Goal: Task Accomplishment & Management: Manage account settings

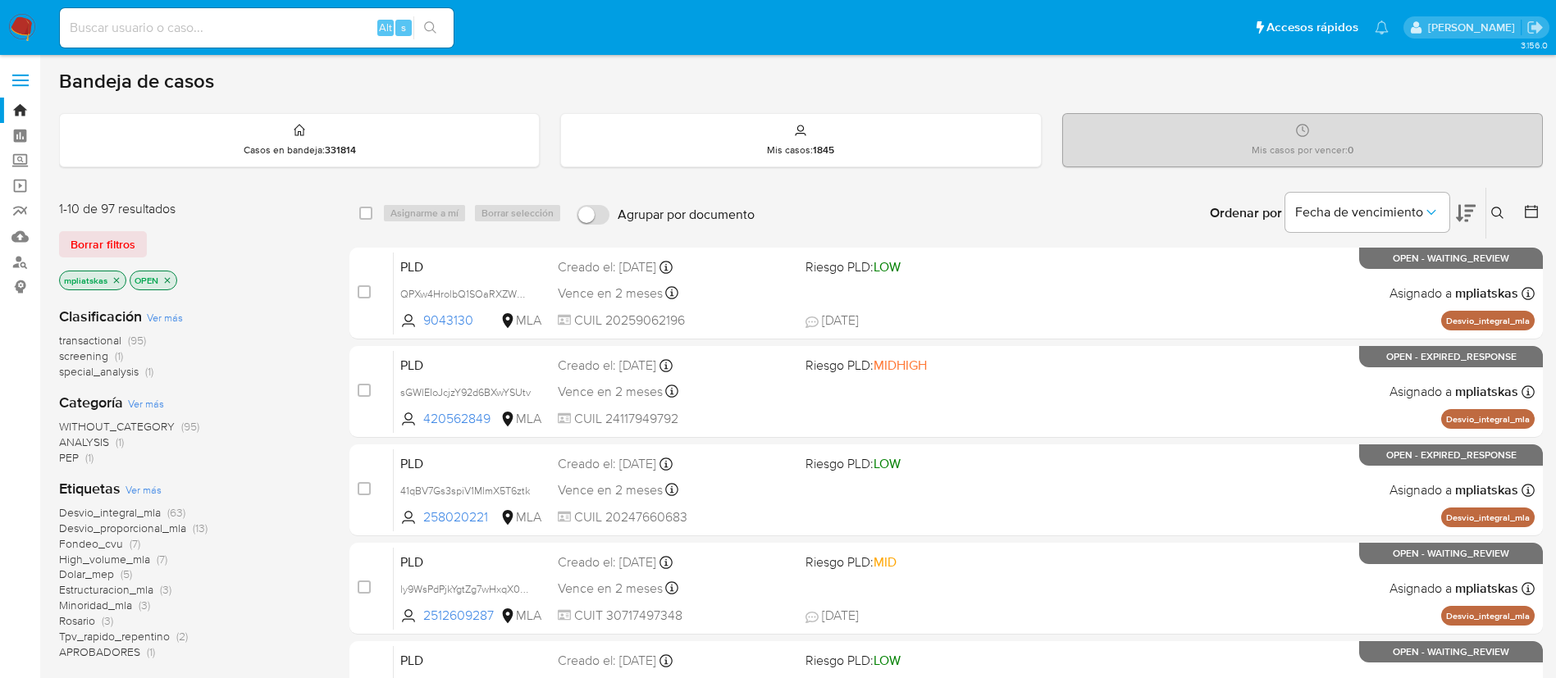
click at [351, 22] on input at bounding box center [257, 27] width 394 height 21
paste input "P52ktd2yaJGNnhpU1LHu7P1L"
type input "P52ktd2yaJGNnhpU1LHu7P1L"
click at [419, 31] on button "search-icon" at bounding box center [430, 27] width 34 height 23
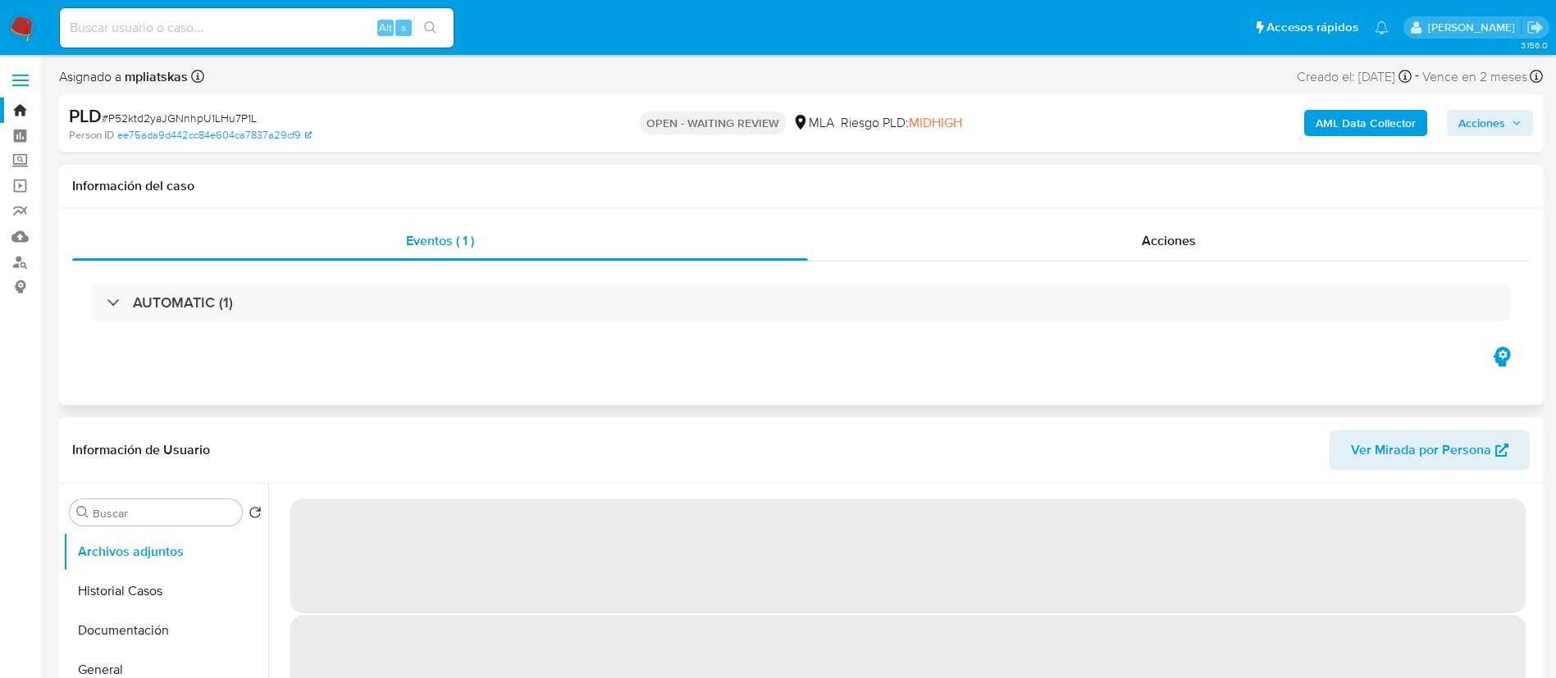
select select "10"
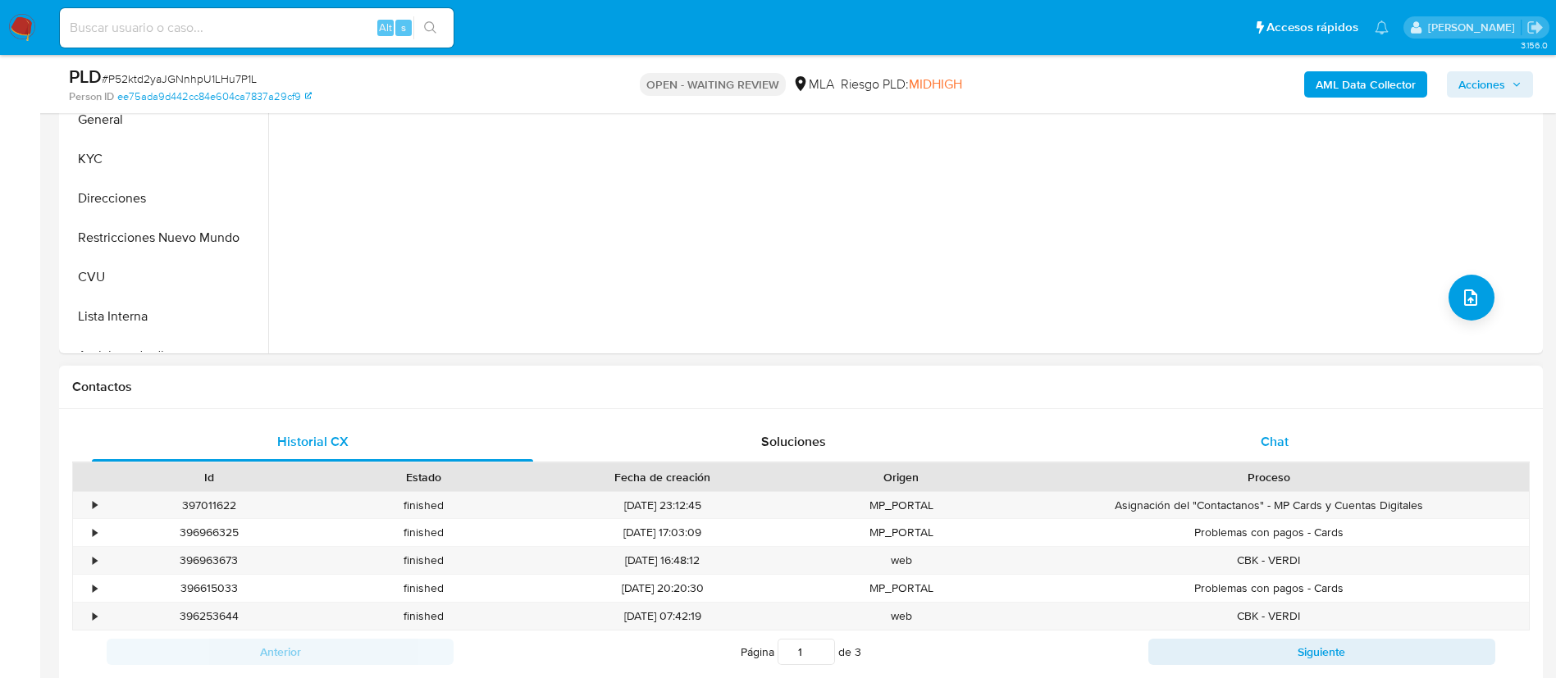
click at [1179, 426] on div "Chat" at bounding box center [1274, 441] width 441 height 39
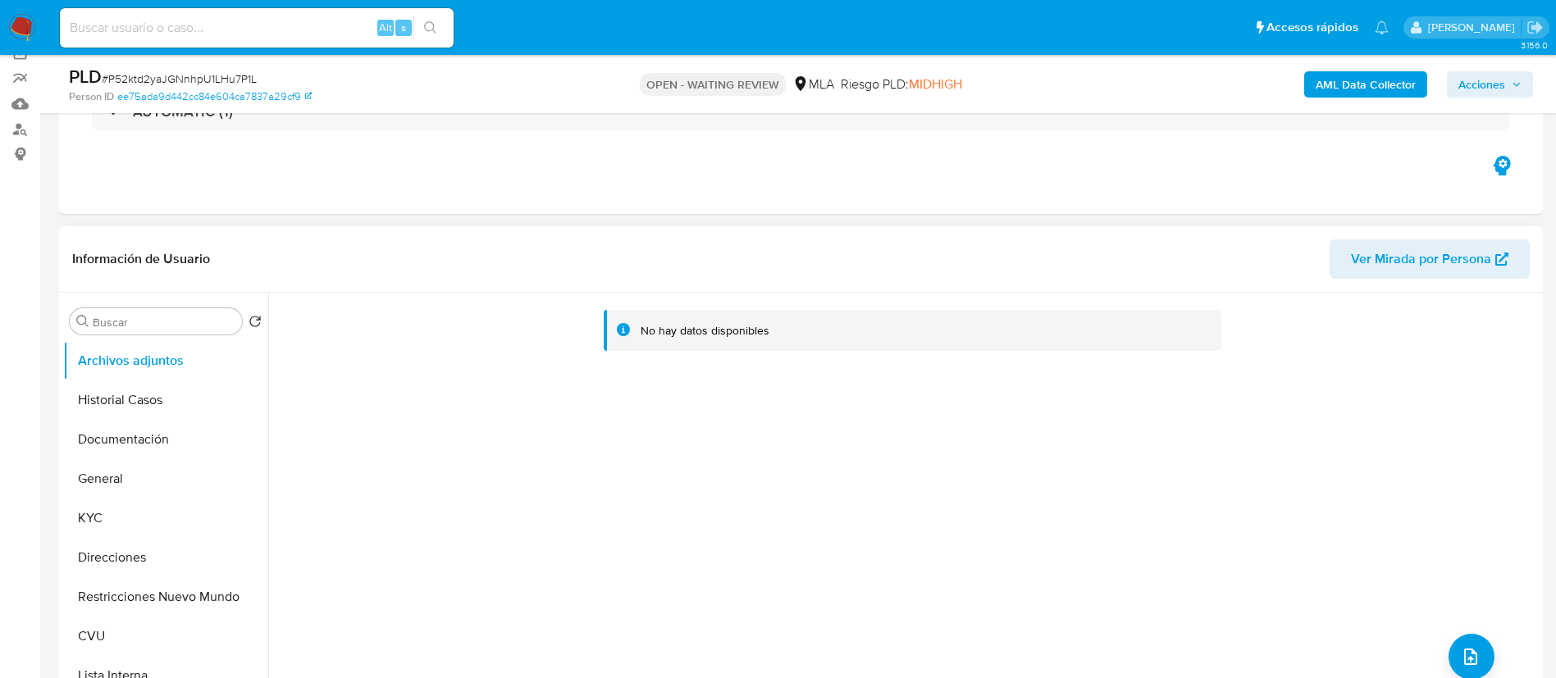
scroll to position [123, 0]
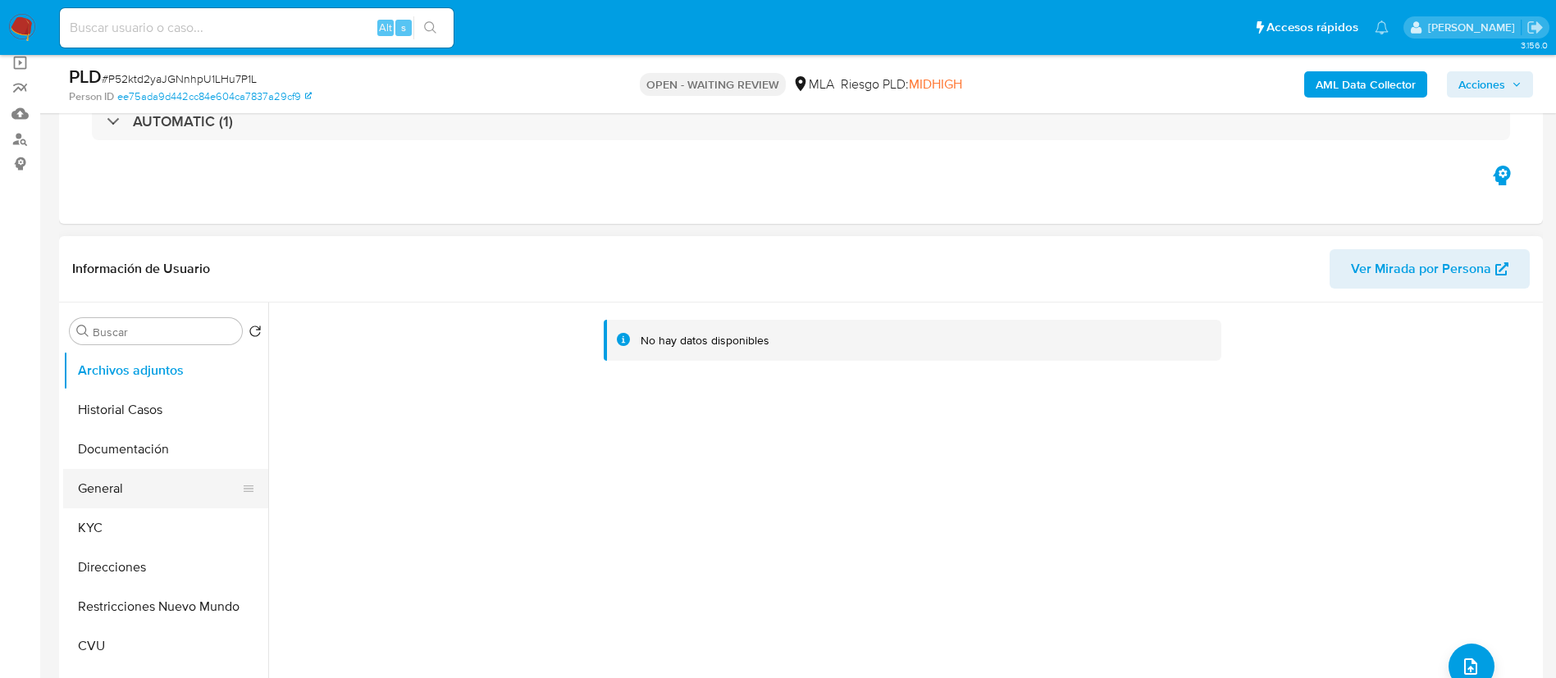
click at [140, 481] on button "General" at bounding box center [159, 488] width 192 height 39
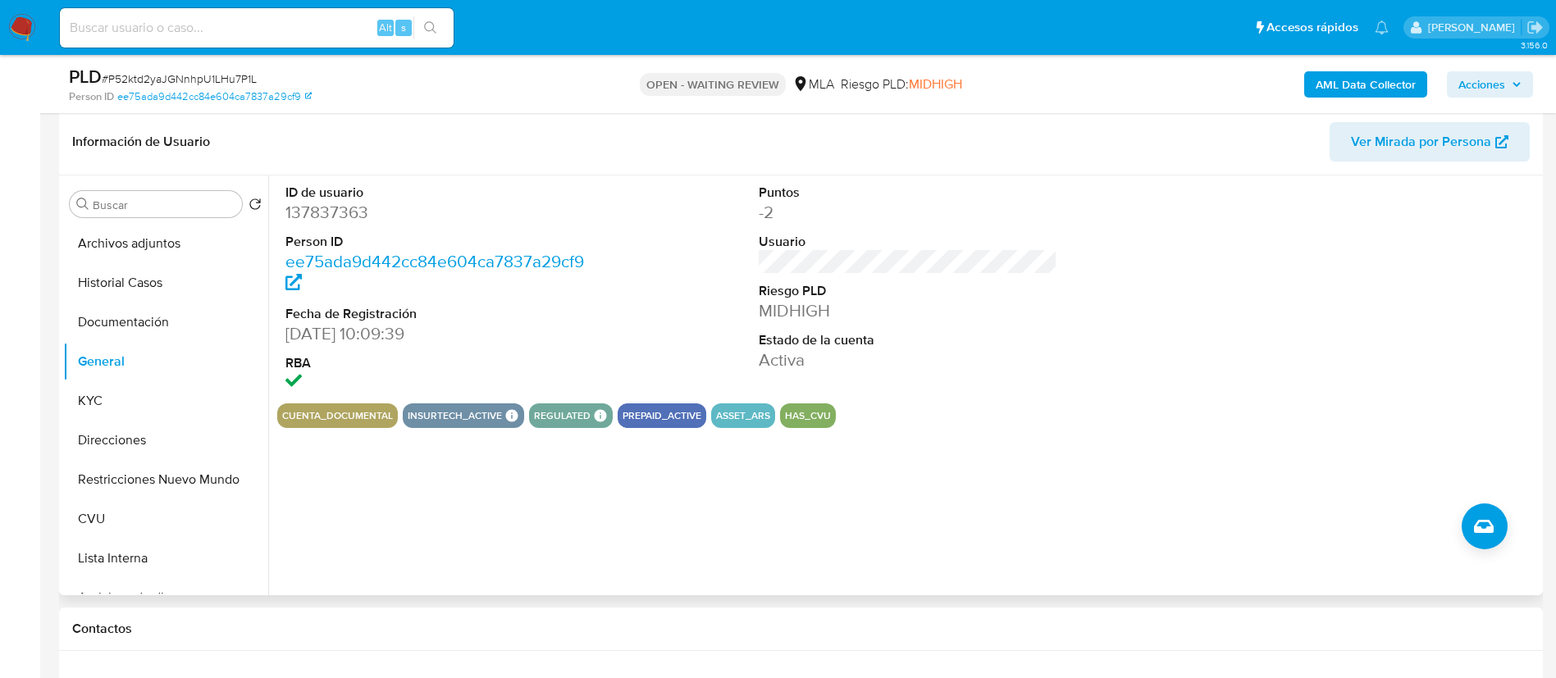
scroll to position [246, 0]
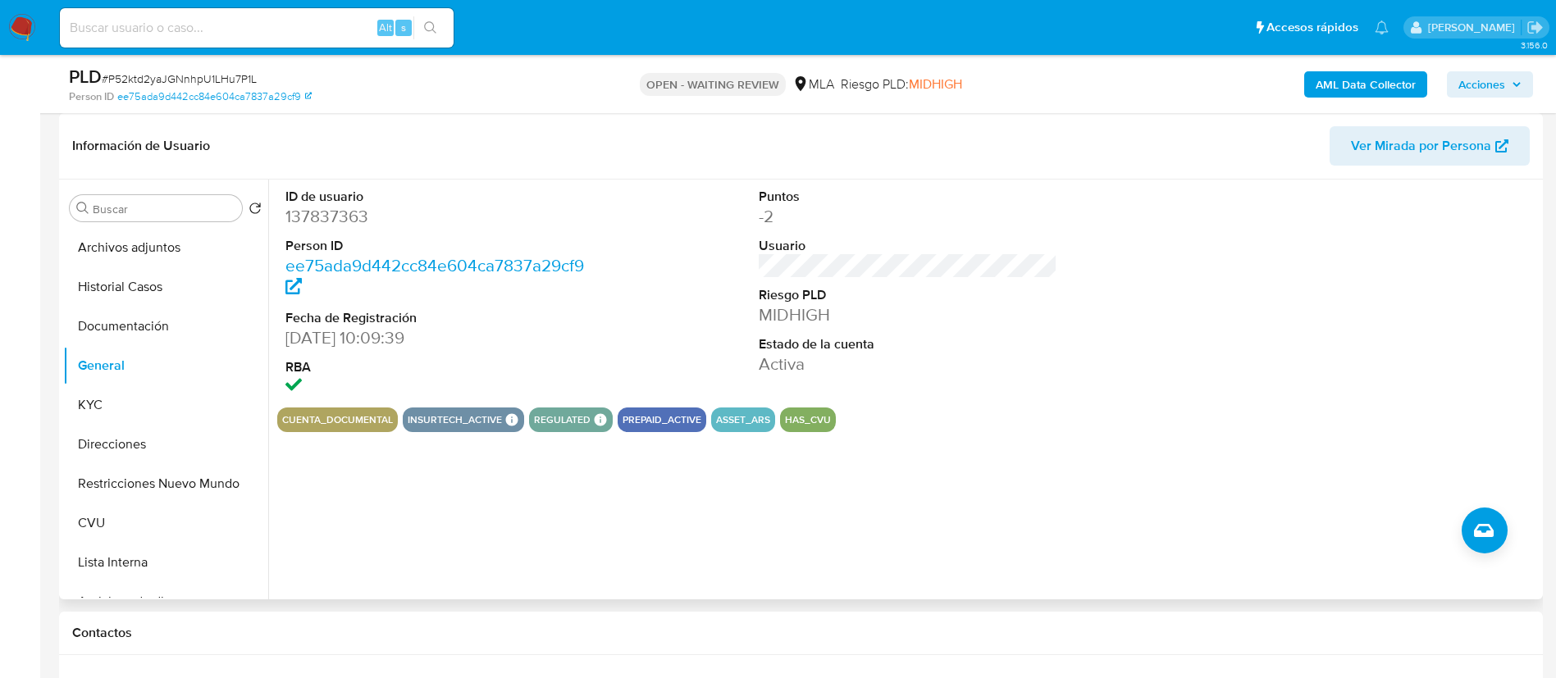
click at [312, 211] on dd "137837363" at bounding box center [434, 216] width 299 height 23
copy dd "137837363"
click at [145, 405] on button "KYC" at bounding box center [159, 404] width 192 height 39
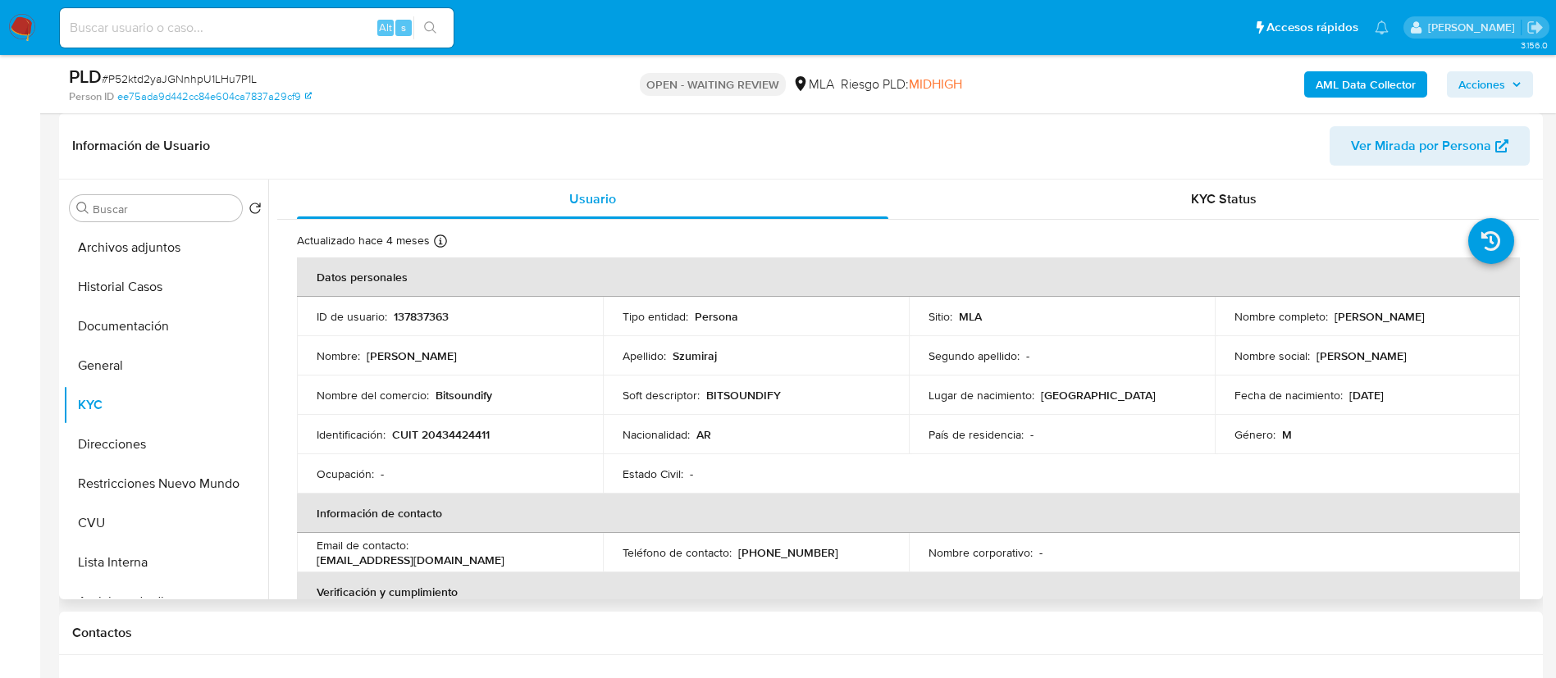
click at [454, 390] on p "Bitsoundify" at bounding box center [463, 395] width 57 height 15
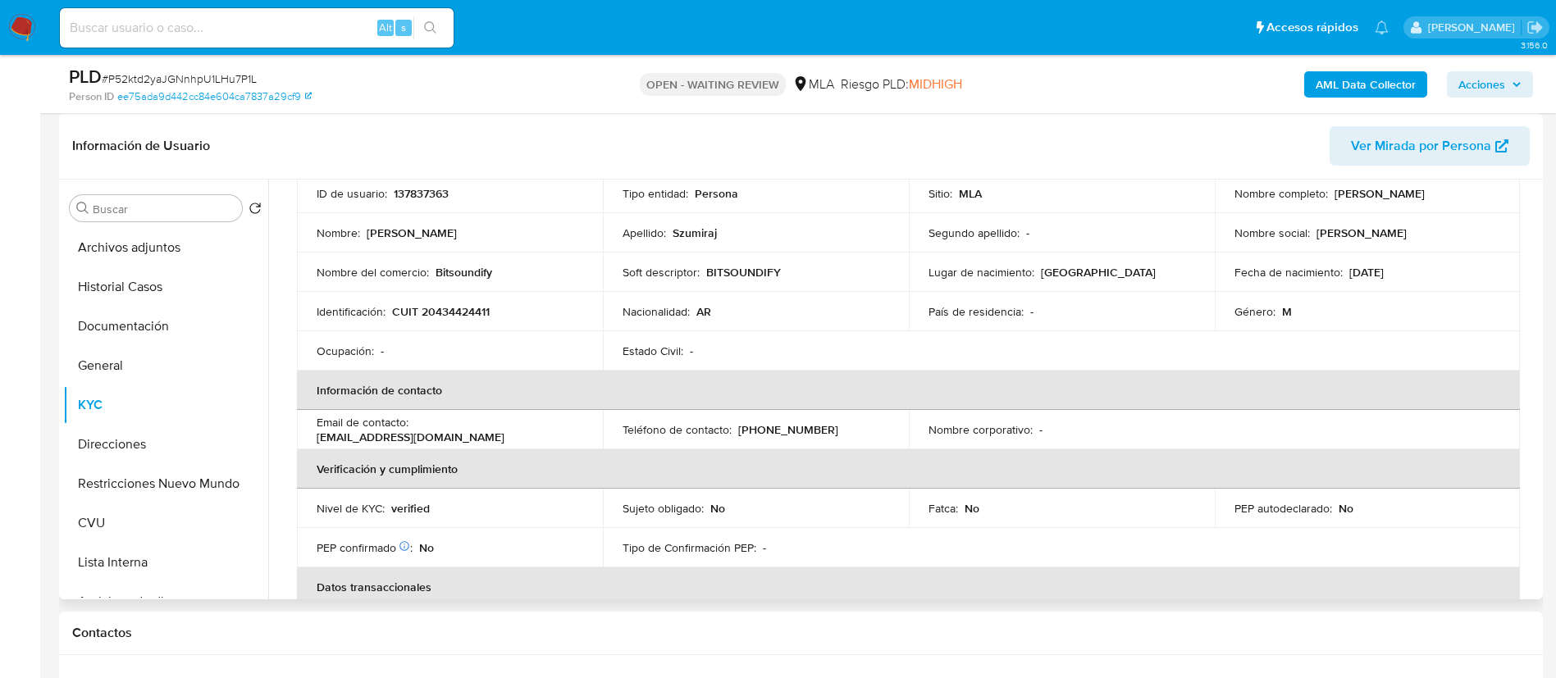
click at [478, 313] on p "CUIT 20434424411" at bounding box center [441, 311] width 98 height 15
copy p "20434424411"
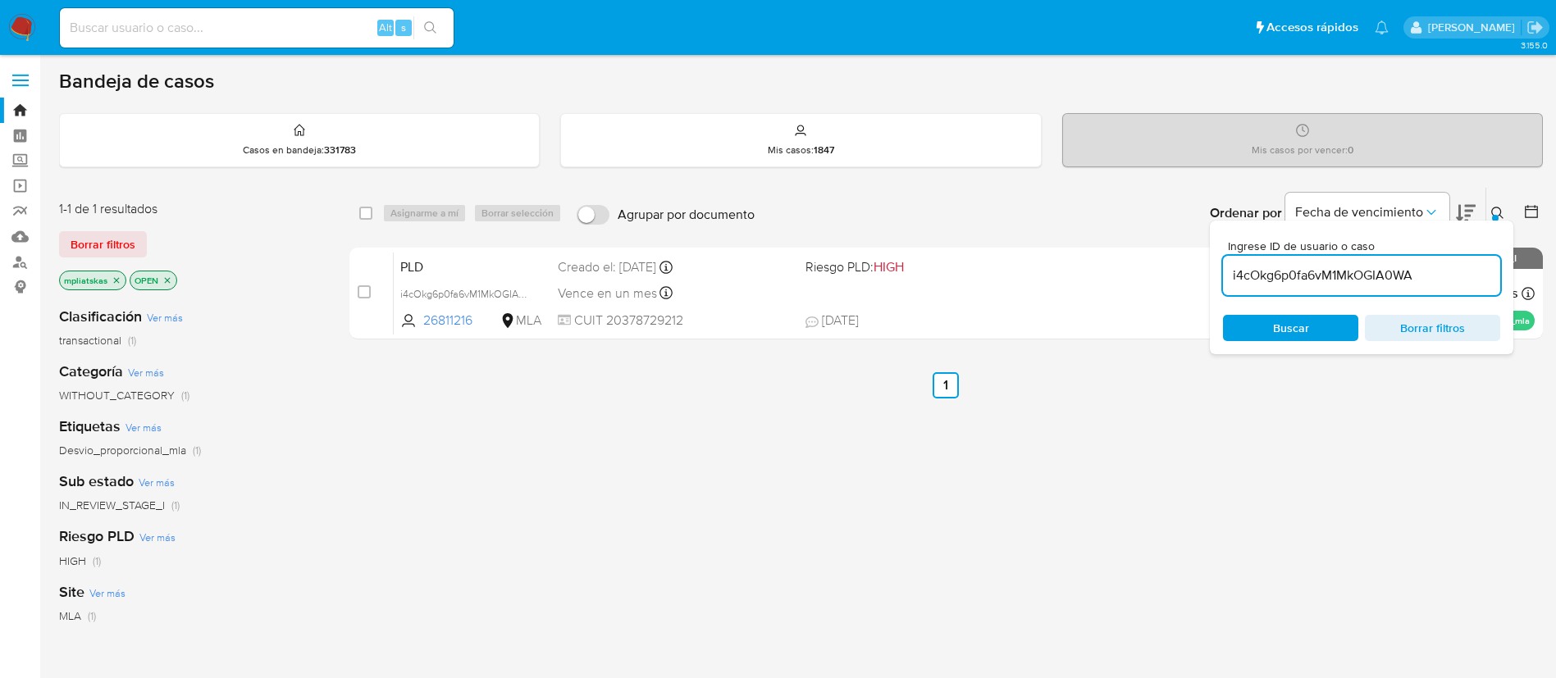
click at [1349, 266] on input "i4cOkg6p0fa6vM1MkOGIA0WA" at bounding box center [1361, 275] width 277 height 21
click at [1349, 265] on input "i4cOkg6p0fa6vM1MkOGIA0WA" at bounding box center [1361, 275] width 277 height 21
paste input "P52ktd2yaJGNnhpU1LHu7P1L"
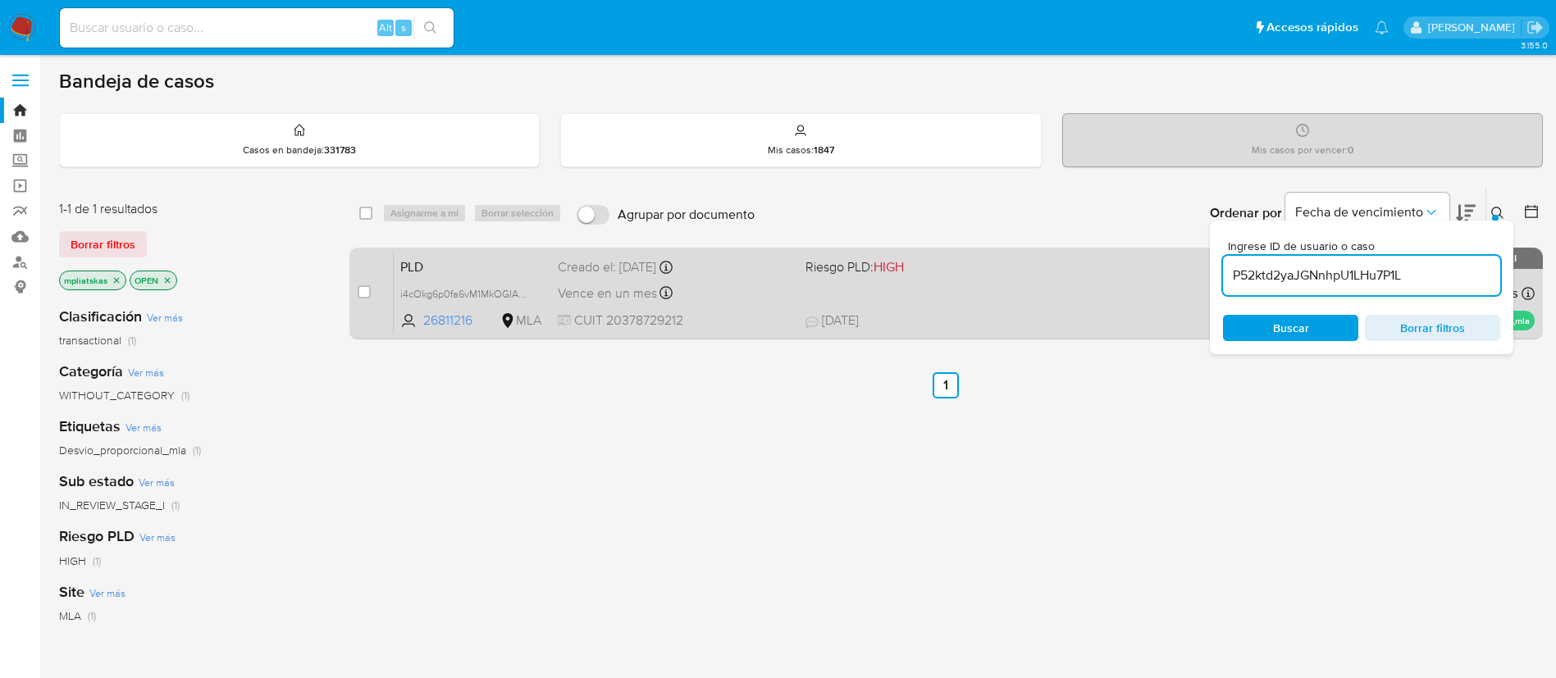
type input "P52ktd2yaJGNnhpU1LHu7P1L"
click at [364, 288] on input "checkbox" at bounding box center [364, 291] width 13 height 13
checkbox input "true"
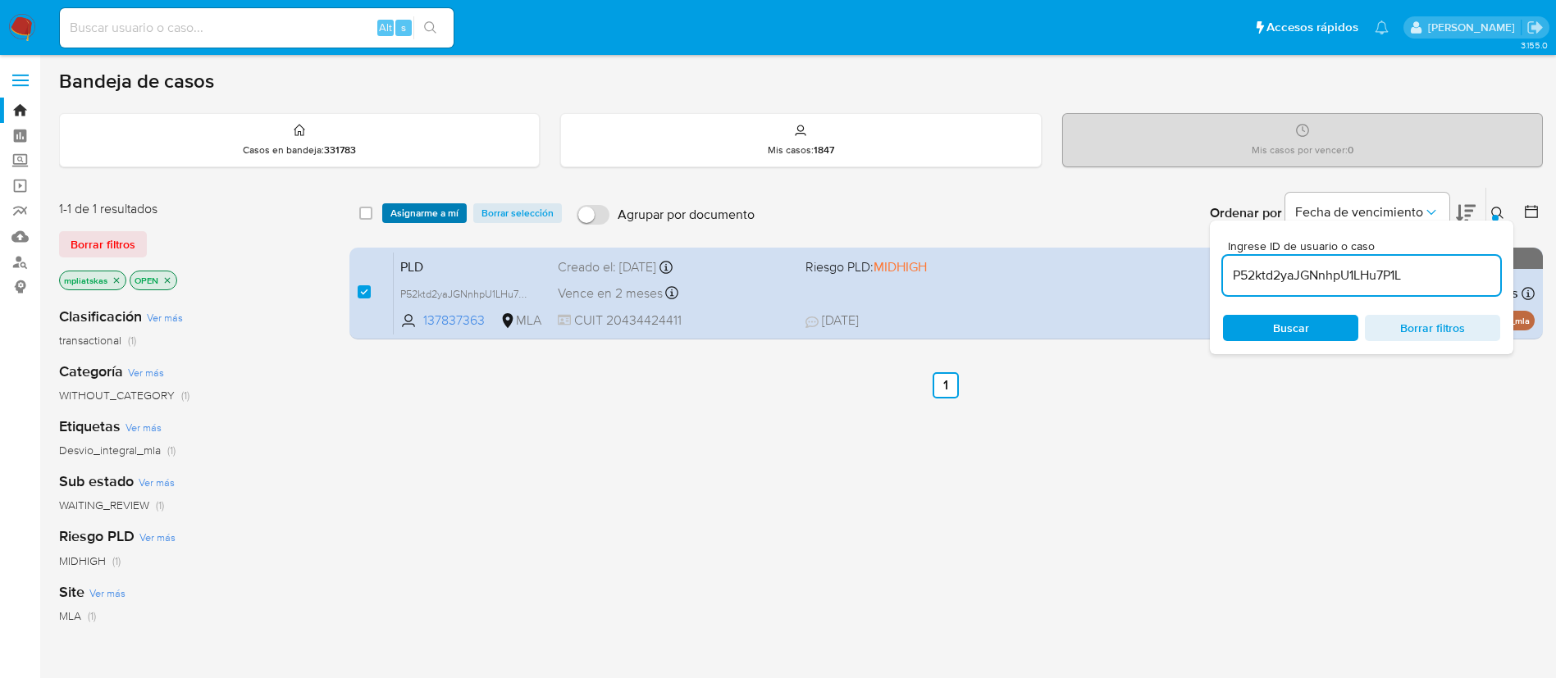
click at [412, 209] on span "Asignarme a mí" at bounding box center [424, 213] width 68 height 16
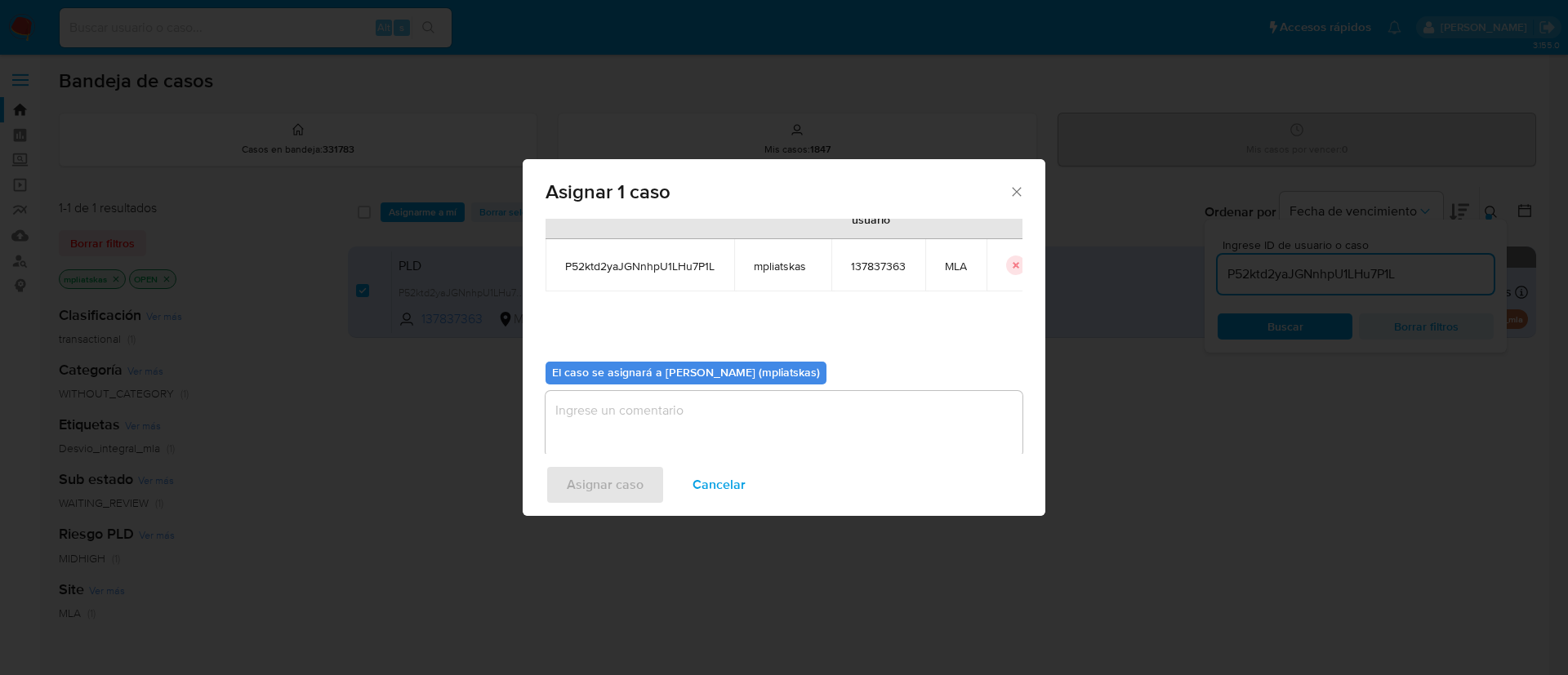
scroll to position [85, 0]
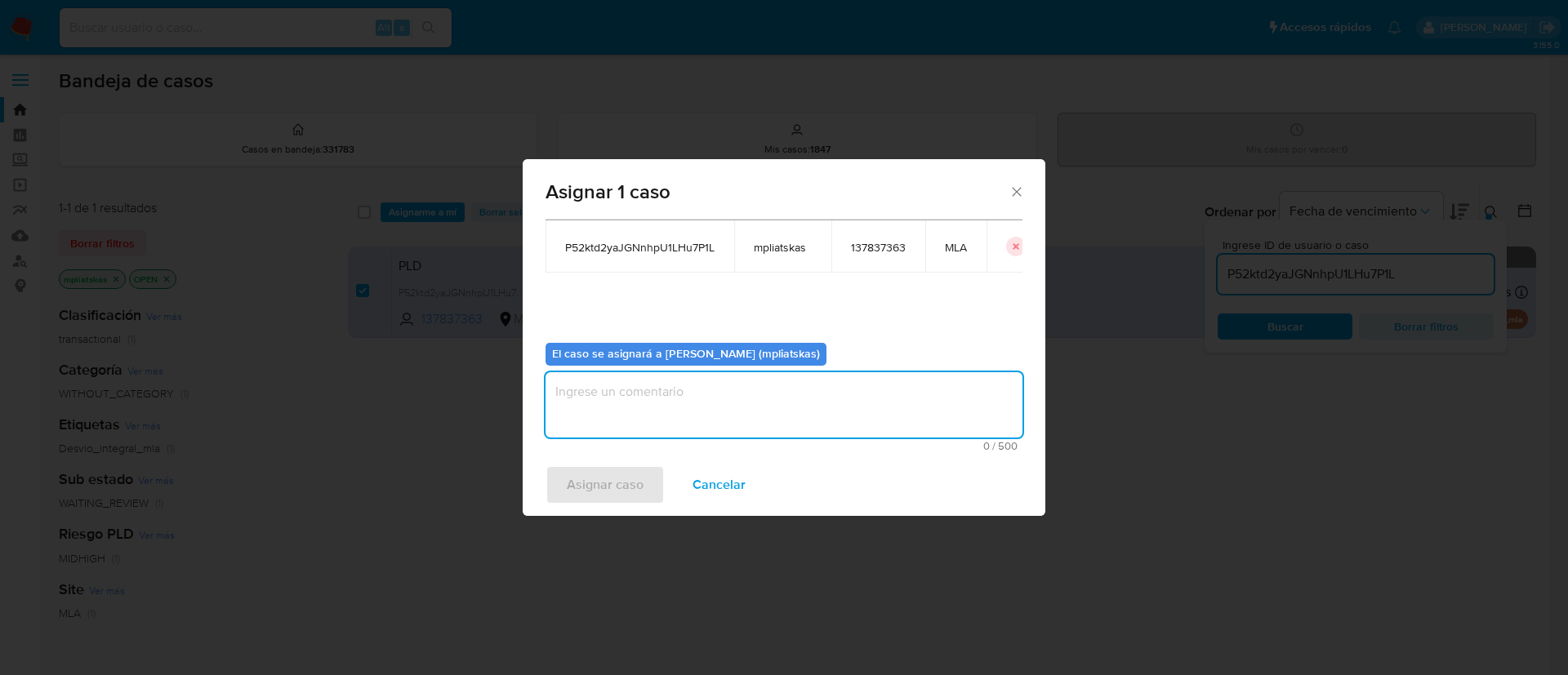
click at [676, 399] on textarea "assign-modal" at bounding box center [784, 405] width 477 height 66
click at [629, 468] on span "Asignar caso" at bounding box center [605, 485] width 77 height 36
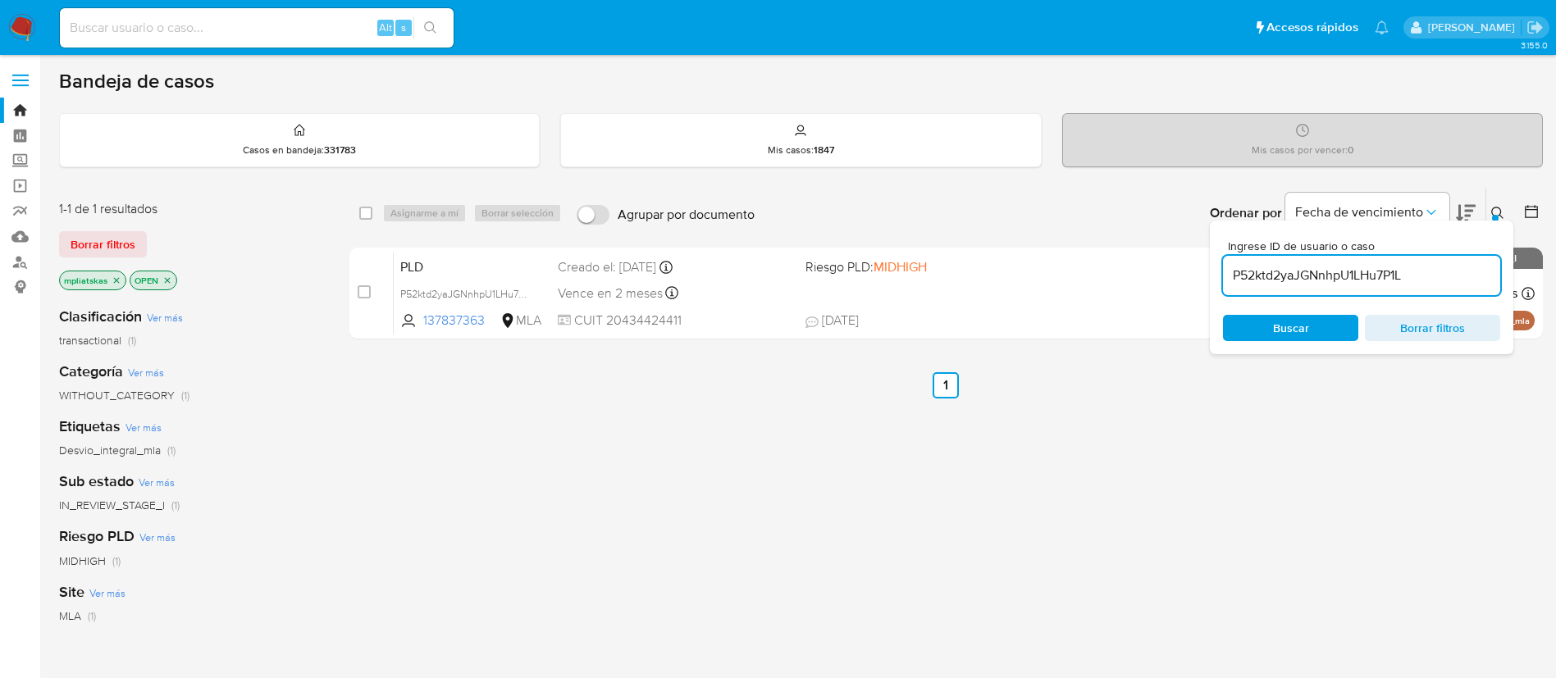
click at [1308, 285] on input "P52ktd2yaJGNnhpU1LHu7P1L" at bounding box center [1361, 275] width 277 height 21
paste input "s8U8InrTbO7100ERgnfMmA8h"
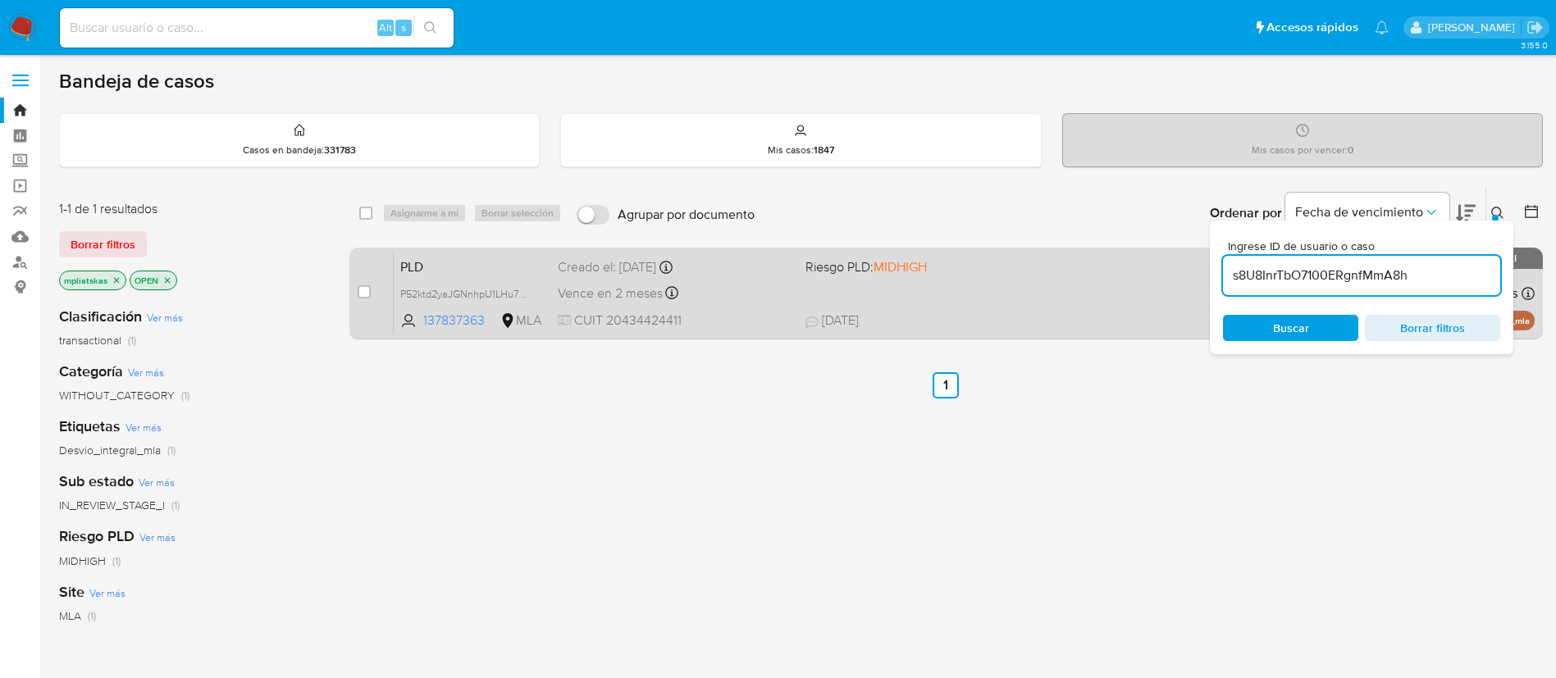
type input "s8U8InrTbO7100ERgnfMmA8h"
click at [364, 289] on input "checkbox" at bounding box center [364, 291] width 13 height 13
checkbox input "true"
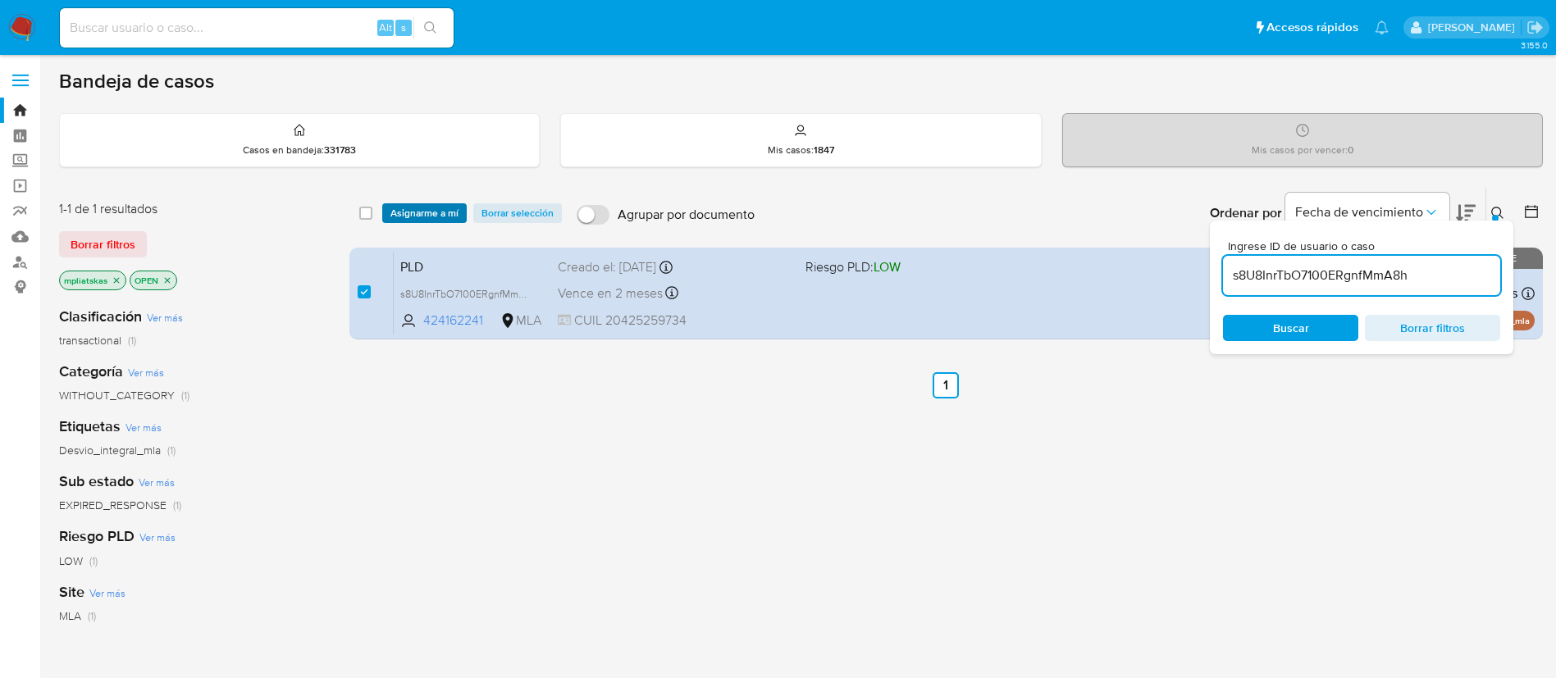
click at [409, 215] on span "Asignarme a mí" at bounding box center [424, 213] width 68 height 16
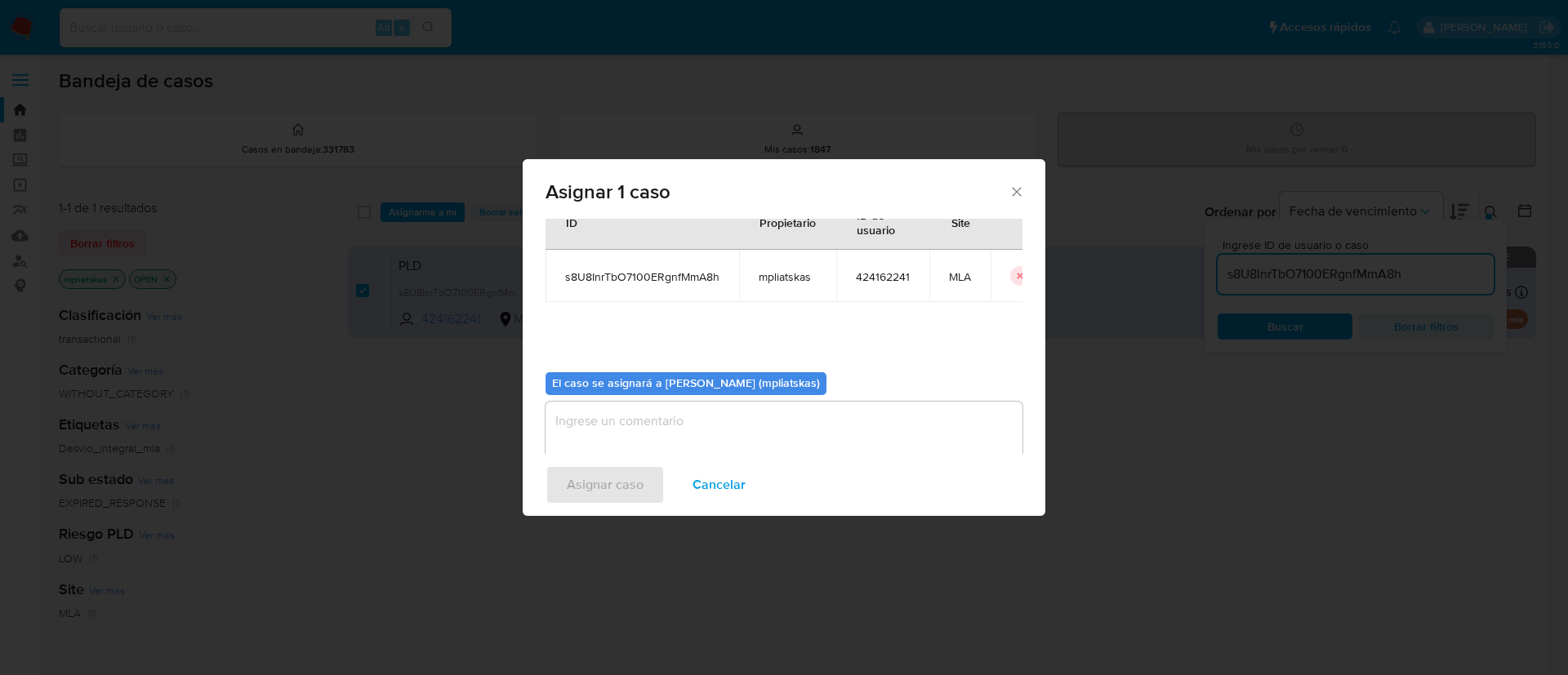
scroll to position [85, 0]
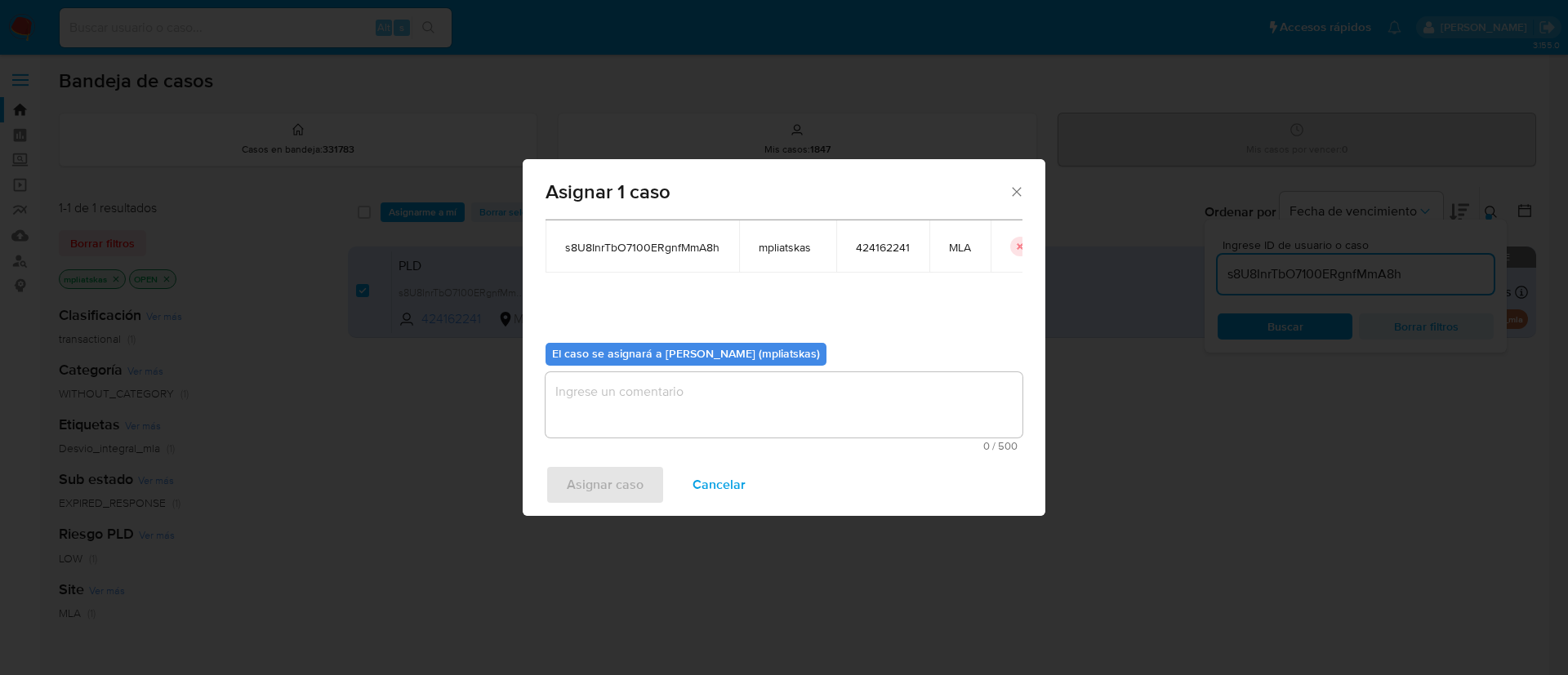
click at [612, 369] on div "El caso se asignará a Micaela Pliatskas (mpliatskas) 0 / 500 500 caracteres res…" at bounding box center [784, 390] width 477 height 121
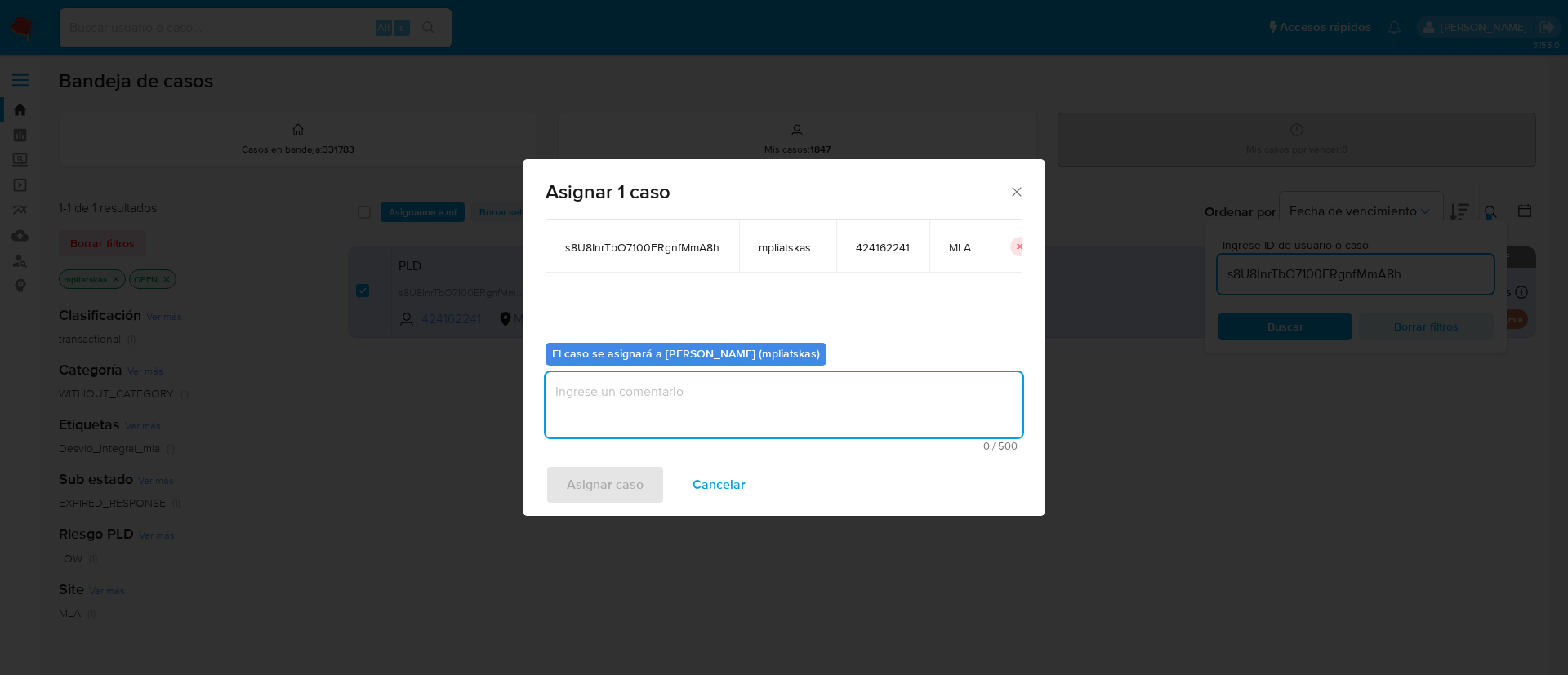
click at [606, 393] on textarea "assign-modal" at bounding box center [784, 405] width 477 height 66
click at [593, 462] on div "Asignar caso Cancelar" at bounding box center [784, 485] width 523 height 62
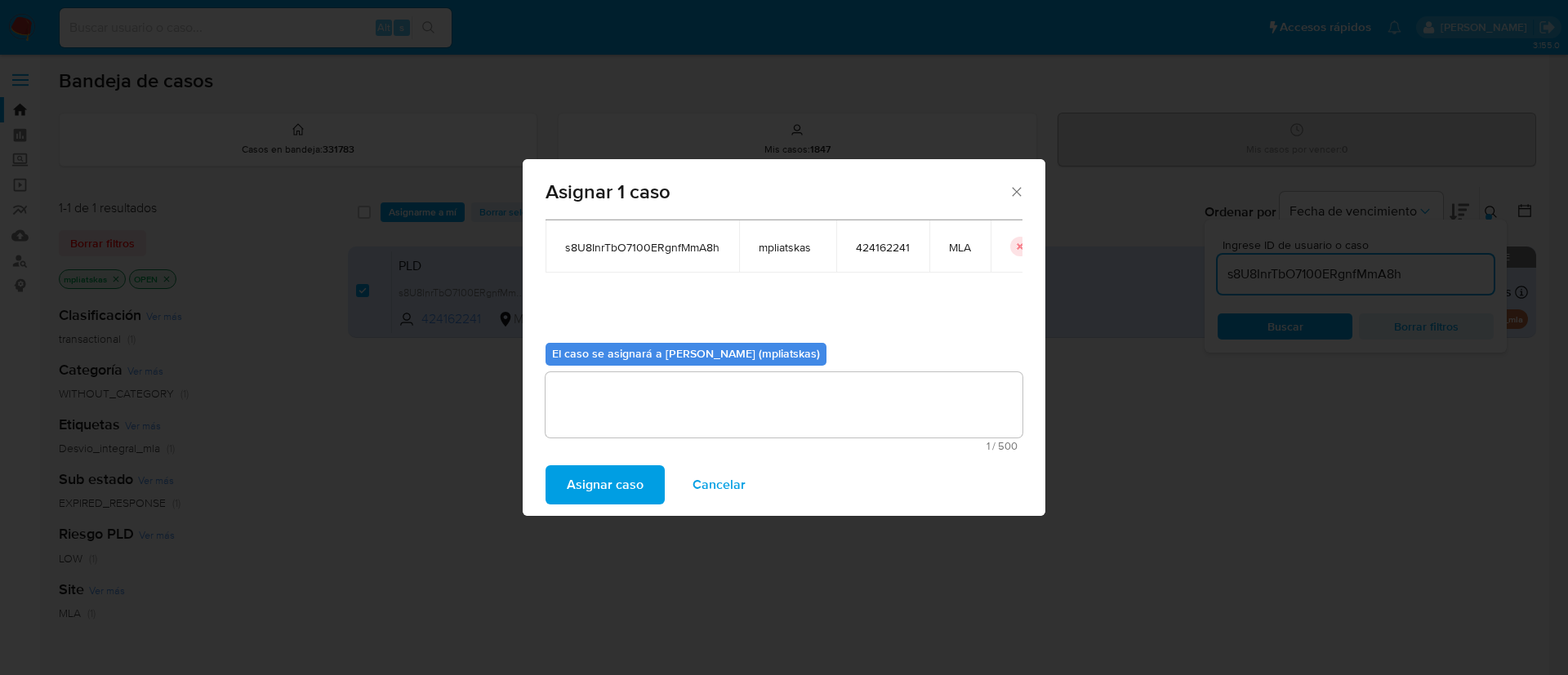
click at [592, 470] on span "Asignar caso" at bounding box center [605, 485] width 77 height 36
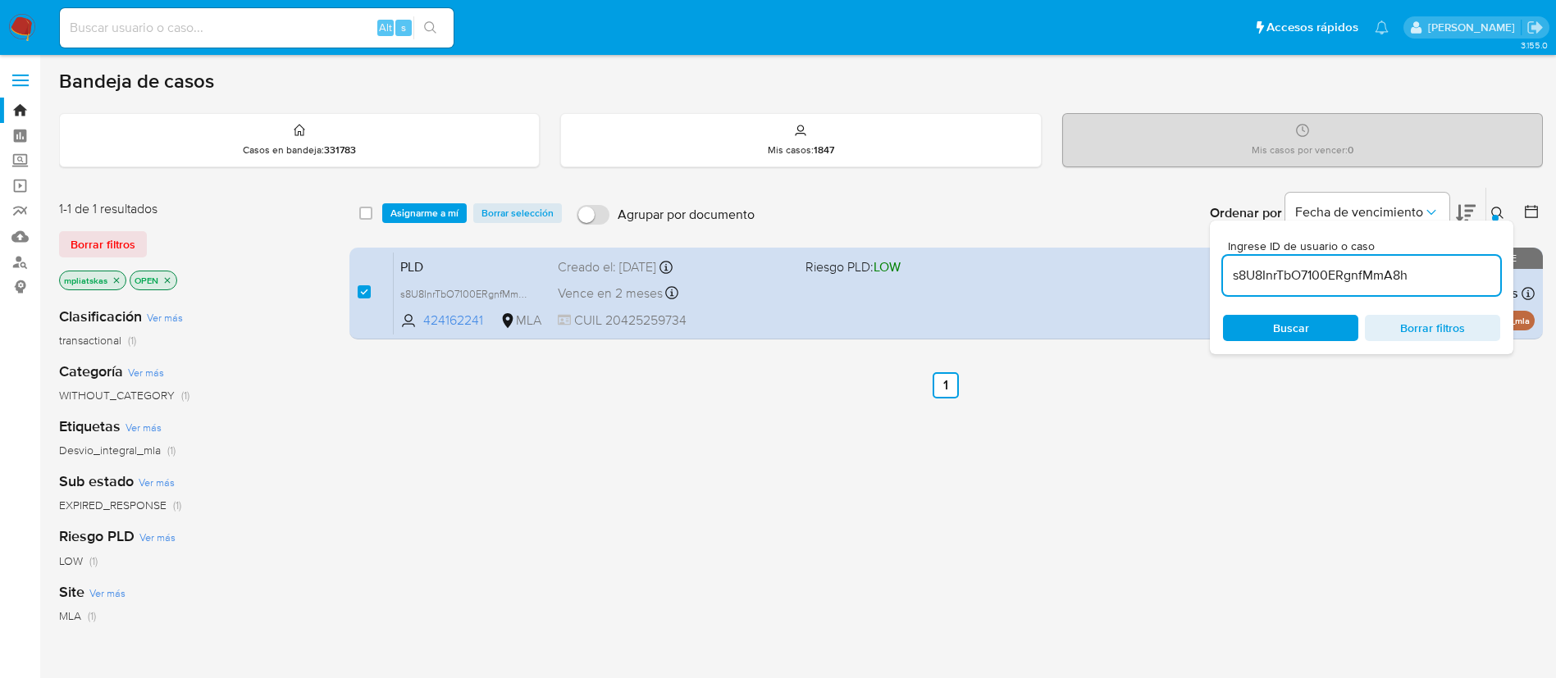
click at [440, 205] on span "Asignarme a mí" at bounding box center [424, 213] width 68 height 16
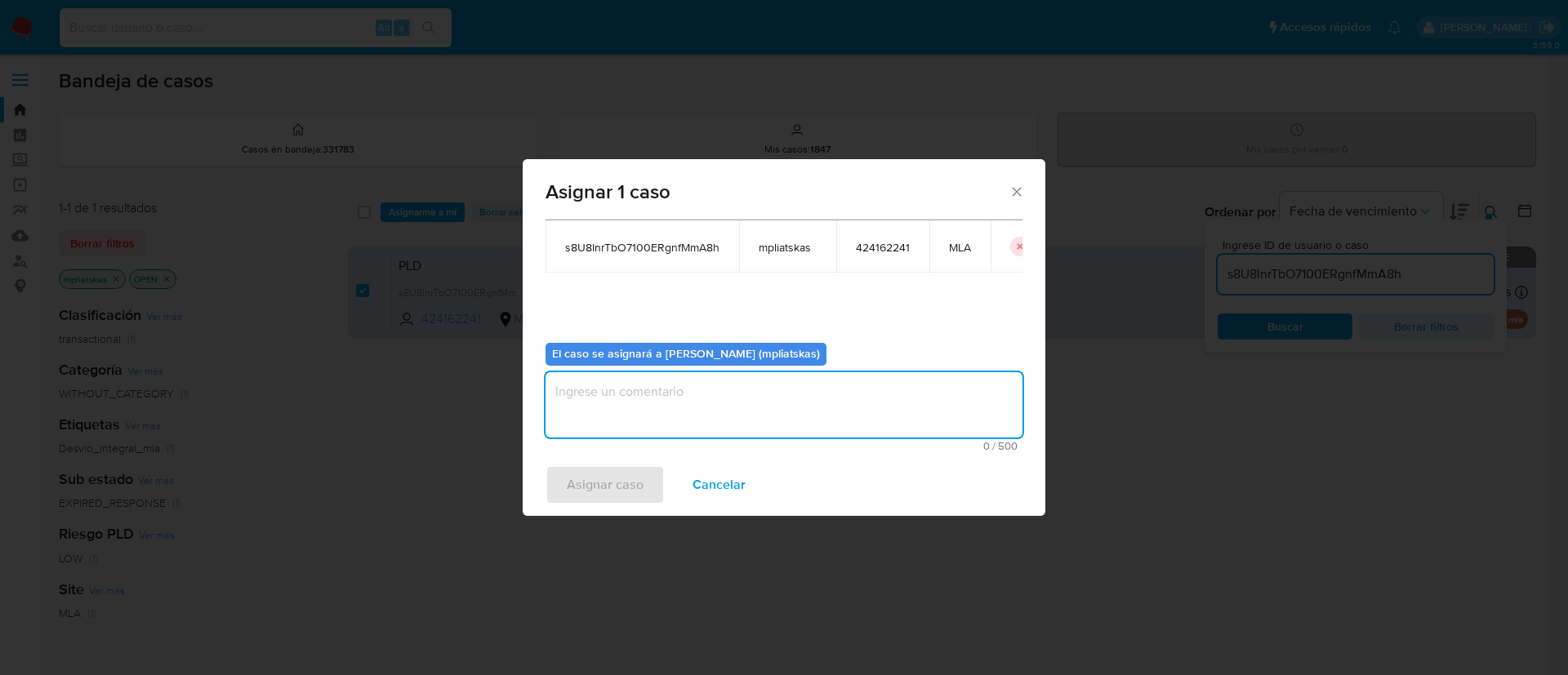
click at [709, 412] on textarea "assign-modal" at bounding box center [784, 405] width 477 height 66
click at [617, 476] on span "Asignar caso" at bounding box center [605, 485] width 77 height 36
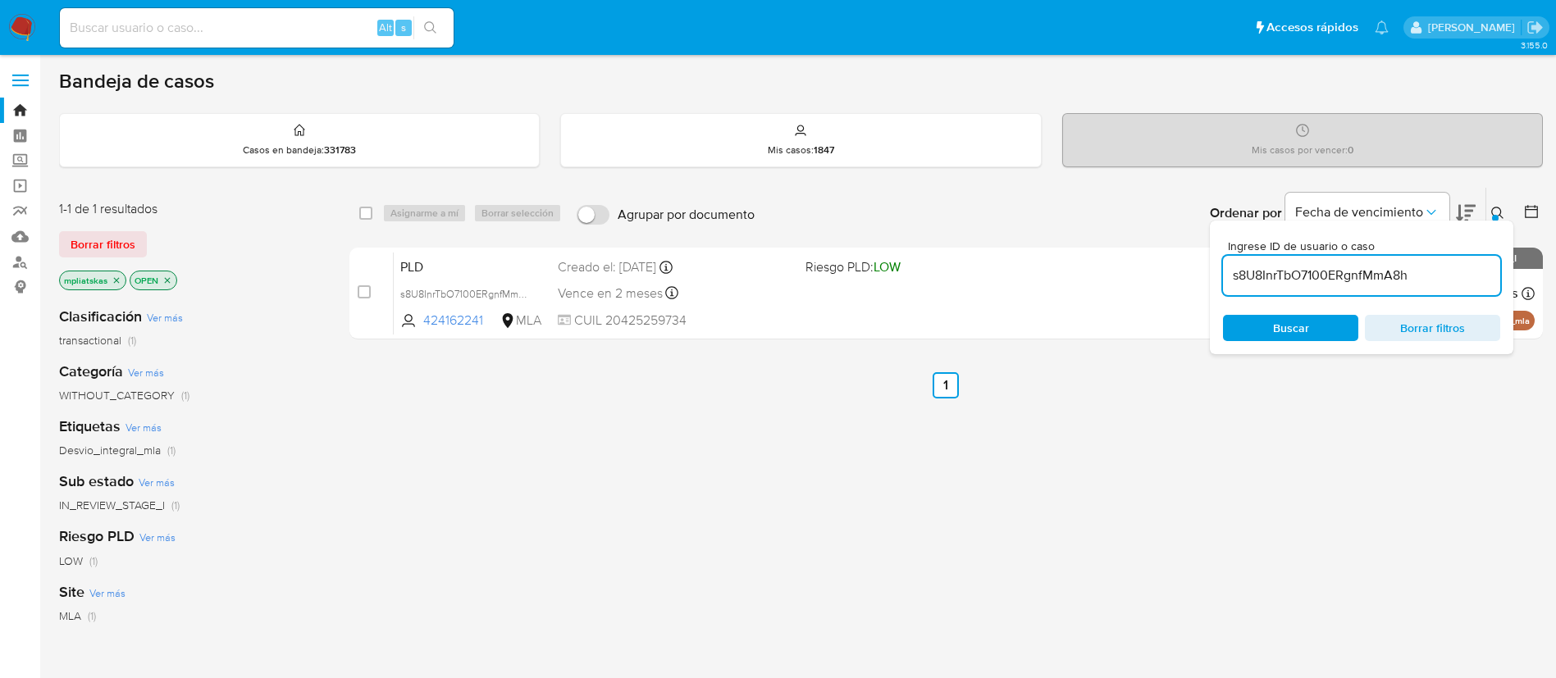
click at [1358, 272] on input "s8U8InrTbO7100ERgnfMmA8h" at bounding box center [1361, 275] width 277 height 21
paste input "OFKgARm6Izui4ZGoqHoPDMCR"
type input "OFKgARm6Izui4ZGoqHoPDMCR"
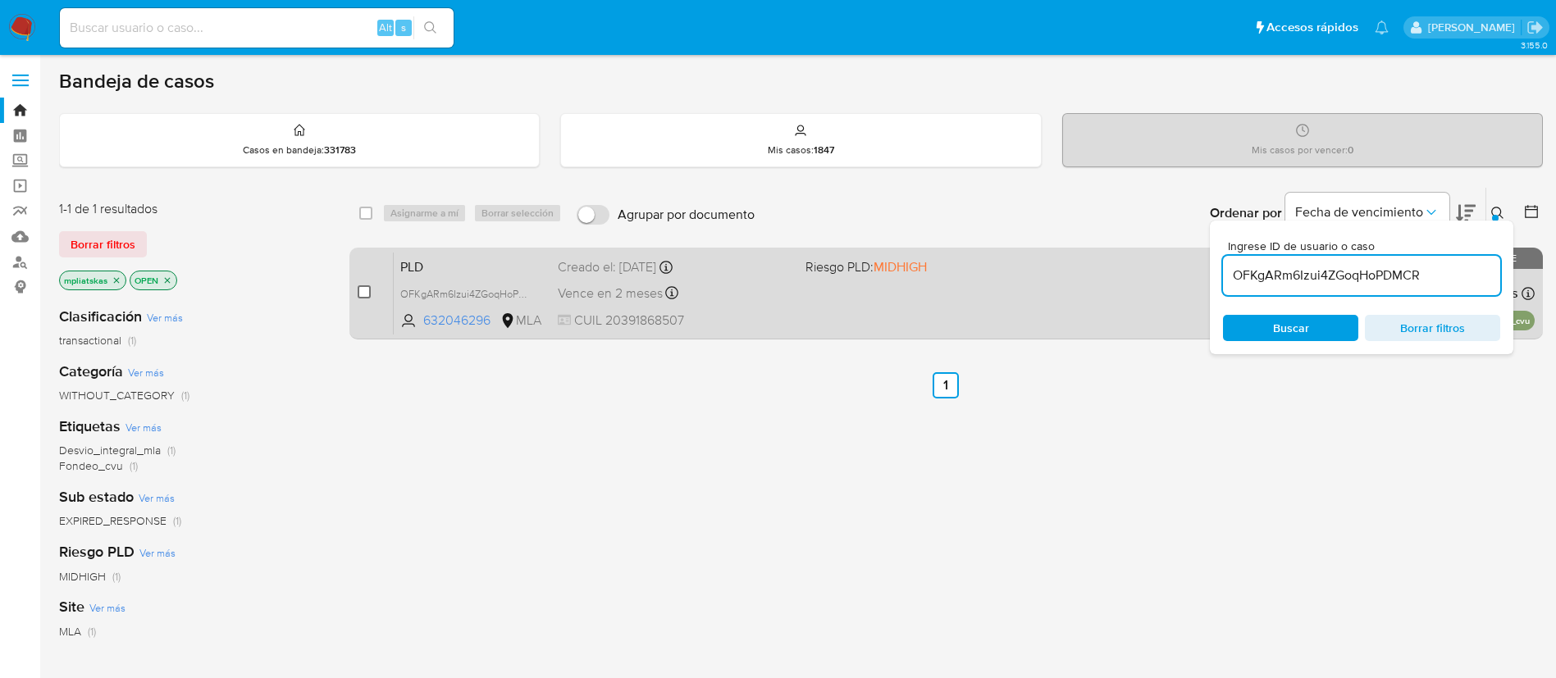
click at [367, 292] on input "checkbox" at bounding box center [364, 291] width 13 height 13
checkbox input "true"
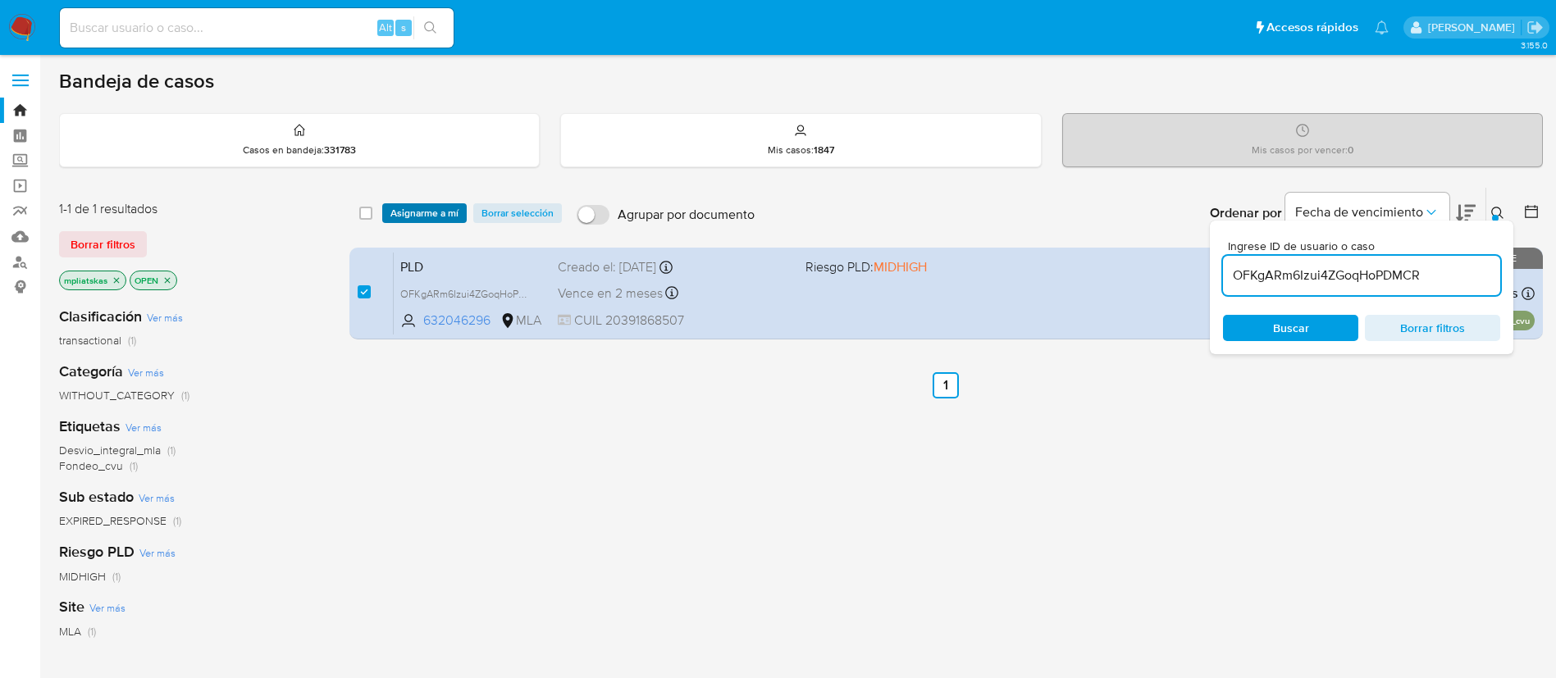
click at [433, 212] on span "Asignarme a mí" at bounding box center [424, 213] width 68 height 16
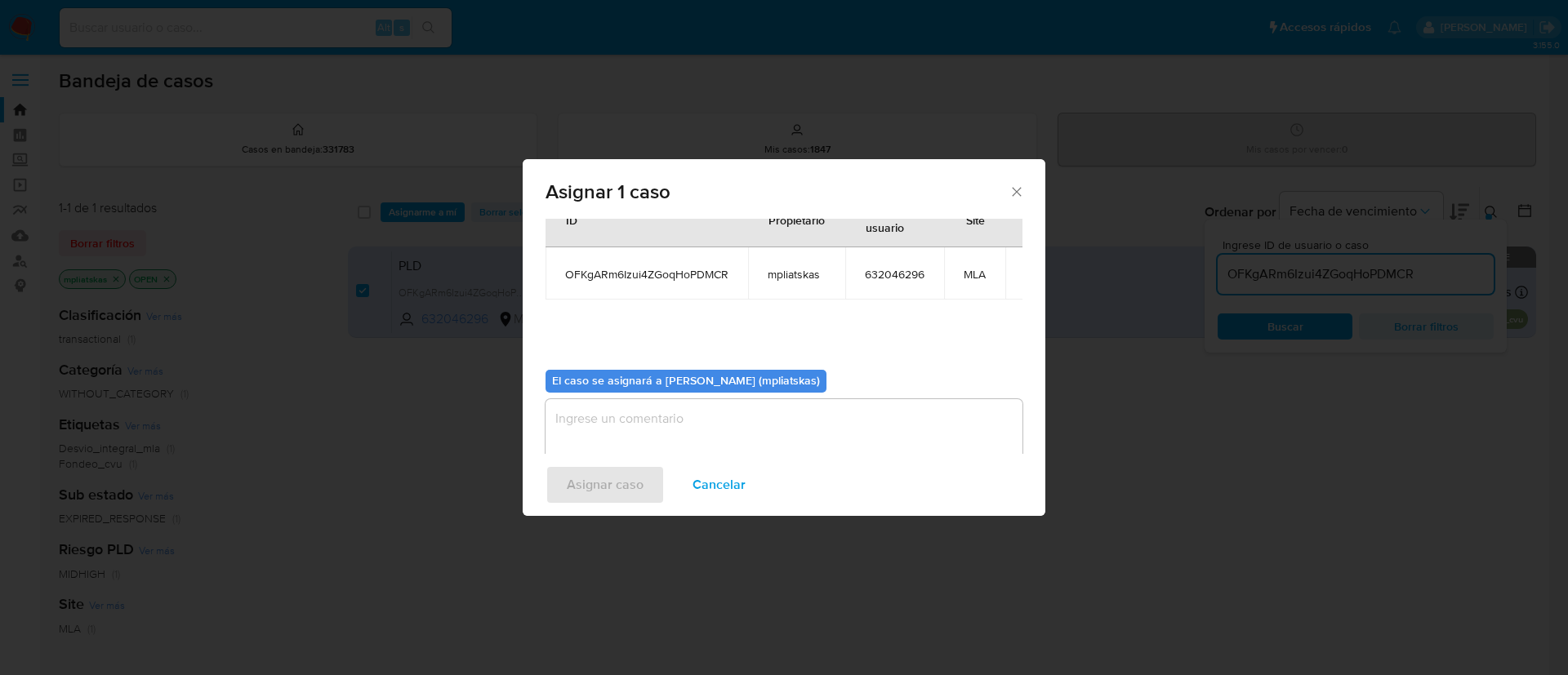
scroll to position [85, 0]
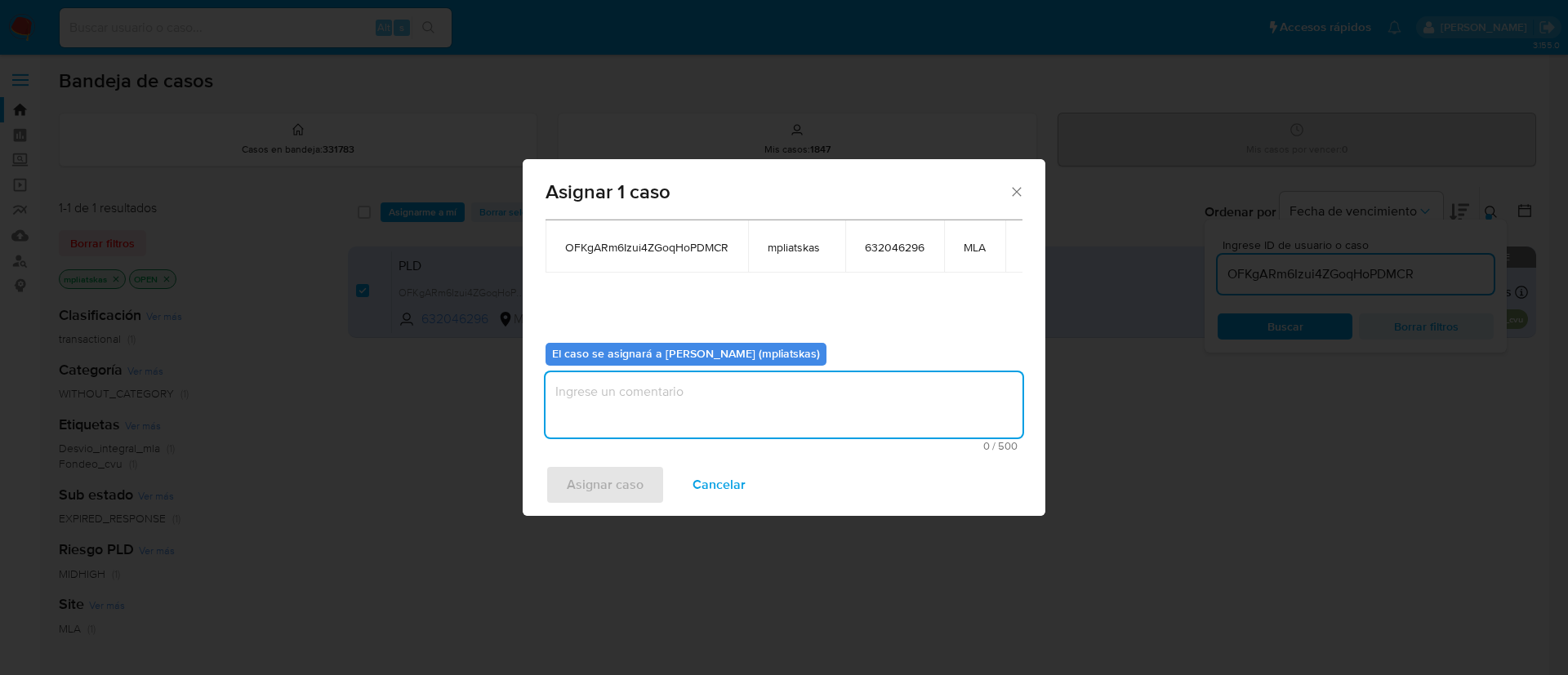
click at [694, 394] on textarea "assign-modal" at bounding box center [784, 405] width 477 height 66
click at [607, 484] on span "Asignar caso" at bounding box center [605, 485] width 77 height 36
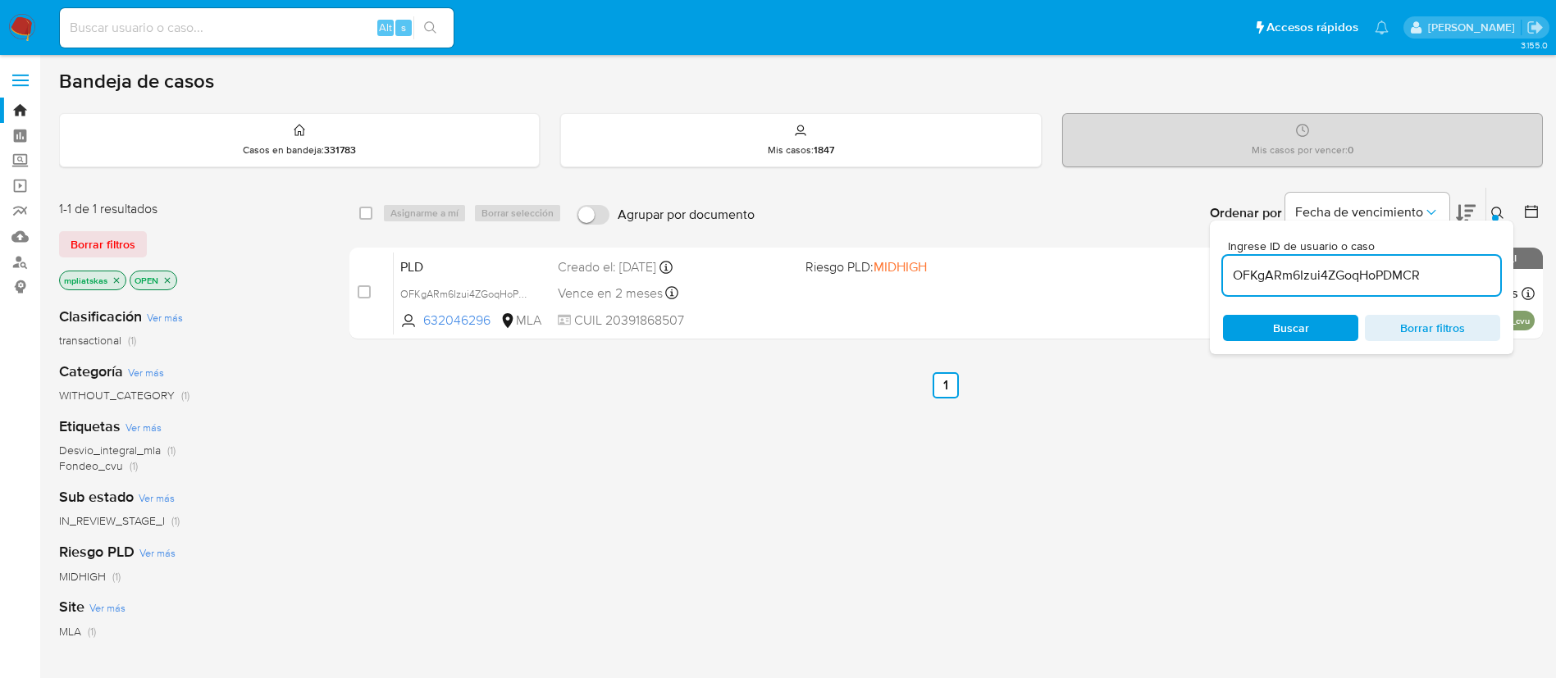
click at [1299, 267] on input "OFKgARm6Izui4ZGoqHoPDMCR" at bounding box center [1361, 275] width 277 height 21
click at [1299, 266] on input "OFKgARm6Izui4ZGoqHoPDMCR" at bounding box center [1361, 275] width 277 height 21
paste input "Q5WQfFzoCyDvPT3VLUA3AhhB"
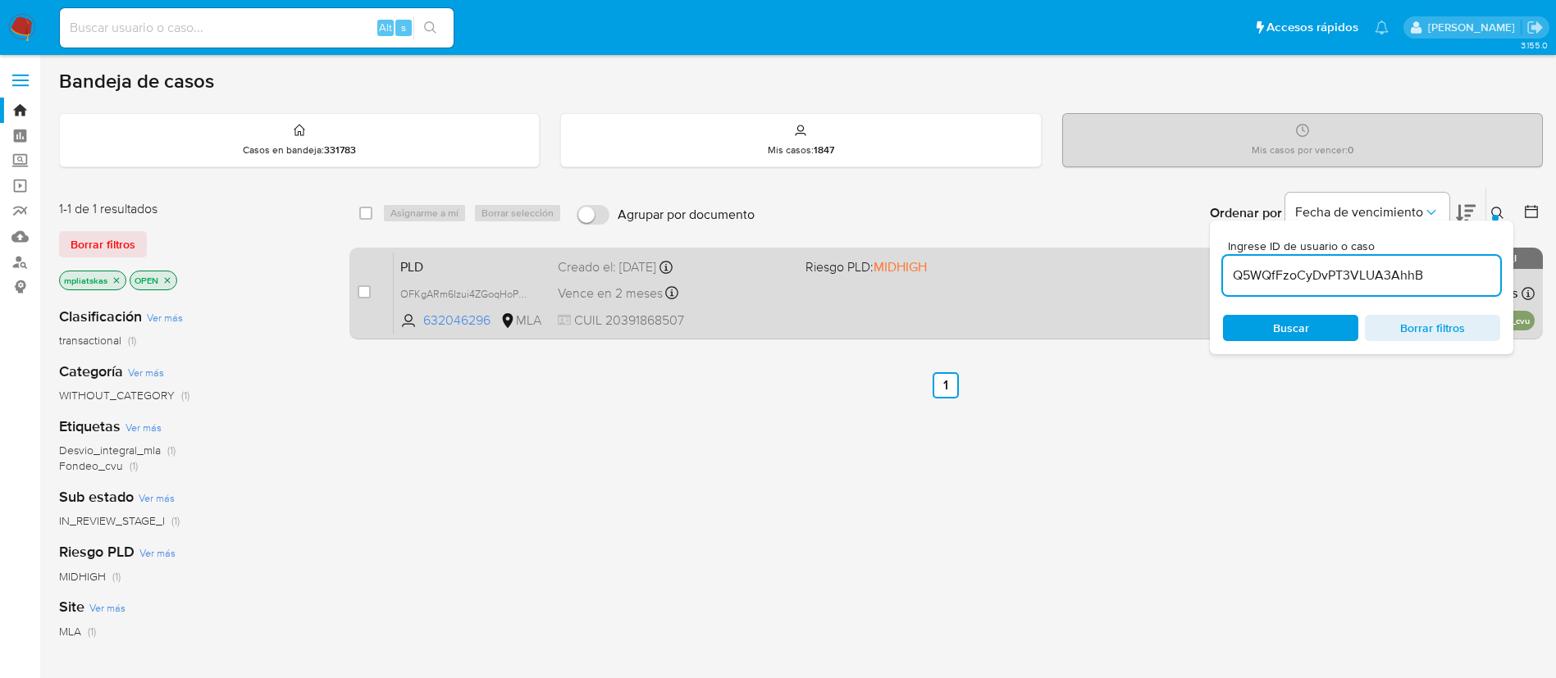
type input "Q5WQfFzoCyDvPT3VLUA3AhhB"
click at [366, 282] on div "case-item-checkbox No es posible asignar el caso" at bounding box center [376, 293] width 36 height 83
click at [366, 289] on input "checkbox" at bounding box center [364, 291] width 13 height 13
checkbox input "true"
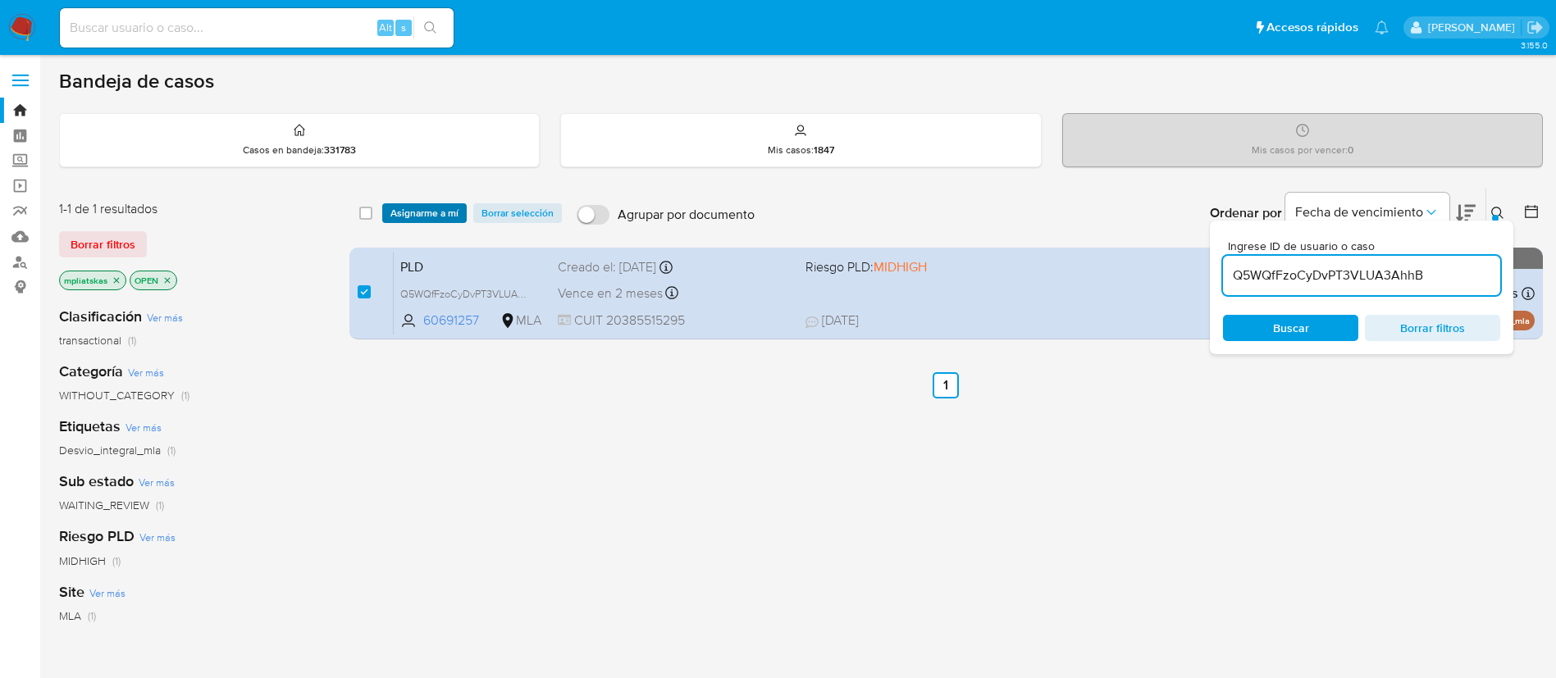
click at [417, 215] on span "Asignarme a mí" at bounding box center [424, 213] width 68 height 16
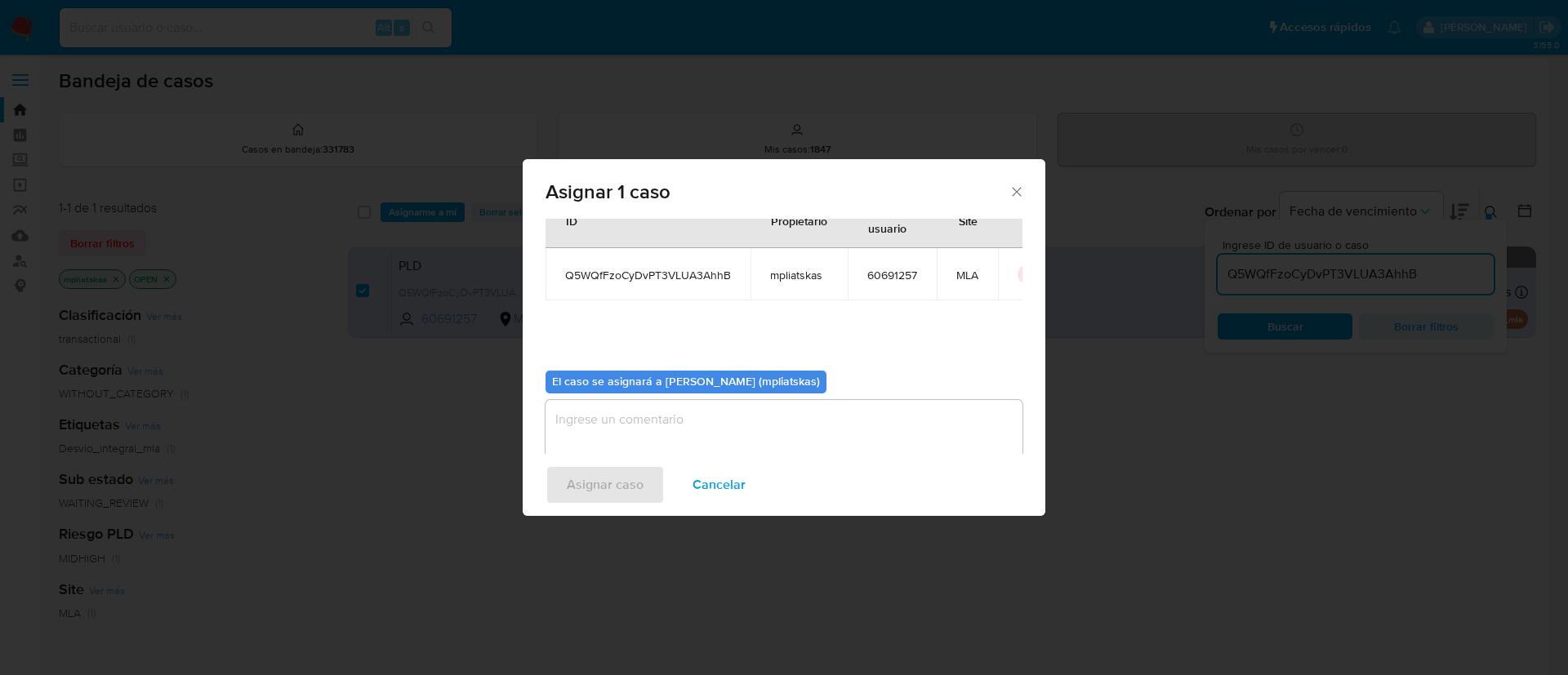
scroll to position [85, 0]
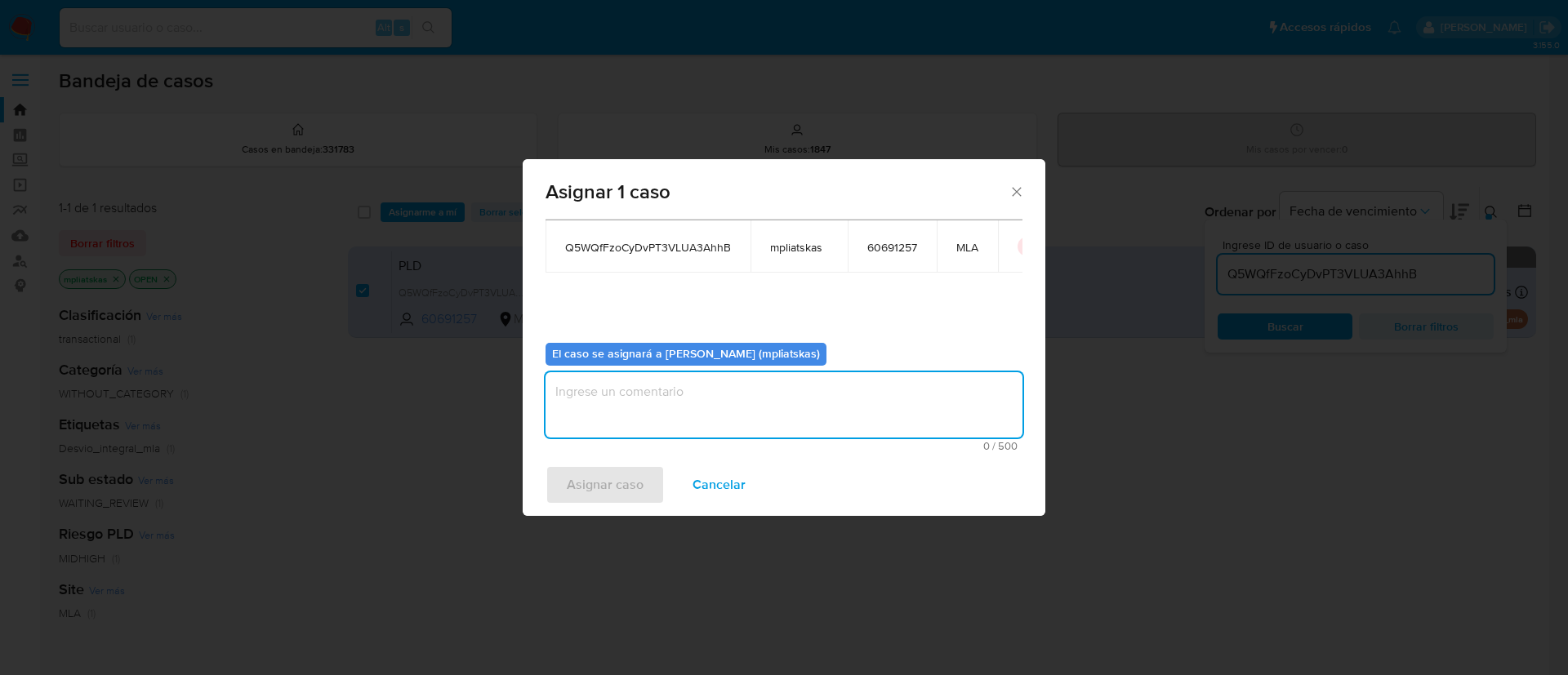
click at [658, 394] on textarea "assign-modal" at bounding box center [784, 405] width 477 height 66
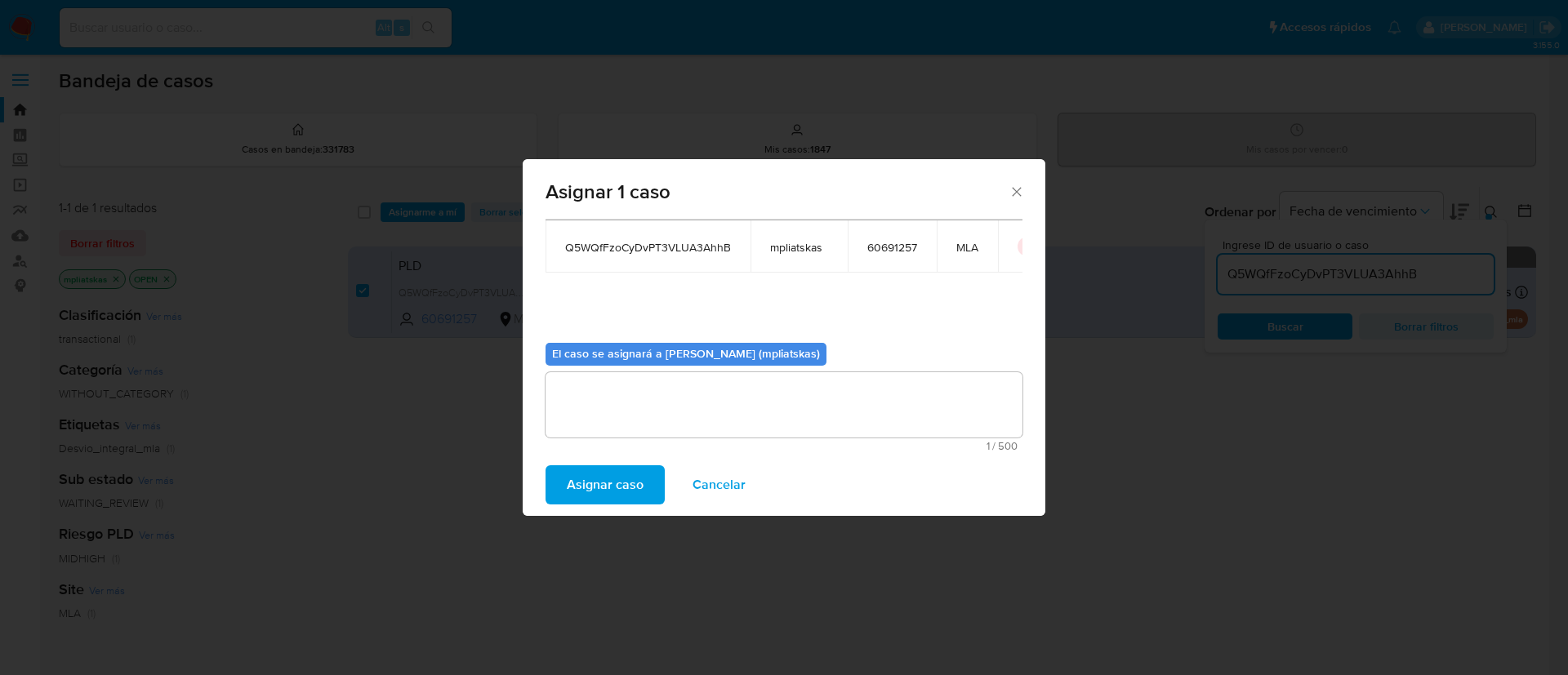
click at [601, 482] on span "Asignar caso" at bounding box center [605, 485] width 77 height 36
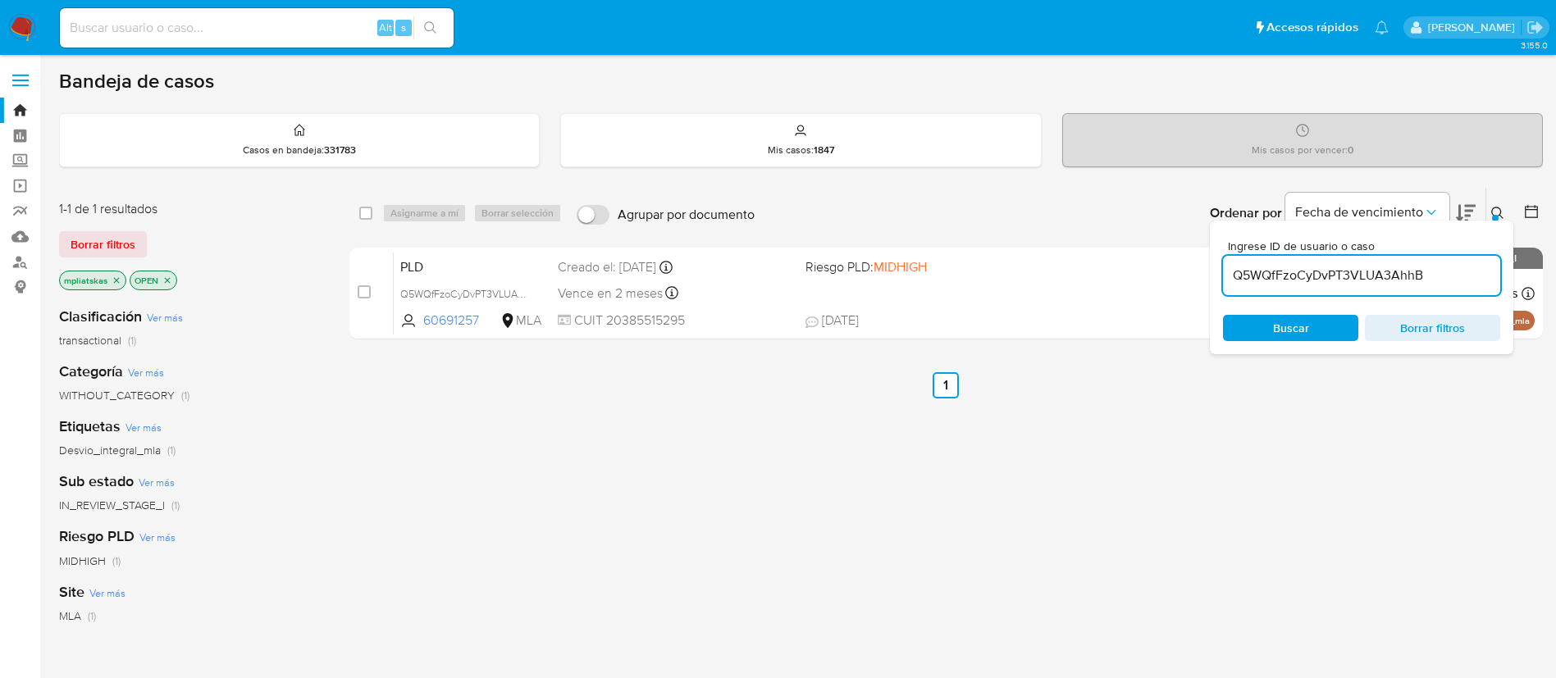
click at [1292, 282] on input "Q5WQfFzoCyDvPT3VLUA3AhhB" at bounding box center [1361, 275] width 277 height 21
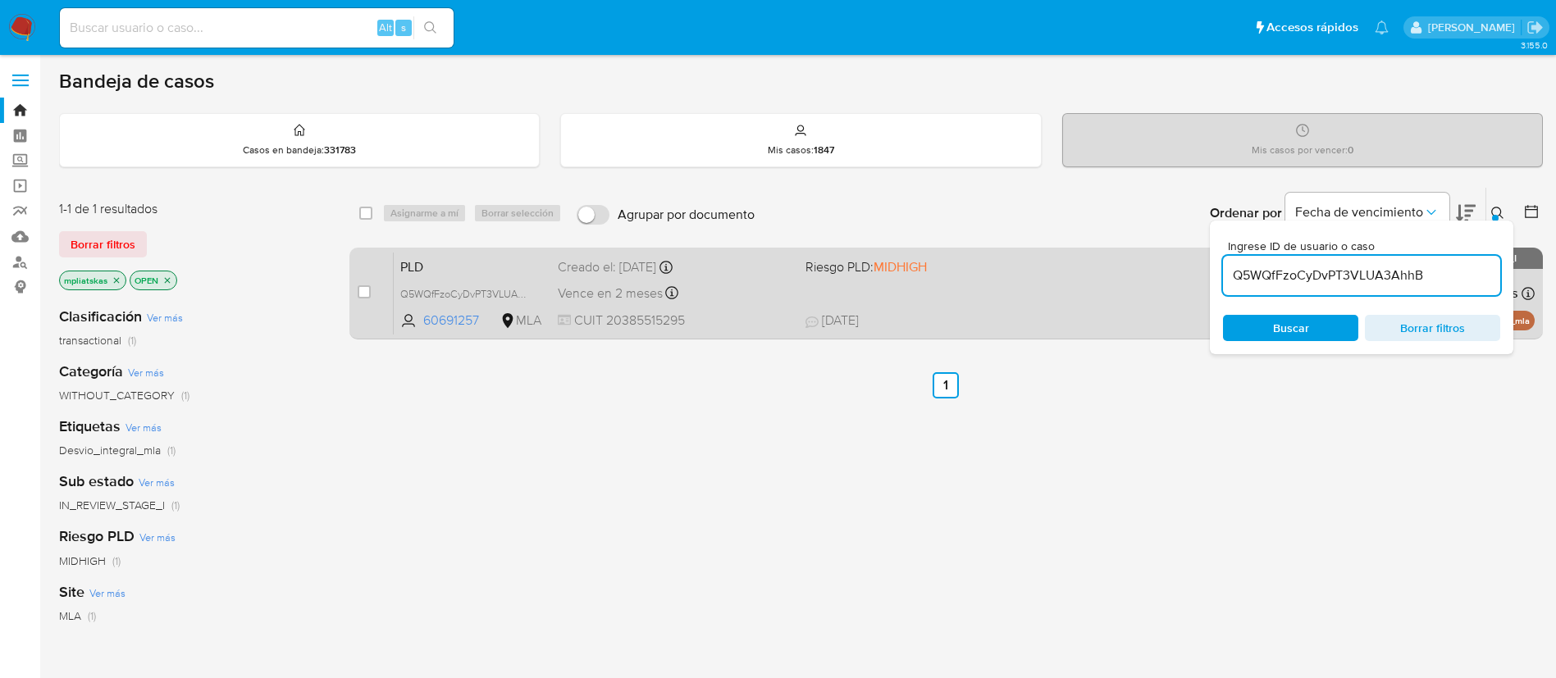
paste input "fZYi8aIf7Q36ylv6epXkztTq"
type input "fZYi8aIf7Q36ylv6epXkztTq"
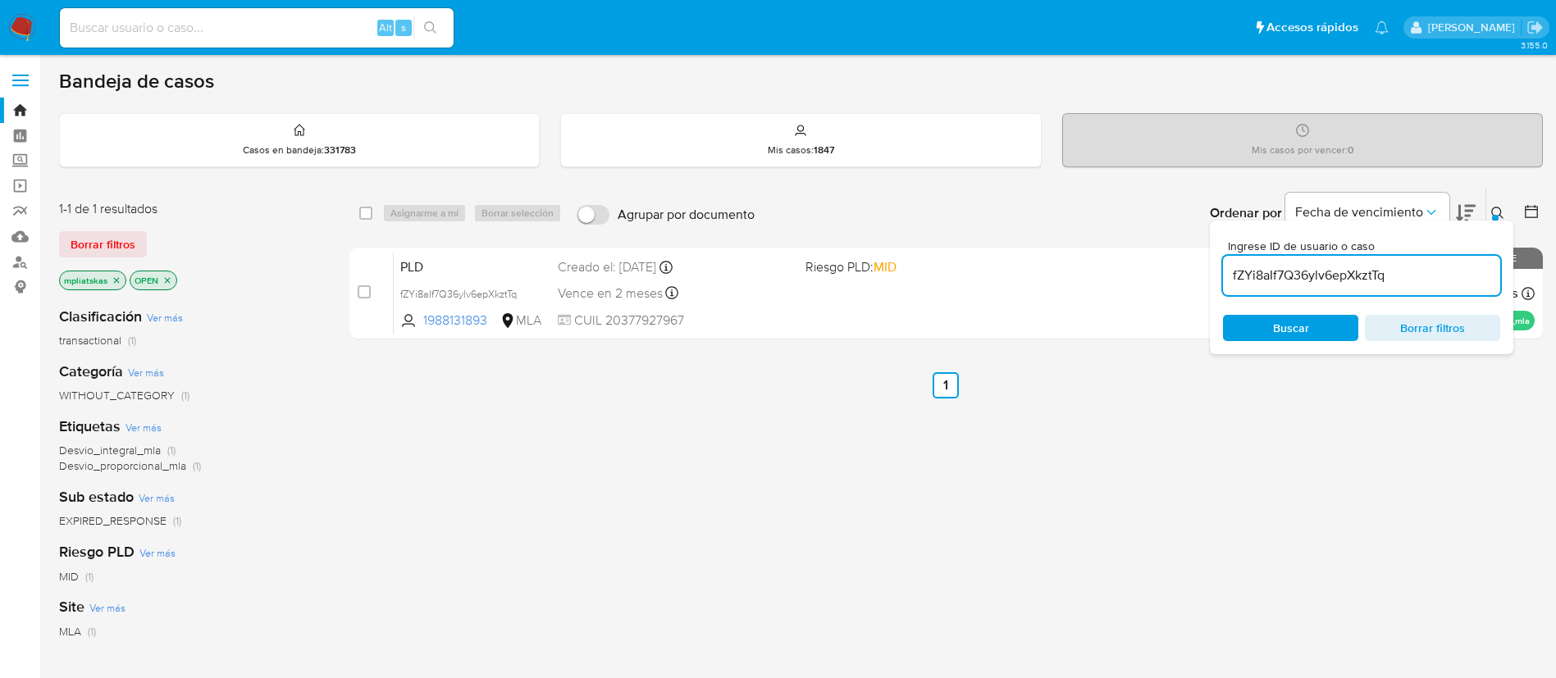
click at [364, 294] on input "checkbox" at bounding box center [364, 291] width 13 height 13
checkbox input "true"
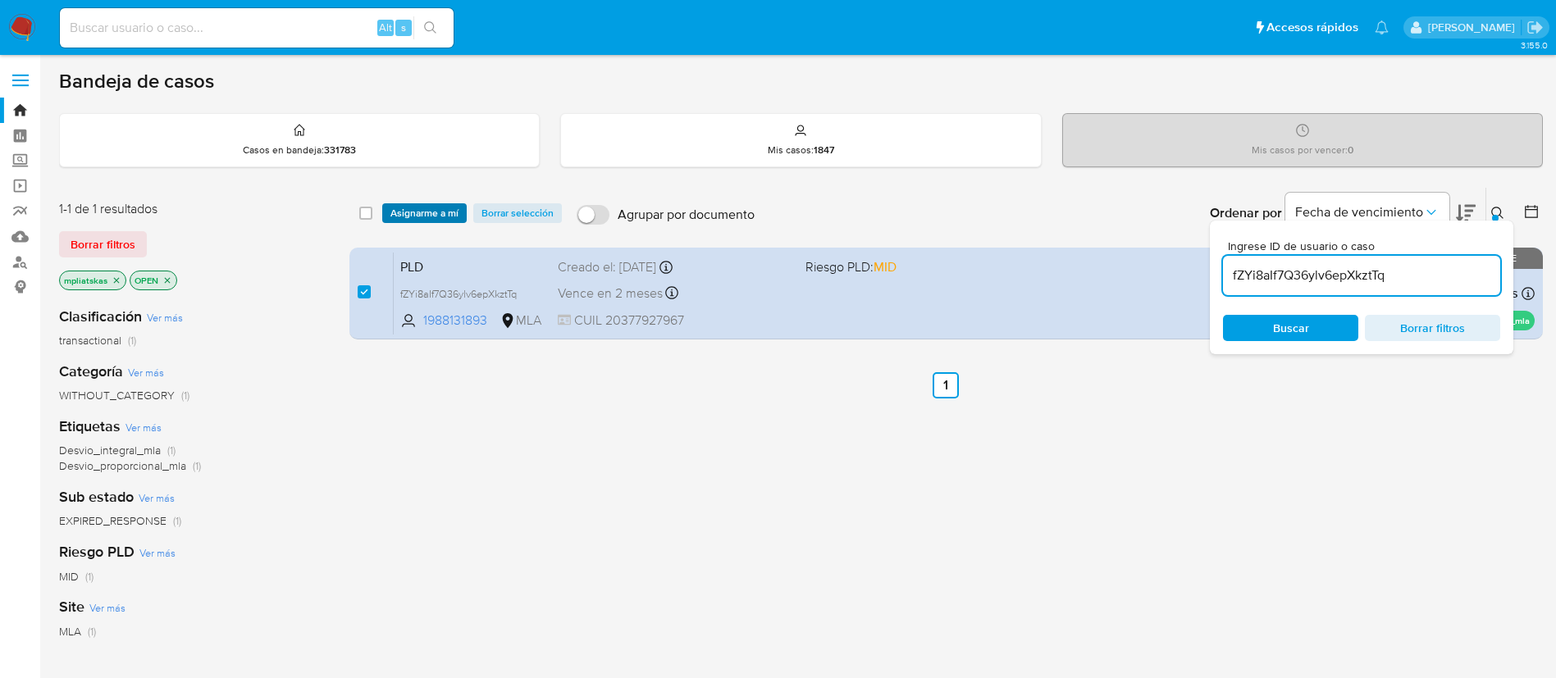
click at [404, 217] on span "Asignarme a mí" at bounding box center [424, 213] width 68 height 16
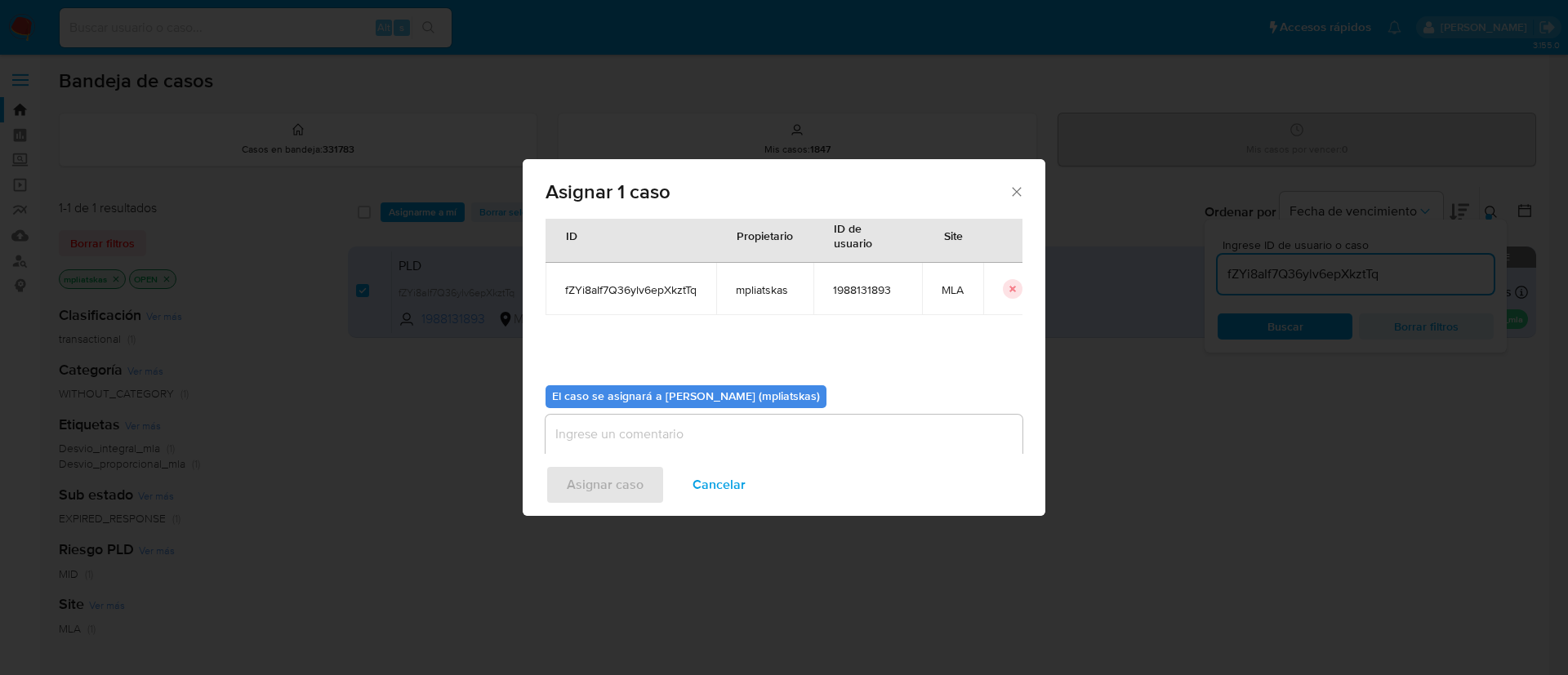
scroll to position [85, 0]
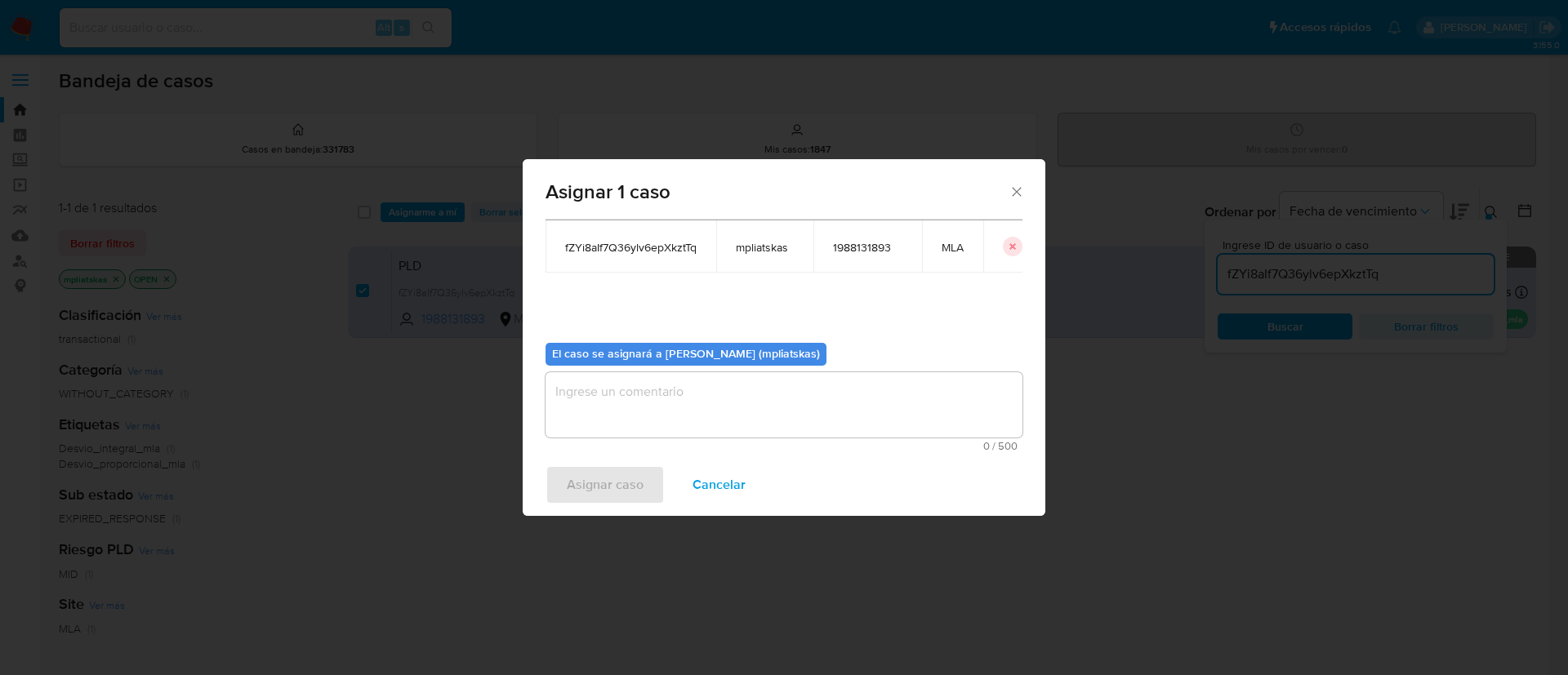
click at [608, 410] on textarea "assign-modal" at bounding box center [784, 405] width 477 height 66
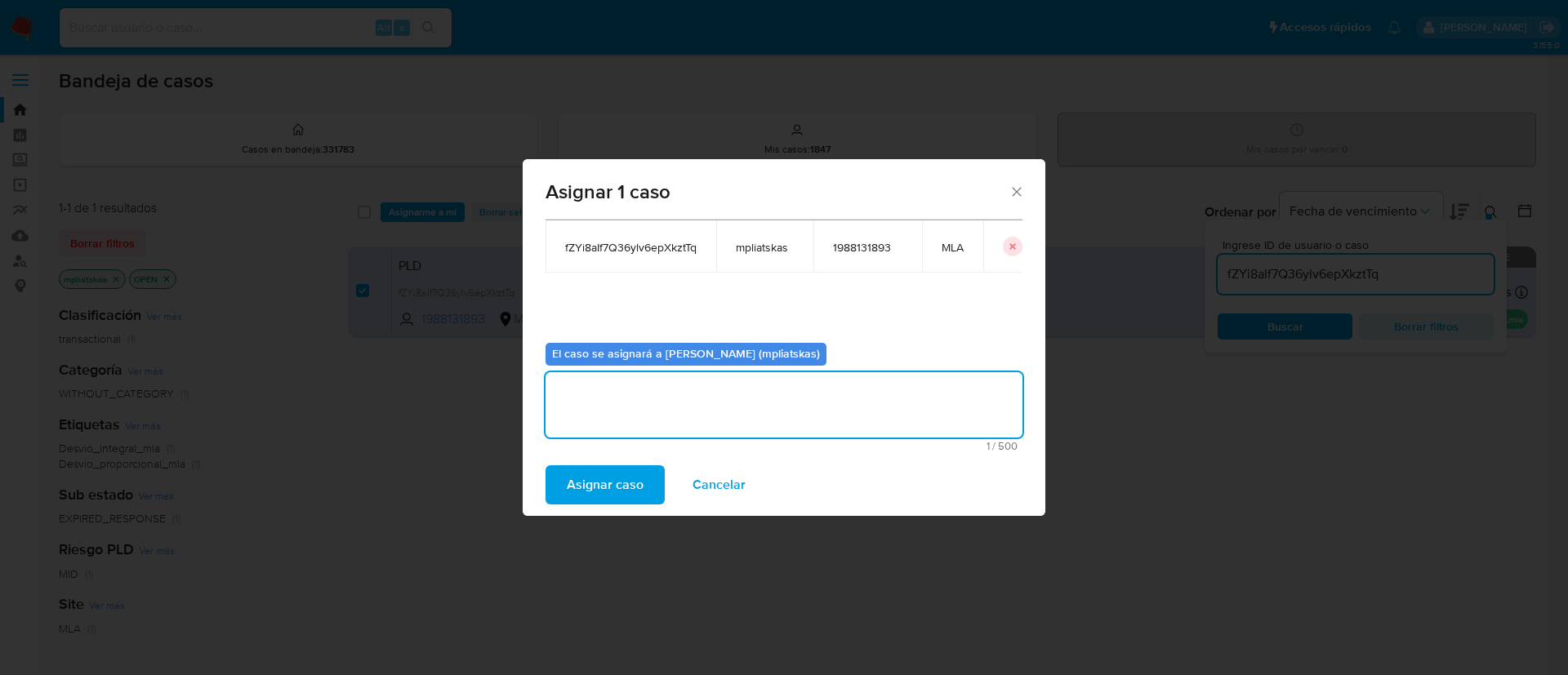
click at [581, 480] on span "Asignar caso" at bounding box center [605, 485] width 77 height 36
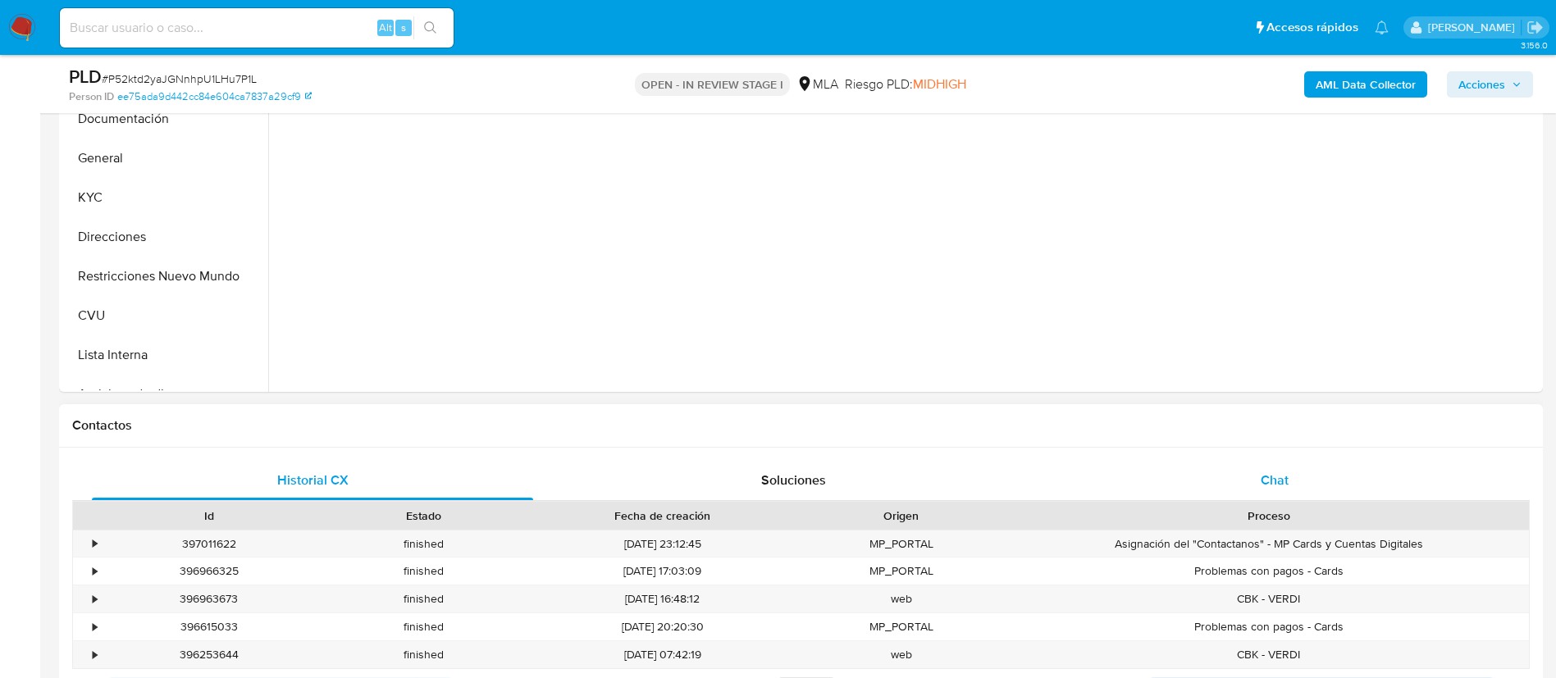
click at [1227, 461] on div "Chat" at bounding box center [1274, 480] width 441 height 39
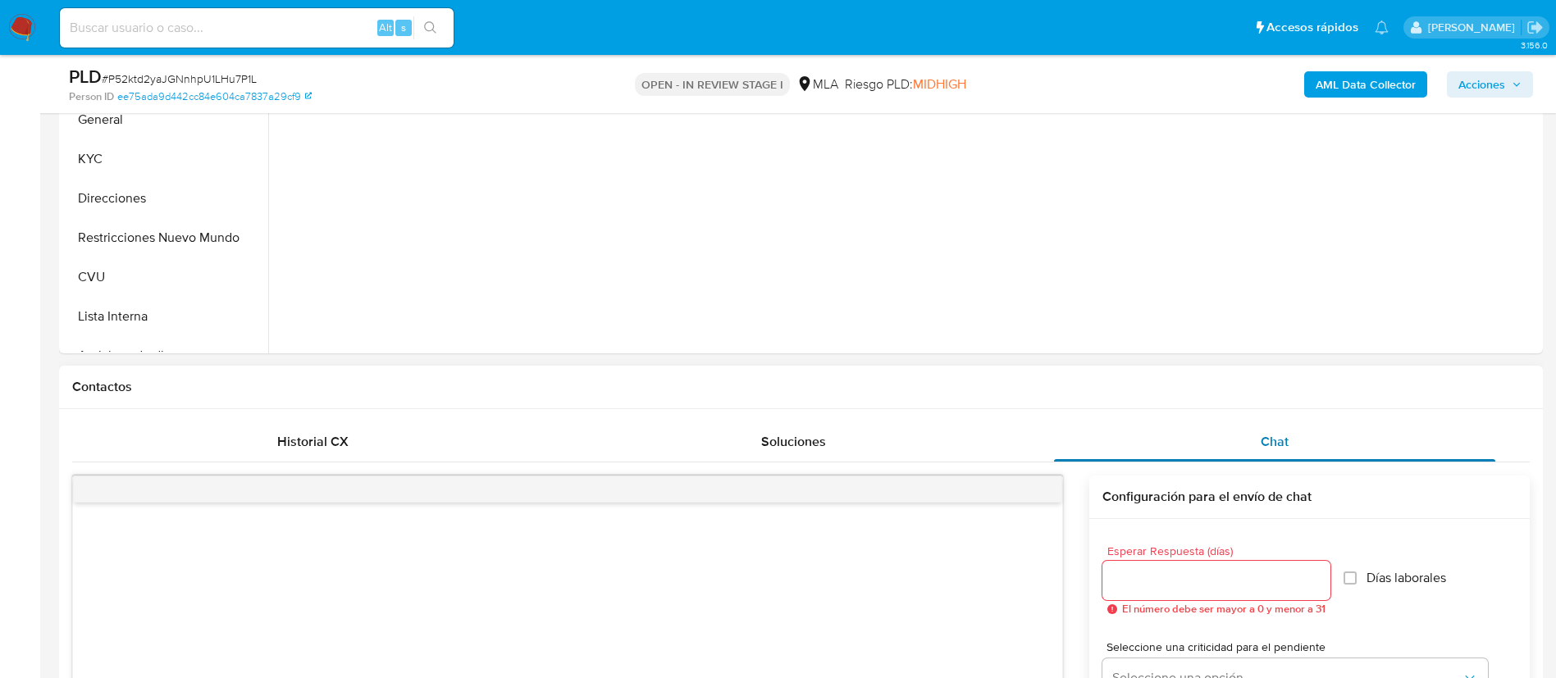
select select "10"
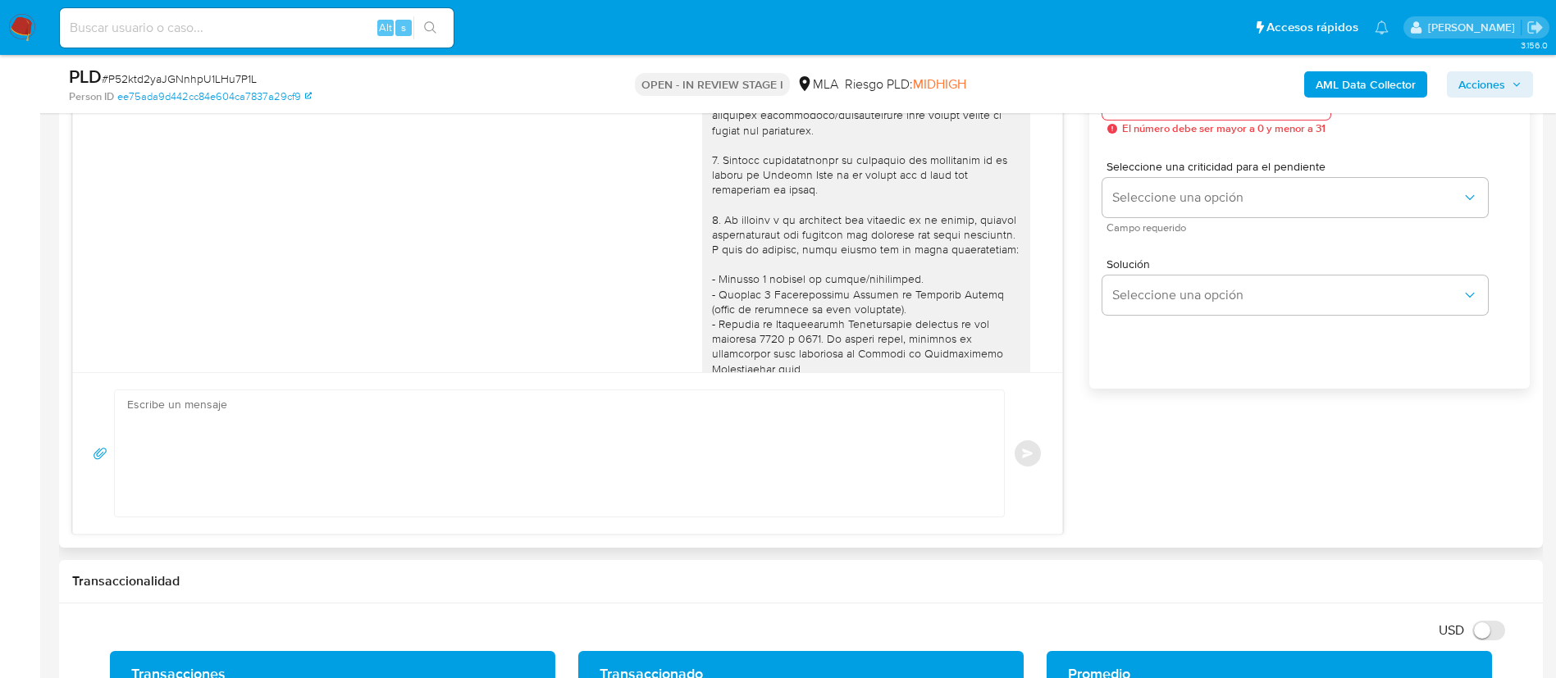
scroll to position [984, 0]
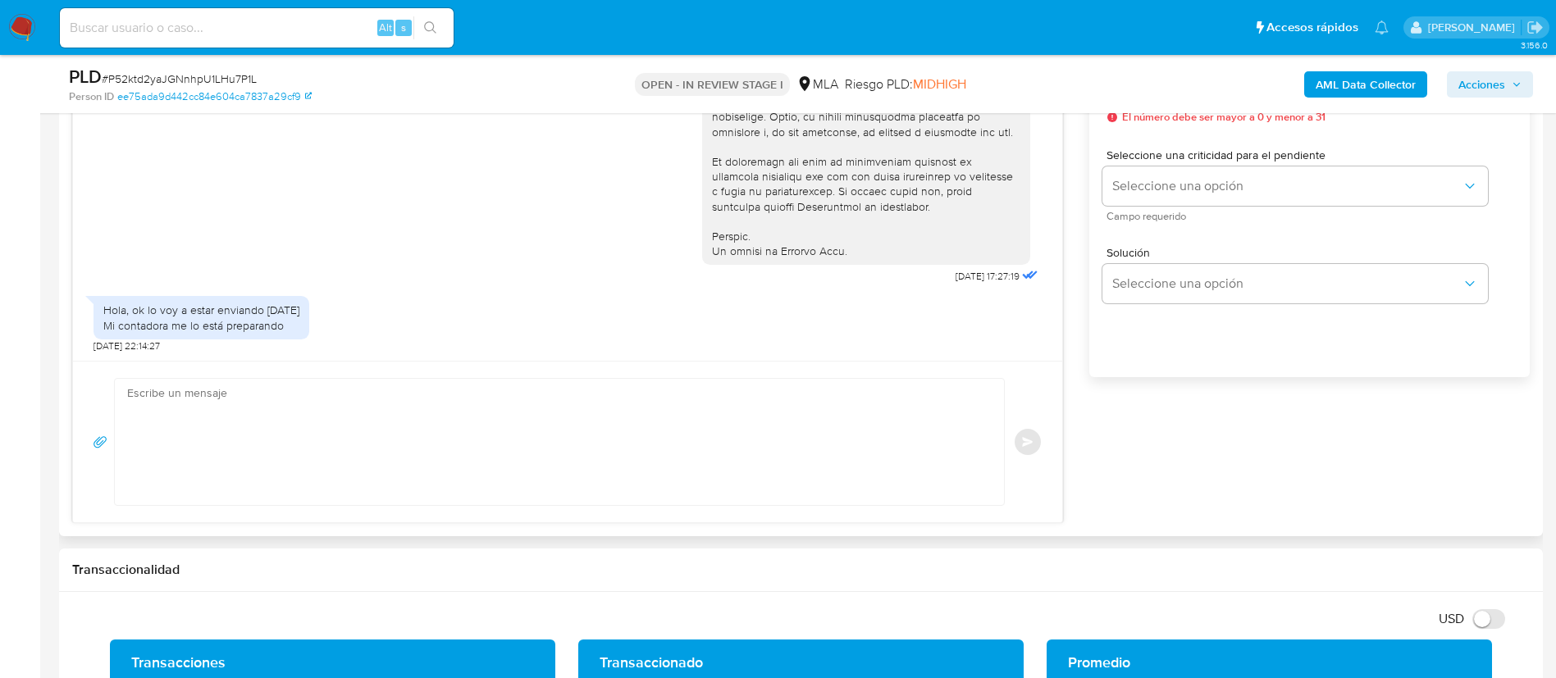
click at [871, 478] on textarea at bounding box center [555, 442] width 856 height 126
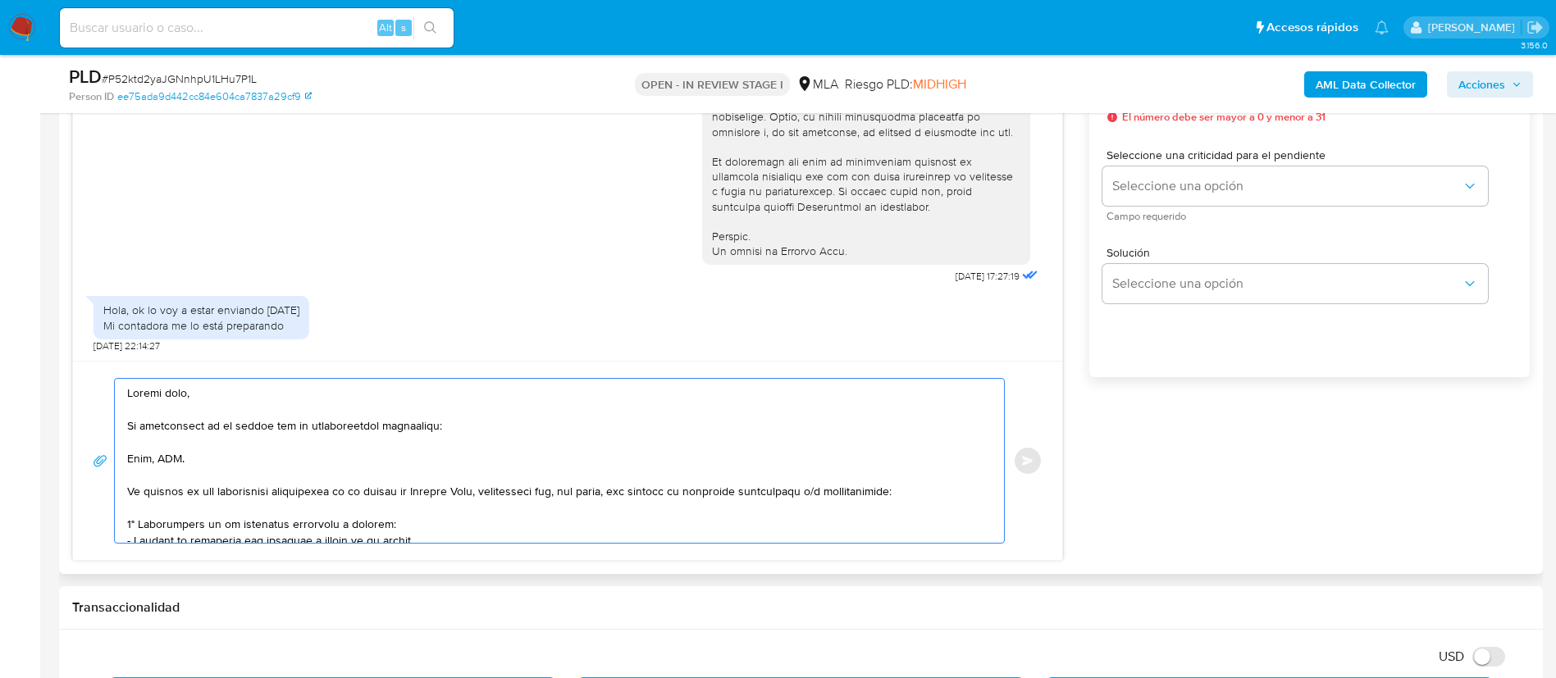
click at [152, 450] on textarea at bounding box center [555, 461] width 856 height 164
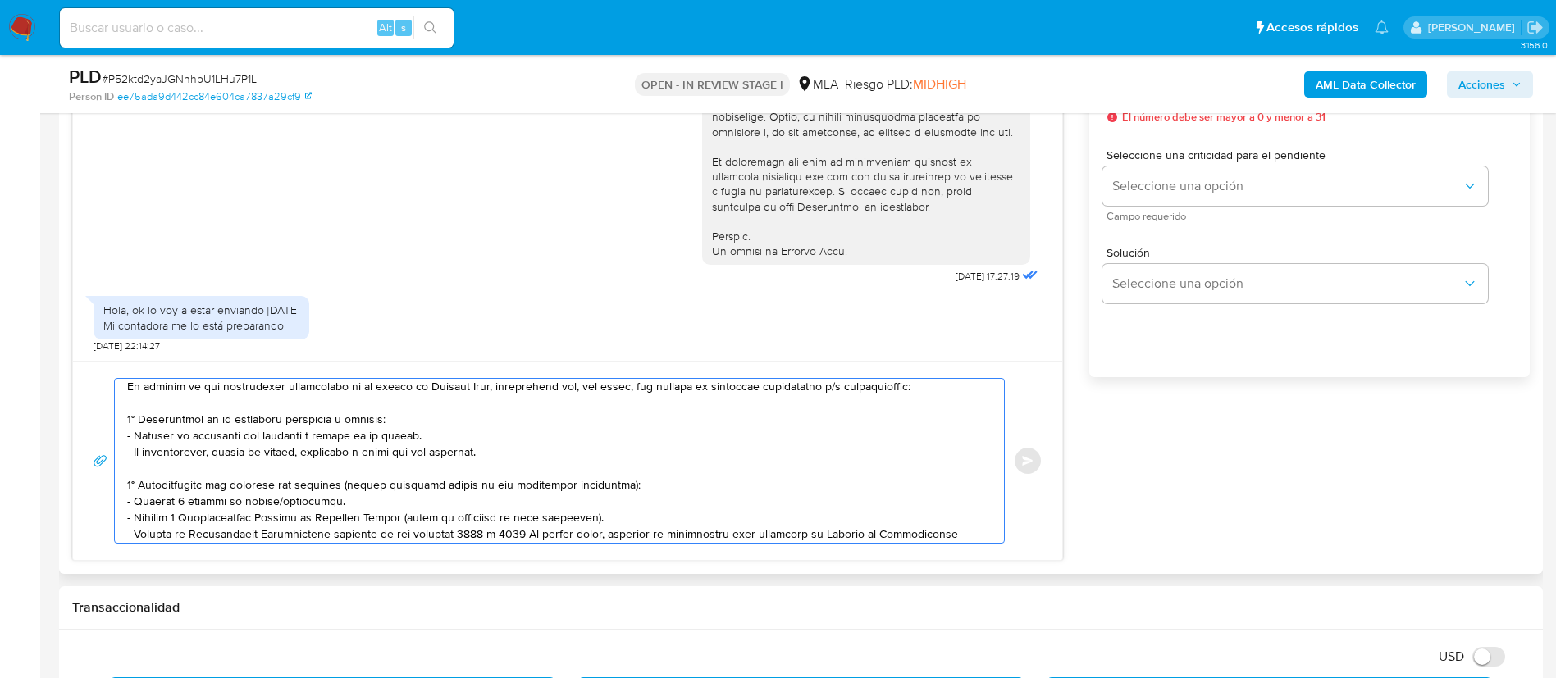
scroll to position [123, 0]
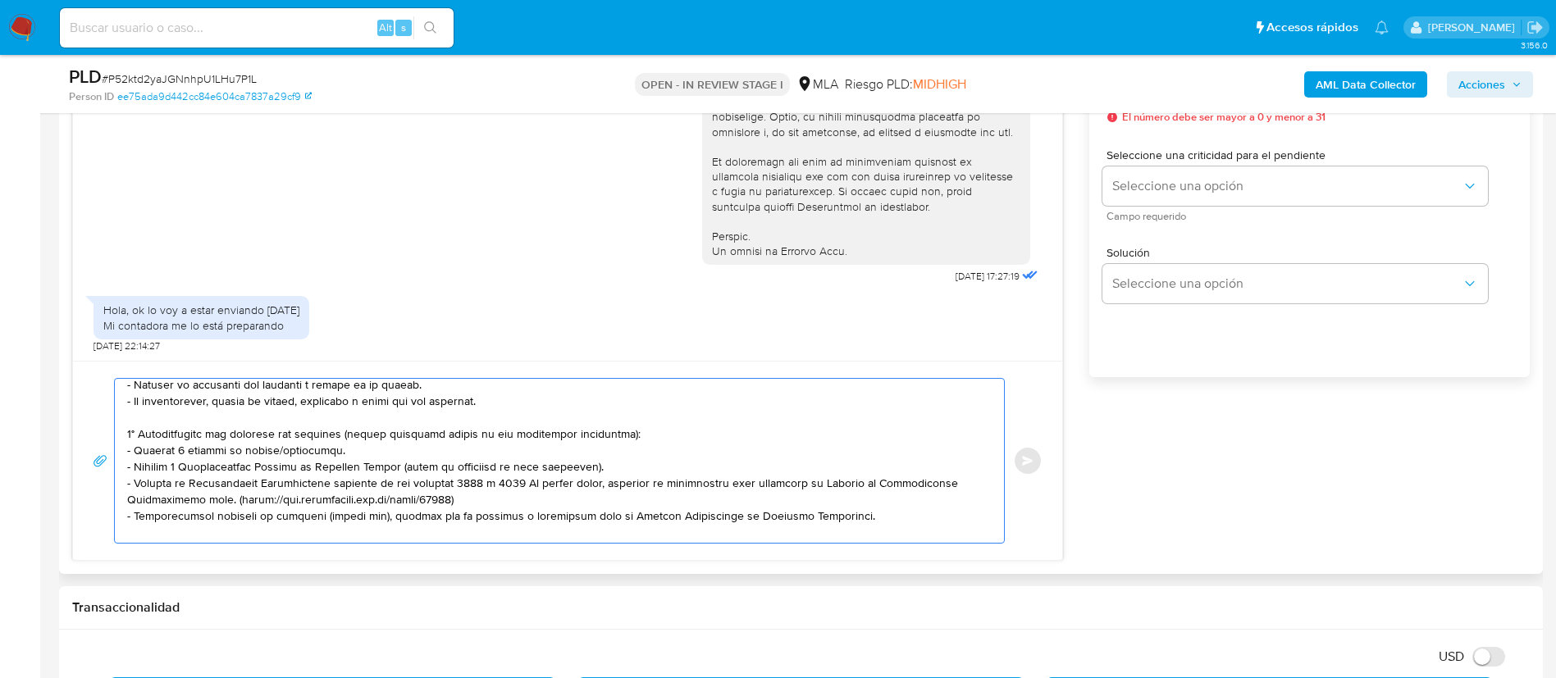
click at [192, 447] on textarea at bounding box center [555, 461] width 856 height 164
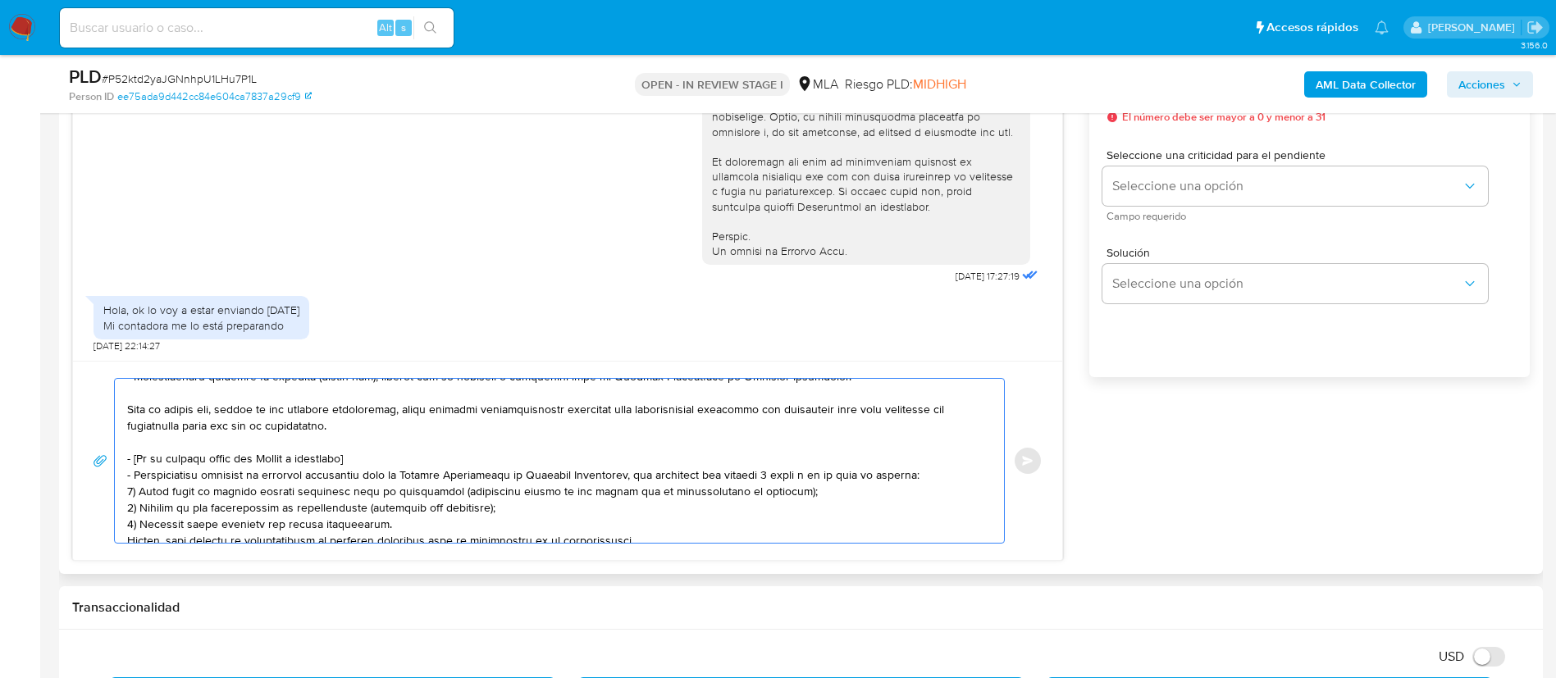
scroll to position [369, 0]
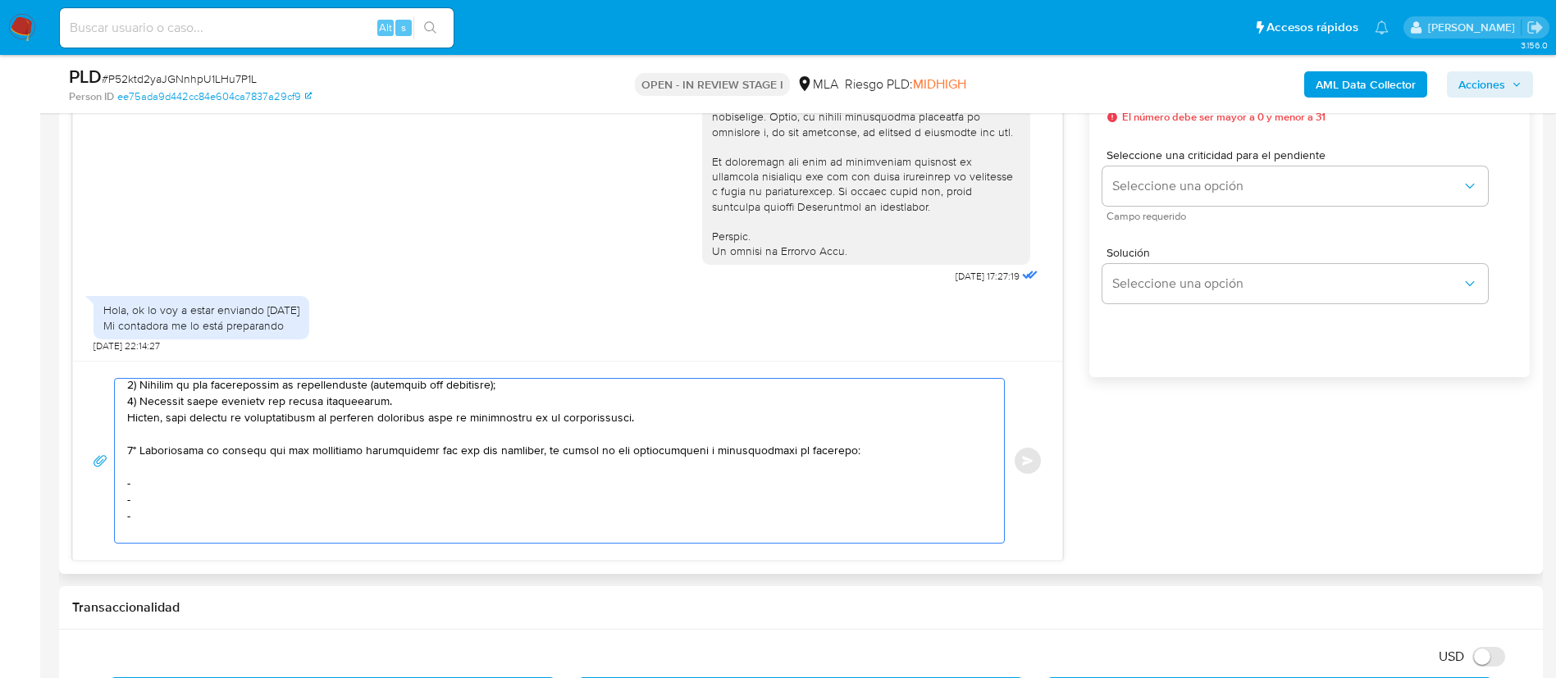
drag, startPoint x: 129, startPoint y: 458, endPoint x: 665, endPoint y: 416, distance: 537.9
click at [665, 416] on textarea at bounding box center [555, 461] width 856 height 164
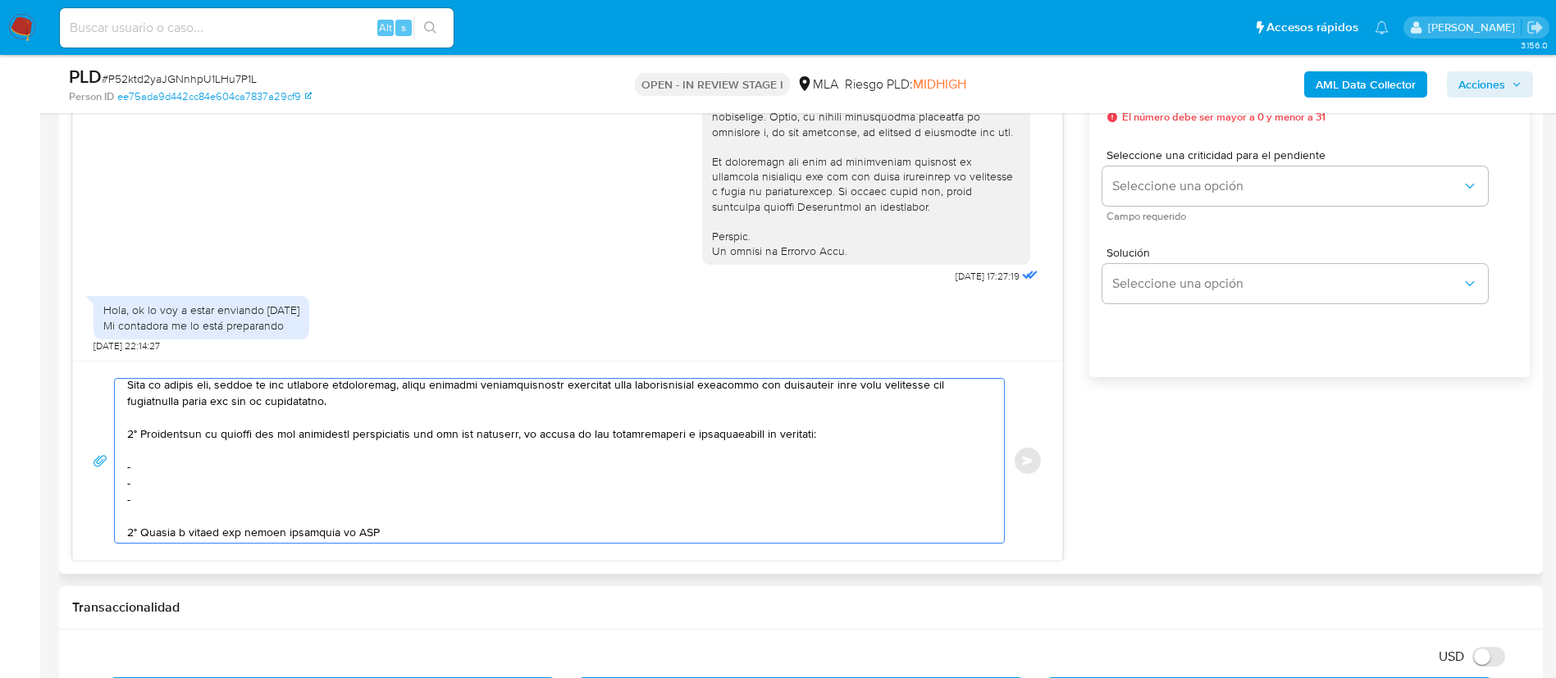
scroll to position [254, 0]
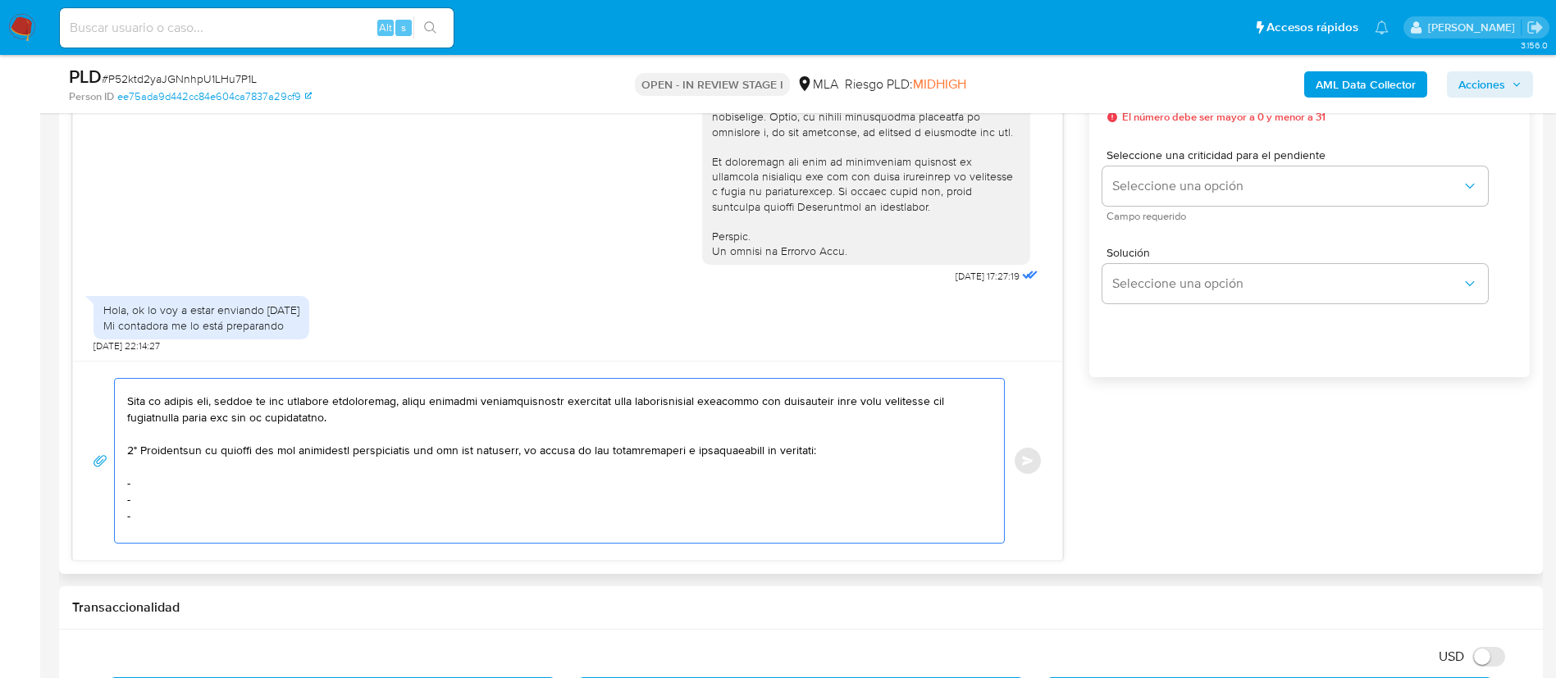
click at [225, 481] on textarea at bounding box center [555, 461] width 856 height 164
paste textarea "Sebastian Fuks - CUIT 20434036306"
click at [223, 503] on textarea at bounding box center [555, 461] width 856 height 164
paste textarea "Ms Alliance - CUIT 30718884949"
click at [218, 510] on textarea at bounding box center [555, 461] width 856 height 164
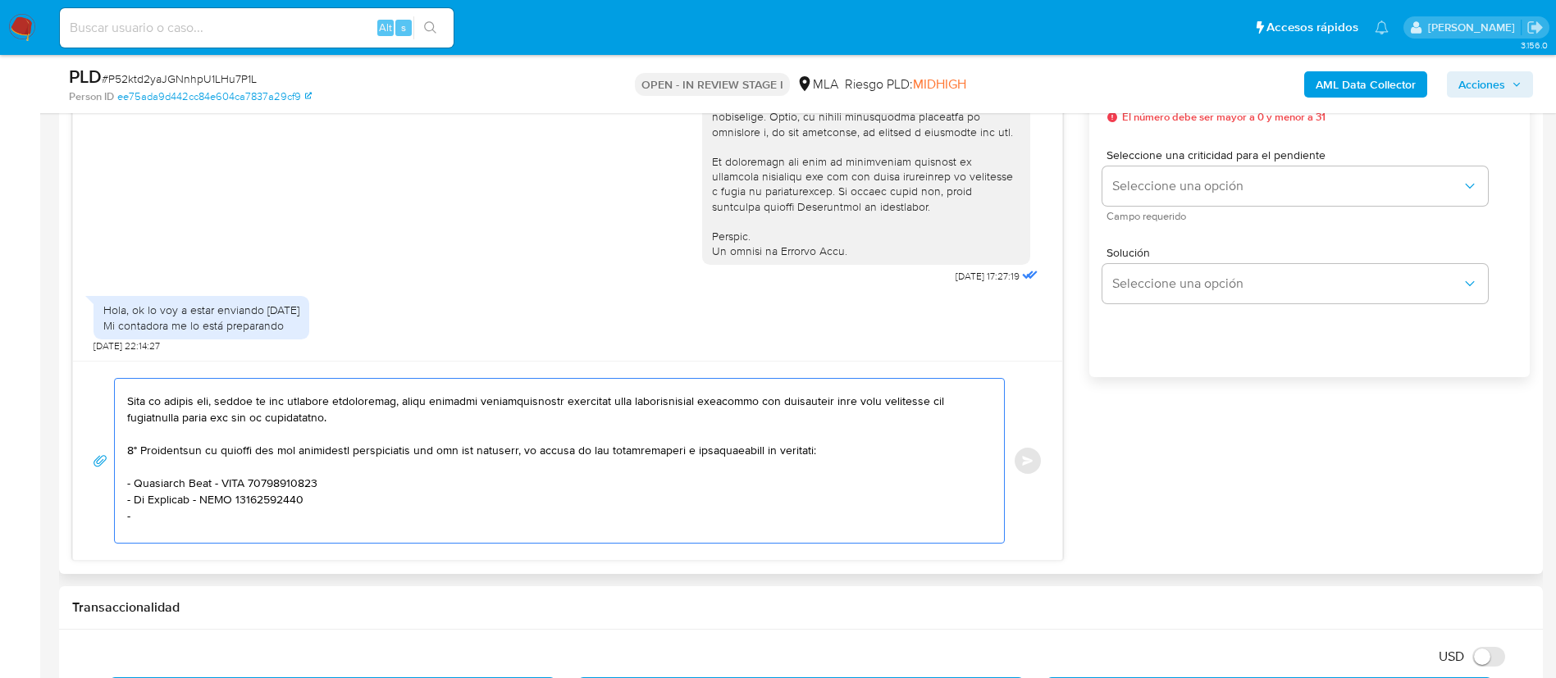
paste textarea "Dlocal Argentina Sa - CUIT 30715778722"
paste textarea "Ivan Masloff - CUIT 20435707581"
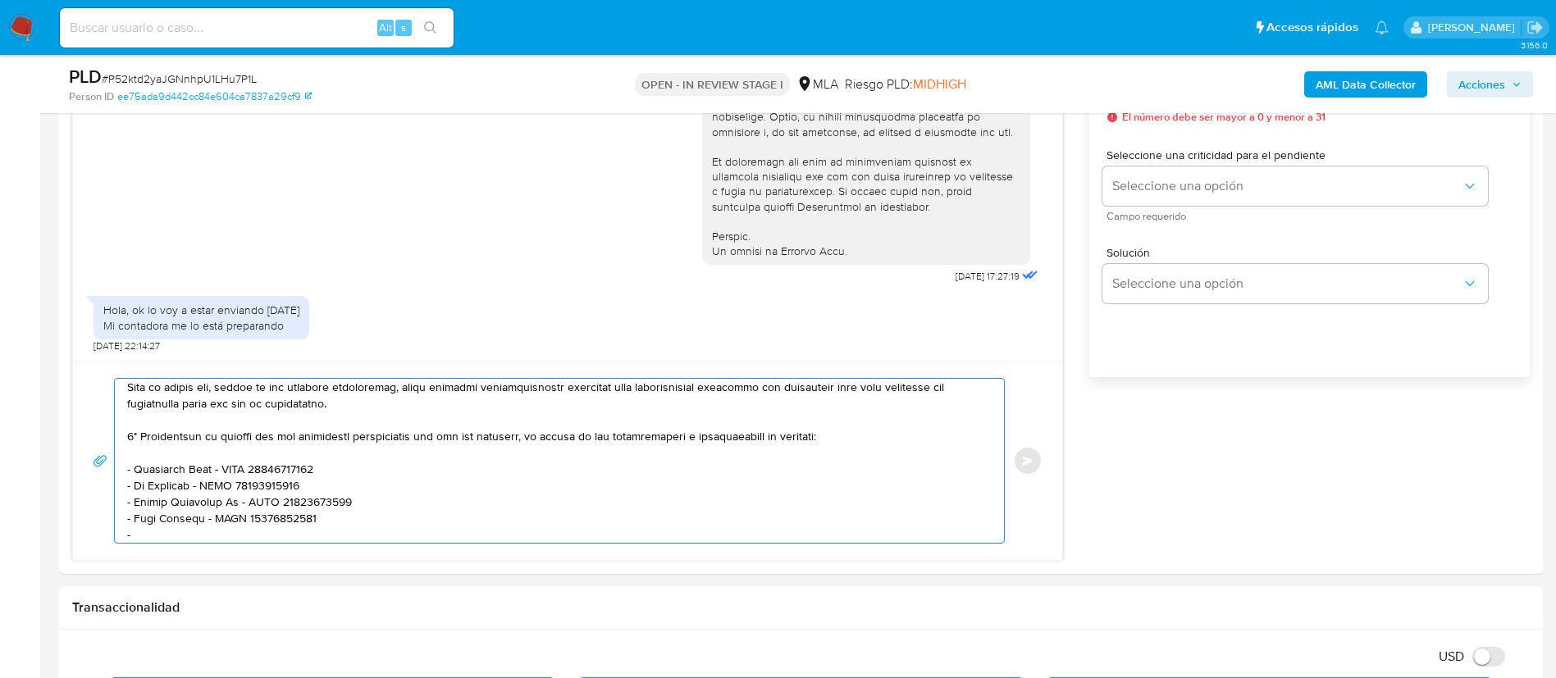
paste textarea "Corse Group S.R.L - CUIT 30718617517"
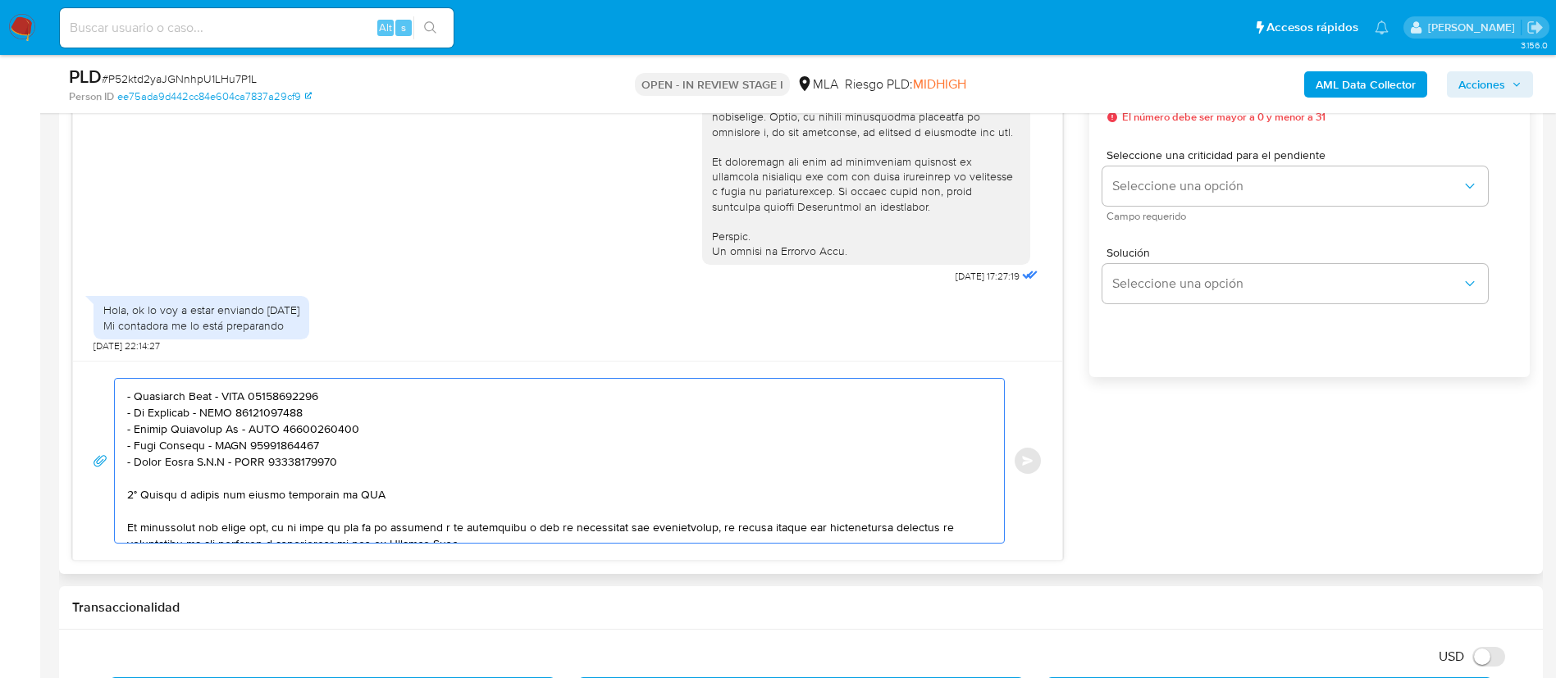
scroll to position [391, 0]
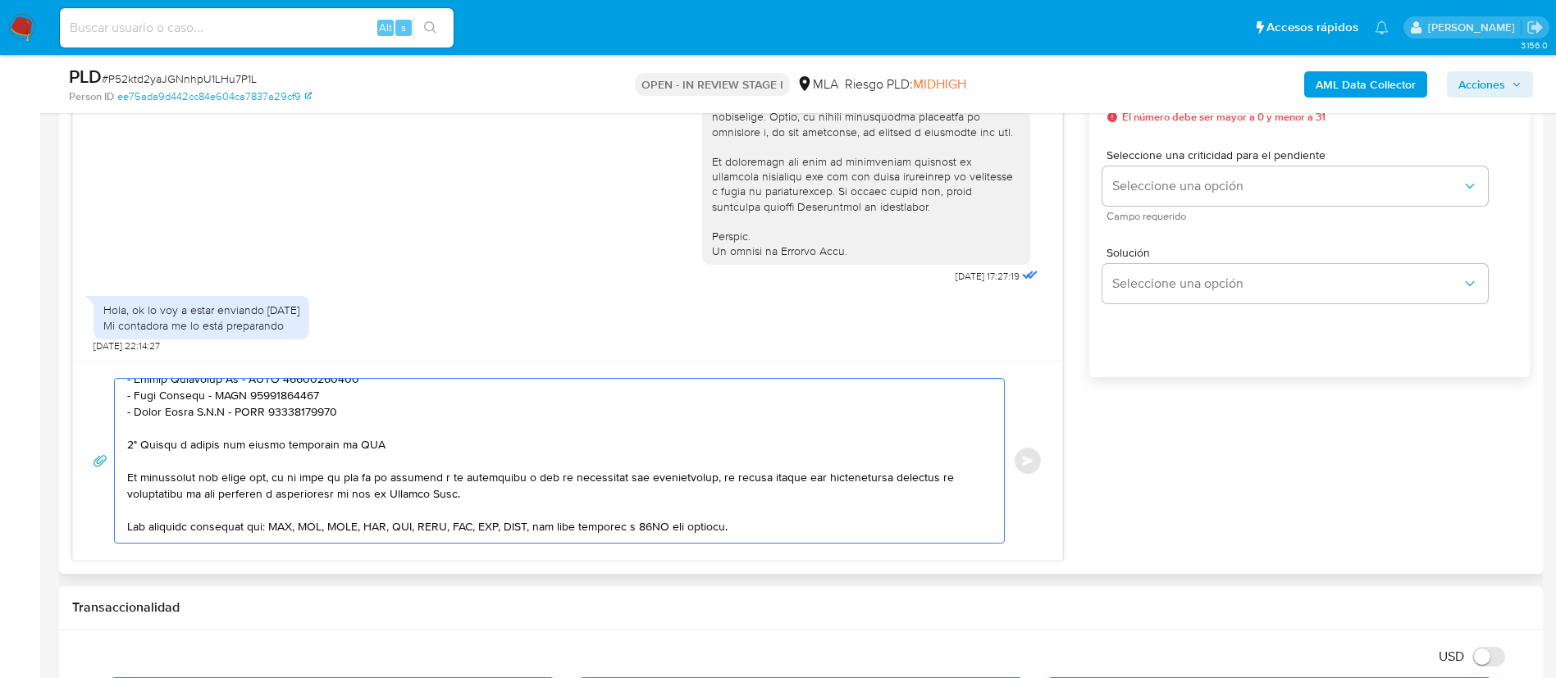
click at [312, 444] on textarea at bounding box center [555, 461] width 856 height 164
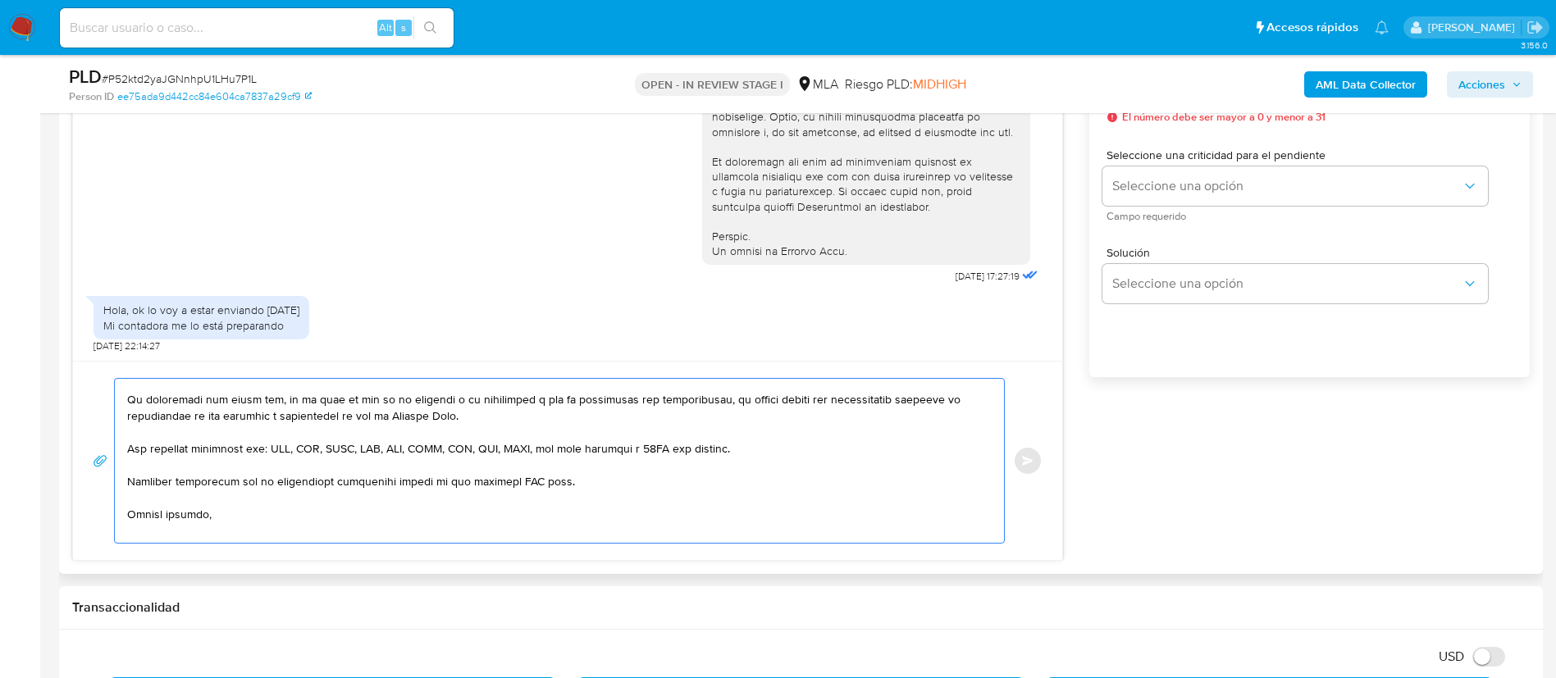
scroll to position [471, 0]
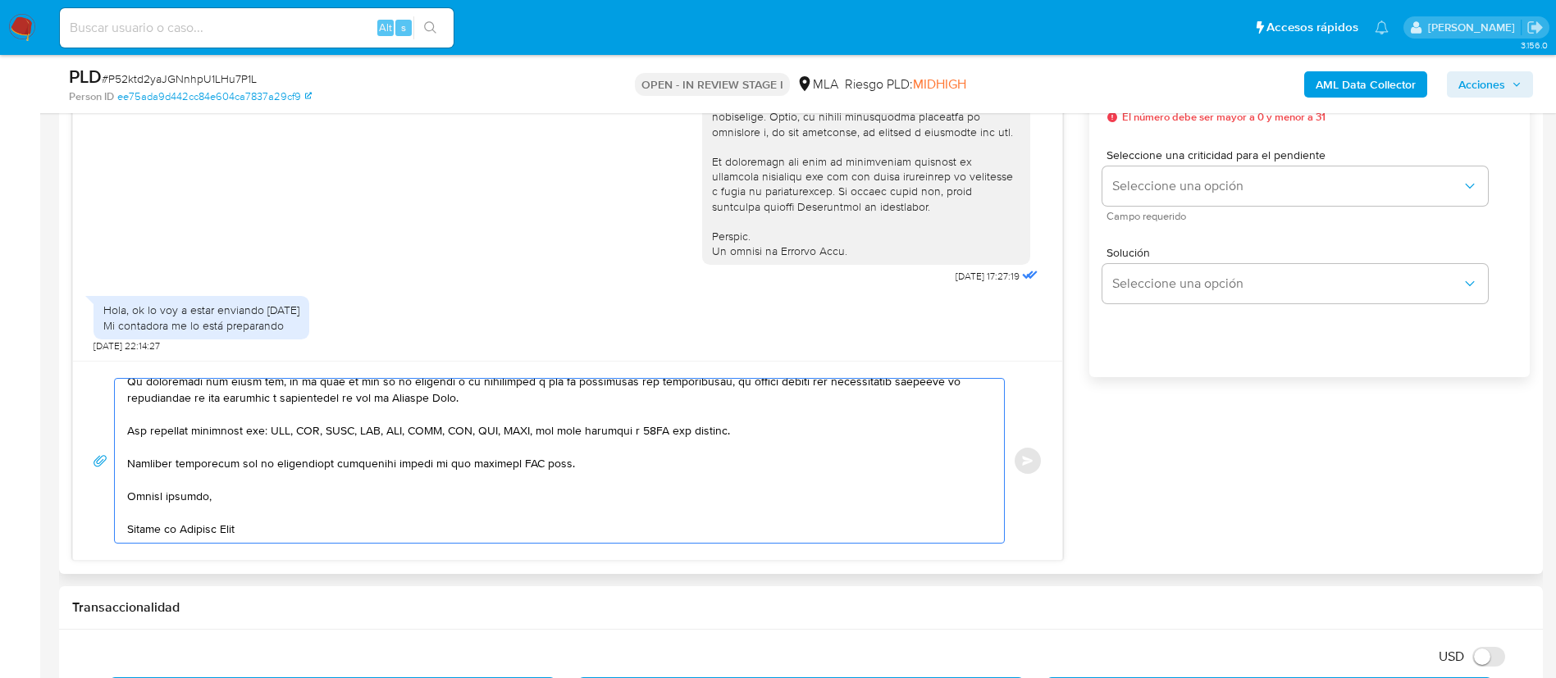
click at [517, 450] on textarea at bounding box center [555, 461] width 856 height 164
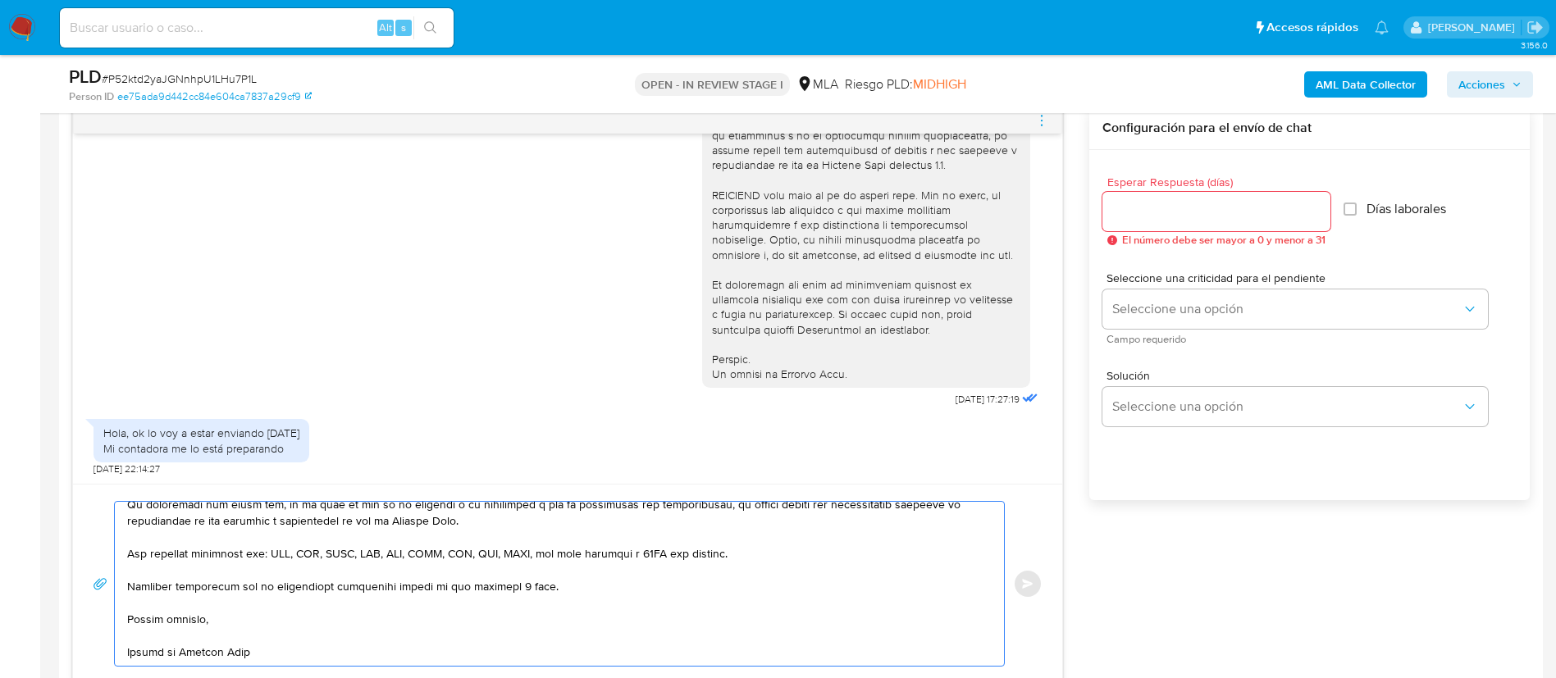
type textarea "Buenos días, Te consultamos si ya contas con la documentación solicitada: En fu…"
click at [1199, 207] on input "Esperar Respuesta (días)" at bounding box center [1216, 211] width 228 height 21
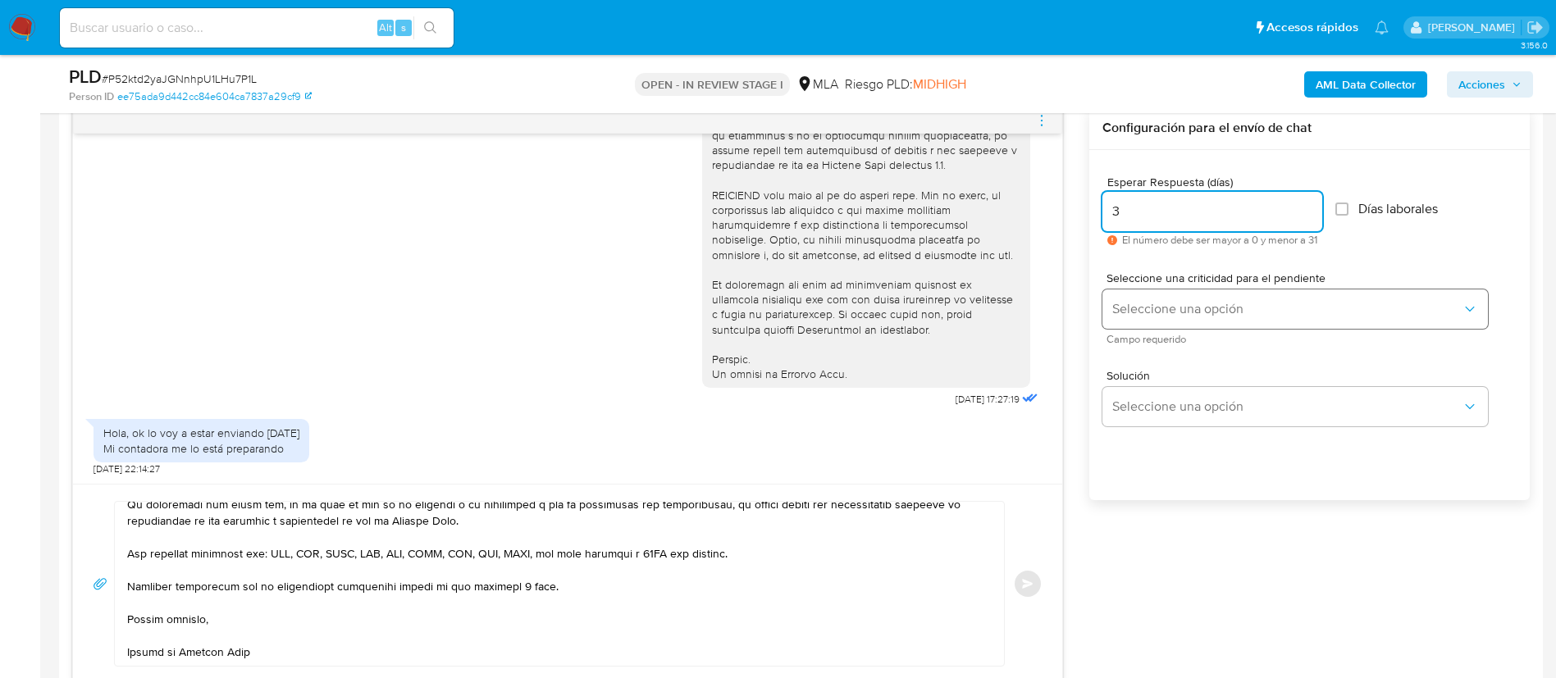
type input "3"
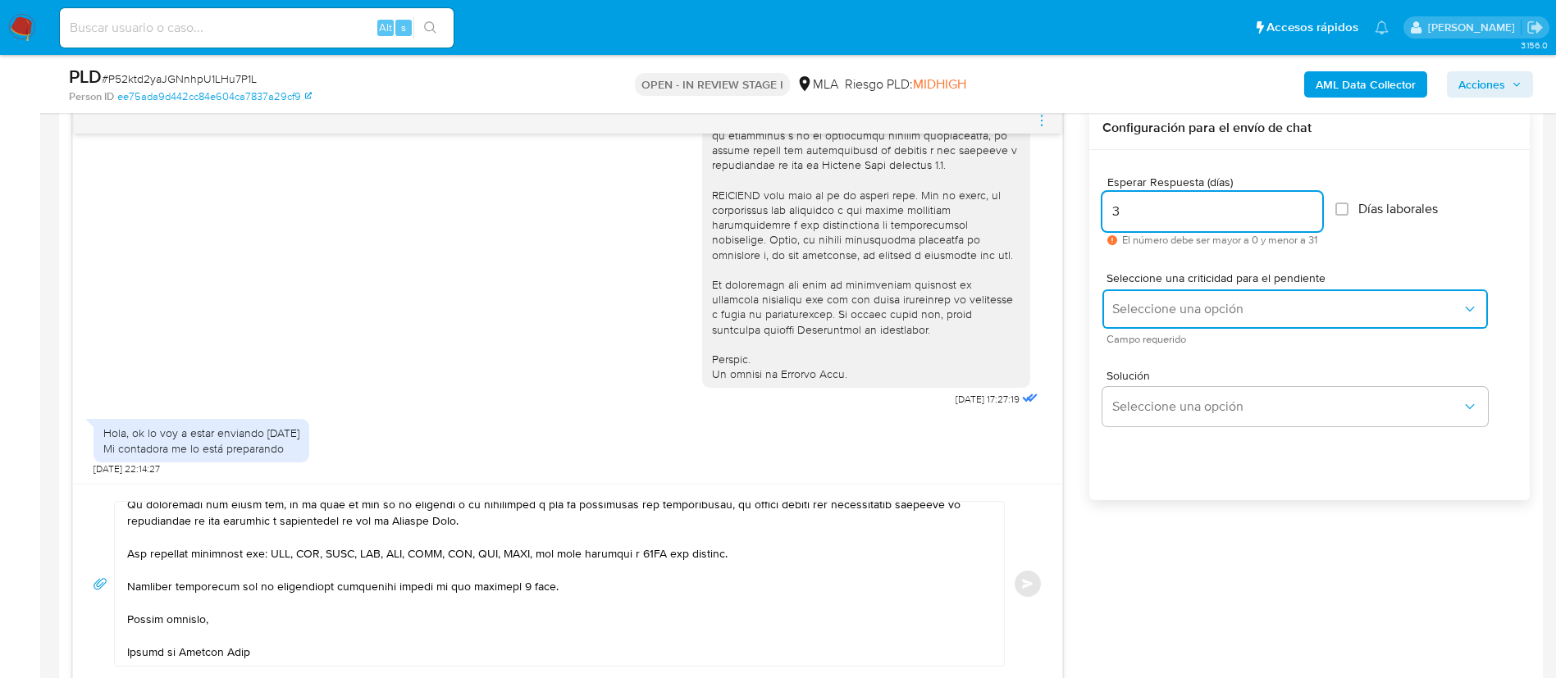
click at [1174, 304] on span "Seleccione una opción" at bounding box center [1286, 309] width 349 height 16
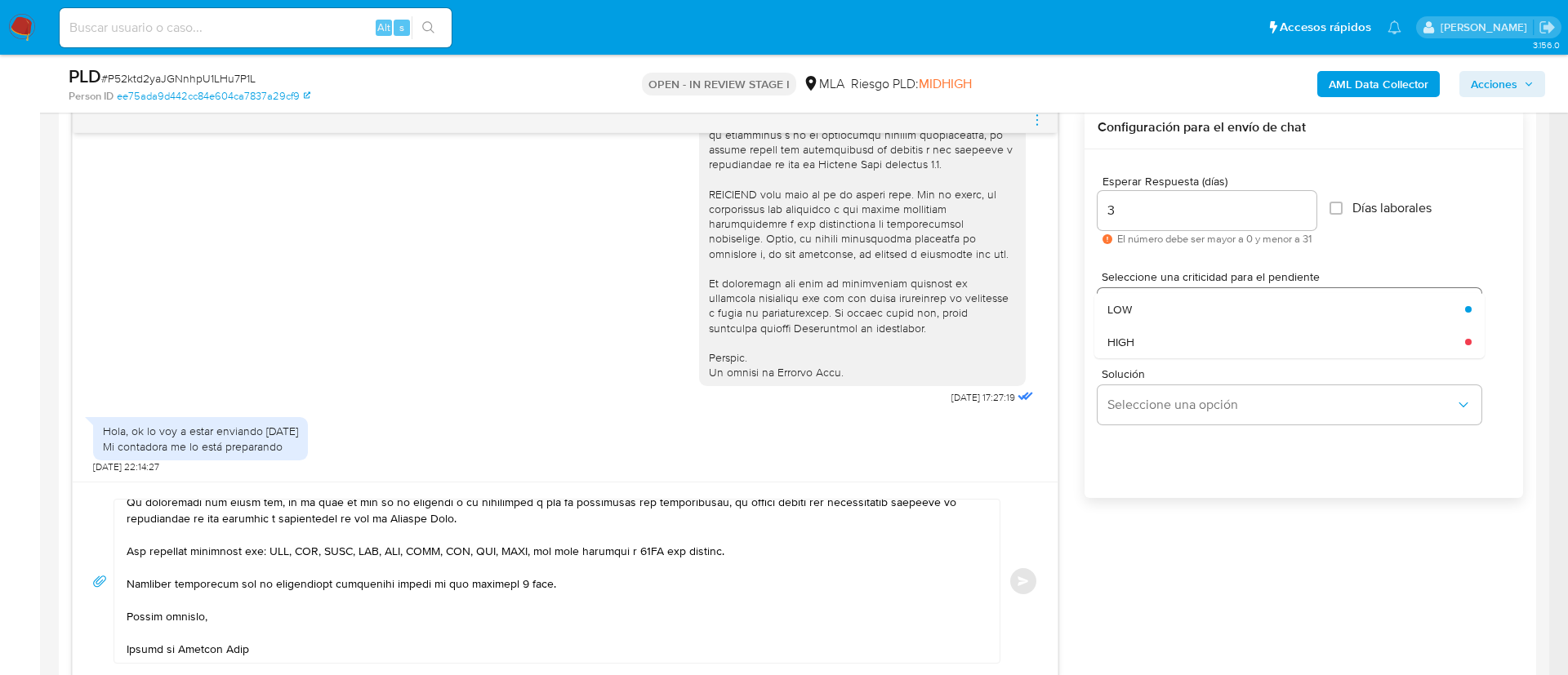
click at [1170, 303] on div "LOW" at bounding box center [1281, 309] width 348 height 33
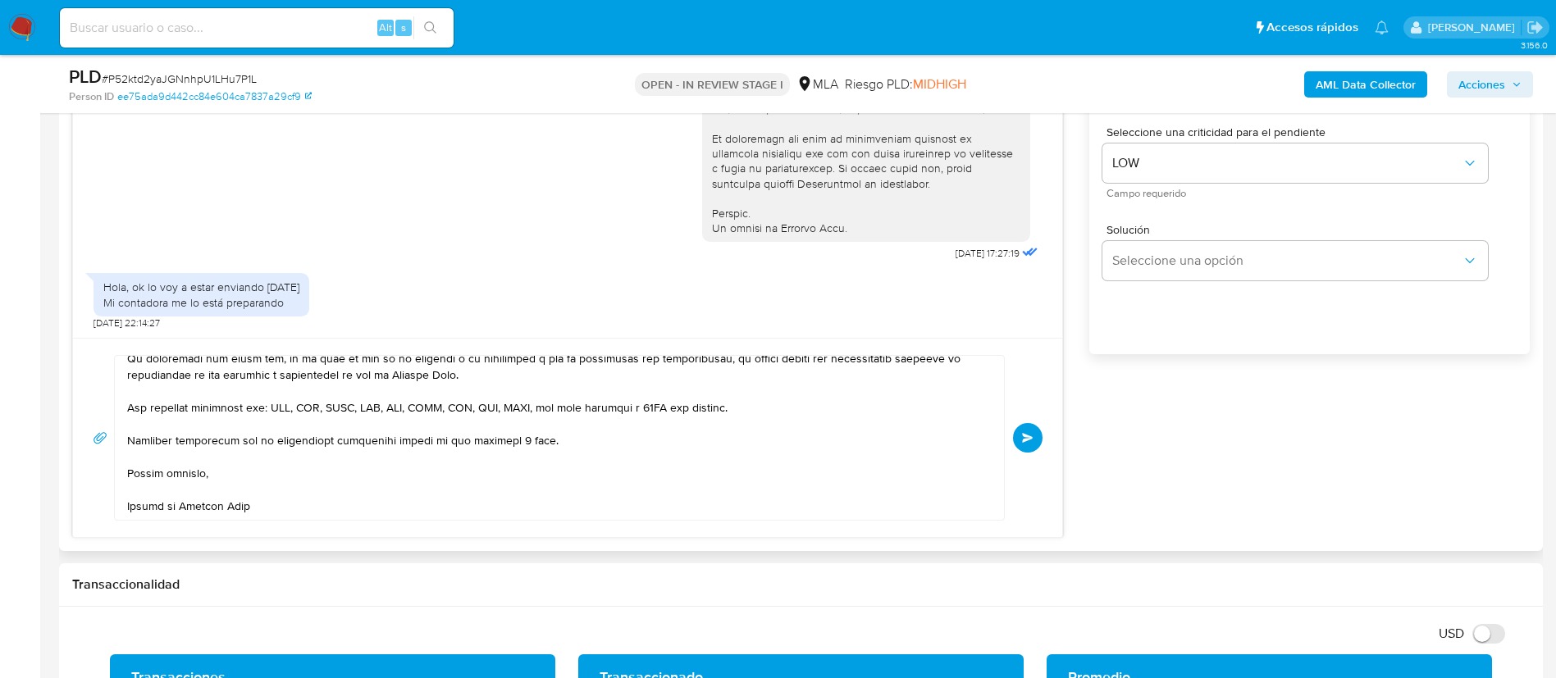
scroll to position [984, 0]
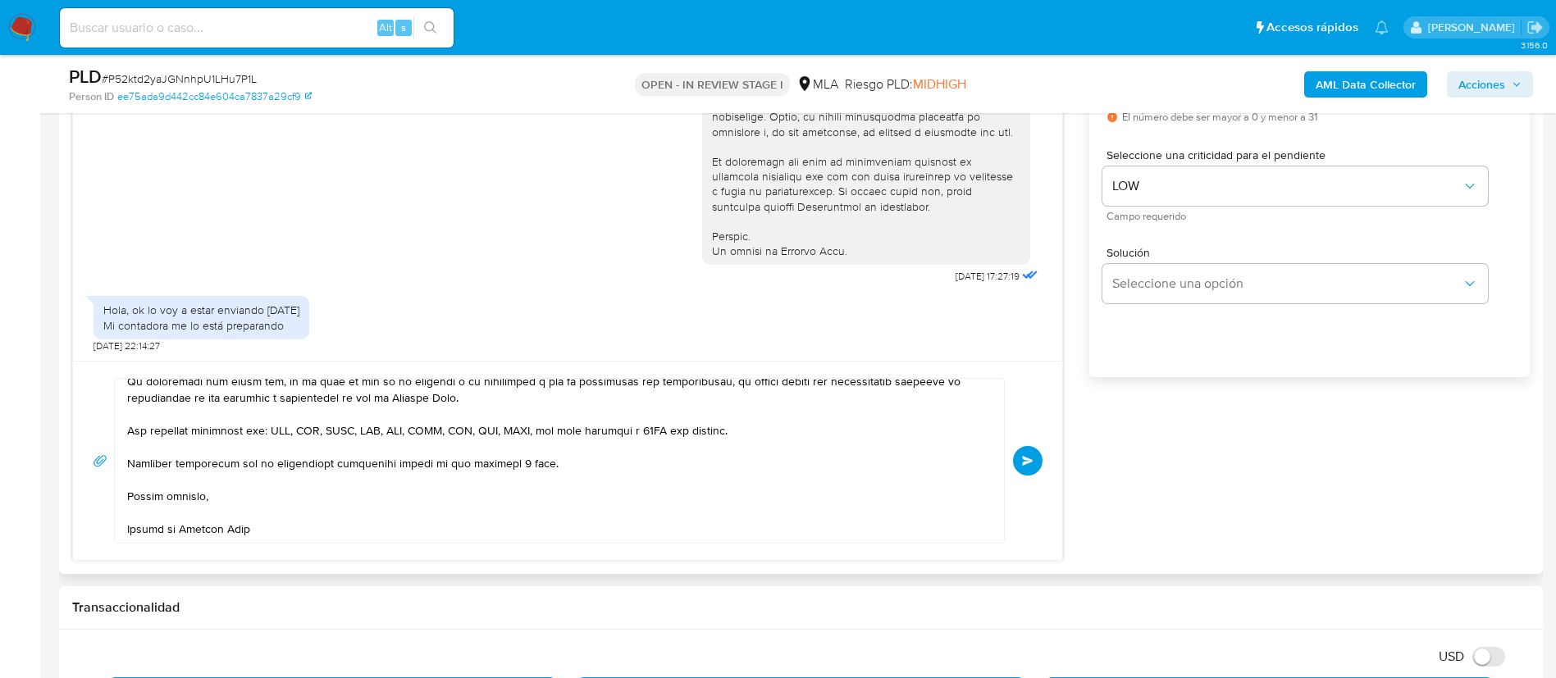
click at [1029, 449] on button "Enviar" at bounding box center [1028, 461] width 30 height 30
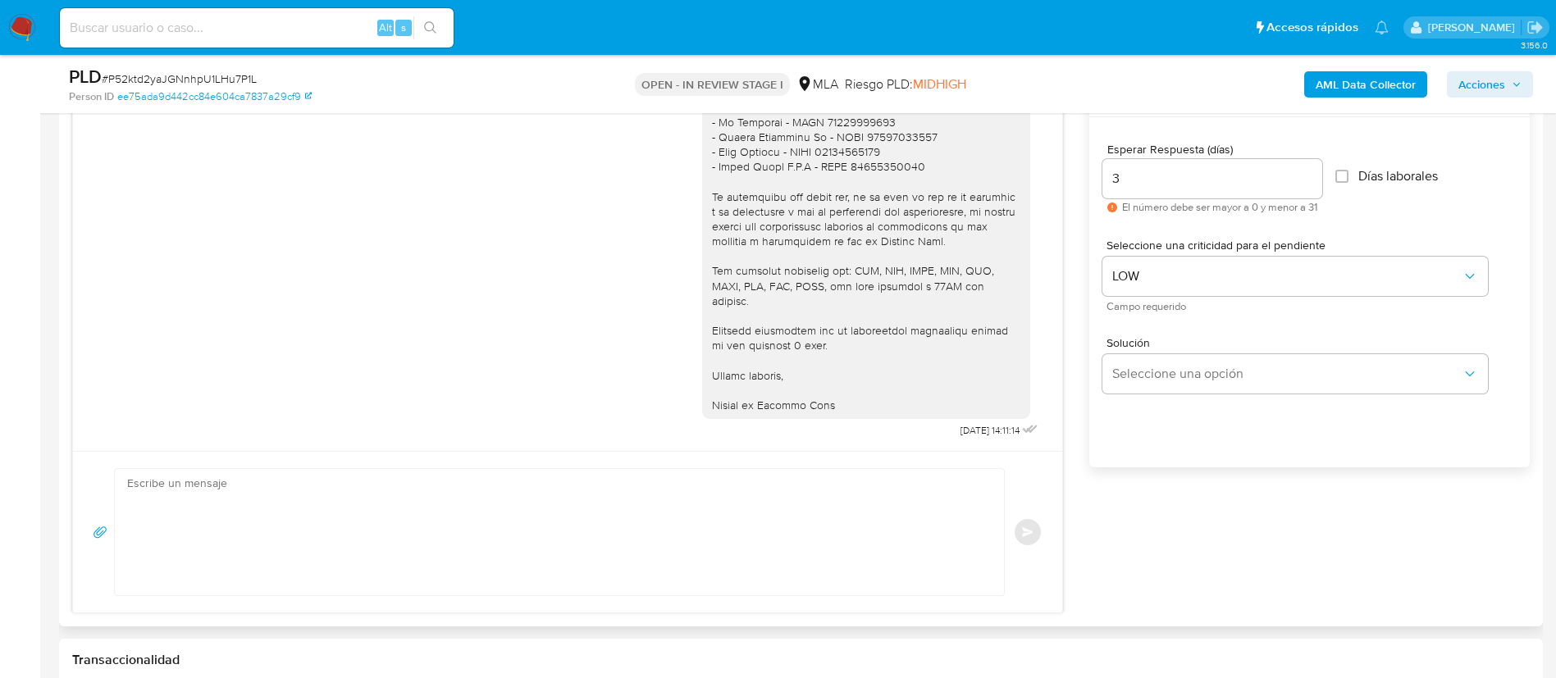
scroll to position [861, 0]
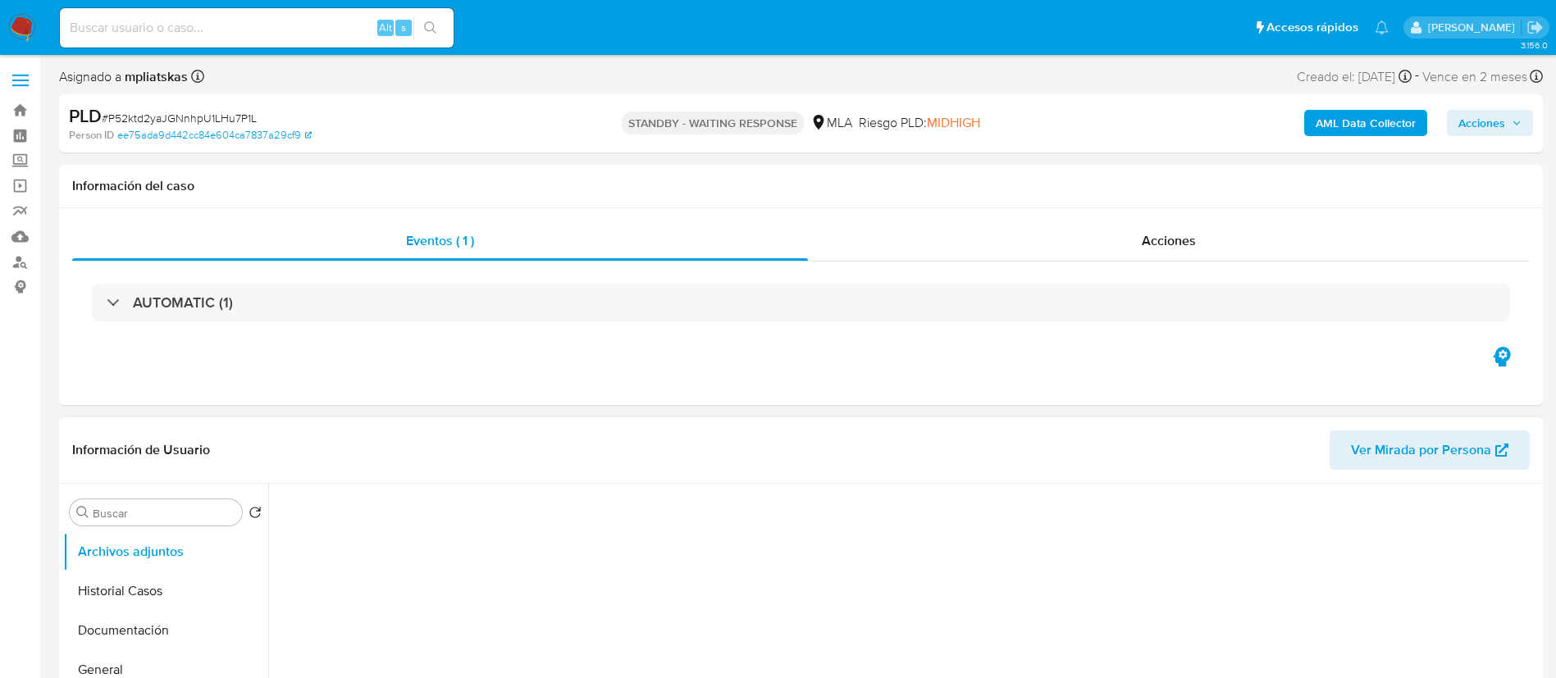
select select "10"
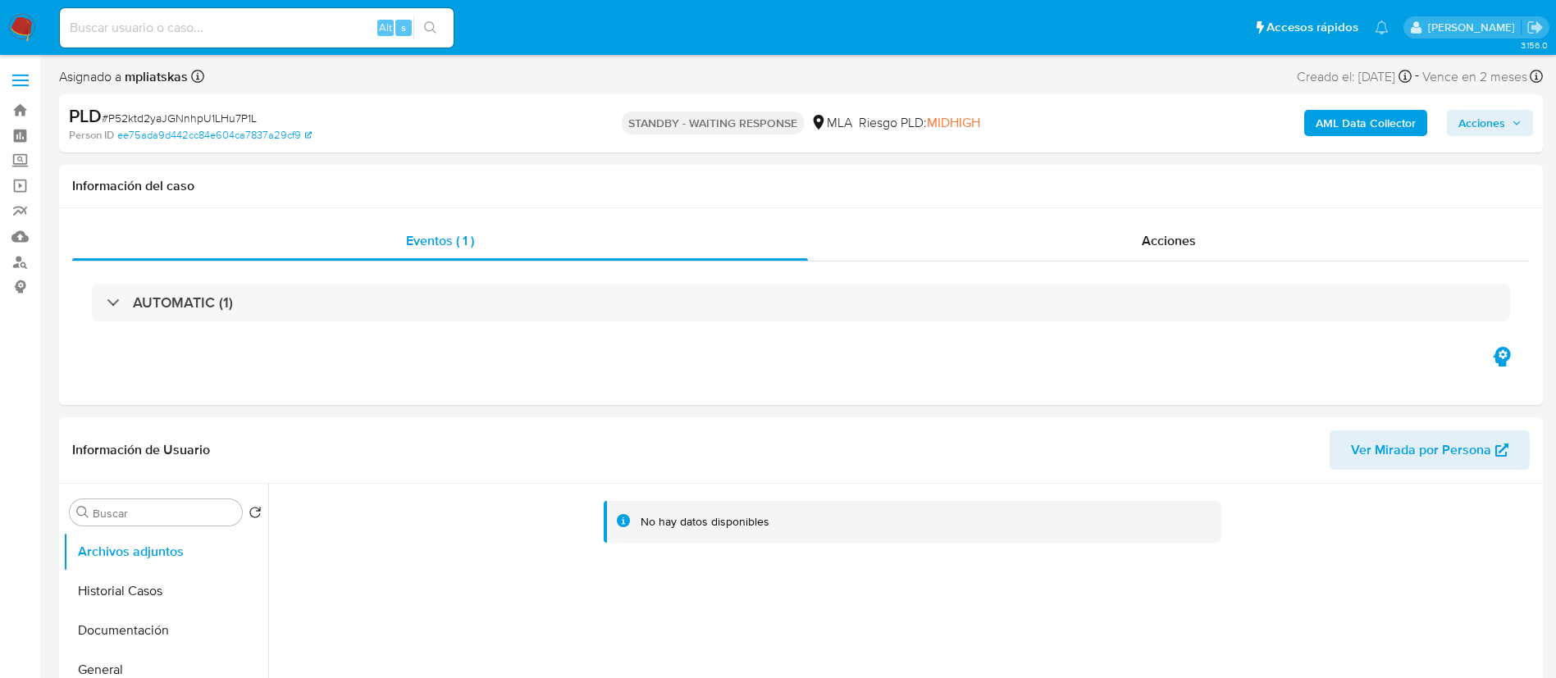
drag, startPoint x: 312, startPoint y: 30, endPoint x: 455, endPoint y: 3, distance: 145.2
click at [312, 30] on input at bounding box center [257, 27] width 394 height 21
paste input "s8U8InrTbO7100ERgnfMmA8h"
type input "s8U8InrTbO7100ERgnfMmA8h"
click at [442, 20] on button "search-icon" at bounding box center [430, 27] width 34 height 23
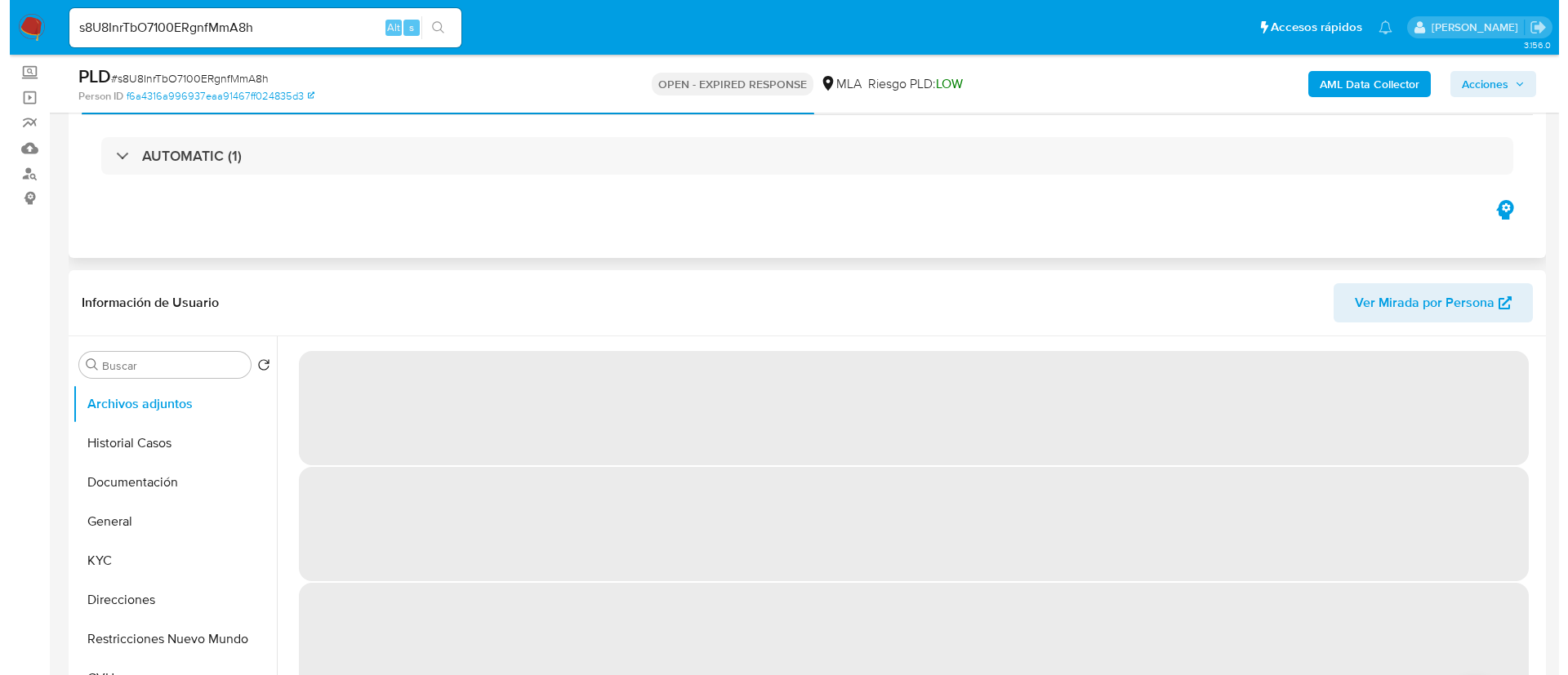
scroll to position [245, 0]
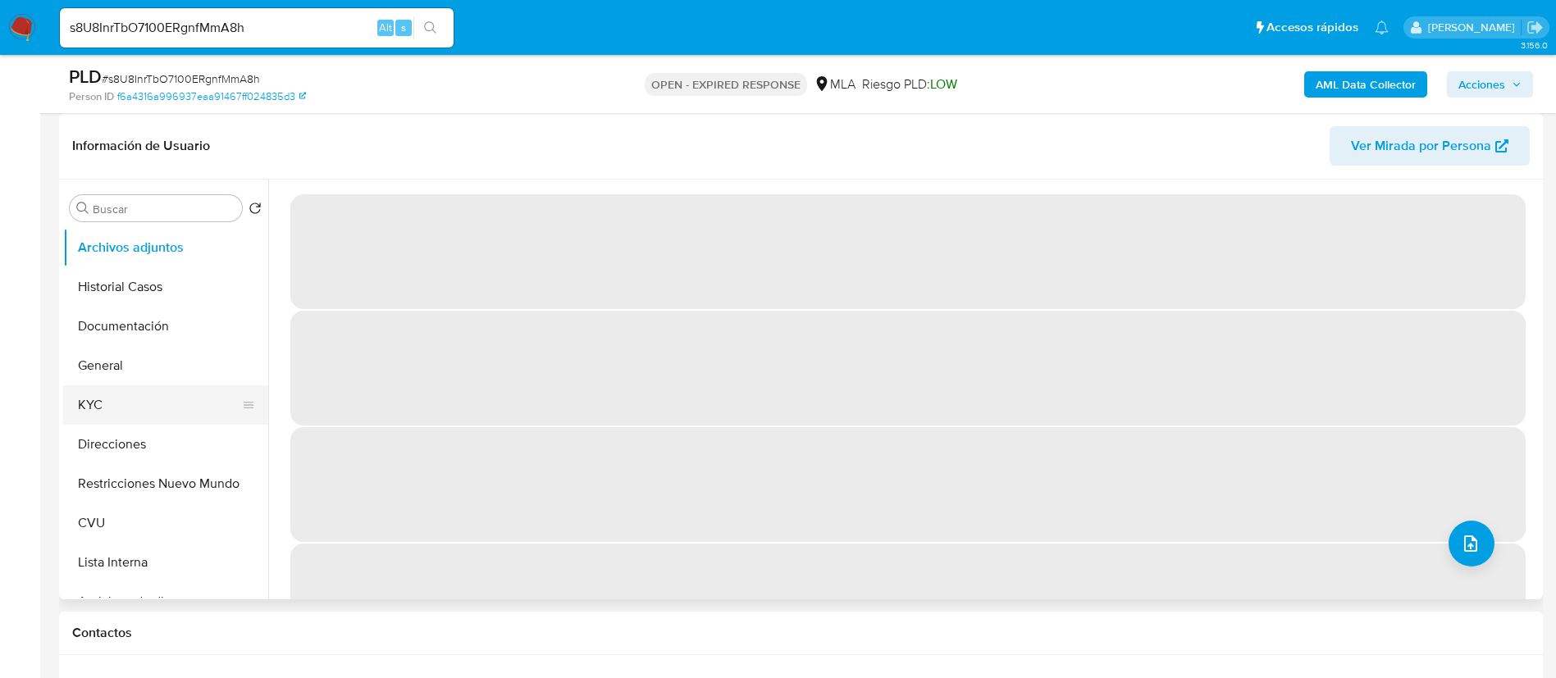
select select "10"
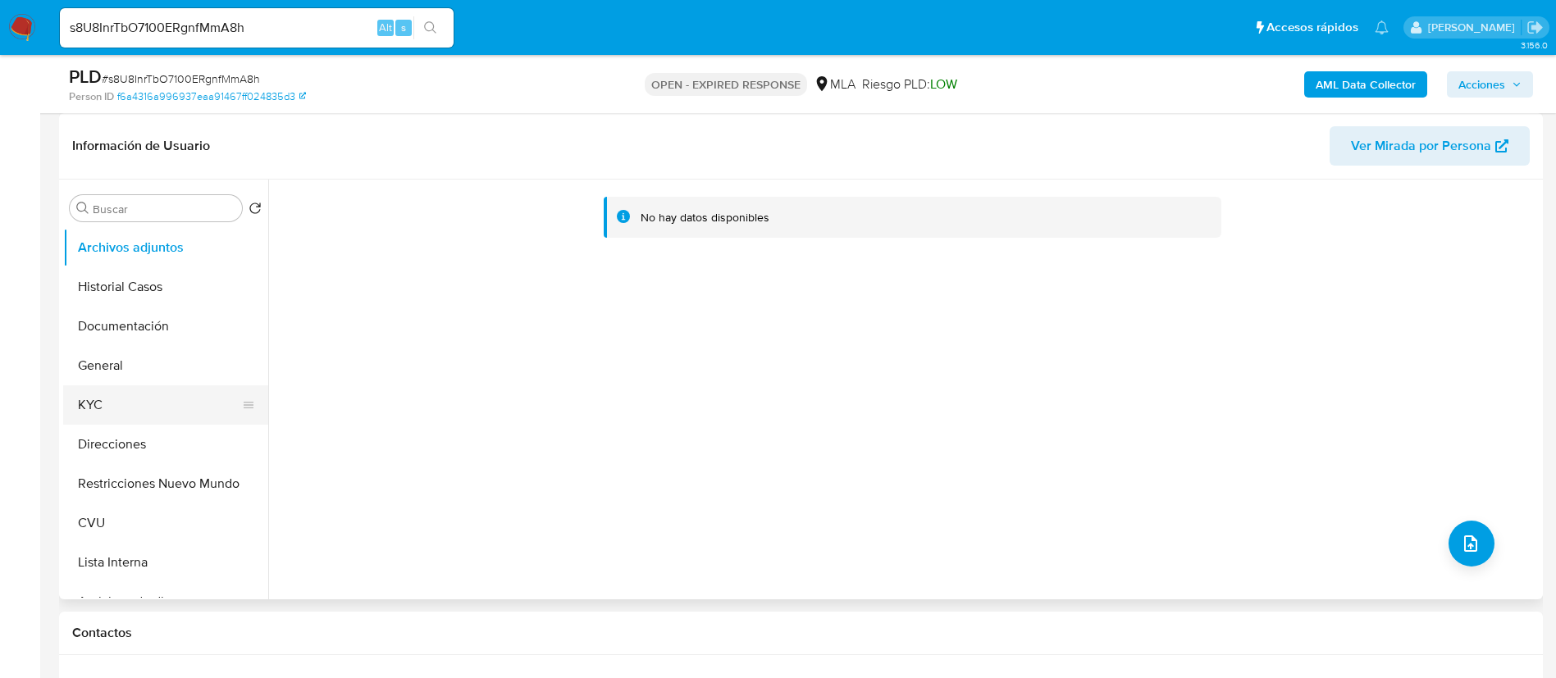
click at [153, 396] on button "KYC" at bounding box center [159, 404] width 192 height 39
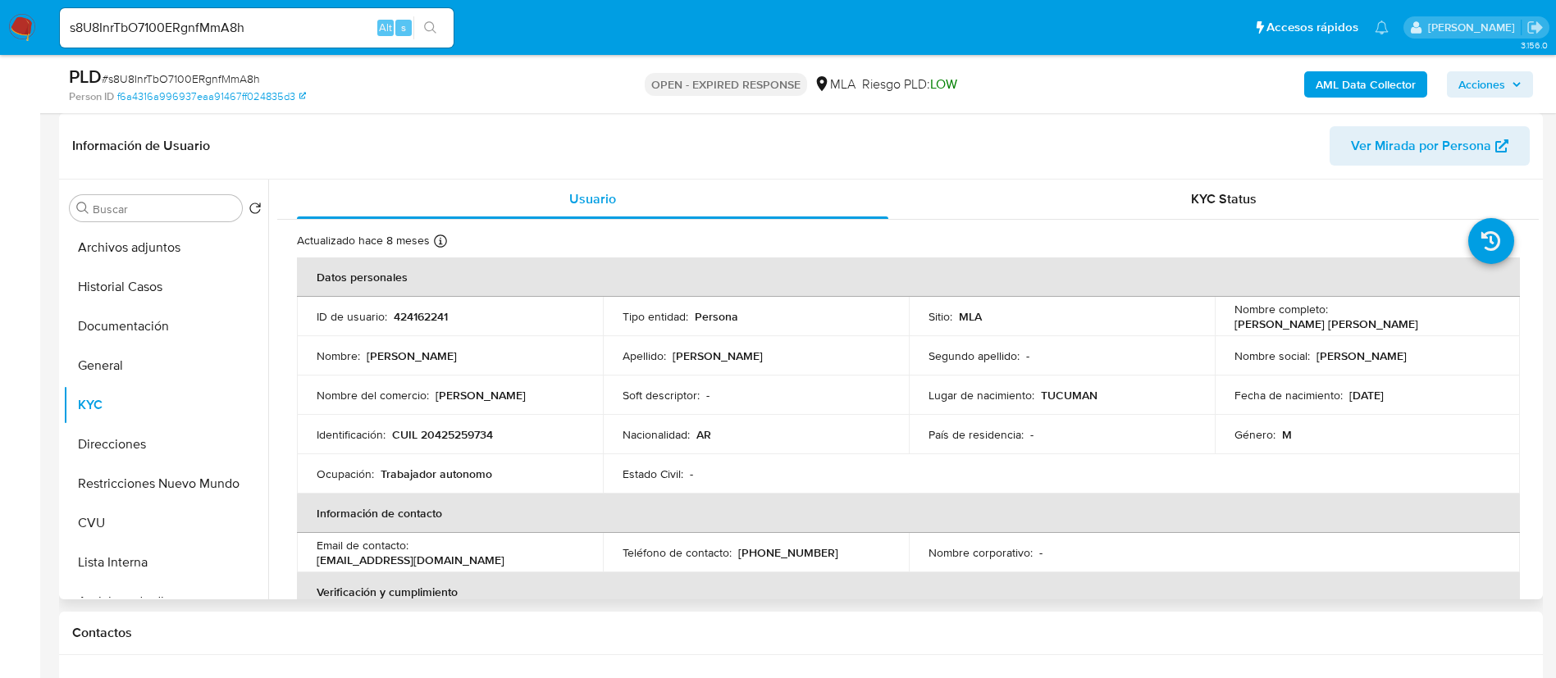
click at [423, 314] on p "424162241" at bounding box center [421, 316] width 54 height 15
copy p "424162241"
drag, startPoint x: 739, startPoint y: 556, endPoint x: 800, endPoint y: 550, distance: 61.8
click at [812, 554] on div "Teléfono de contacto : (381) 6173632" at bounding box center [755, 552] width 267 height 15
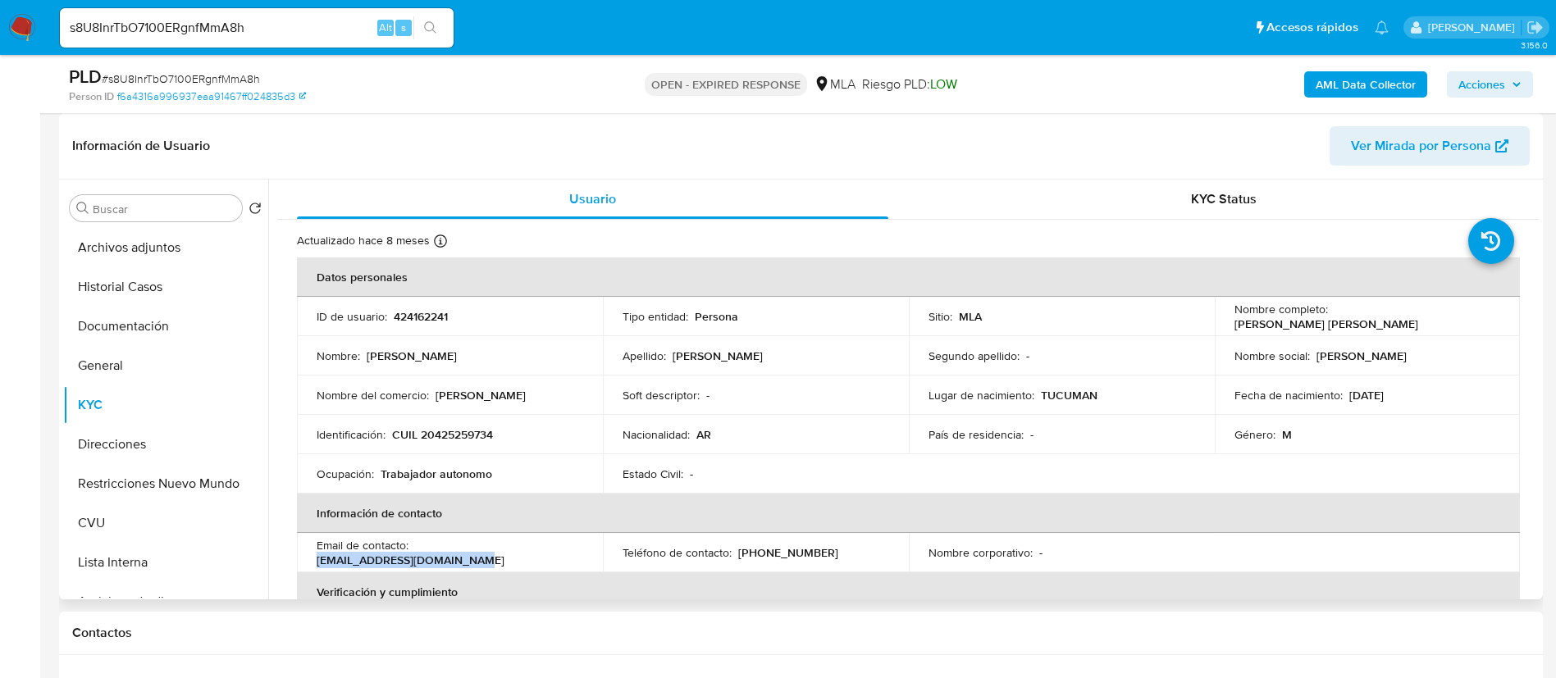
drag, startPoint x: 413, startPoint y: 558, endPoint x: 566, endPoint y: 549, distance: 152.7
click at [566, 549] on div "Email de contacto : gutierrezluchi00@gmail.com" at bounding box center [450, 553] width 267 height 30
click at [145, 530] on button "CVU" at bounding box center [159, 523] width 192 height 39
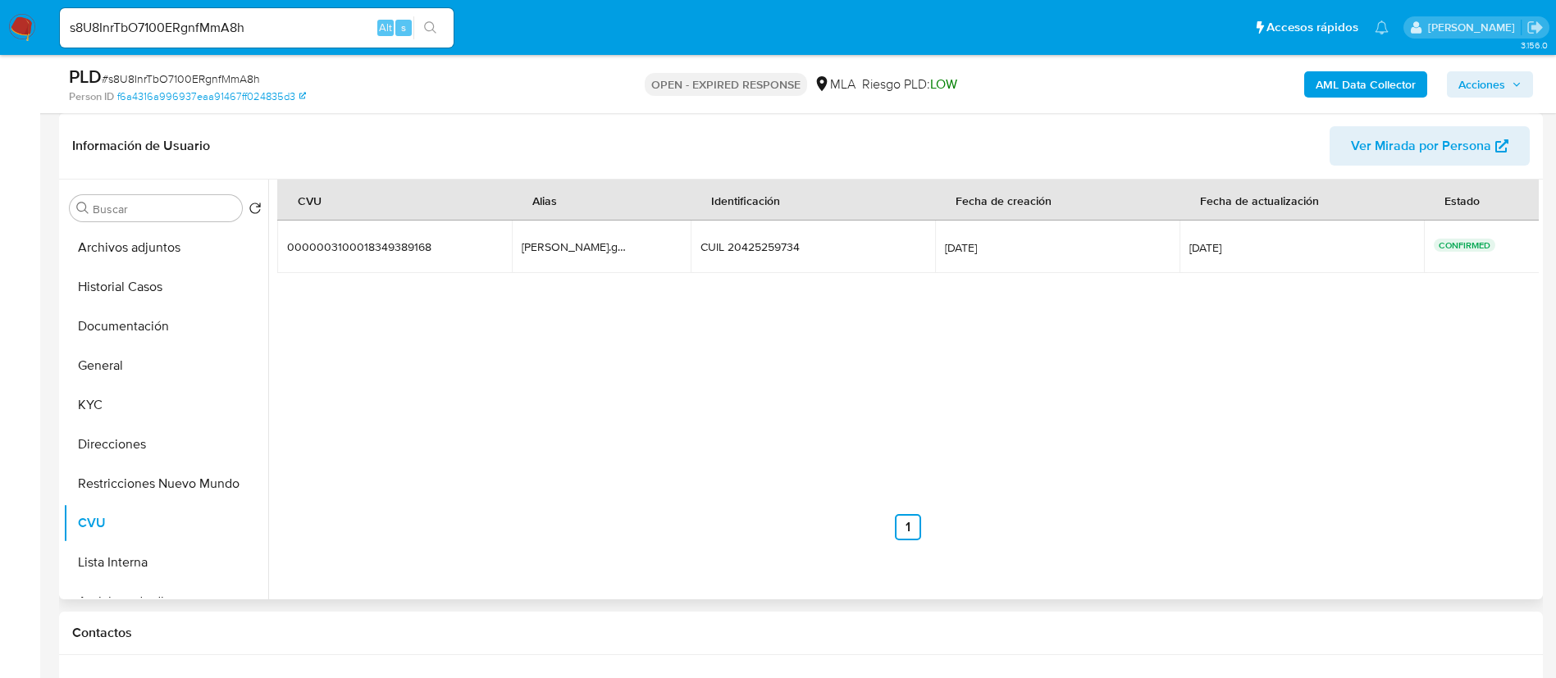
drag, startPoint x: 766, startPoint y: 347, endPoint x: 868, endPoint y: 316, distance: 107.1
click at [765, 347] on div "CVU Alias Identificación Fecha de creación Fecha de actualización Estado 000000…" at bounding box center [907, 360] width 1261 height 361
click at [1345, 98] on div "AML Data Collector Acciones" at bounding box center [1291, 84] width 484 height 39
click at [1334, 85] on b "AML Data Collector" at bounding box center [1365, 84] width 100 height 26
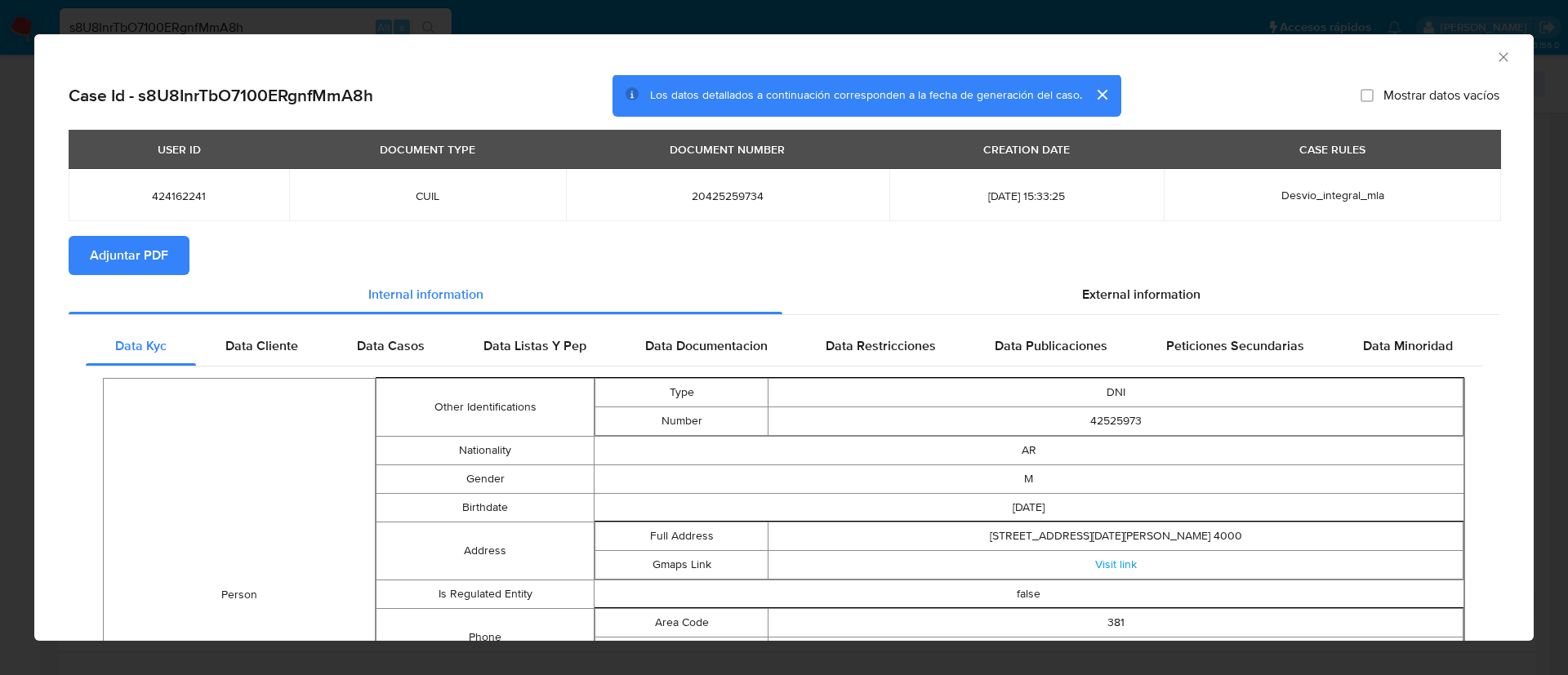
click at [156, 261] on span "Adjuntar PDF" at bounding box center [129, 256] width 79 height 36
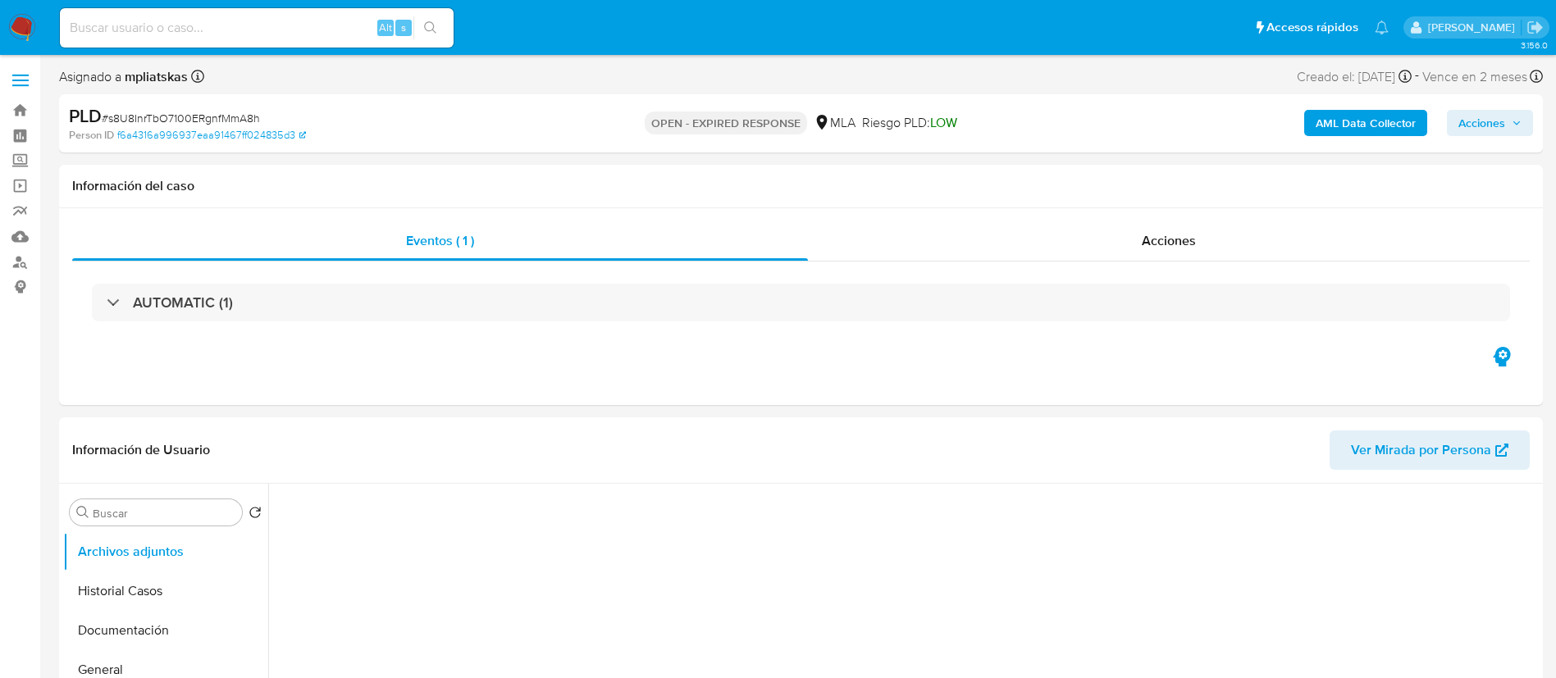
select select "10"
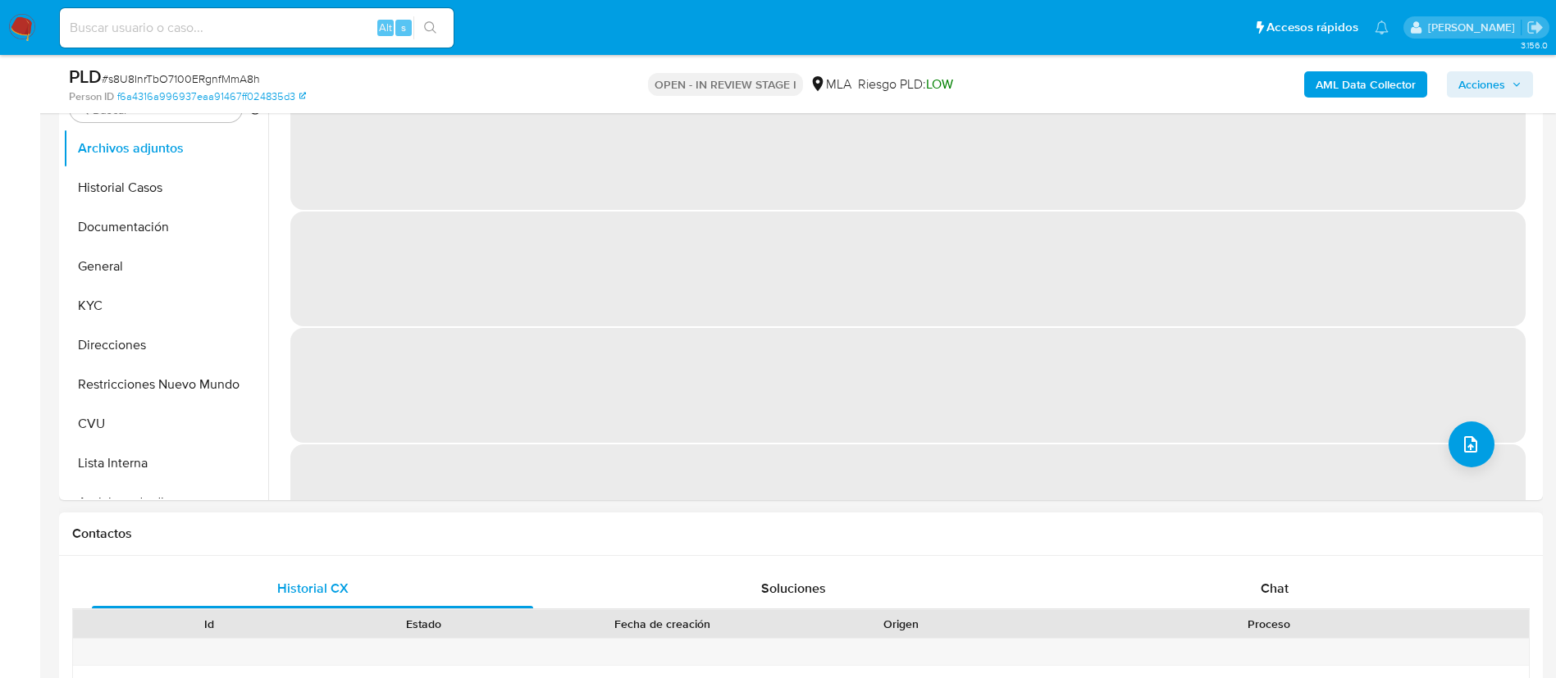
select select "10"
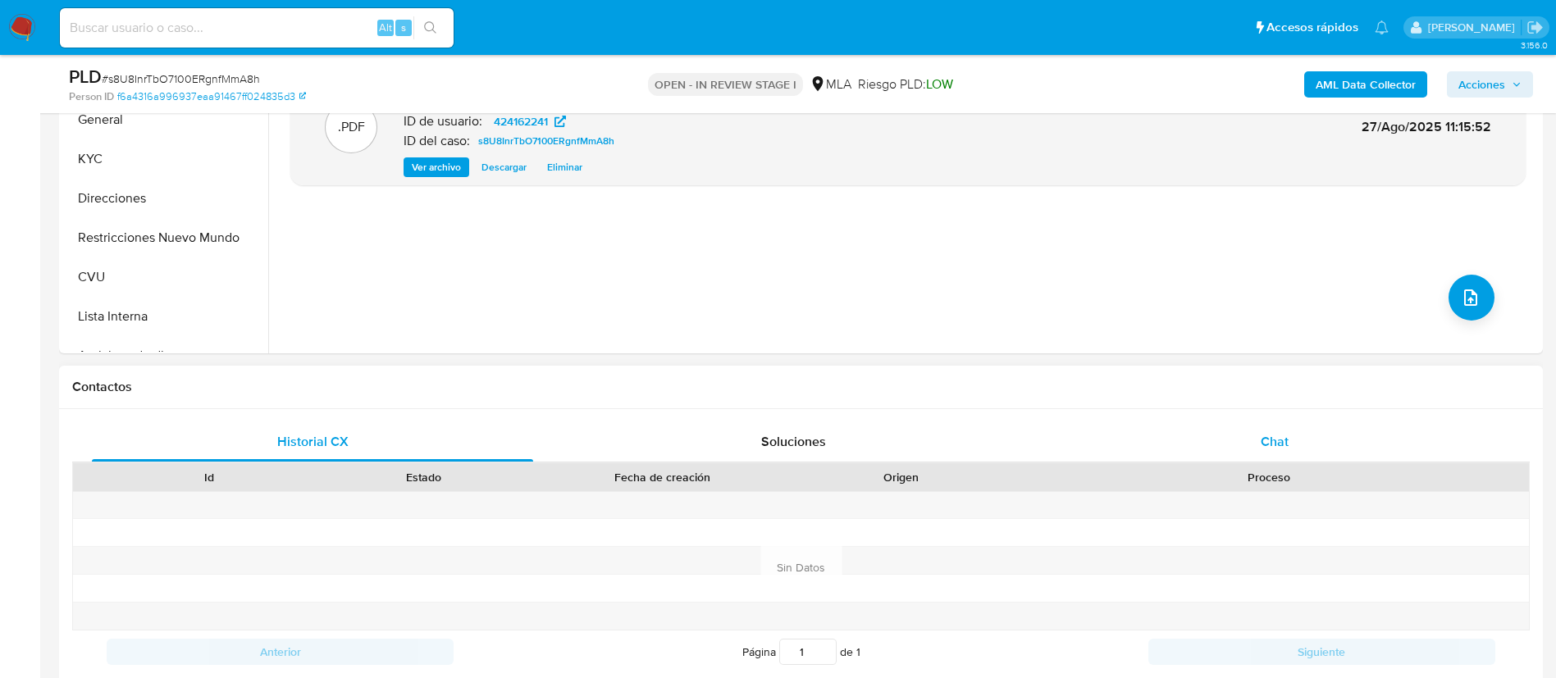
click at [1260, 431] on div "Chat" at bounding box center [1274, 441] width 441 height 39
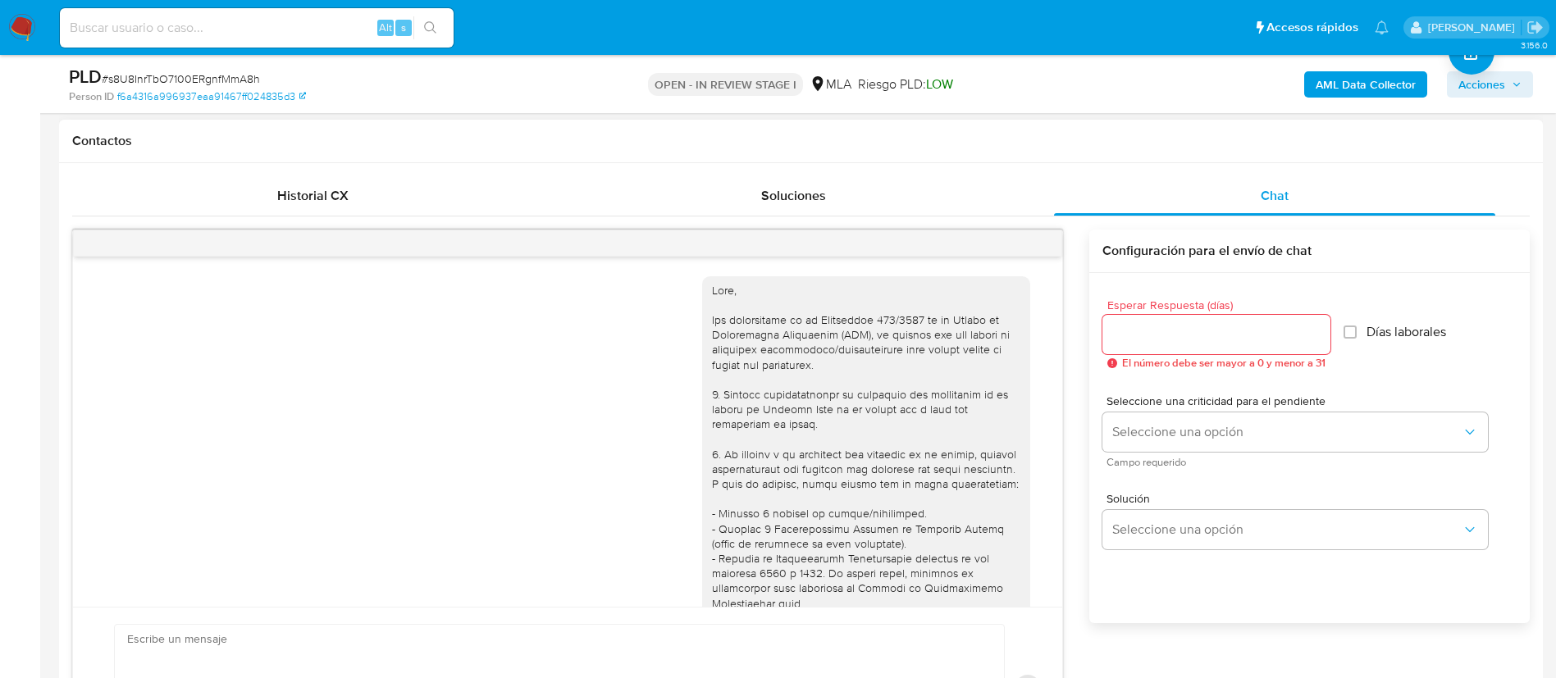
scroll to position [940, 0]
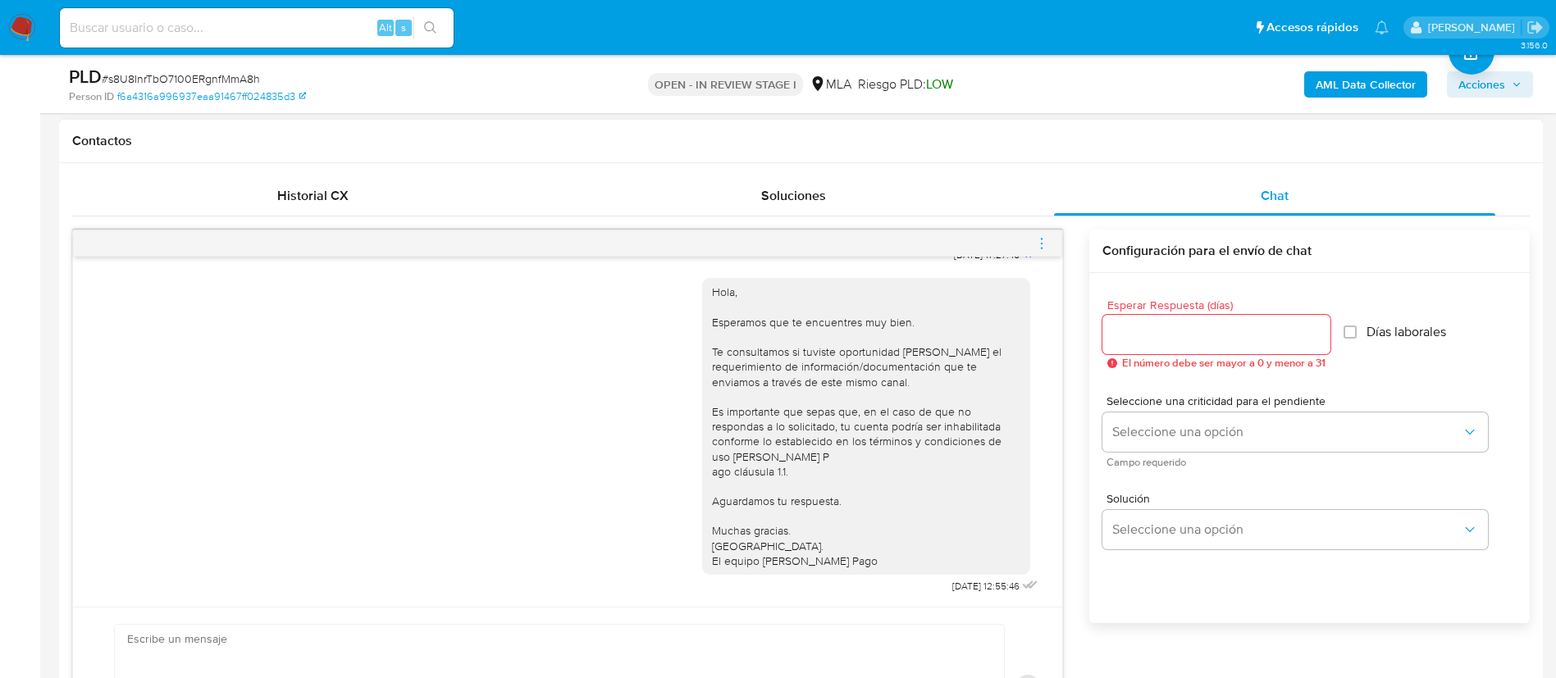
click at [1039, 240] on icon "menu-action" at bounding box center [1041, 243] width 15 height 15
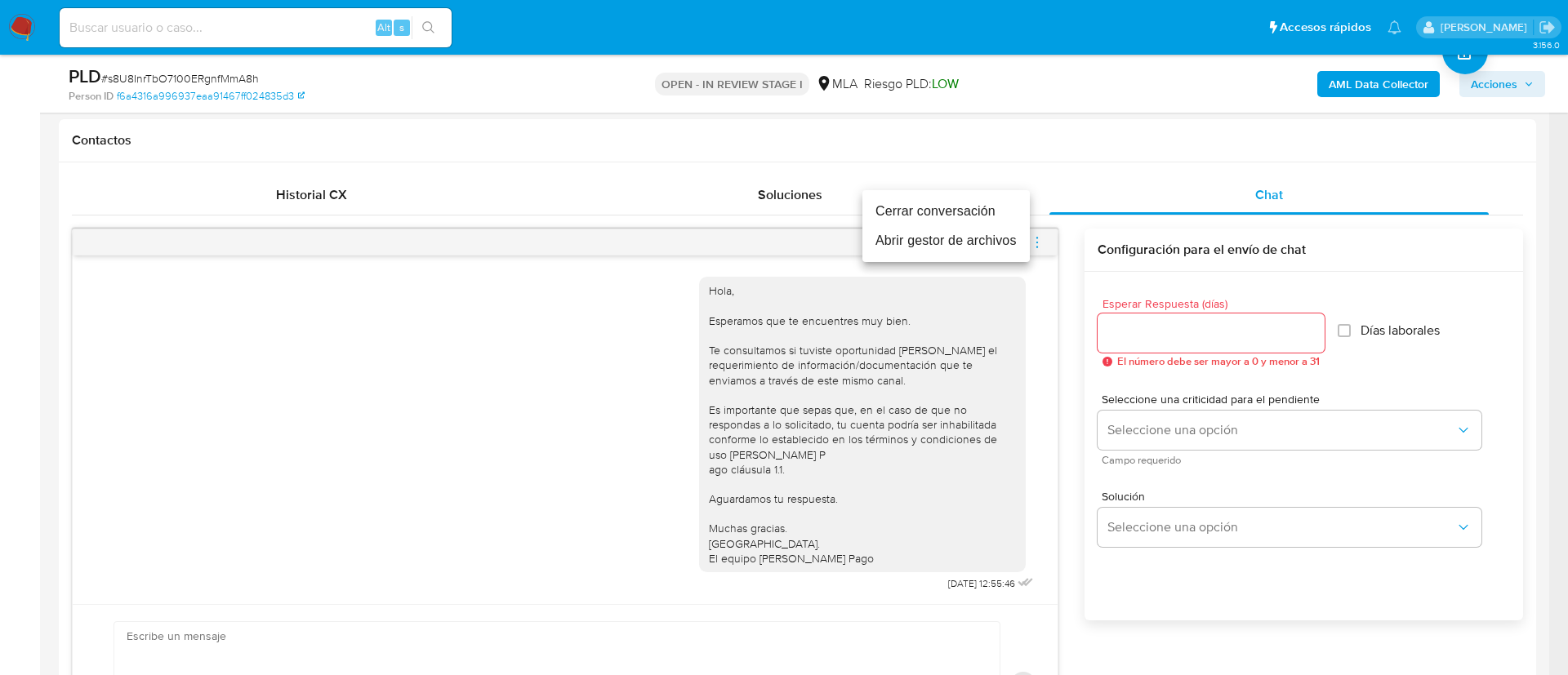
click at [999, 212] on li "Cerrar conversación" at bounding box center [946, 212] width 167 height 30
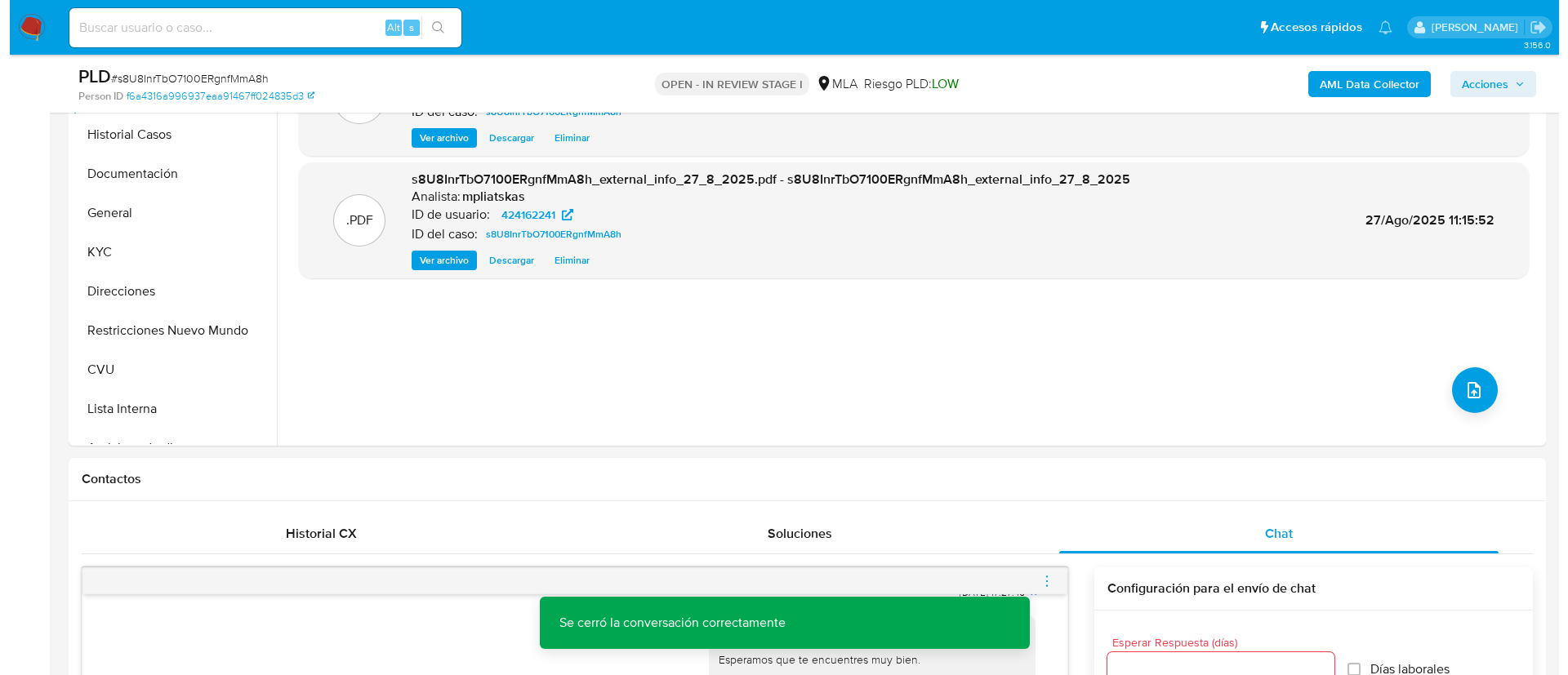
scroll to position [367, 0]
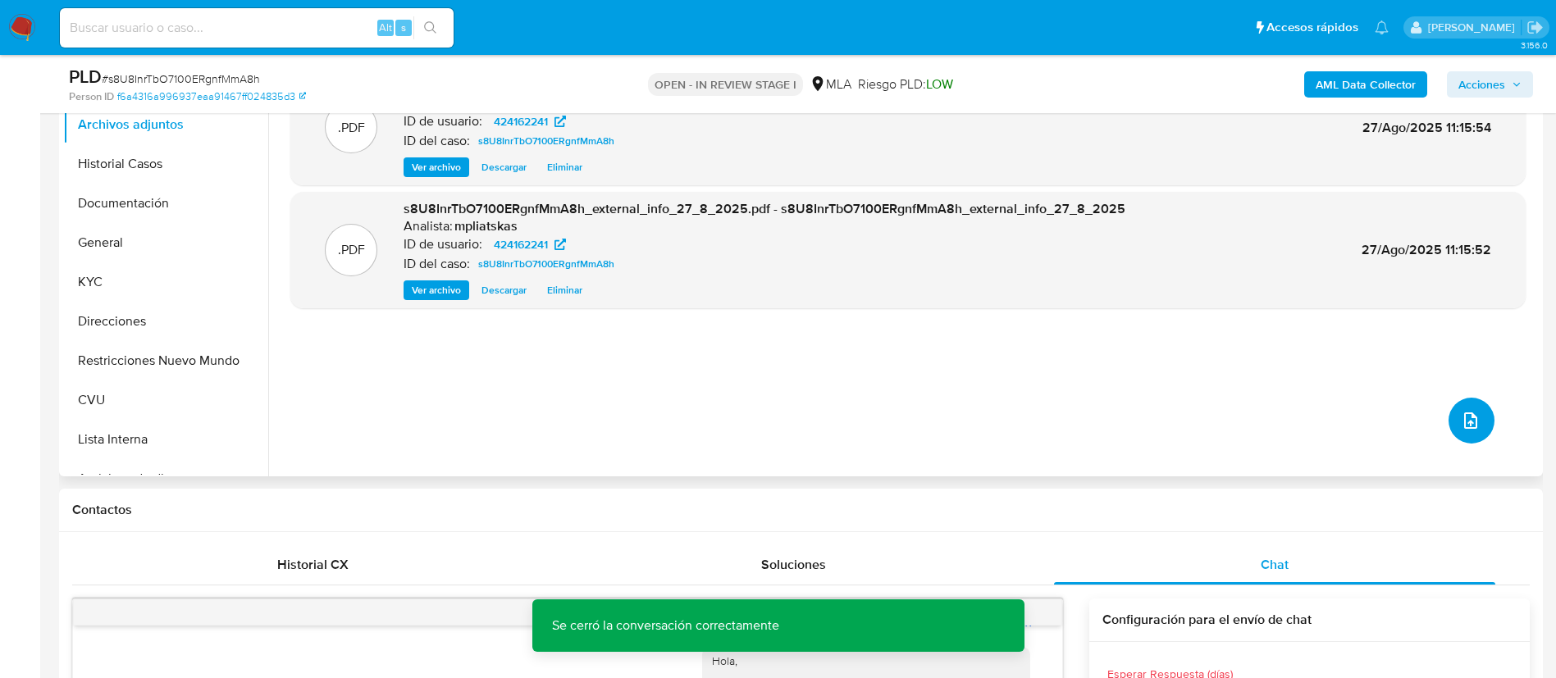
click at [1460, 421] on icon "upload-file" at bounding box center [1470, 421] width 20 height 20
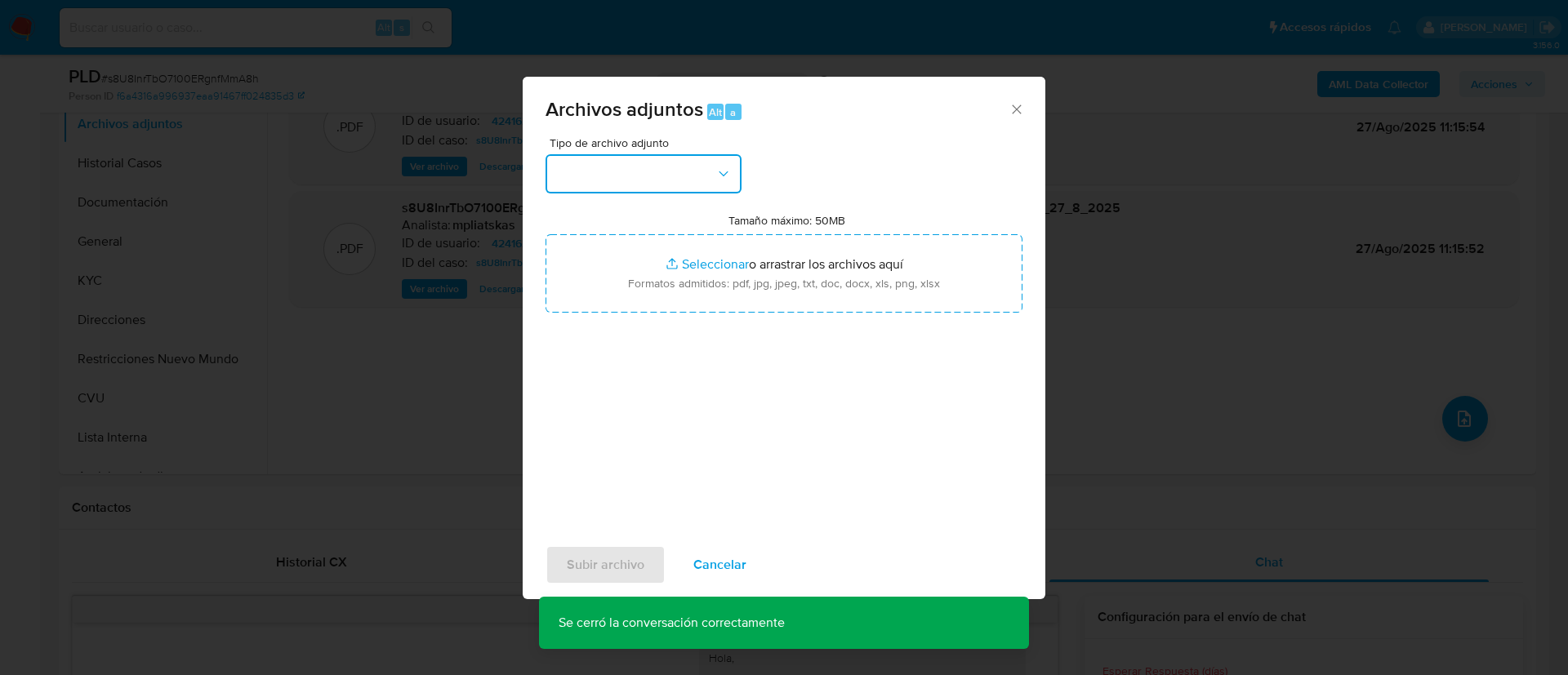
click at [674, 156] on button "button" at bounding box center [644, 173] width 196 height 39
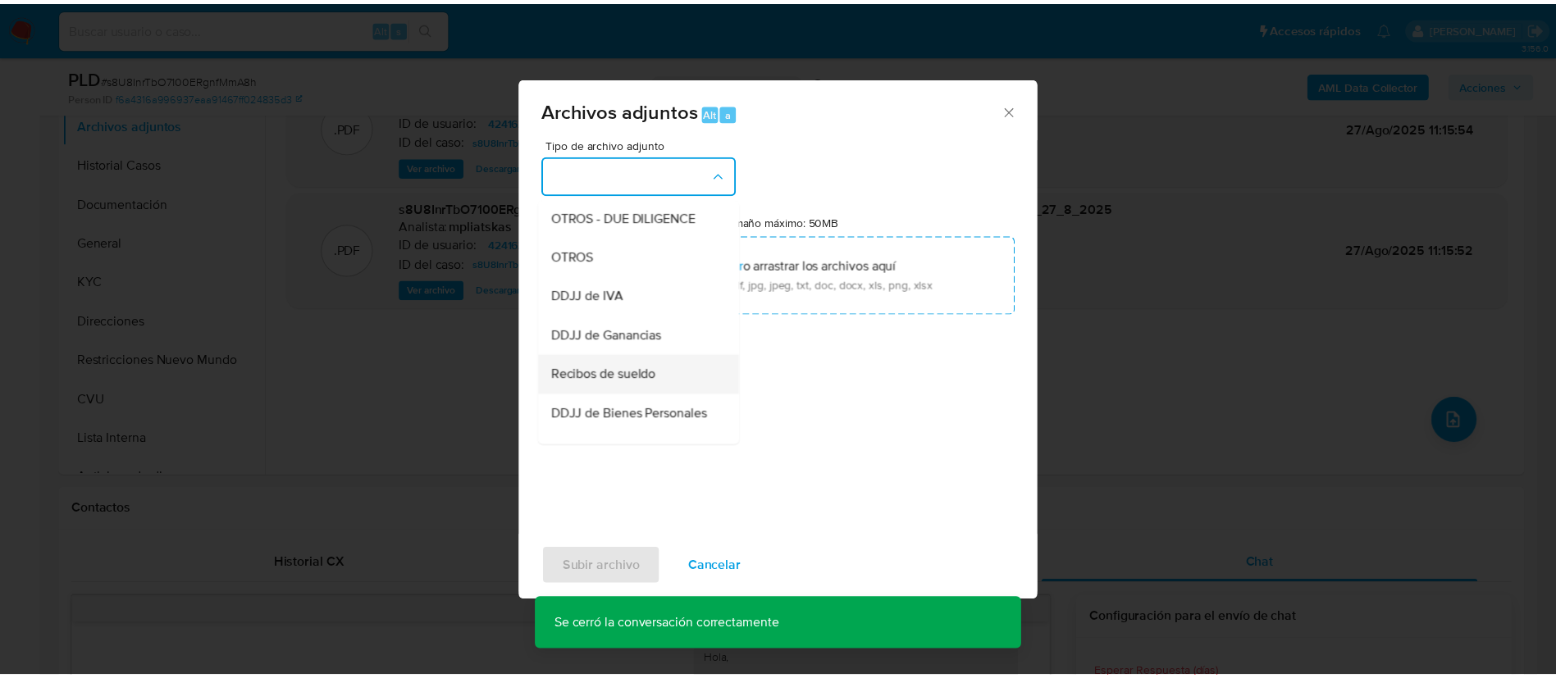
scroll to position [246, 0]
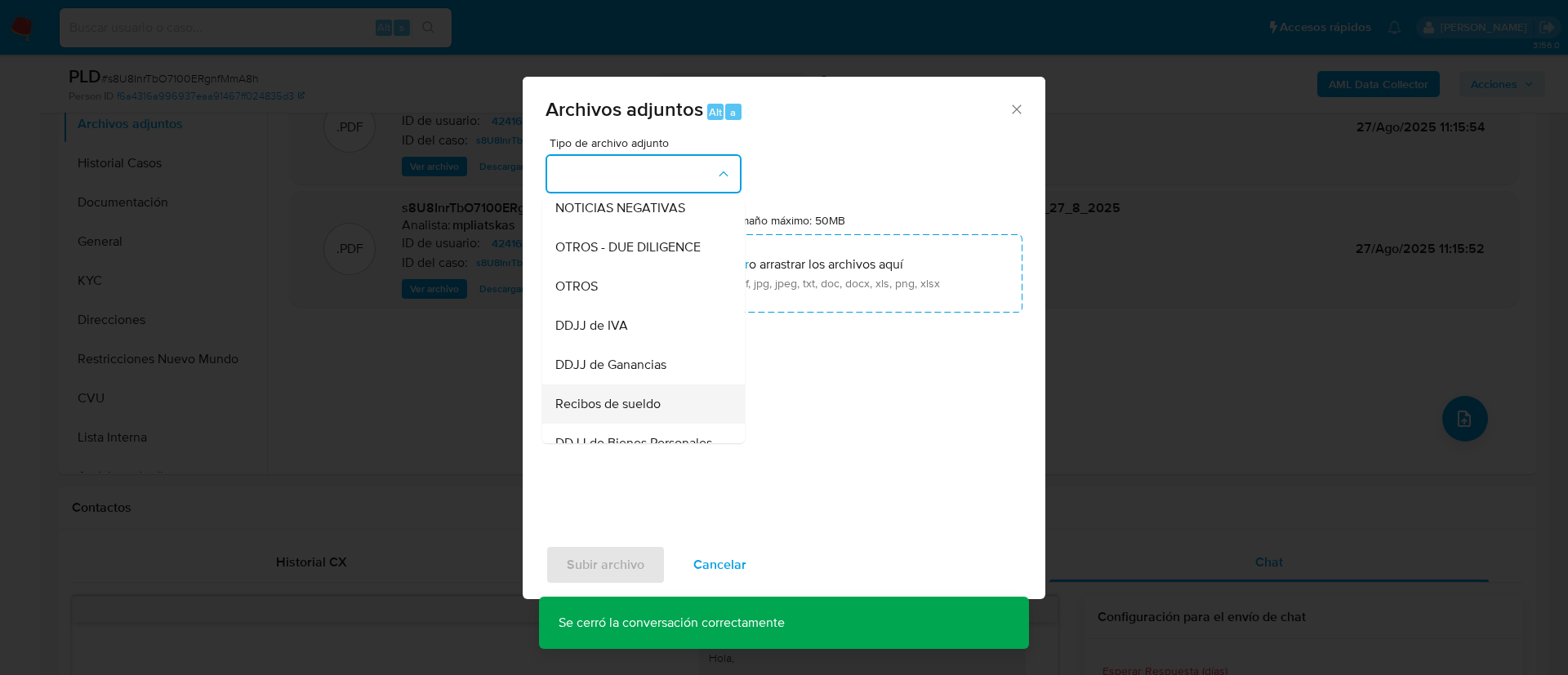
click at [631, 295] on div "OTROS" at bounding box center [639, 286] width 166 height 39
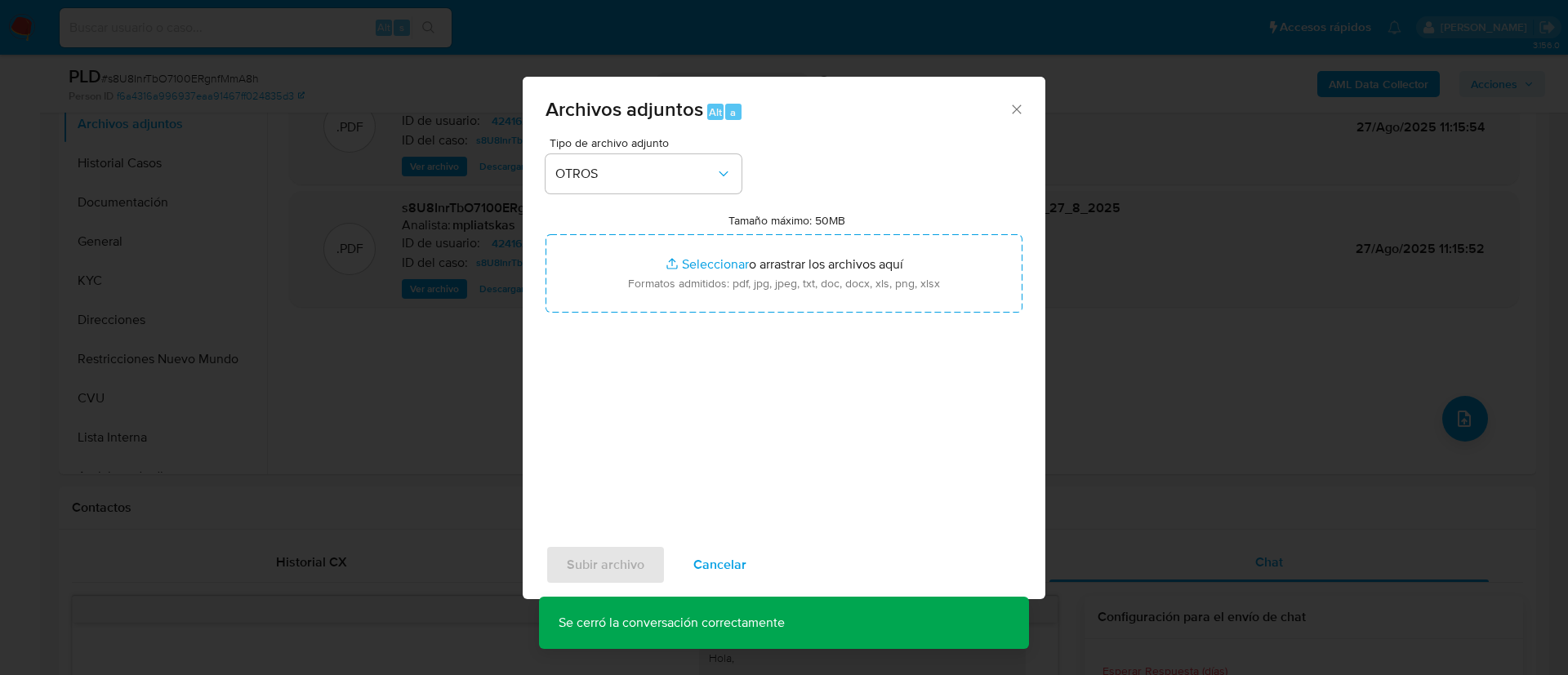
click at [631, 295] on input "Tamaño máximo: 50MB Seleccionar archivos" at bounding box center [784, 273] width 477 height 79
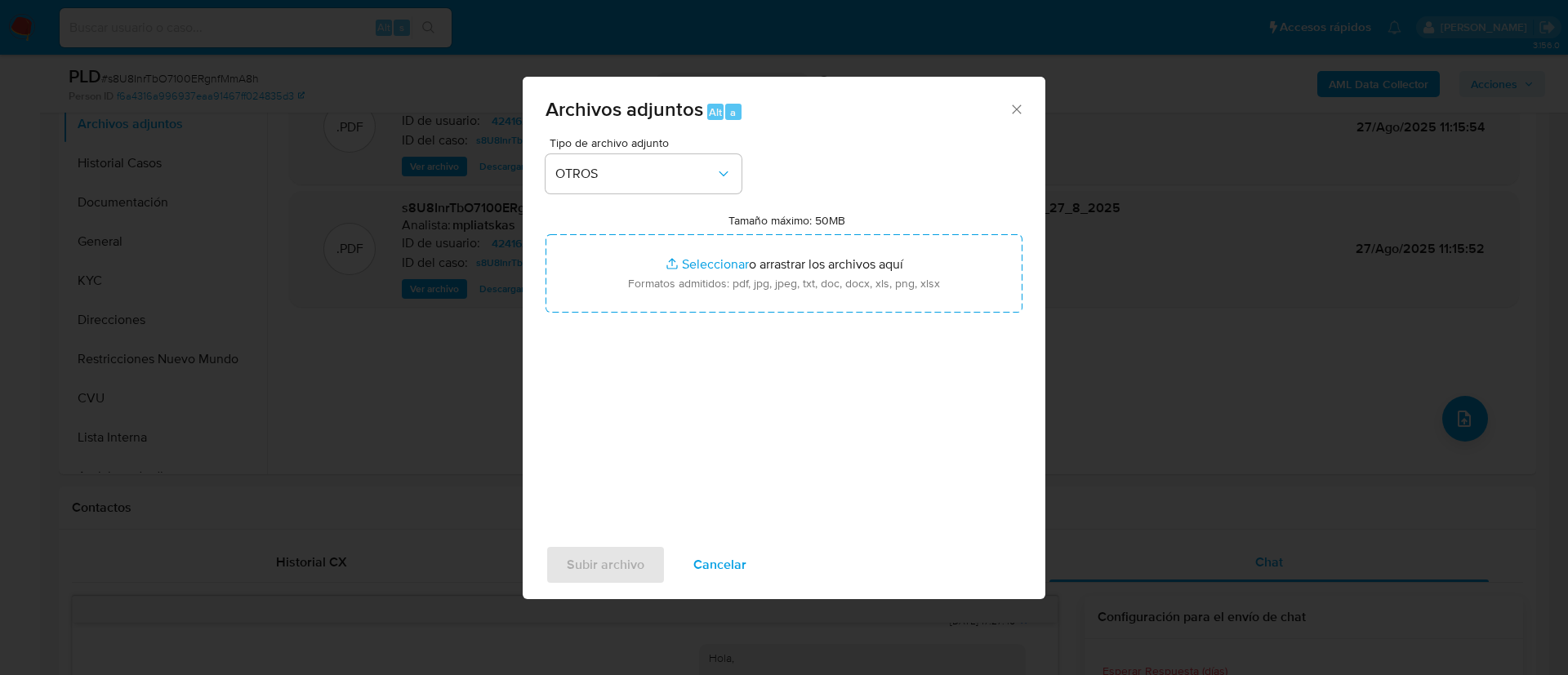
type input "C:\fakepath\424162241 Movimientos.xlsx"
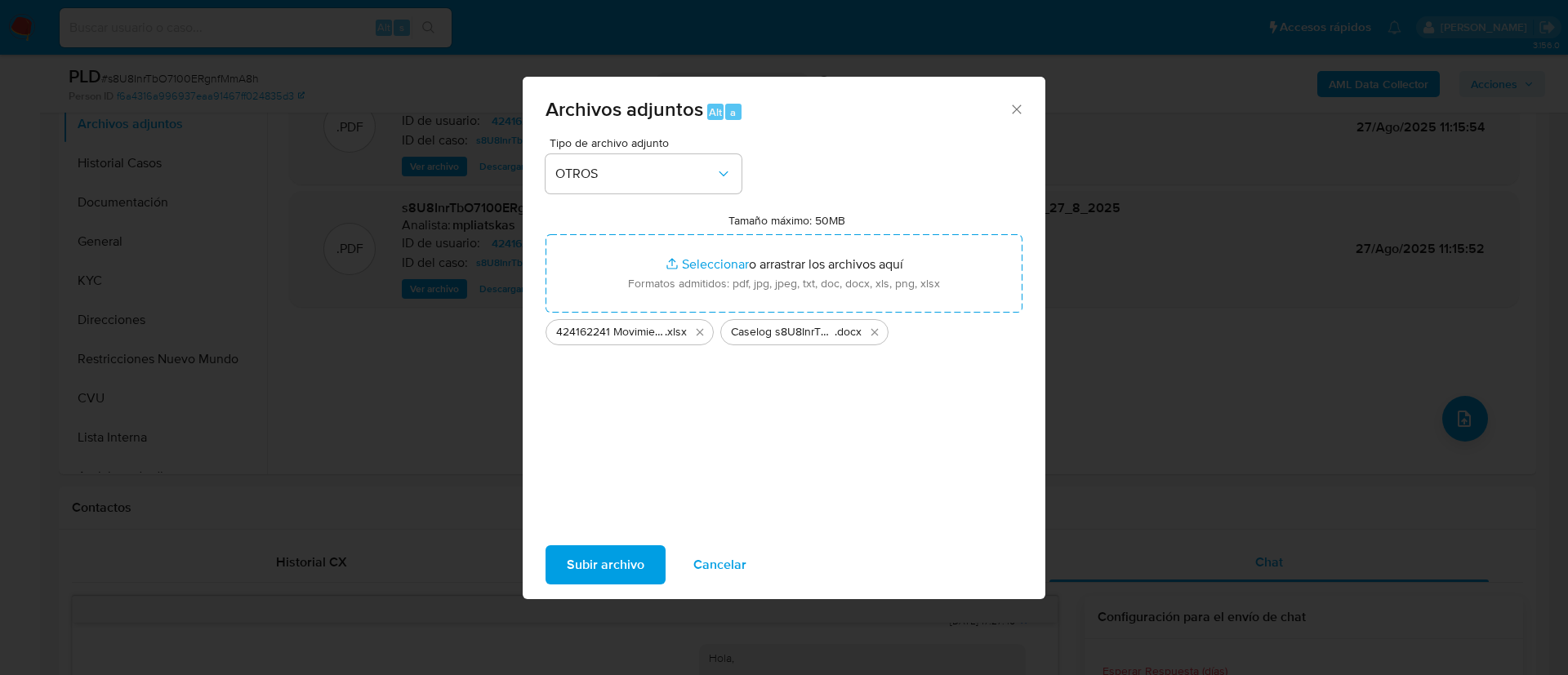
click at [579, 548] on span "Subir archivo" at bounding box center [606, 564] width 78 height 36
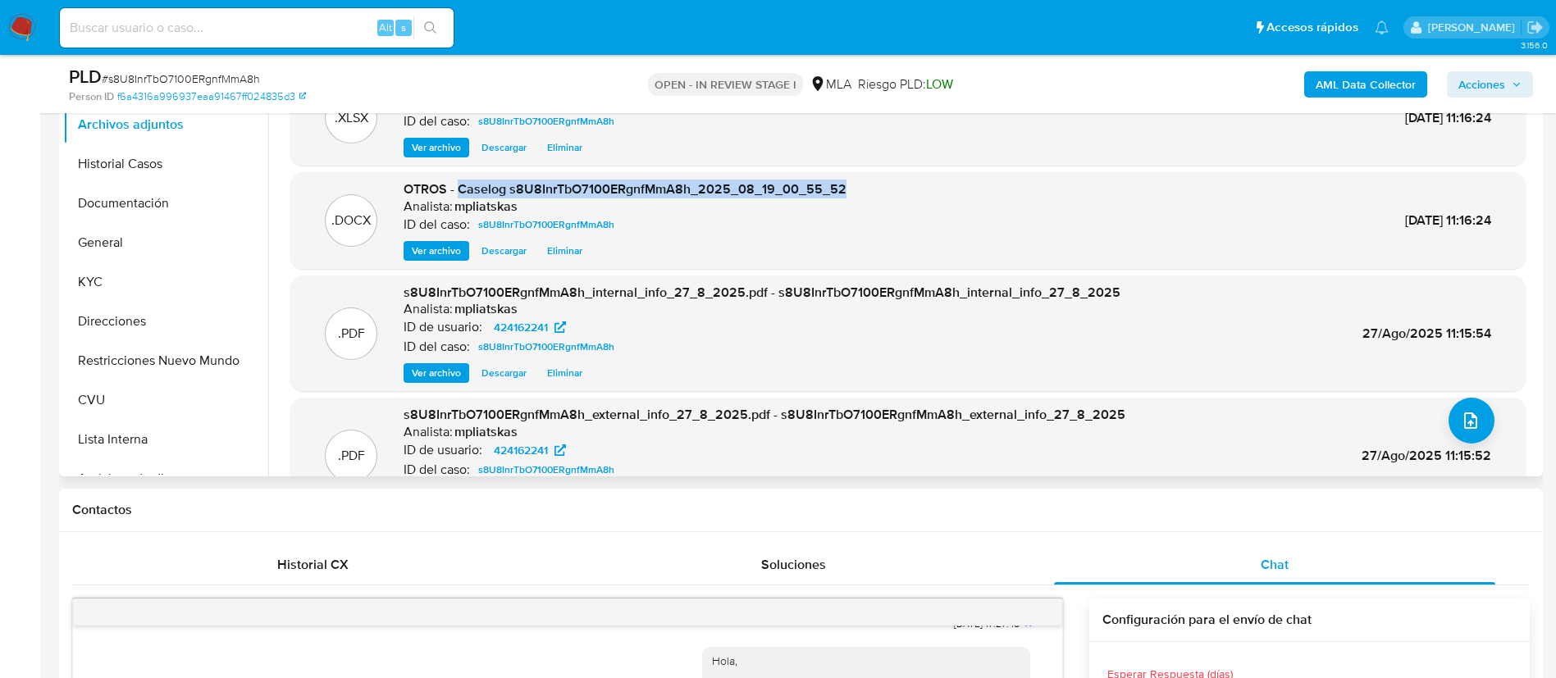
drag, startPoint x: 458, startPoint y: 182, endPoint x: 877, endPoint y: 171, distance: 419.2
click at [877, 171] on div ".XLSX OTROS - 424162241 Movimientos Analista: mpliatskas ID del caso: s8U8InrTb…" at bounding box center [907, 292] width 1235 height 444
copy span "Caselog s8U8InrTbO7100ERgnfMmA8h_2025_08_19_00_55_52"
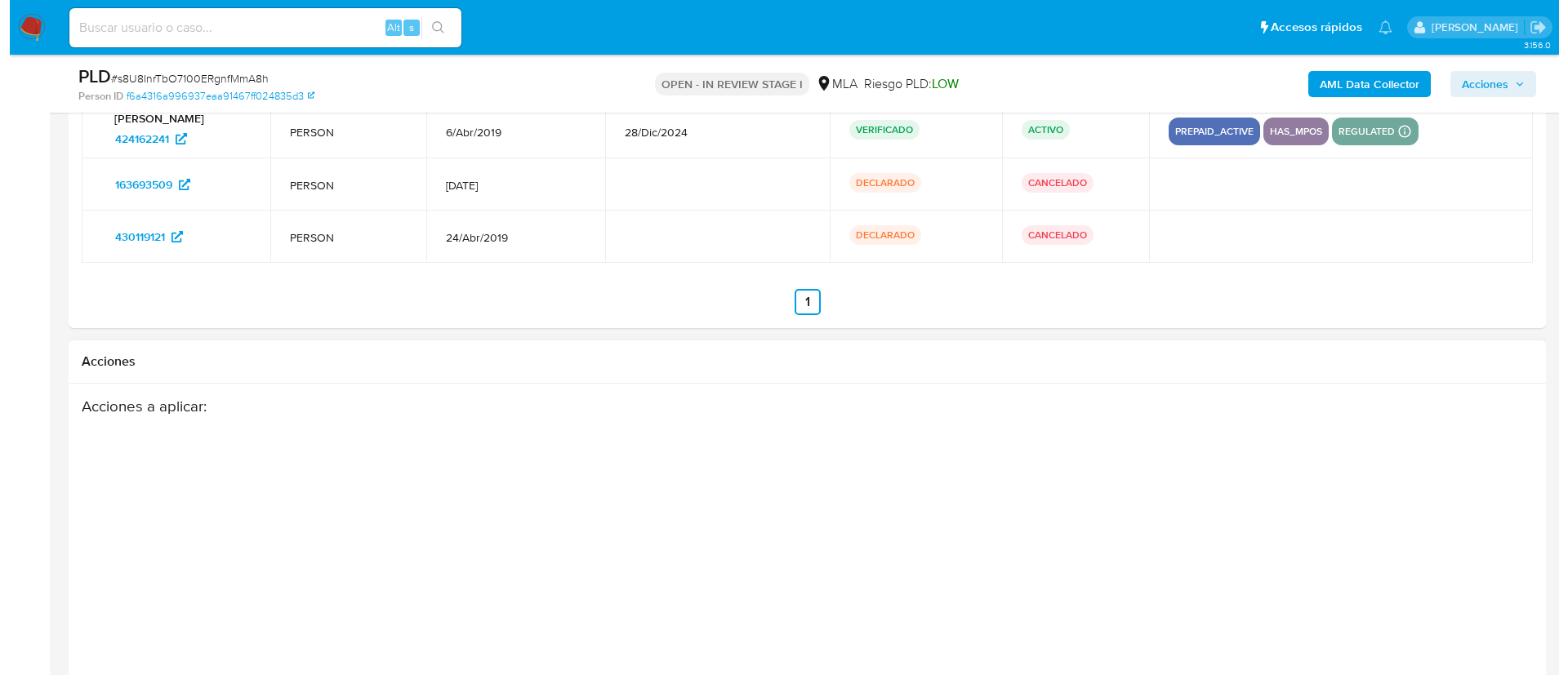
scroll to position [2976, 0]
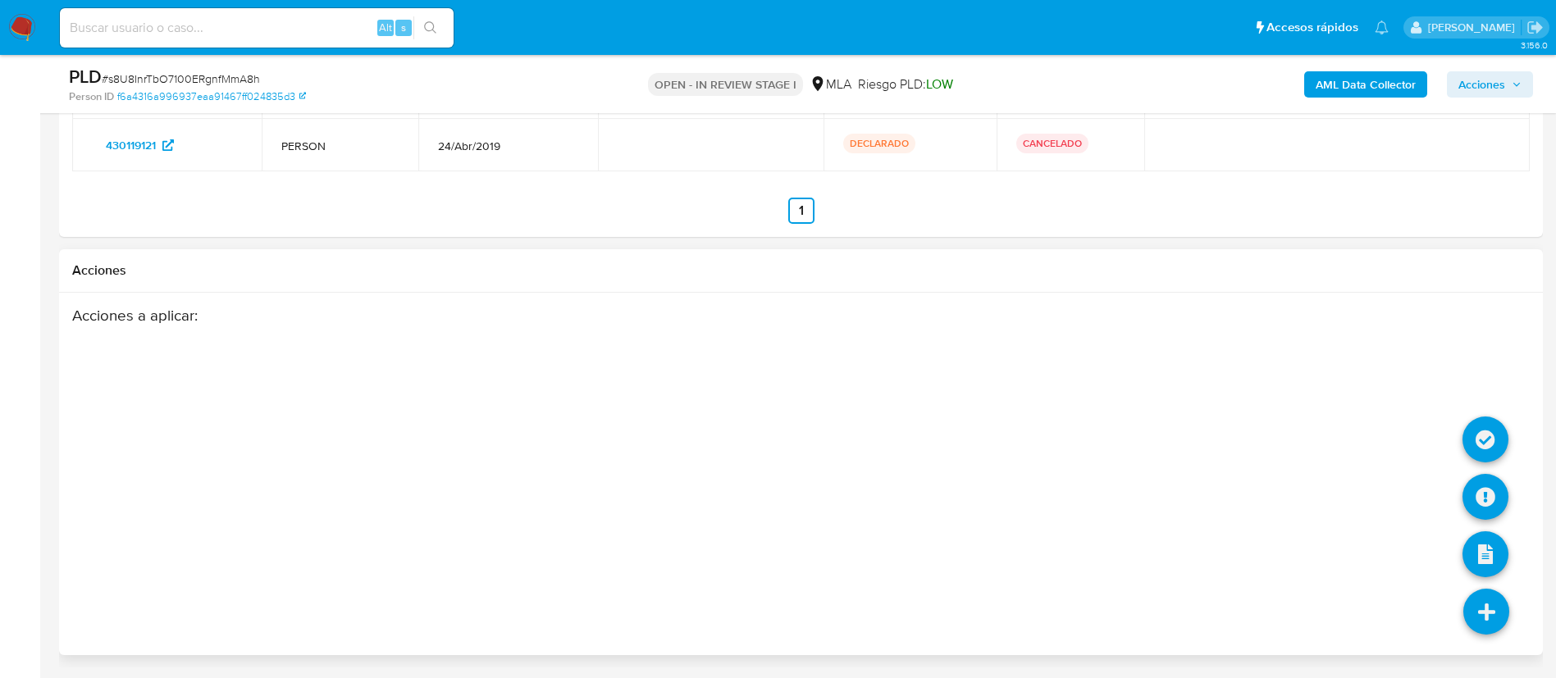
click at [1492, 520] on li at bounding box center [1485, 499] width 46 height 67
click at [1482, 504] on icon at bounding box center [1485, 497] width 46 height 46
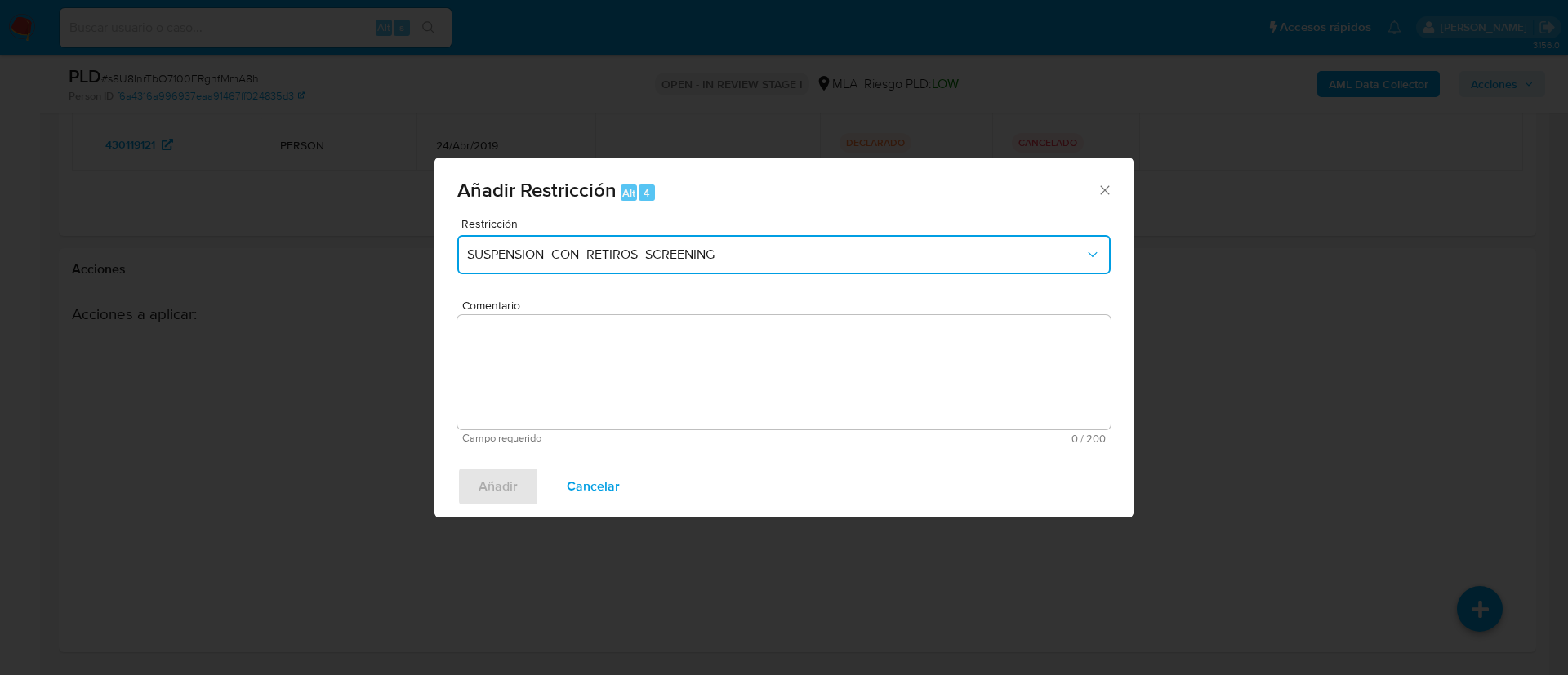
click at [573, 272] on button "SUSPENSION_CON_RETIROS_SCREENING" at bounding box center [784, 254] width 653 height 39
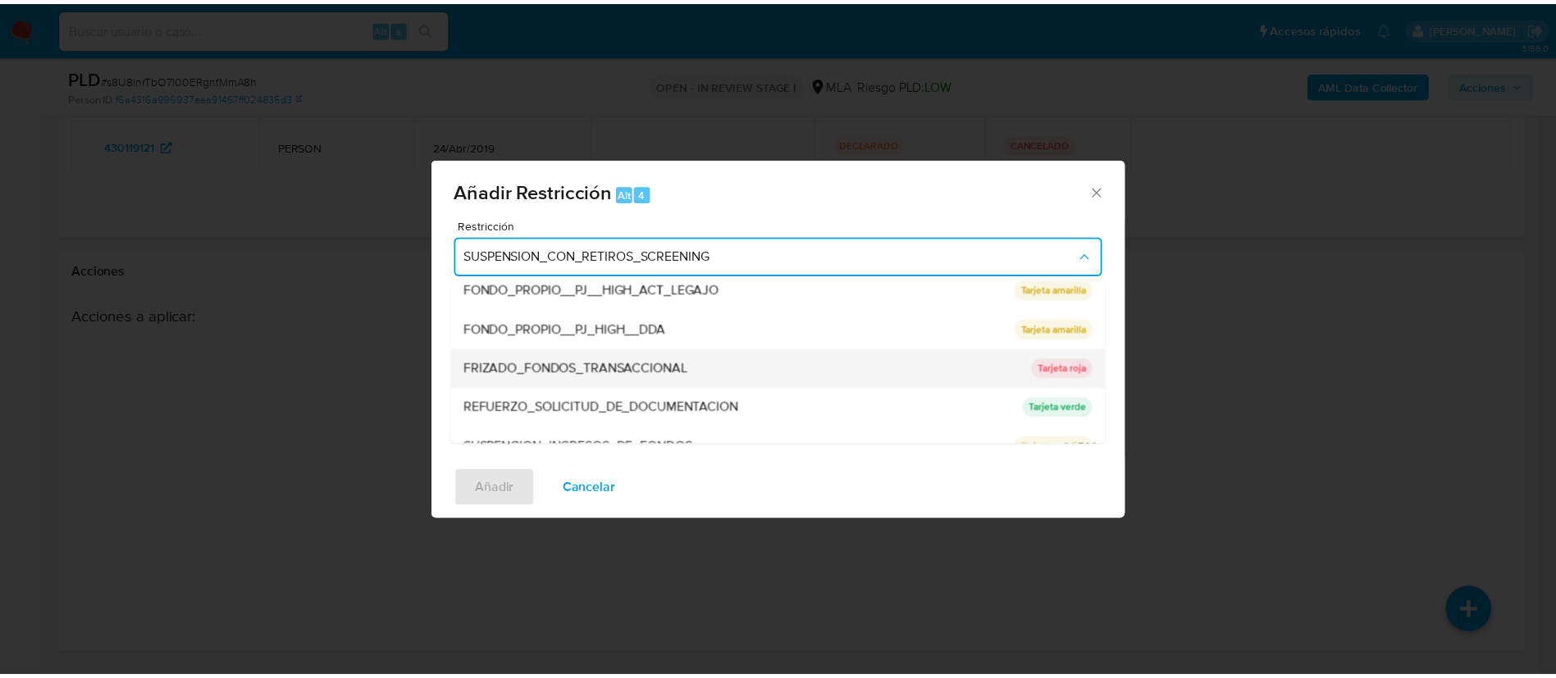
scroll to position [348, 0]
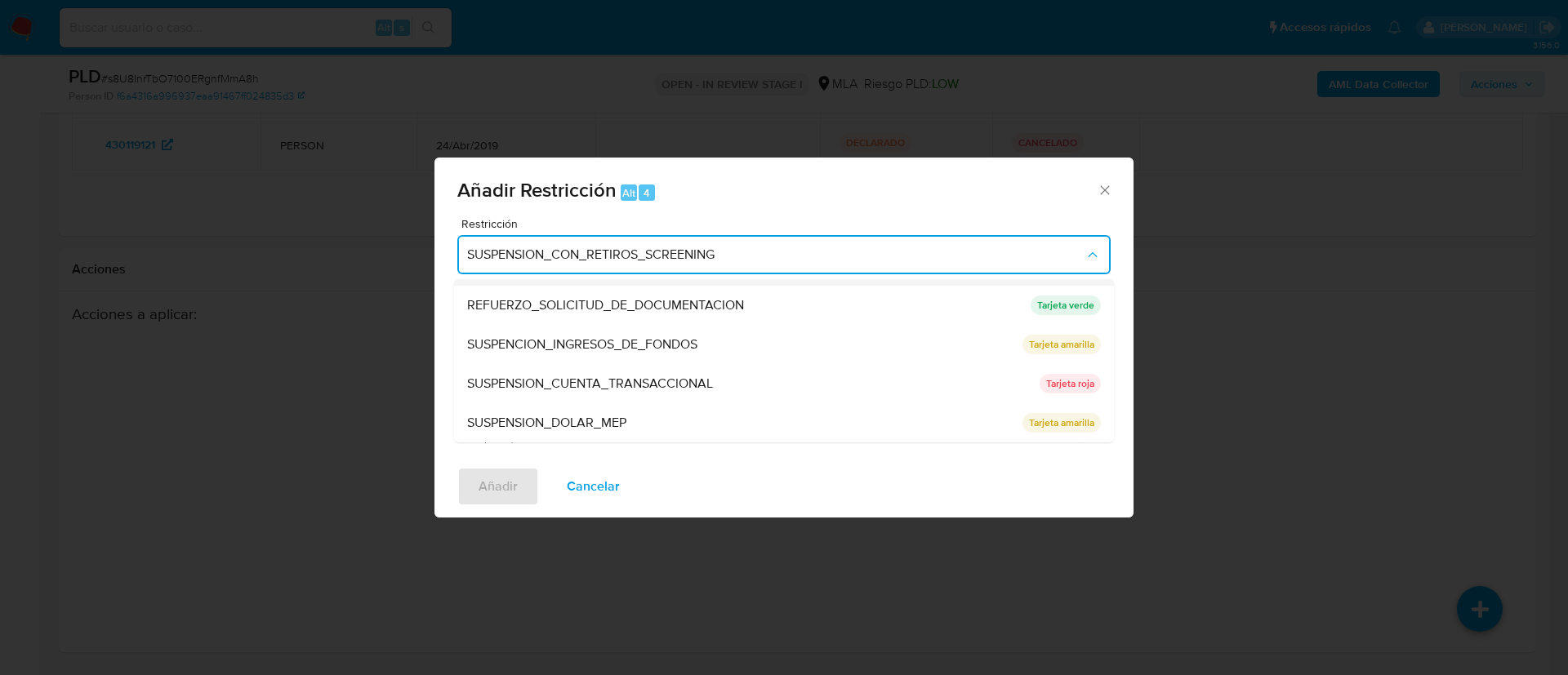
click at [570, 379] on span "SUSPENSION_CUENTA_TRANSACCIONAL" at bounding box center [590, 383] width 246 height 16
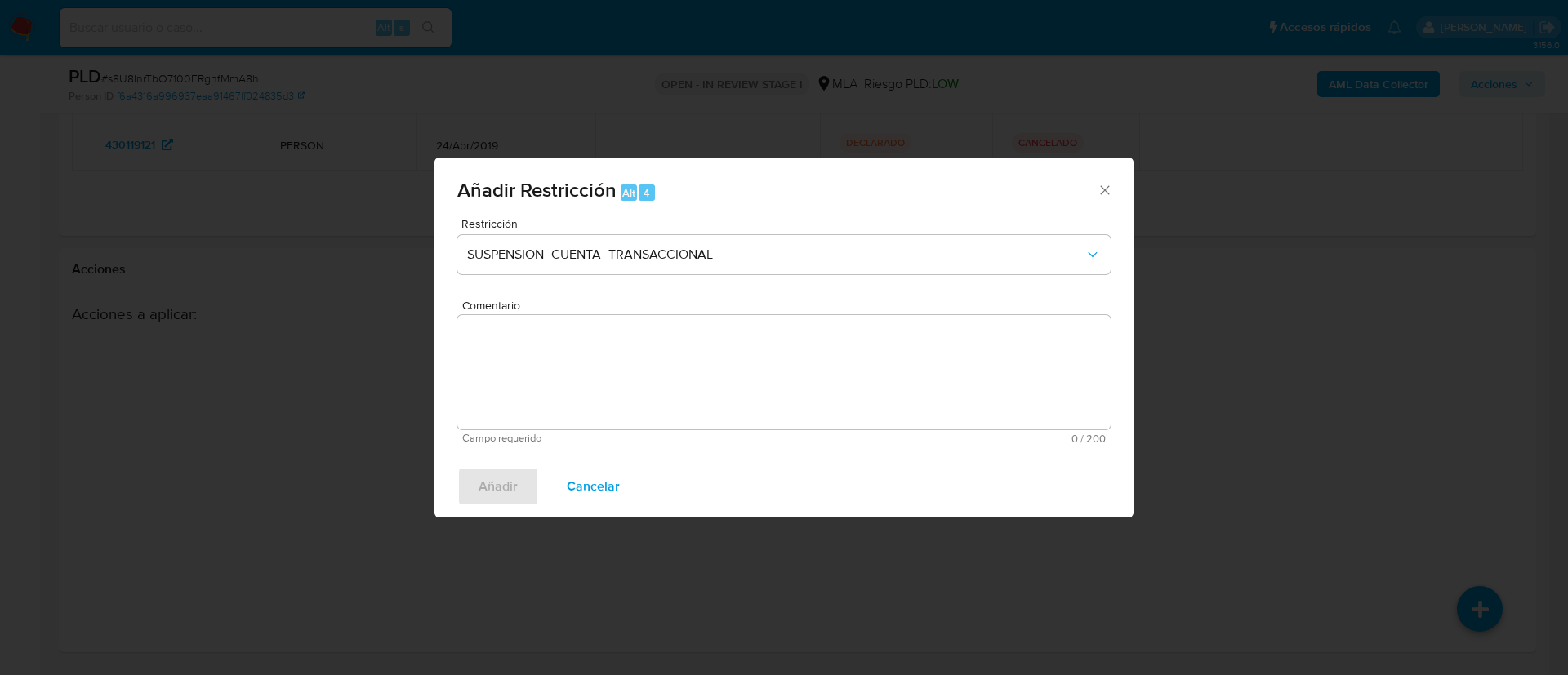
click at [570, 379] on textarea "Comentario" at bounding box center [784, 372] width 653 height 114
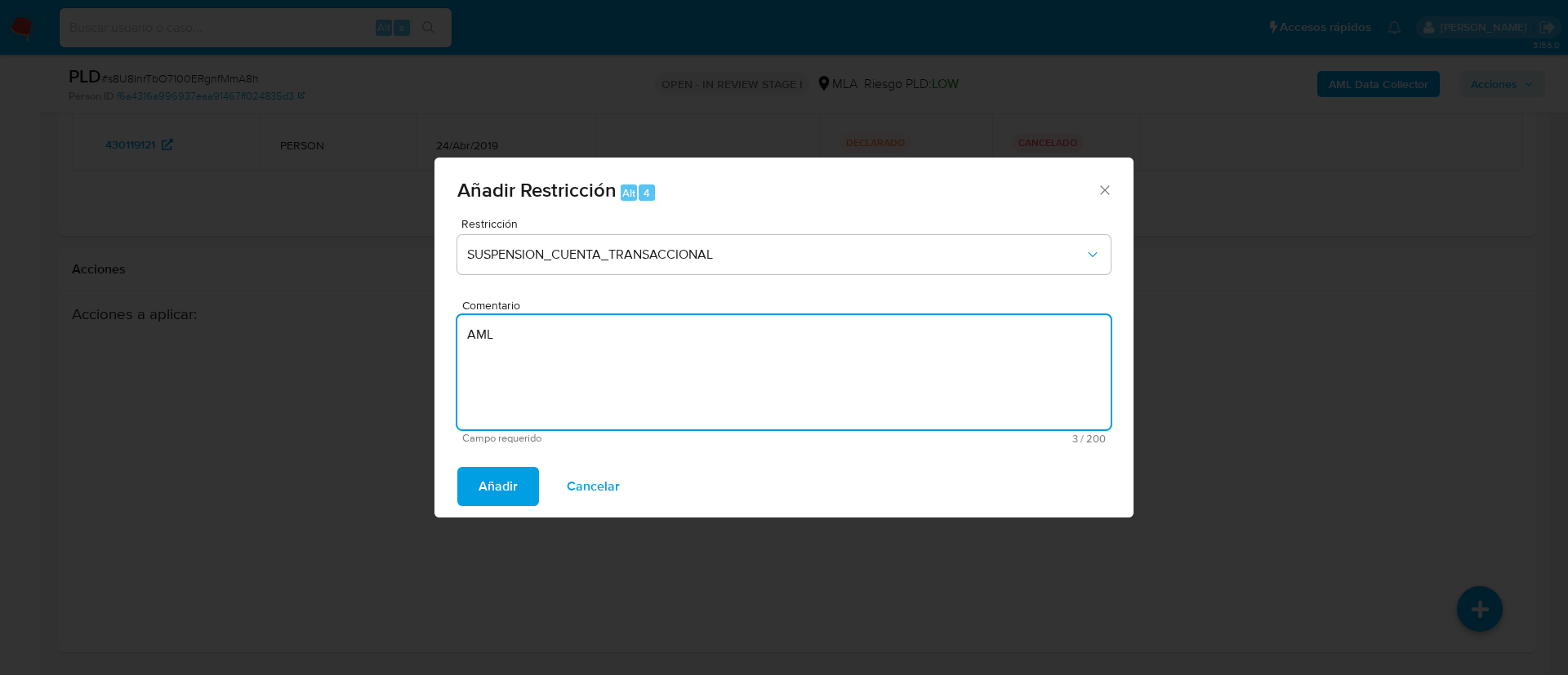
type textarea "AML"
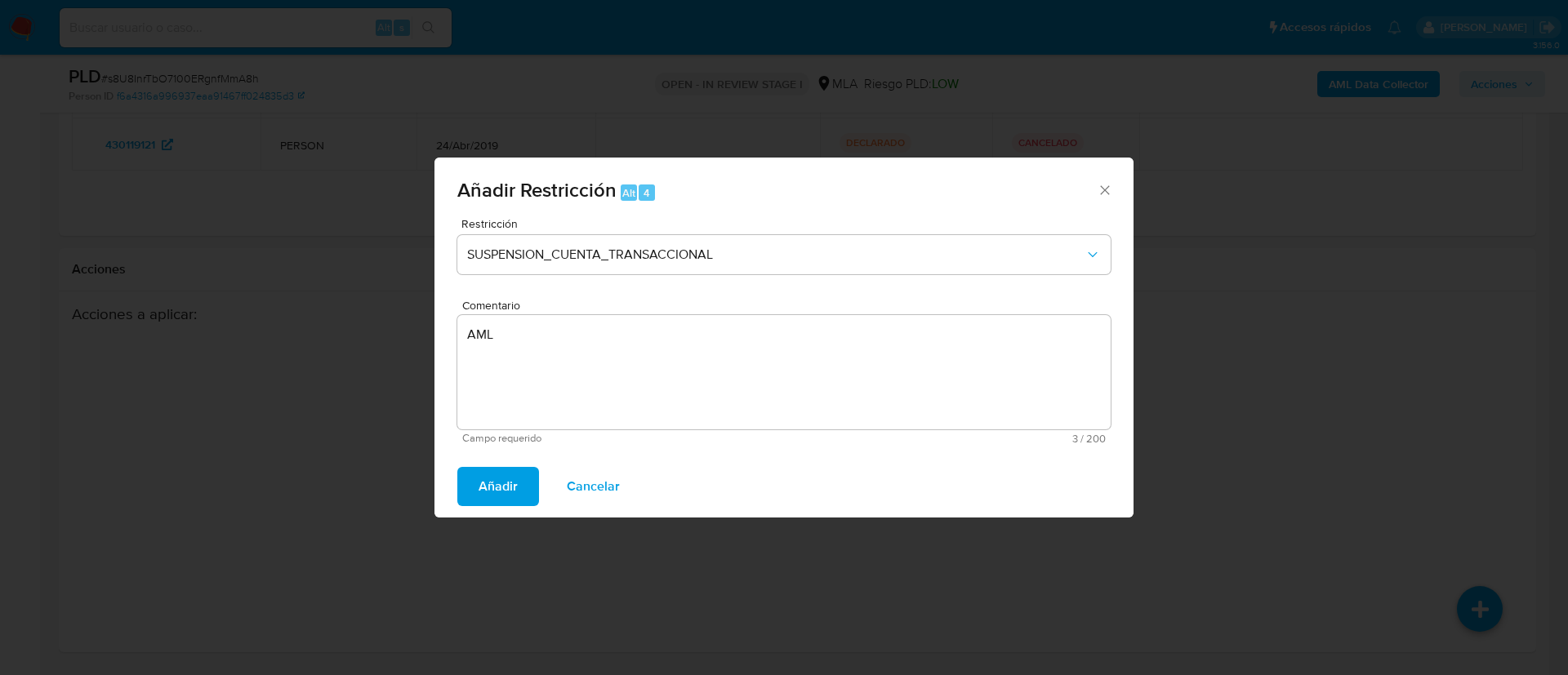
click at [480, 508] on div "Añadir Cancelar" at bounding box center [784, 487] width 699 height 62
click at [479, 492] on span "Añadir" at bounding box center [498, 487] width 39 height 36
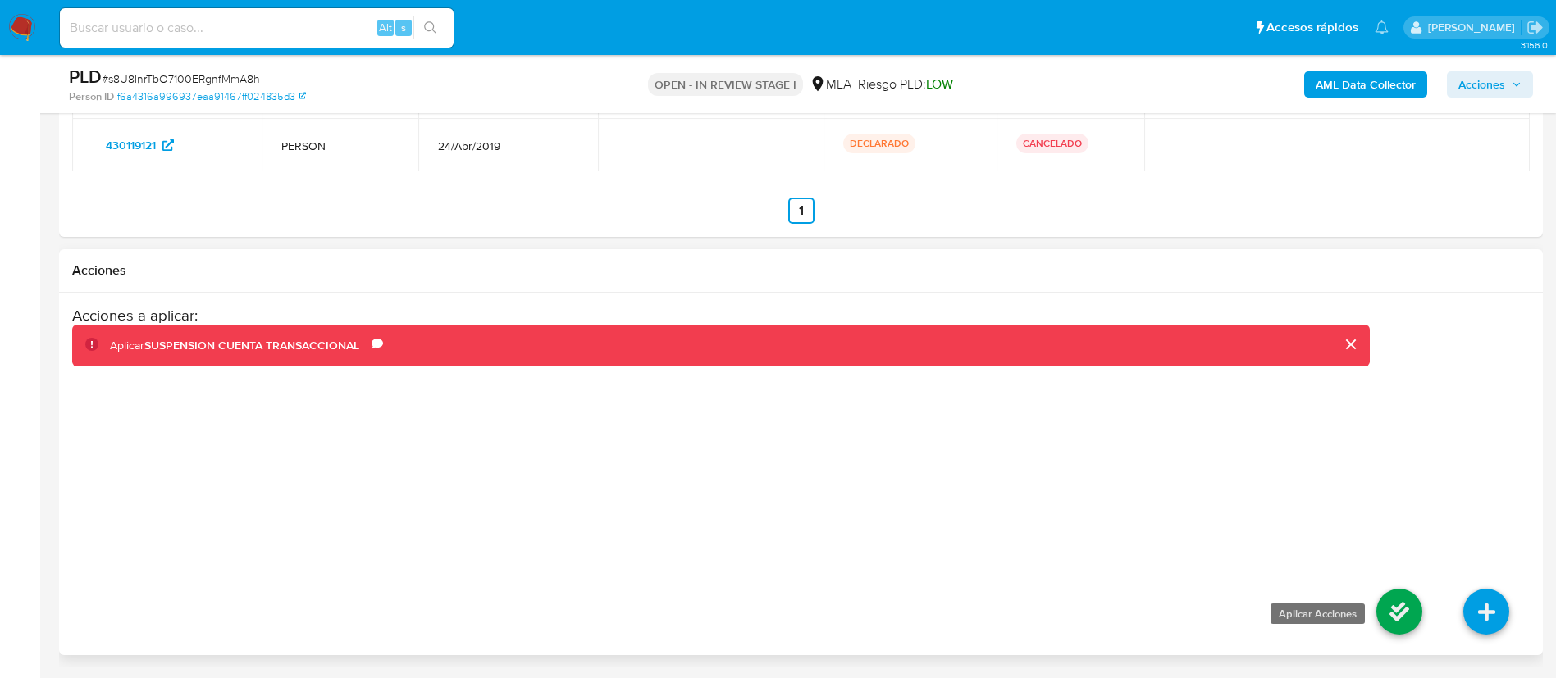
click at [1393, 613] on icon at bounding box center [1399, 612] width 46 height 46
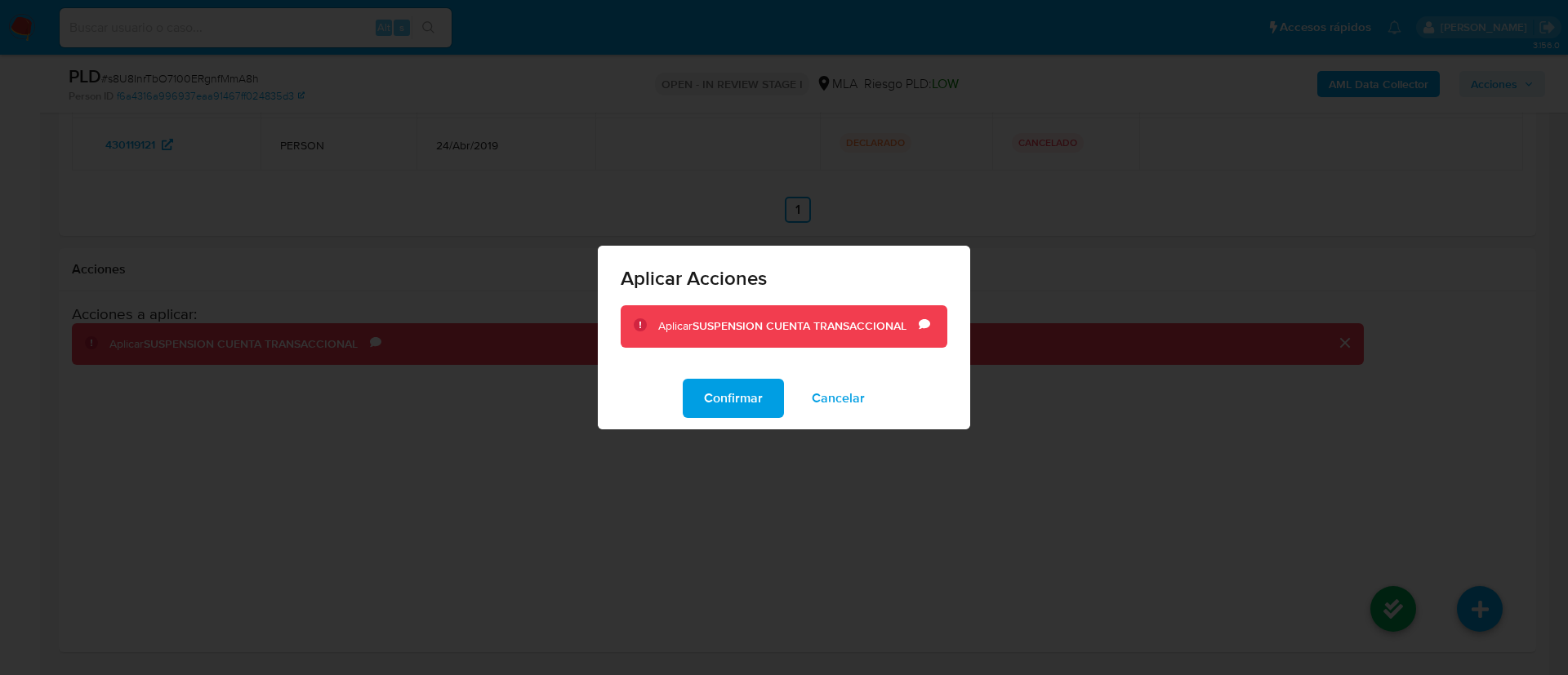
click at [728, 420] on div "Confirmar Cancelar" at bounding box center [784, 398] width 373 height 62
click at [717, 392] on span "Confirmar" at bounding box center [733, 398] width 59 height 36
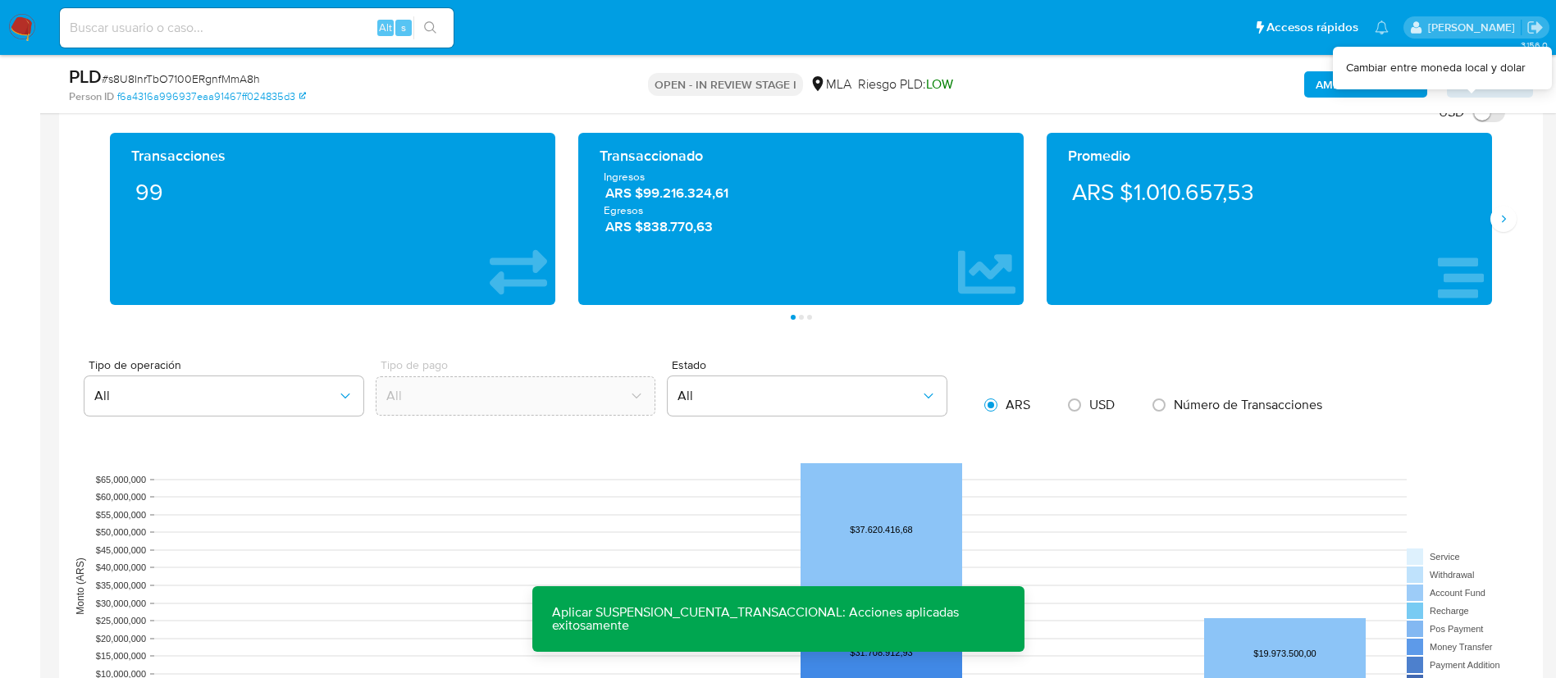
scroll to position [1267, 0]
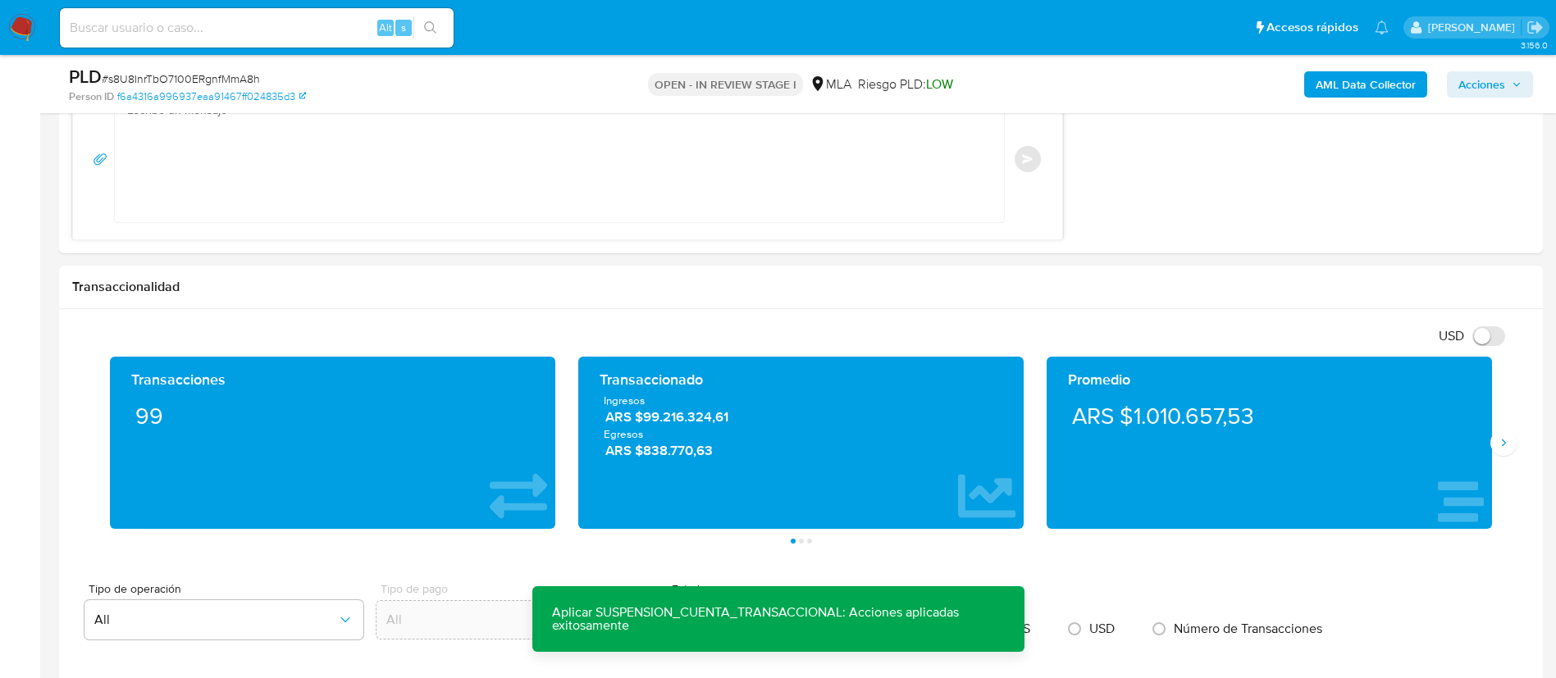
drag, startPoint x: 1460, startPoint y: 84, endPoint x: 1452, endPoint y: 97, distance: 15.5
click at [1459, 85] on span "Acciones" at bounding box center [1481, 84] width 47 height 26
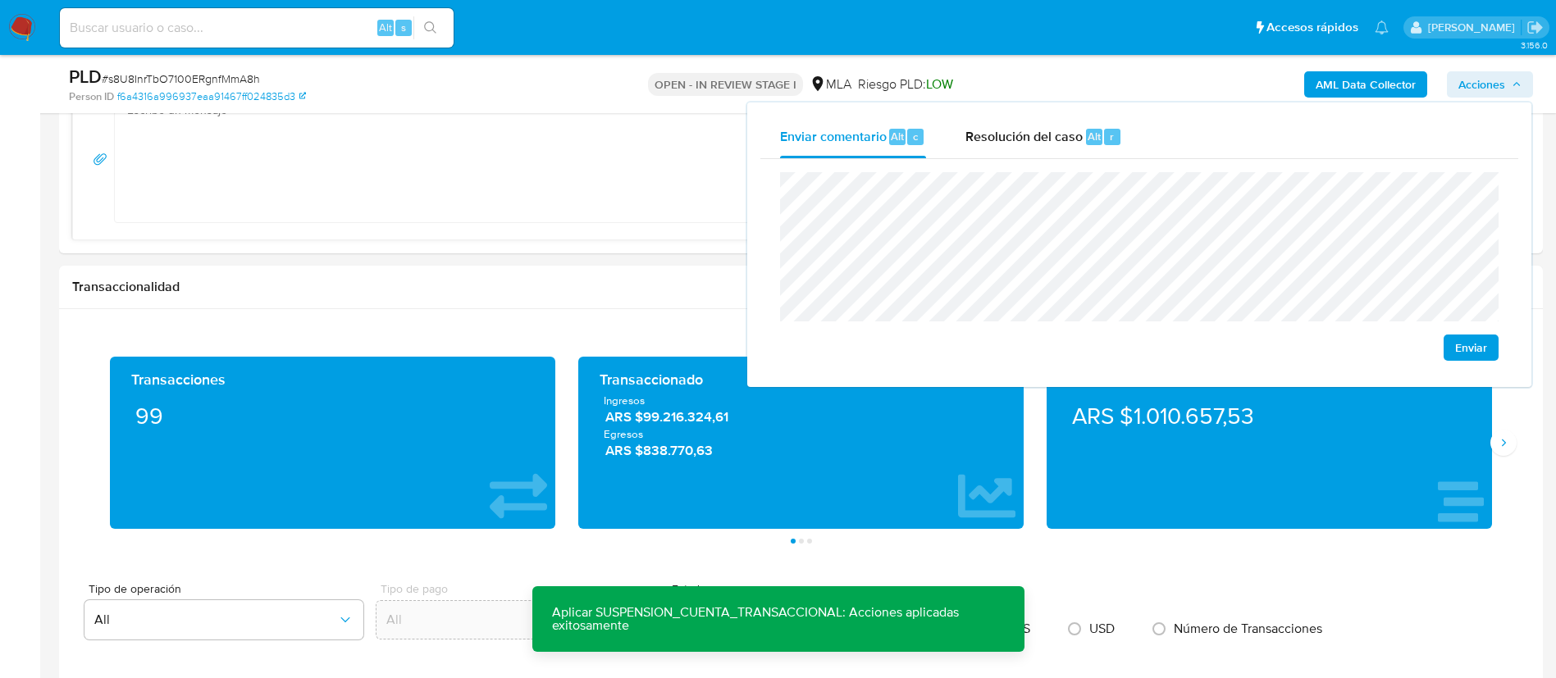
click at [1055, 159] on div "Enviar" at bounding box center [1139, 266] width 758 height 215
click at [1037, 144] on span "Resolución del caso" at bounding box center [1023, 135] width 117 height 19
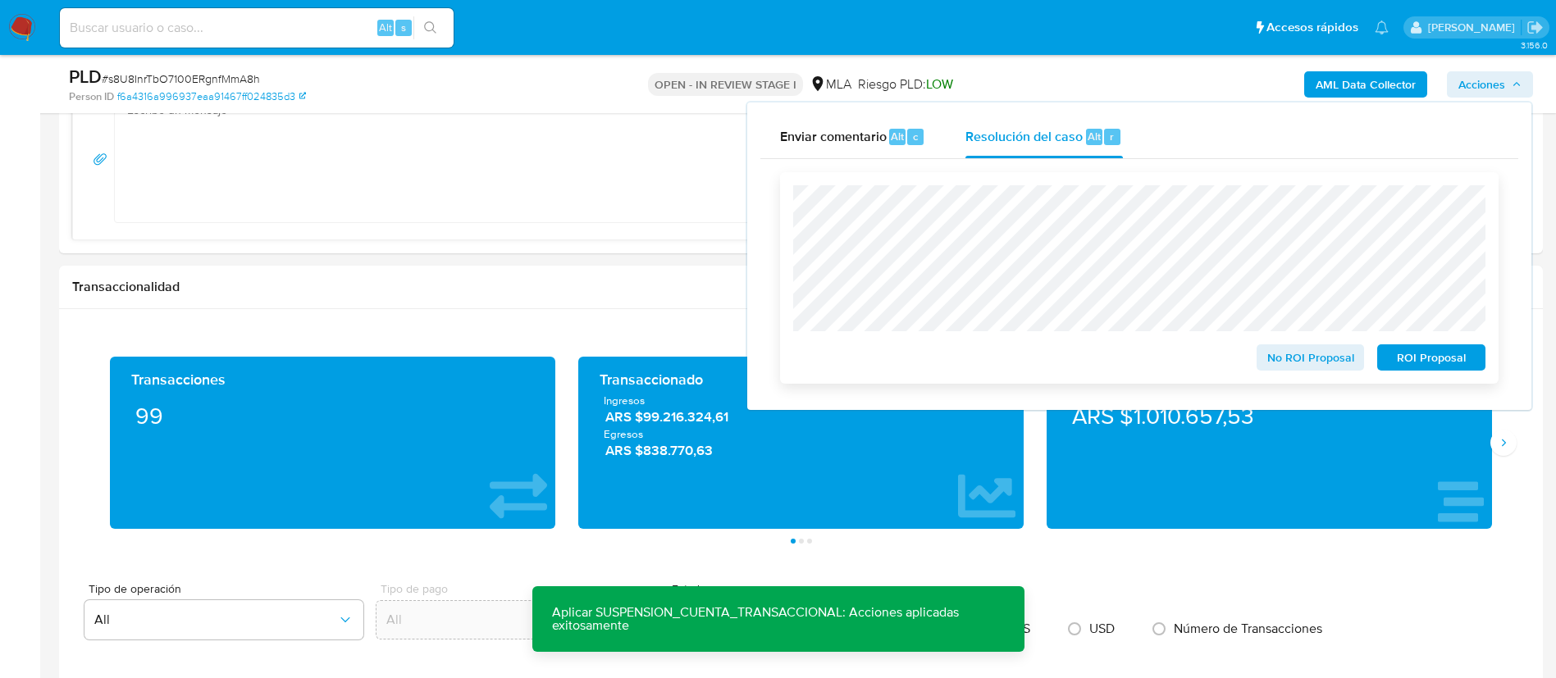
click at [1429, 364] on span "ROI Proposal" at bounding box center [1430, 357] width 85 height 23
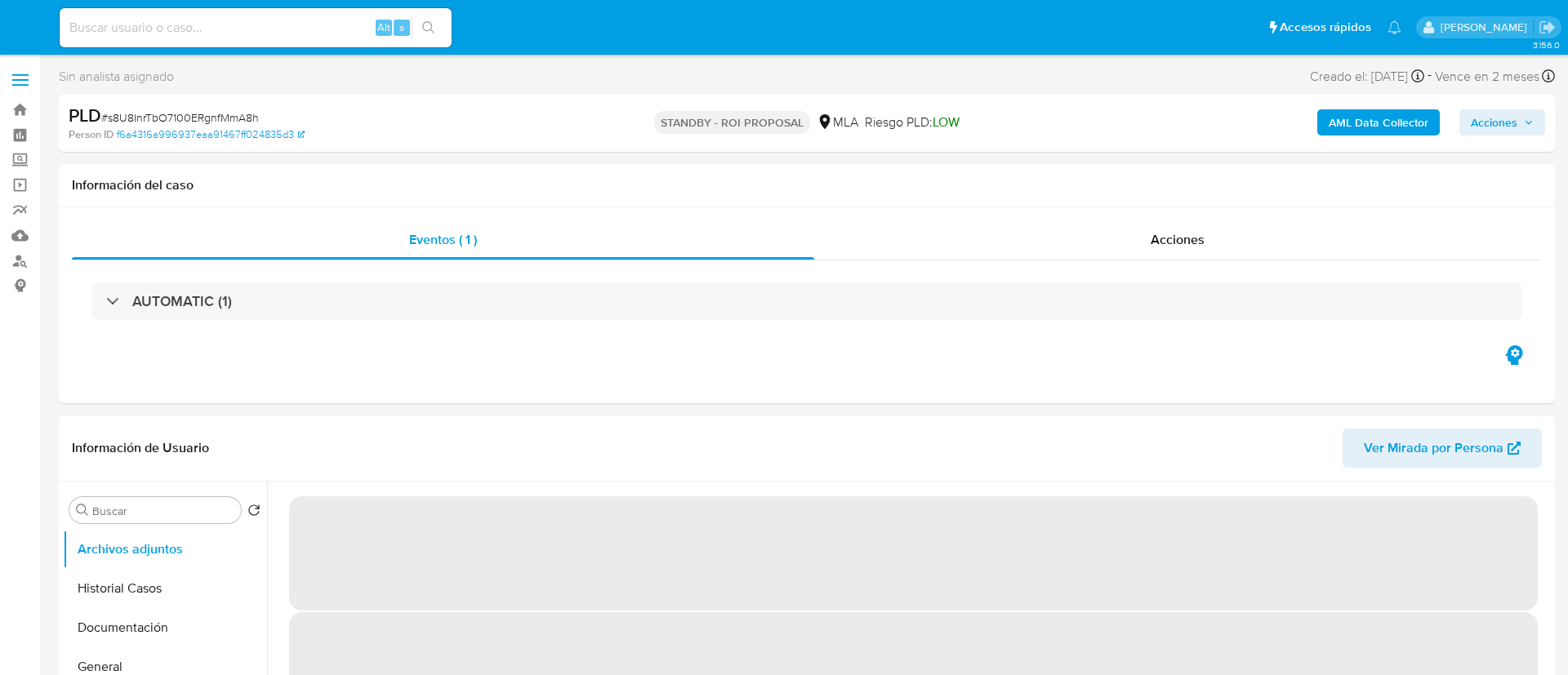
select select "10"
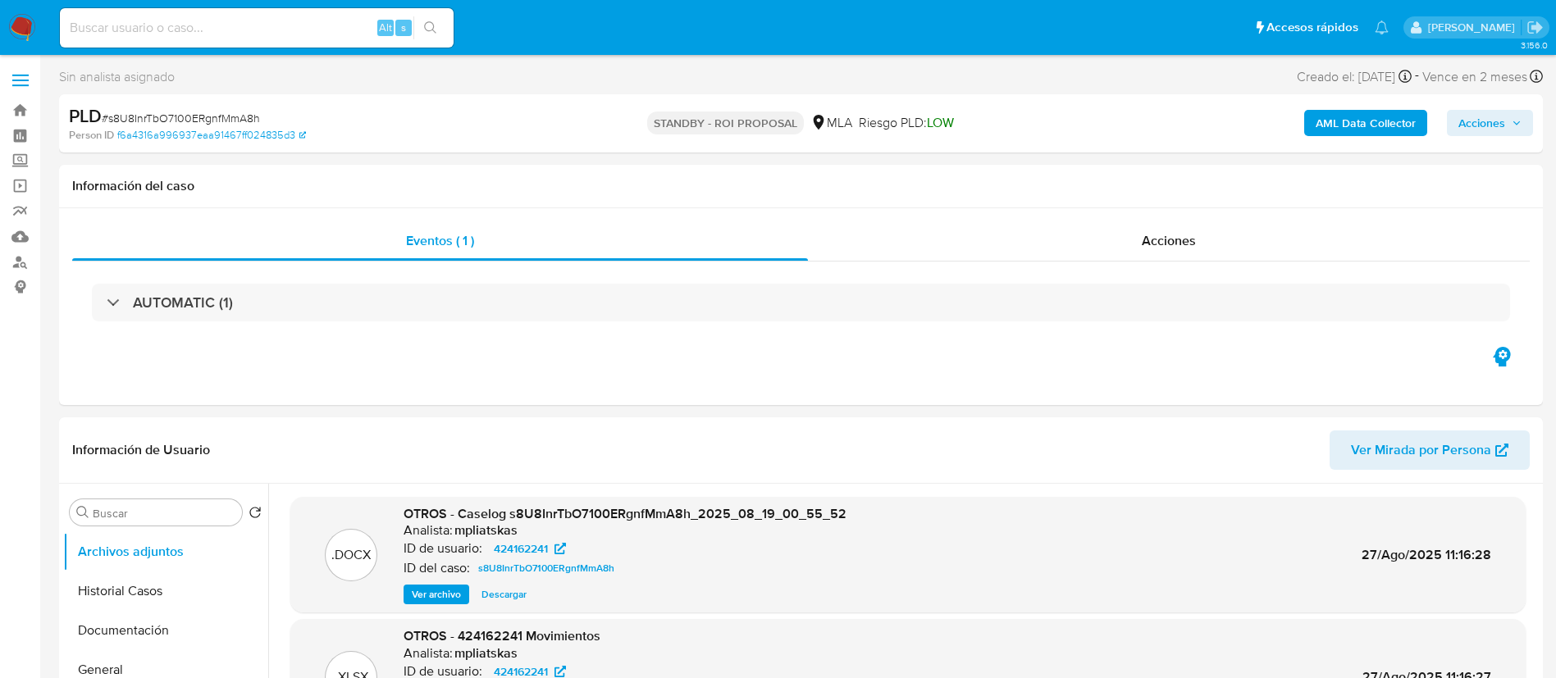
click at [351, 18] on input at bounding box center [257, 27] width 394 height 21
paste input "6eHipGVzxs3MKwJ3qHz4Ko45"
type input "6eHipGVzxs3MKwJ3qHz4Ko45"
click at [437, 22] on icon "search-icon" at bounding box center [430, 27] width 13 height 13
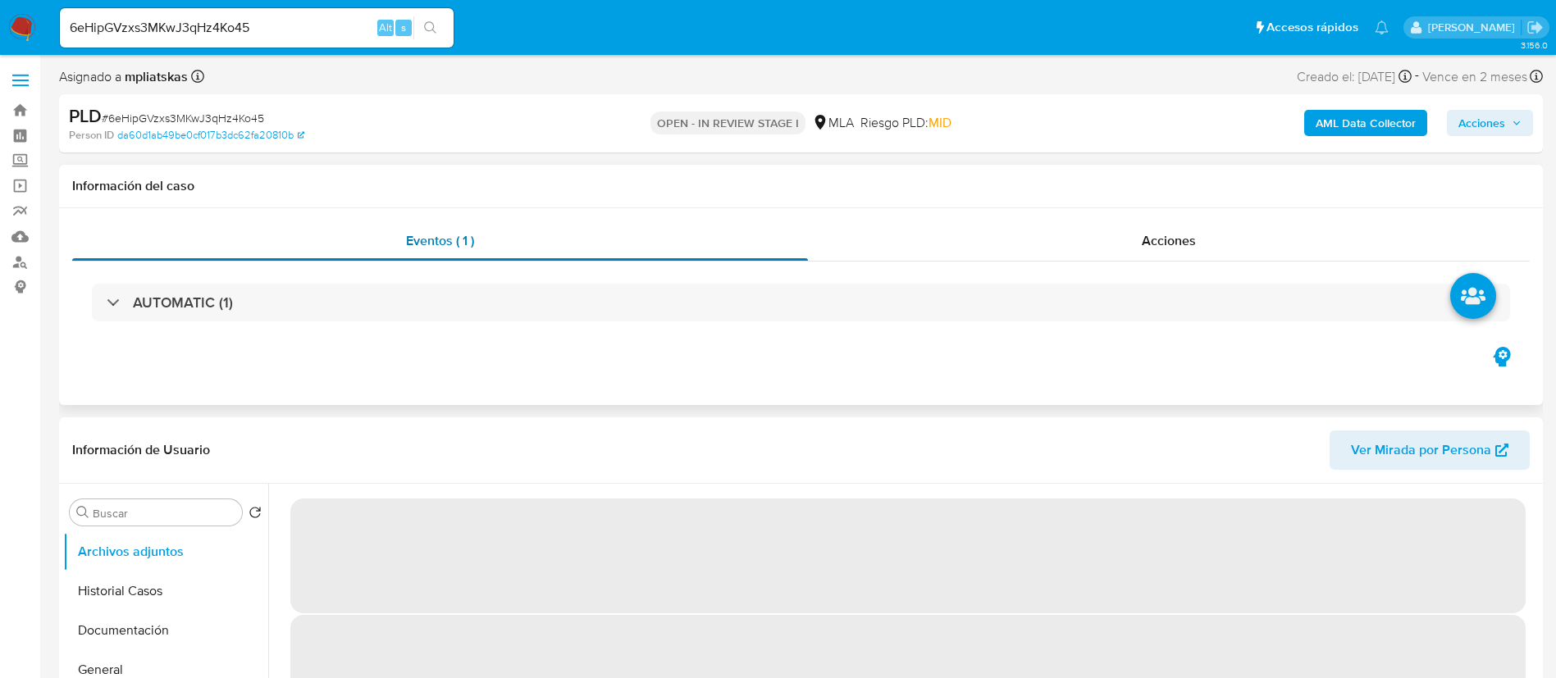
select select "10"
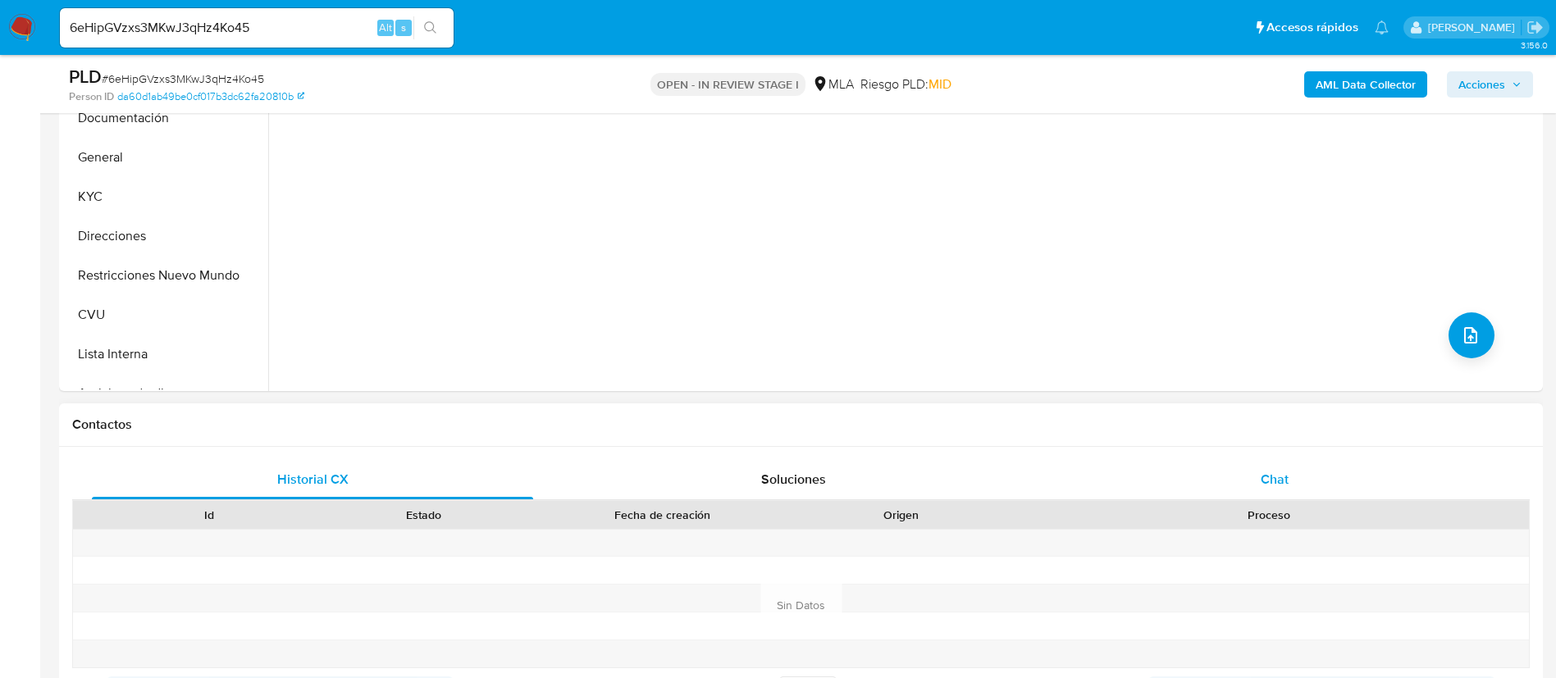
scroll to position [492, 0]
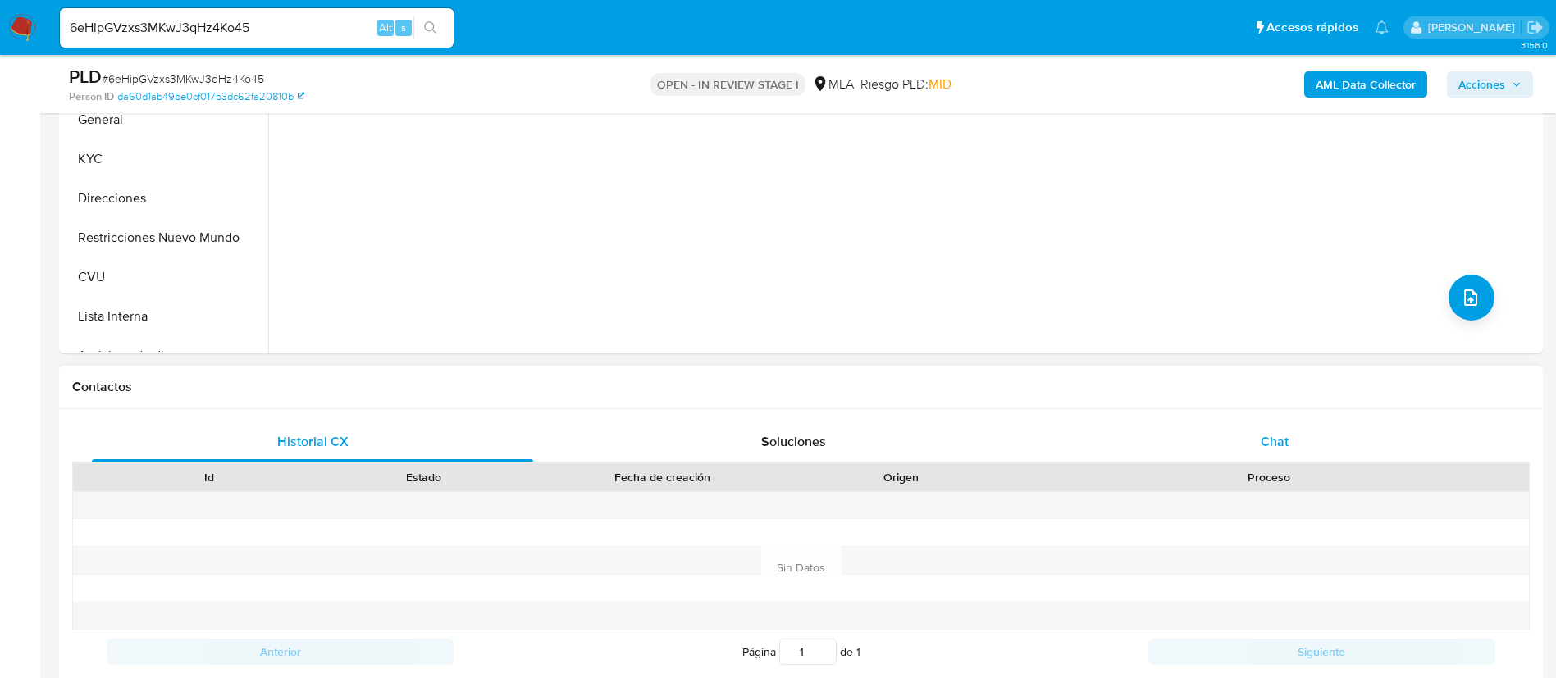
click at [1192, 431] on div "Chat" at bounding box center [1274, 441] width 441 height 39
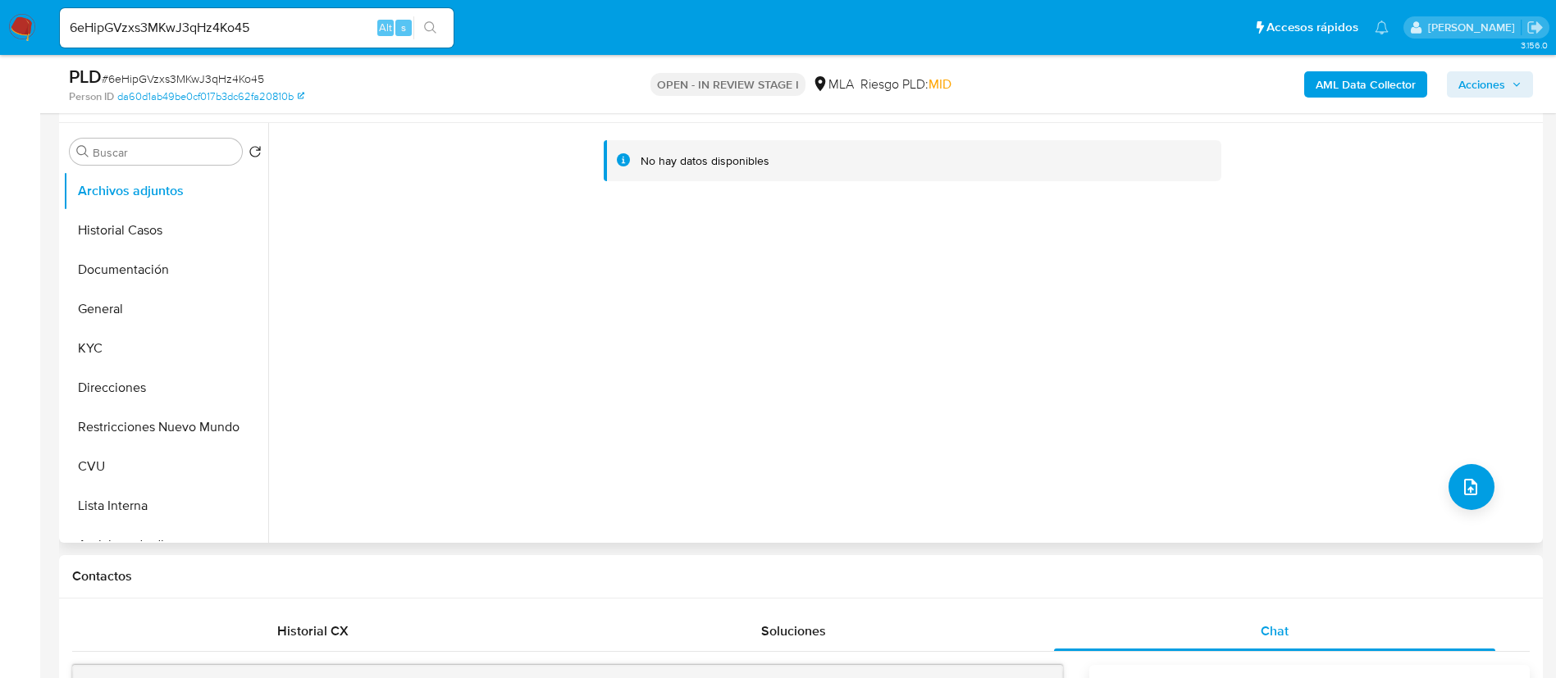
scroll to position [246, 0]
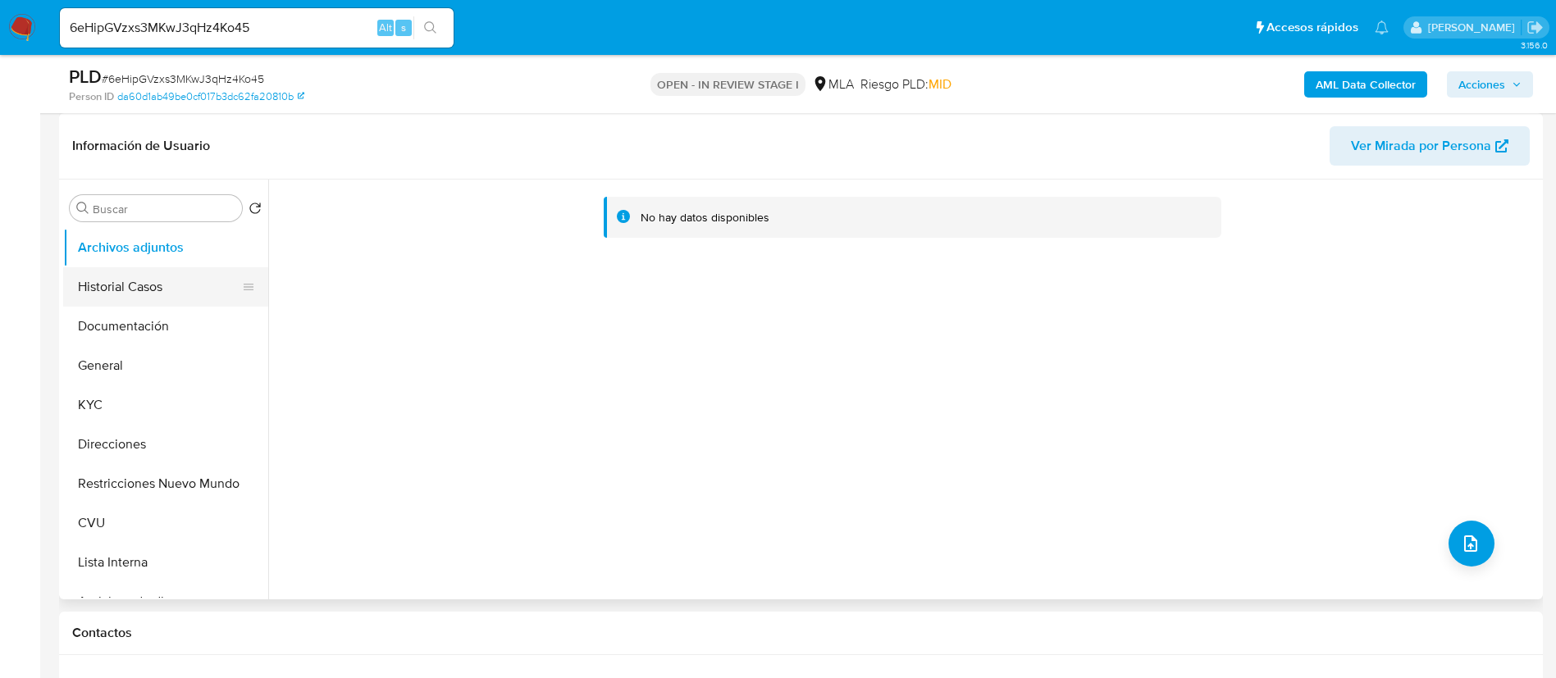
click at [120, 290] on button "Historial Casos" at bounding box center [159, 286] width 192 height 39
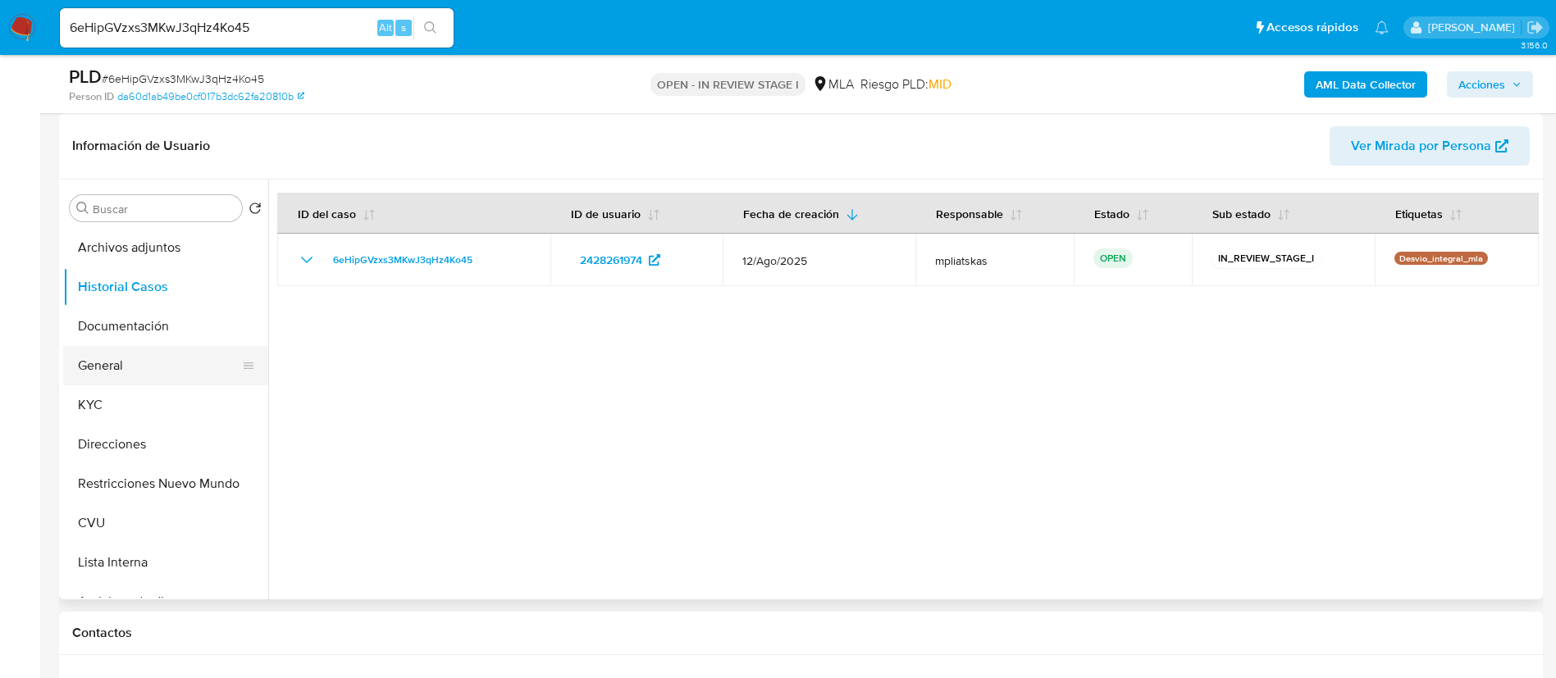
click at [142, 380] on button "General" at bounding box center [159, 365] width 192 height 39
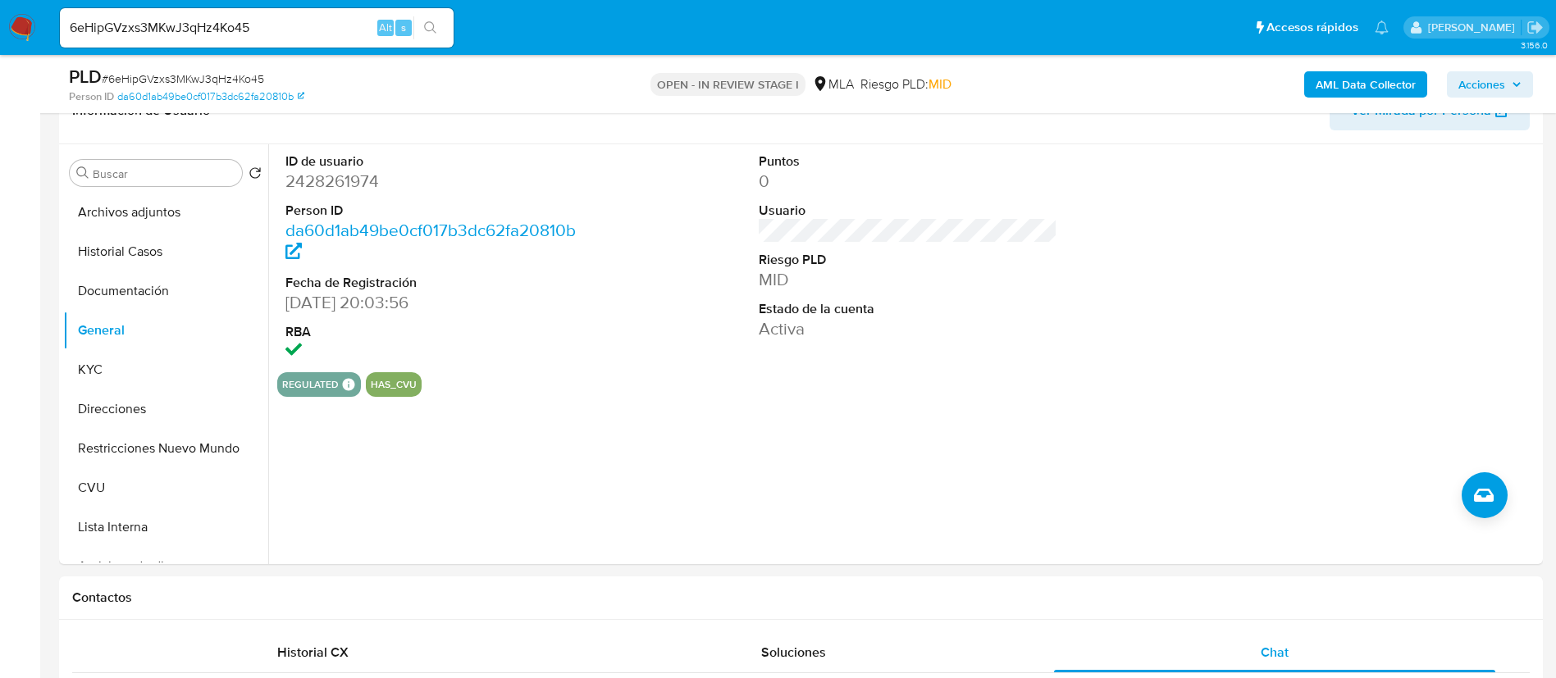
scroll to position [262, 0]
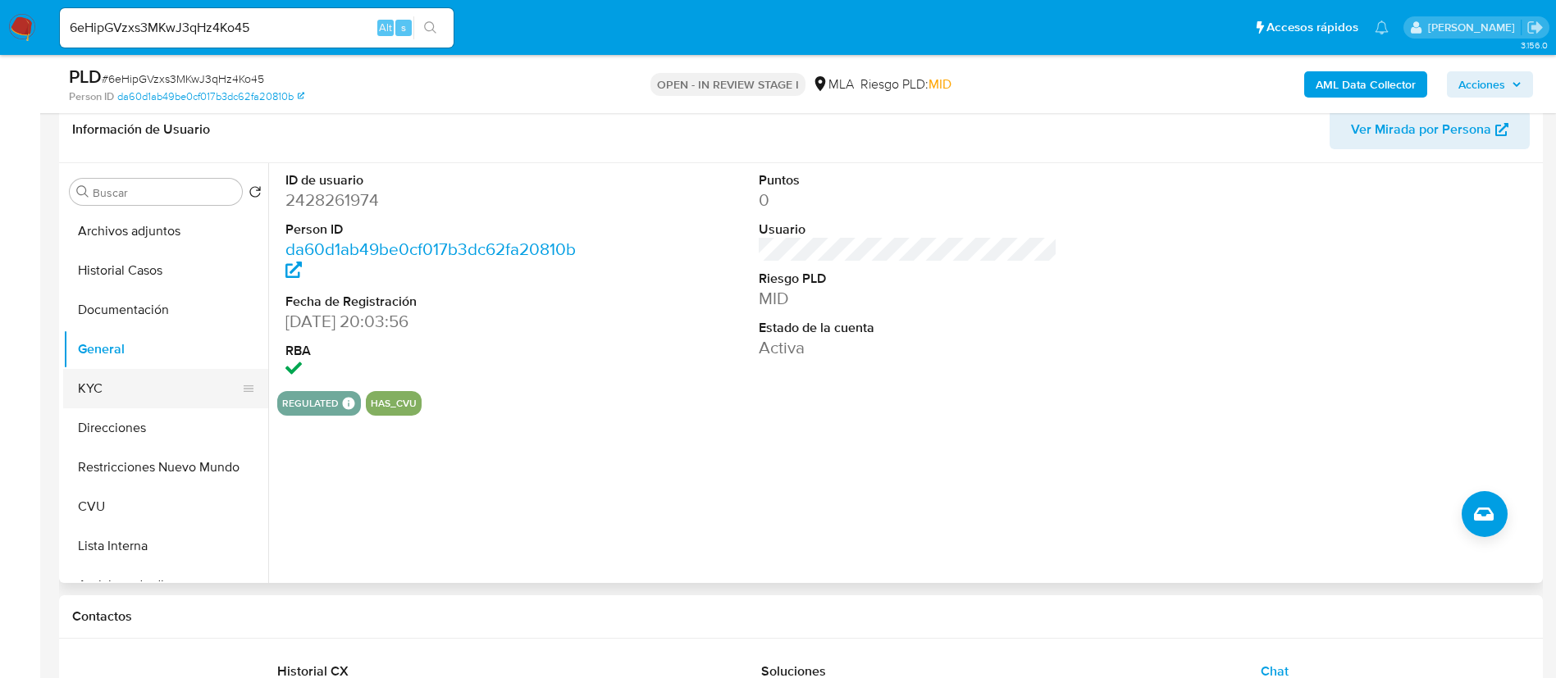
click at [106, 385] on button "KYC" at bounding box center [159, 388] width 192 height 39
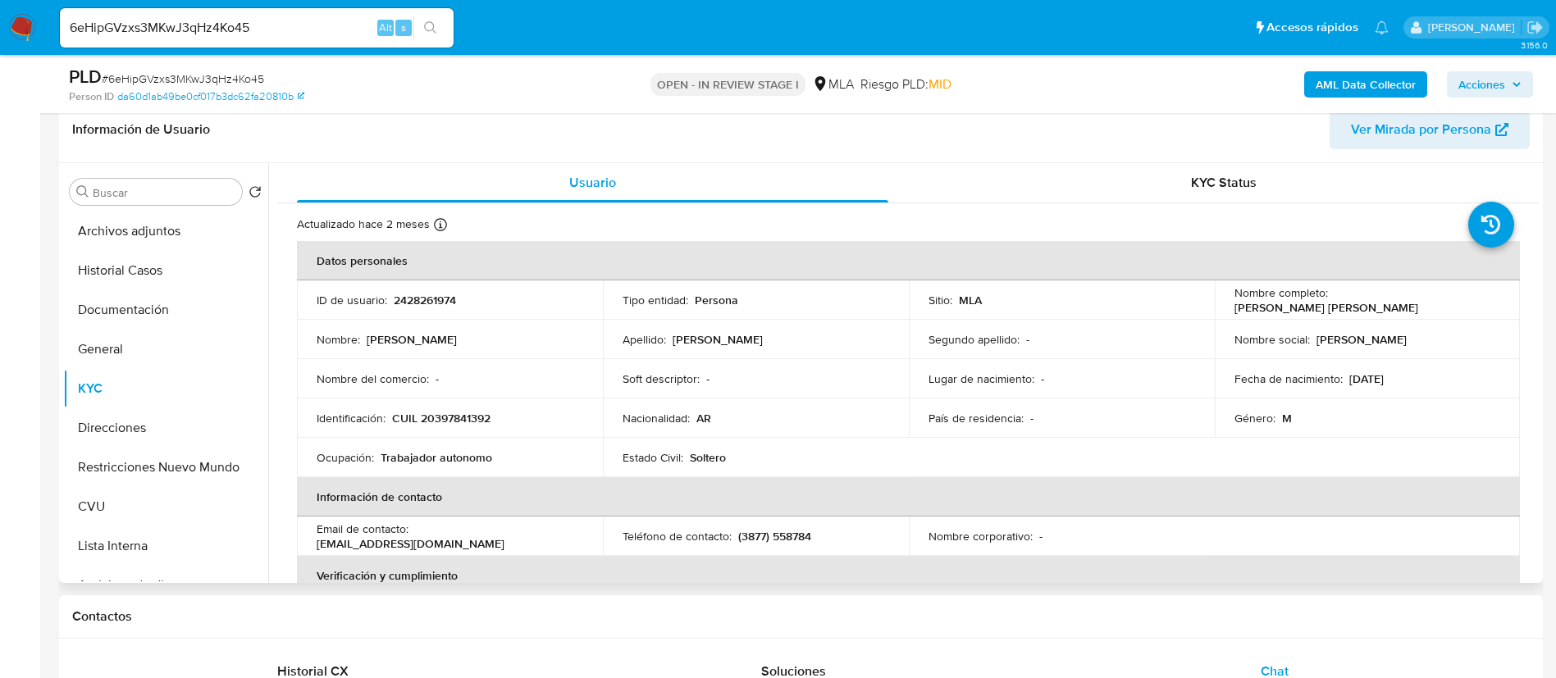
click at [406, 303] on p "2428261974" at bounding box center [425, 300] width 62 height 15
copy p "2428261974"
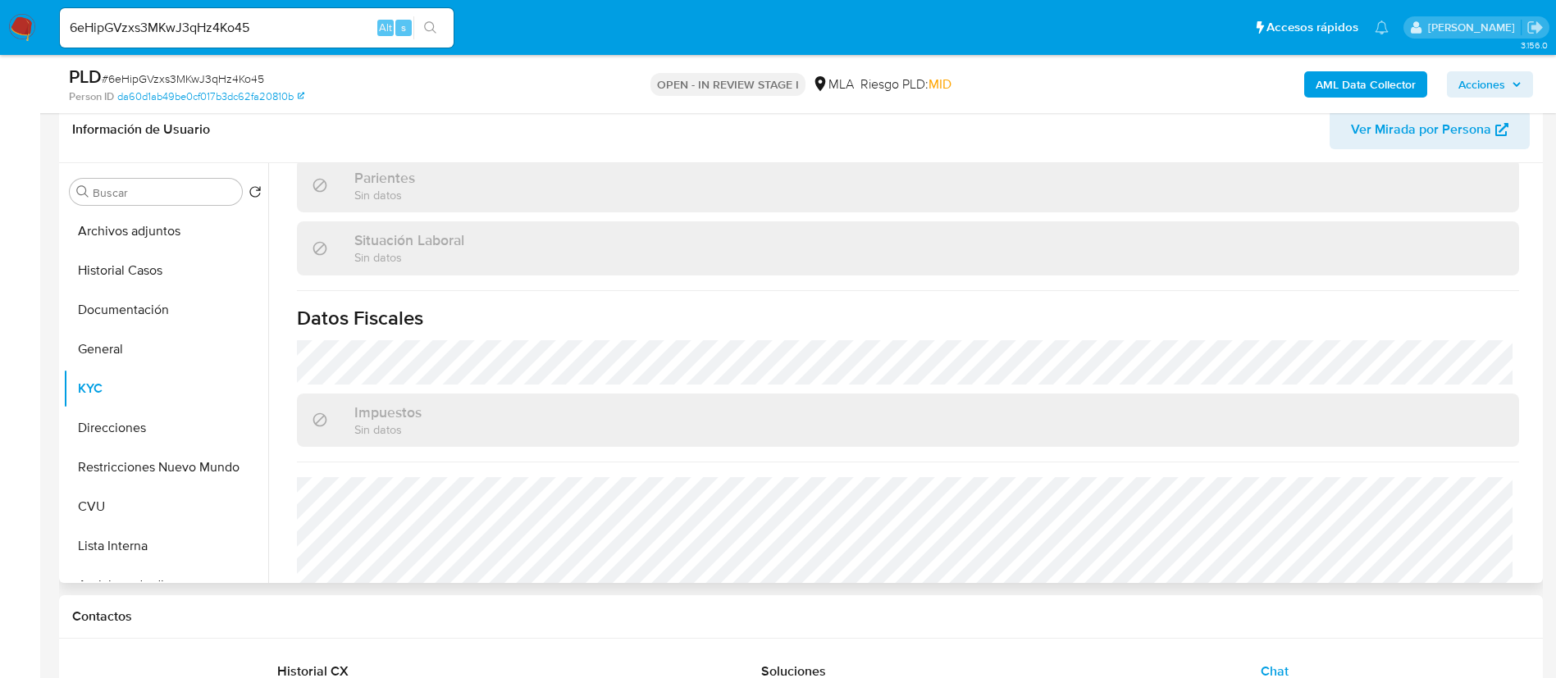
scroll to position [849, 0]
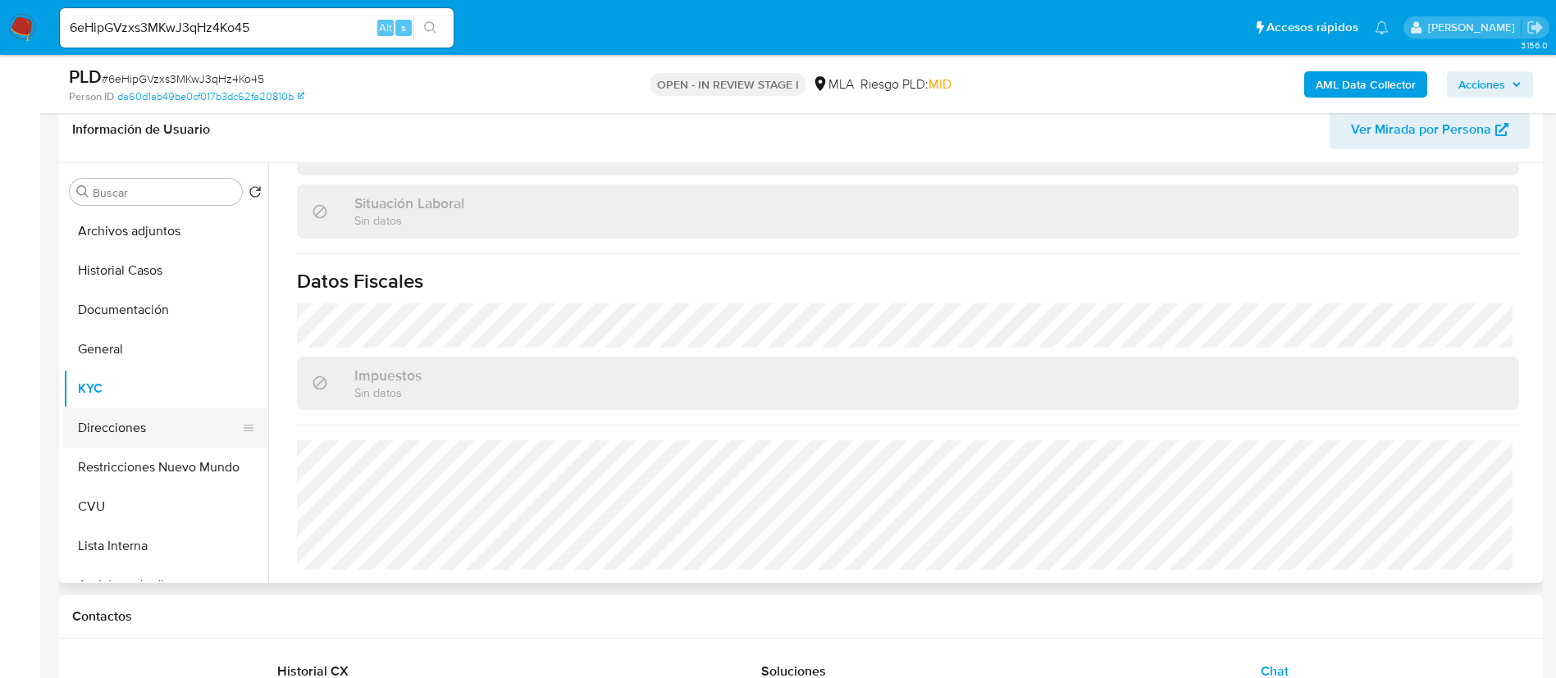
click at [124, 427] on button "Direcciones" at bounding box center [159, 427] width 192 height 39
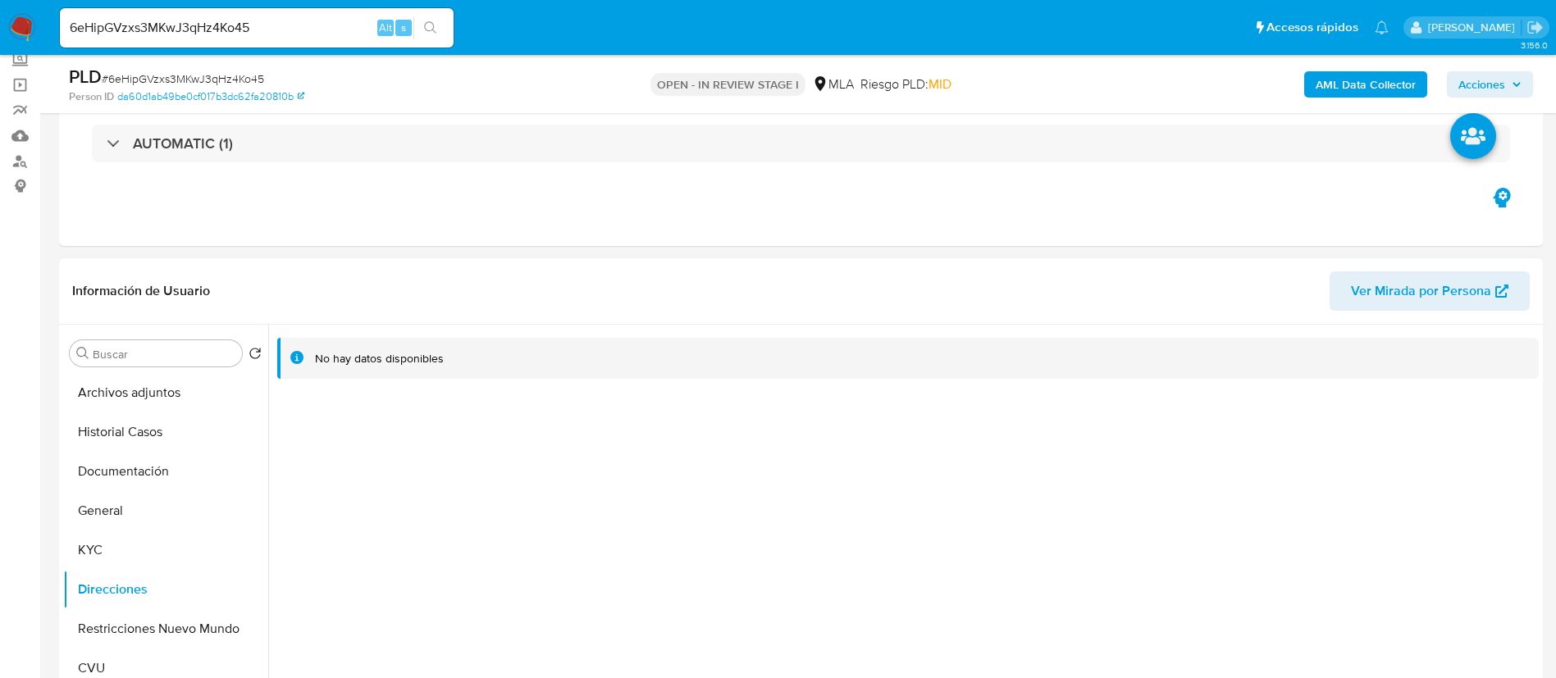
scroll to position [246, 0]
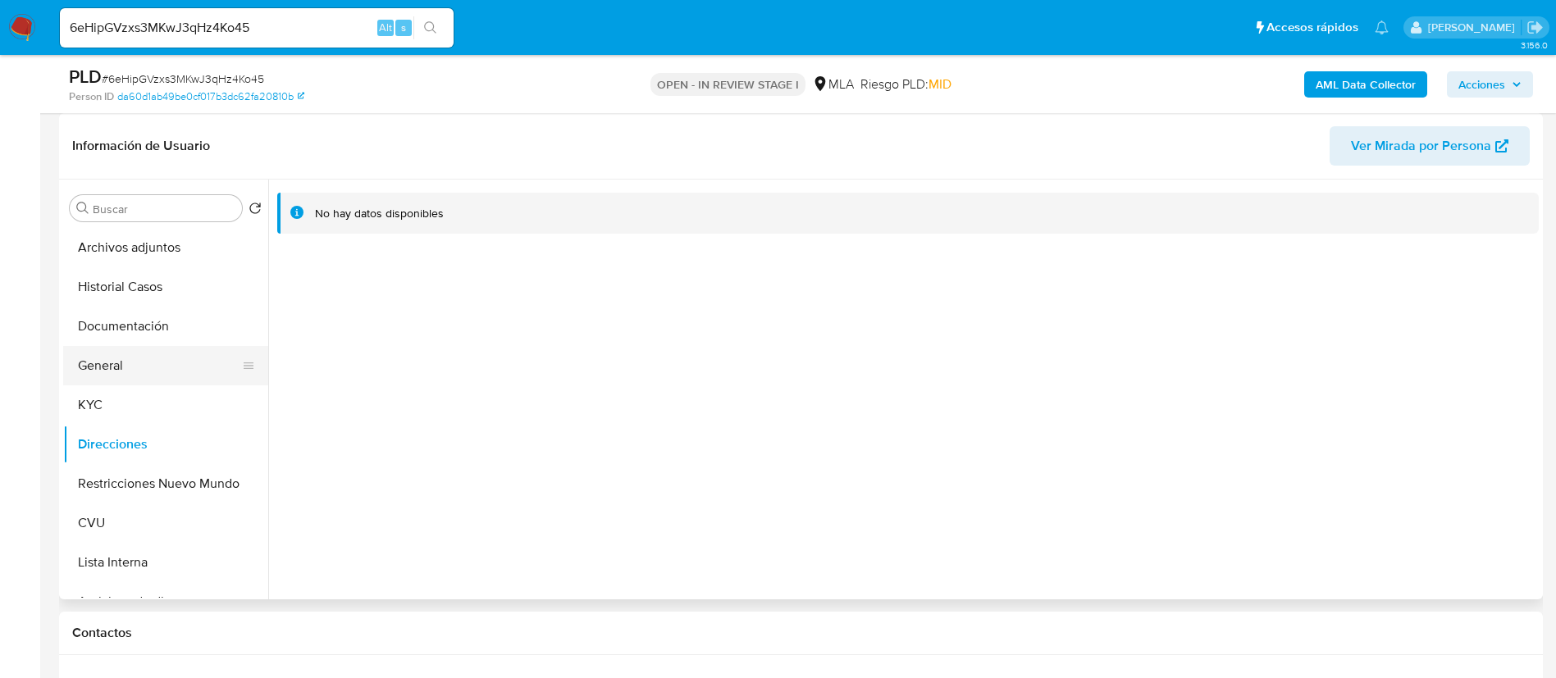
click at [140, 365] on button "General" at bounding box center [159, 365] width 192 height 39
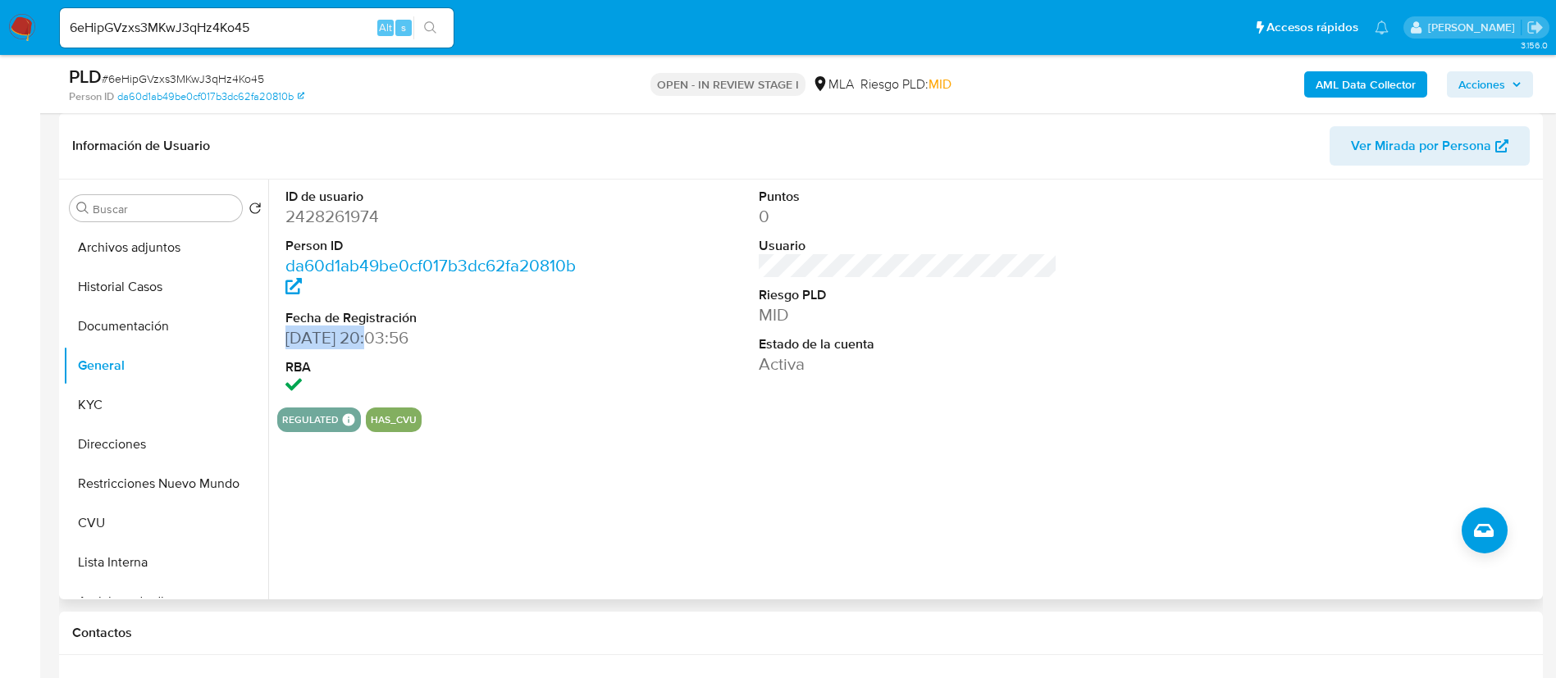
drag, startPoint x: 287, startPoint y: 344, endPoint x: 373, endPoint y: 343, distance: 86.1
click at [373, 343] on dd "06/05/2025 20:03:56" at bounding box center [434, 337] width 299 height 23
copy dd "06/05/2025"
click at [180, 411] on button "KYC" at bounding box center [159, 404] width 192 height 39
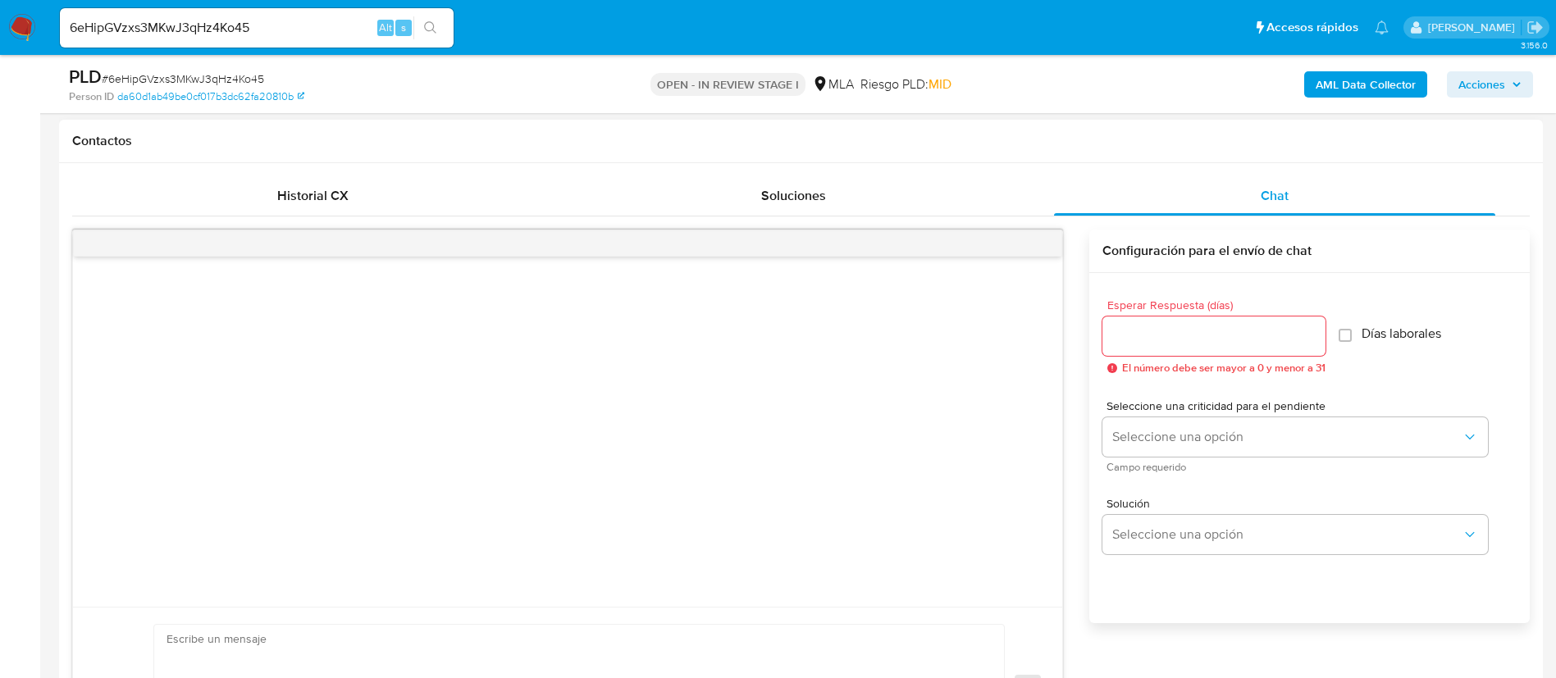
scroll to position [861, 0]
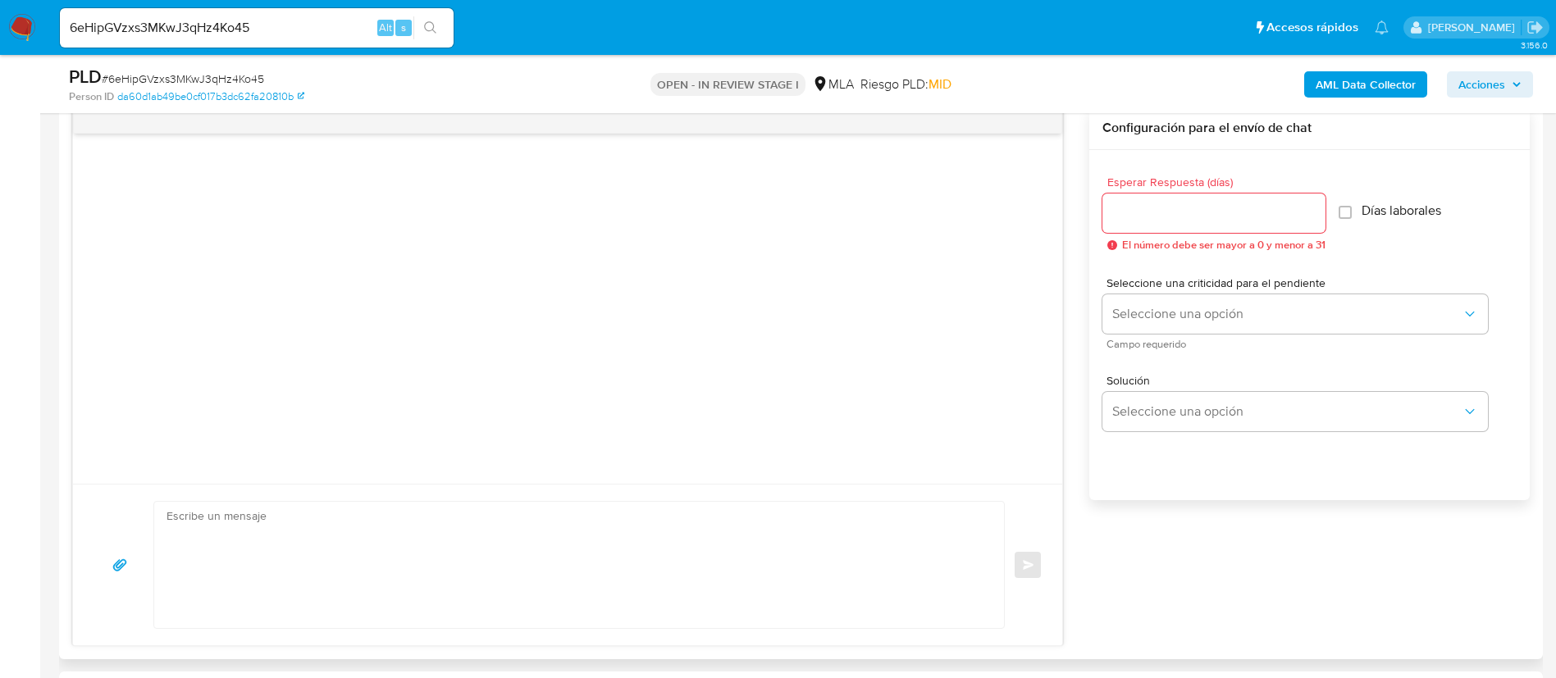
click at [583, 531] on textarea at bounding box center [574, 565] width 817 height 126
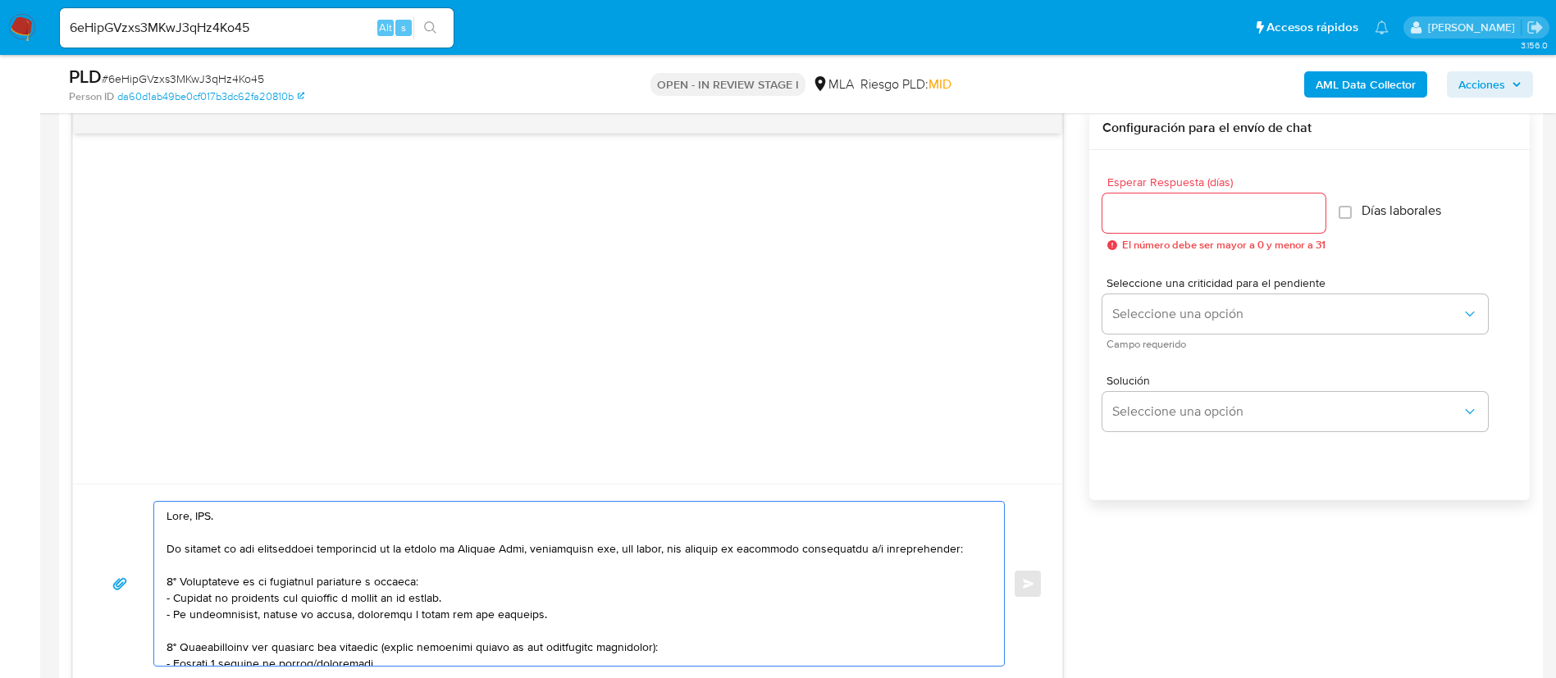
click at [201, 513] on textarea at bounding box center [574, 584] width 817 height 164
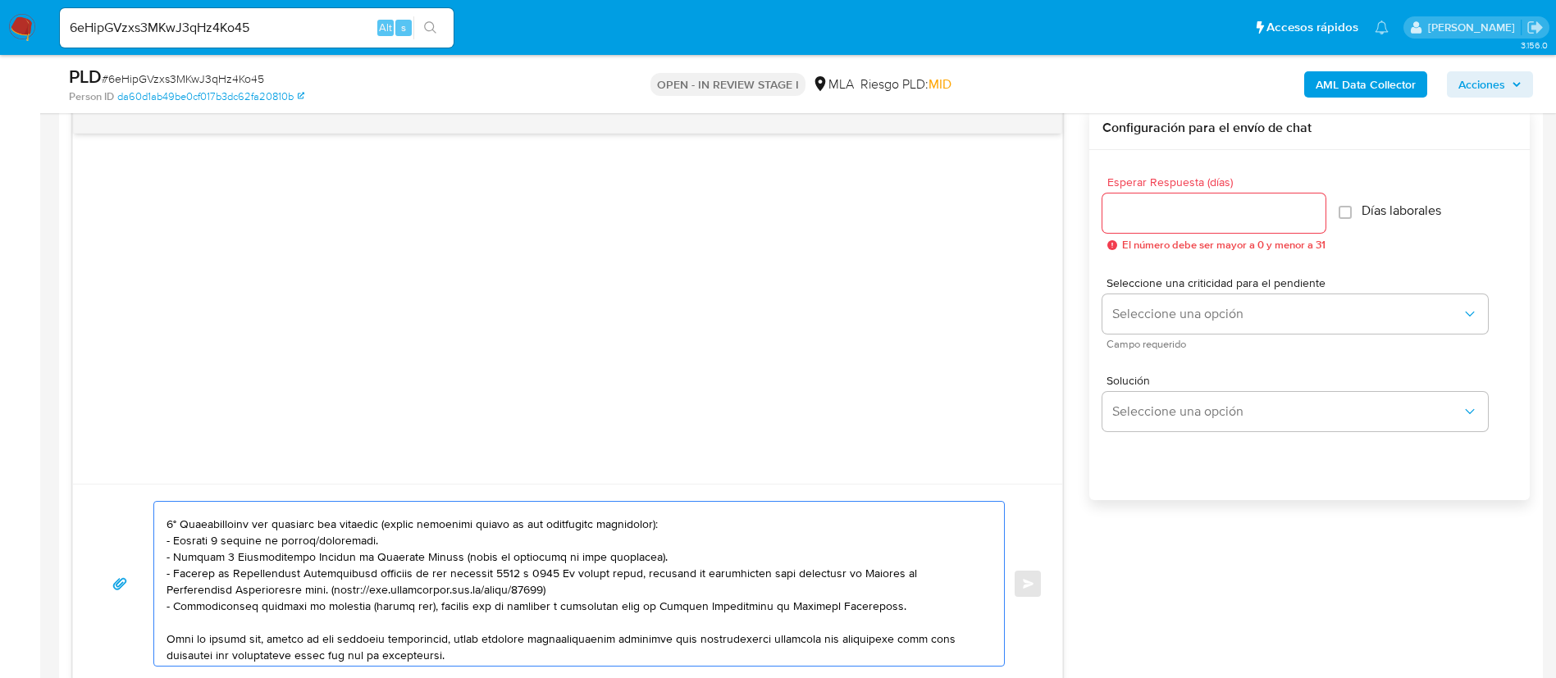
scroll to position [246, 0]
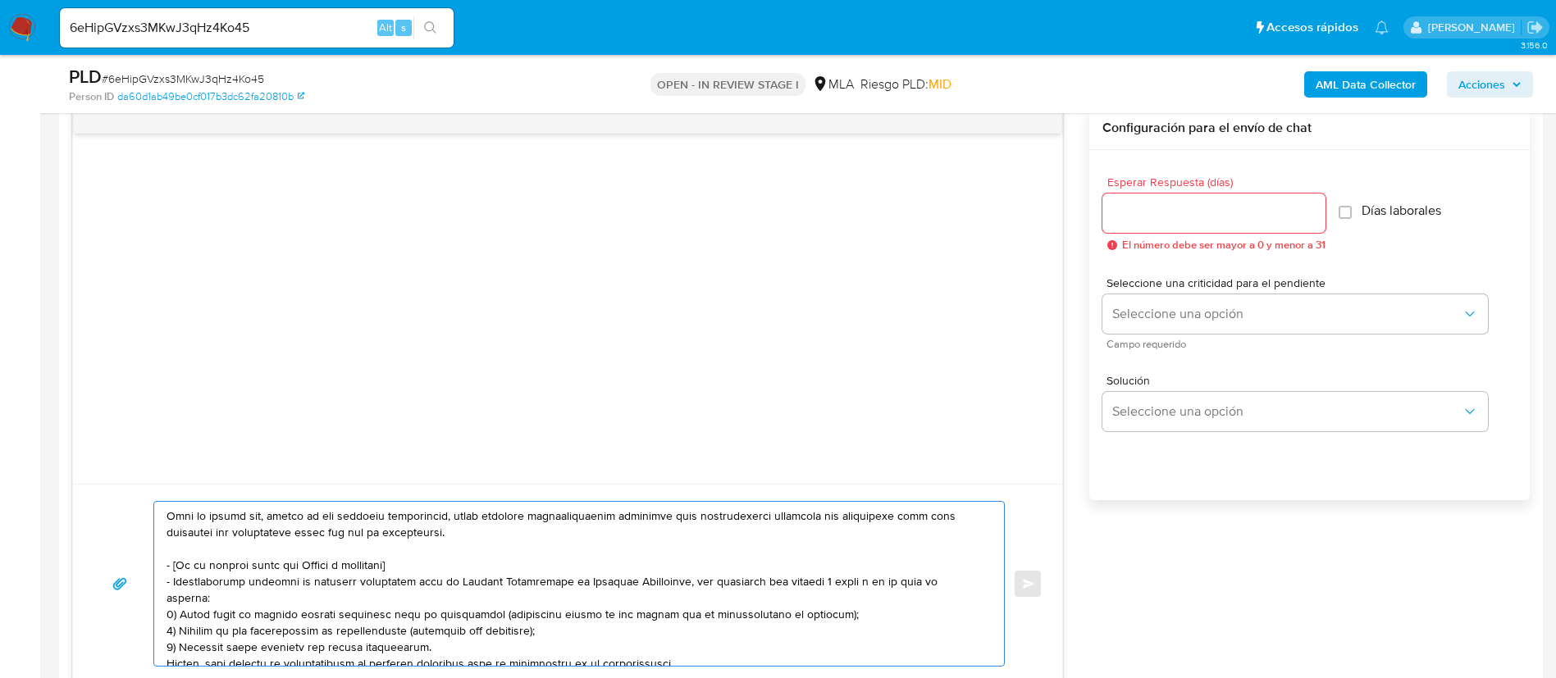
drag, startPoint x: 166, startPoint y: 558, endPoint x: 678, endPoint y: 640, distance: 519.0
click at [678, 640] on div at bounding box center [574, 584] width 841 height 164
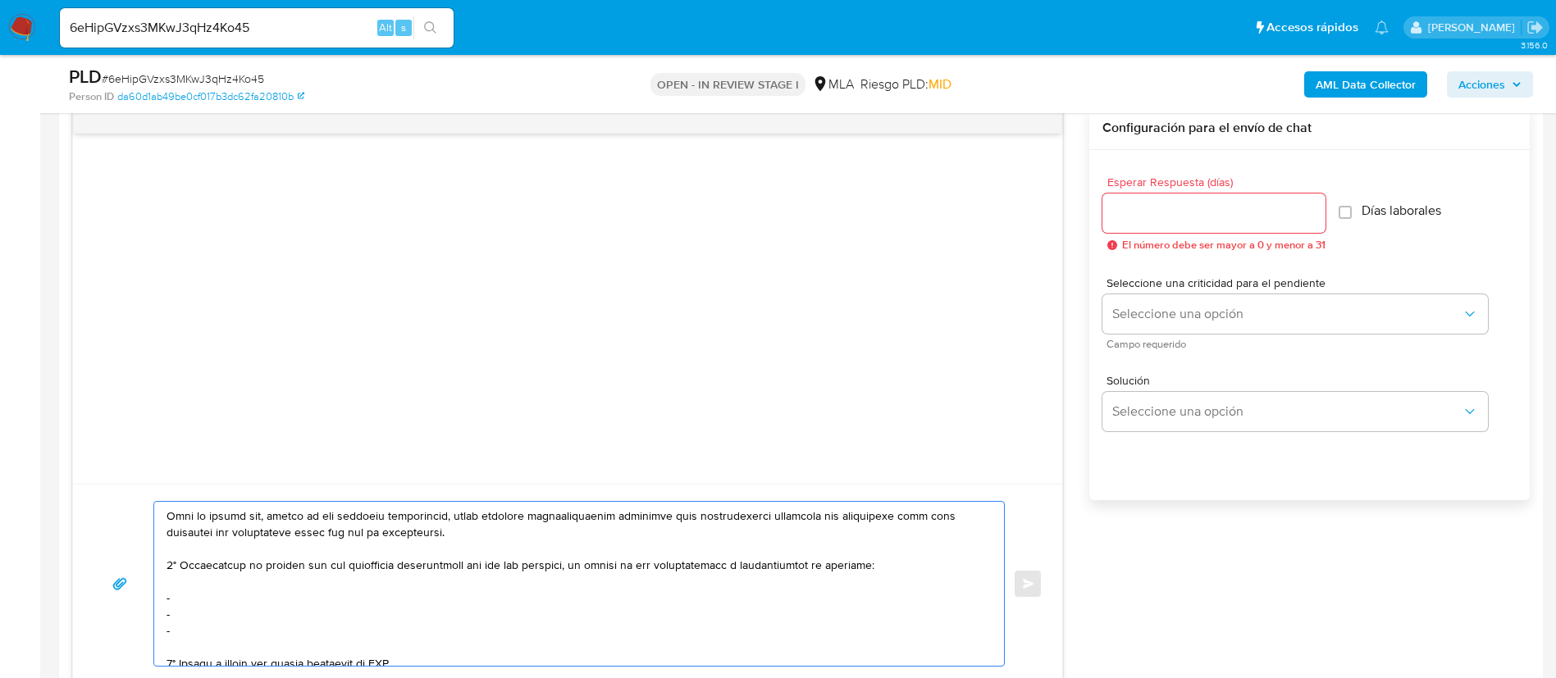
scroll to position [230, 0]
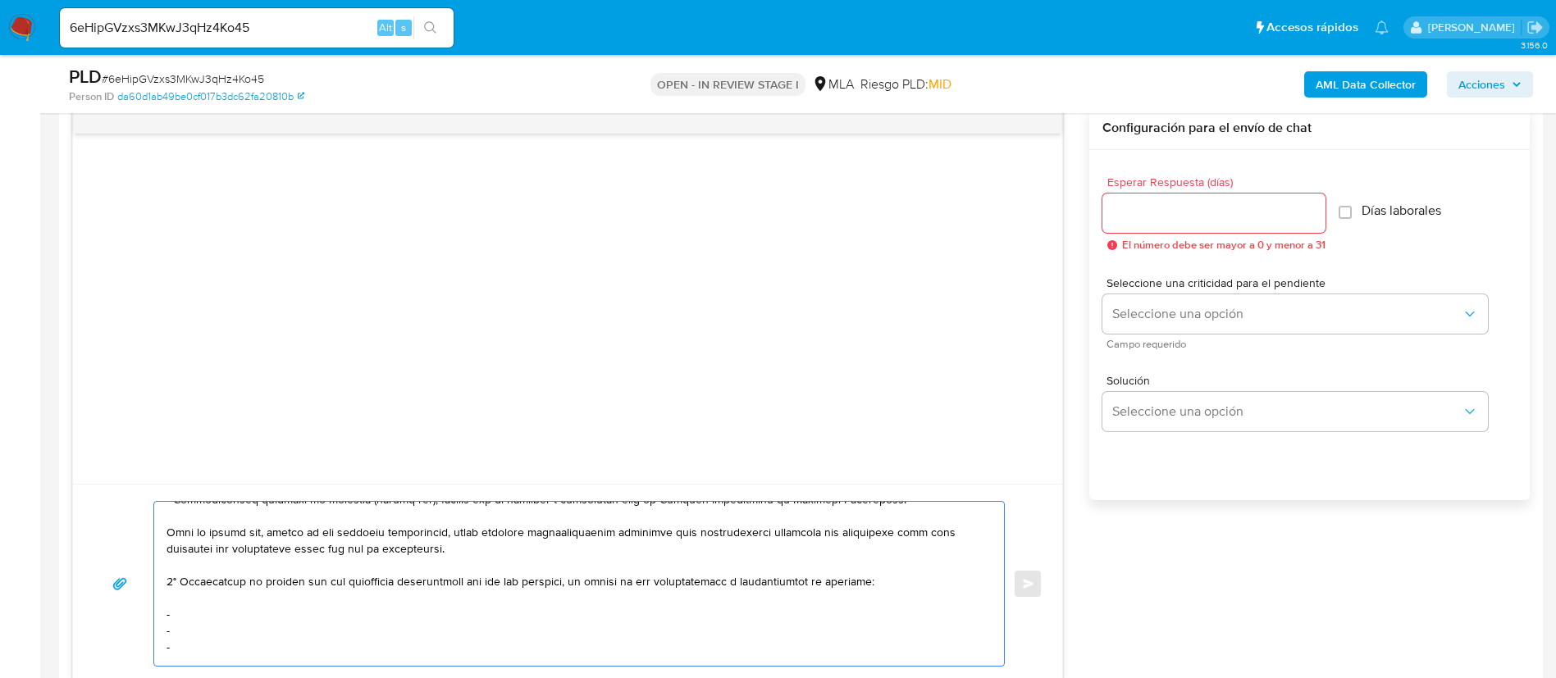
click at [202, 622] on textarea at bounding box center [574, 584] width 817 height 164
paste textarea "Daniel Alberto Polijo Jurado - CUIT 20396023513"
click at [252, 632] on textarea at bounding box center [574, 584] width 817 height 164
paste textarea "Gabriel Santos Mendes - CUIL 20395340949"
click at [212, 644] on textarea at bounding box center [574, 584] width 817 height 164
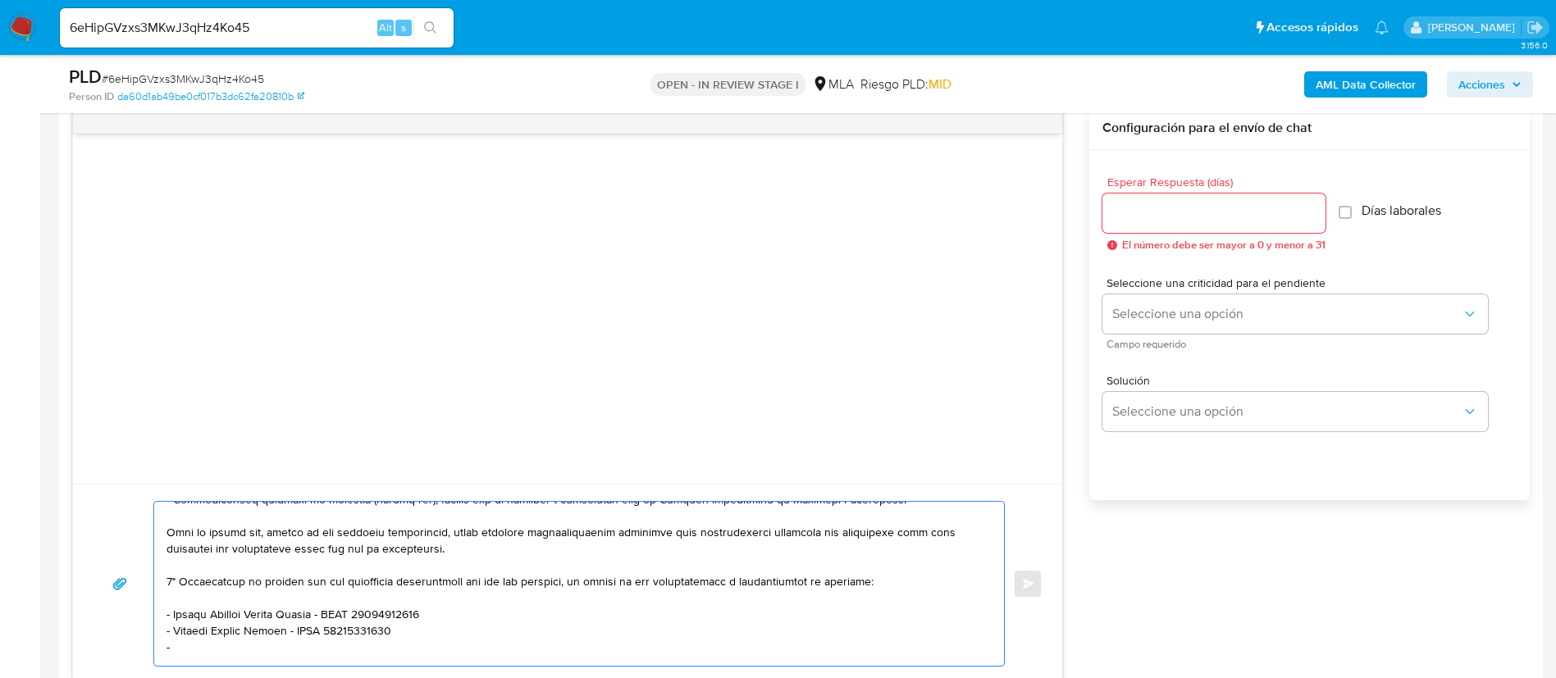
paste textarea "Ivanna Raquel Perez - CUIL 27366345588"
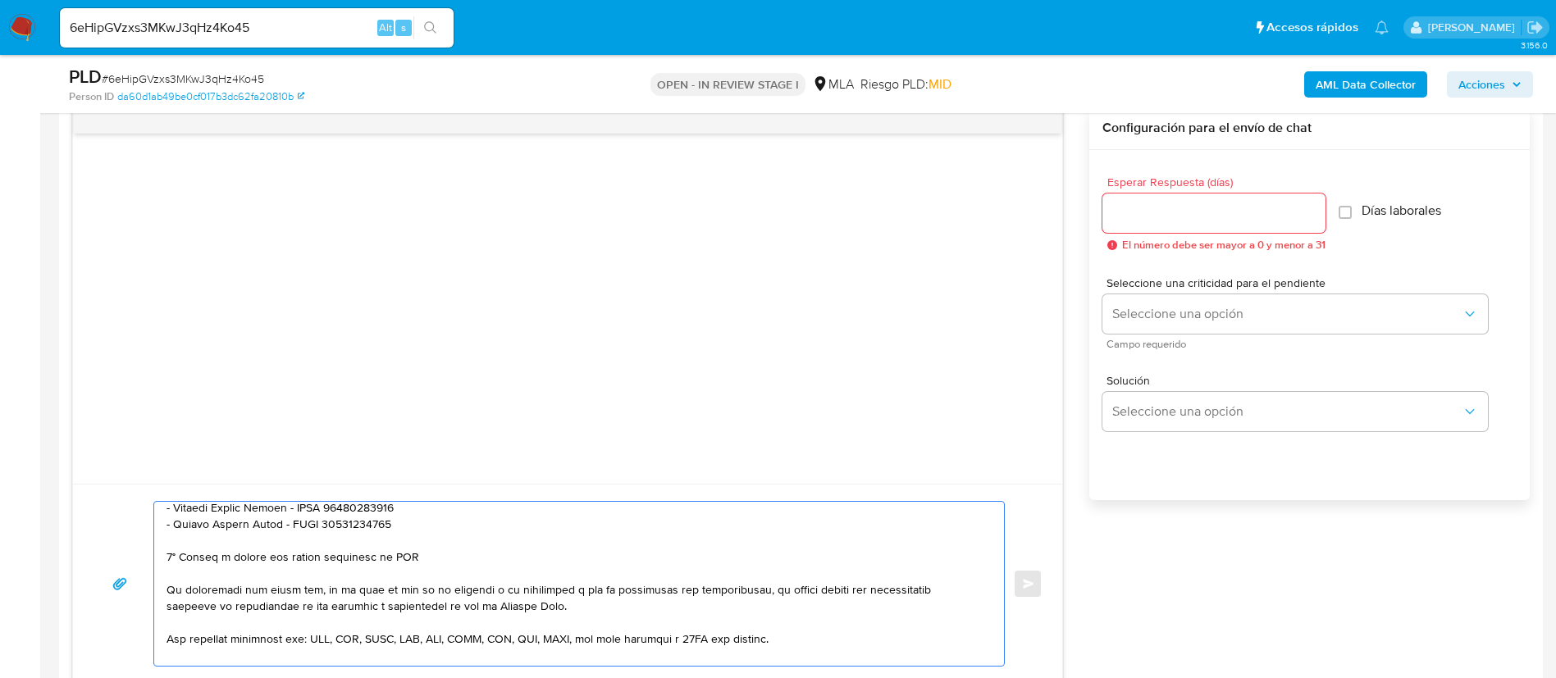
click at [277, 551] on textarea at bounding box center [574, 584] width 817 height 164
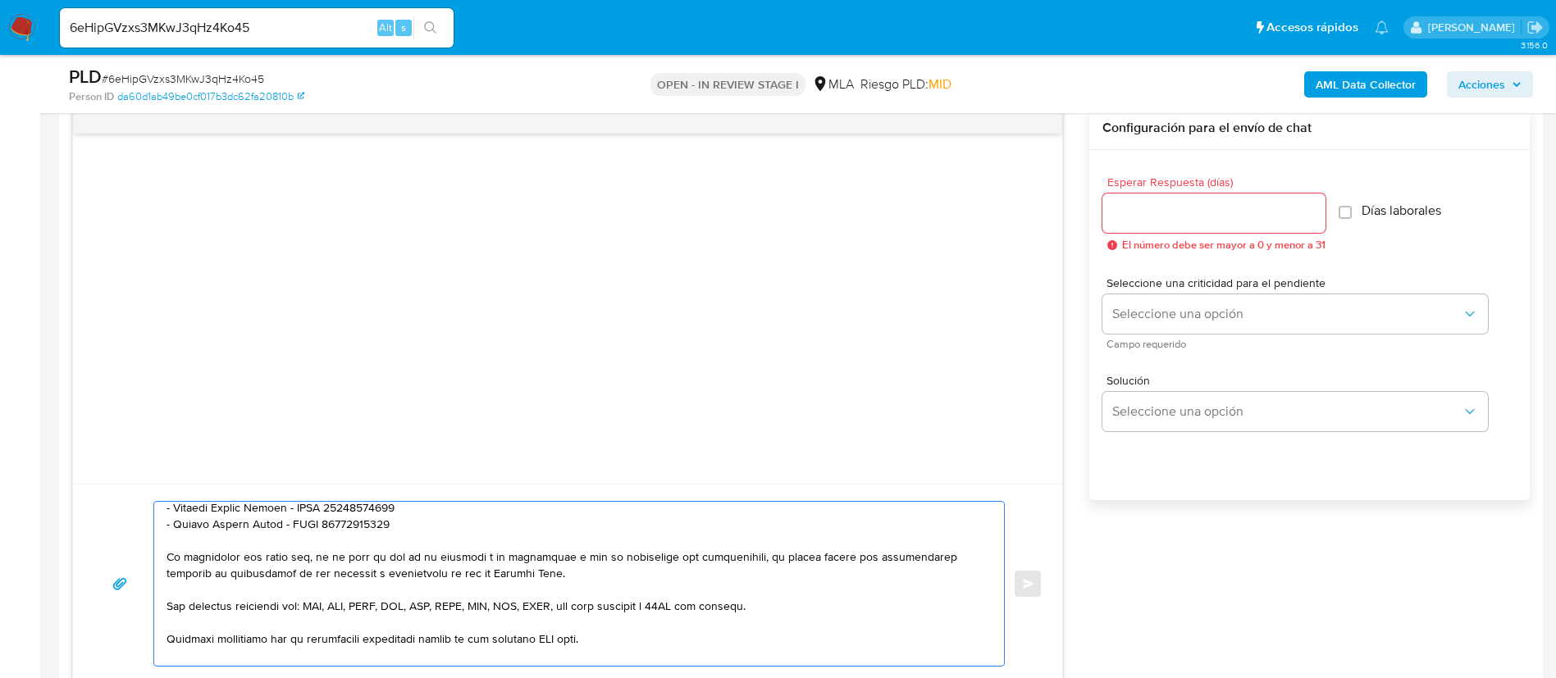
click at [557, 644] on textarea at bounding box center [574, 584] width 817 height 164
click at [557, 643] on textarea at bounding box center [574, 584] width 817 height 164
type textarea "Hola, Sergio. En función de las operaciones registradas en tu cuenta de Mercado…"
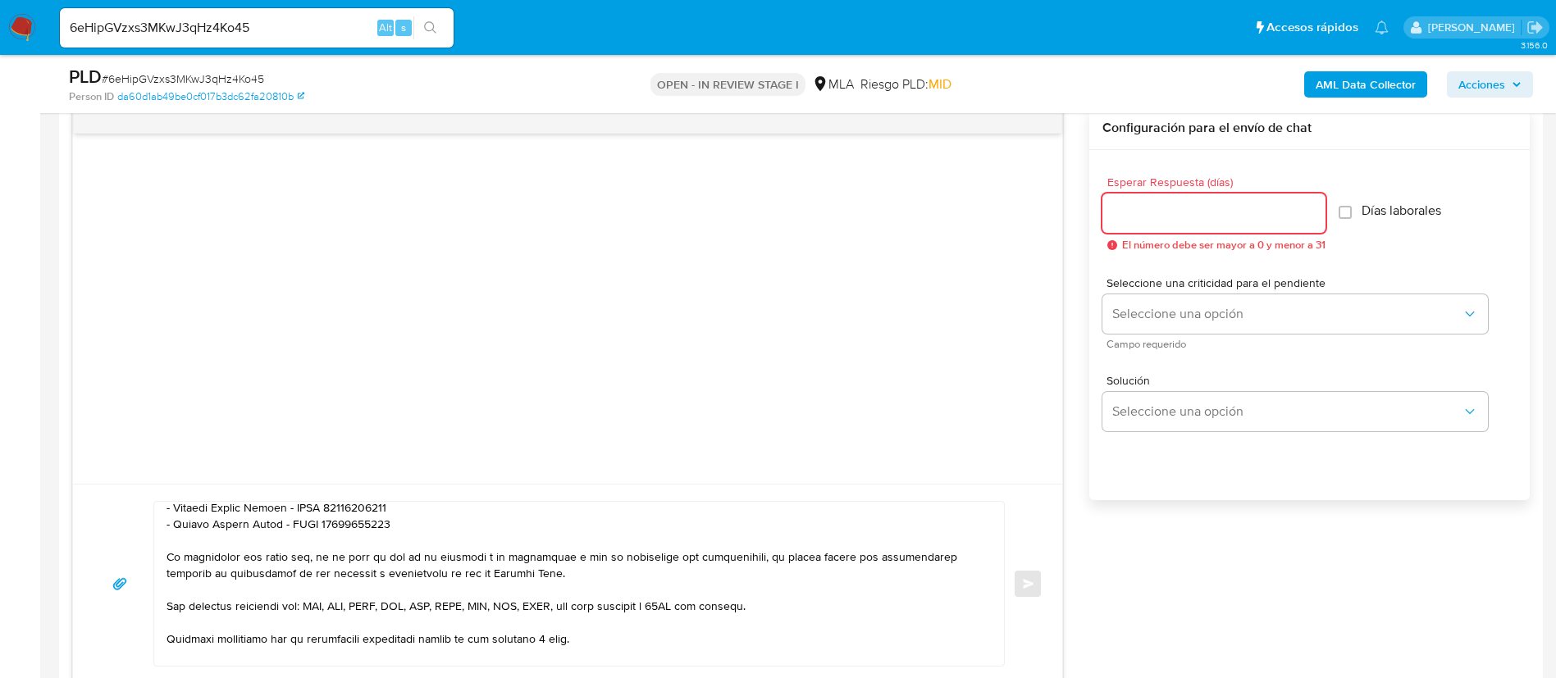
click at [1150, 203] on input "Esperar Respuesta (días)" at bounding box center [1213, 213] width 223 height 21
type input "3"
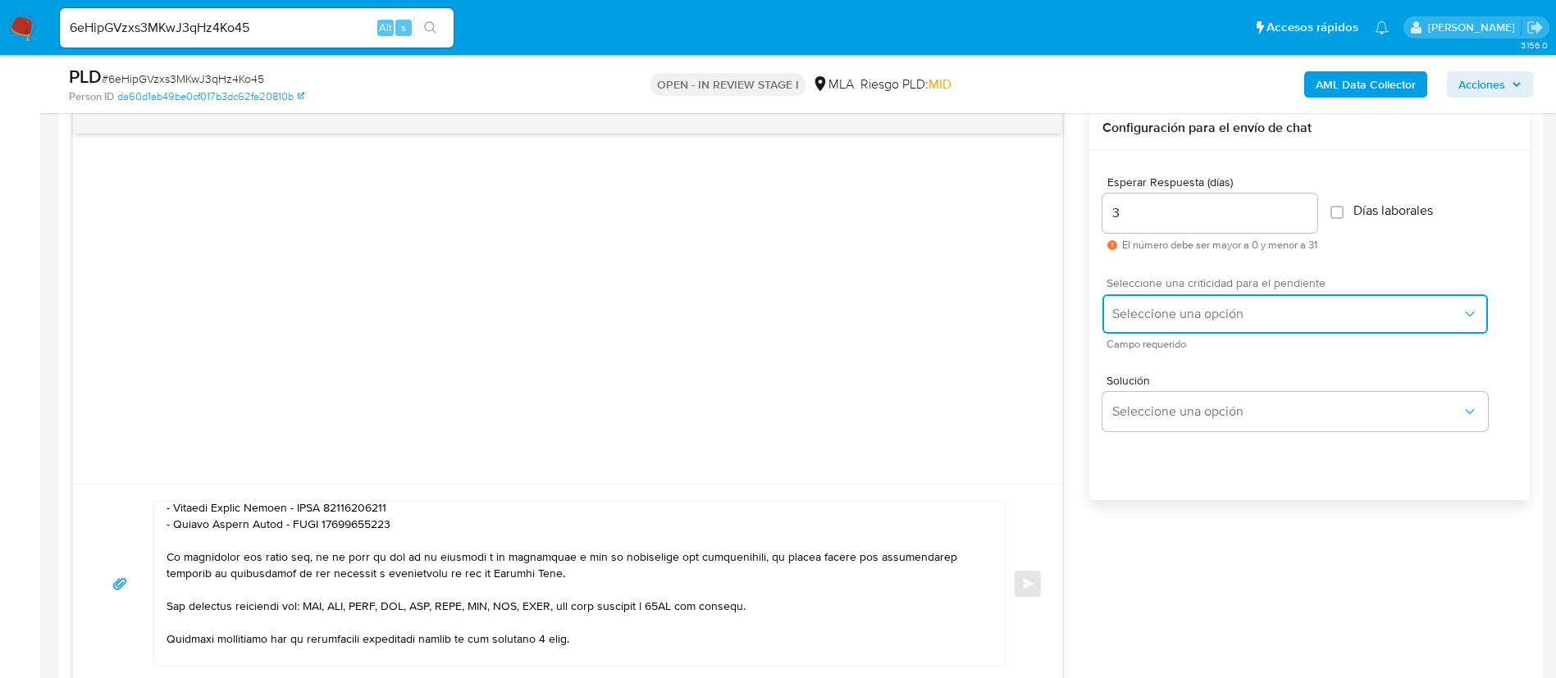
click at [1127, 307] on span "Seleccione una opción" at bounding box center [1286, 314] width 349 height 16
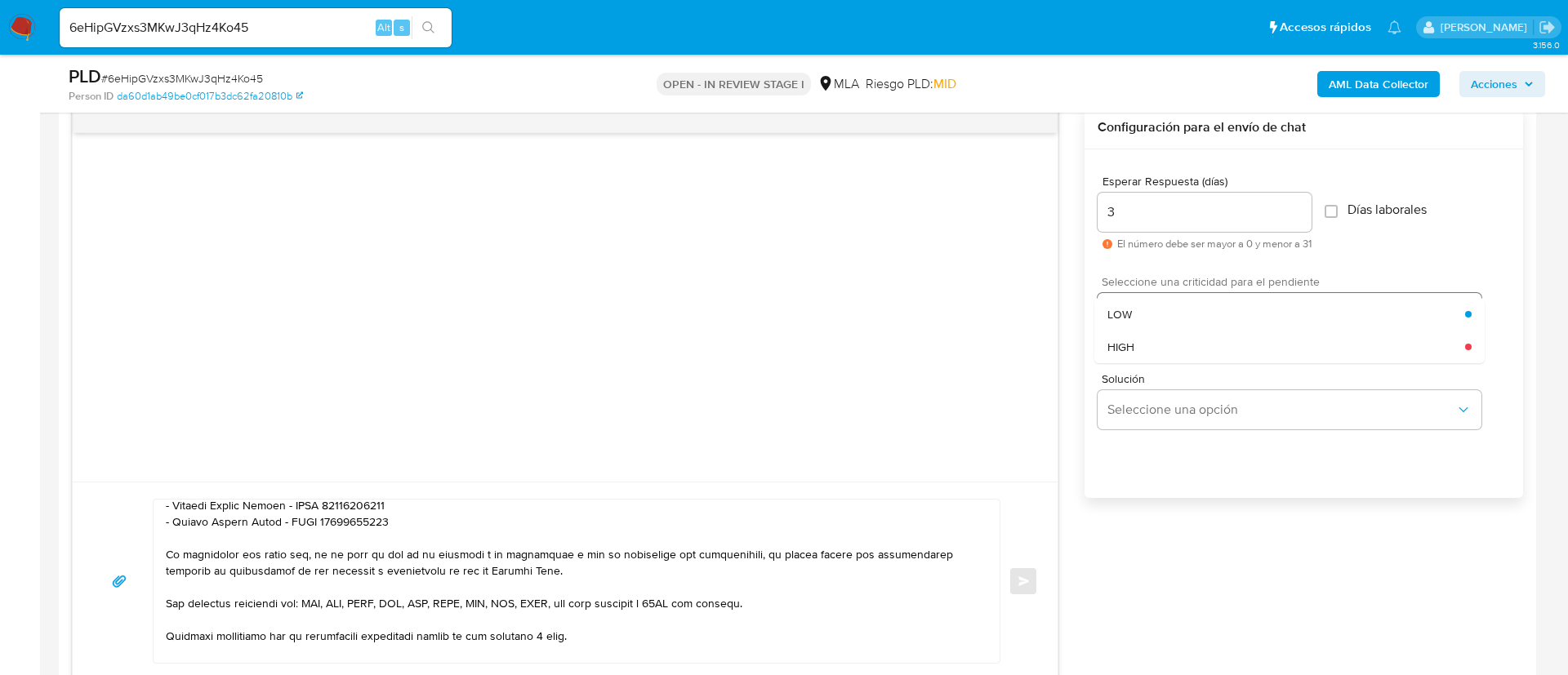
click at [1123, 307] on span "LOW" at bounding box center [1120, 314] width 25 height 15
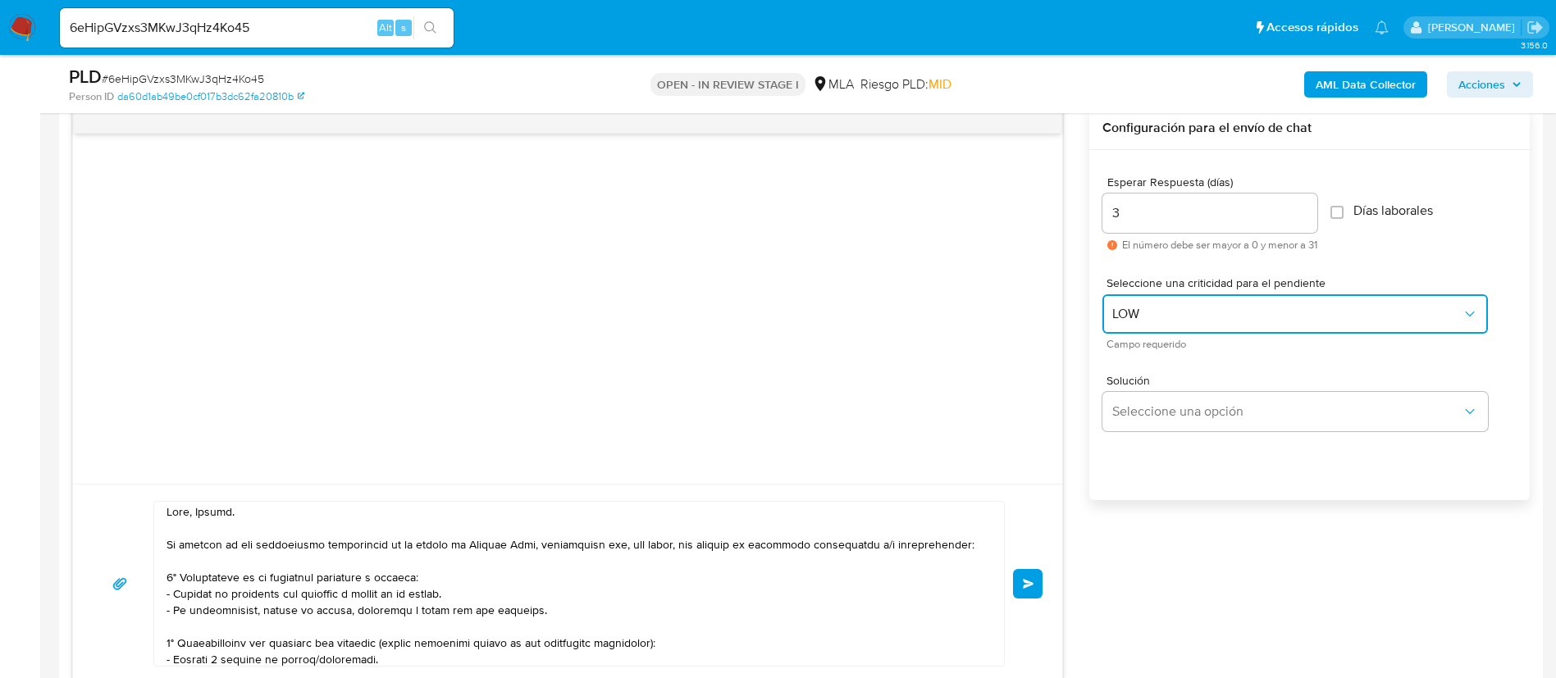
scroll to position [0, 0]
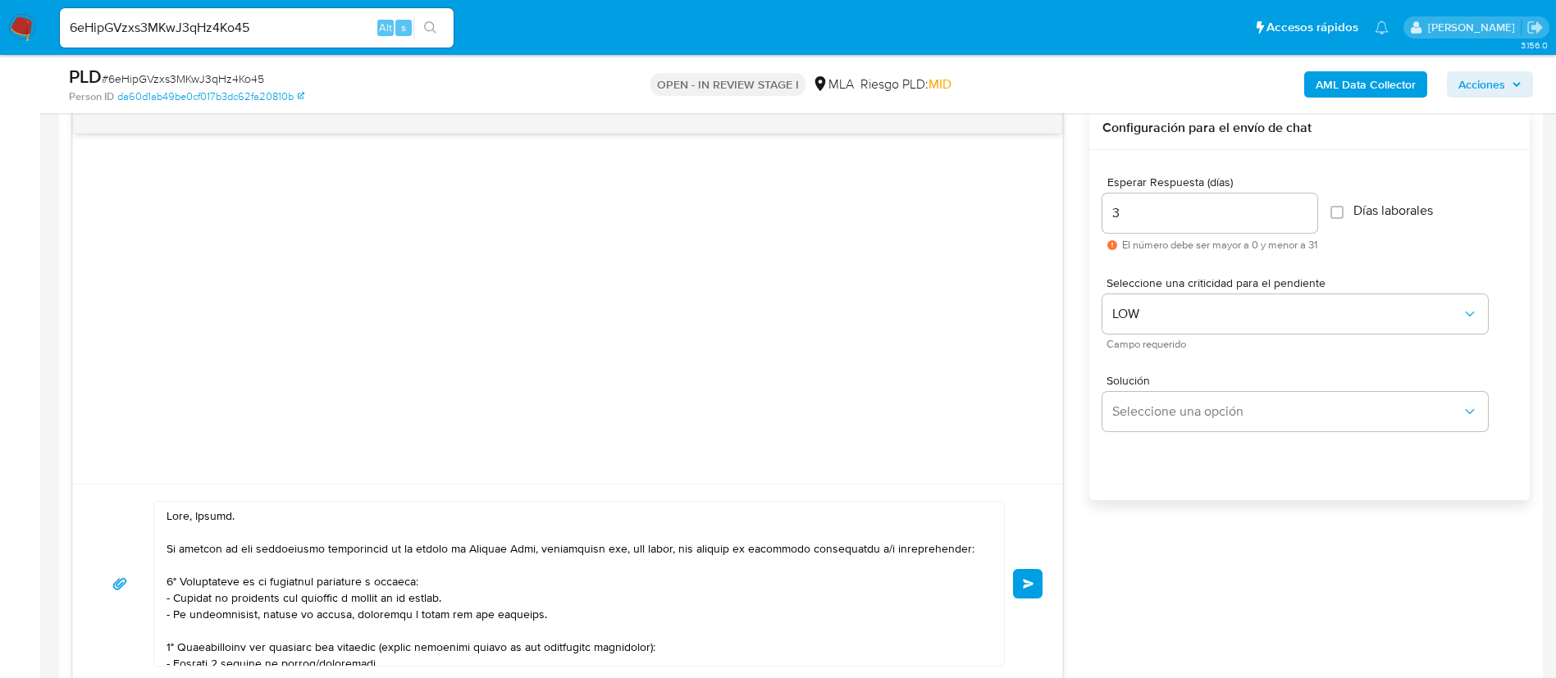
click at [1019, 584] on button "Enviar" at bounding box center [1028, 584] width 30 height 30
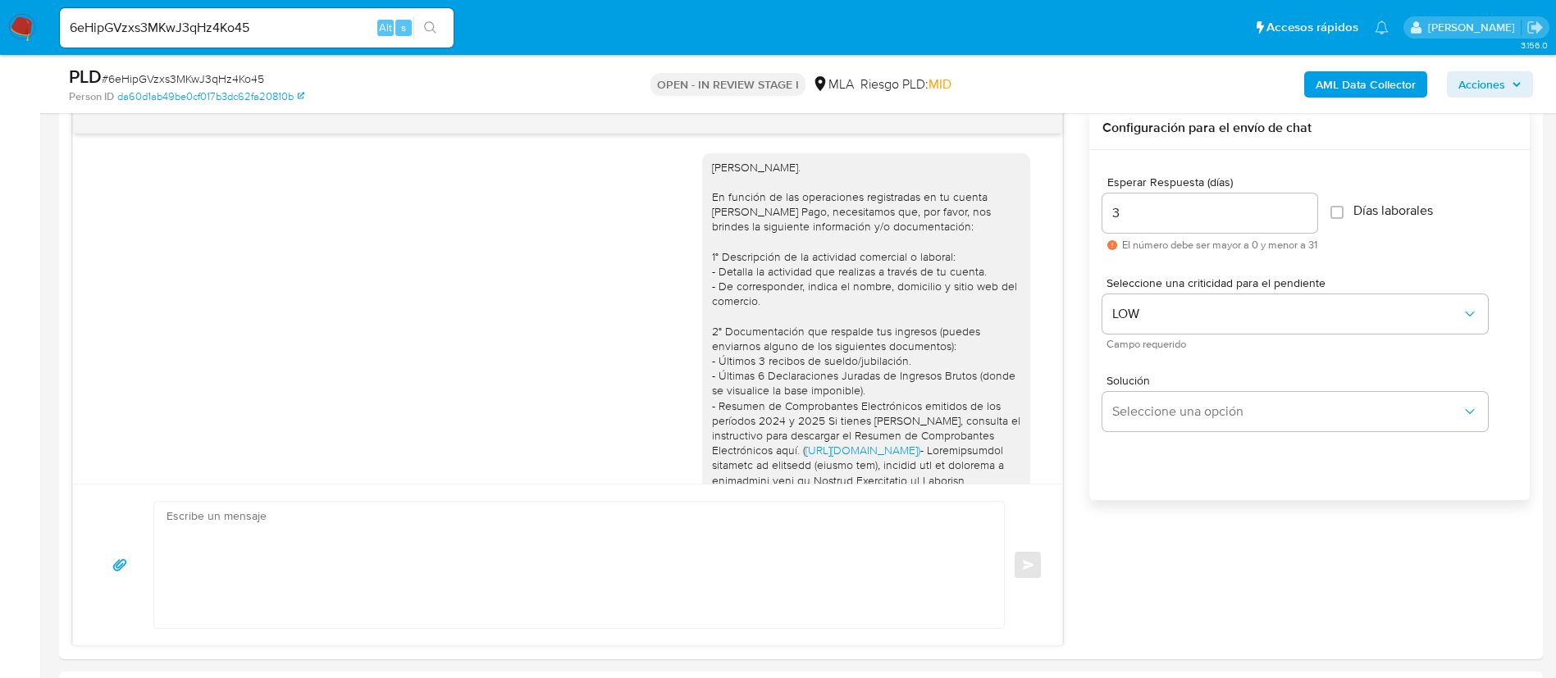
scroll to position [490, 0]
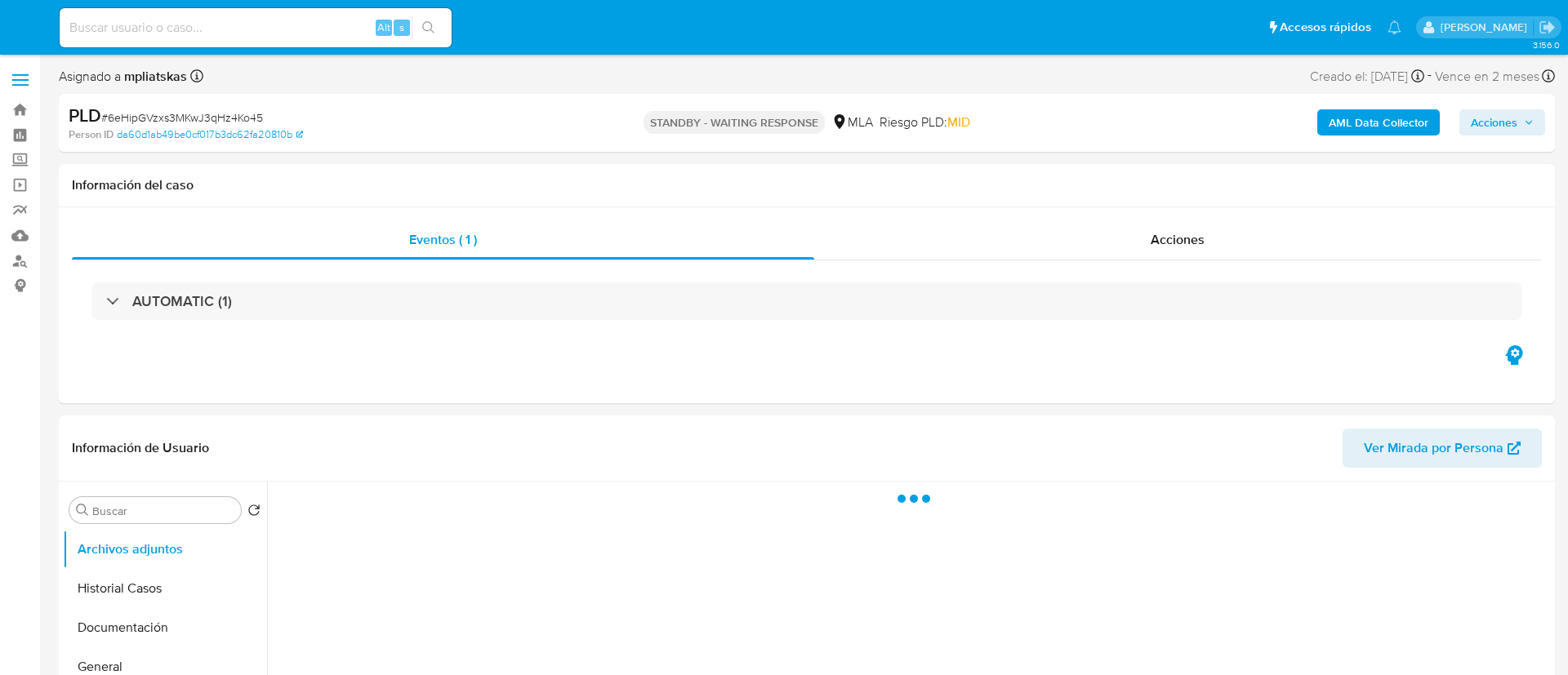
select select "10"
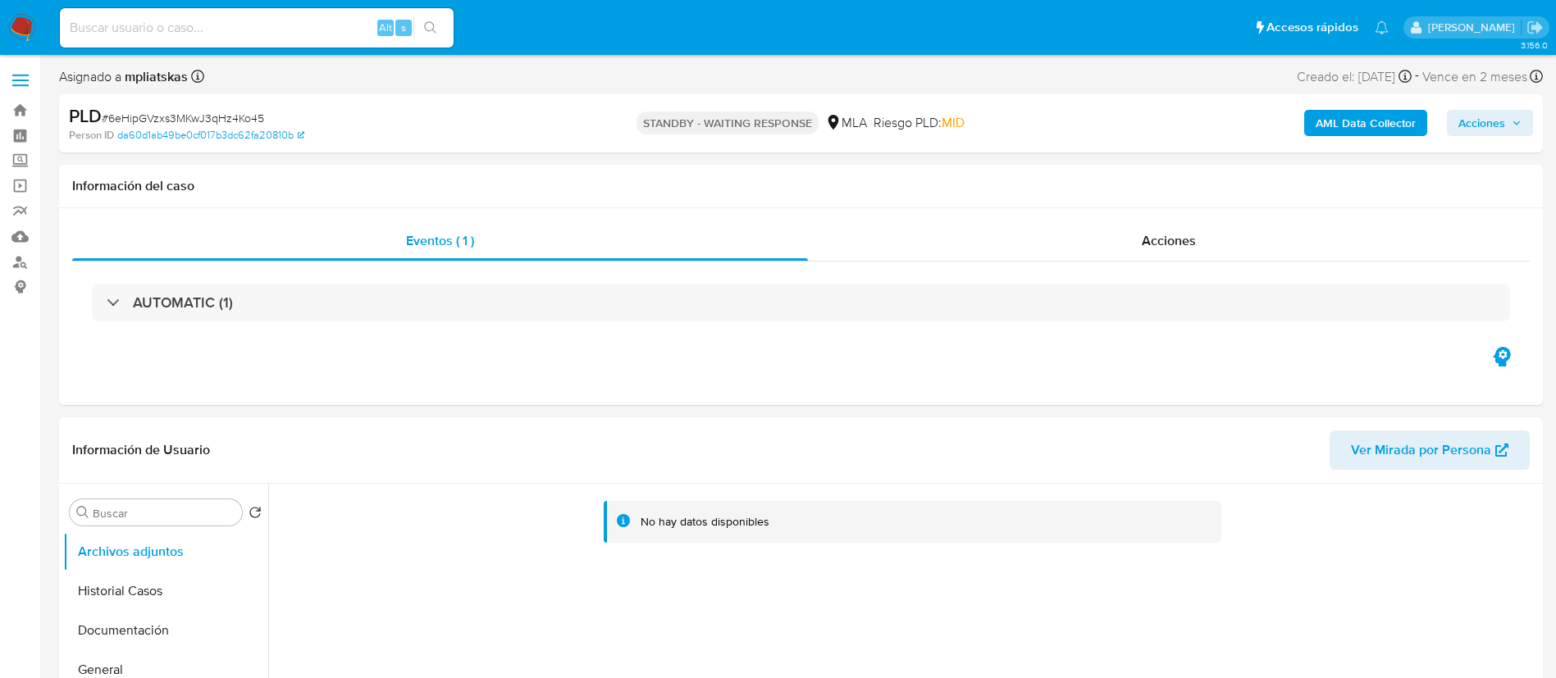
click at [347, 22] on input at bounding box center [257, 27] width 394 height 21
paste input "OFKgARm6Izui4ZGoqHoPDMCR"
type input "OFKgARm6Izui4ZGoqHoPDMCR"
click at [421, 34] on button "search-icon" at bounding box center [430, 27] width 34 height 23
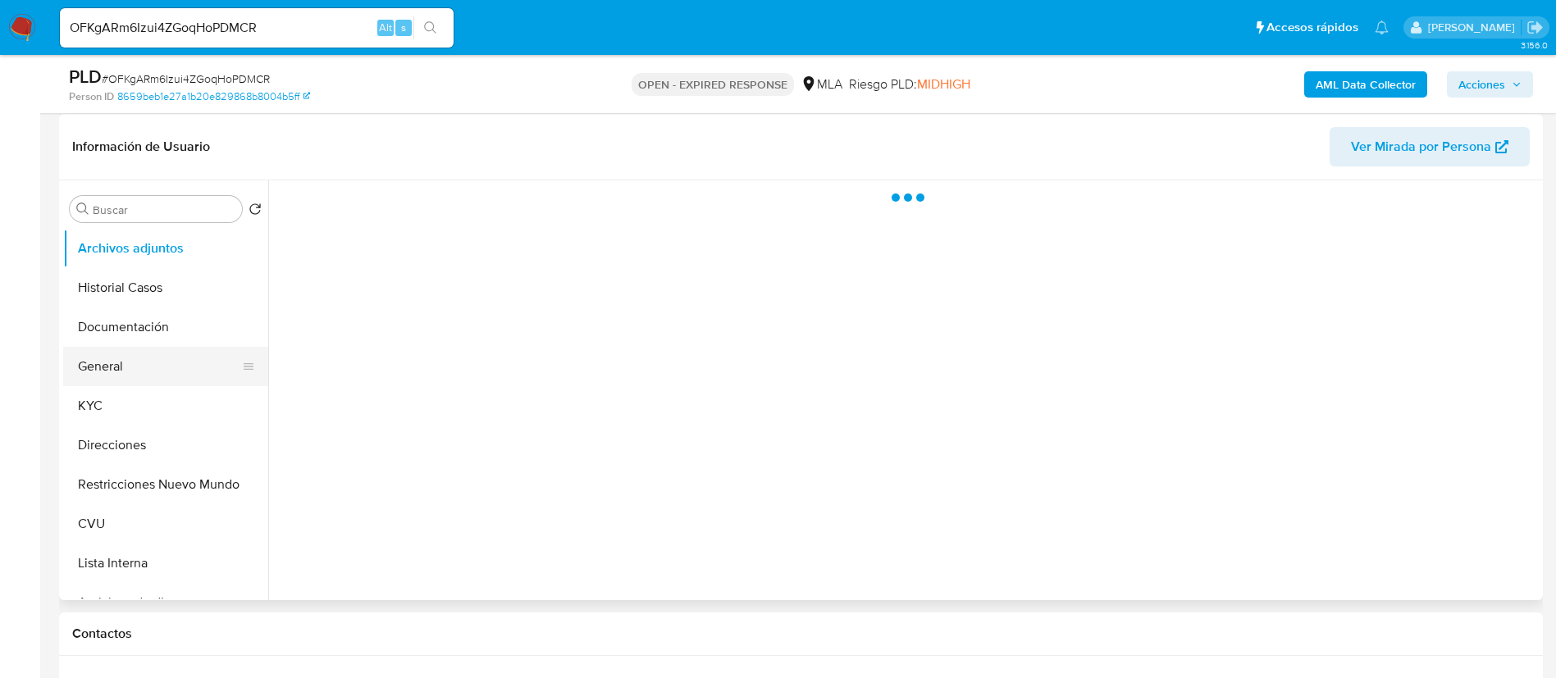
scroll to position [246, 0]
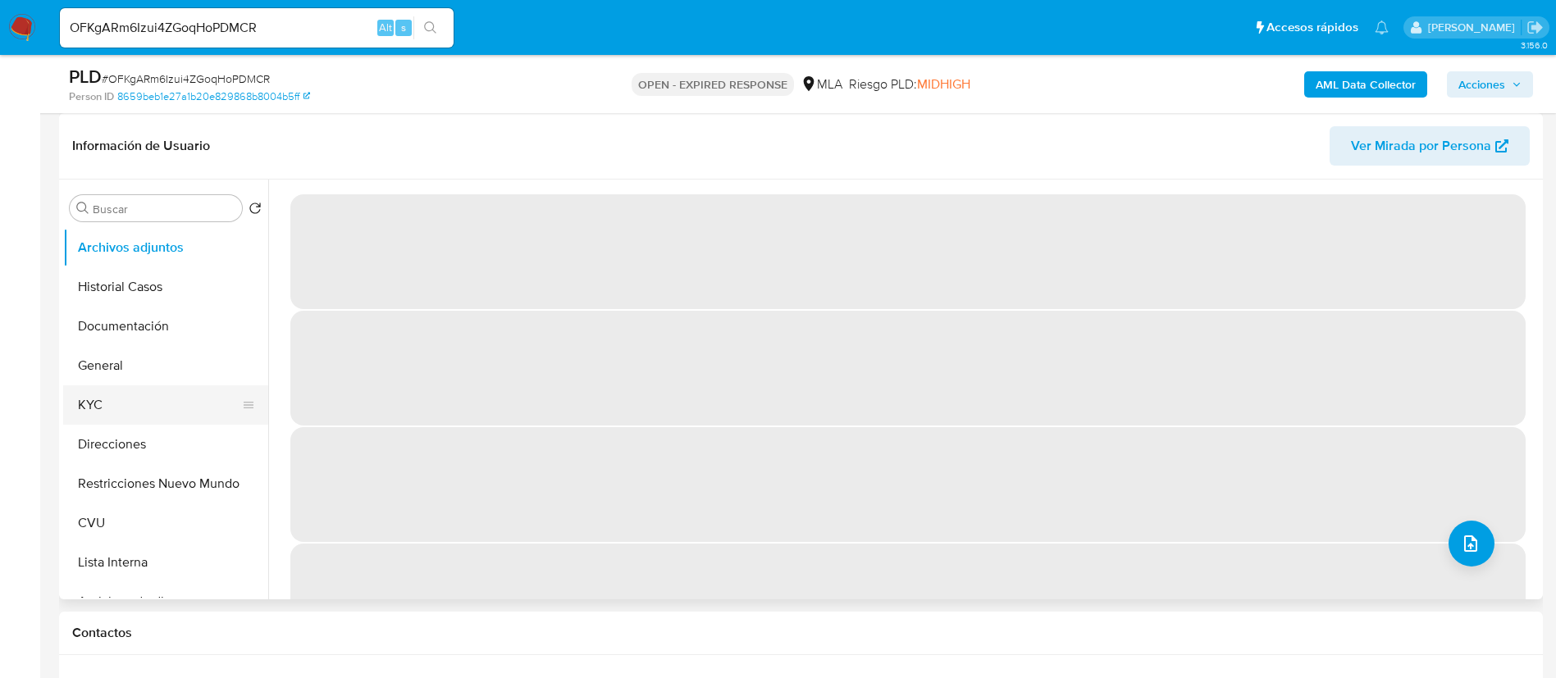
click at [137, 398] on button "KYC" at bounding box center [159, 404] width 192 height 39
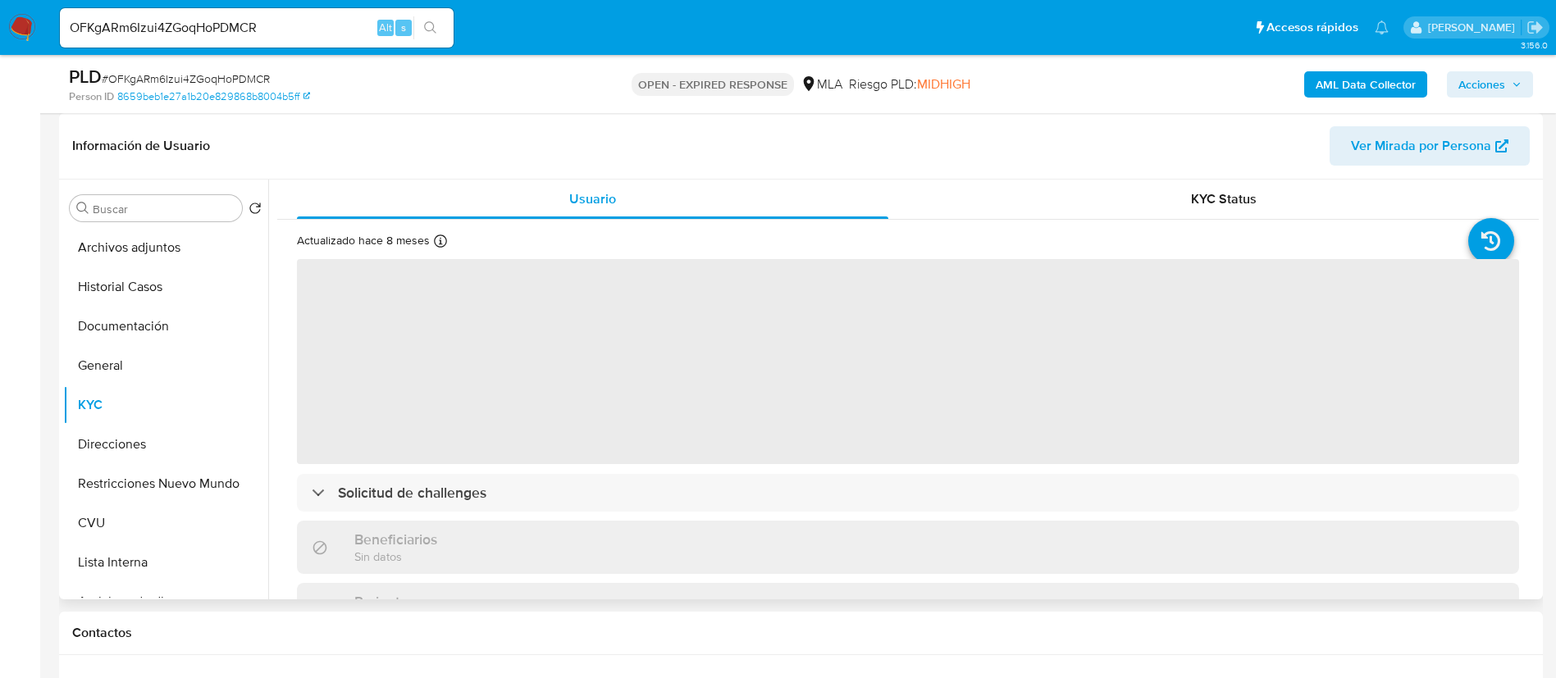
select select "10"
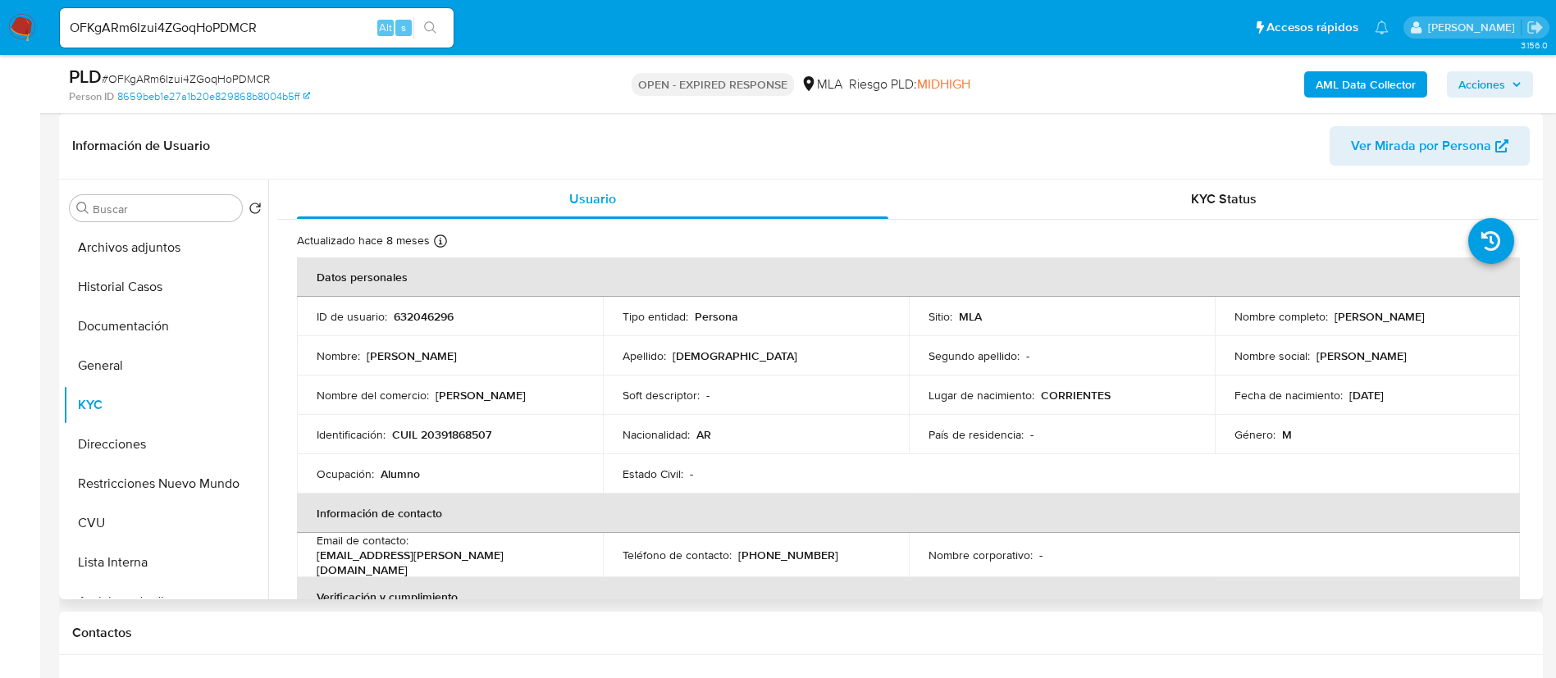
click at [414, 323] on p "632046296" at bounding box center [424, 316] width 60 height 15
copy p "632046296"
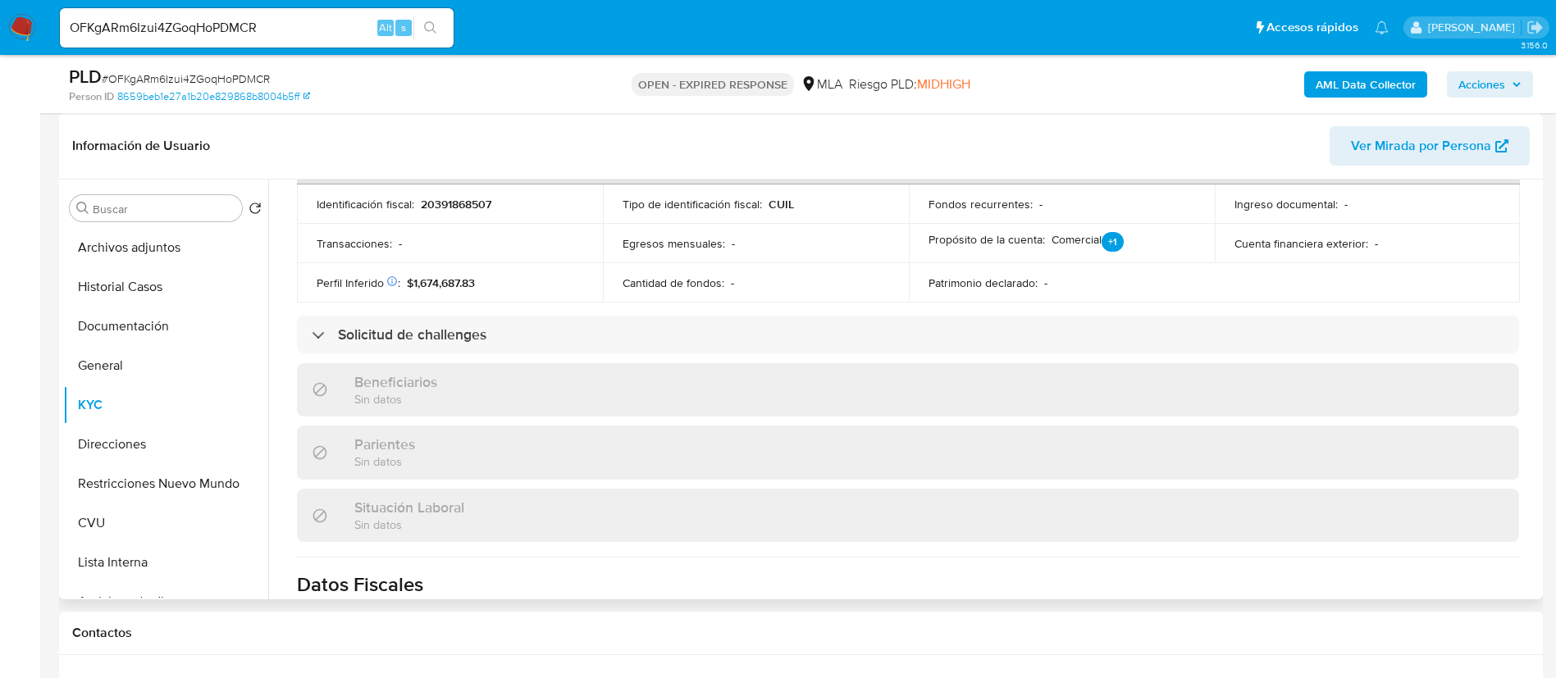
scroll to position [832, 0]
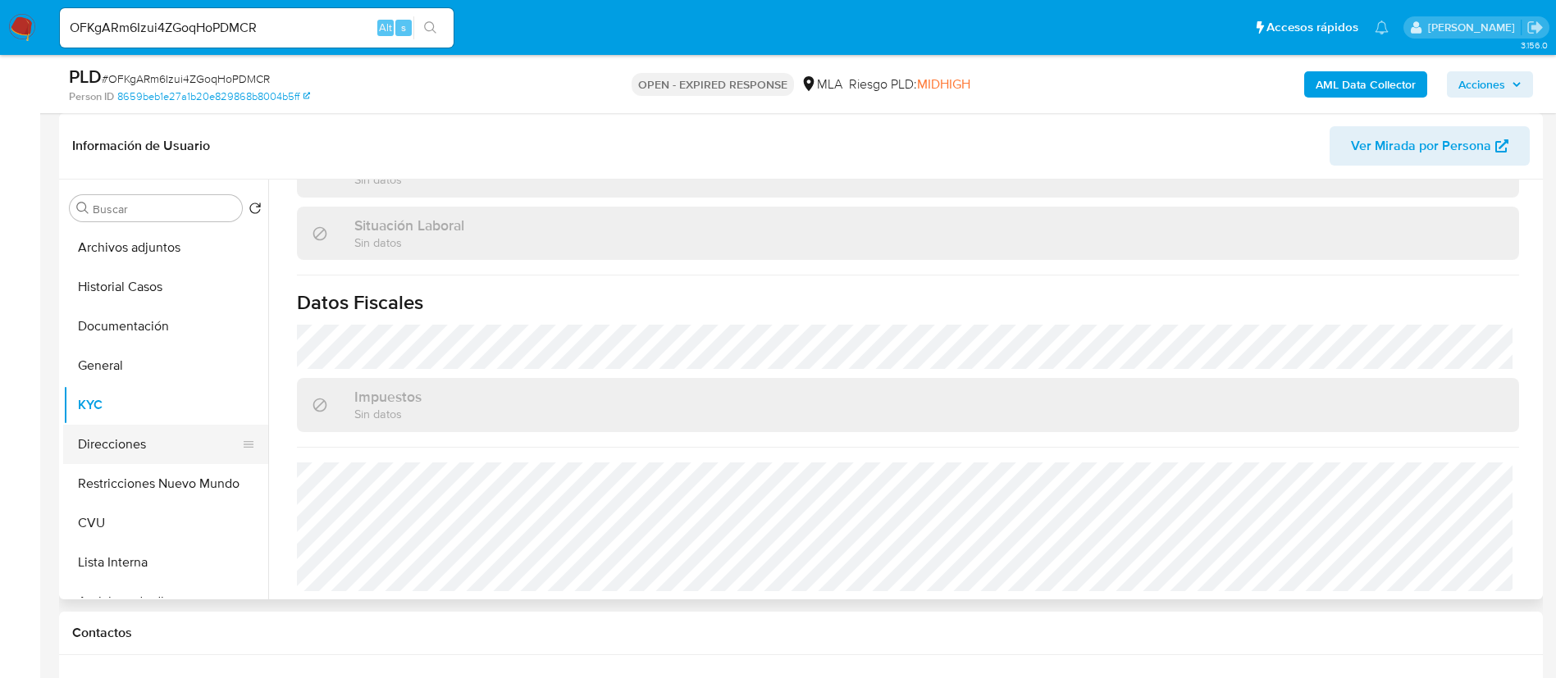
click at [148, 429] on button "Direcciones" at bounding box center [159, 444] width 192 height 39
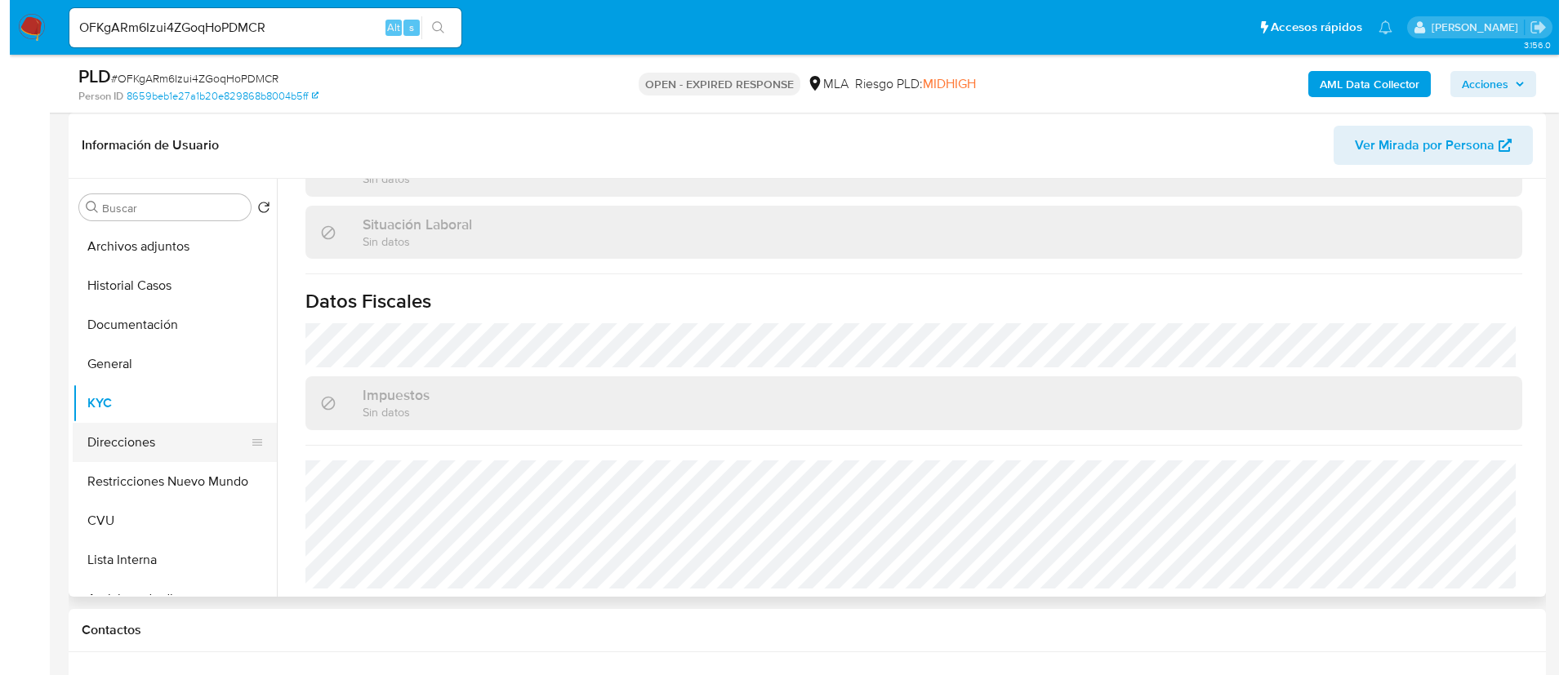
scroll to position [0, 0]
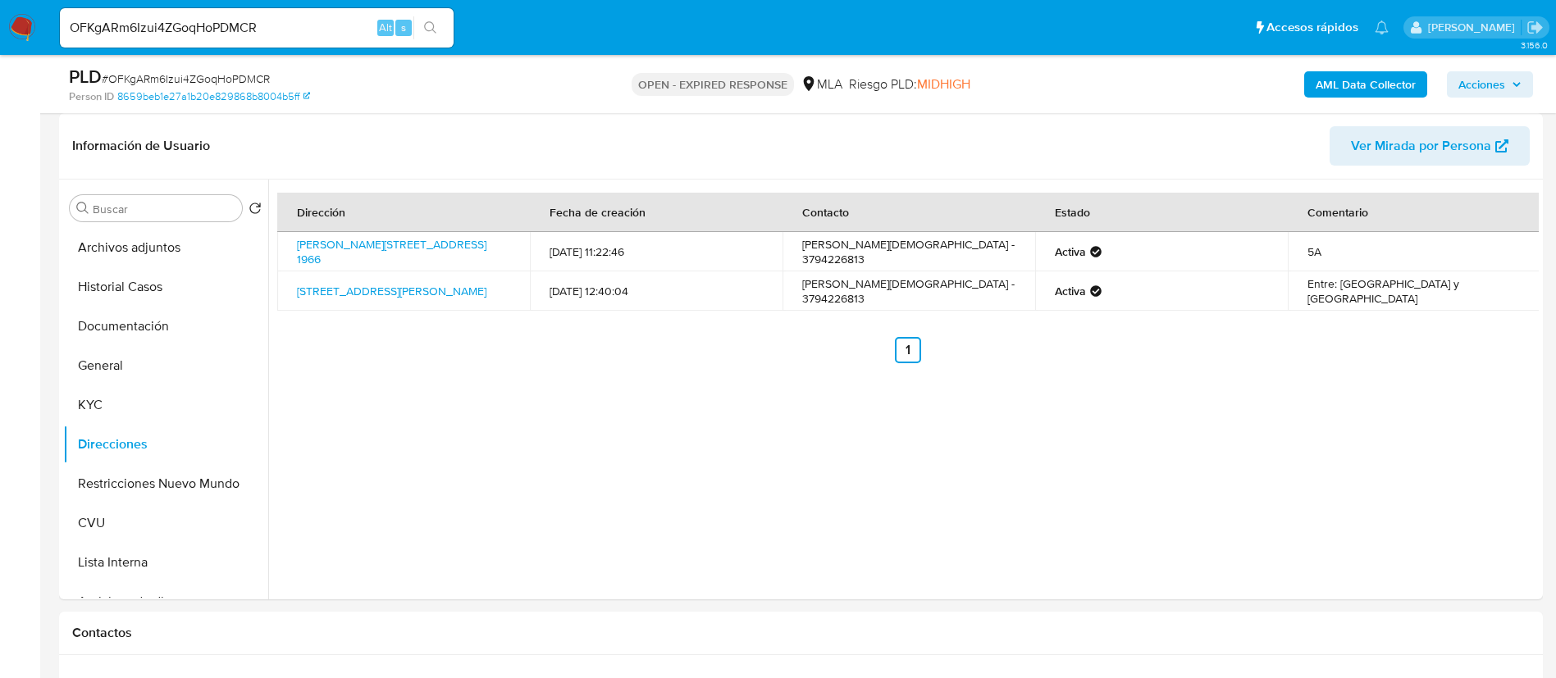
click at [1379, 89] on b "AML Data Collector" at bounding box center [1365, 84] width 100 height 26
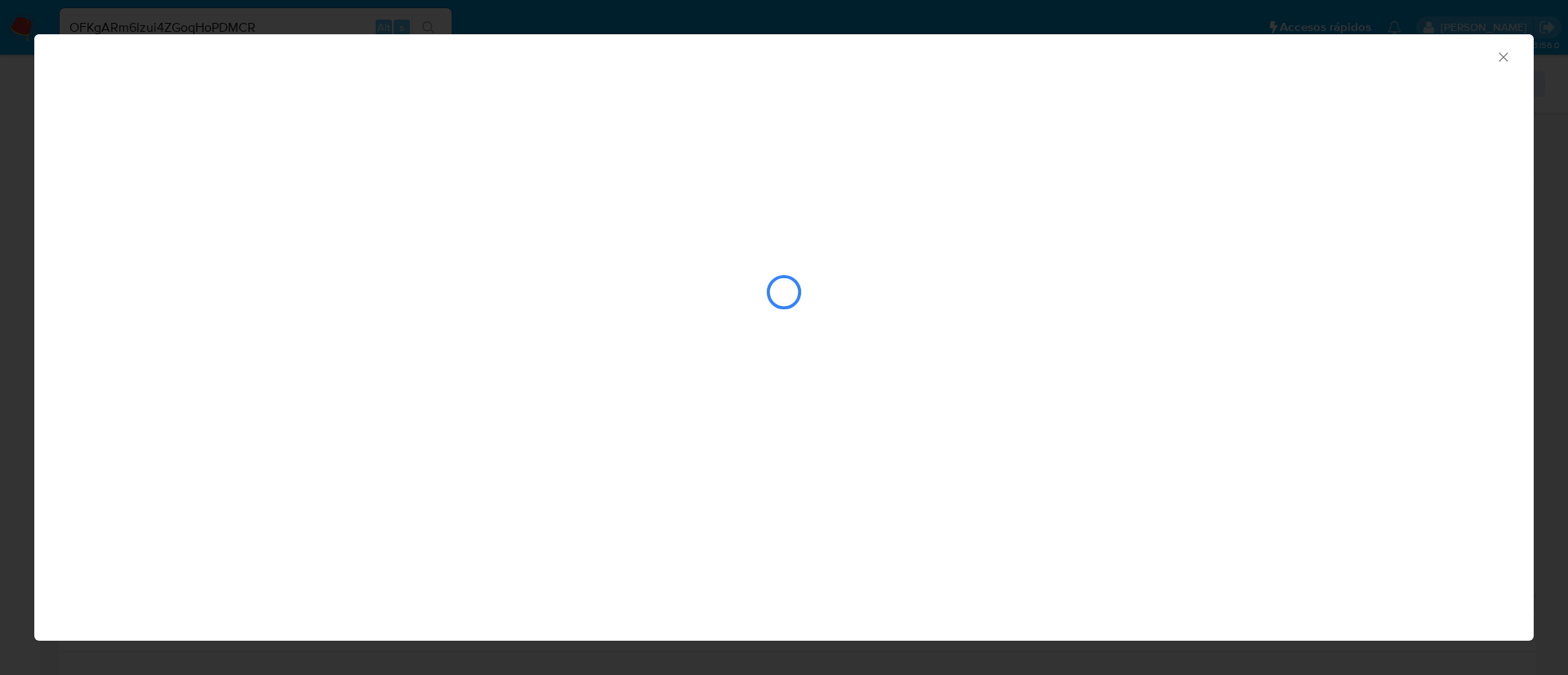
click at [211, 195] on div "closure-recommendation-modal" at bounding box center [784, 241] width 1500 height 334
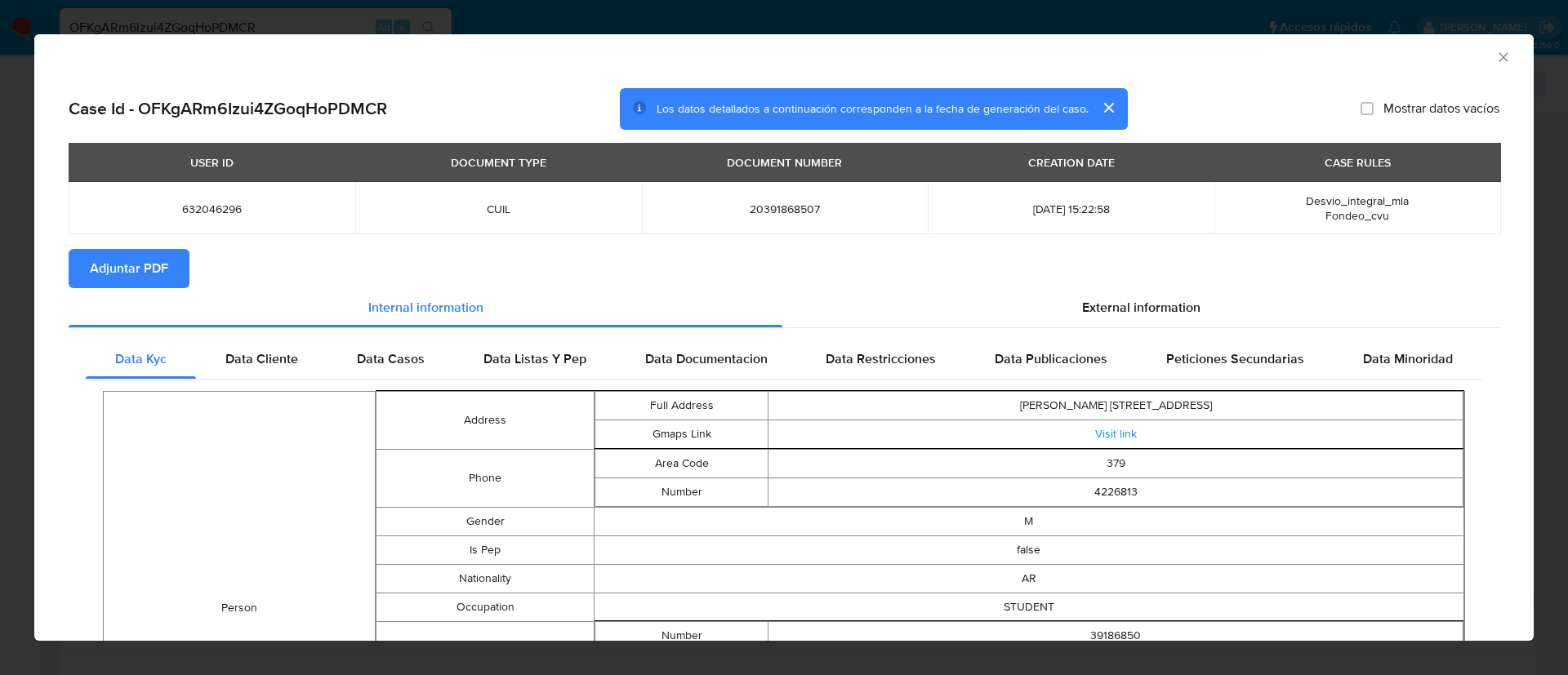
click at [105, 275] on span "Adjuntar PDF" at bounding box center [129, 269] width 79 height 36
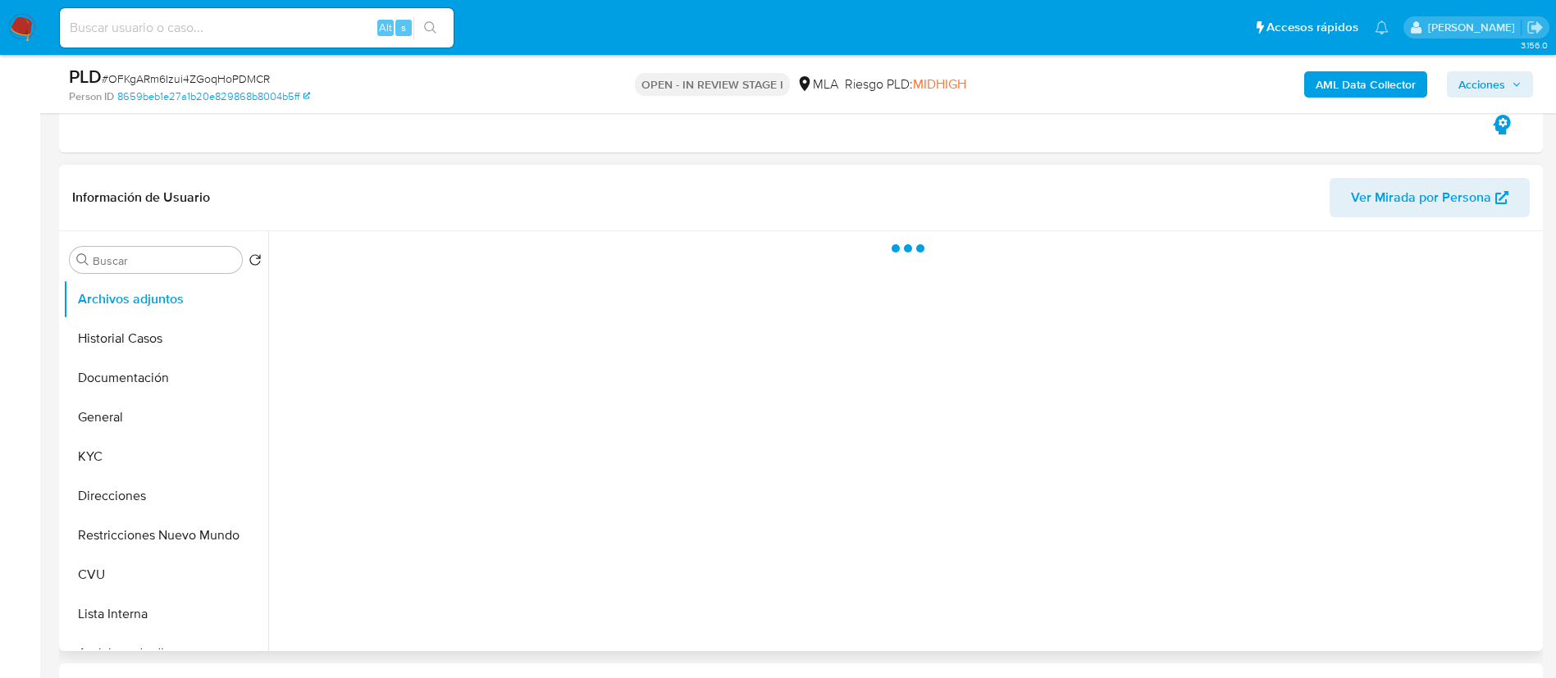
scroll to position [369, 0]
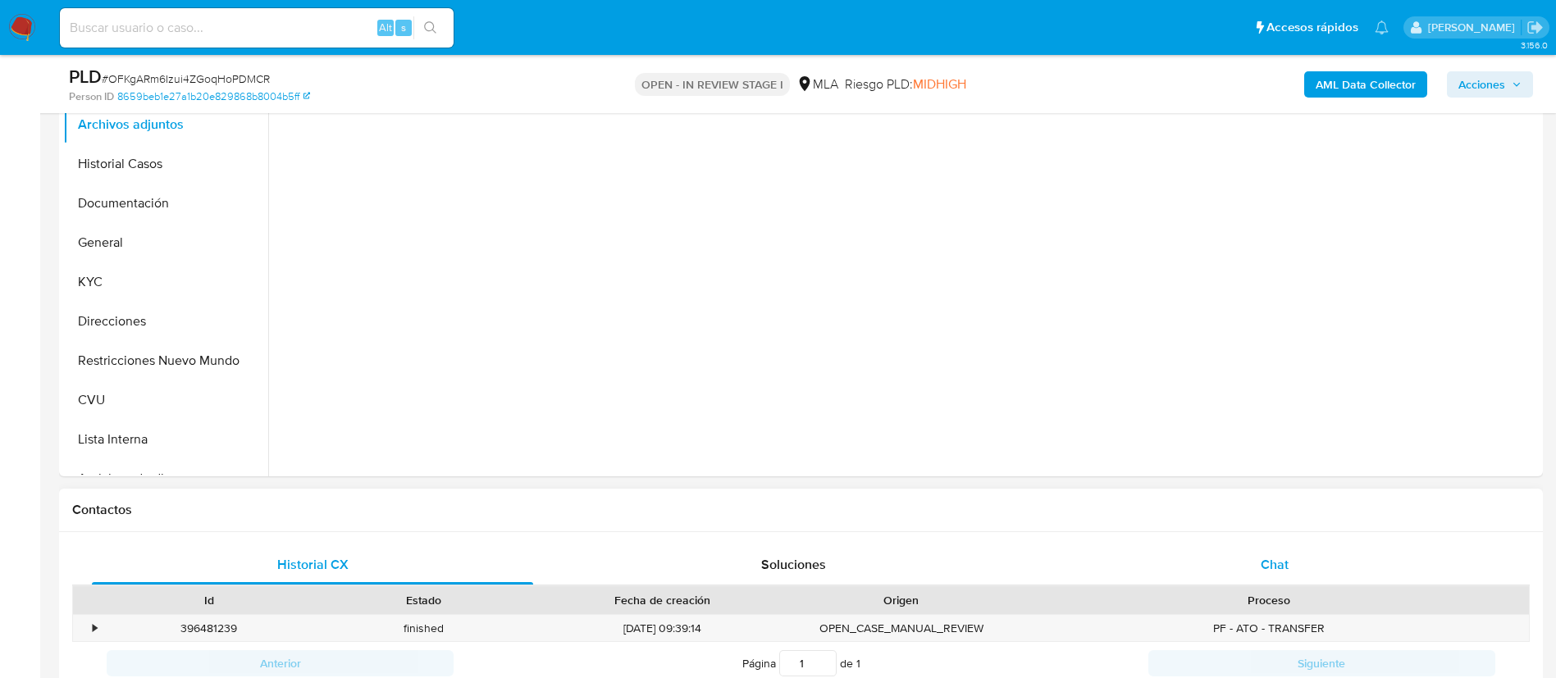
click at [1242, 563] on div "Chat" at bounding box center [1274, 564] width 441 height 39
select select "10"
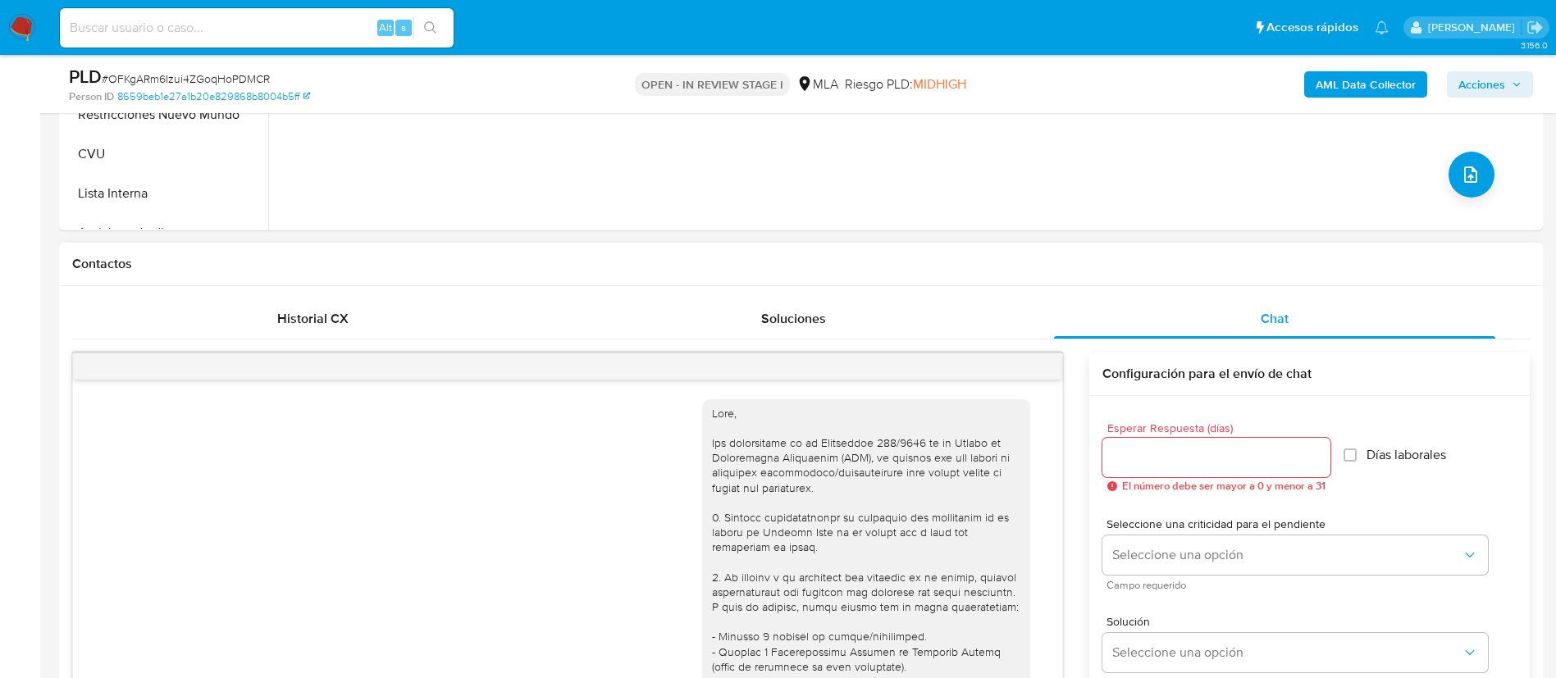
scroll to position [940, 0]
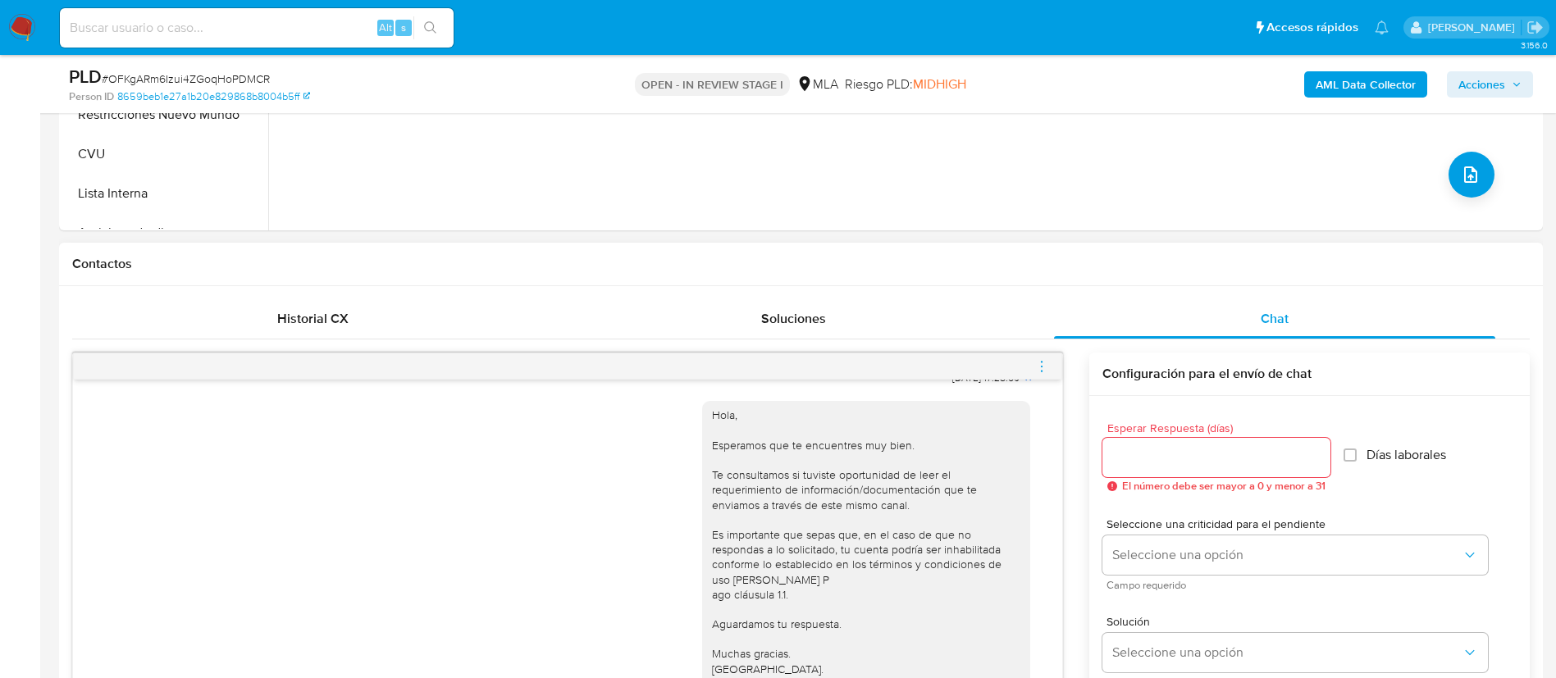
click at [1042, 360] on icon "menu-action" at bounding box center [1041, 366] width 15 height 15
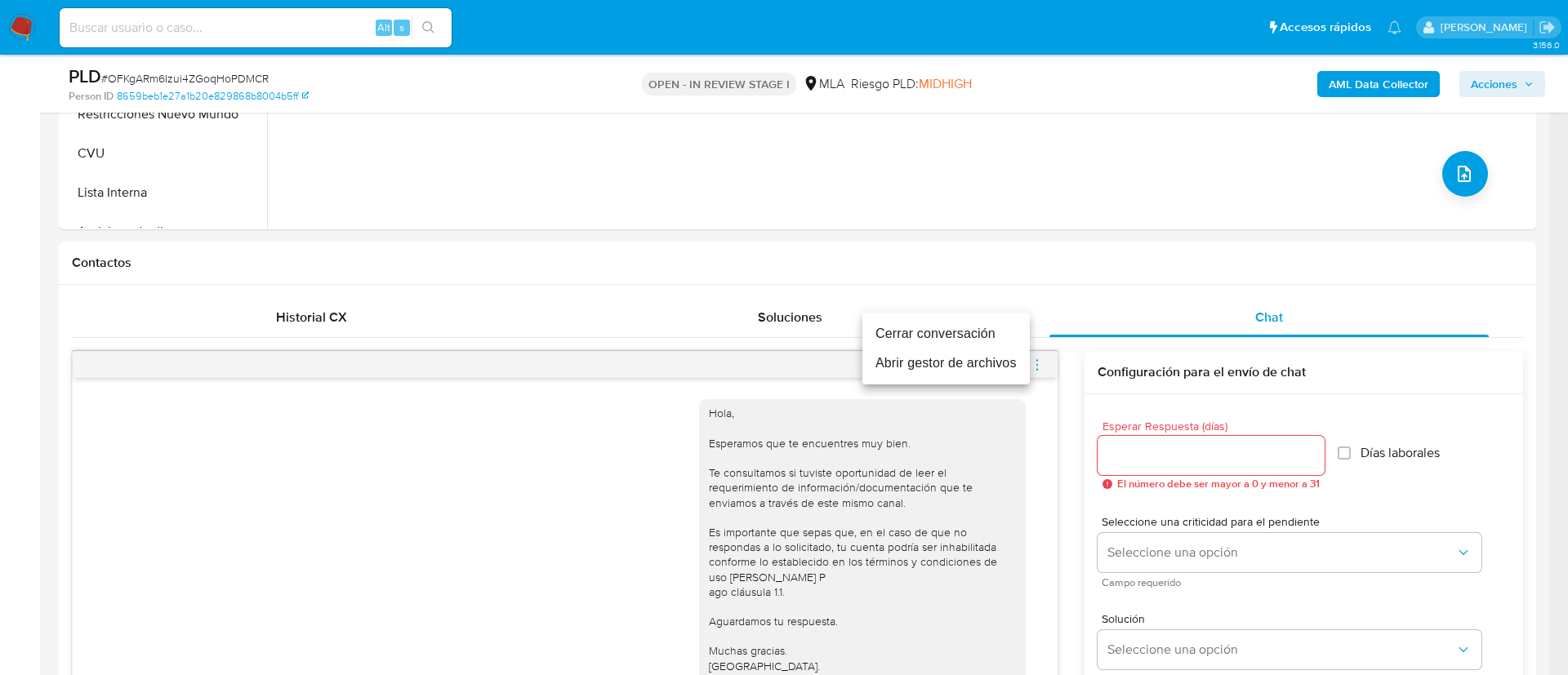
click at [1008, 333] on li "Cerrar conversación" at bounding box center [946, 335] width 167 height 30
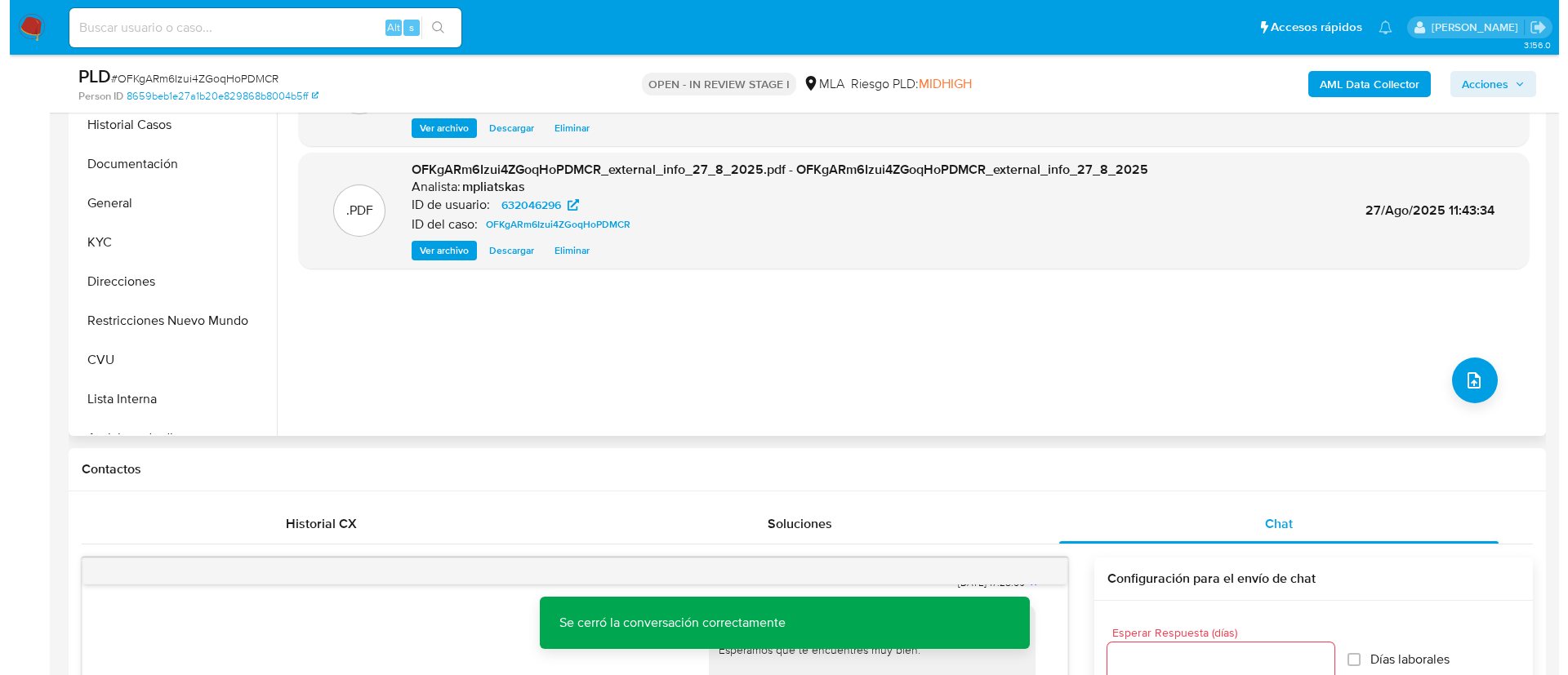
scroll to position [367, 0]
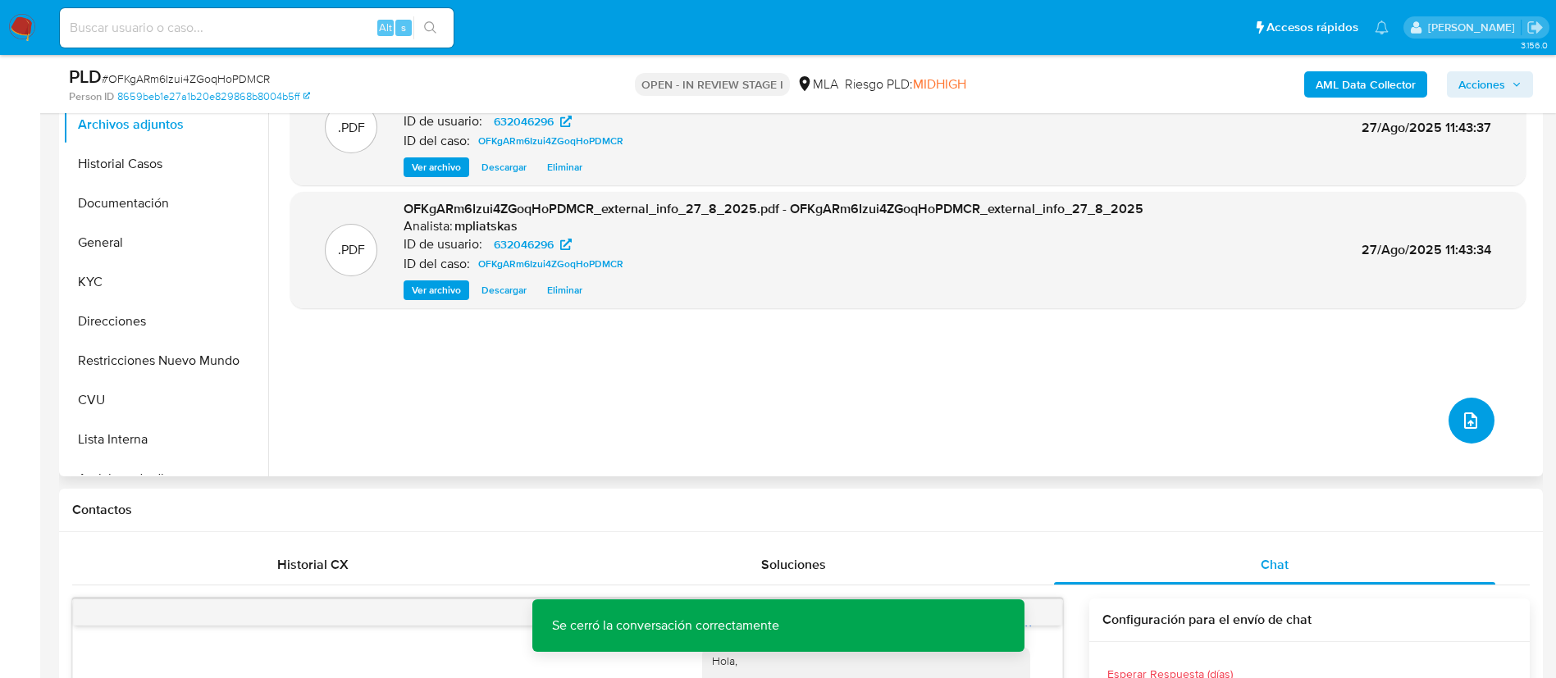
click at [1451, 419] on button "upload-file" at bounding box center [1471, 421] width 46 height 46
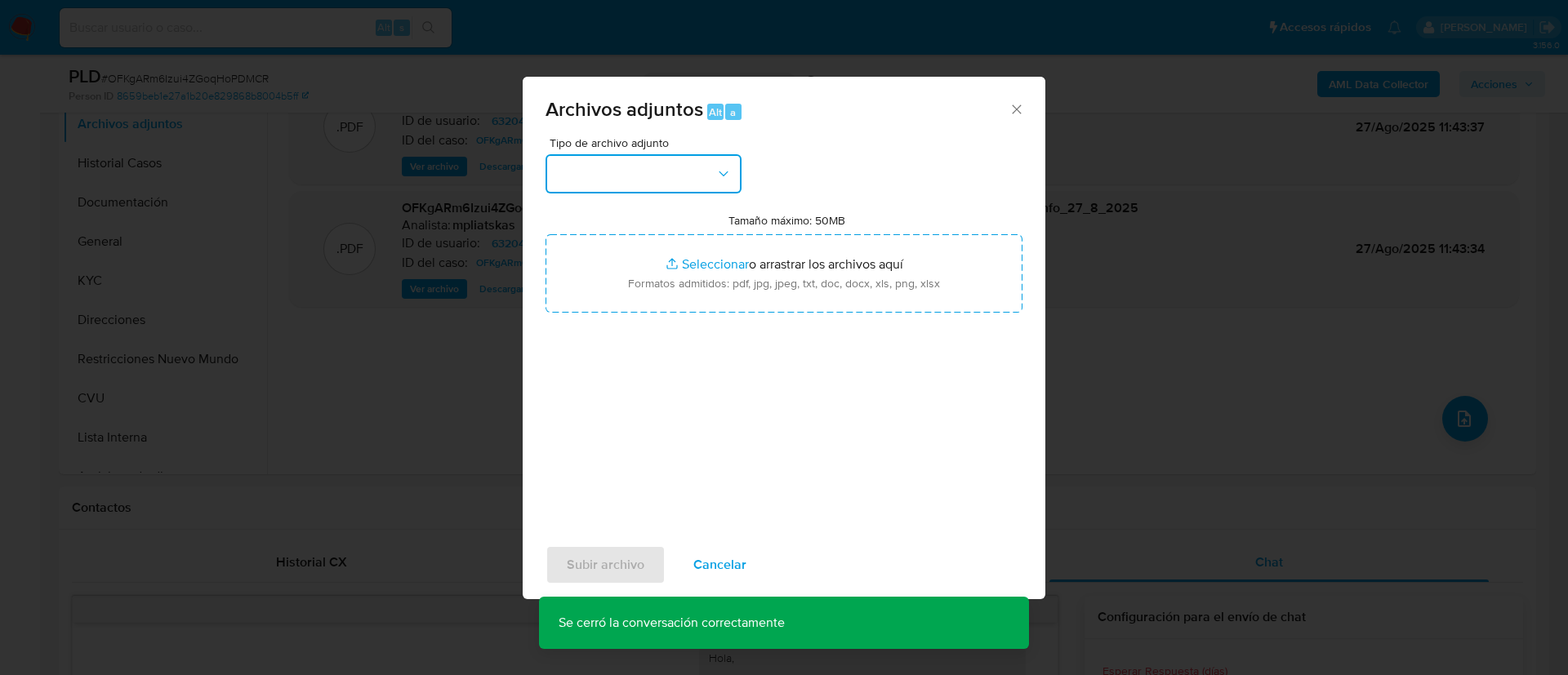
click at [665, 165] on button "button" at bounding box center [644, 173] width 196 height 39
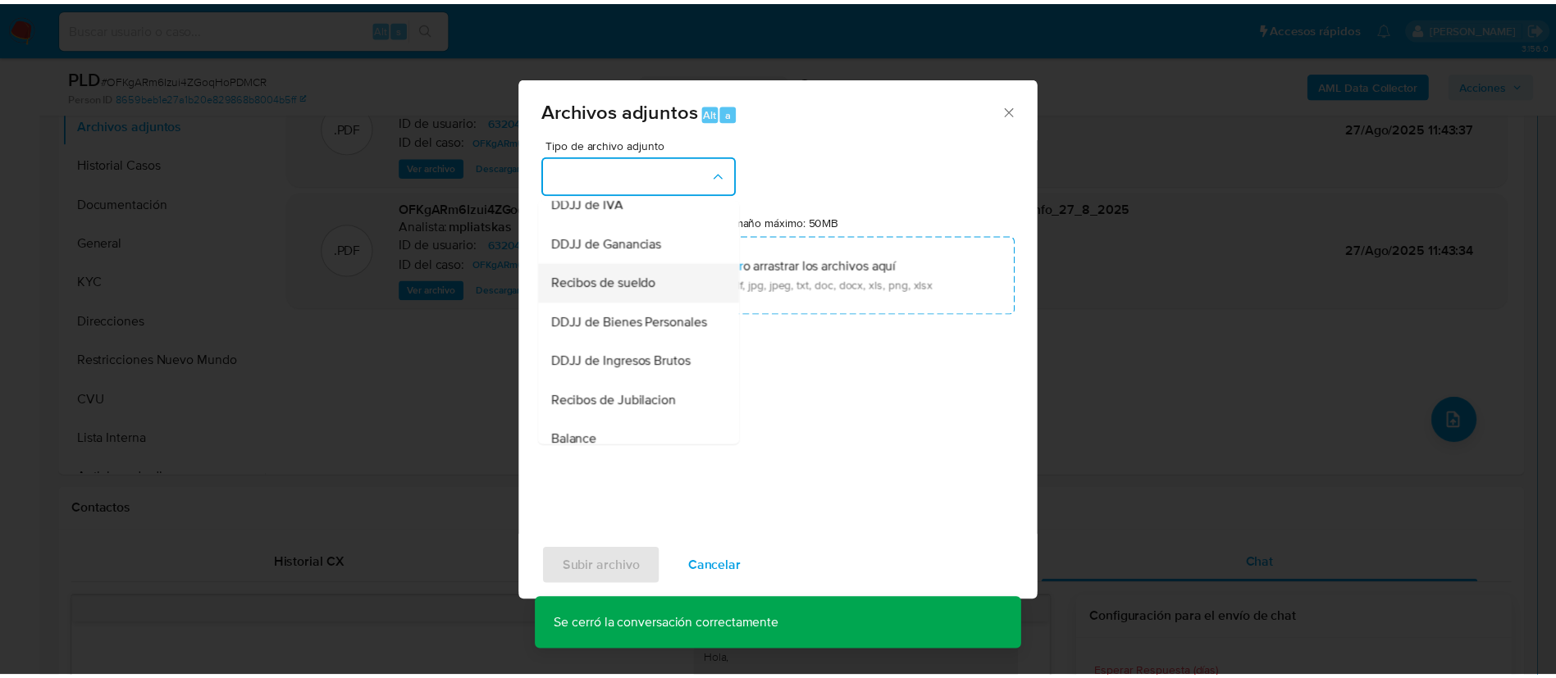
scroll to position [246, 0]
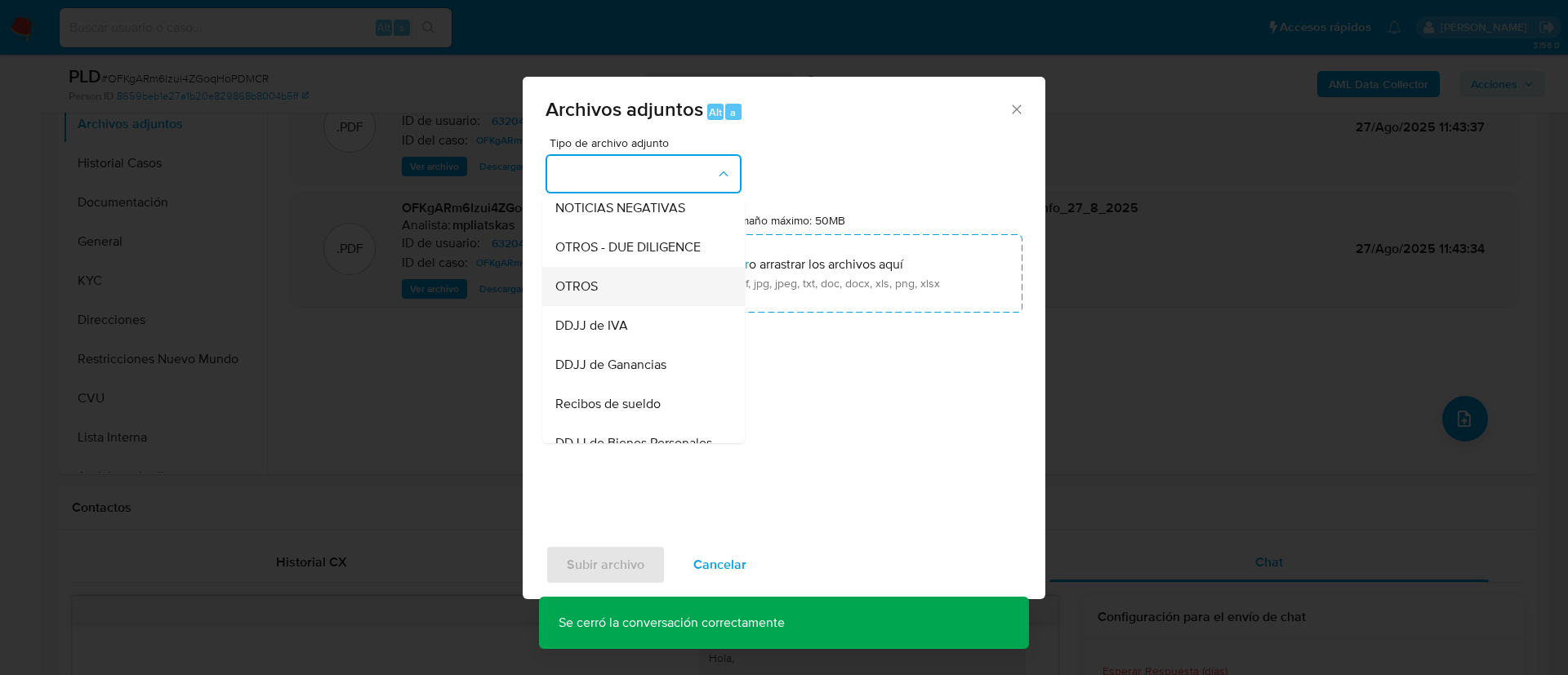
click at [664, 302] on div "OTROS" at bounding box center [639, 286] width 166 height 39
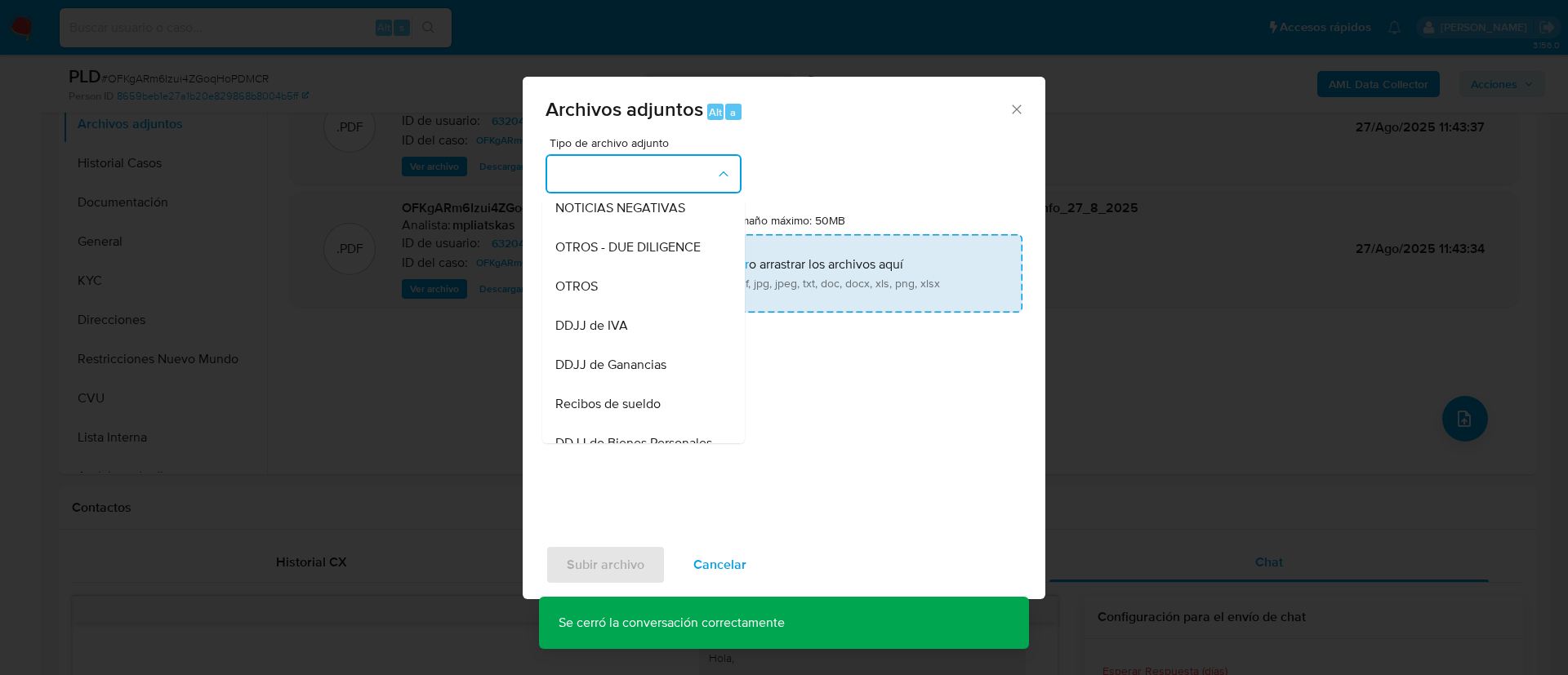
click at [669, 296] on input "Tamaño máximo: 50MB Seleccionar archivos" at bounding box center [784, 273] width 477 height 79
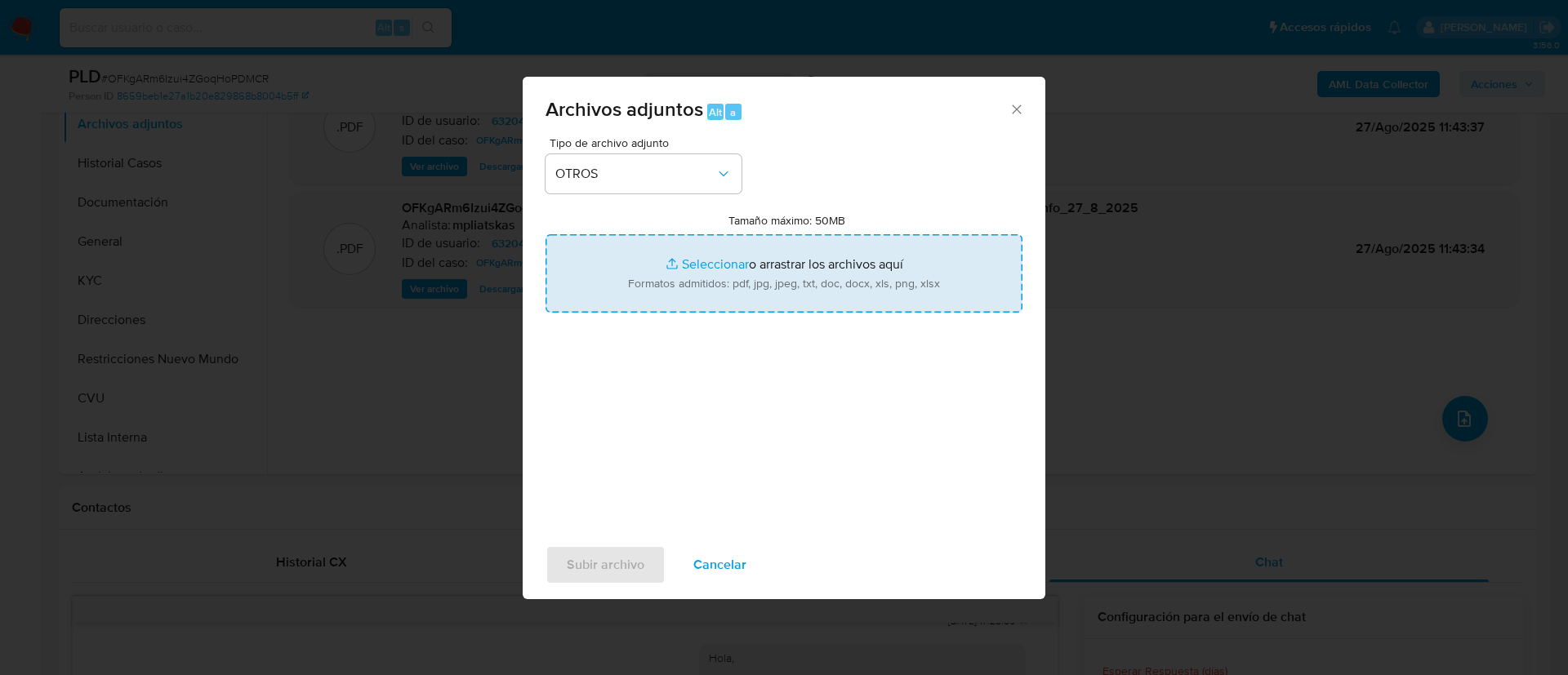
type input "C:\fakepath\632046296 Movimientos.xlsx"
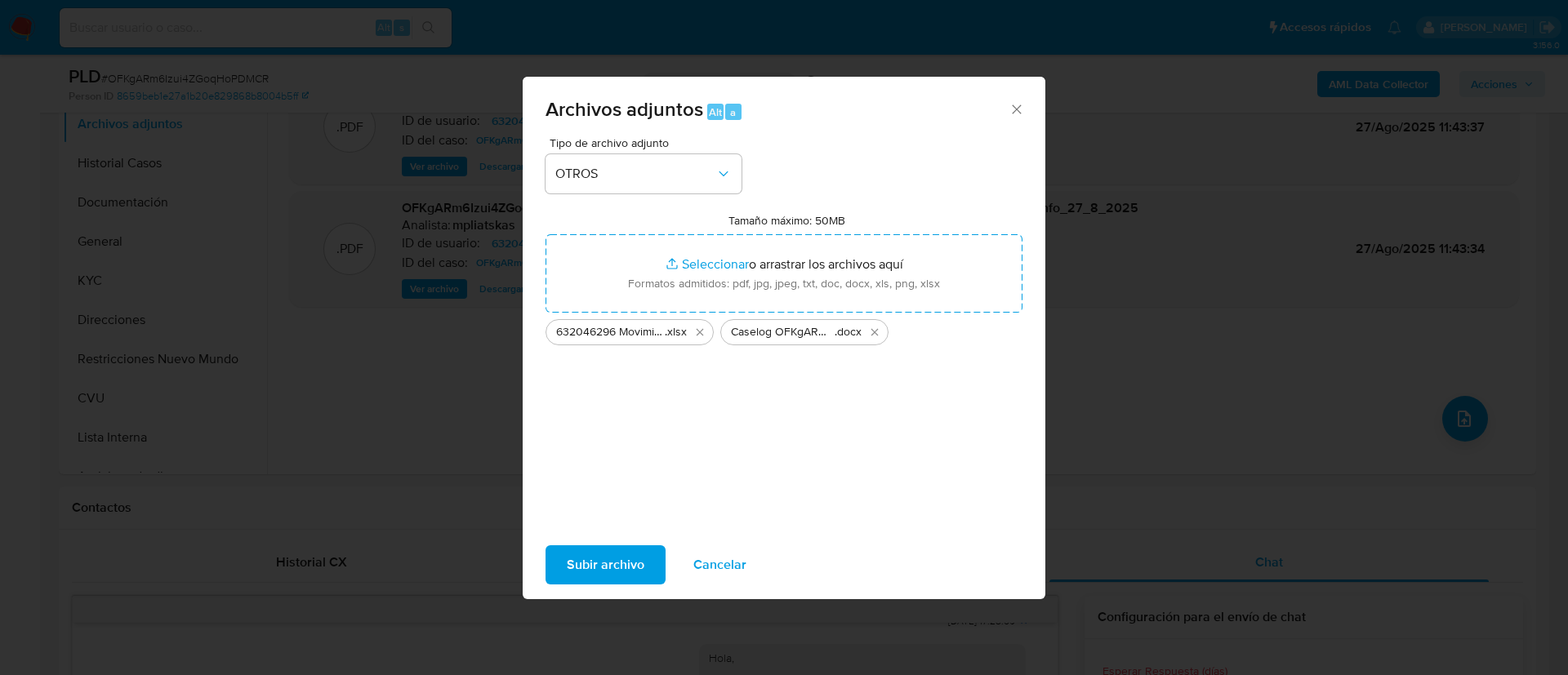
click at [625, 569] on span "Subir archivo" at bounding box center [606, 564] width 78 height 36
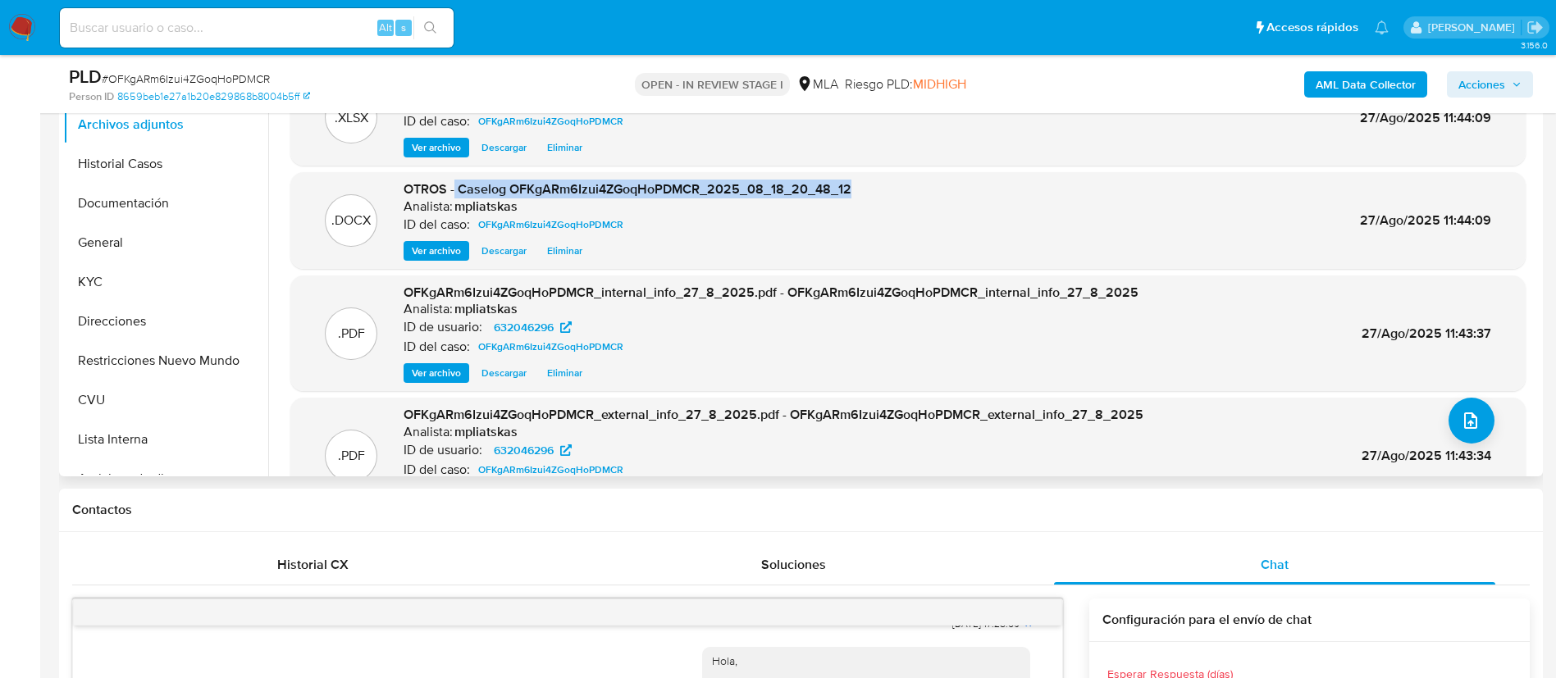
drag, startPoint x: 454, startPoint y: 186, endPoint x: 848, endPoint y: 189, distance: 393.6
click at [848, 189] on span "OTROS - Caselog OFKgARm6Izui4ZGoqHoPDMCR_2025_08_18_20_48_12" at bounding box center [627, 189] width 448 height 19
copy span "Caselog OFKgARm6Izui4ZGoqHoPDMCR_2025_08_18_20_48_12"
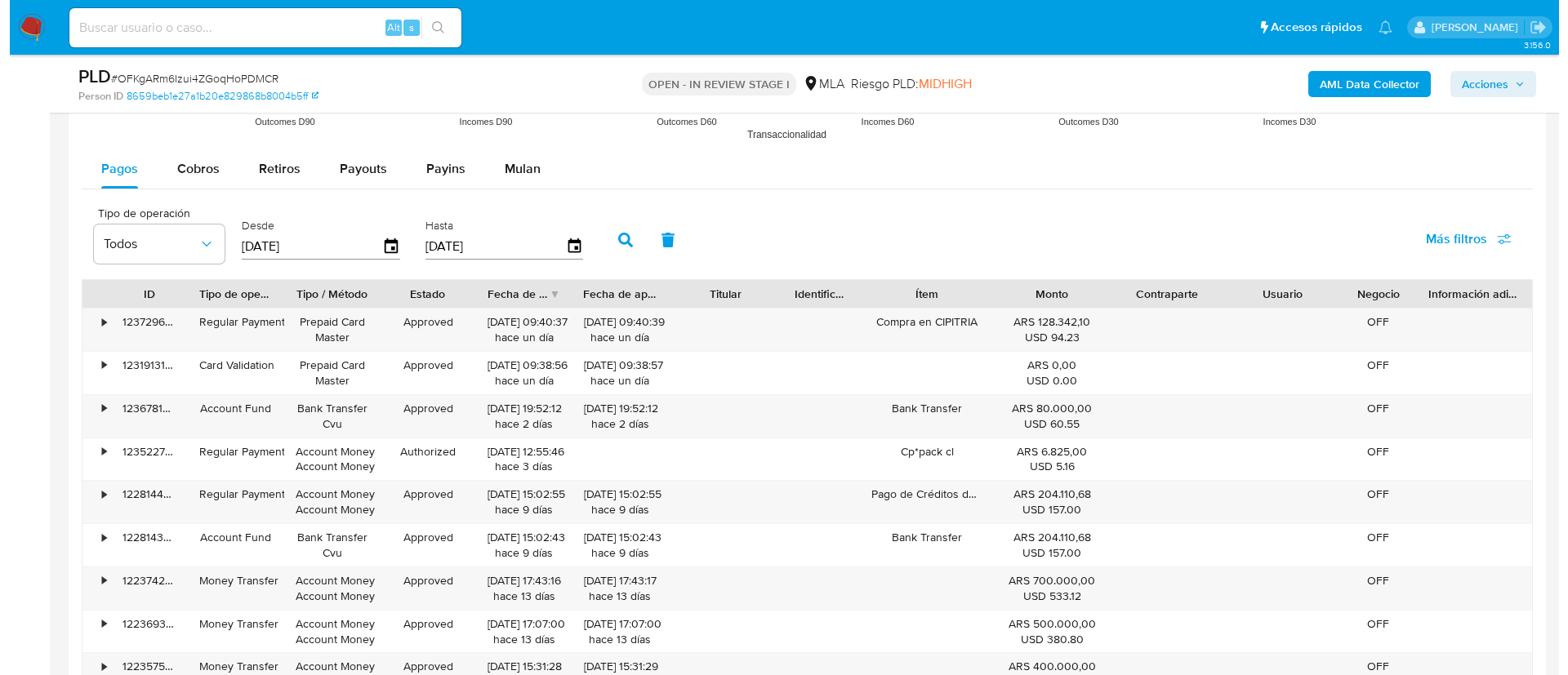
scroll to position [2925, 0]
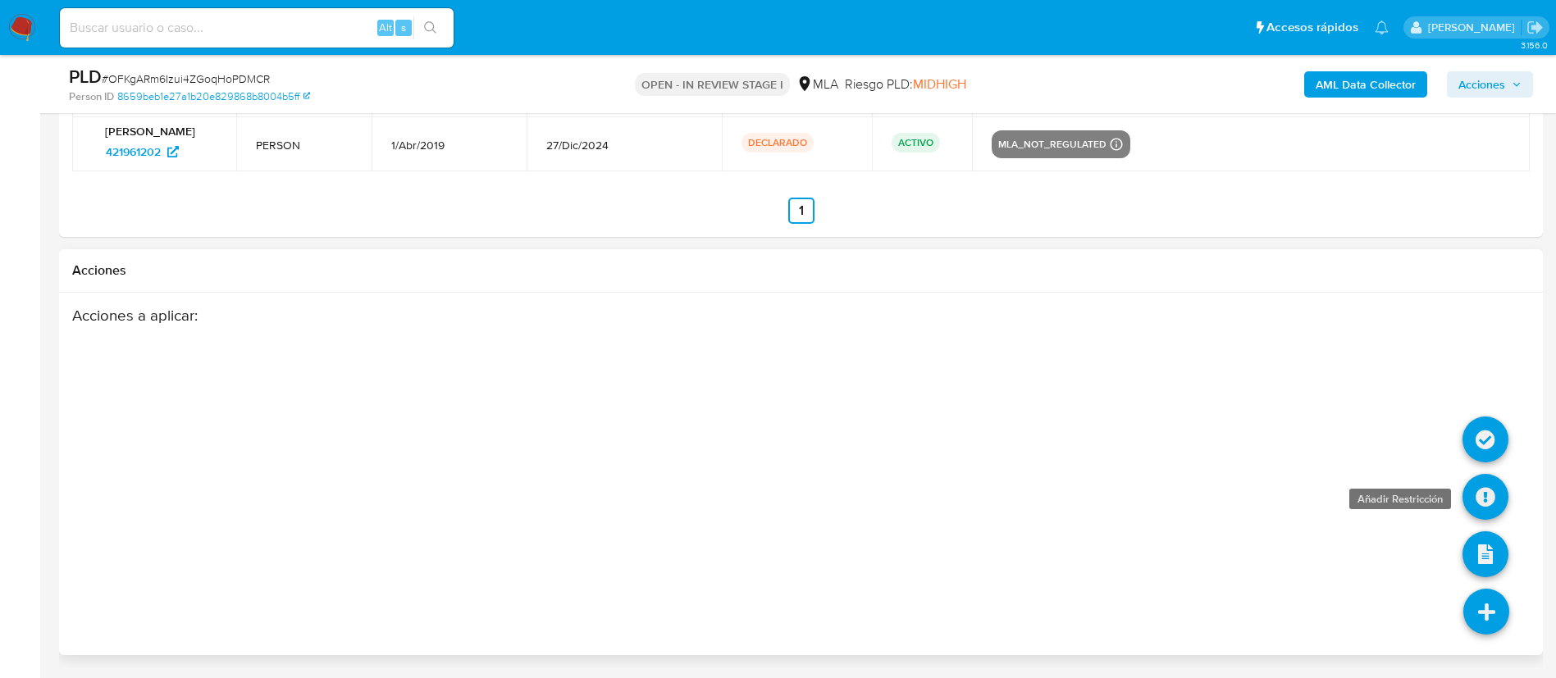
click at [1476, 487] on icon at bounding box center [1485, 497] width 46 height 46
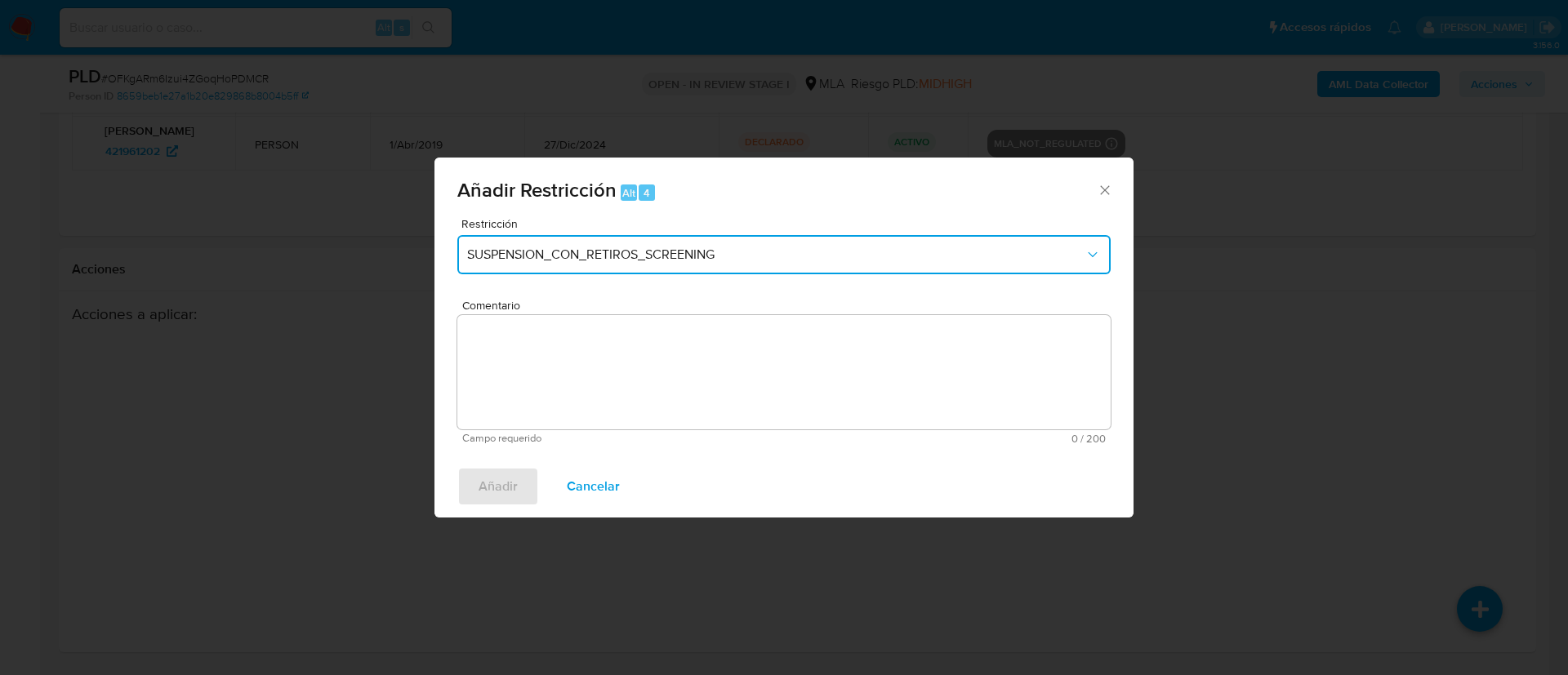
click at [699, 252] on span "SUSPENSION_CON_RETIROS_SCREENING" at bounding box center [776, 255] width 618 height 16
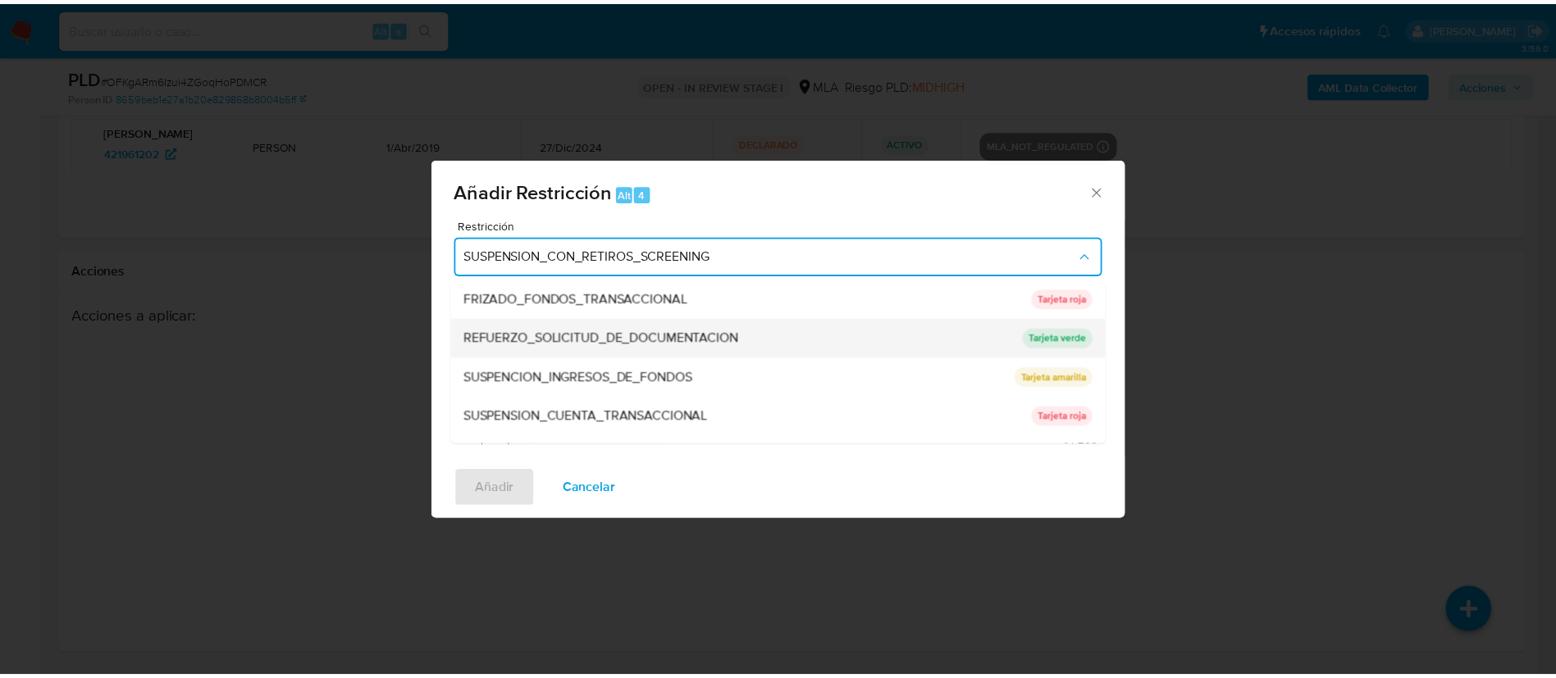
scroll to position [348, 0]
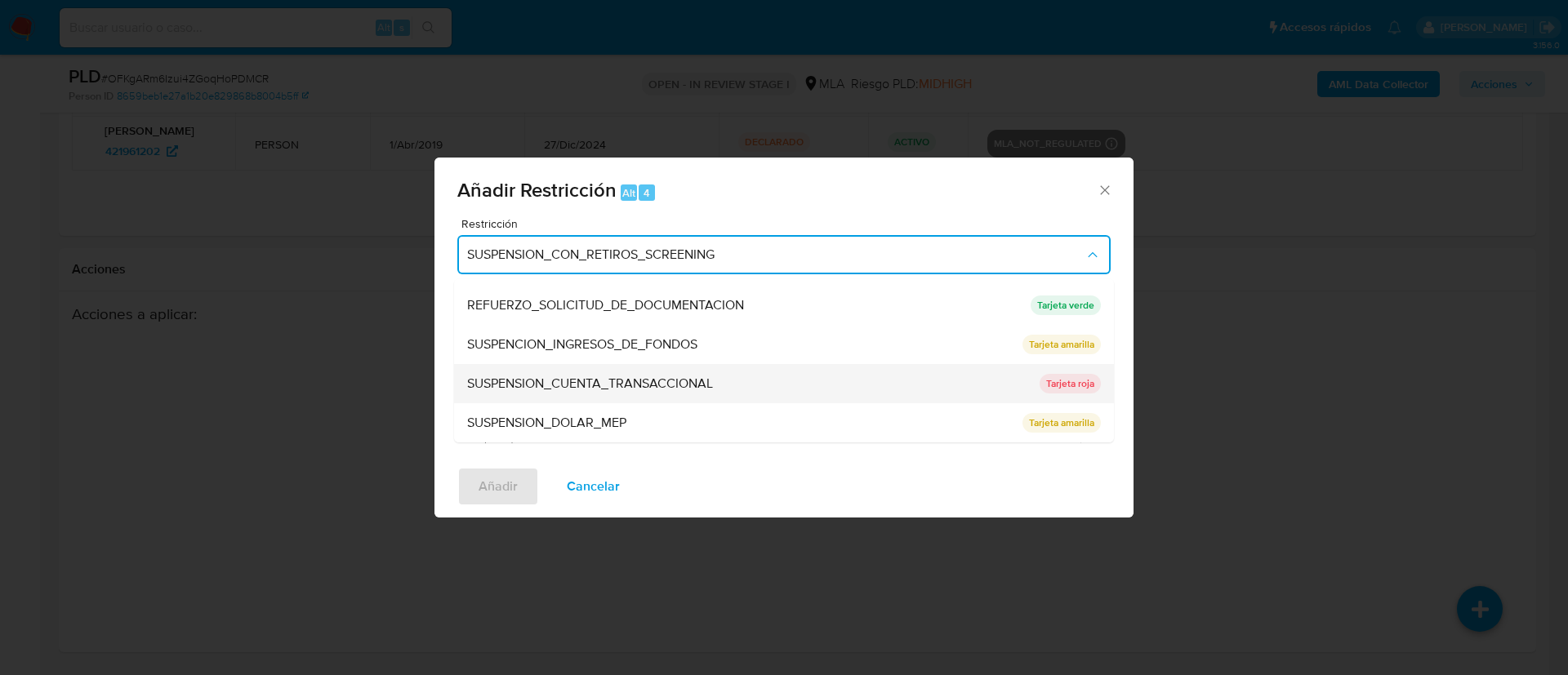
click at [684, 372] on div "SUSPENSION_CUENTA_TRANSACCIONAL" at bounding box center [748, 383] width 563 height 39
click at [684, 372] on textarea "Comentario" at bounding box center [784, 372] width 653 height 114
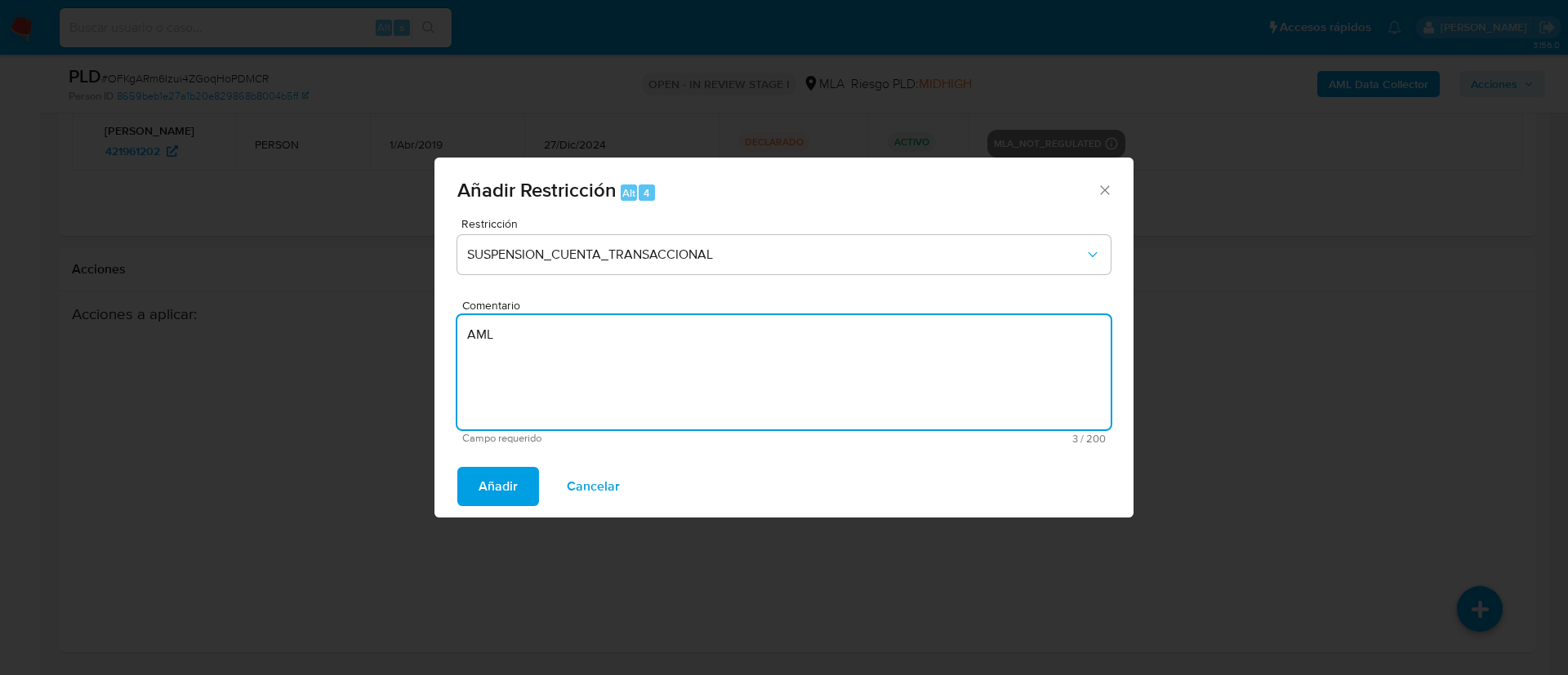
type textarea "AML"
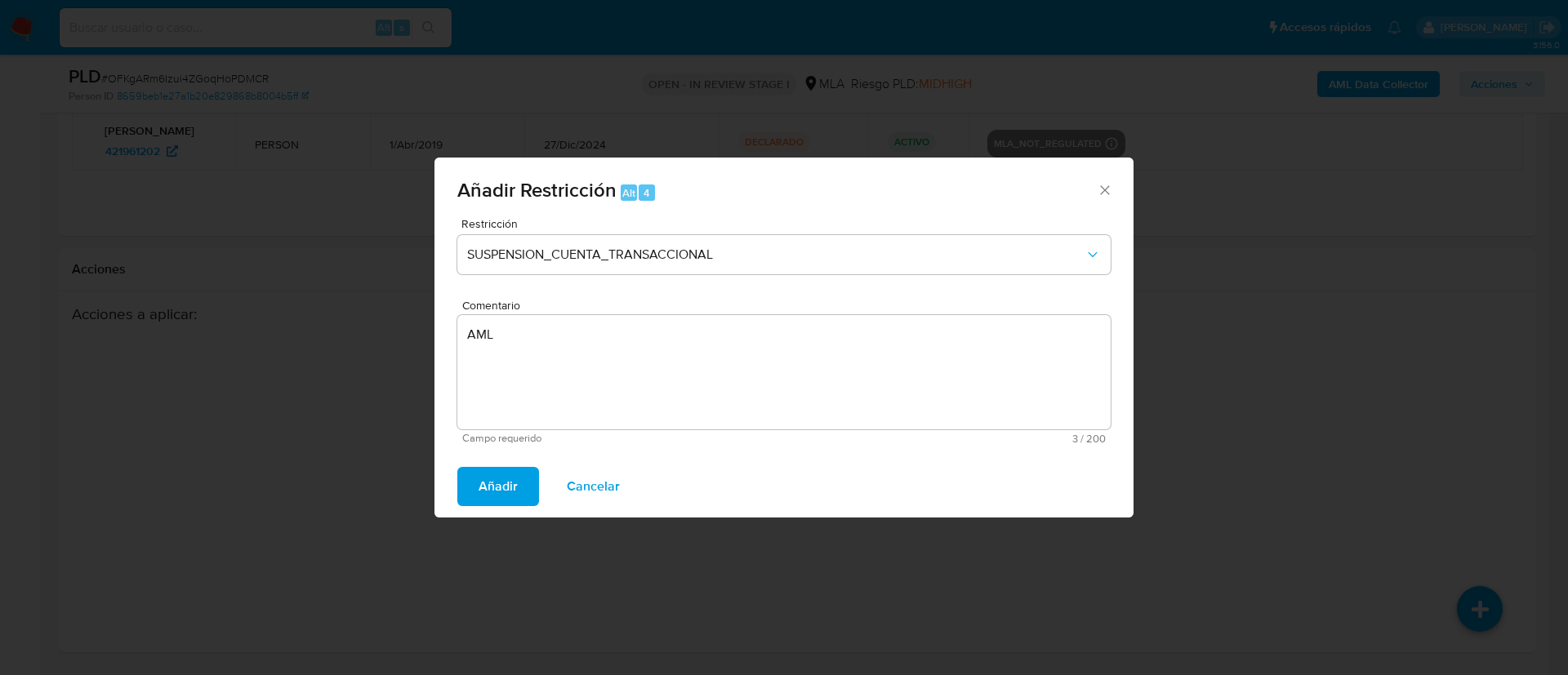
click at [488, 465] on div "Añadir Cancelar" at bounding box center [784, 487] width 699 height 62
click at [490, 480] on span "Añadir" at bounding box center [498, 487] width 39 height 36
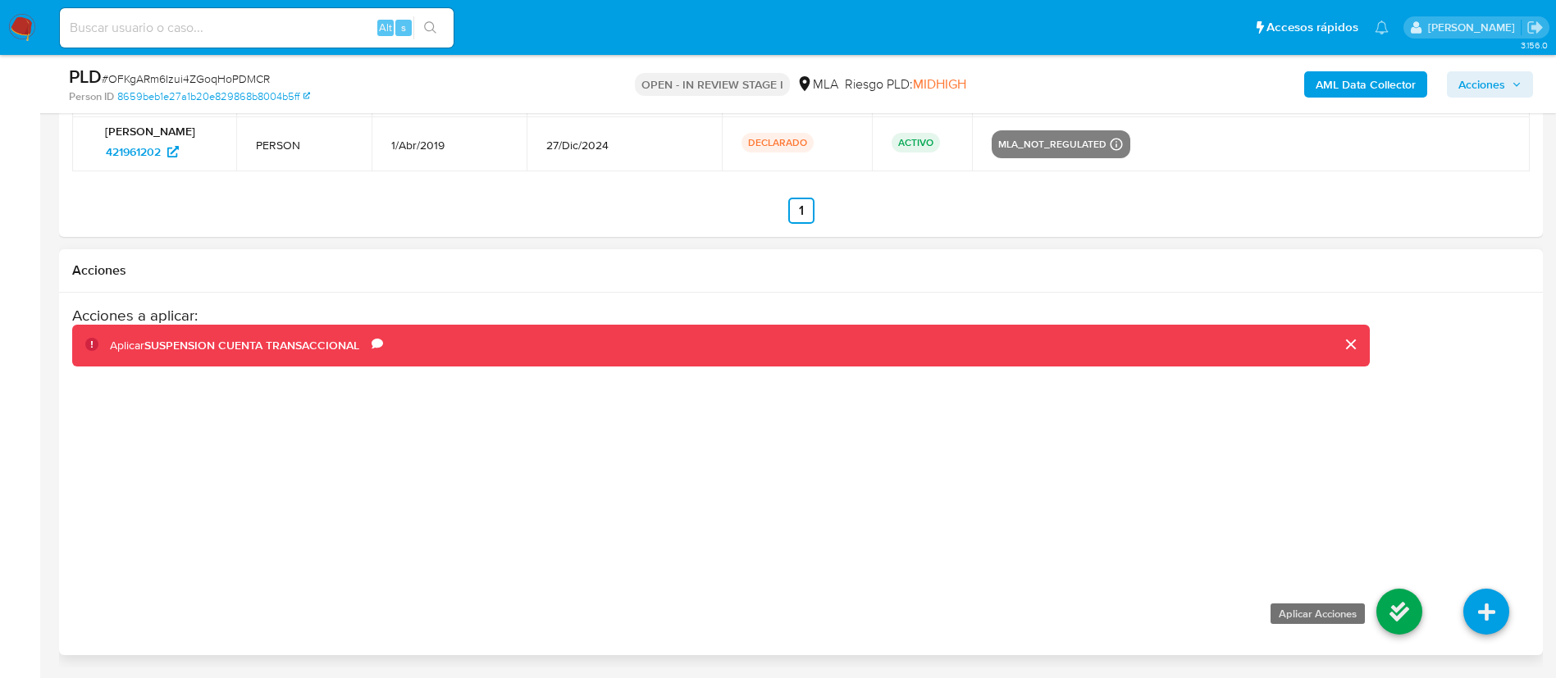
click at [1388, 601] on icon at bounding box center [1399, 612] width 46 height 46
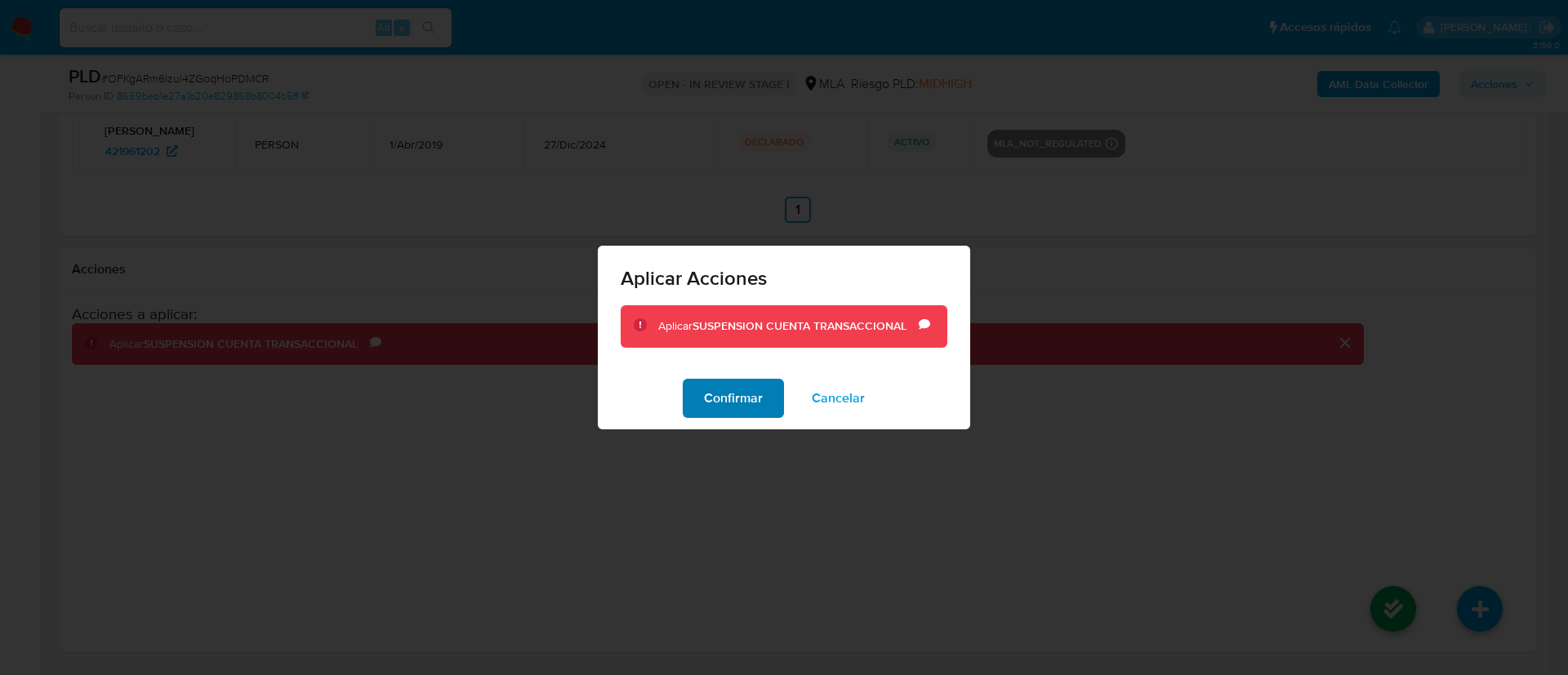
click at [740, 410] on span "Confirmar" at bounding box center [733, 398] width 59 height 36
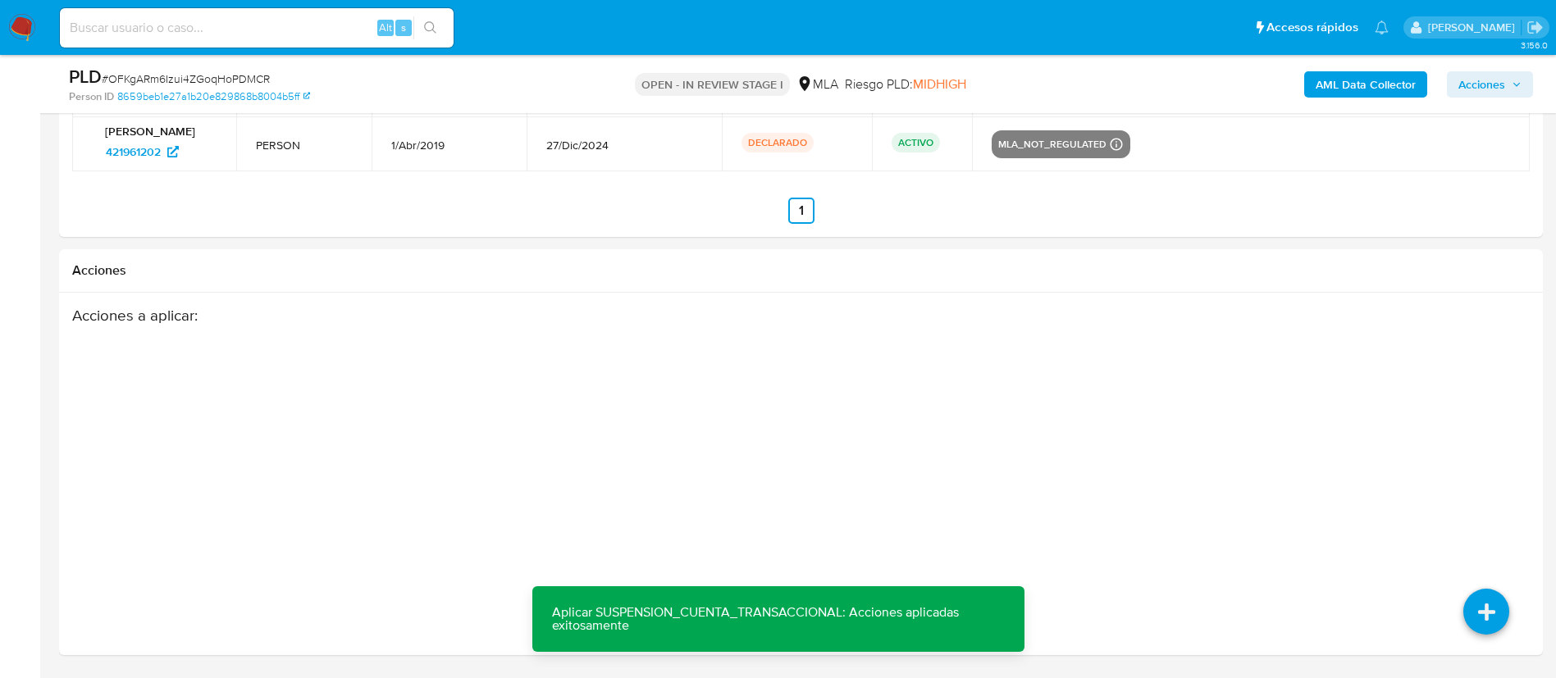
drag, startPoint x: 1479, startPoint y: 84, endPoint x: 1470, endPoint y: 91, distance: 12.3
click at [1478, 84] on span "Acciones" at bounding box center [1481, 84] width 47 height 26
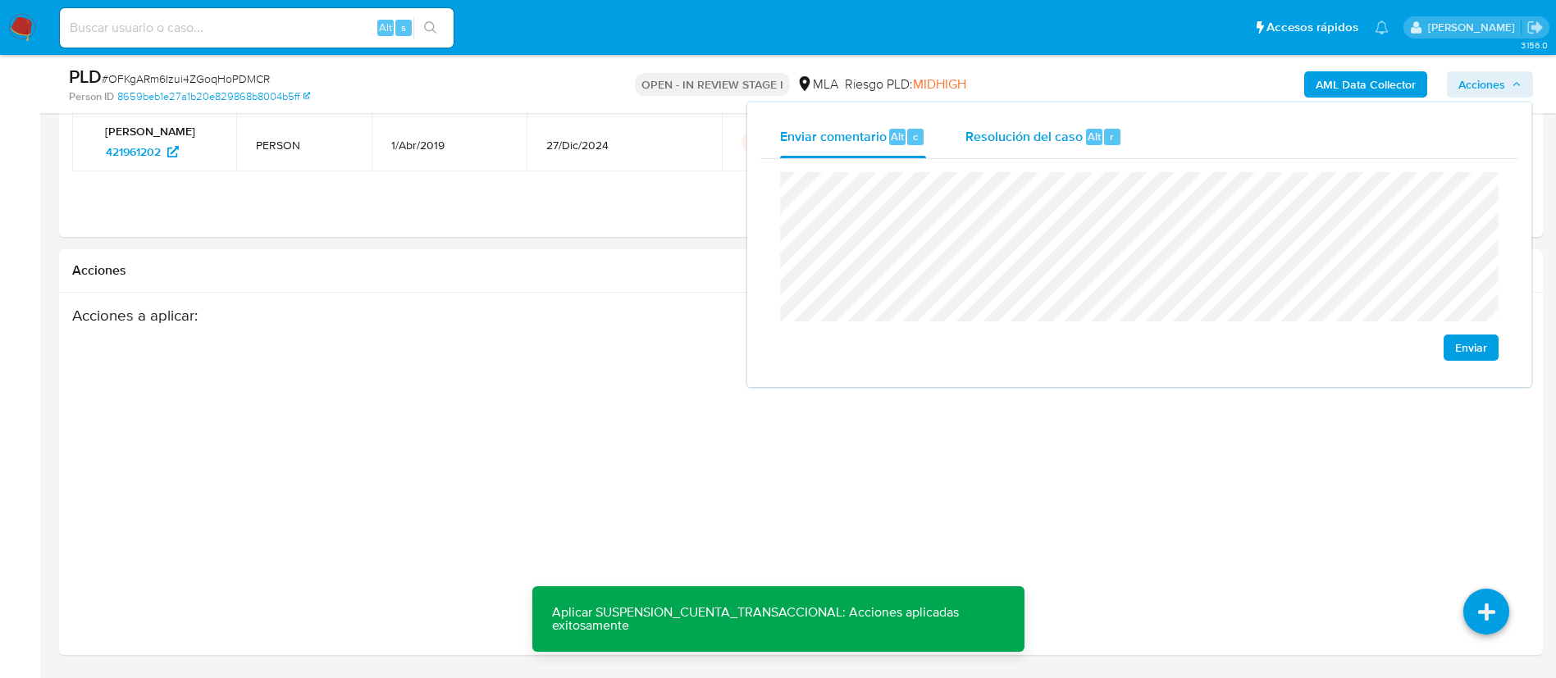
click at [1055, 144] on span "Resolución del caso" at bounding box center [1023, 135] width 117 height 19
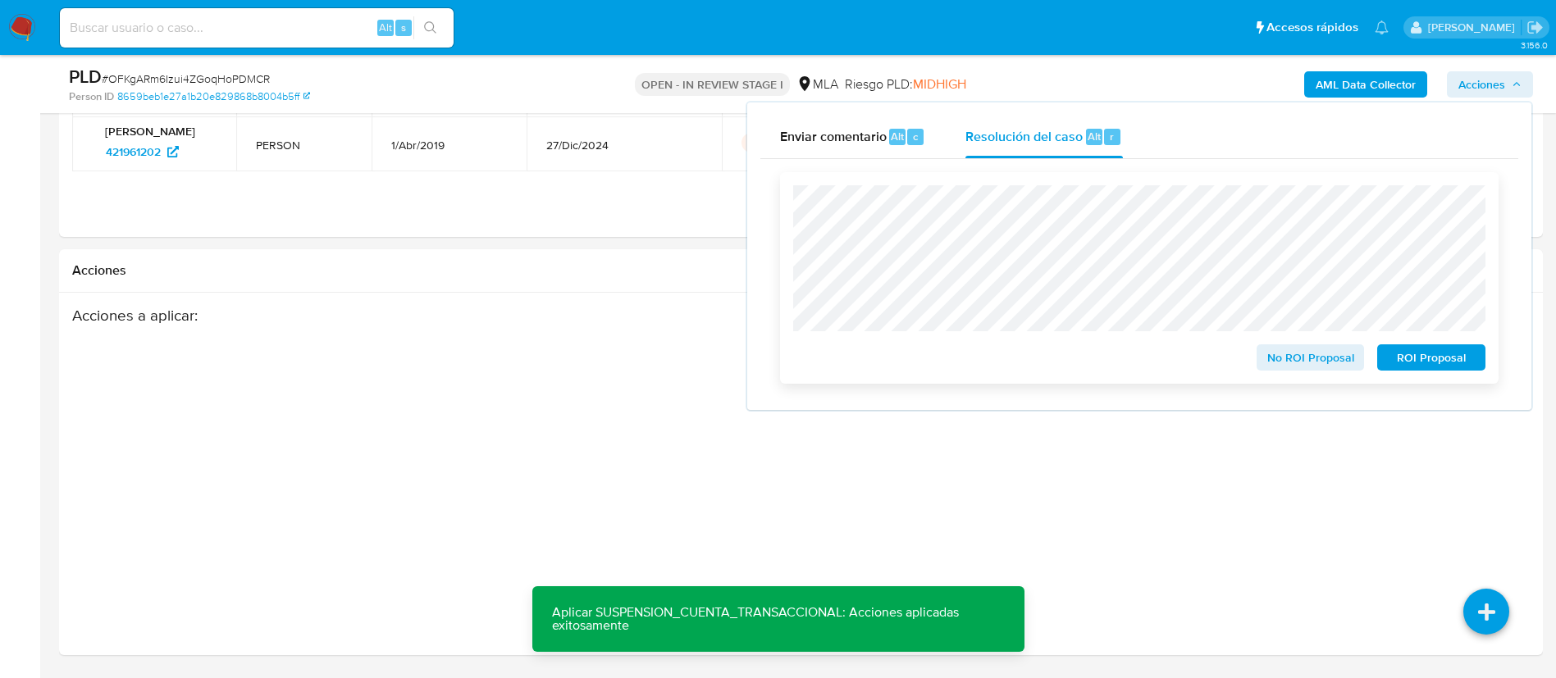
click at [1442, 363] on span "ROI Proposal" at bounding box center [1430, 357] width 85 height 23
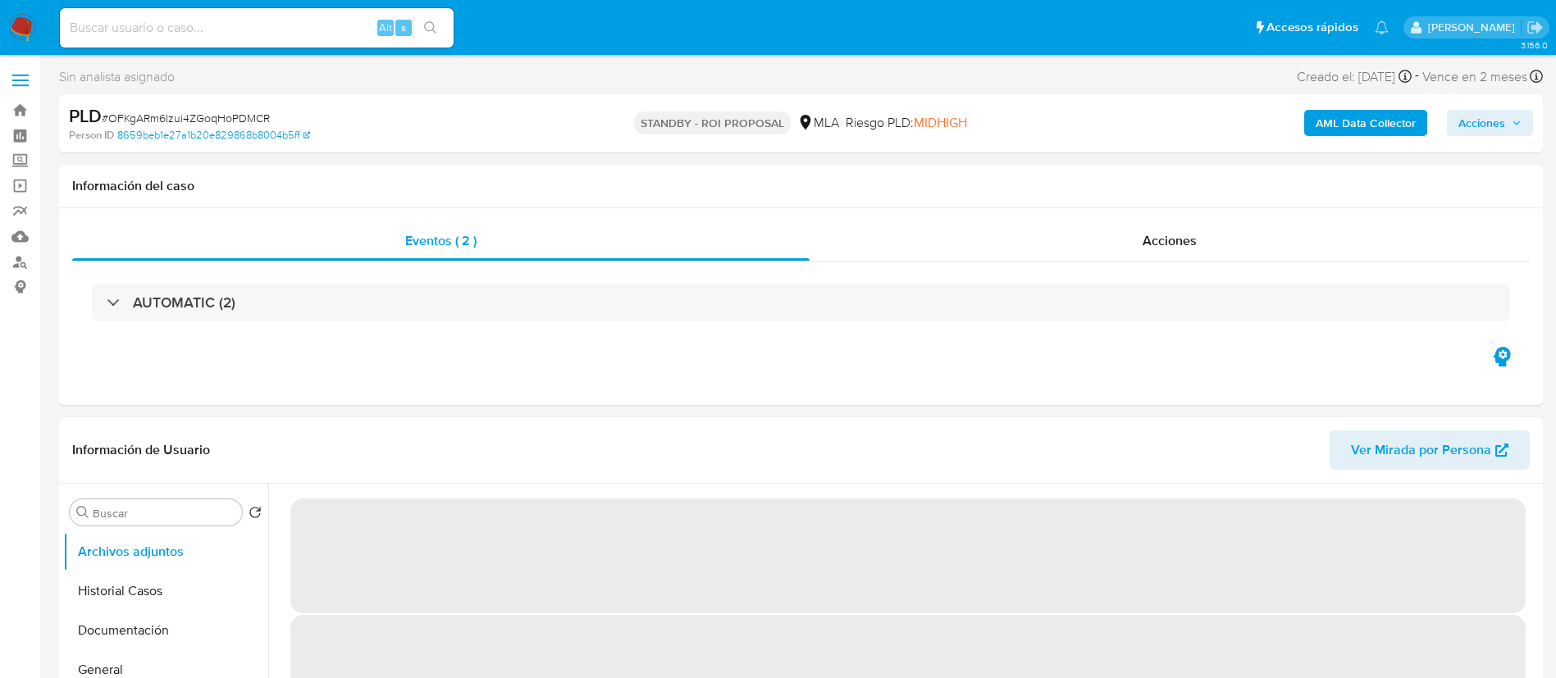
click at [347, 31] on input at bounding box center [257, 27] width 394 height 21
paste input "Q5WQfFzoCyDvPT3VLUA3AhhB"
type input "Q5WQfFzoCyDvPT3VLUA3AhhB"
select select "10"
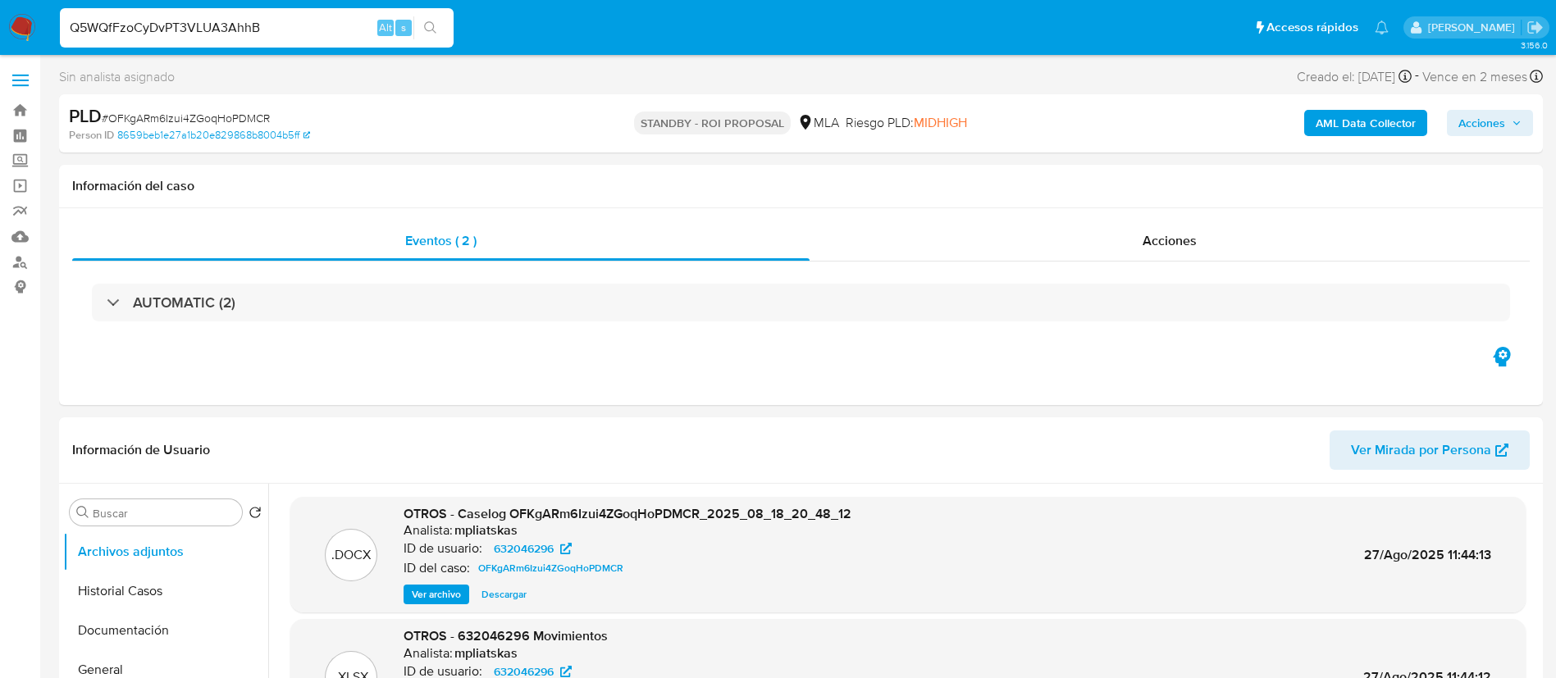
type input "Q5WQfFzoCyDvPT3VLUA3AhhB"
click at [423, 34] on button "search-icon" at bounding box center [430, 27] width 34 height 23
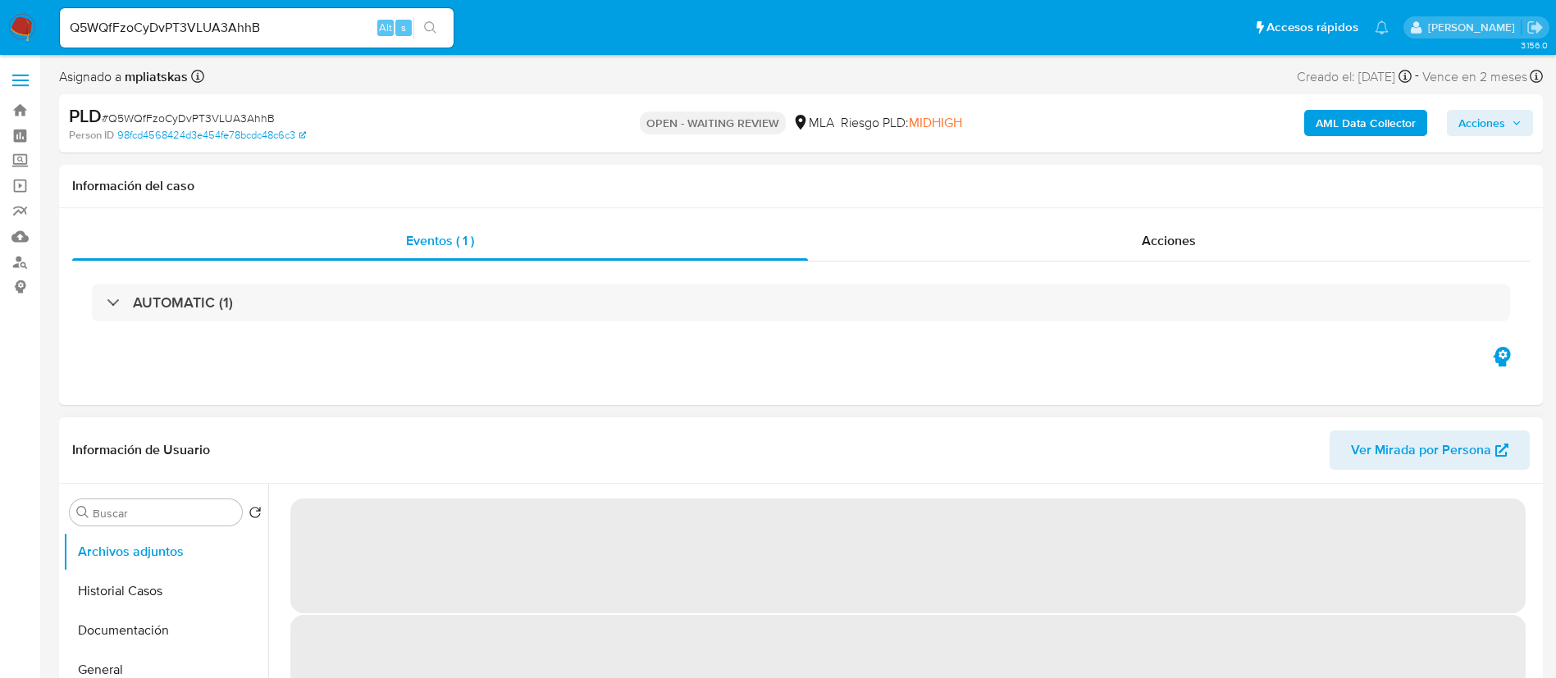
select select "10"
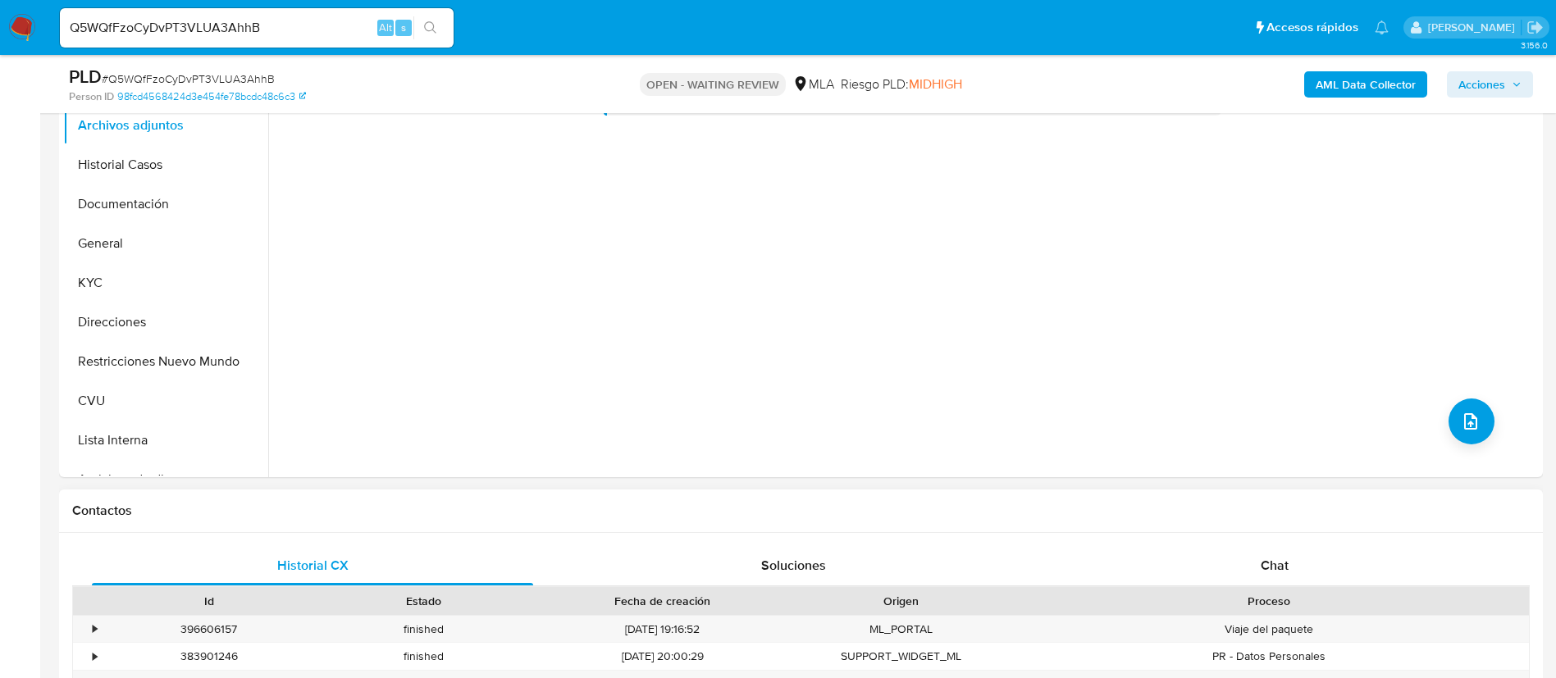
scroll to position [492, 0]
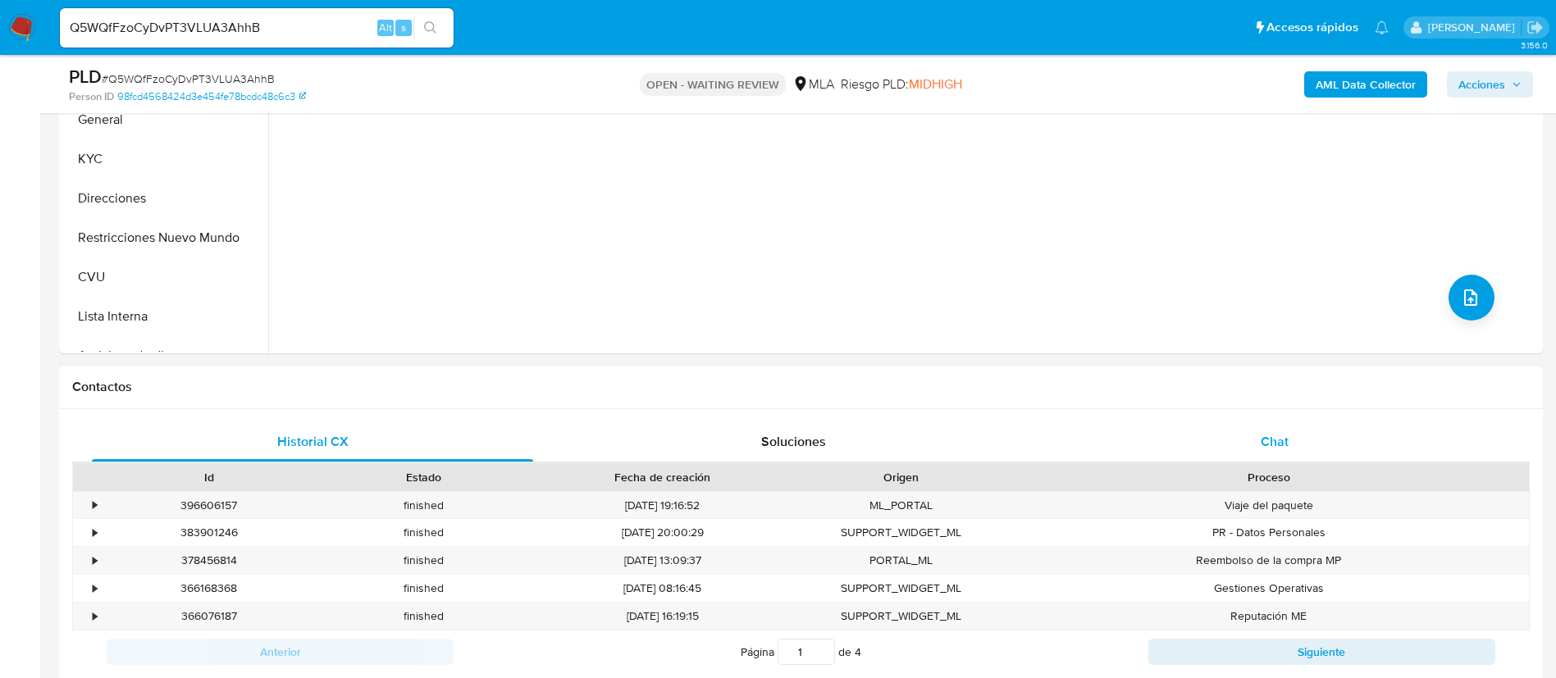
click at [1156, 458] on div "Chat" at bounding box center [1274, 441] width 441 height 39
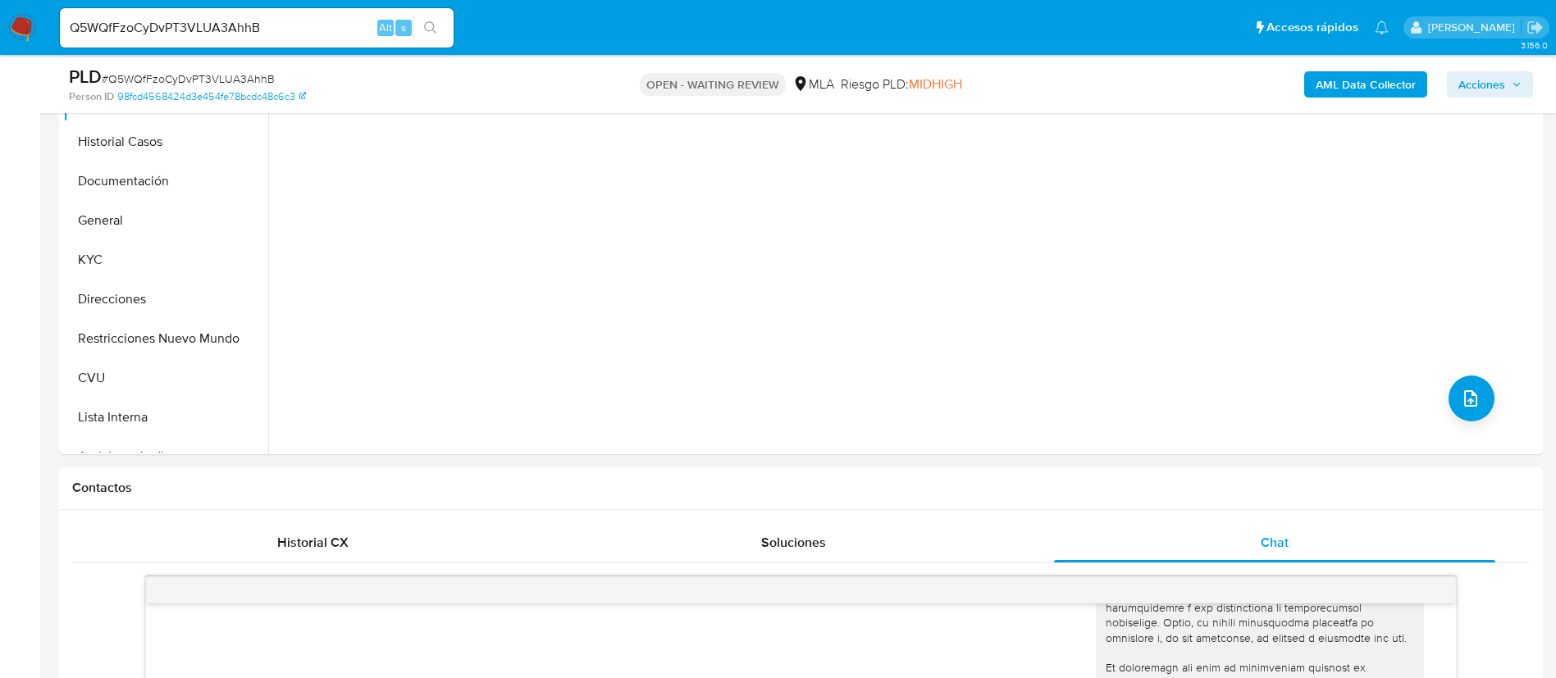
scroll to position [369, 0]
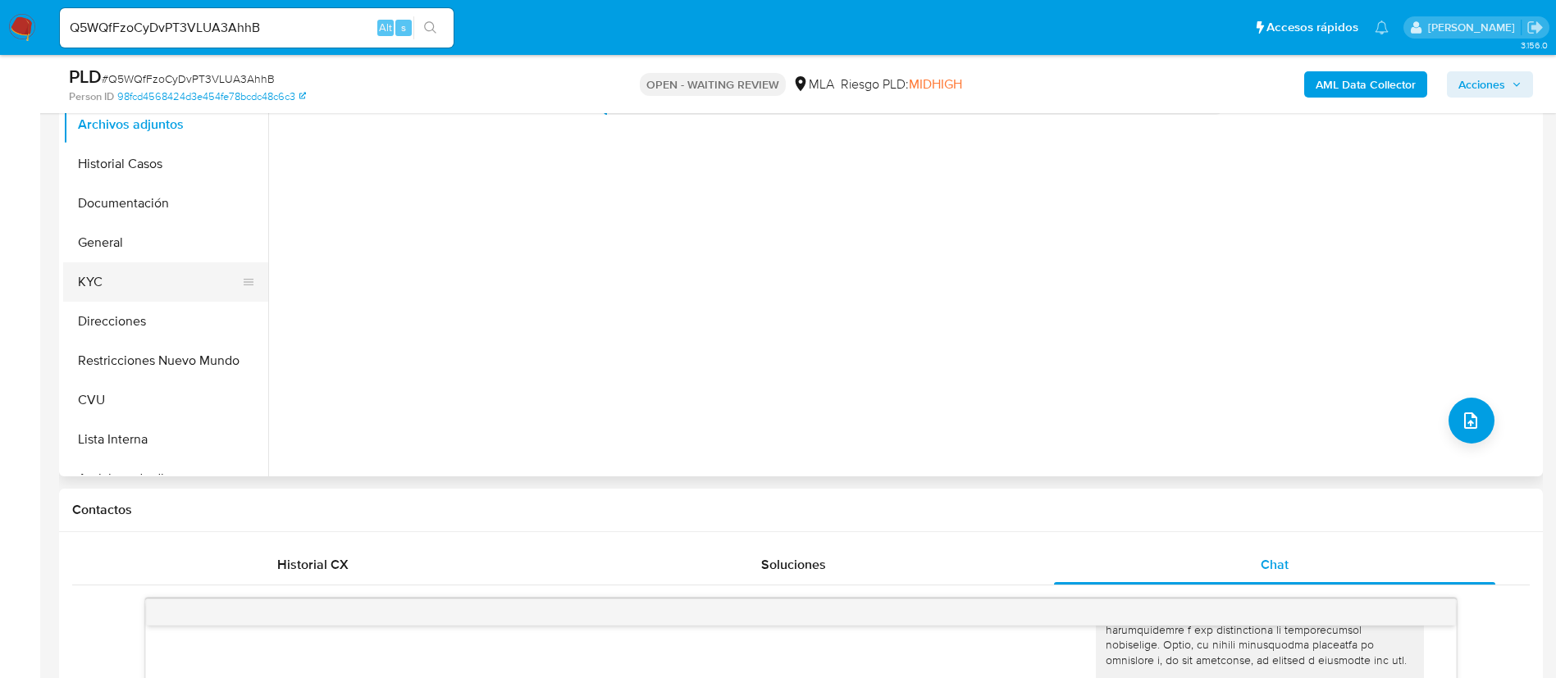
click at [129, 276] on button "KYC" at bounding box center [159, 281] width 192 height 39
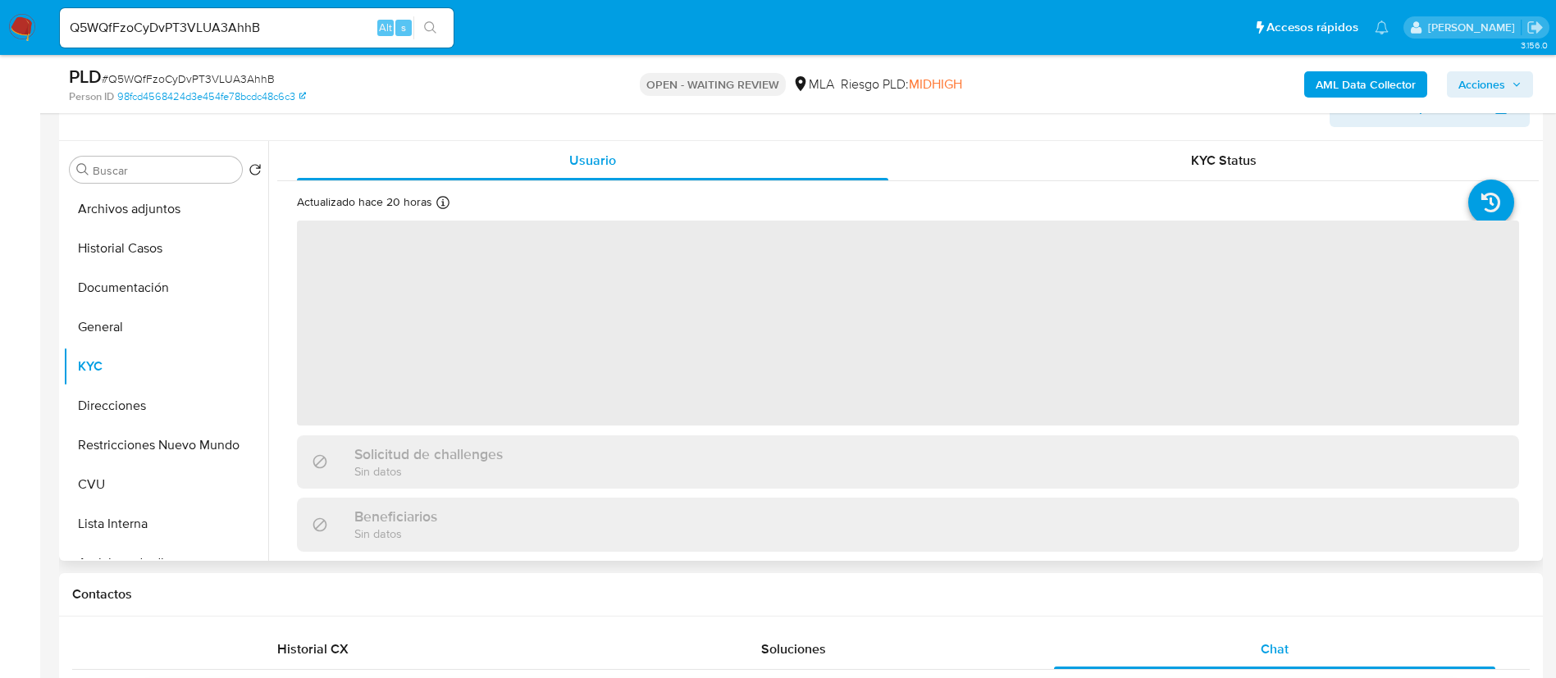
scroll to position [246, 0]
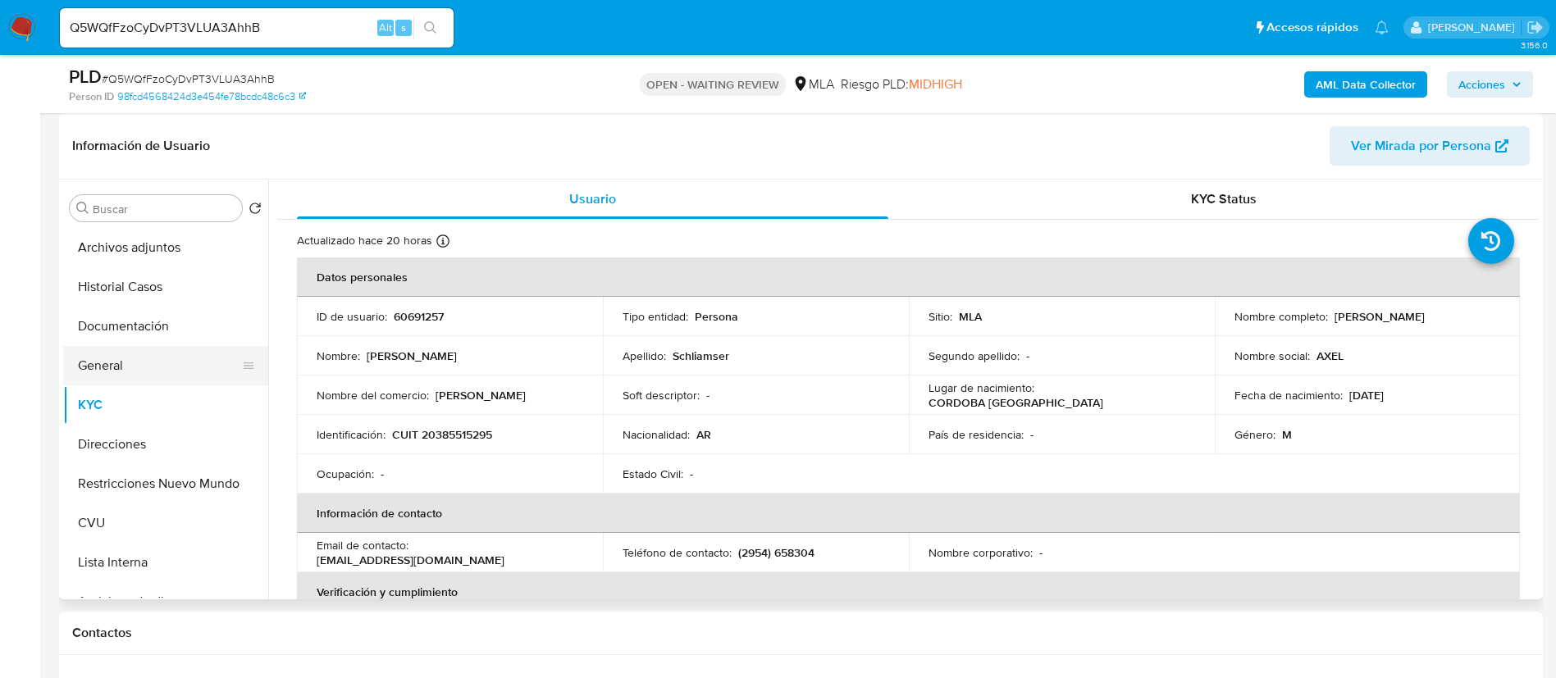
click at [144, 384] on button "General" at bounding box center [159, 365] width 192 height 39
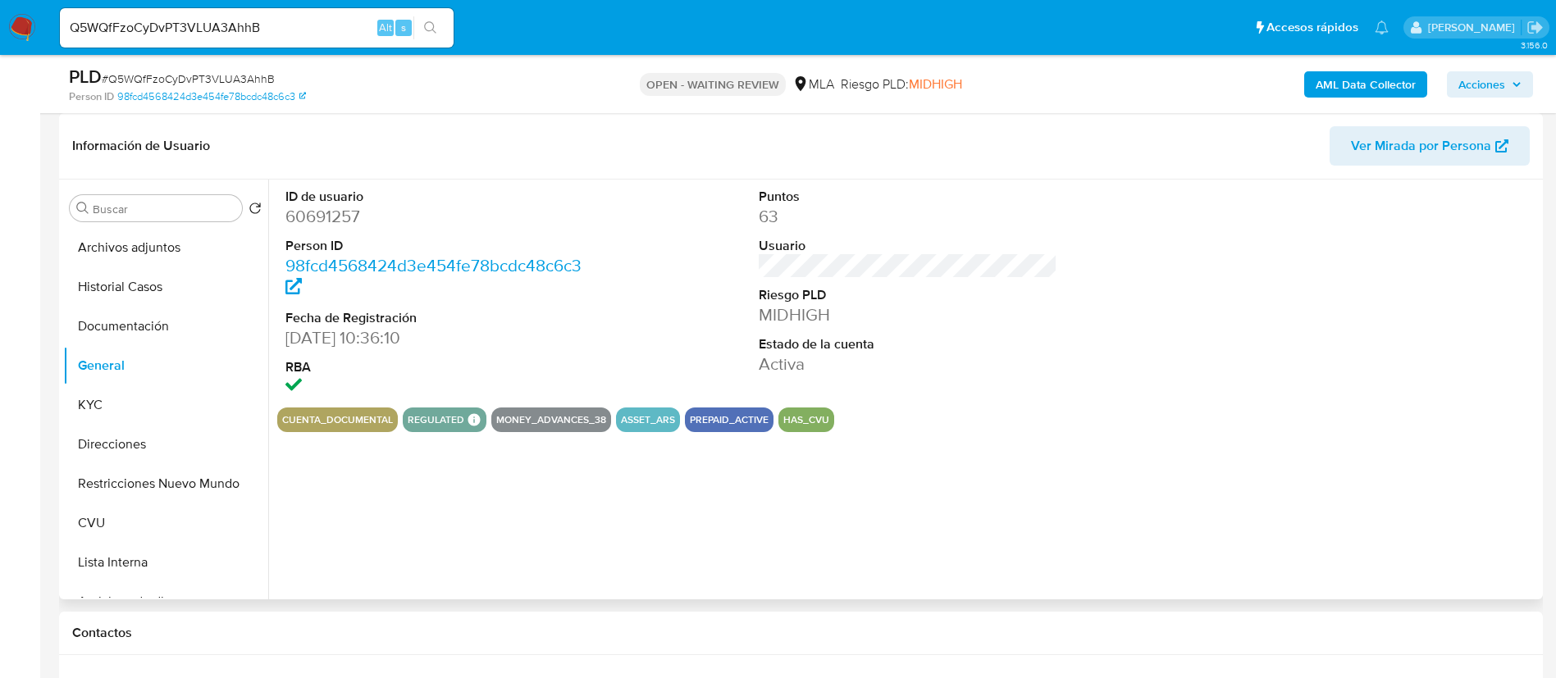
click at [344, 221] on dd "60691257" at bounding box center [434, 216] width 299 height 23
copy dd "60691257"
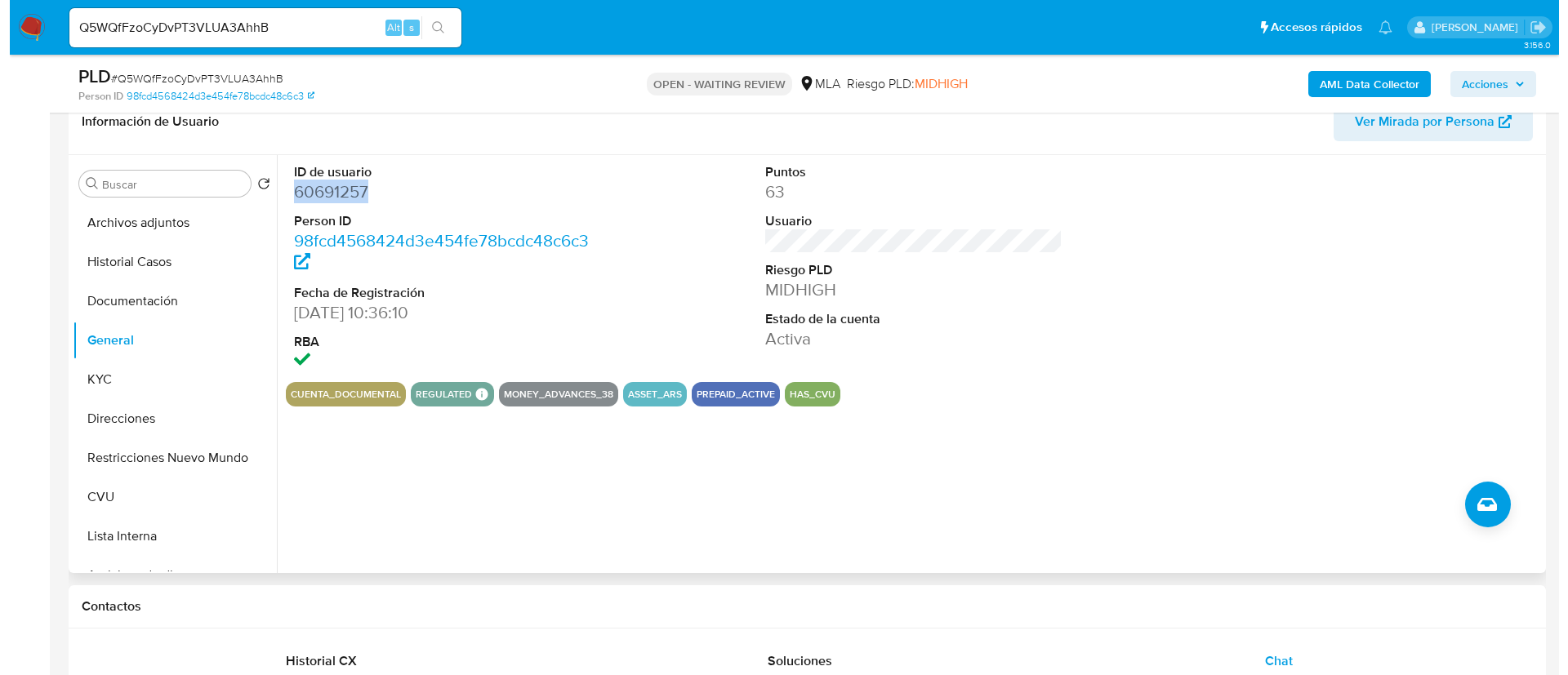
scroll to position [857, 0]
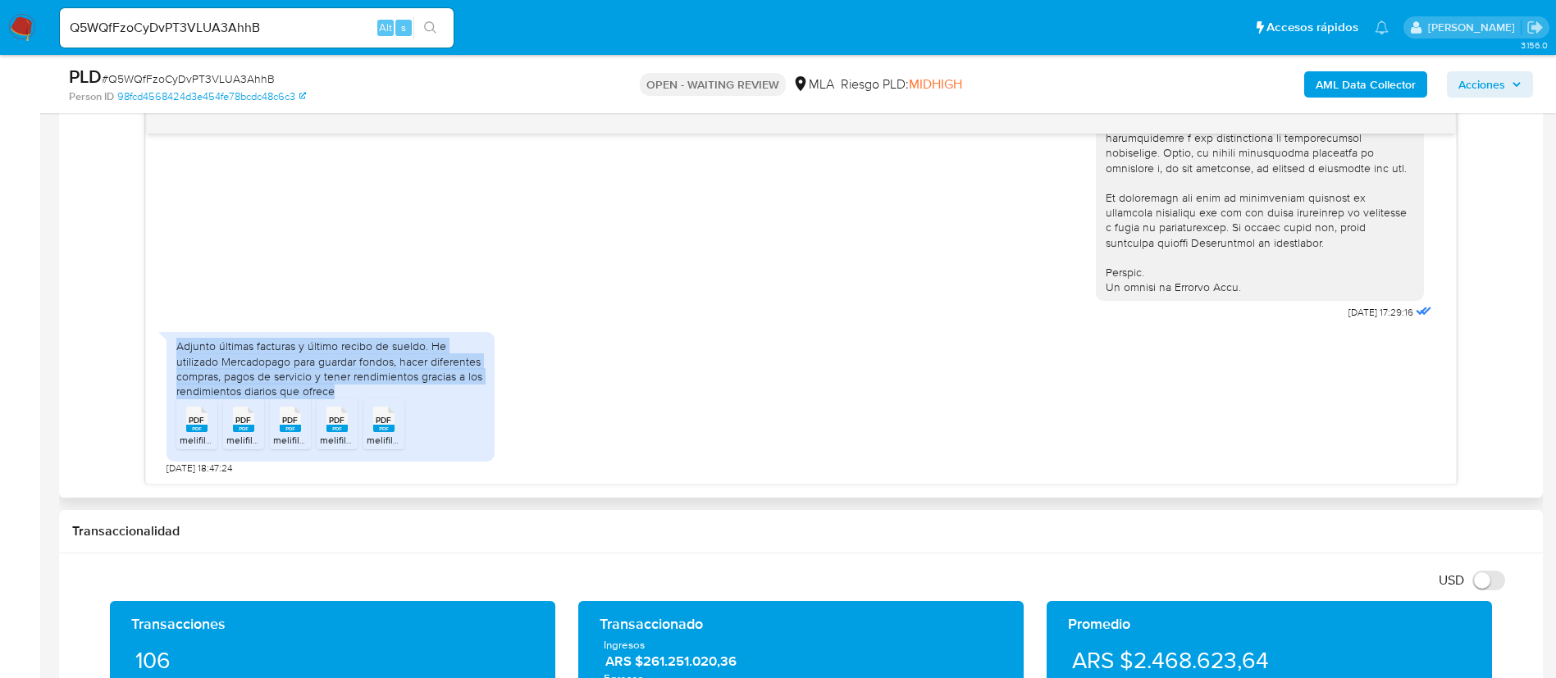
drag, startPoint x: 171, startPoint y: 352, endPoint x: 340, endPoint y: 386, distance: 172.4
click at [340, 386] on div "Adjunto últimas facturas y último recibo de sueldo. He utilizado Mercadopago pa…" at bounding box center [330, 397] width 328 height 130
copy div "Adjunto últimas facturas y último recibo de sueldo. He utilizado Mercadopago pa…"
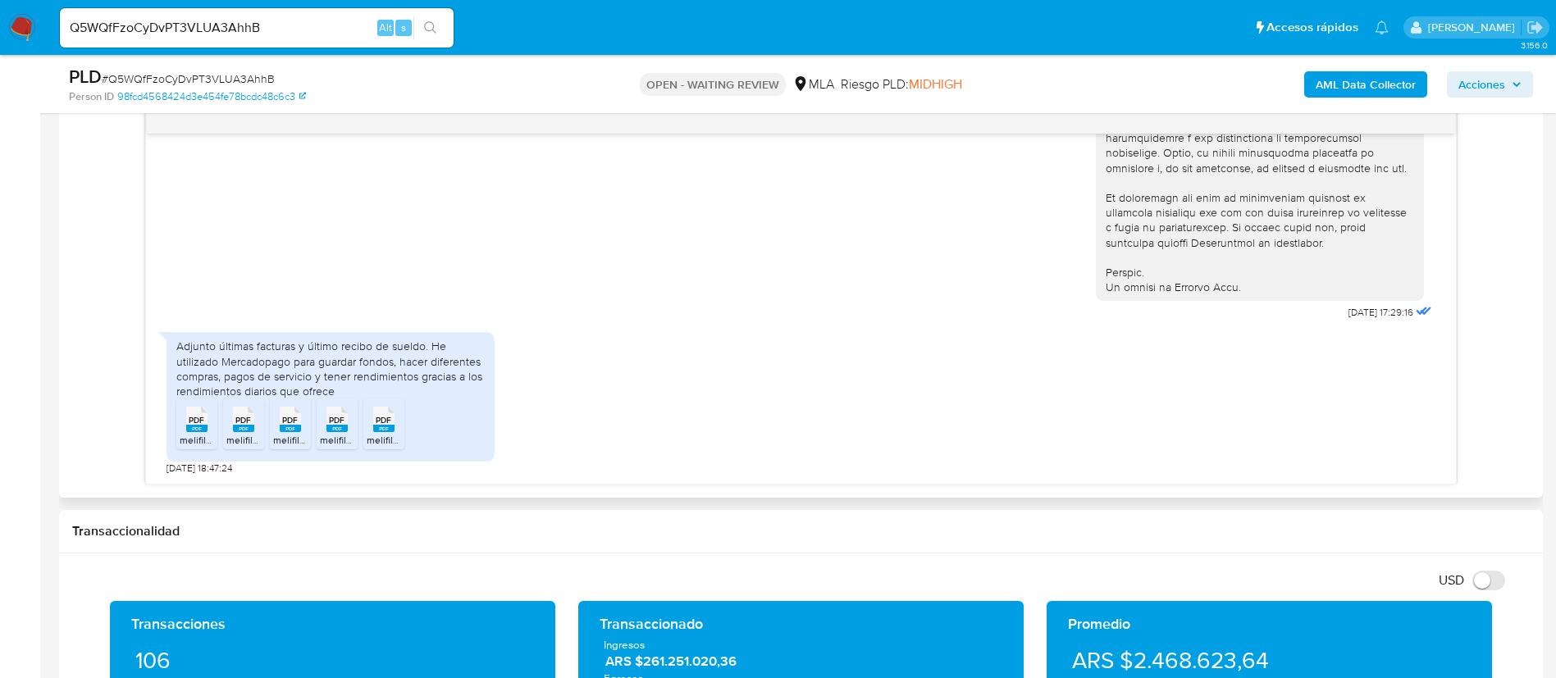
click at [181, 430] on div "PDF PDF" at bounding box center [197, 418] width 34 height 32
click at [236, 437] on span "melifile7596123934777049734.pdf" at bounding box center [301, 440] width 151 height 14
drag, startPoint x: 302, startPoint y: 425, endPoint x: 314, endPoint y: 430, distance: 13.2
click at [301, 425] on div "PDF PDF" at bounding box center [290, 418] width 34 height 32
click at [335, 435] on li "PDF PDF melifile1006496675680754366.pdf" at bounding box center [337, 424] width 41 height 51
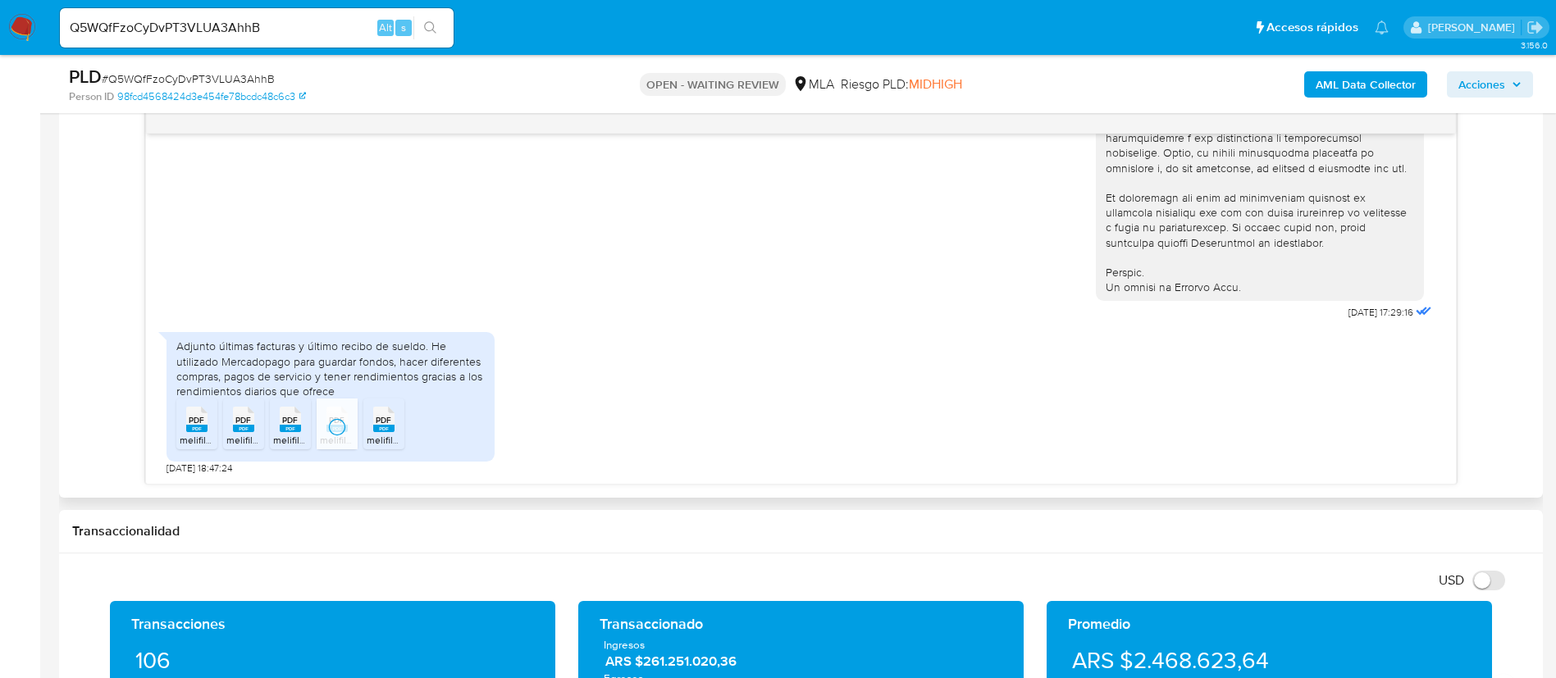
click at [382, 440] on span "melifile2349606257375268211.pdf" at bounding box center [442, 440] width 151 height 14
click at [1412, 84] on b "AML Data Collector" at bounding box center [1365, 84] width 100 height 26
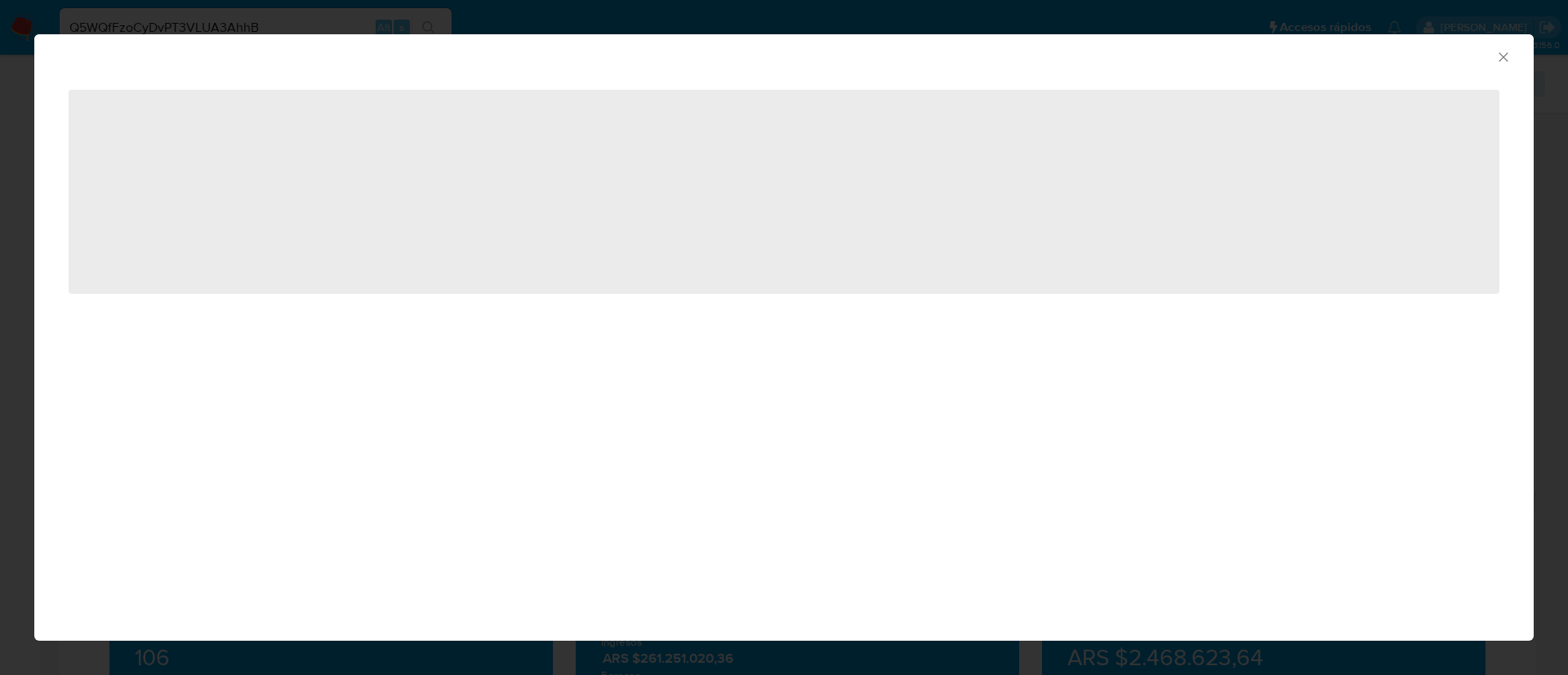
click at [256, 286] on span "‌" at bounding box center [784, 191] width 1432 height 204
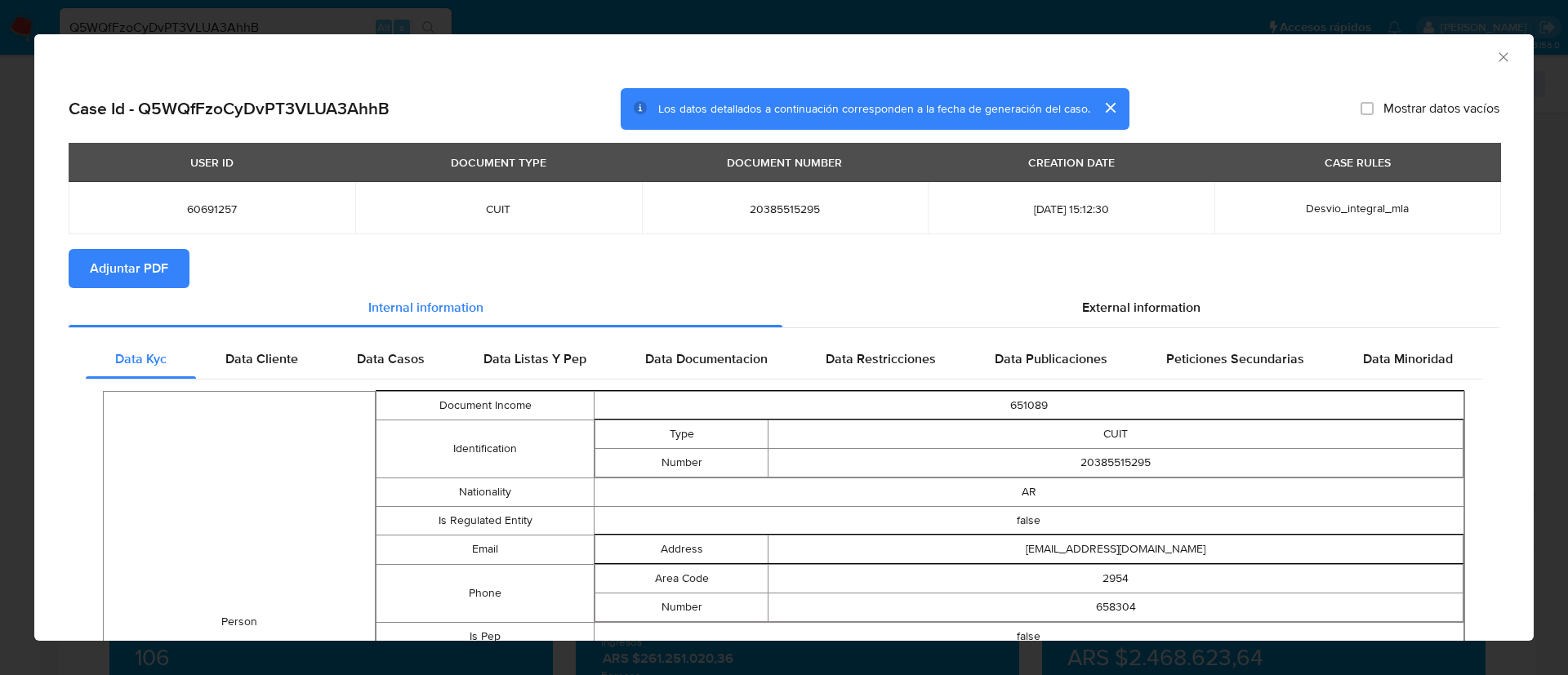
click at [141, 270] on span "Adjuntar PDF" at bounding box center [129, 269] width 79 height 36
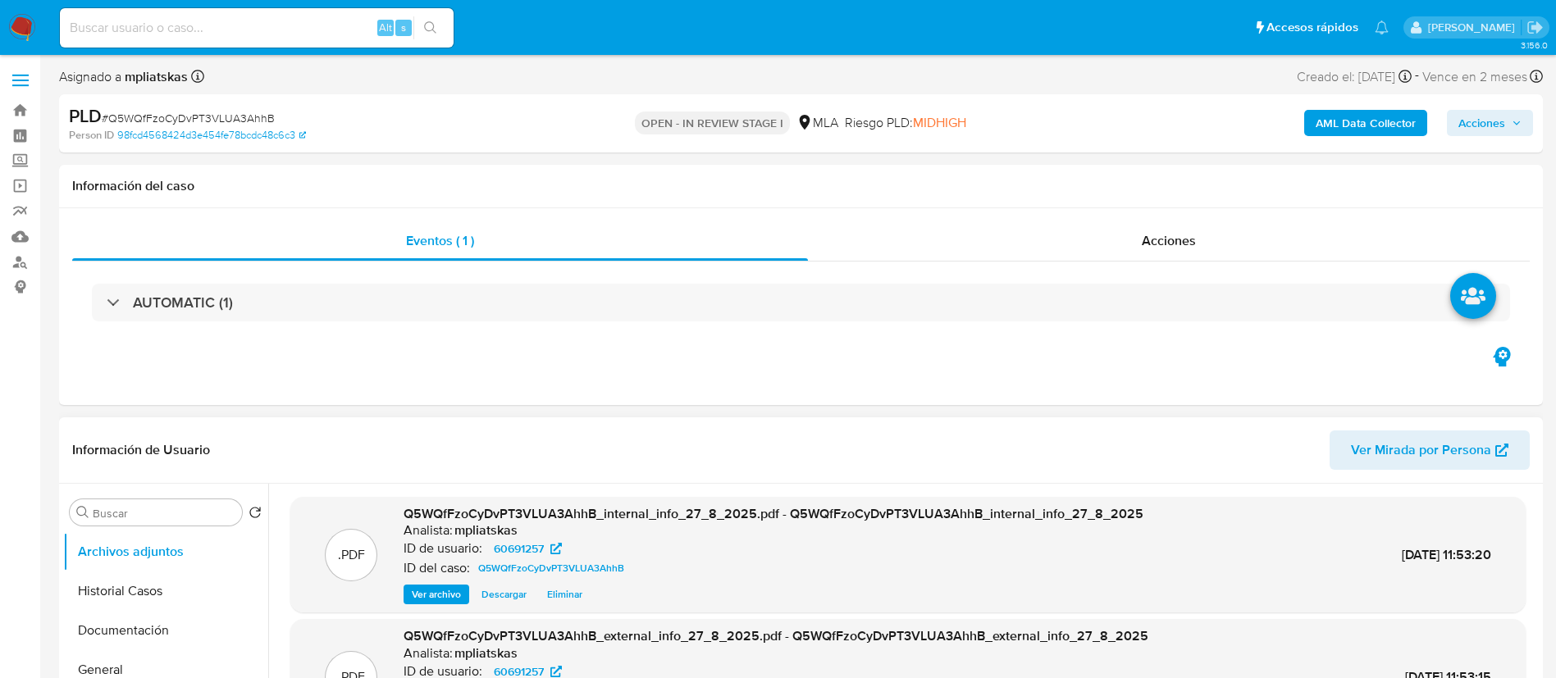
select select "10"
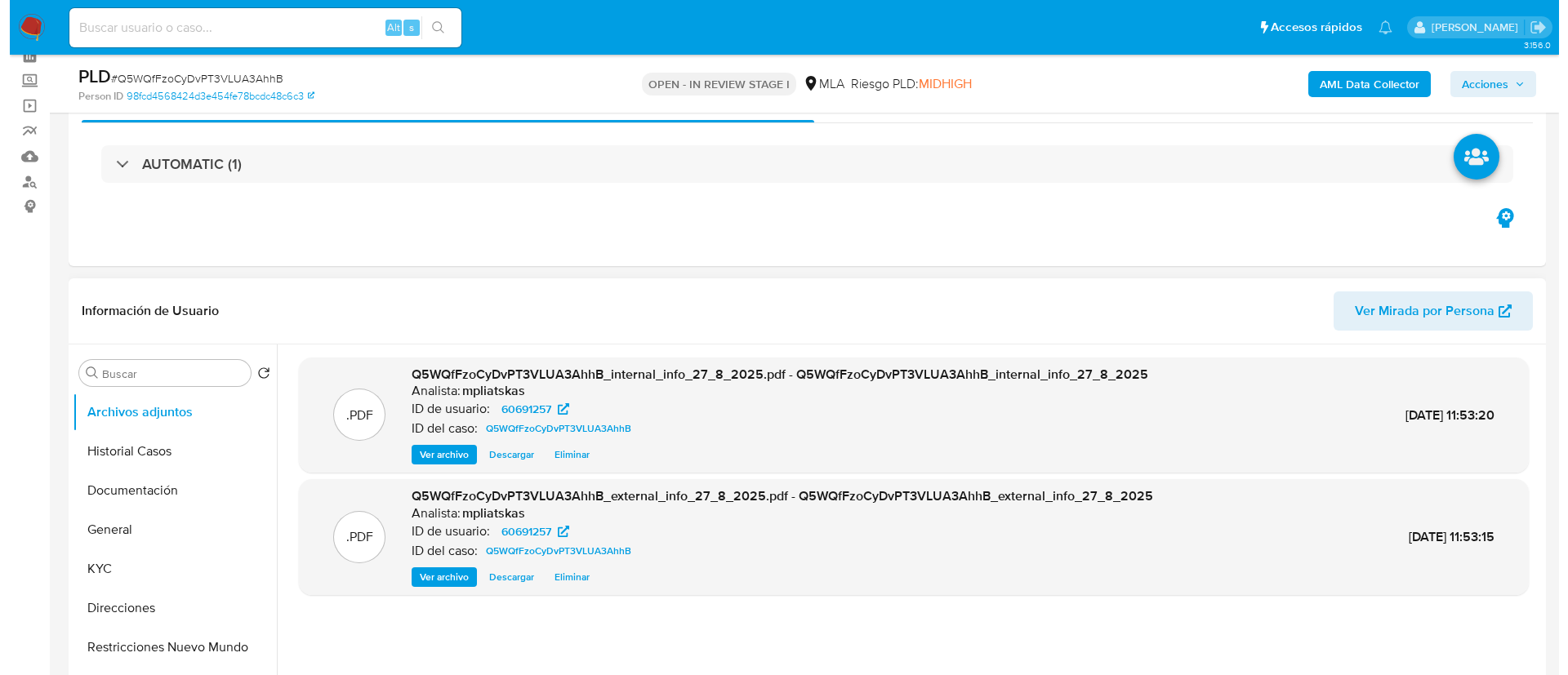
scroll to position [245, 0]
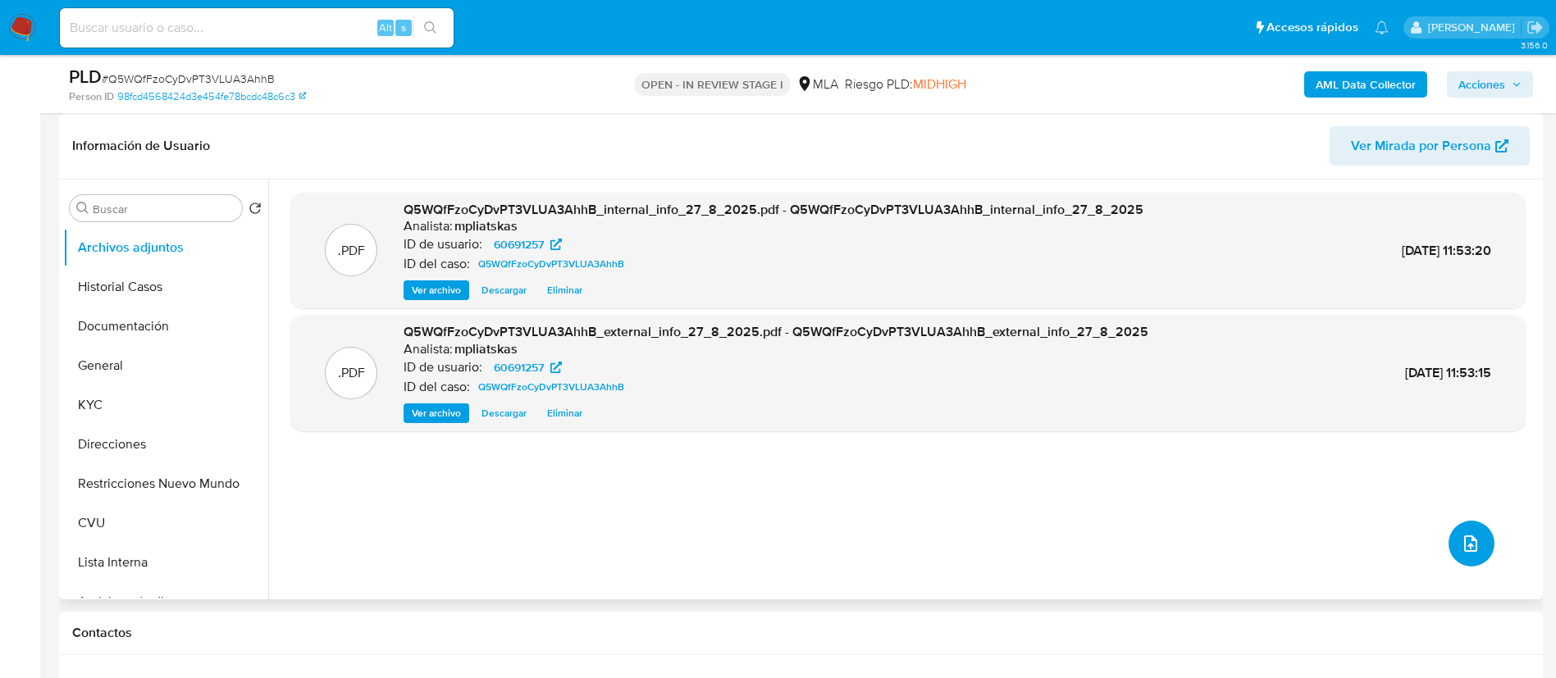
click at [1460, 529] on button "upload-file" at bounding box center [1471, 544] width 46 height 46
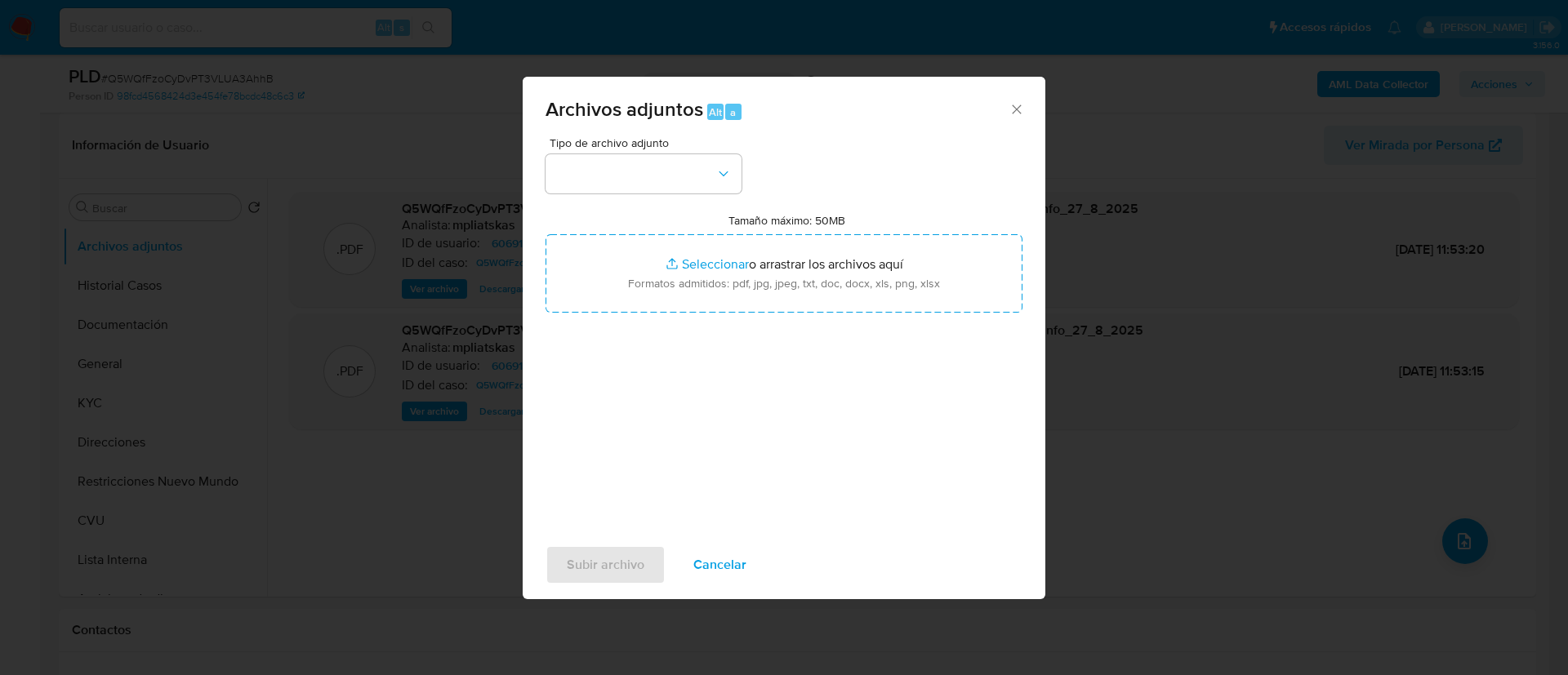
click at [696, 197] on div "Tipo de archivo adjunto Tamaño máximo: 50MB Seleccionar archivos Seleccionar o …" at bounding box center [784, 330] width 477 height 385
click at [683, 152] on div "Tipo de archivo adjunto" at bounding box center [644, 165] width 196 height 57
click at [669, 181] on button "button" at bounding box center [644, 173] width 196 height 39
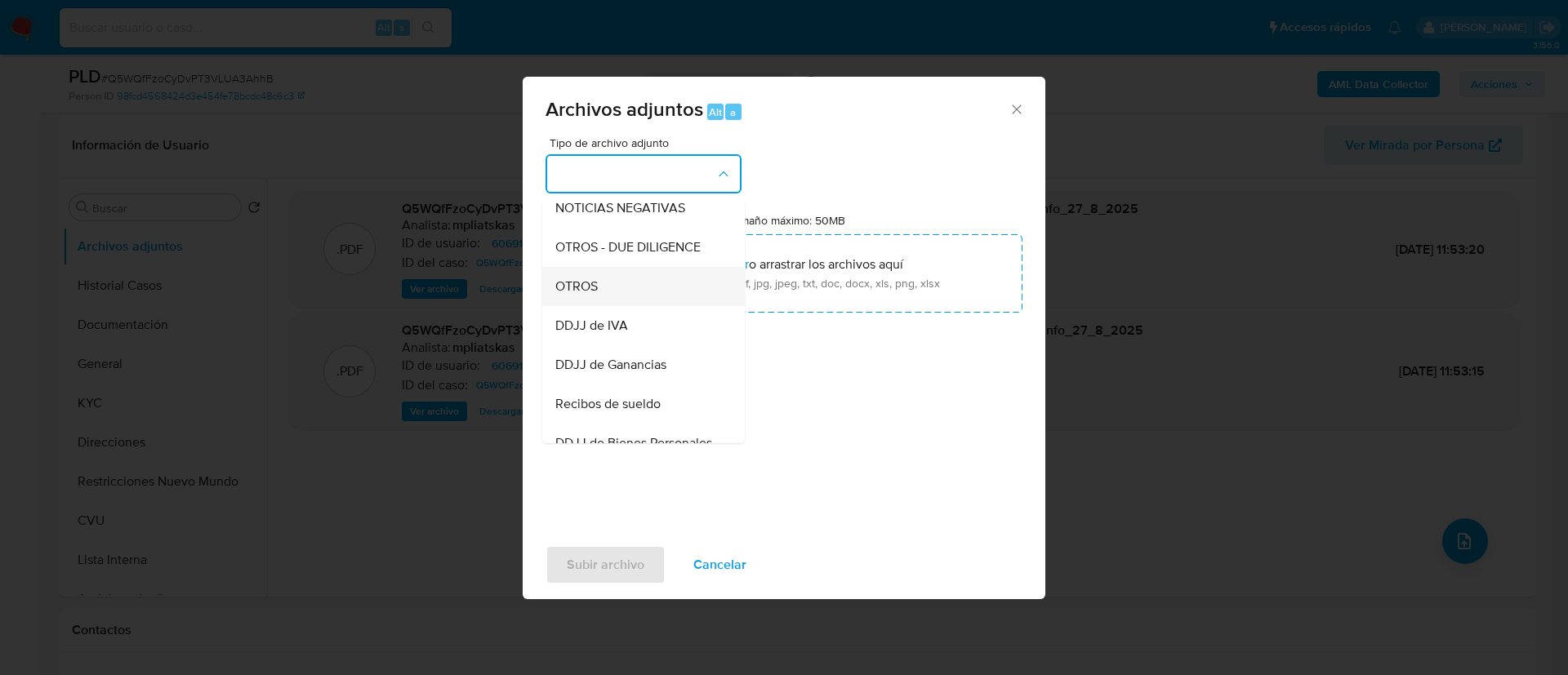
click at [631, 307] on div "OTROS" at bounding box center [639, 286] width 166 height 39
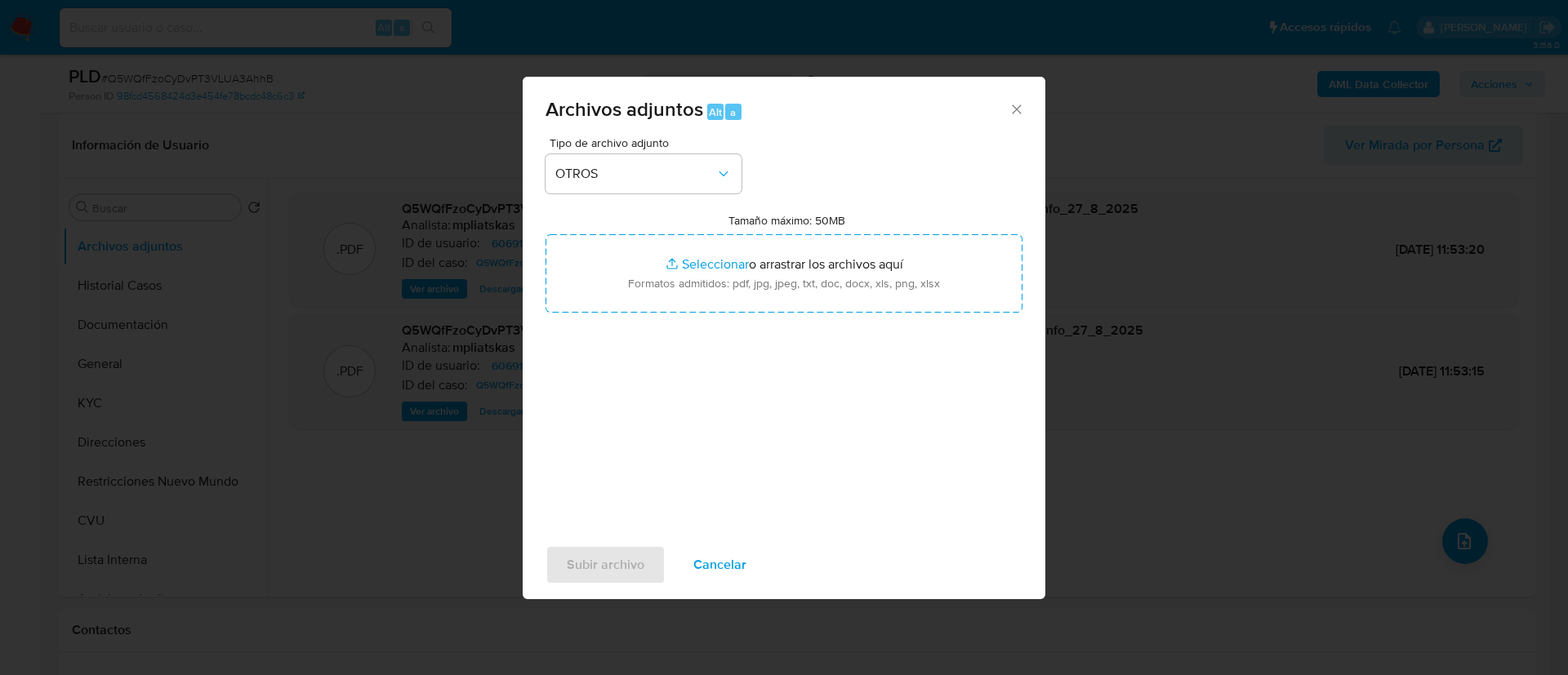
click at [631, 312] on input "Tamaño máximo: 50MB Seleccionar archivos" at bounding box center [784, 273] width 477 height 79
type input "C:\fakepath\60691257_65bdabac-45f1-408f-9d55-d6b87700f2f6.pdf"
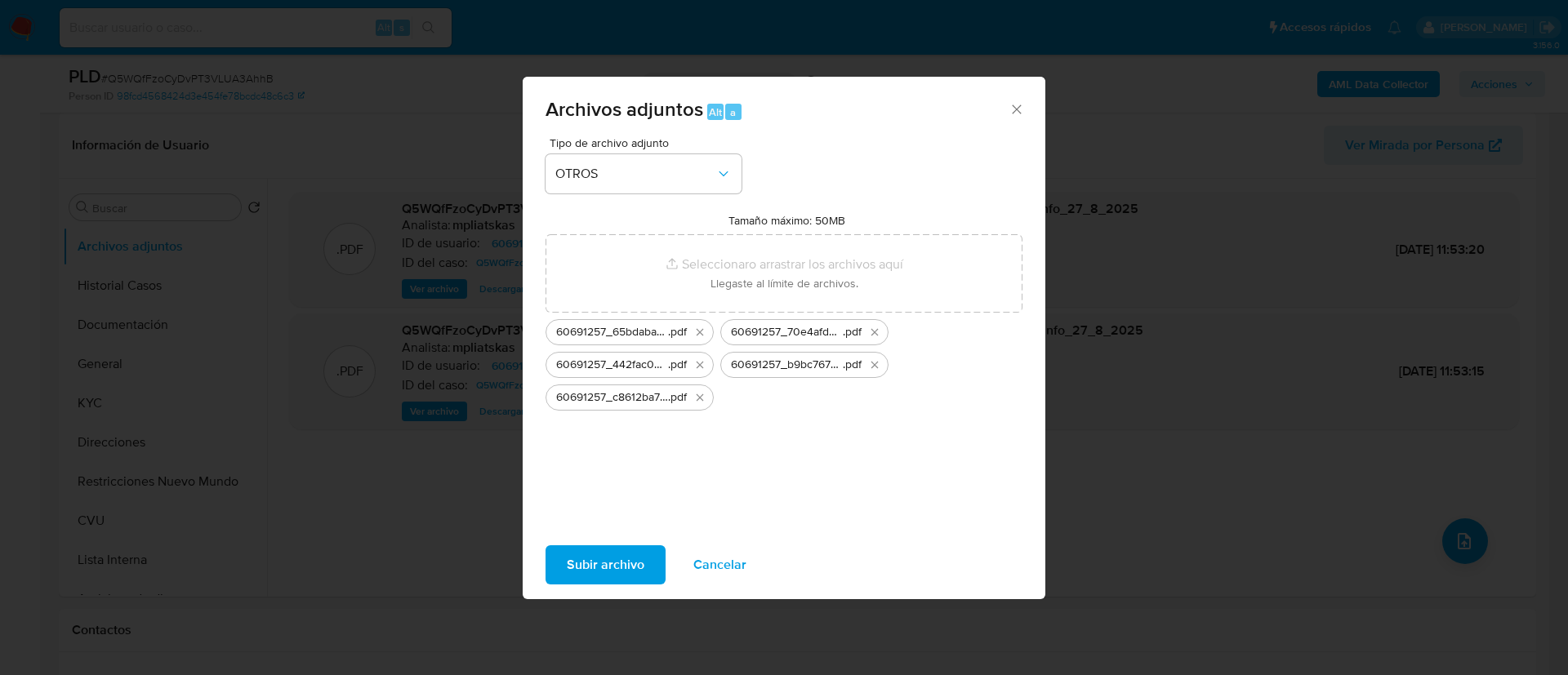
click at [584, 573] on span "Subir archivo" at bounding box center [606, 564] width 78 height 36
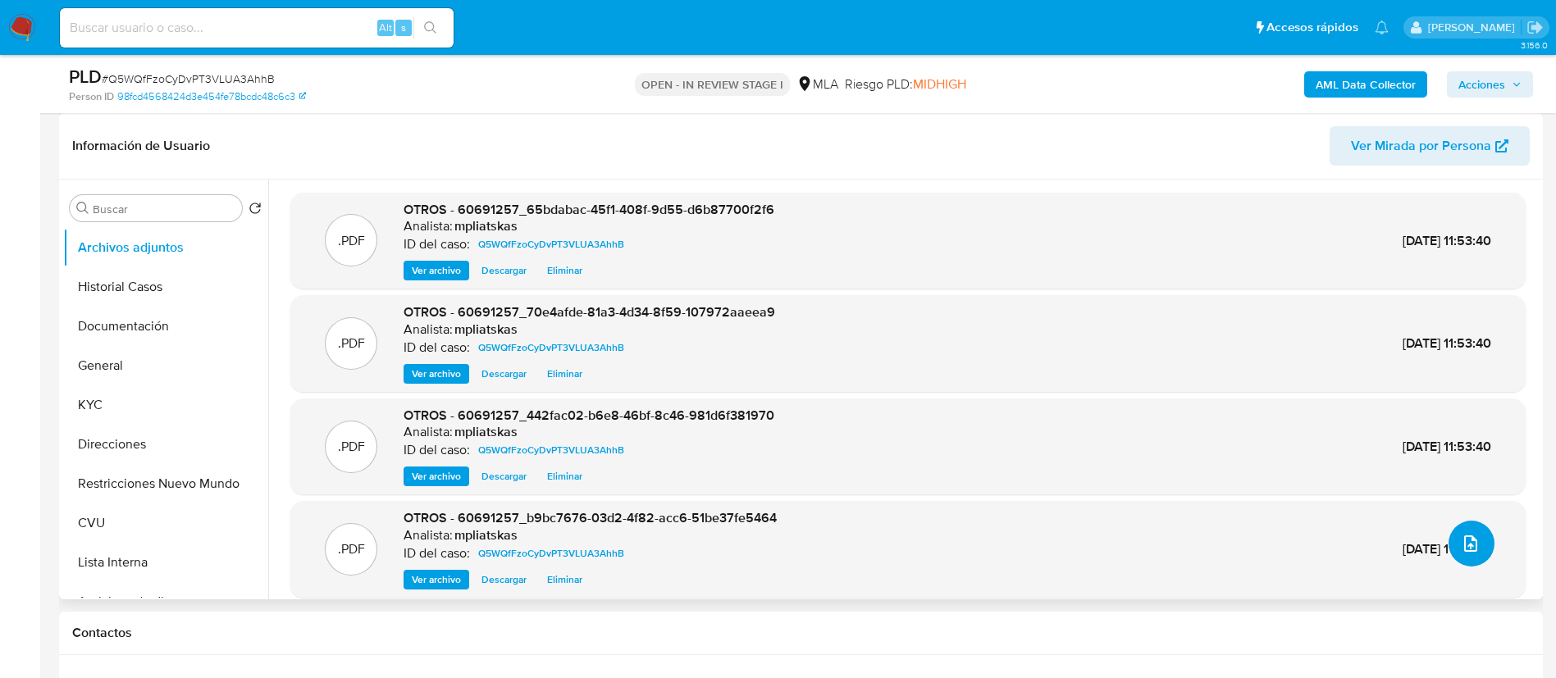
click at [1472, 549] on button "upload-file" at bounding box center [1471, 544] width 46 height 46
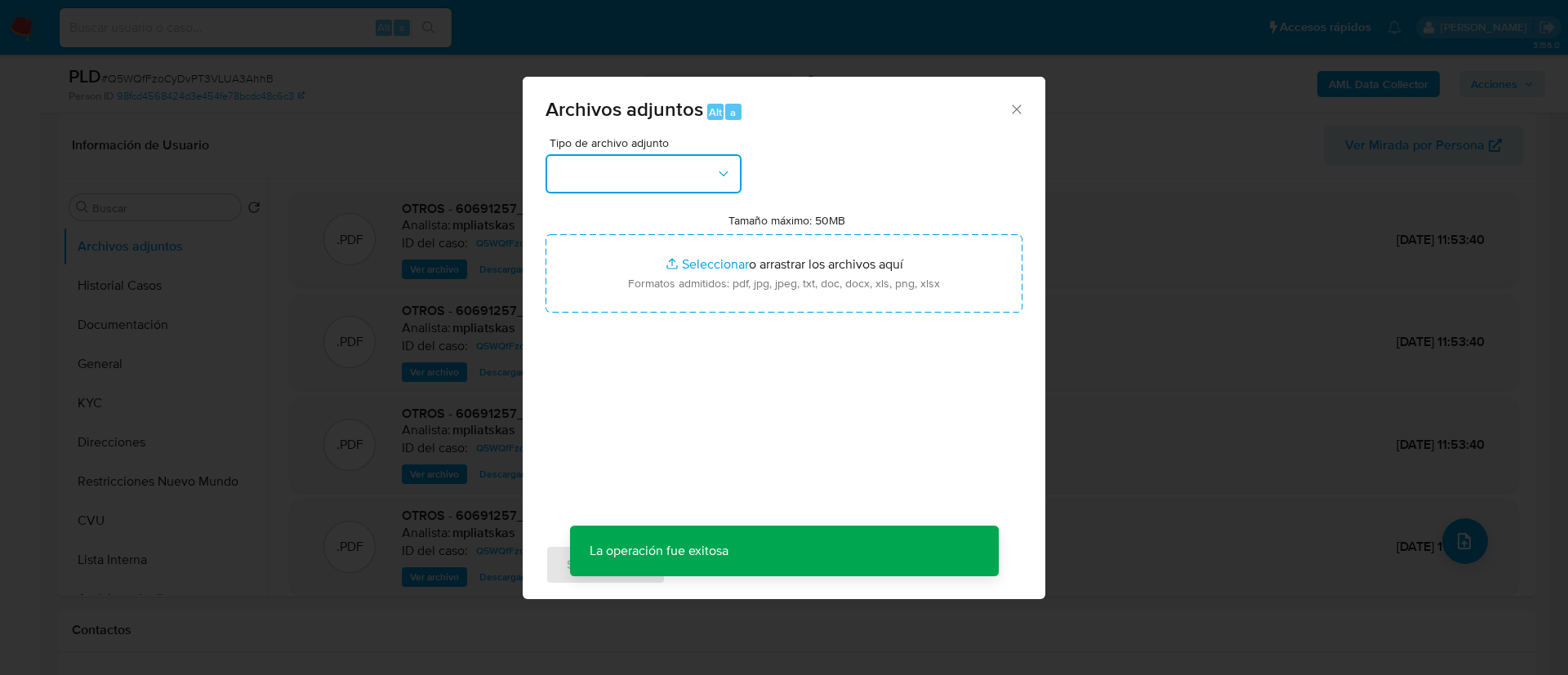
click at [634, 173] on button "button" at bounding box center [644, 173] width 196 height 39
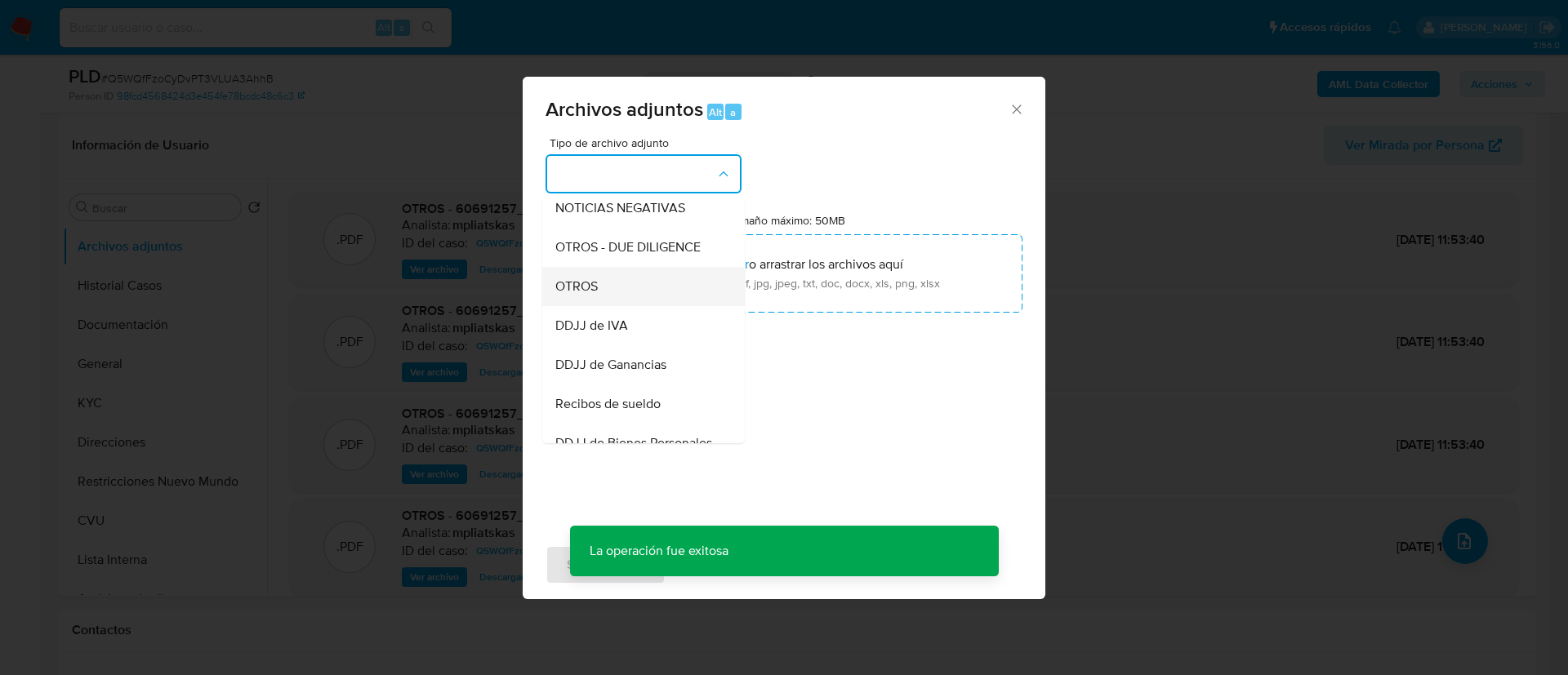
click at [620, 301] on div "OTROS" at bounding box center [639, 286] width 166 height 39
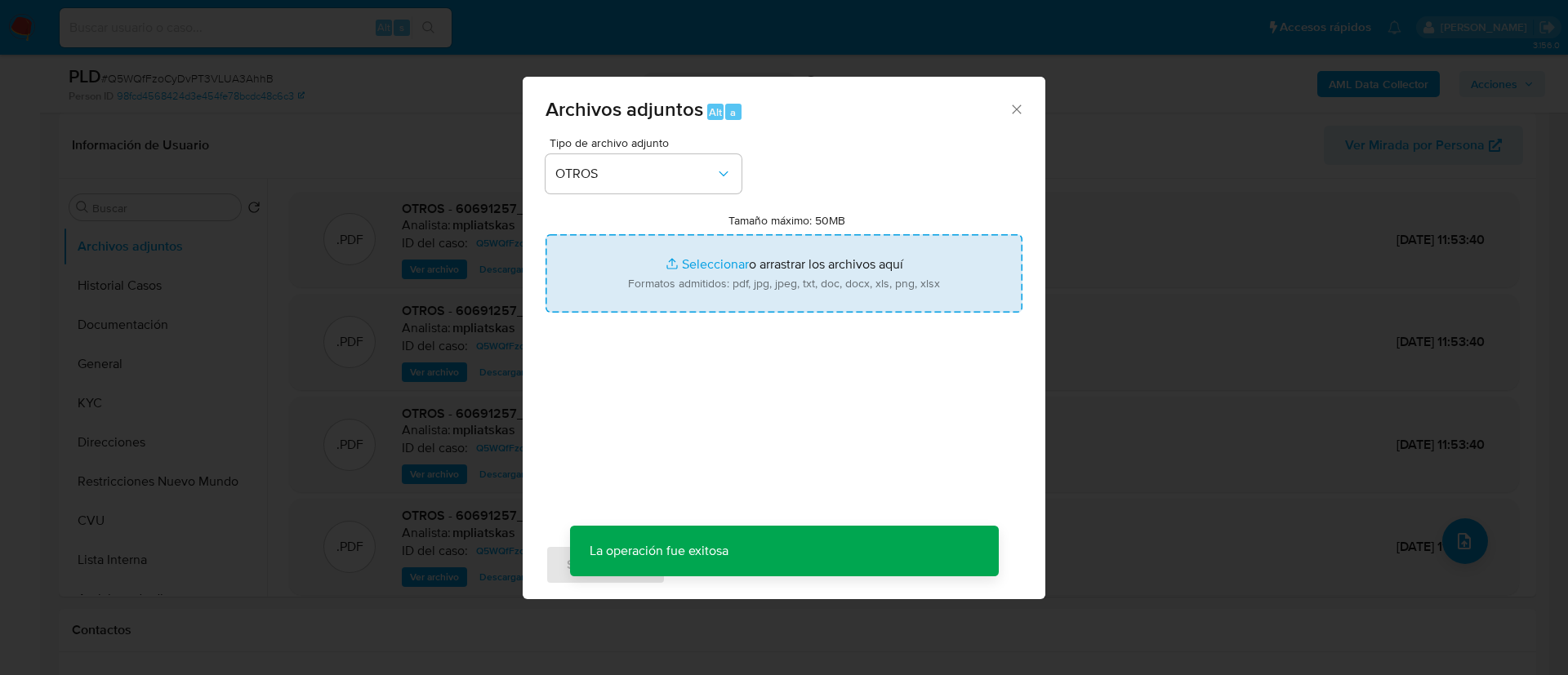
click at [626, 291] on input "Tamaño máximo: 50MB Seleccionar archivos" at bounding box center [784, 273] width 477 height 79
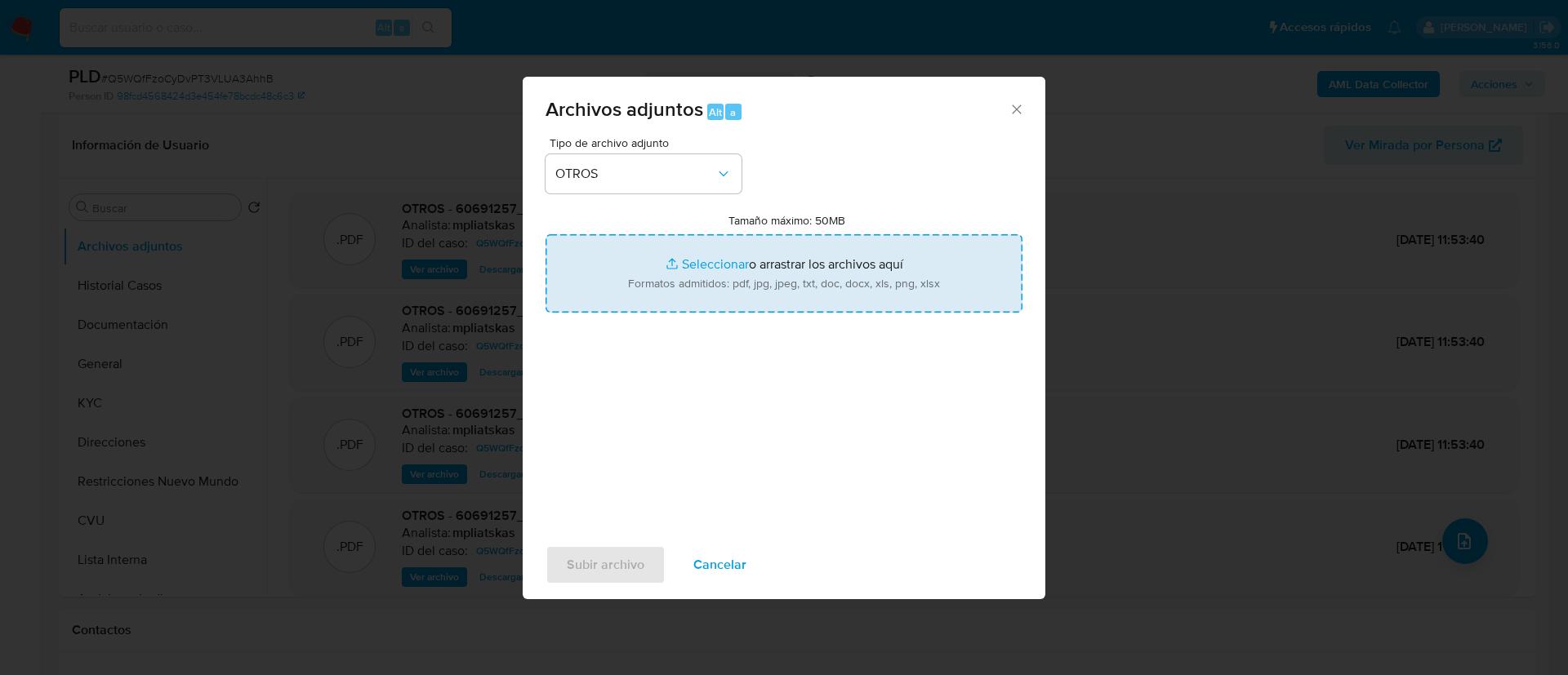
type input "C:\fakepath\60691257 Movimientos.xlsx"
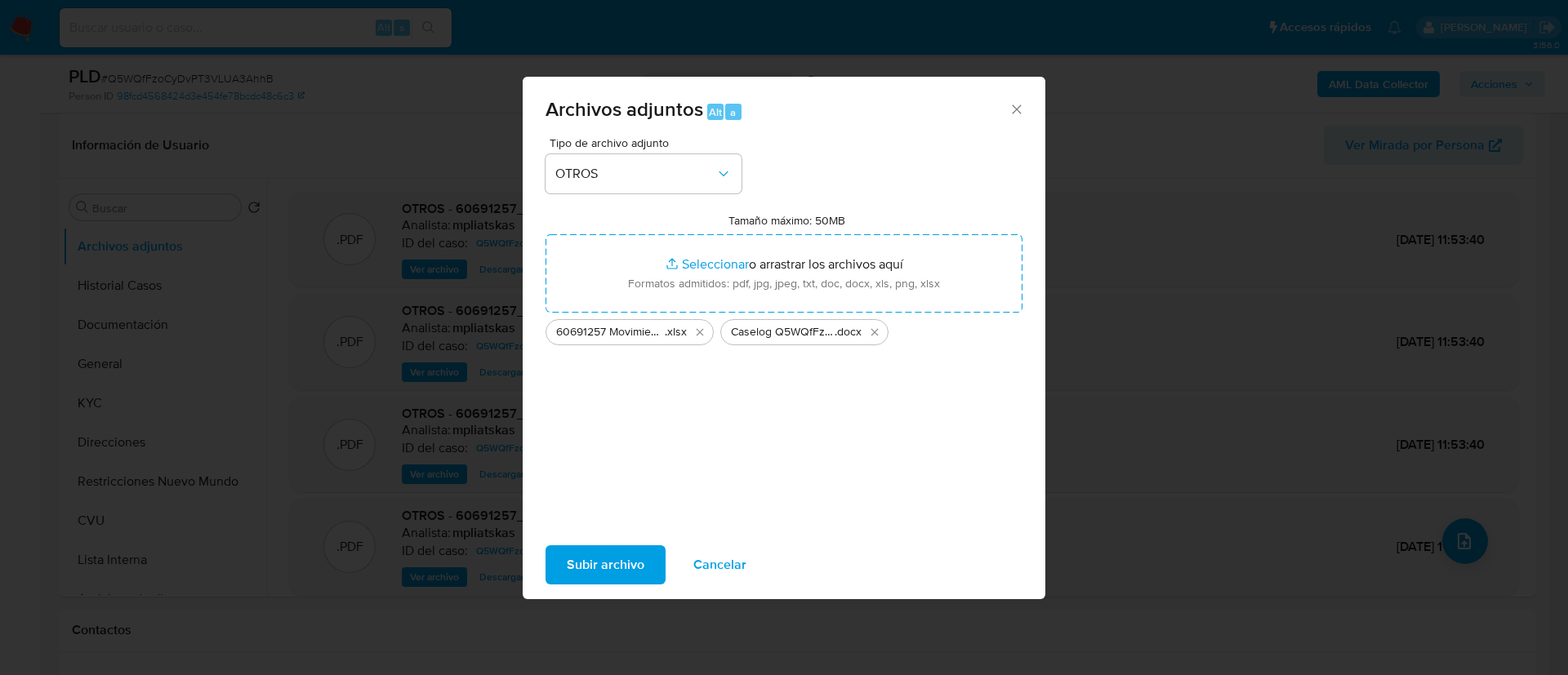
drag, startPoint x: 625, startPoint y: 291, endPoint x: 597, endPoint y: 556, distance: 266.5
click at [597, 556] on span "Subir archivo" at bounding box center [606, 564] width 78 height 36
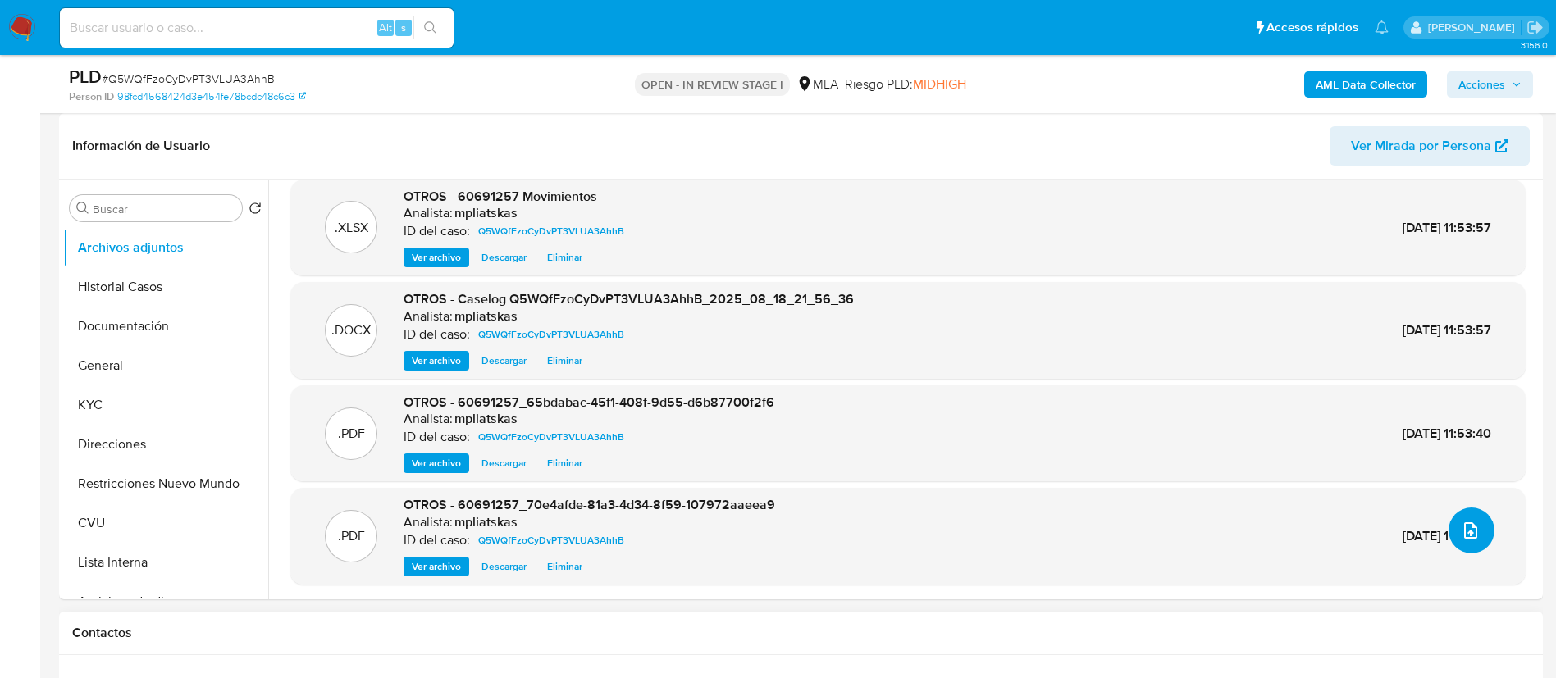
scroll to position [615, 0]
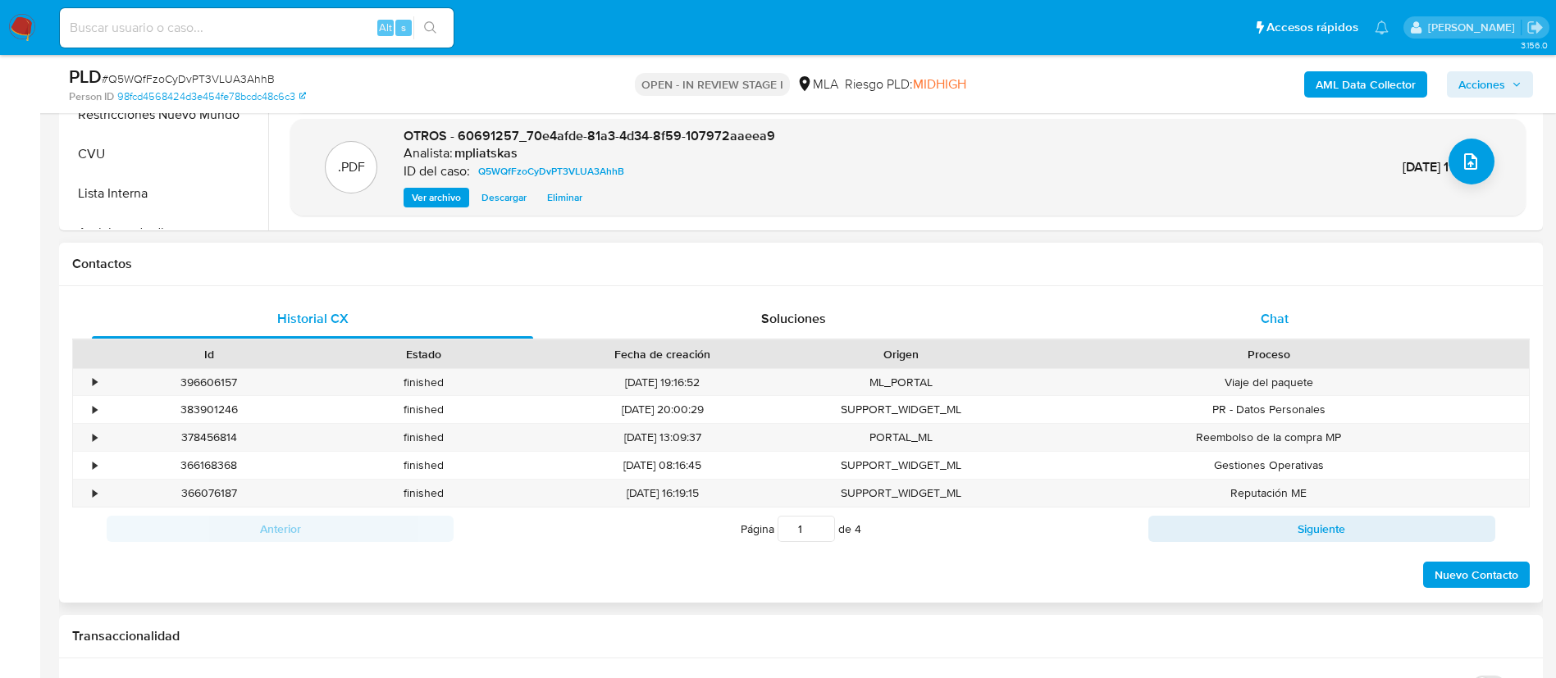
click at [1298, 326] on div "Chat" at bounding box center [1274, 318] width 441 height 39
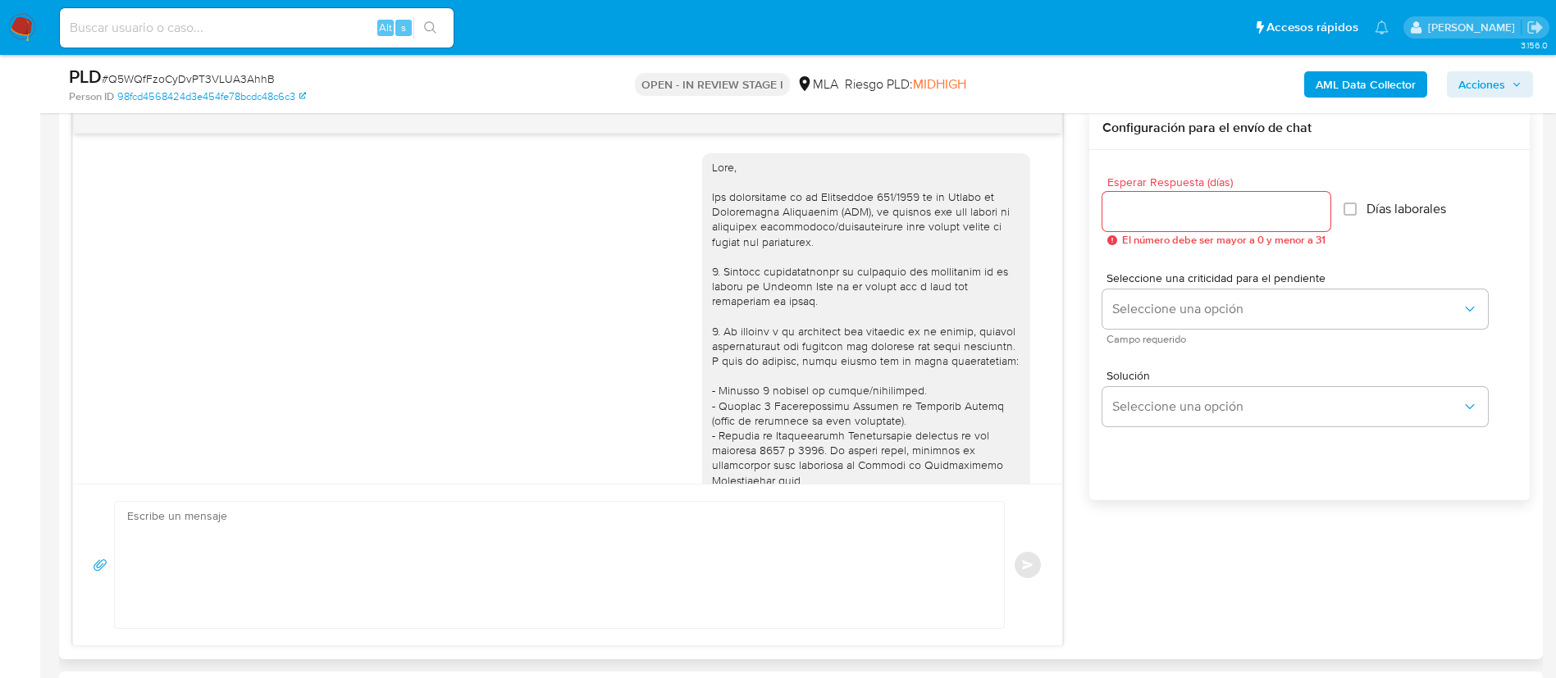
scroll to position [745, 0]
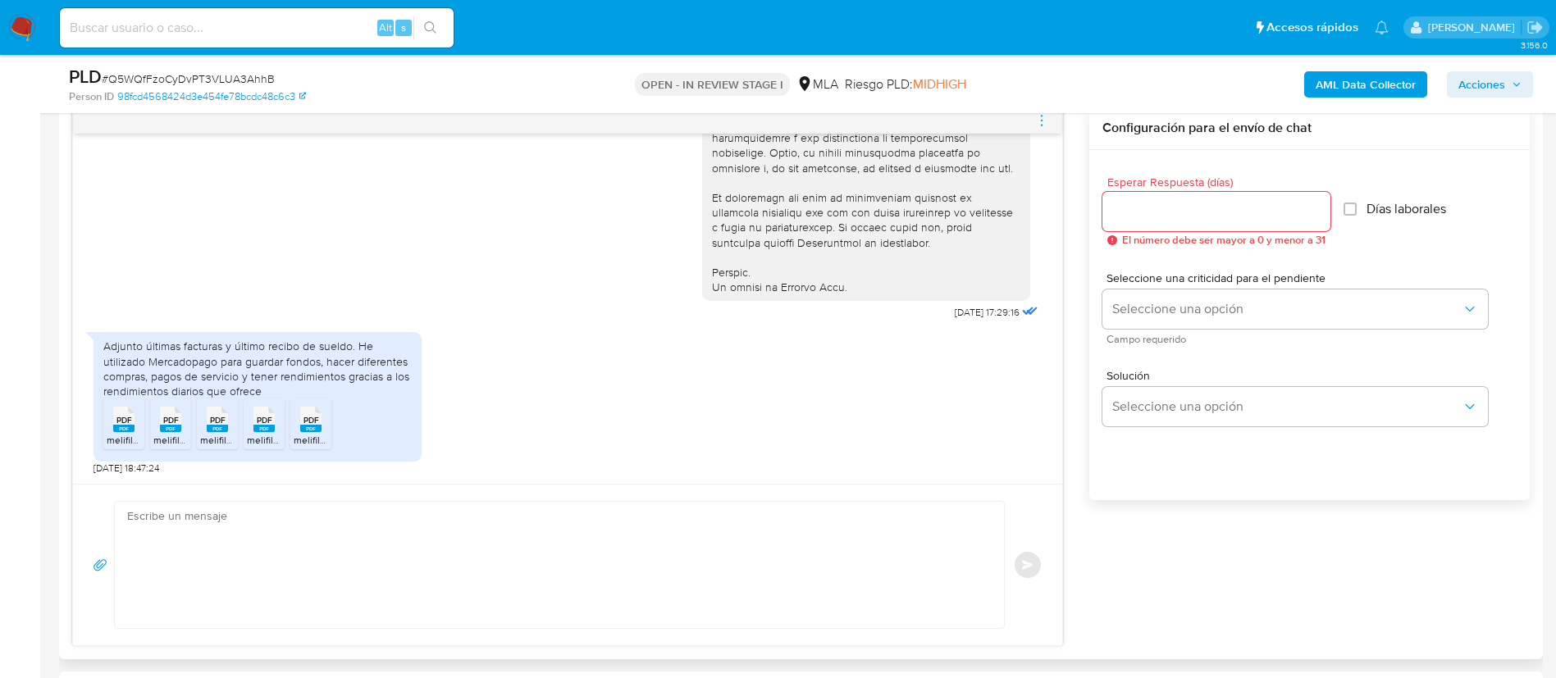
click at [621, 522] on textarea at bounding box center [555, 565] width 856 height 126
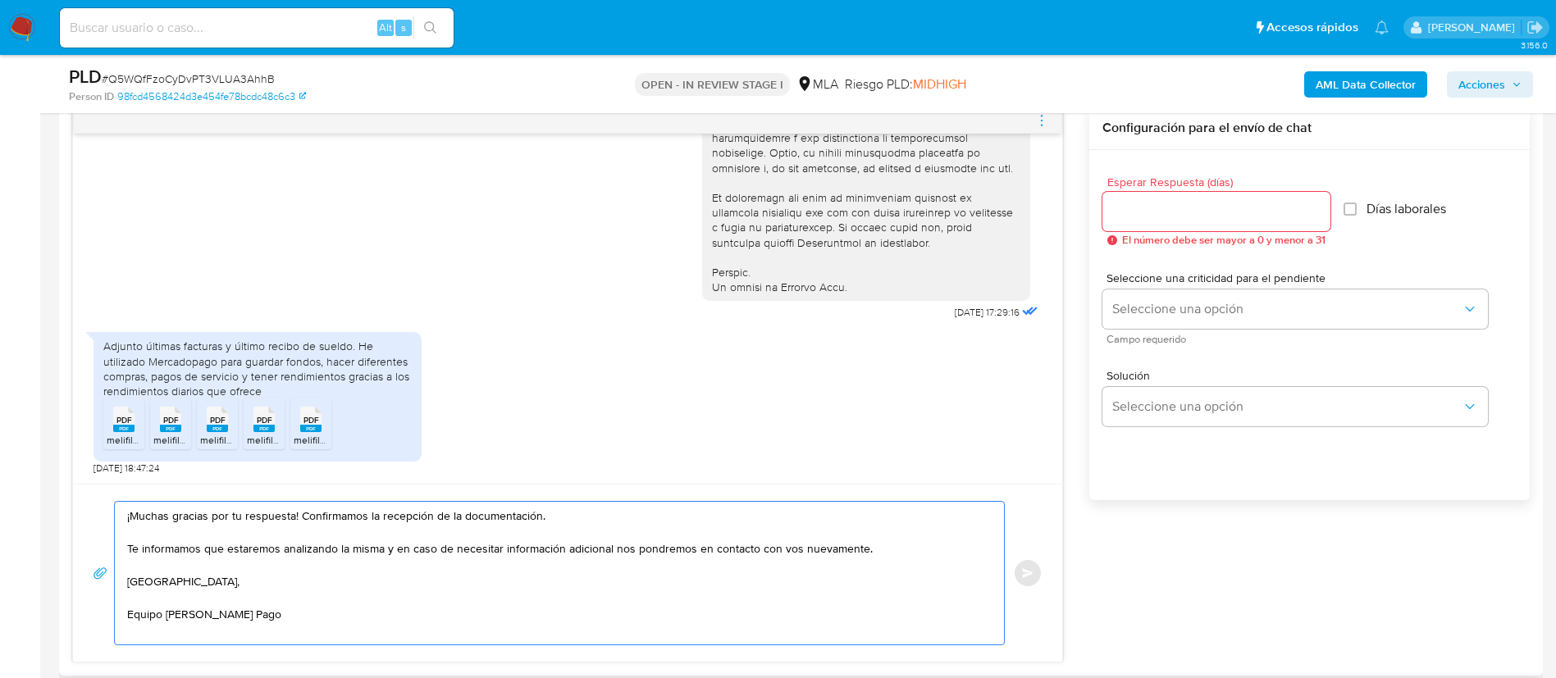
type textarea "¡Muchas gracias por tu respuesta! Confirmamos la recepción de la documentación.…"
click at [1307, 203] on input "Esperar Respuesta (días)" at bounding box center [1216, 211] width 228 height 21
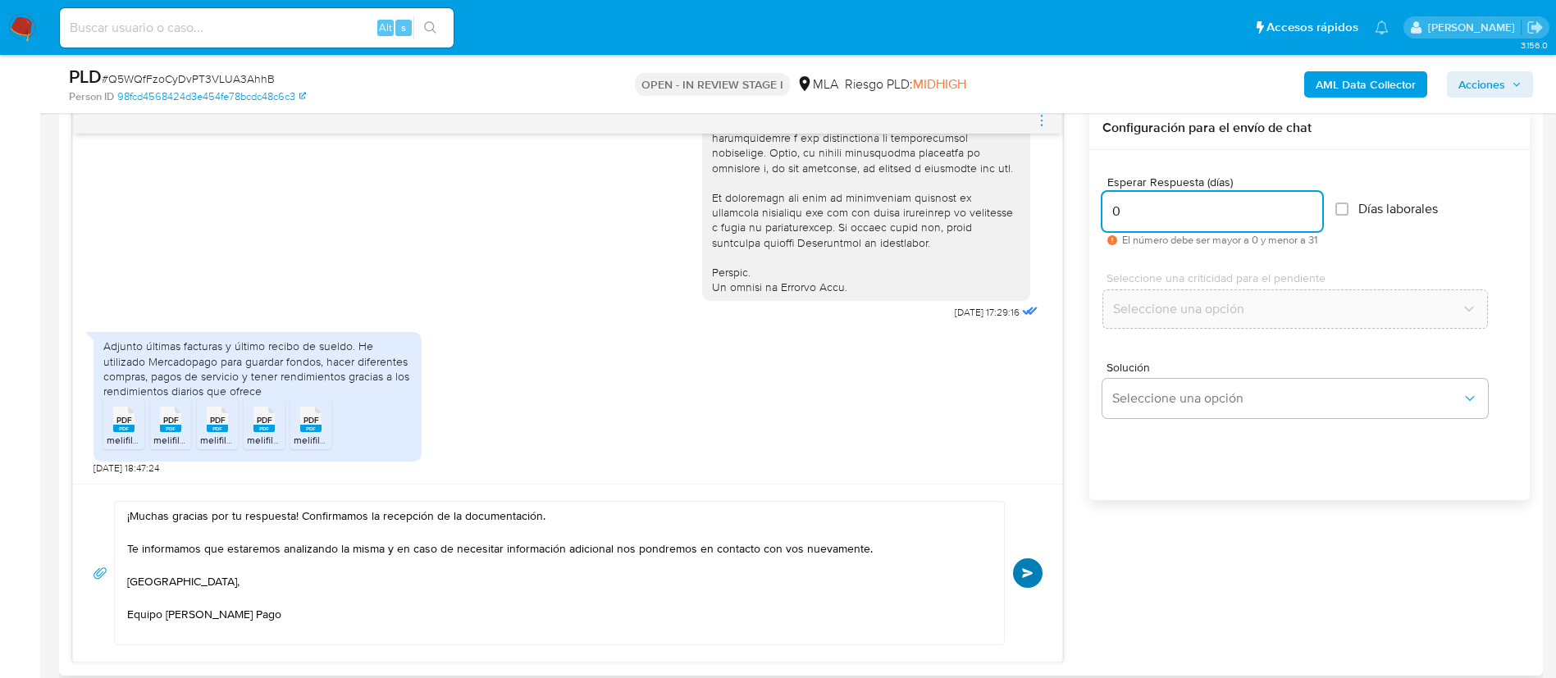
type input "0"
click at [1036, 573] on button "Enviar" at bounding box center [1028, 573] width 30 height 30
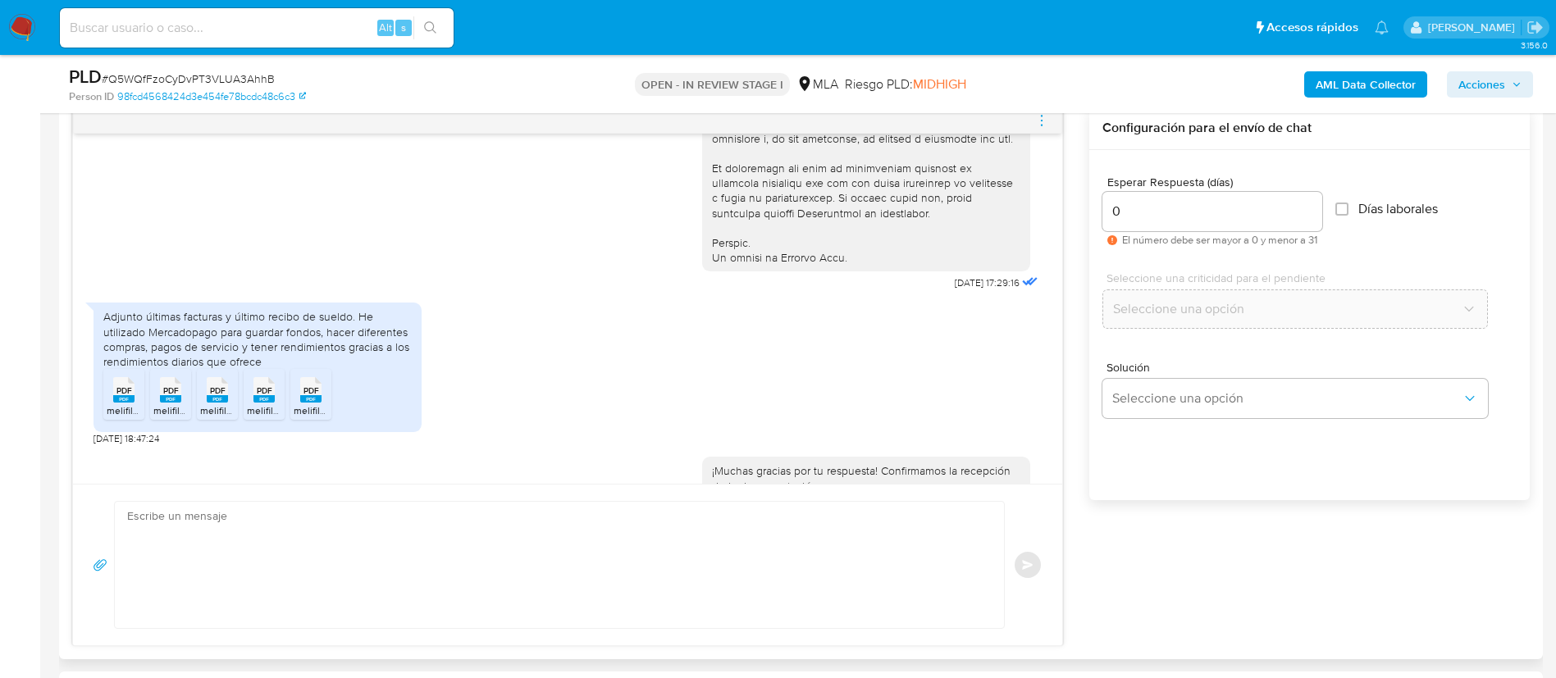
click at [1042, 119] on icon "menu-action" at bounding box center [1041, 120] width 15 height 15
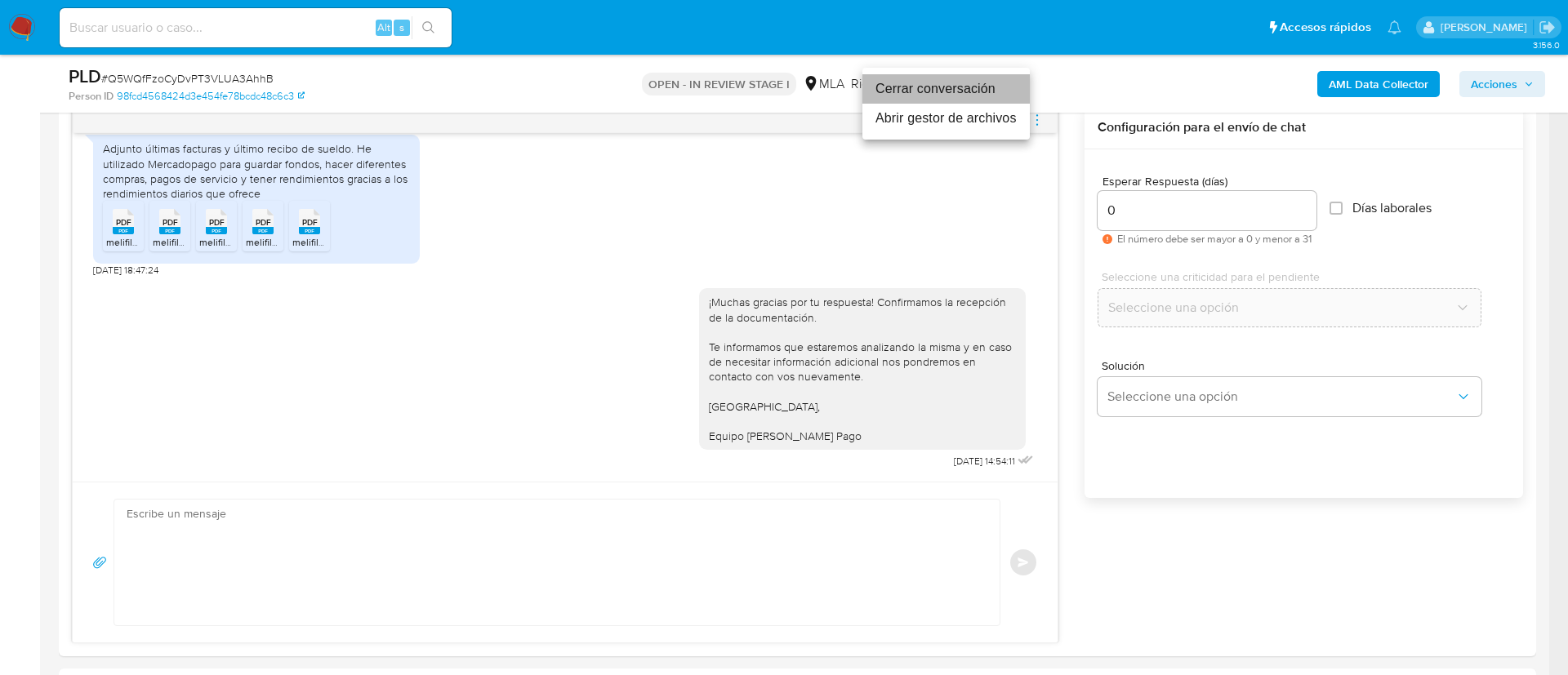
click at [959, 91] on li "Cerrar conversación" at bounding box center [946, 90] width 167 height 30
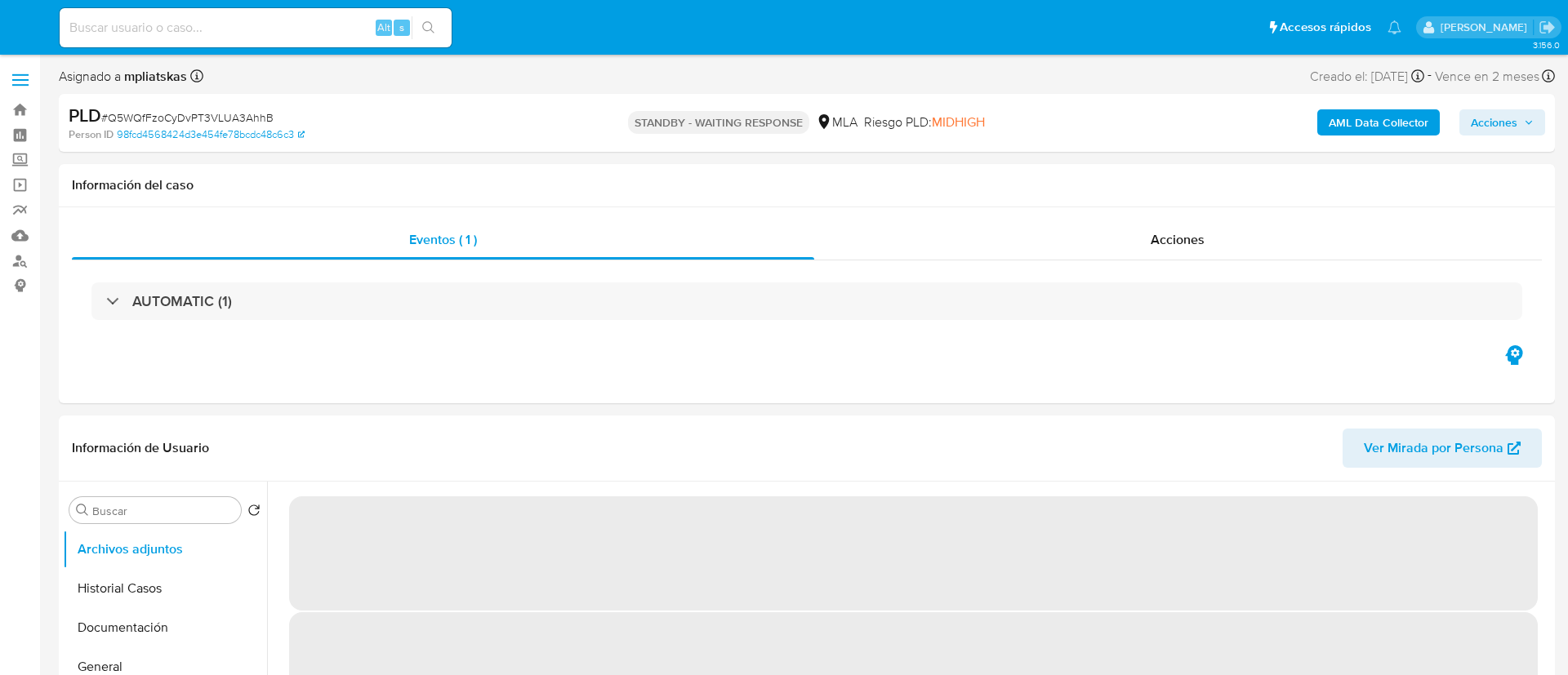
select select "10"
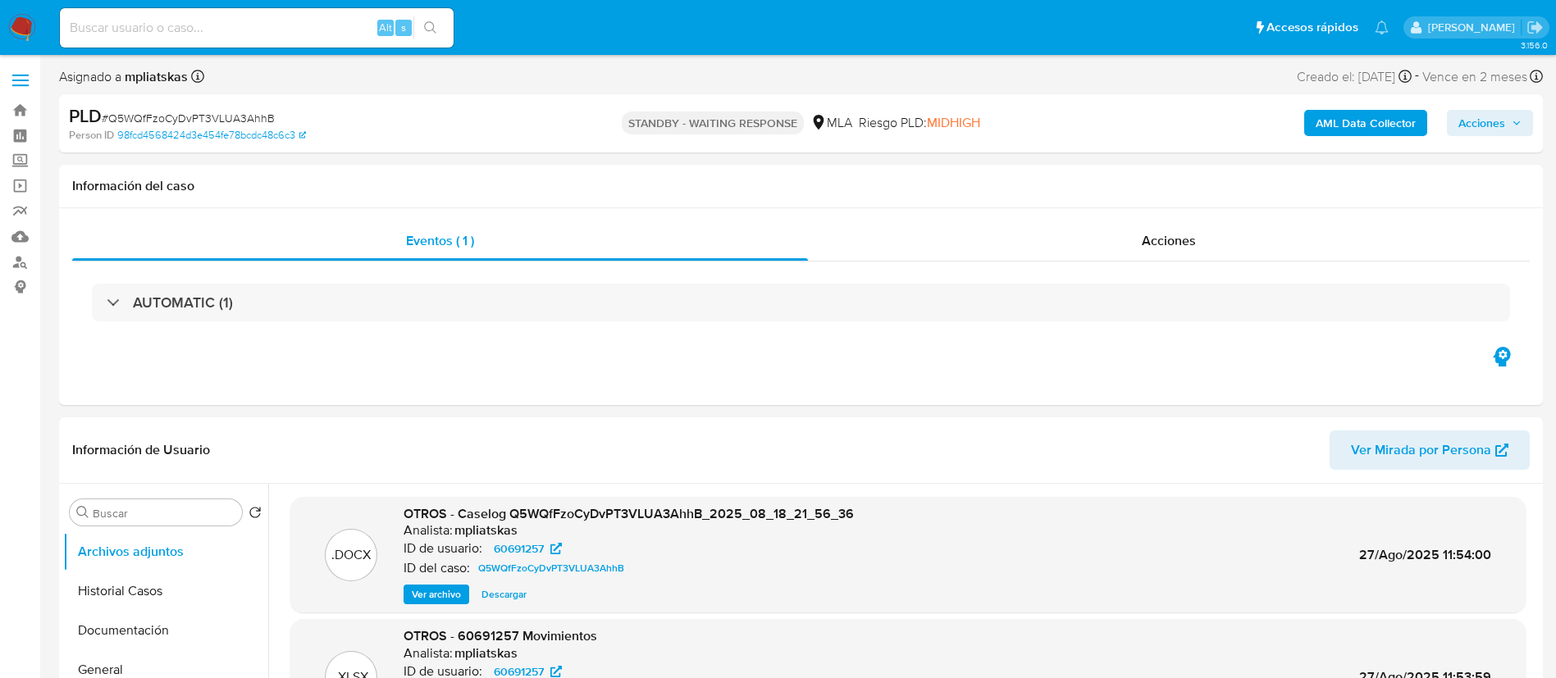
click at [278, 16] on div "Alt s" at bounding box center [257, 27] width 394 height 39
paste input "fZYi8aIf7Q36ylv6epXkztTq"
type input "fZYi8aIf7Q36ylv6epXkztTq"
click at [435, 20] on button "search-icon" at bounding box center [430, 27] width 34 height 23
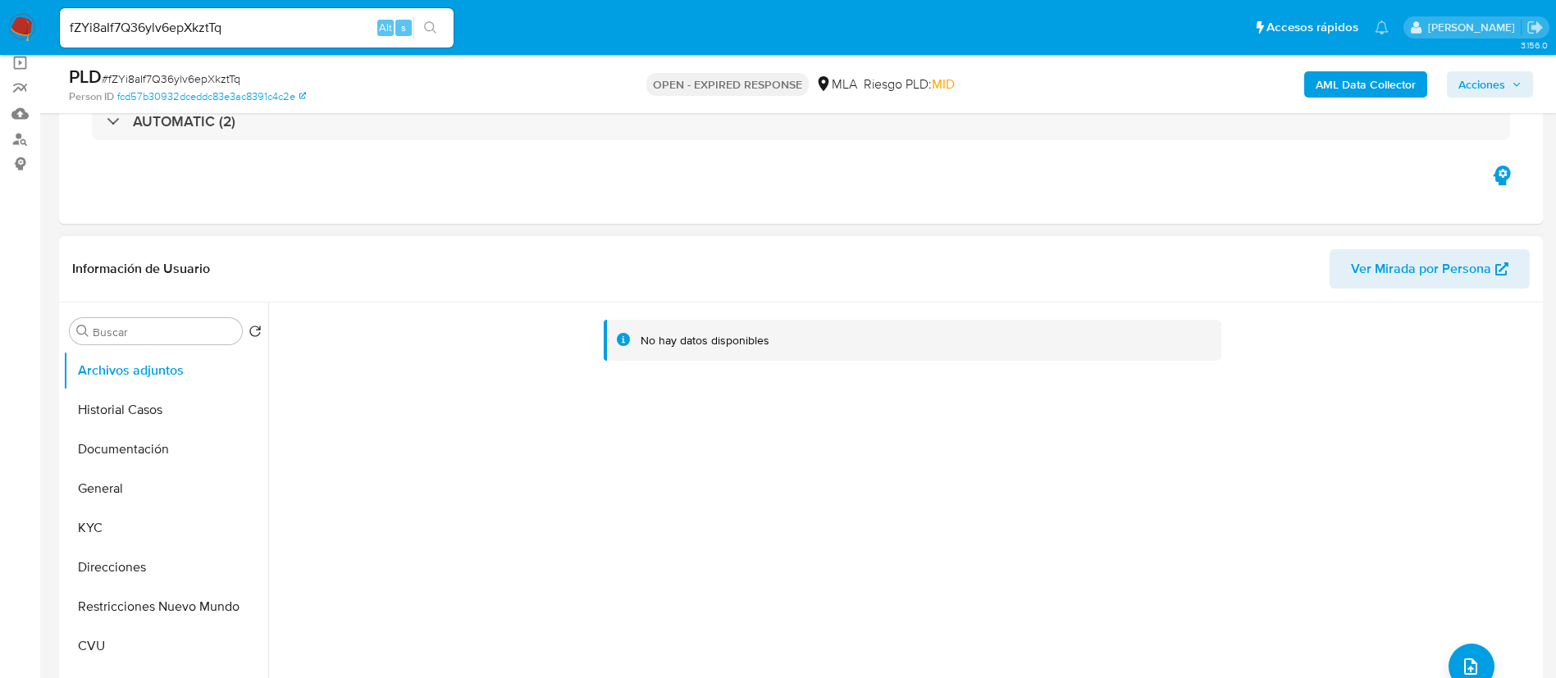
select select "10"
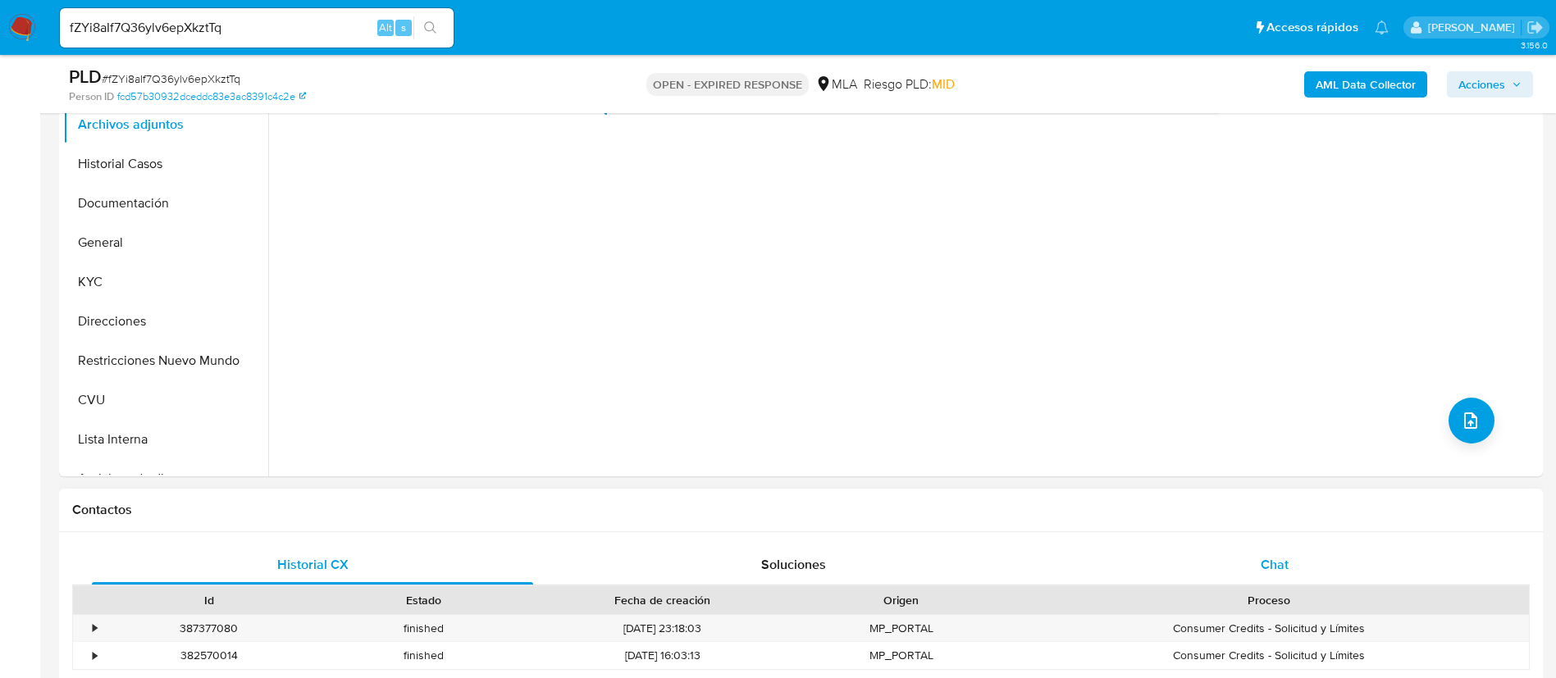
click at [1300, 552] on div "Chat" at bounding box center [1274, 564] width 441 height 39
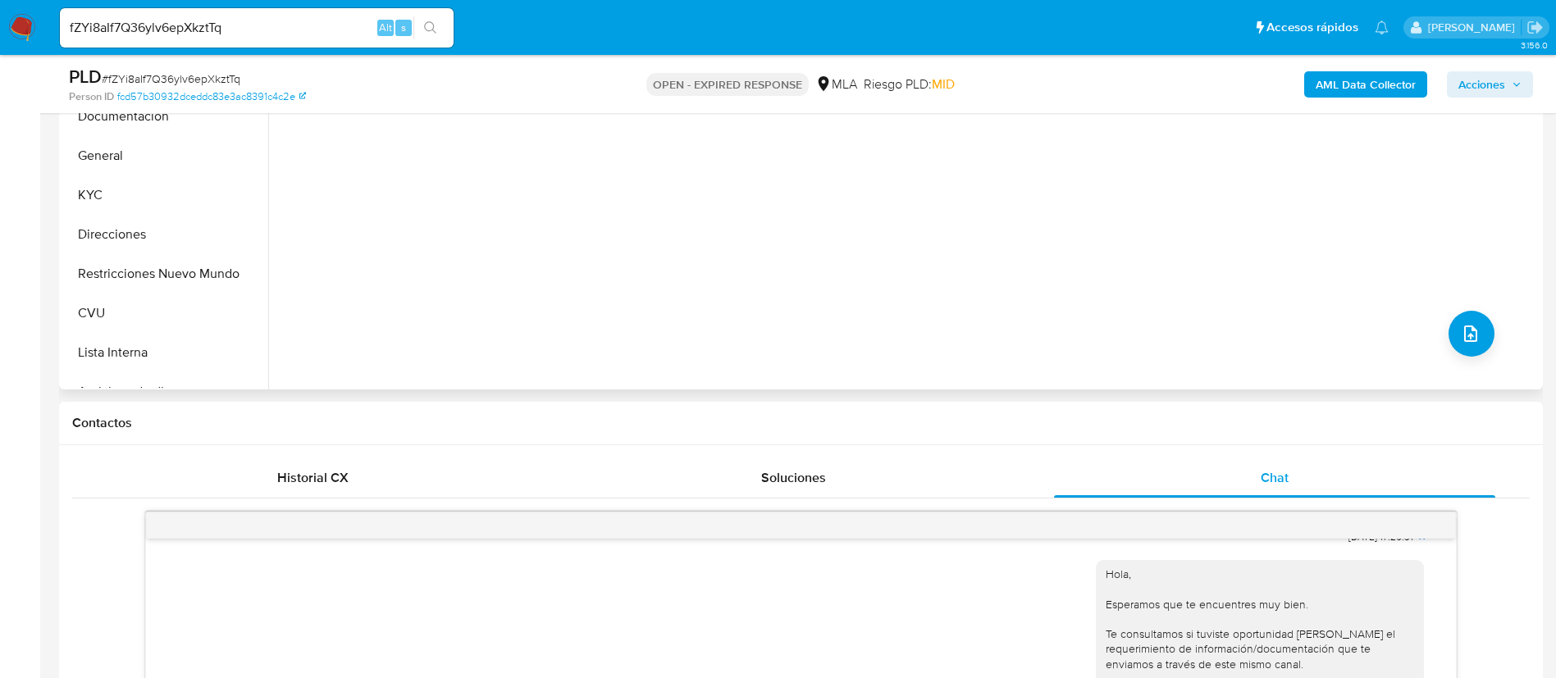
scroll to position [123, 0]
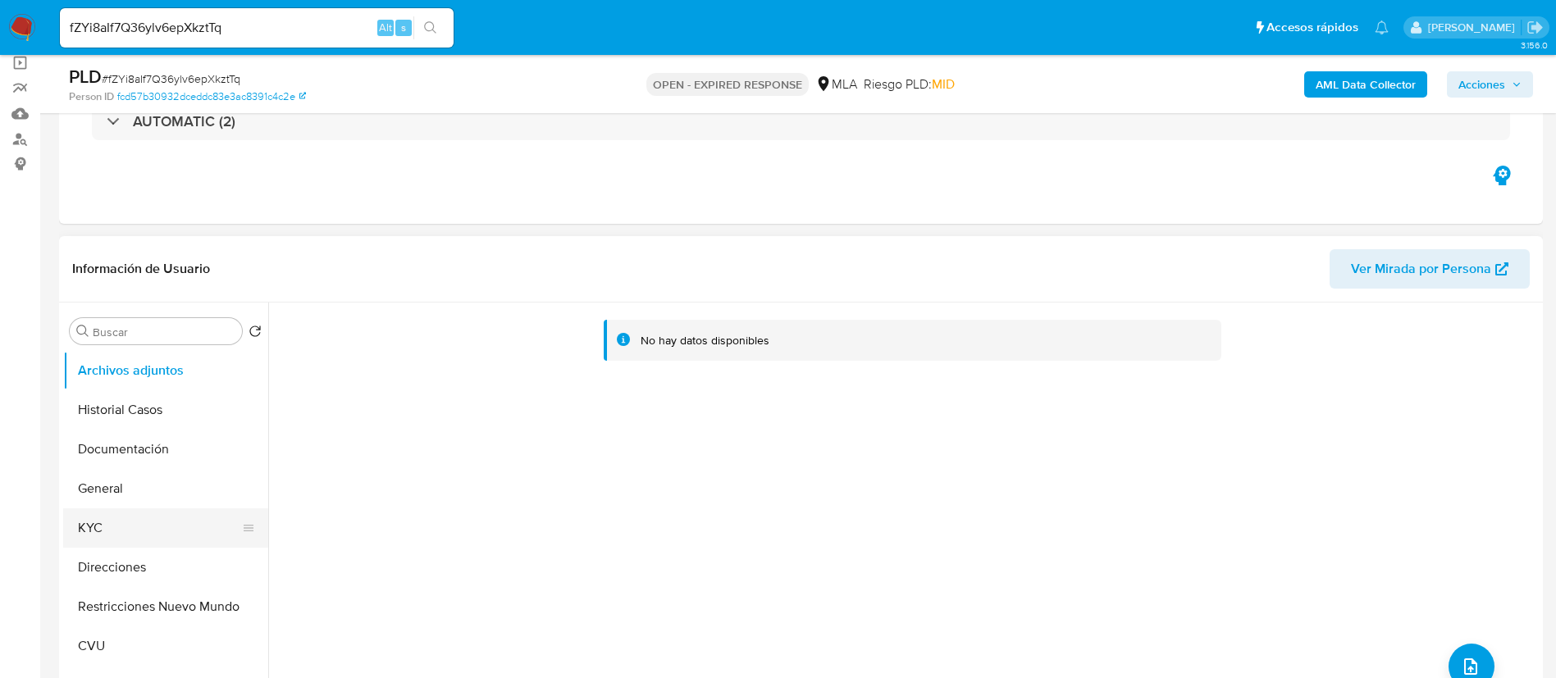
click at [149, 538] on button "KYC" at bounding box center [159, 527] width 192 height 39
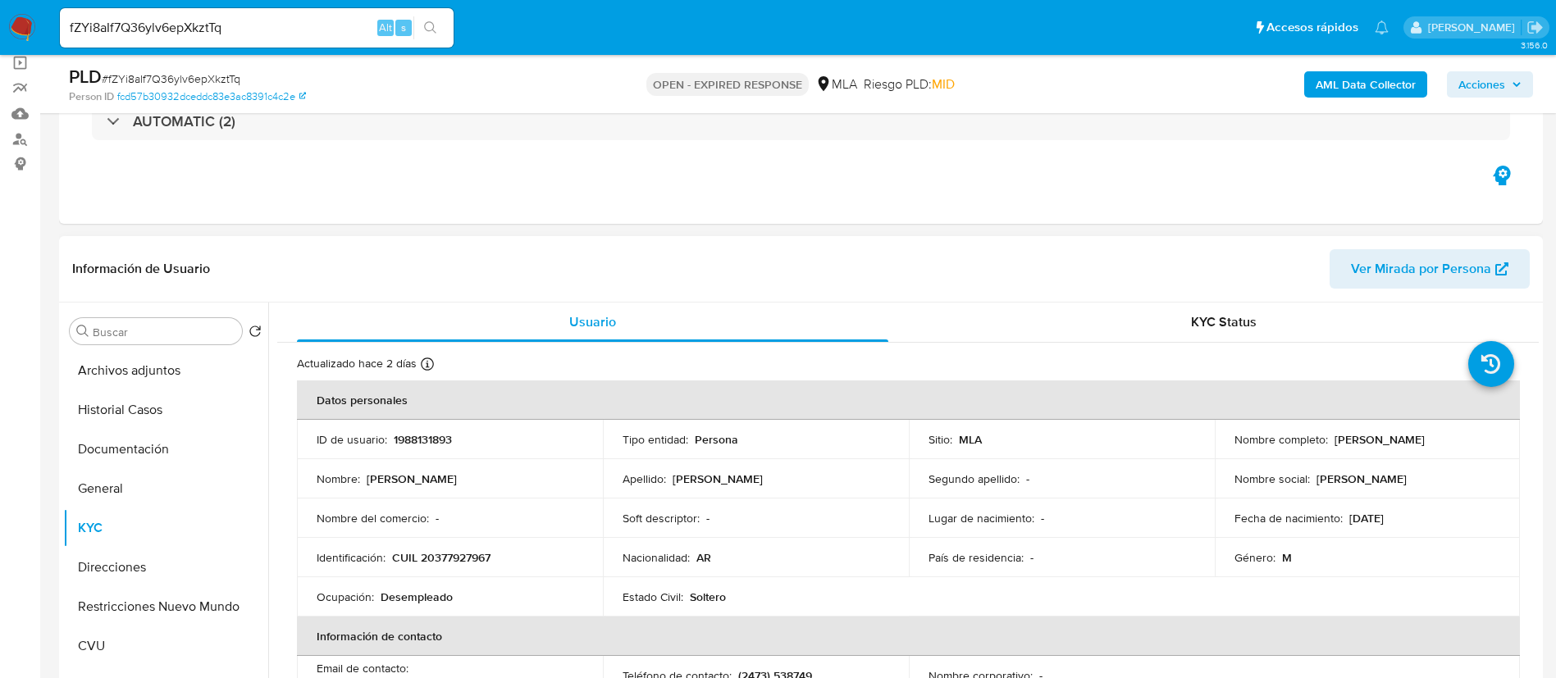
click at [399, 444] on p "1988131893" at bounding box center [423, 439] width 58 height 15
copy p "1988131893"
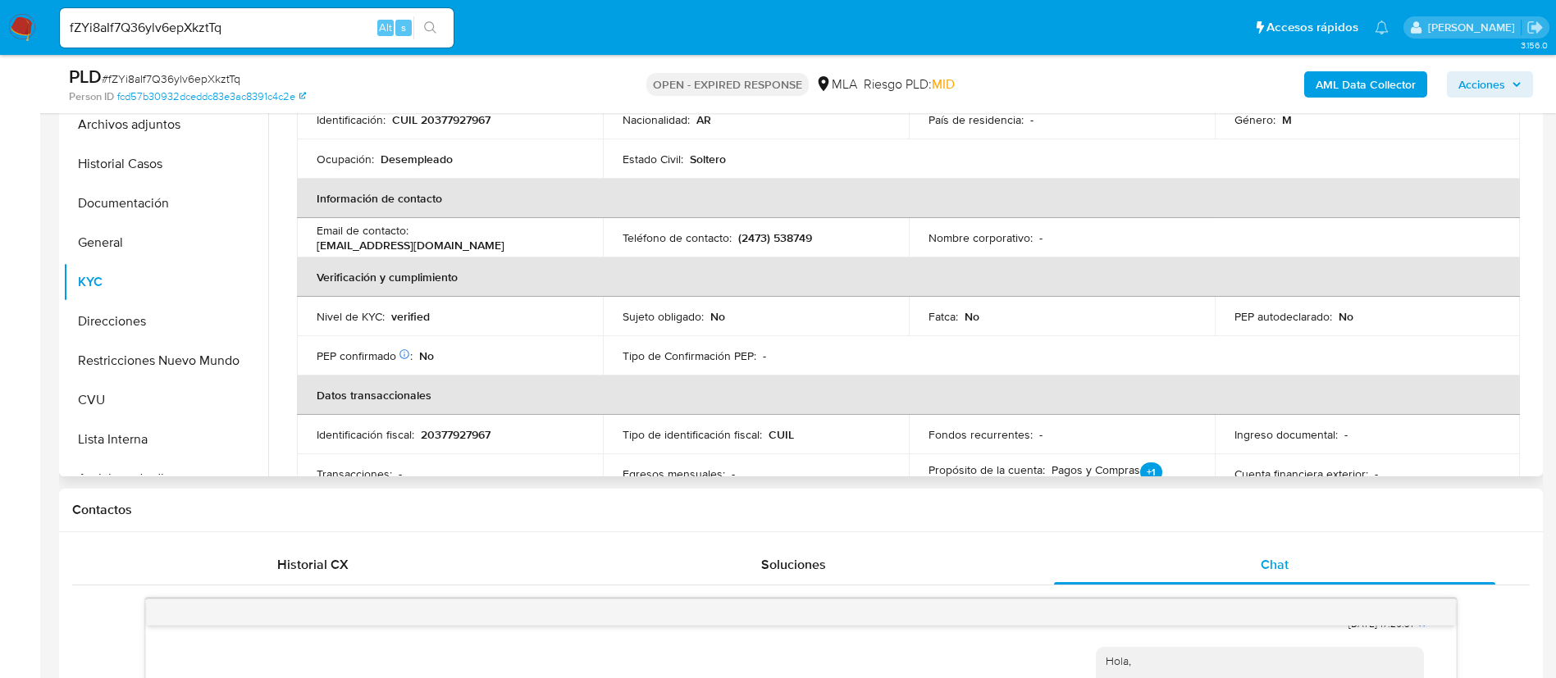
scroll to position [246, 0]
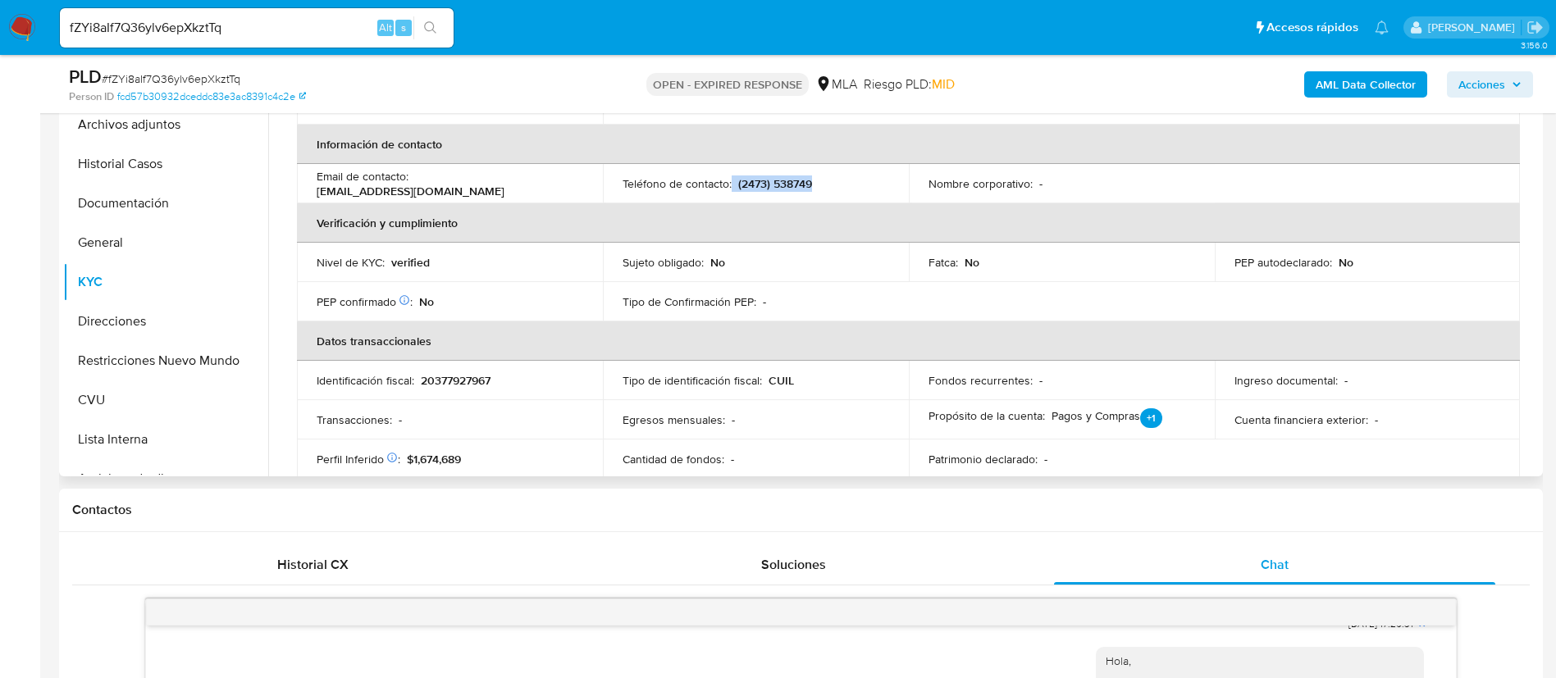
drag, startPoint x: 728, startPoint y: 185, endPoint x: 798, endPoint y: 181, distance: 69.8
click at [810, 181] on div "Teléfono de contacto : (2473) 538749" at bounding box center [755, 183] width 267 height 15
drag, startPoint x: 414, startPoint y: 185, endPoint x: 562, endPoint y: 180, distance: 147.7
click at [572, 180] on div "Email de contacto : sergiogarnica2477@gmail.com" at bounding box center [450, 184] width 267 height 30
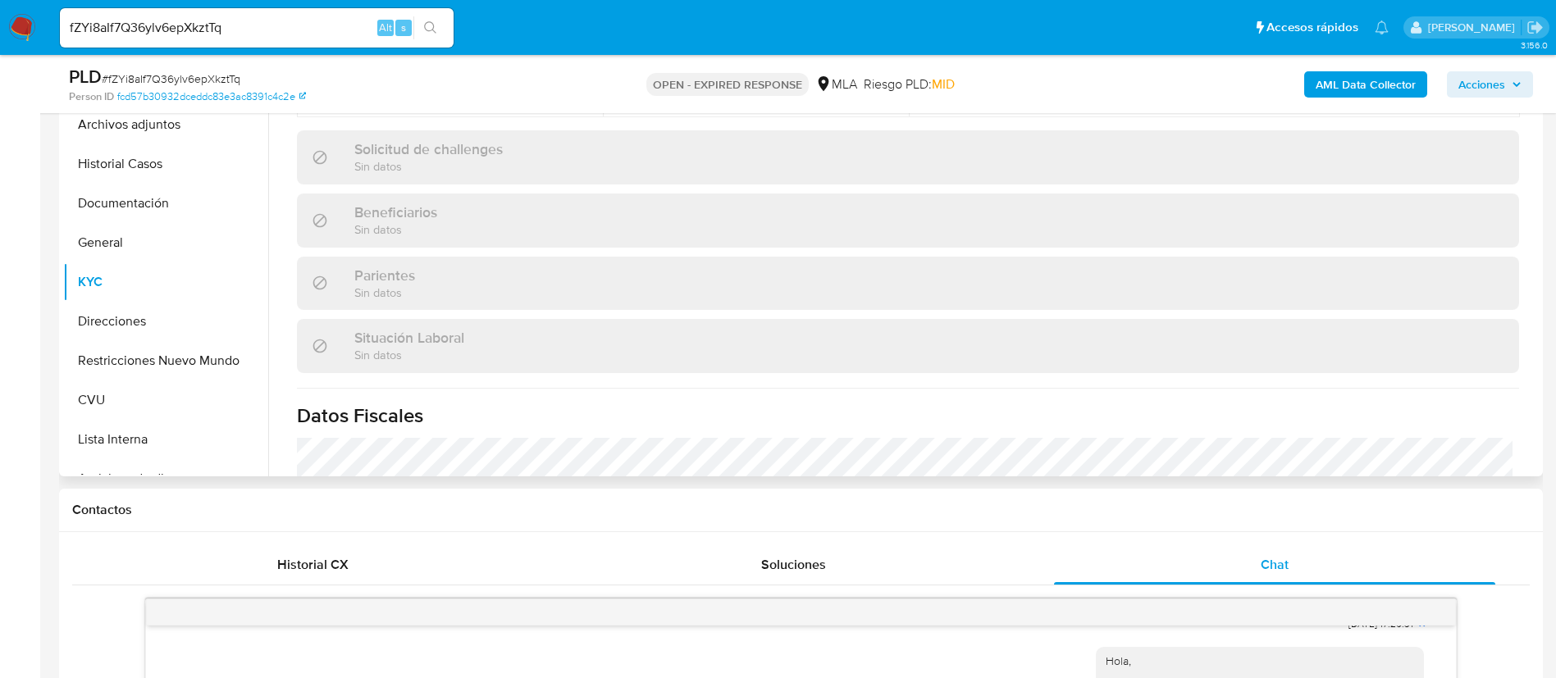
scroll to position [849, 0]
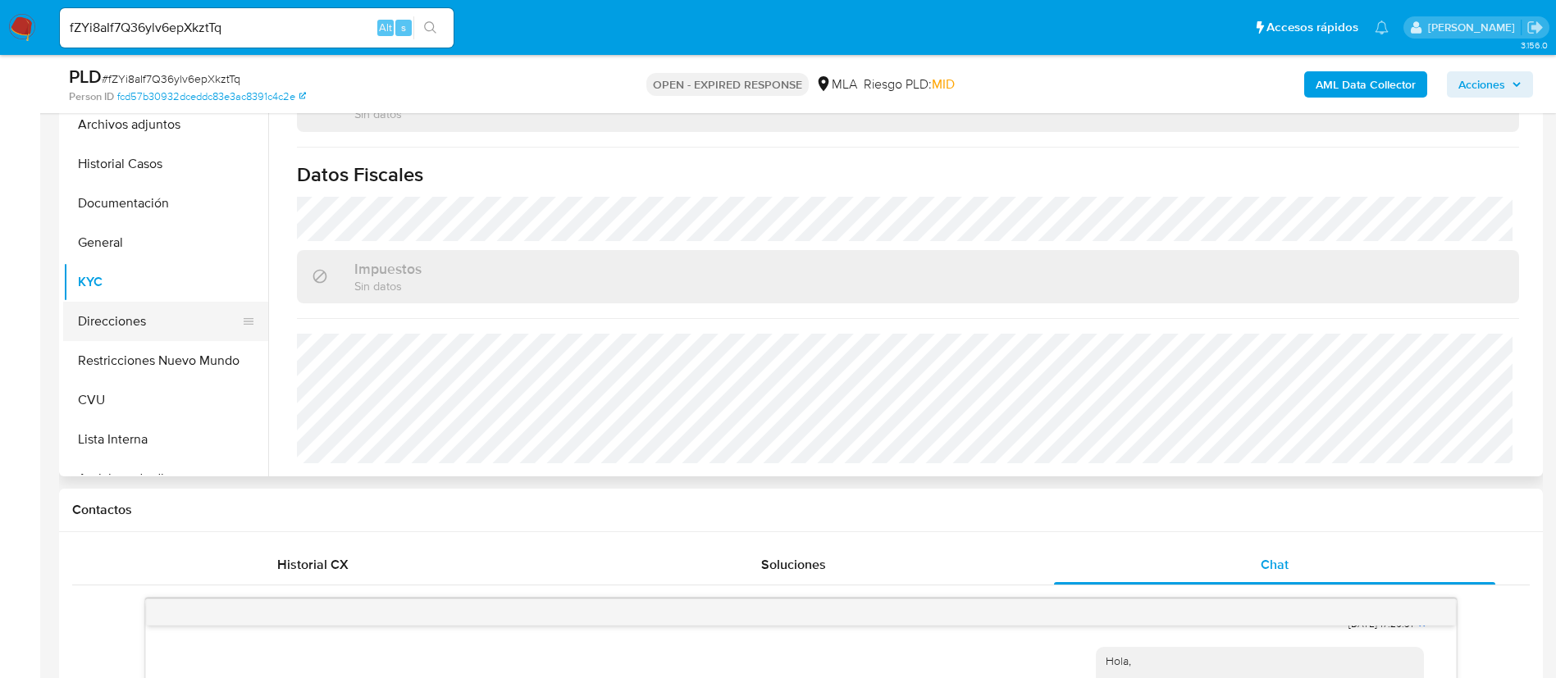
click at [118, 332] on button "Direcciones" at bounding box center [159, 321] width 192 height 39
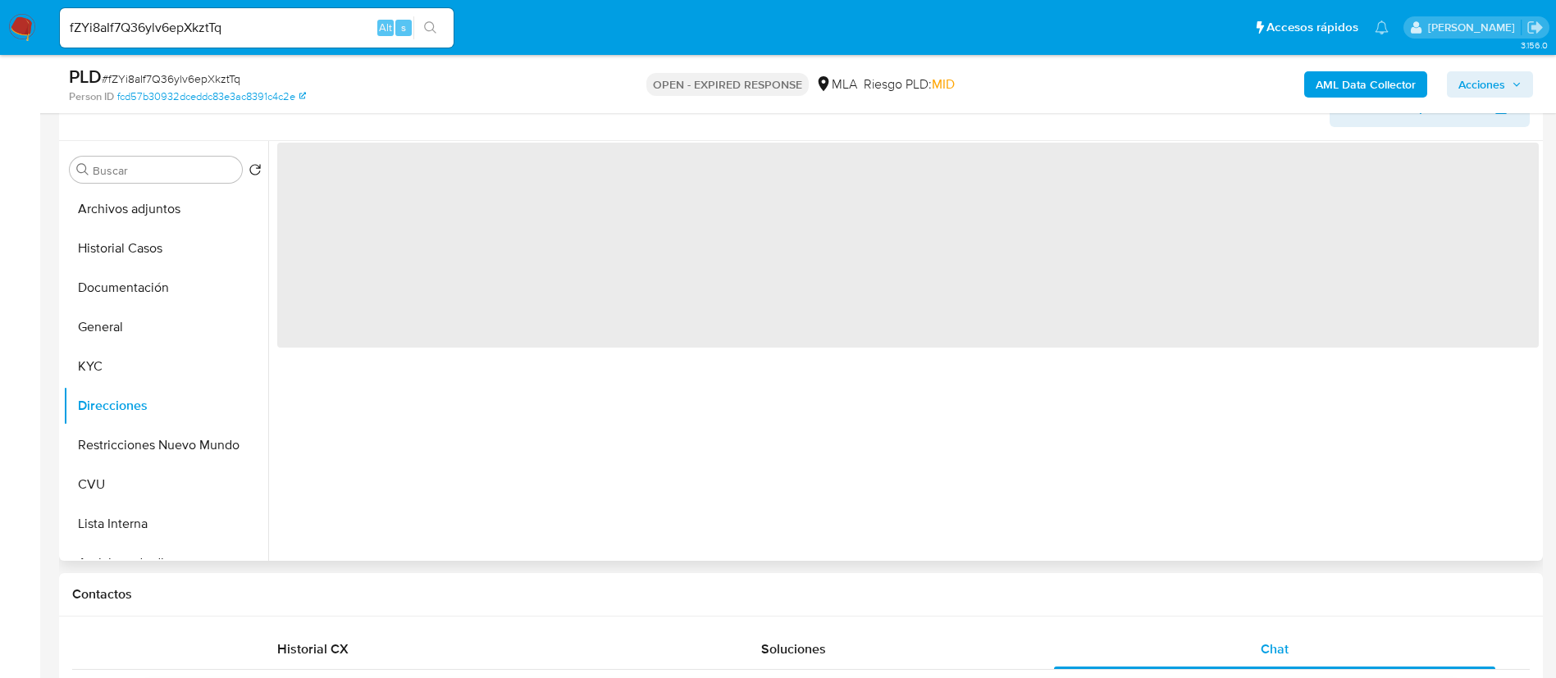
scroll to position [246, 0]
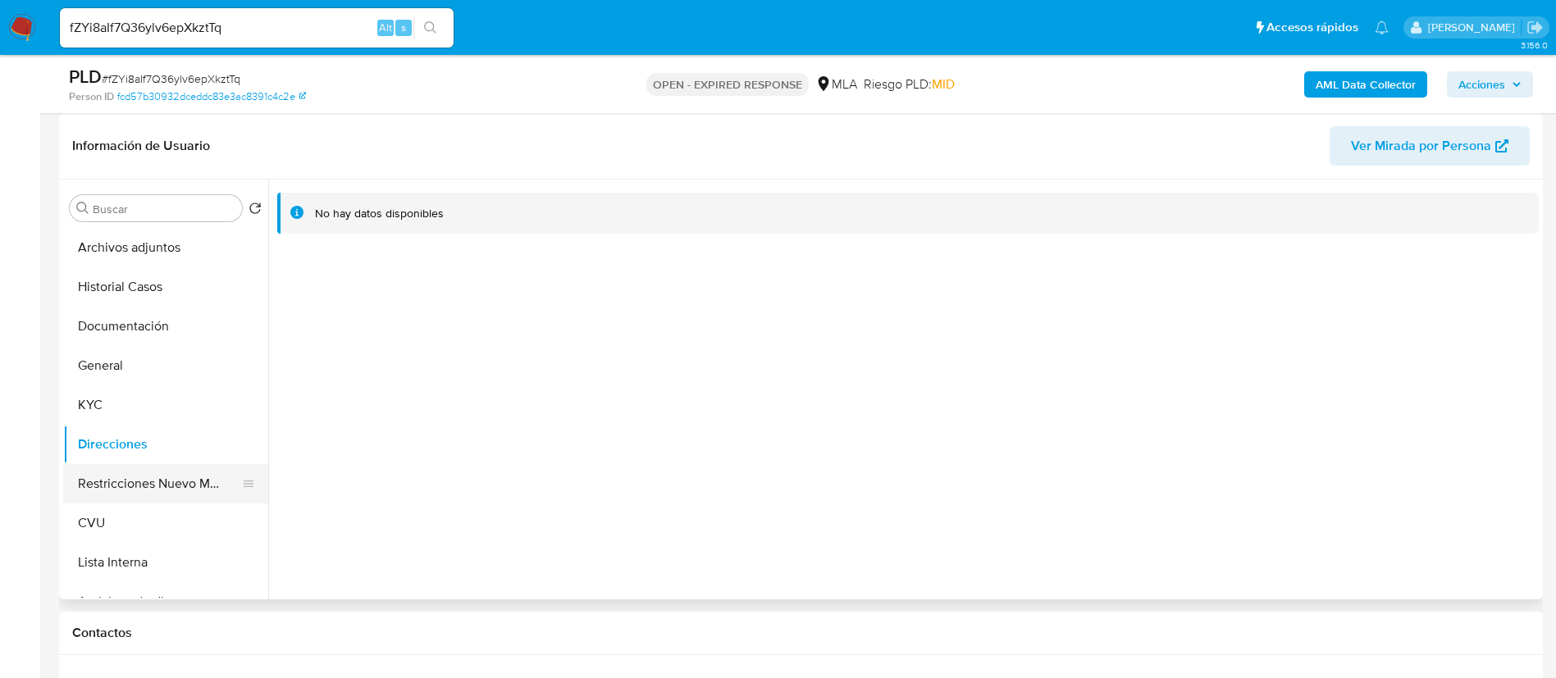
click at [166, 485] on button "Restricciones Nuevo Mundo" at bounding box center [159, 483] width 192 height 39
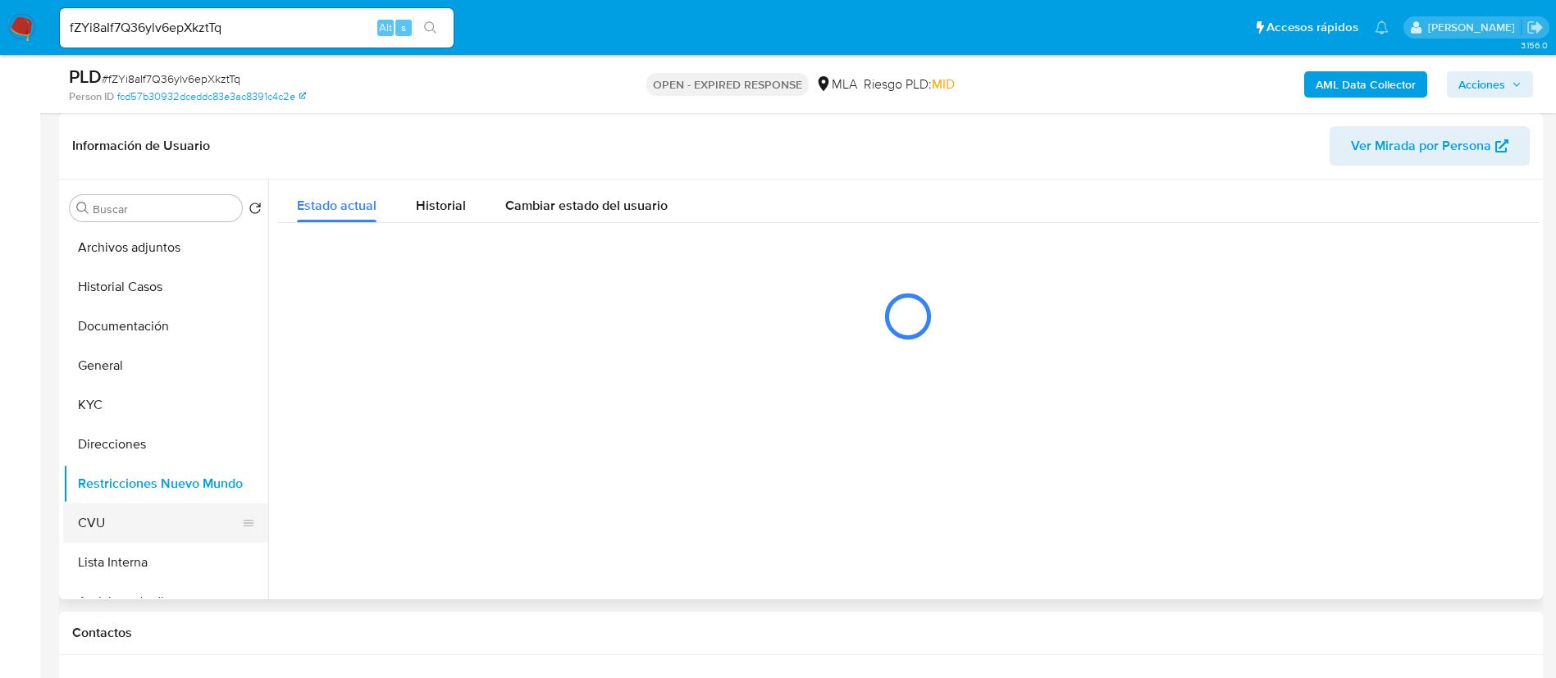
click at [148, 518] on button "CVU" at bounding box center [159, 523] width 192 height 39
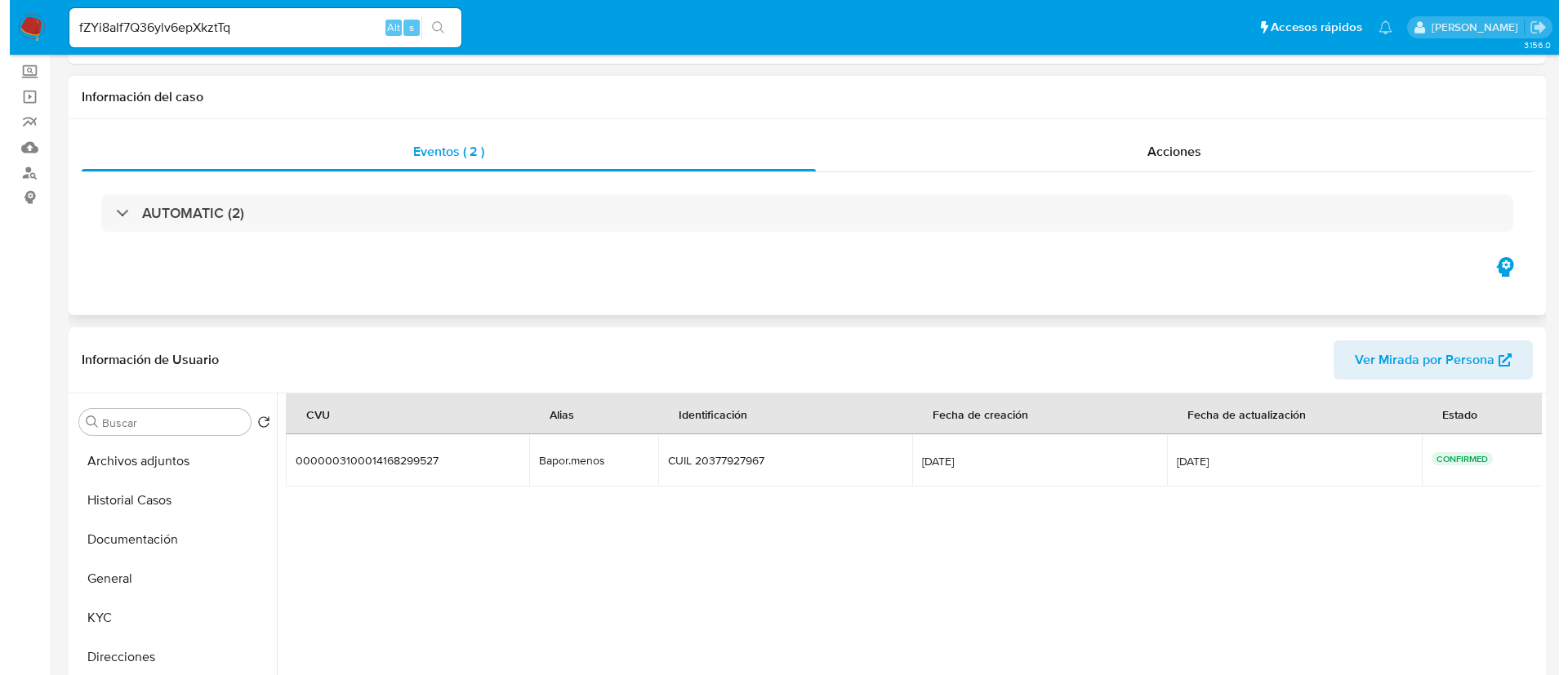
scroll to position [0, 0]
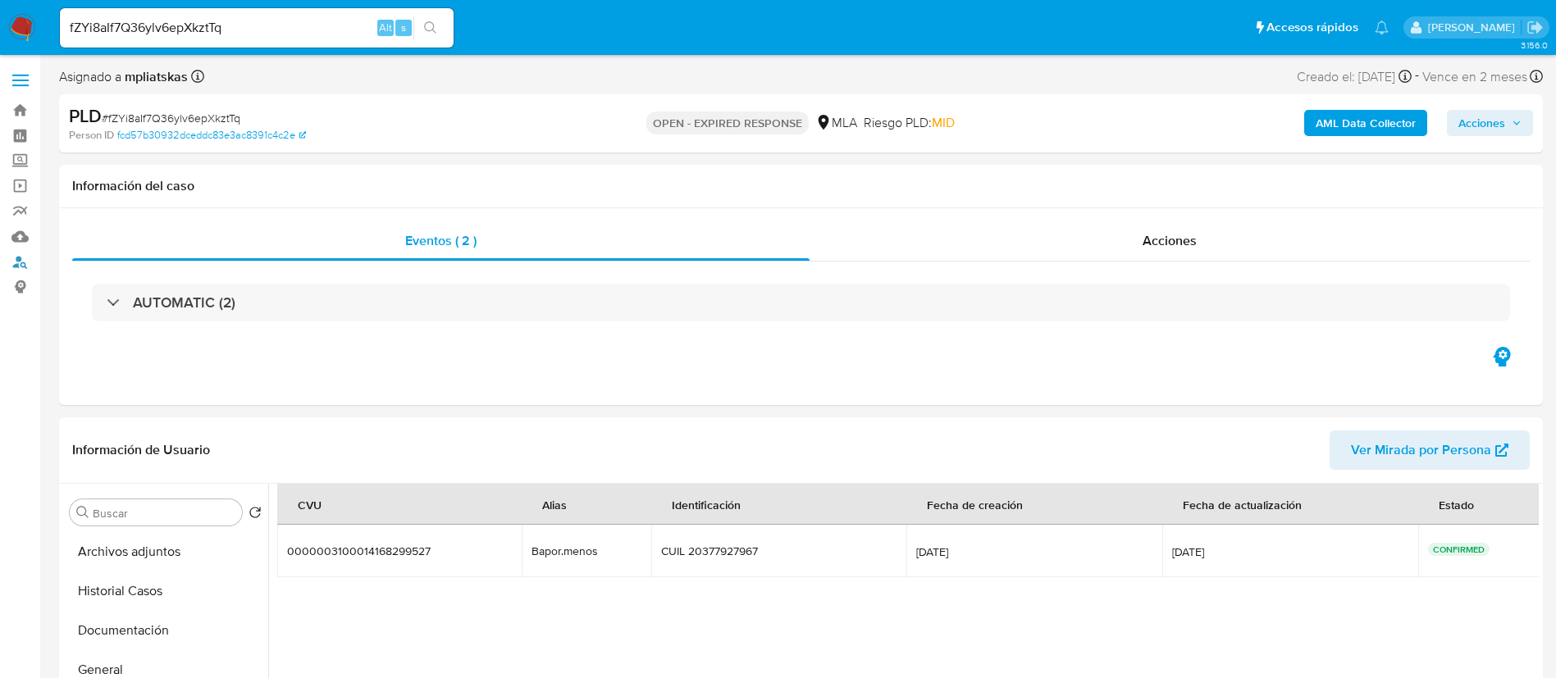
drag, startPoint x: 24, startPoint y: 265, endPoint x: 489, endPoint y: 85, distance: 498.4
click at [1394, 110] on b "AML Data Collector" at bounding box center [1365, 123] width 100 height 26
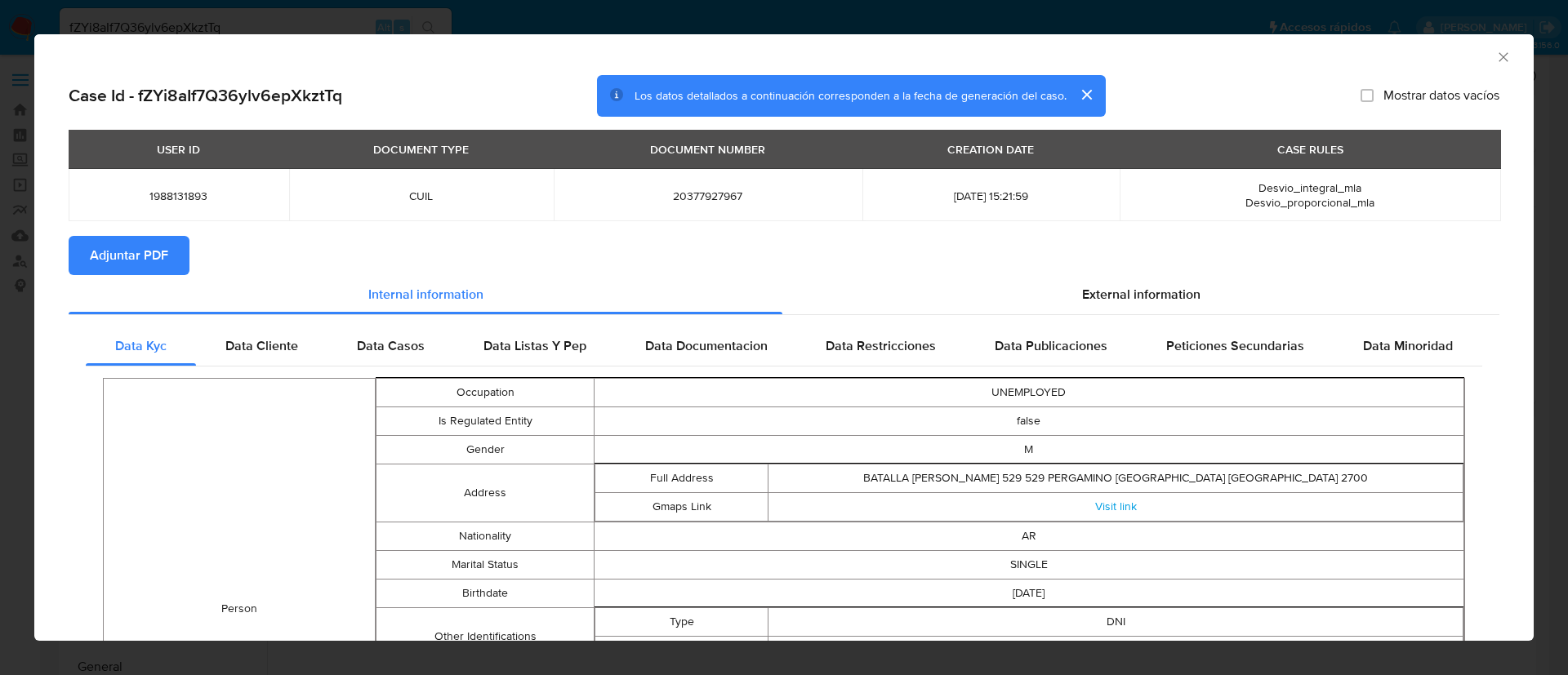
click at [161, 243] on span "Adjuntar PDF" at bounding box center [129, 256] width 79 height 36
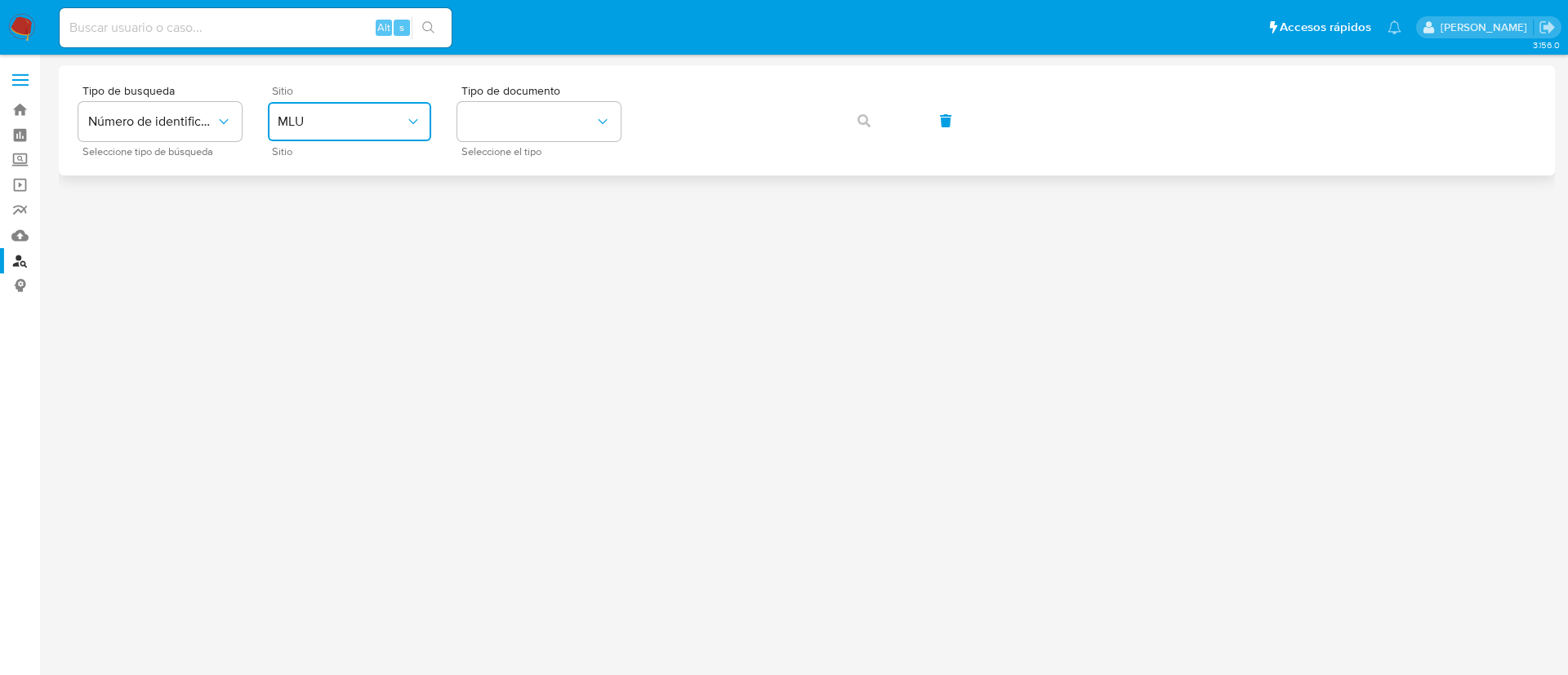
click at [355, 113] on span "MLU" at bounding box center [342, 121] width 128 height 16
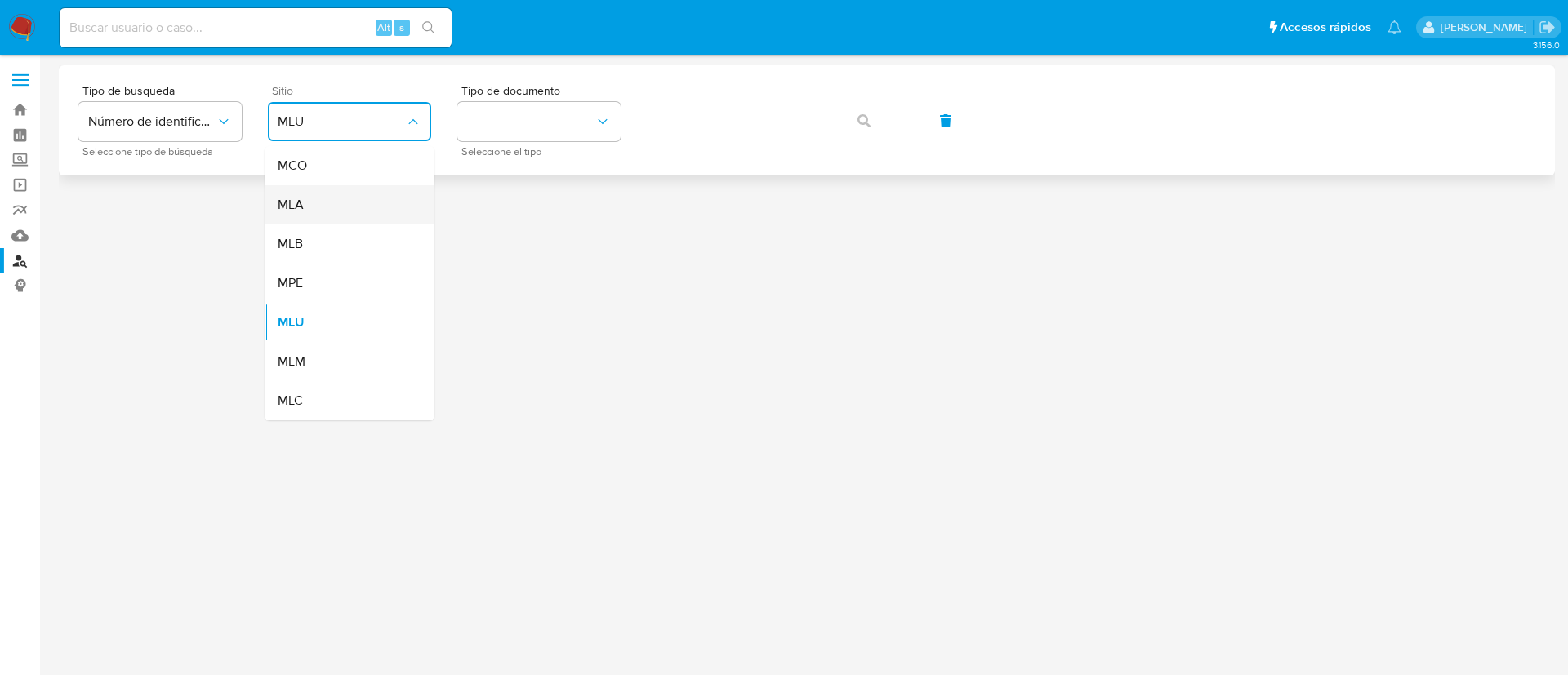
click at [350, 210] on div "MLA" at bounding box center [345, 204] width 133 height 39
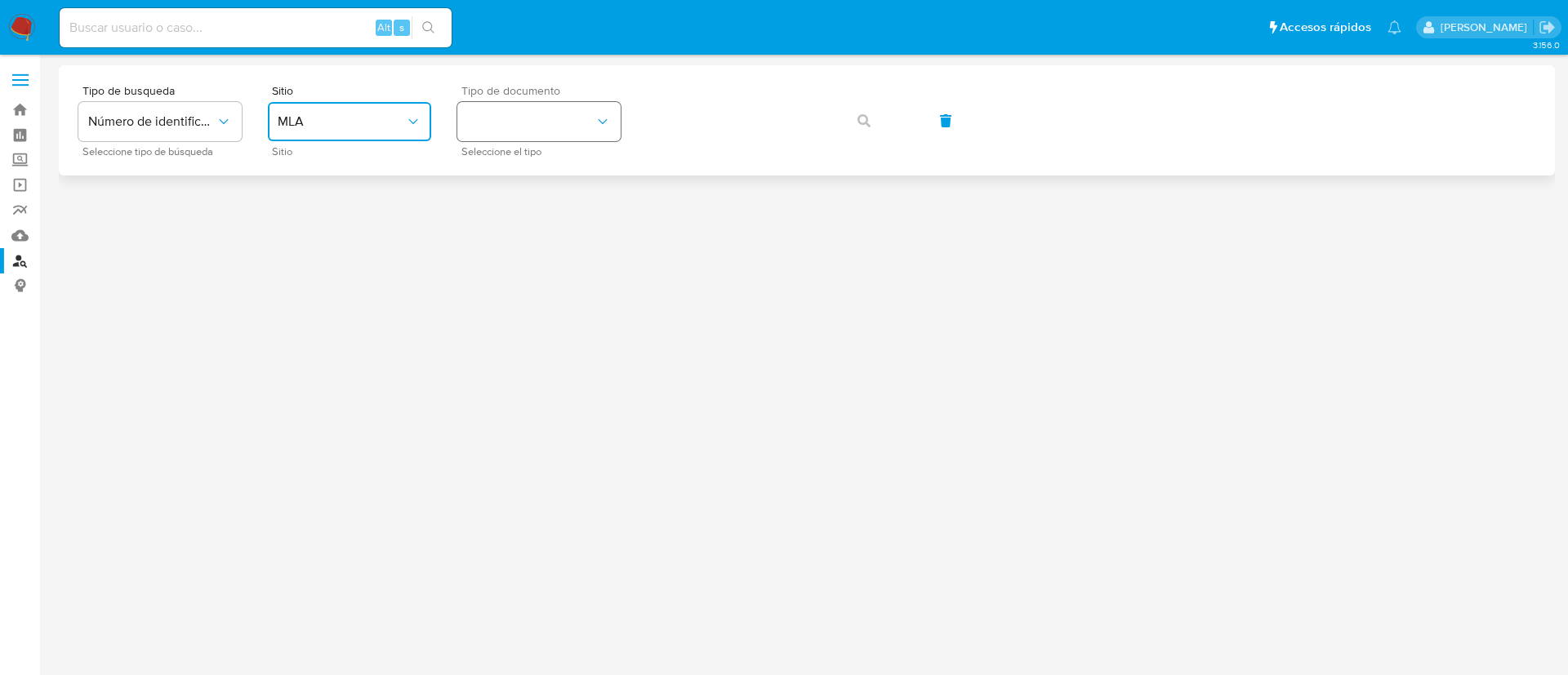
click at [531, 124] on button "identificationType" at bounding box center [539, 121] width 163 height 39
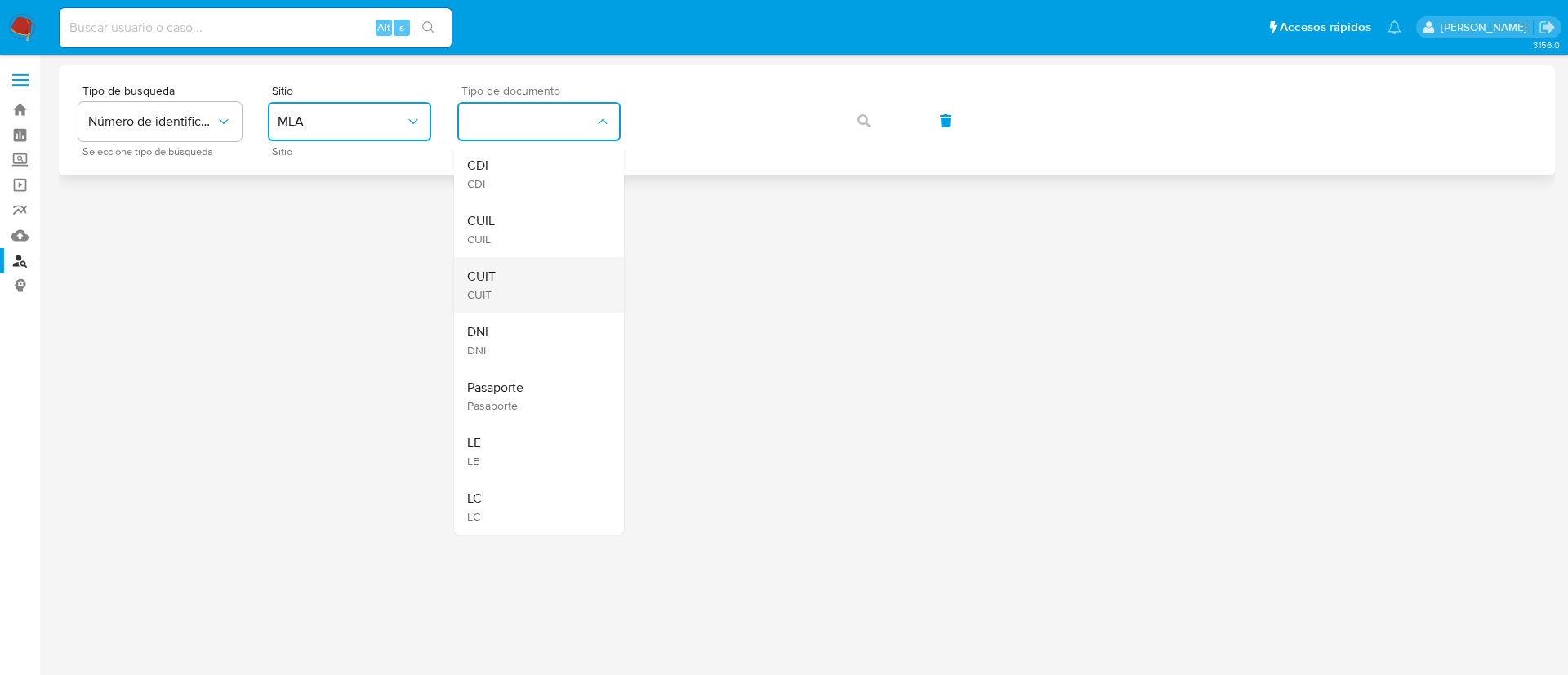
click at [503, 274] on div "CUIT CUIT" at bounding box center [534, 285] width 133 height 56
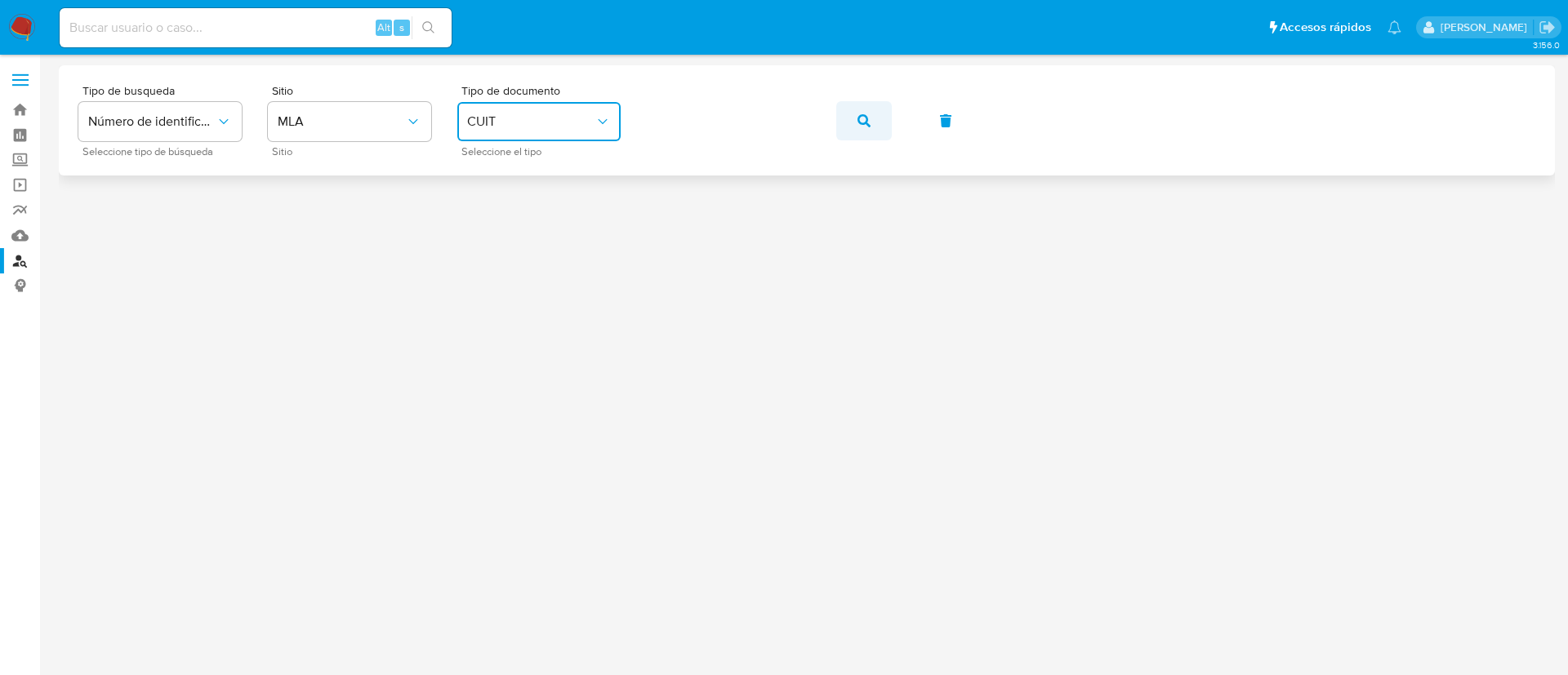
click at [840, 123] on button "button" at bounding box center [865, 120] width 56 height 39
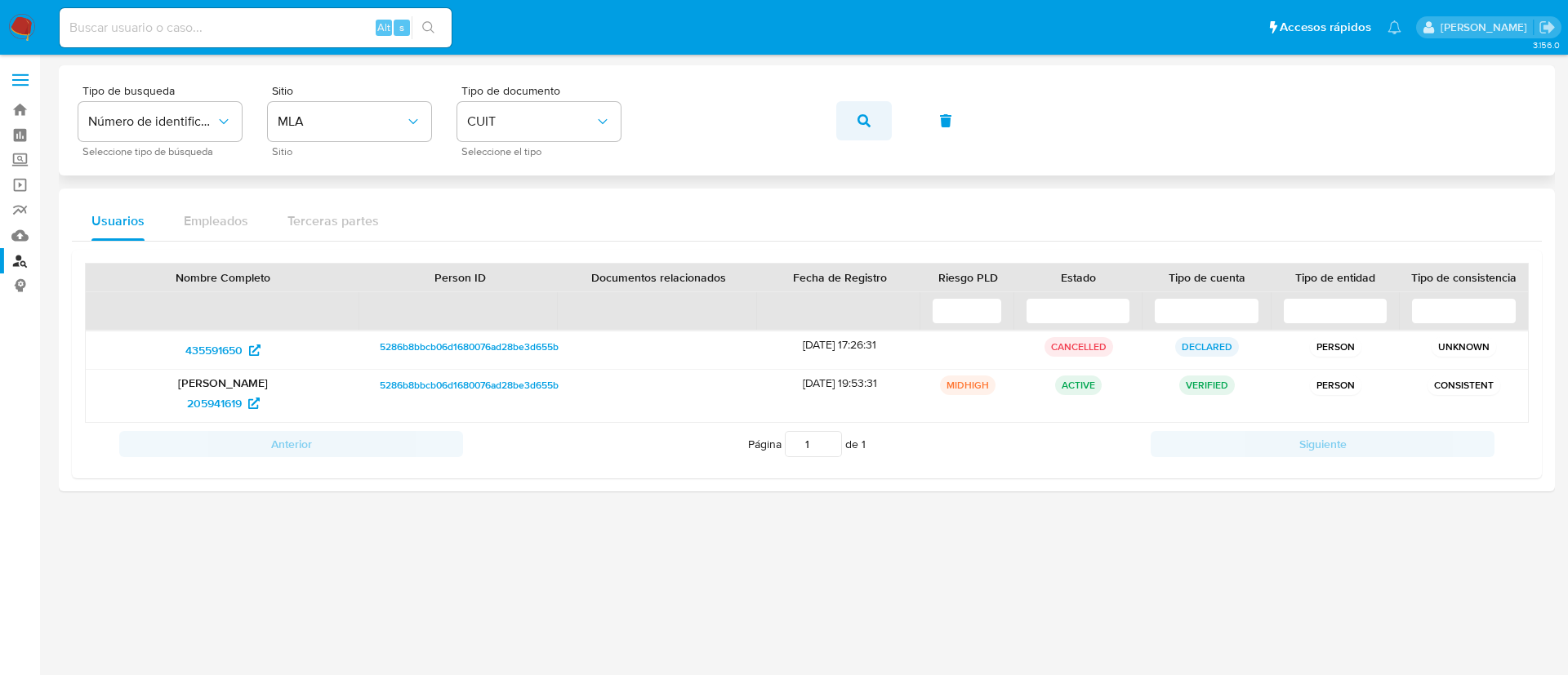
click at [839, 120] on button "button" at bounding box center [865, 120] width 56 height 39
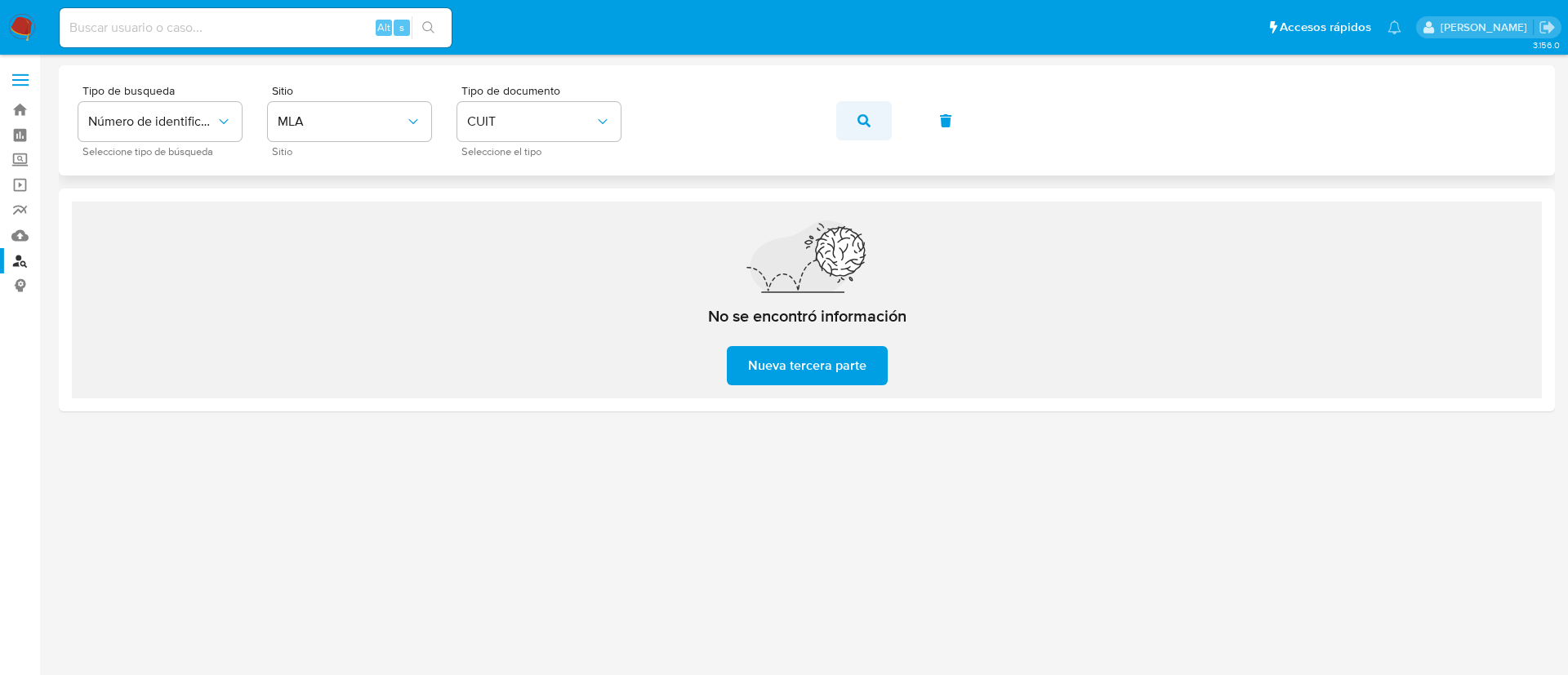
click at [864, 112] on span "button" at bounding box center [864, 120] width 13 height 36
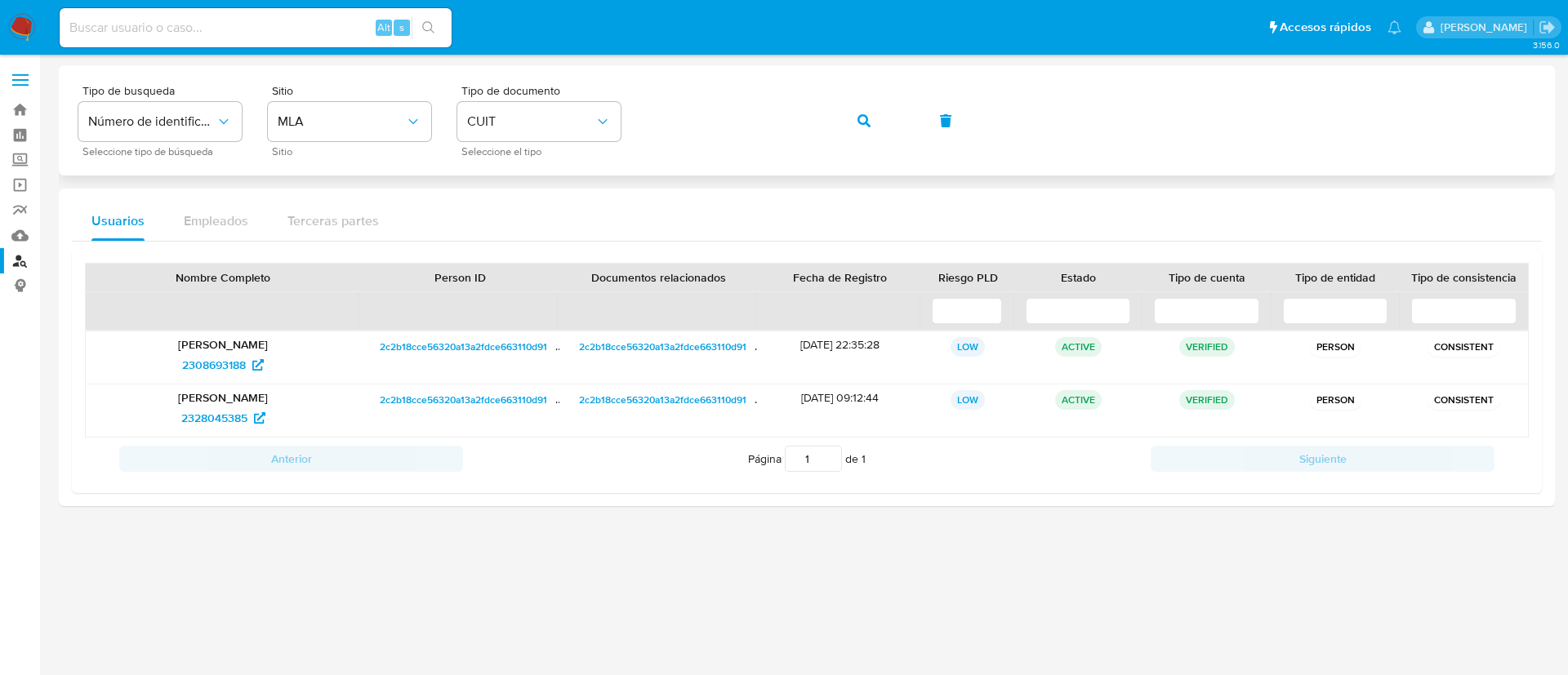
click at [848, 134] on button "button" at bounding box center [865, 120] width 56 height 39
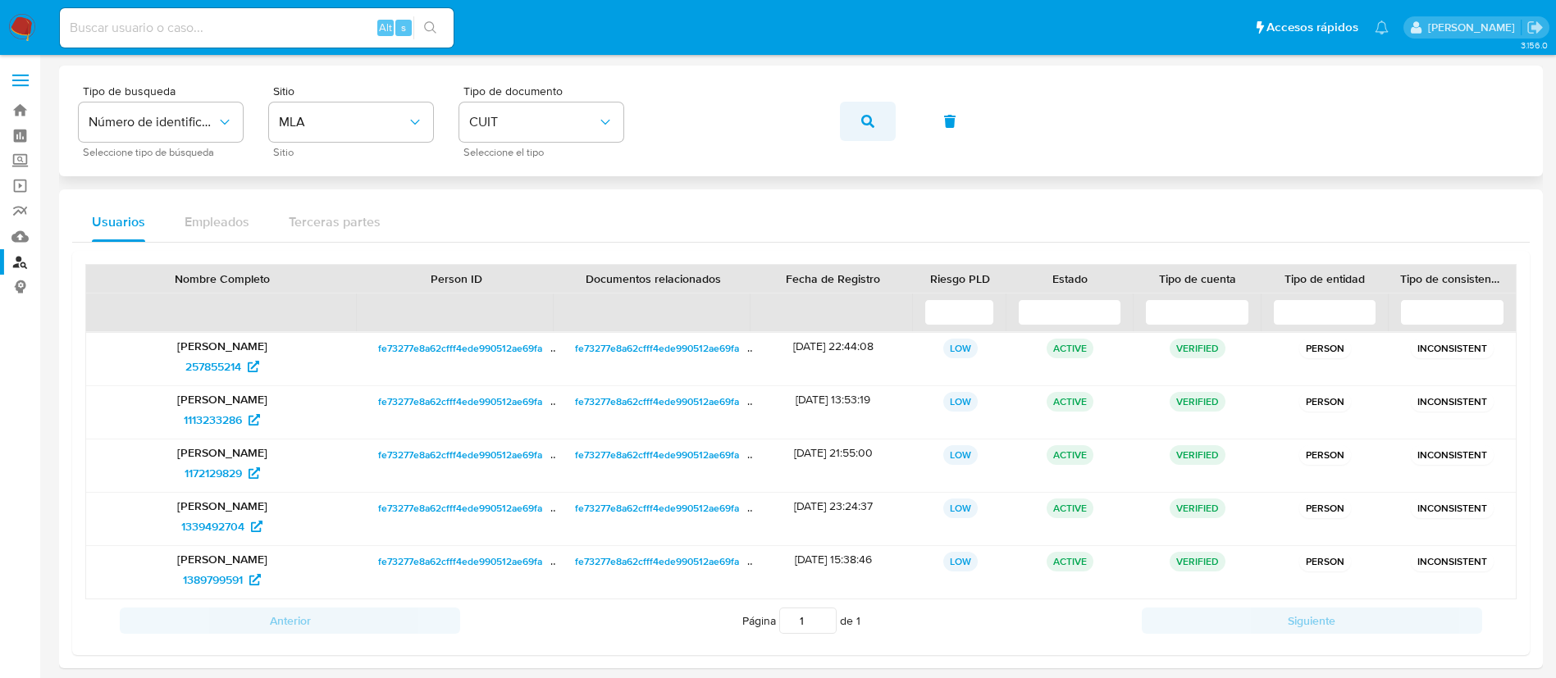
click at [873, 128] on span "button" at bounding box center [867, 121] width 13 height 36
click at [914, 130] on div "Tipo de busqueda Número de identificación Seleccione tipo de búsqueda Sitio MLA…" at bounding box center [801, 120] width 1444 height 71
click at [892, 128] on button "button" at bounding box center [868, 121] width 56 height 39
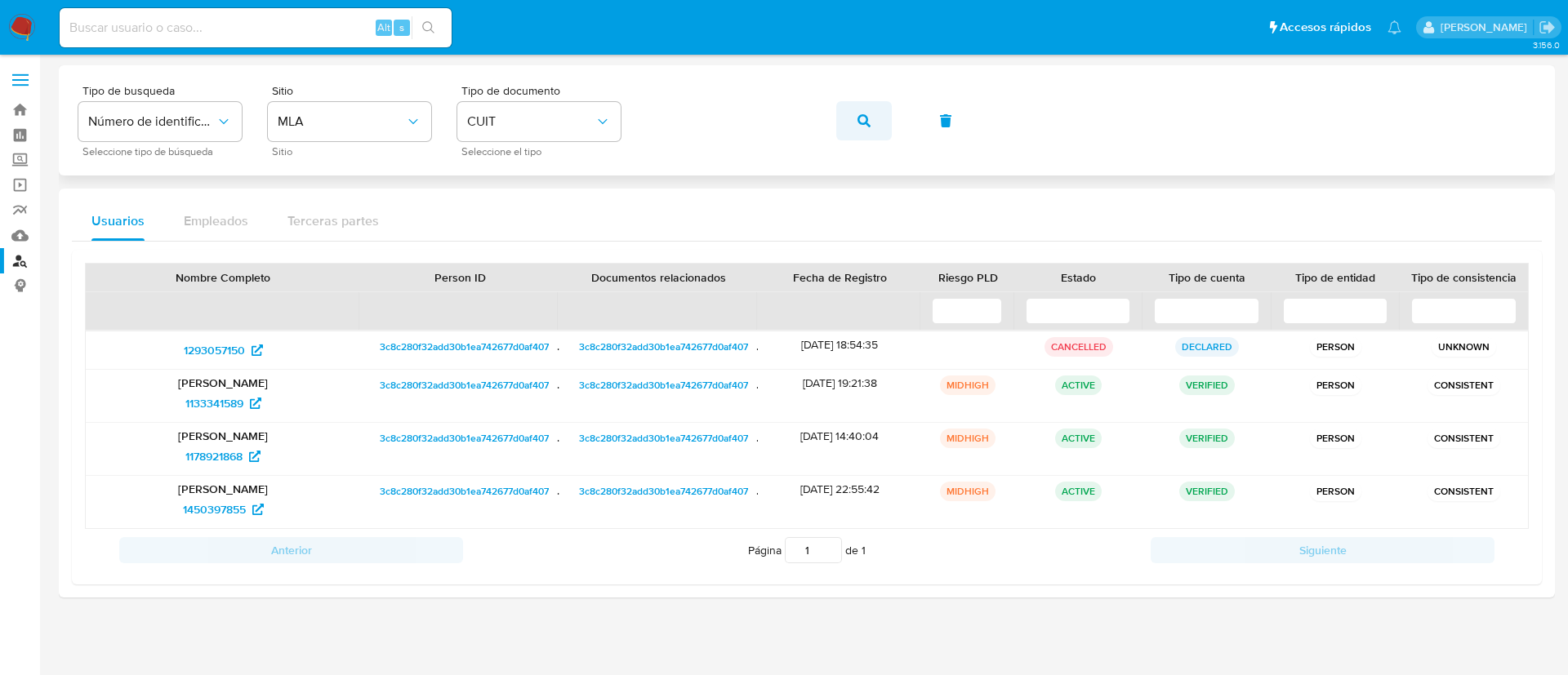
click at [864, 118] on icon "button" at bounding box center [864, 120] width 13 height 13
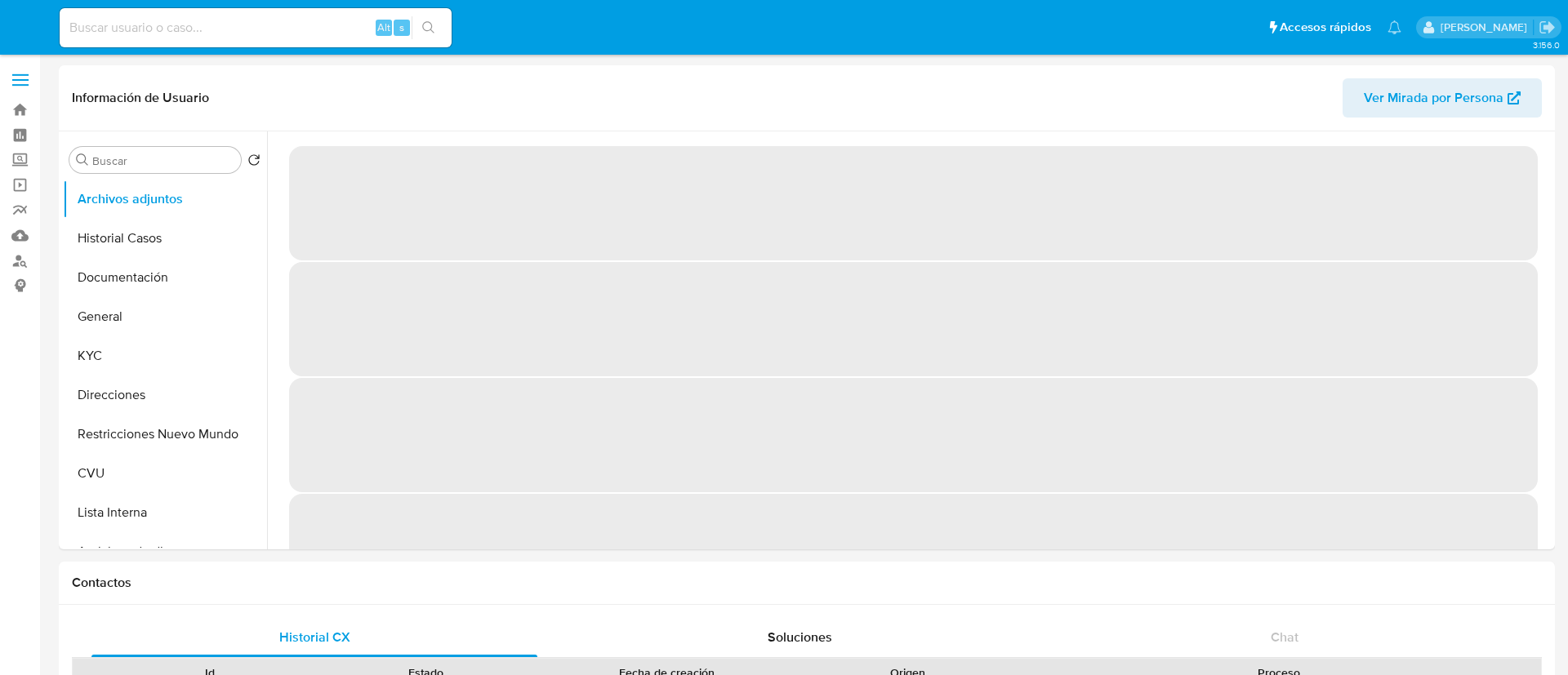
select select "10"
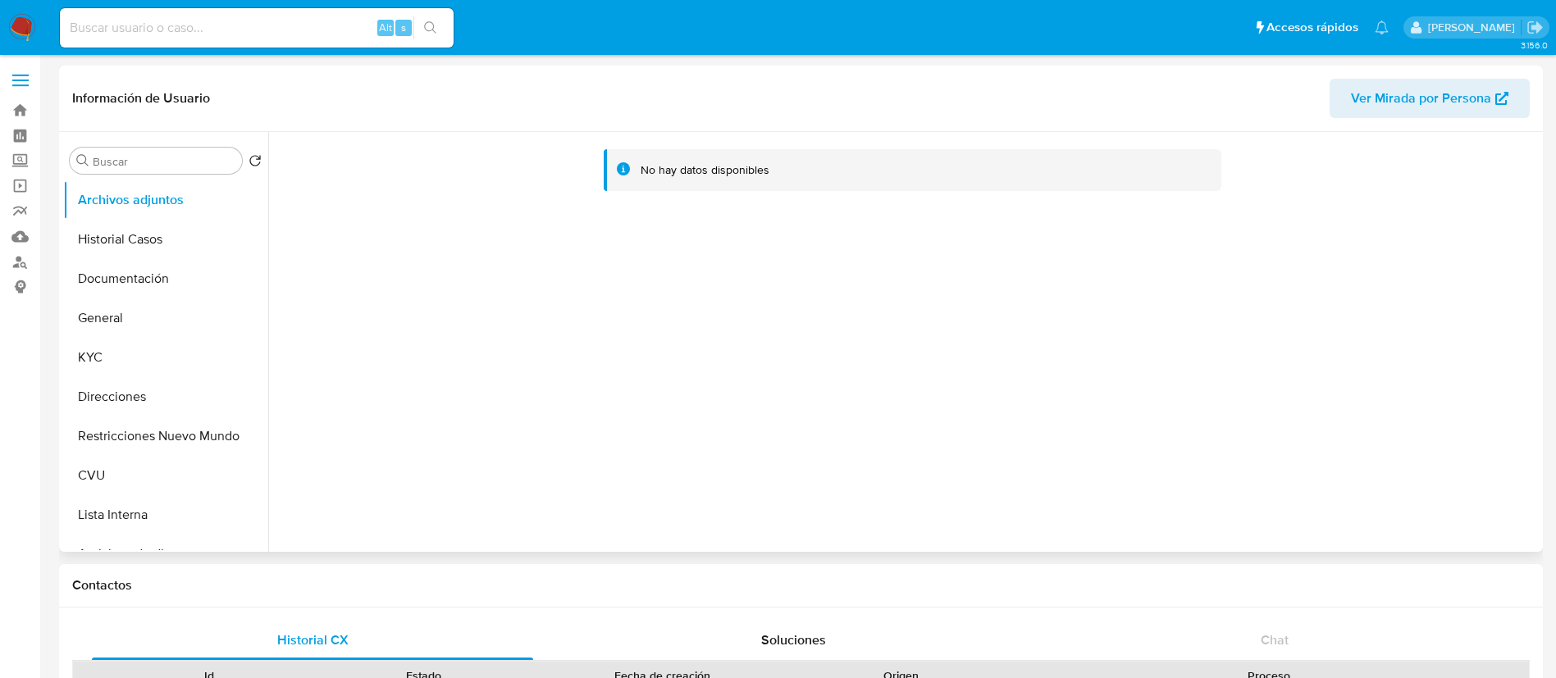
click at [1415, 98] on span "Ver Mirada por Persona" at bounding box center [1421, 98] width 140 height 39
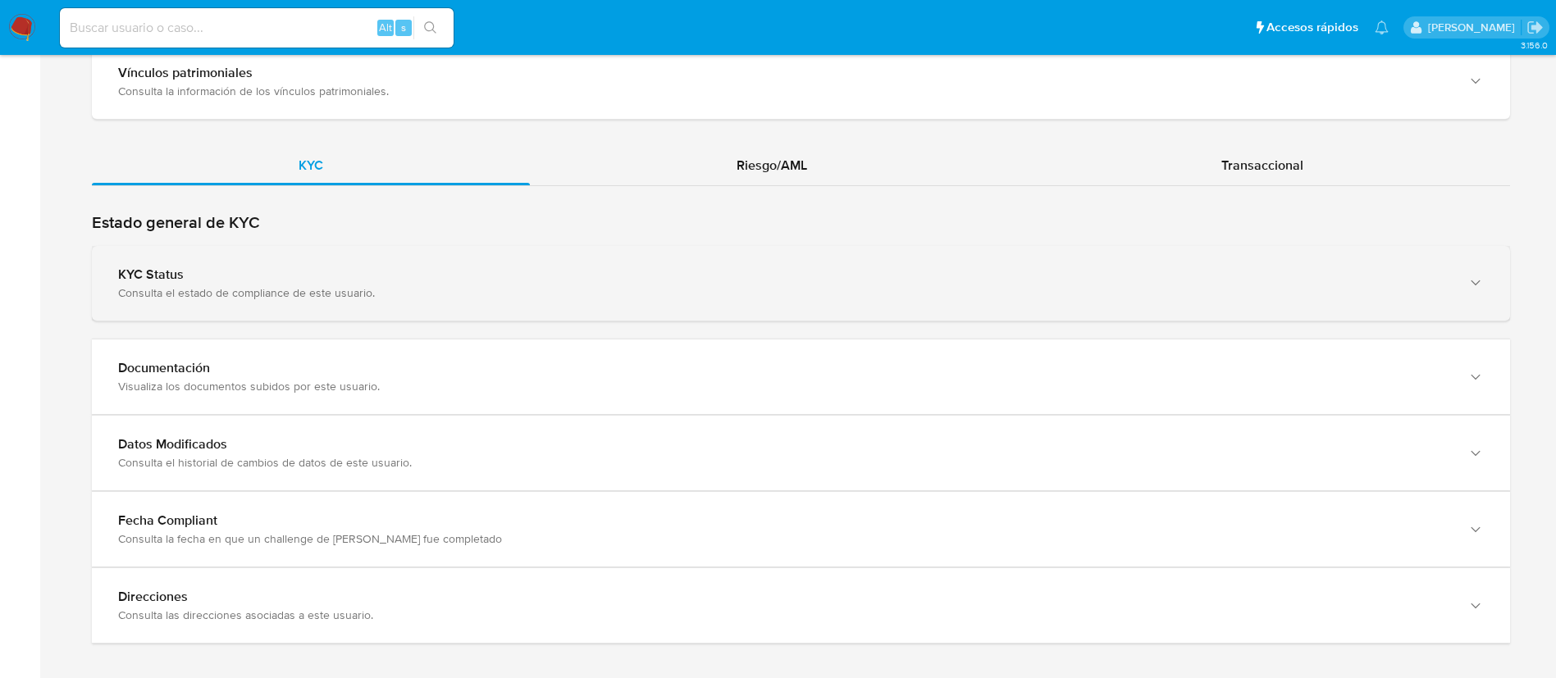
scroll to position [1449, 0]
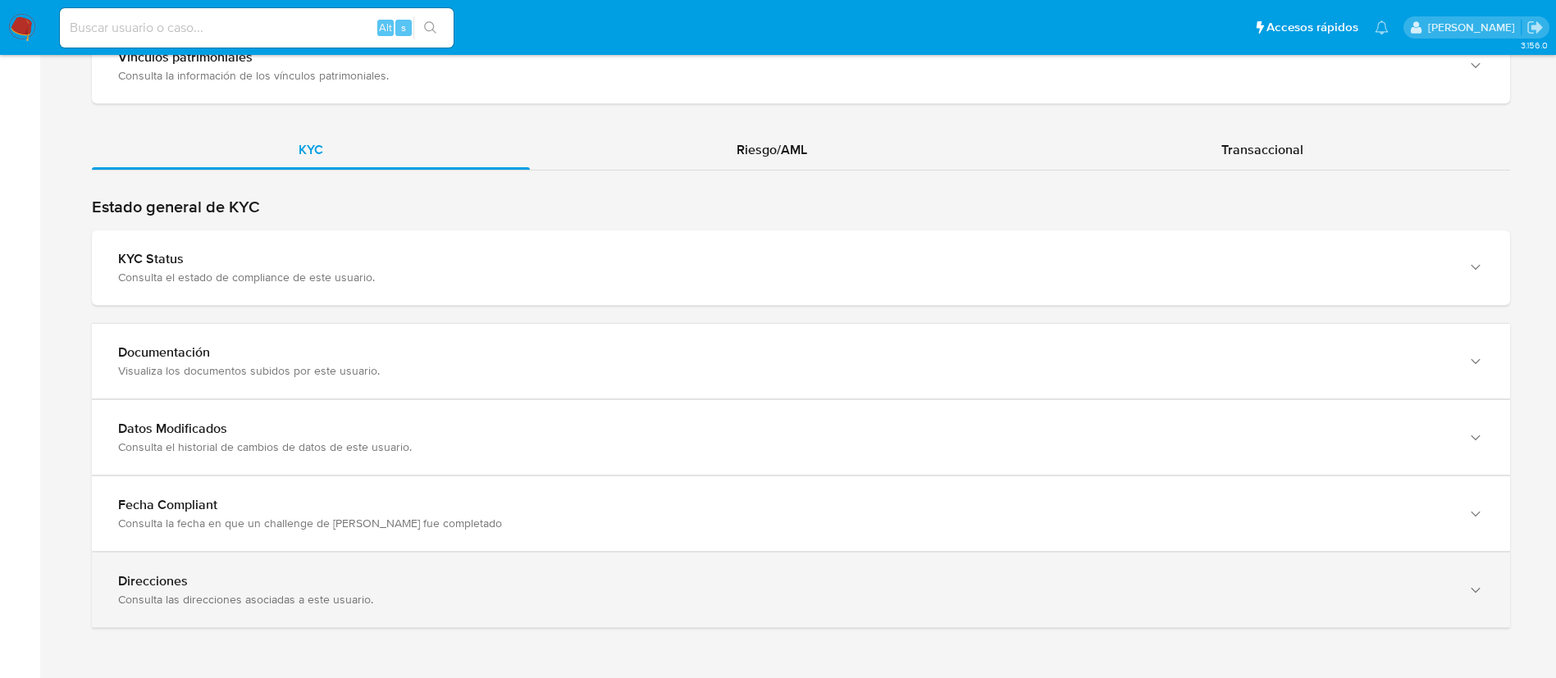
click at [515, 592] on div "Consulta las direcciones asociadas a este usuario." at bounding box center [784, 599] width 1333 height 15
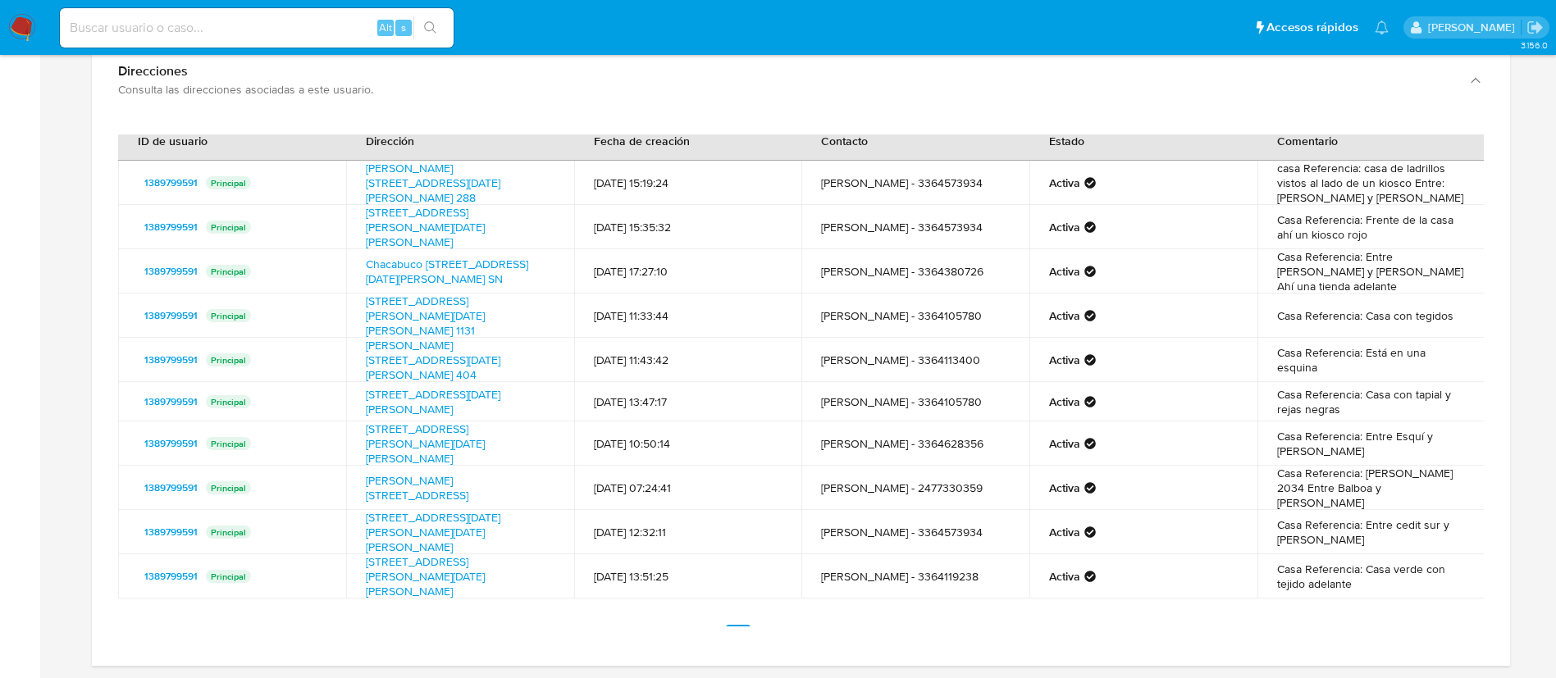
scroll to position [1998, 0]
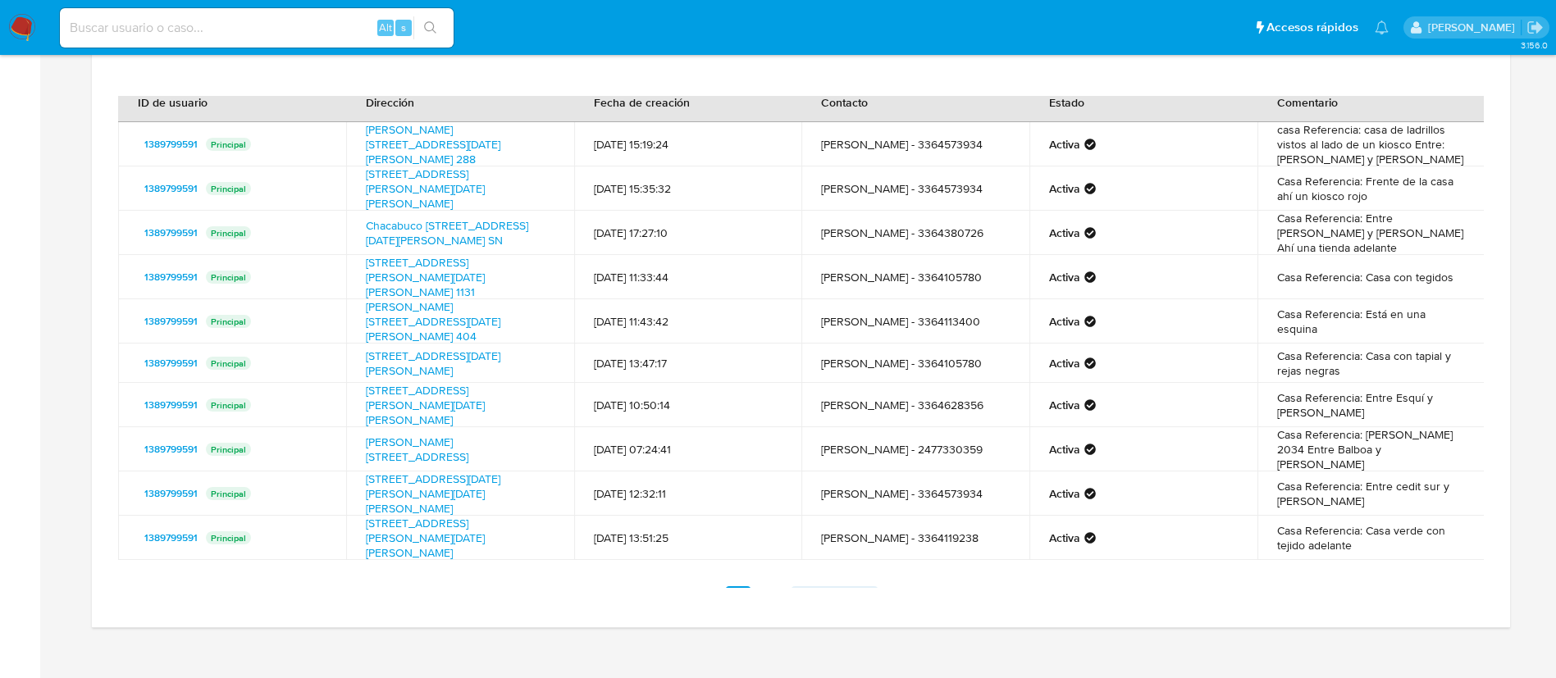
click at [831, 593] on span "Siguiente" at bounding box center [824, 599] width 55 height 13
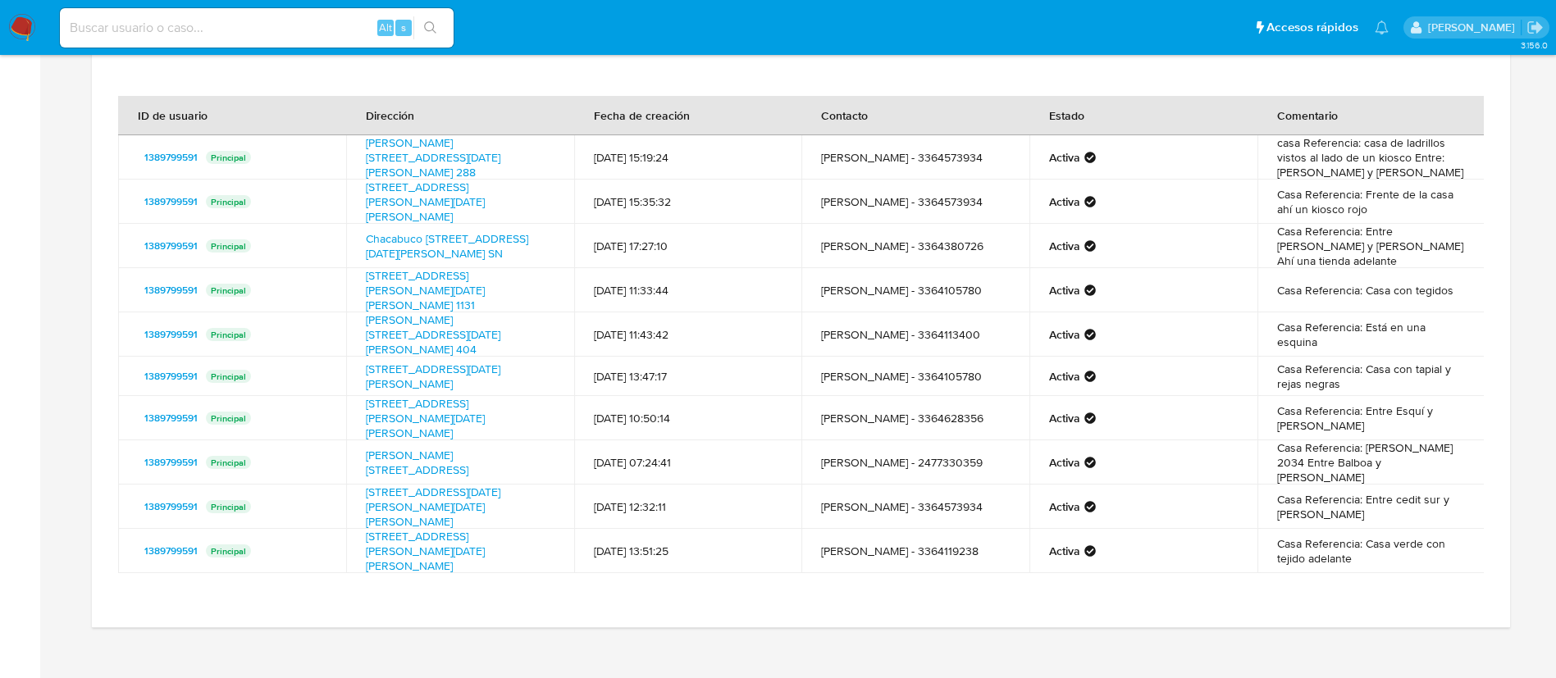
scroll to position [1809, 0]
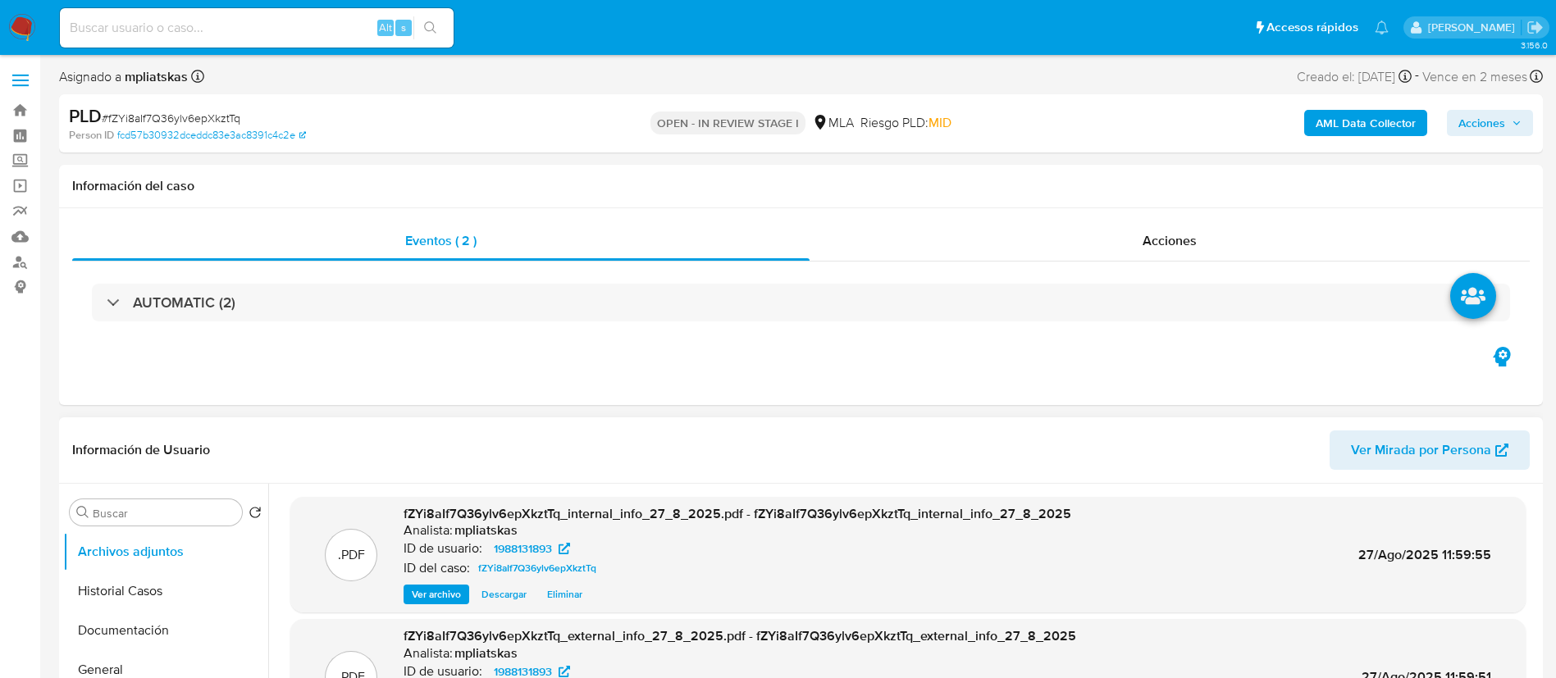
select select "10"
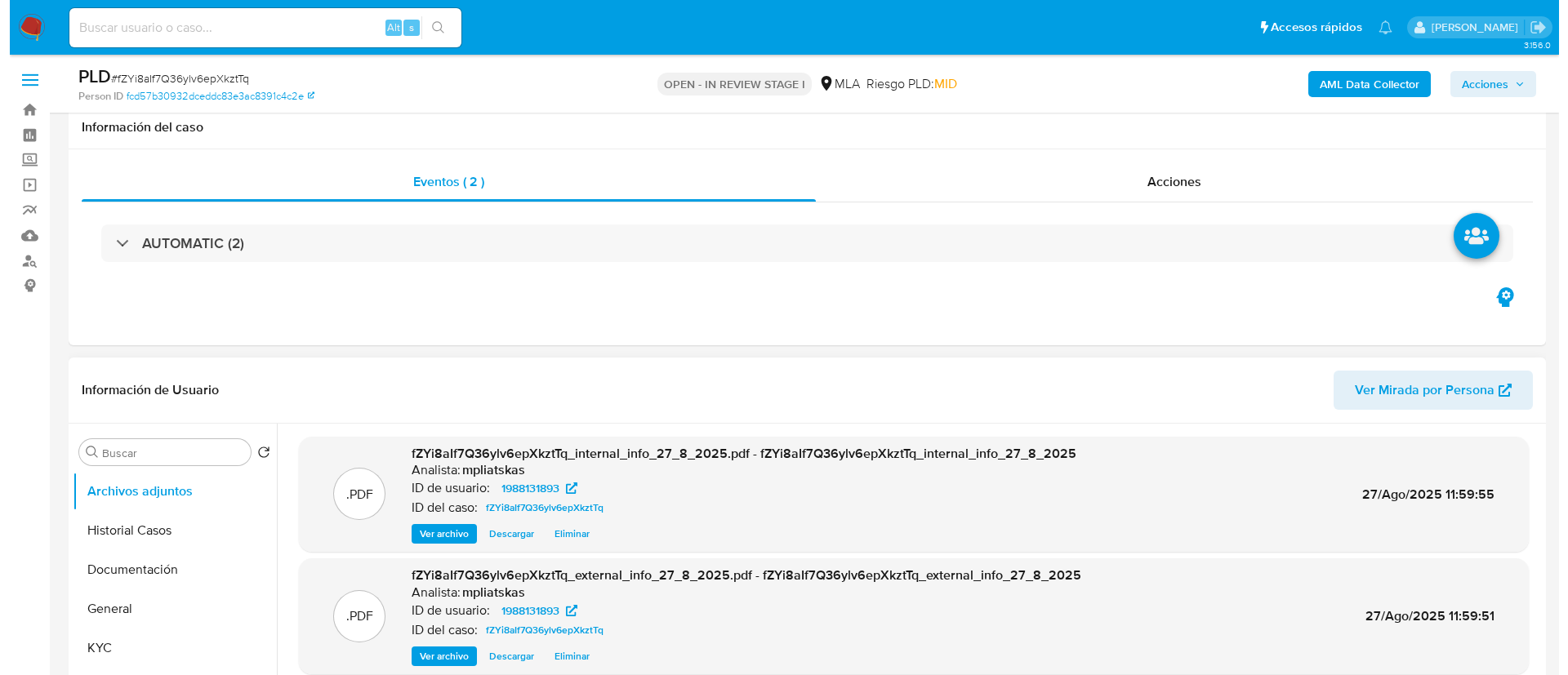
scroll to position [245, 0]
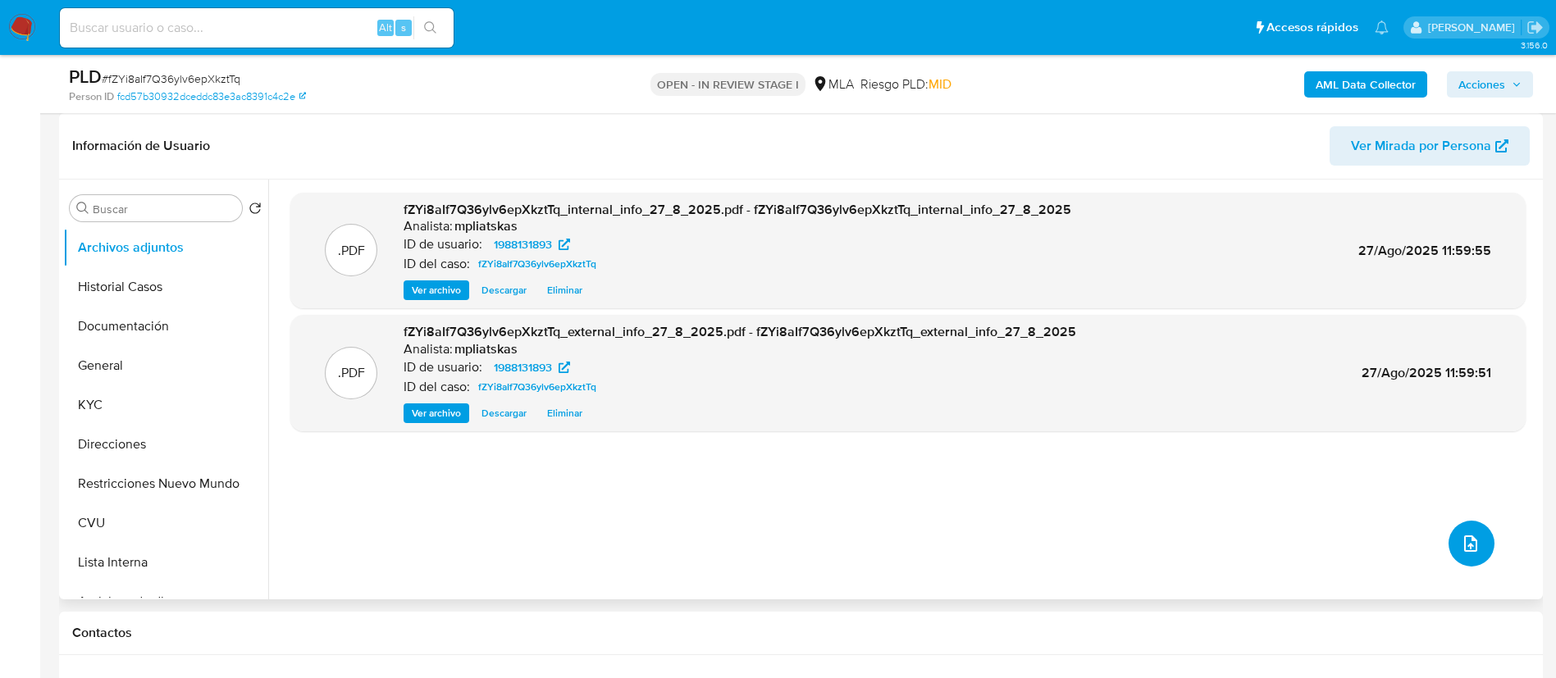
click at [1451, 553] on button "upload-file" at bounding box center [1471, 544] width 46 height 46
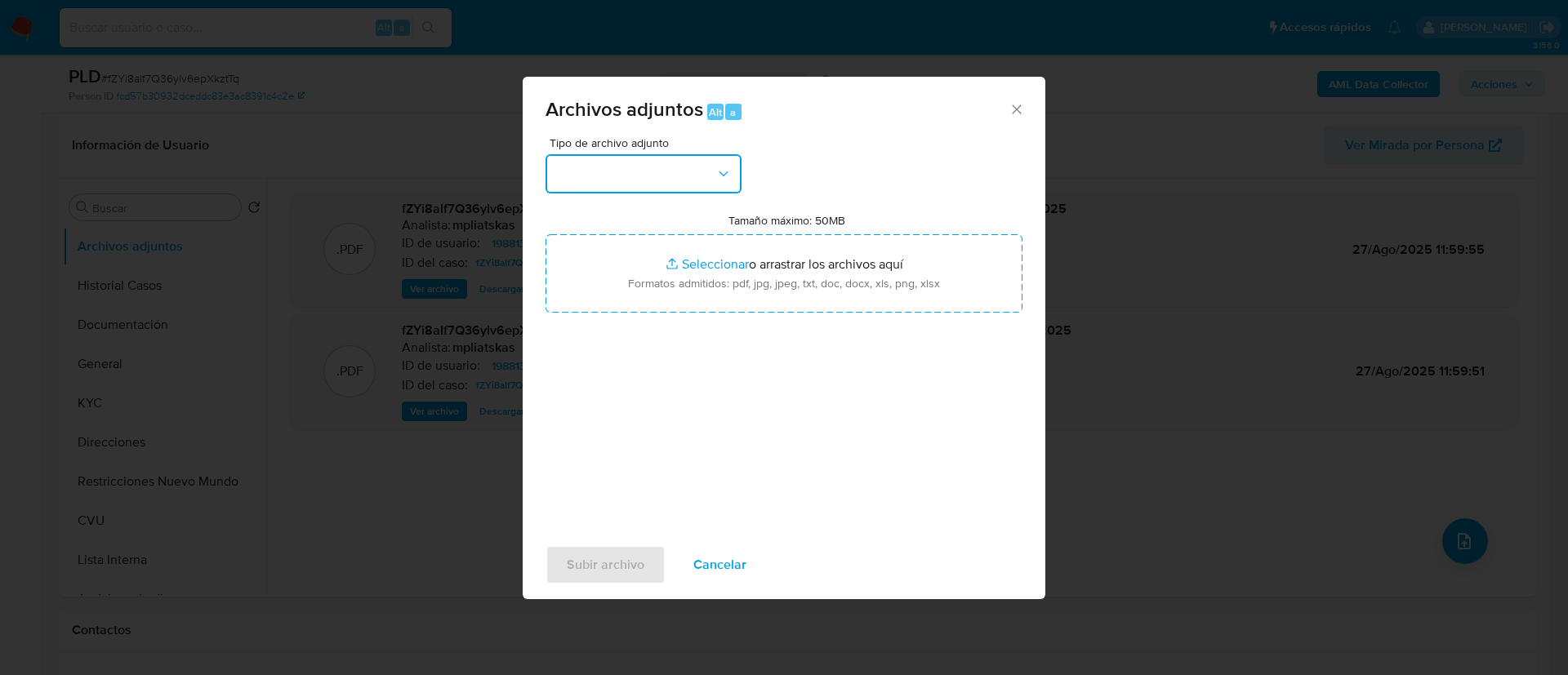
drag, startPoint x: 588, startPoint y: 161, endPoint x: 599, endPoint y: 196, distance: 36.7
click at [588, 161] on button "button" at bounding box center [644, 173] width 196 height 39
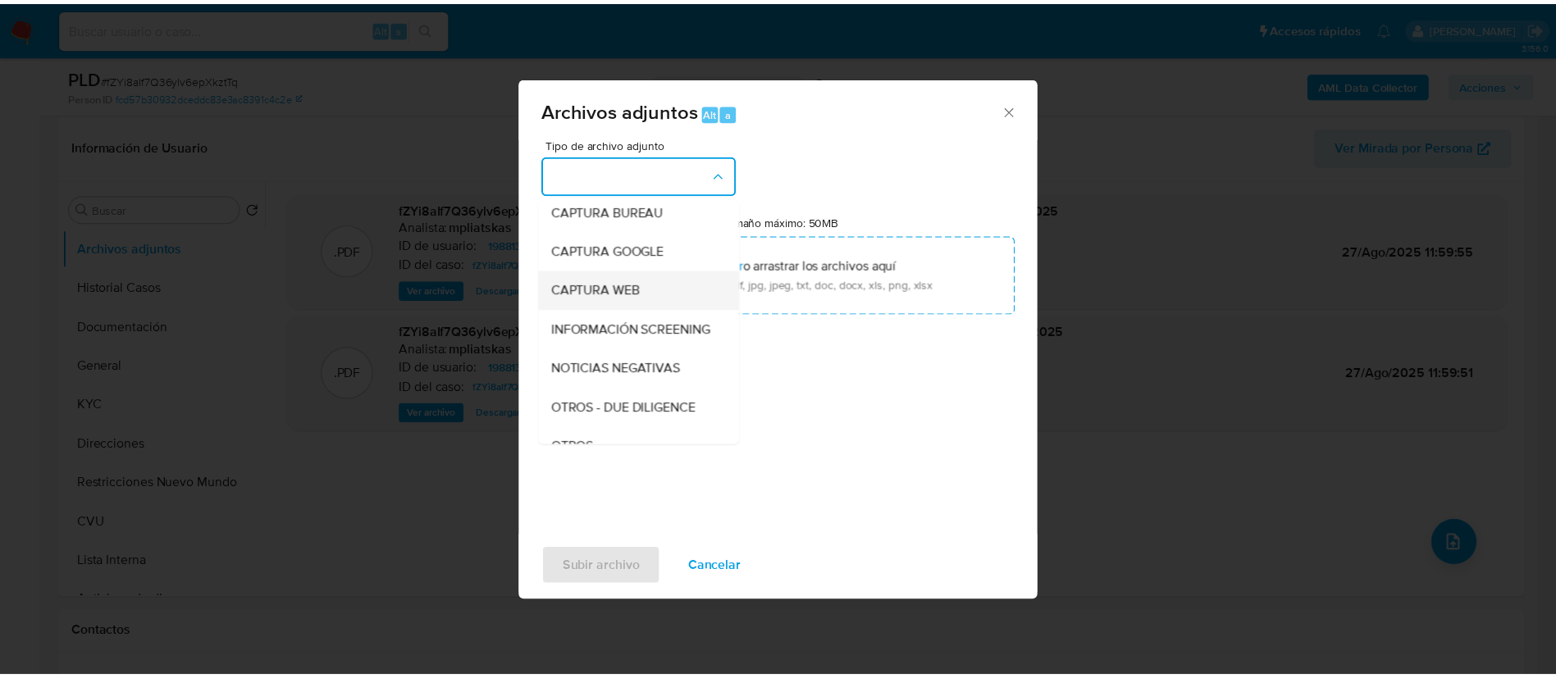
scroll to position [123, 0]
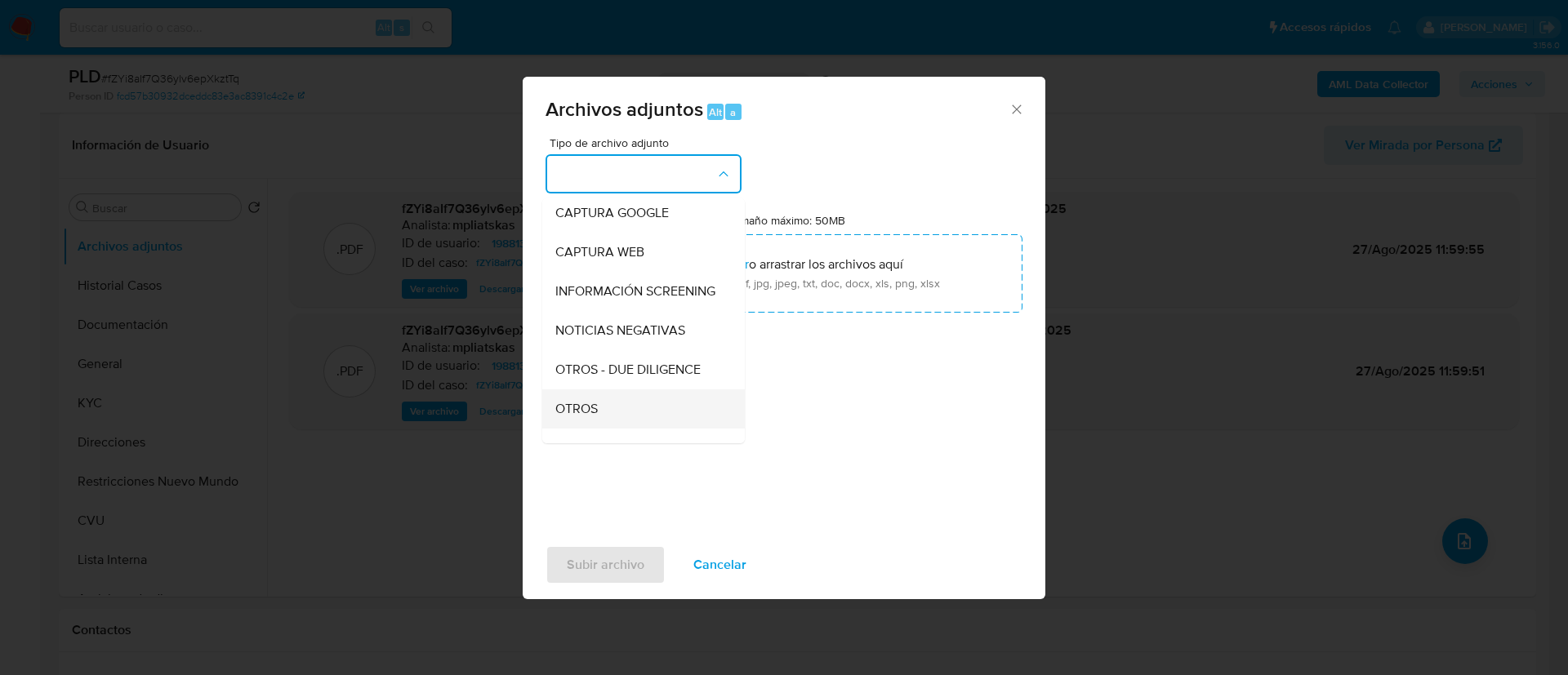
click at [620, 415] on div "OTROS" at bounding box center [639, 408] width 166 height 39
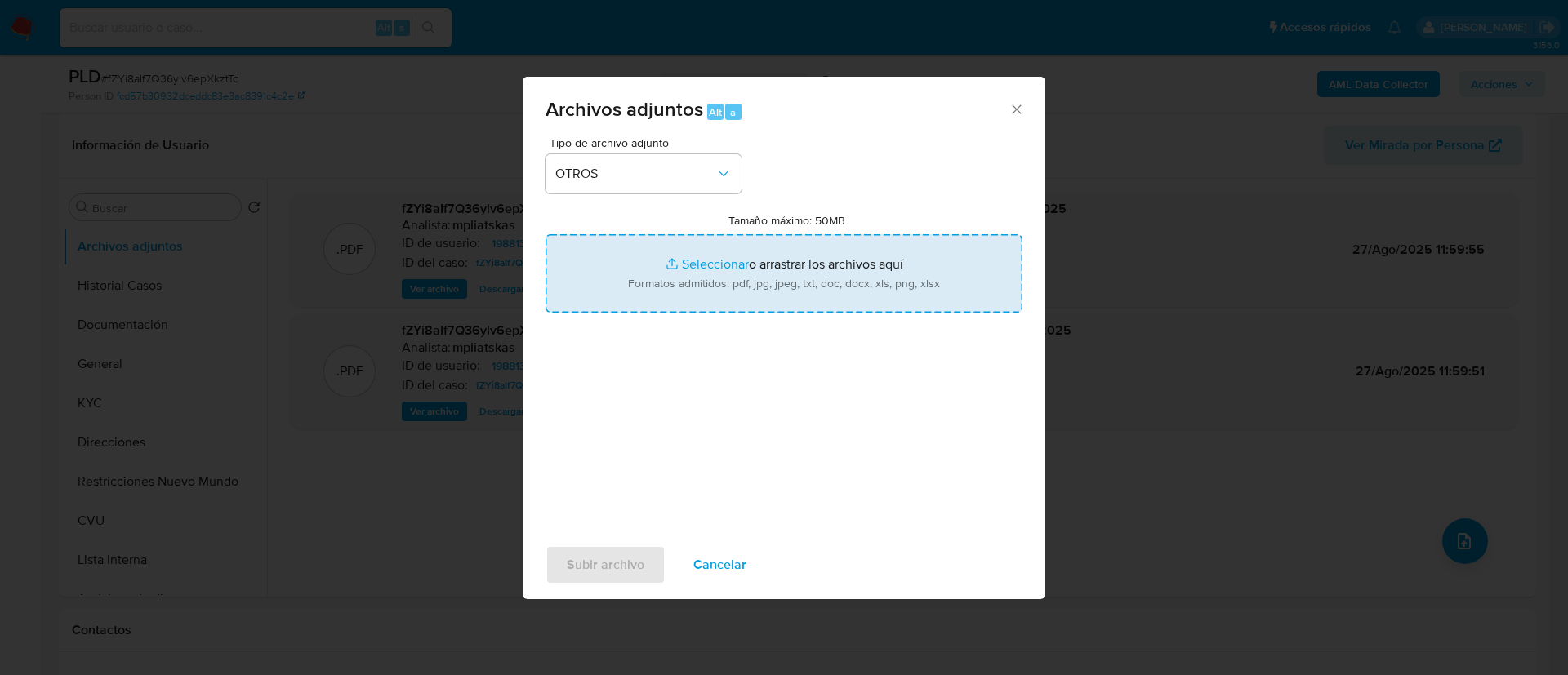
click at [669, 289] on input "Tamaño máximo: 50MB Seleccionar archivos" at bounding box center [784, 273] width 477 height 79
type input "C:\fakepath\1988131893 Movimientos.xlsx"
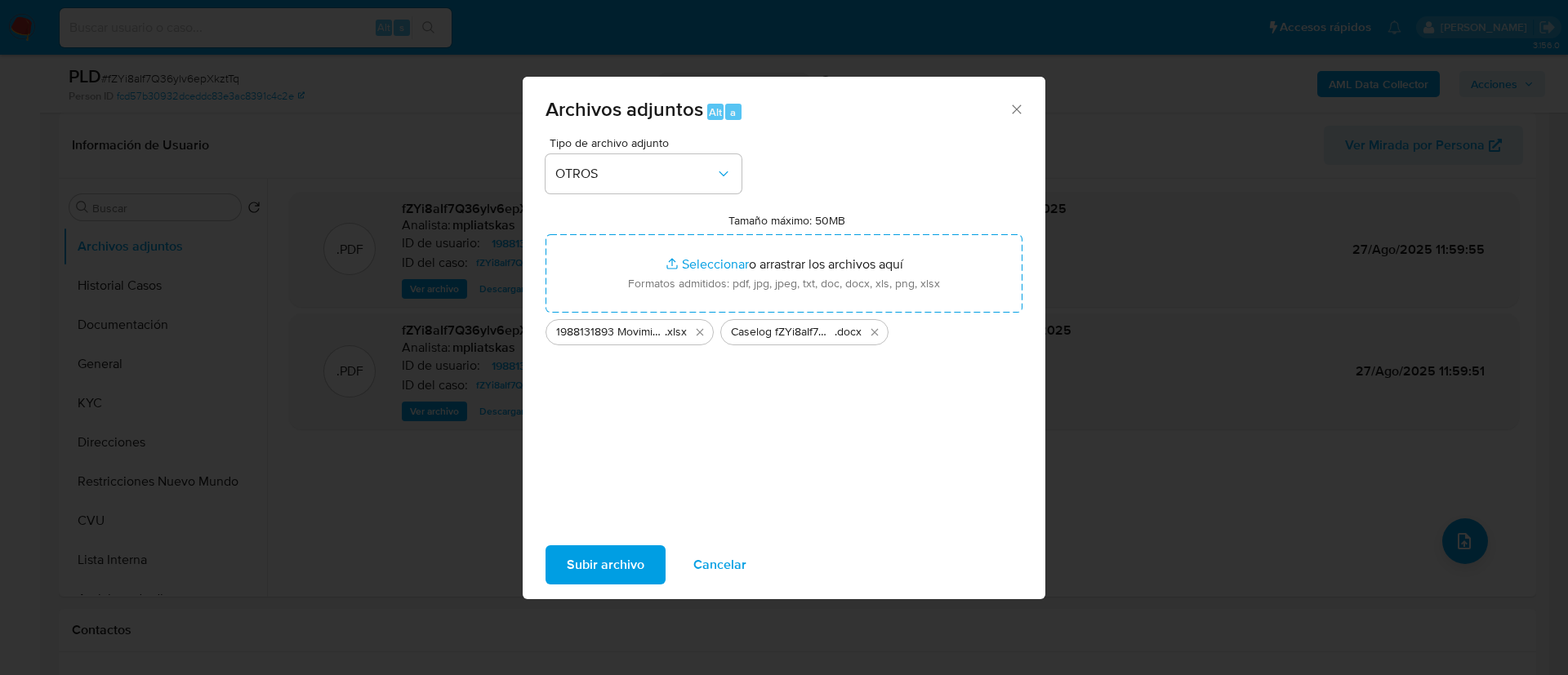
click at [608, 570] on span "Subir archivo" at bounding box center [606, 564] width 78 height 36
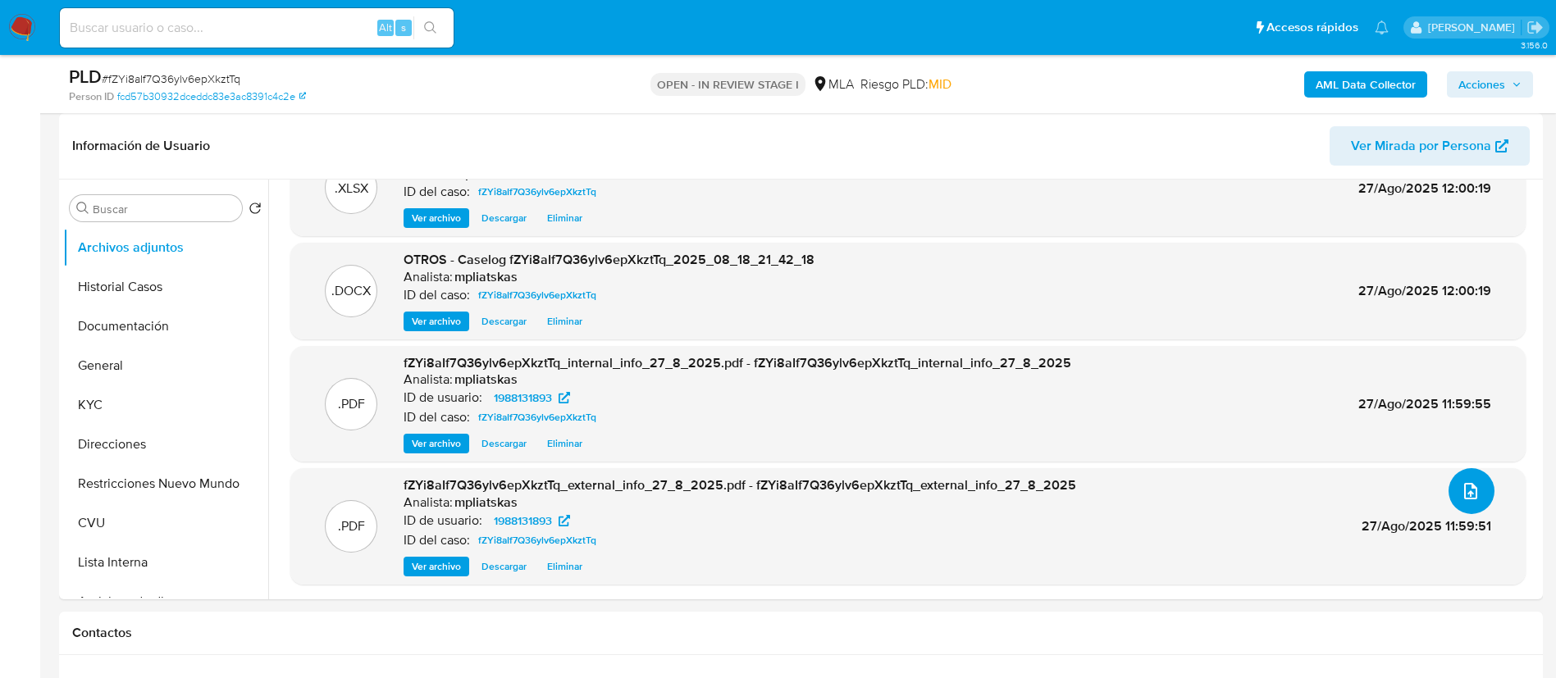
scroll to position [615, 0]
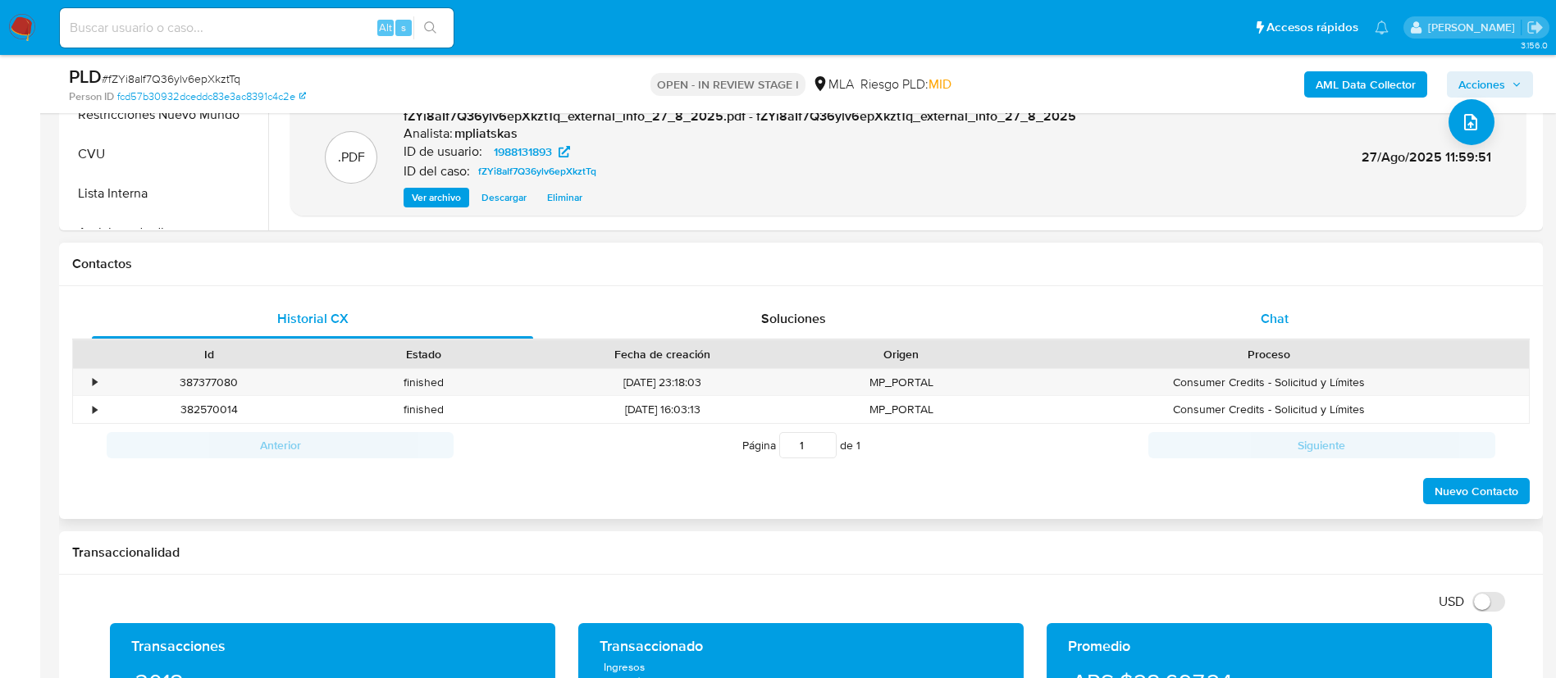
click at [1269, 321] on span "Chat" at bounding box center [1274, 318] width 28 height 19
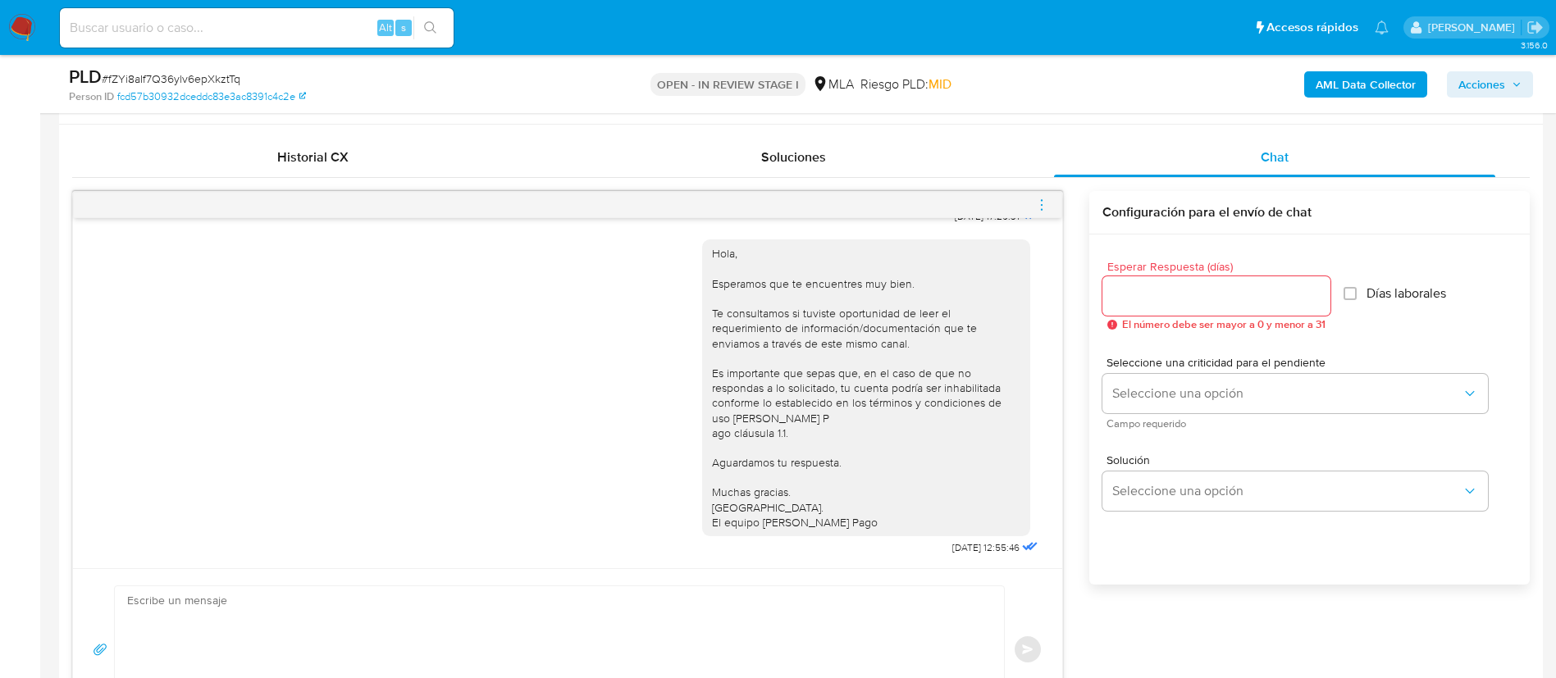
scroll to position [738, 0]
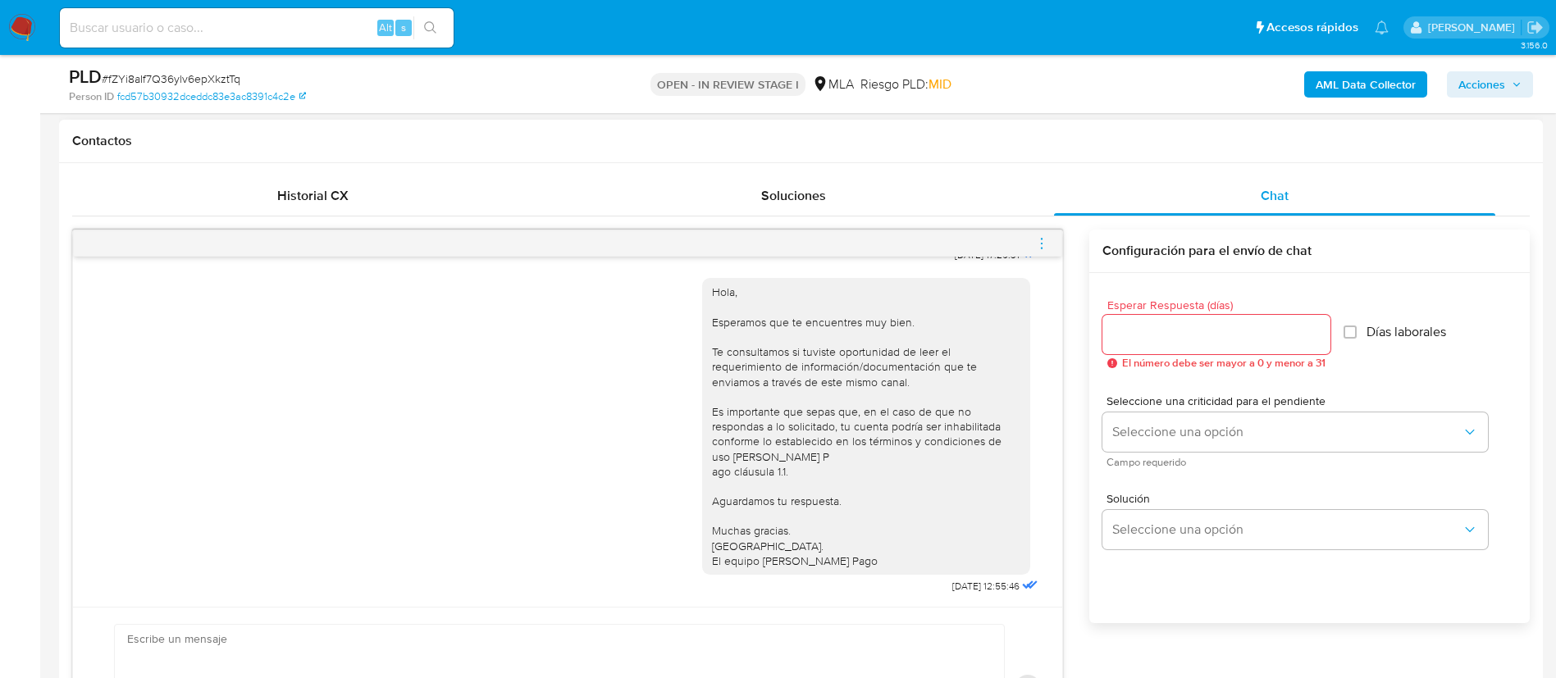
click at [1034, 248] on icon "menu-action" at bounding box center [1041, 243] width 15 height 15
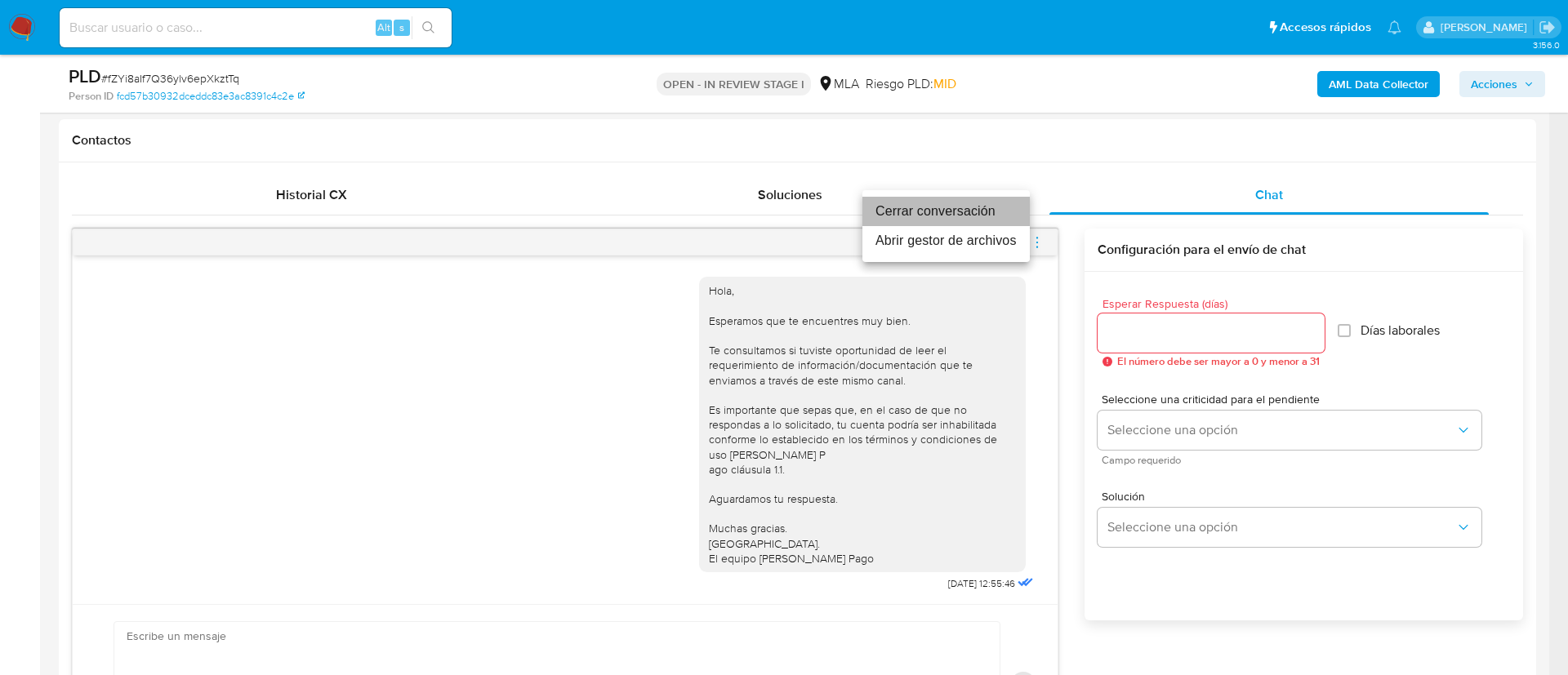
click at [983, 216] on li "Cerrar conversación" at bounding box center [946, 212] width 167 height 30
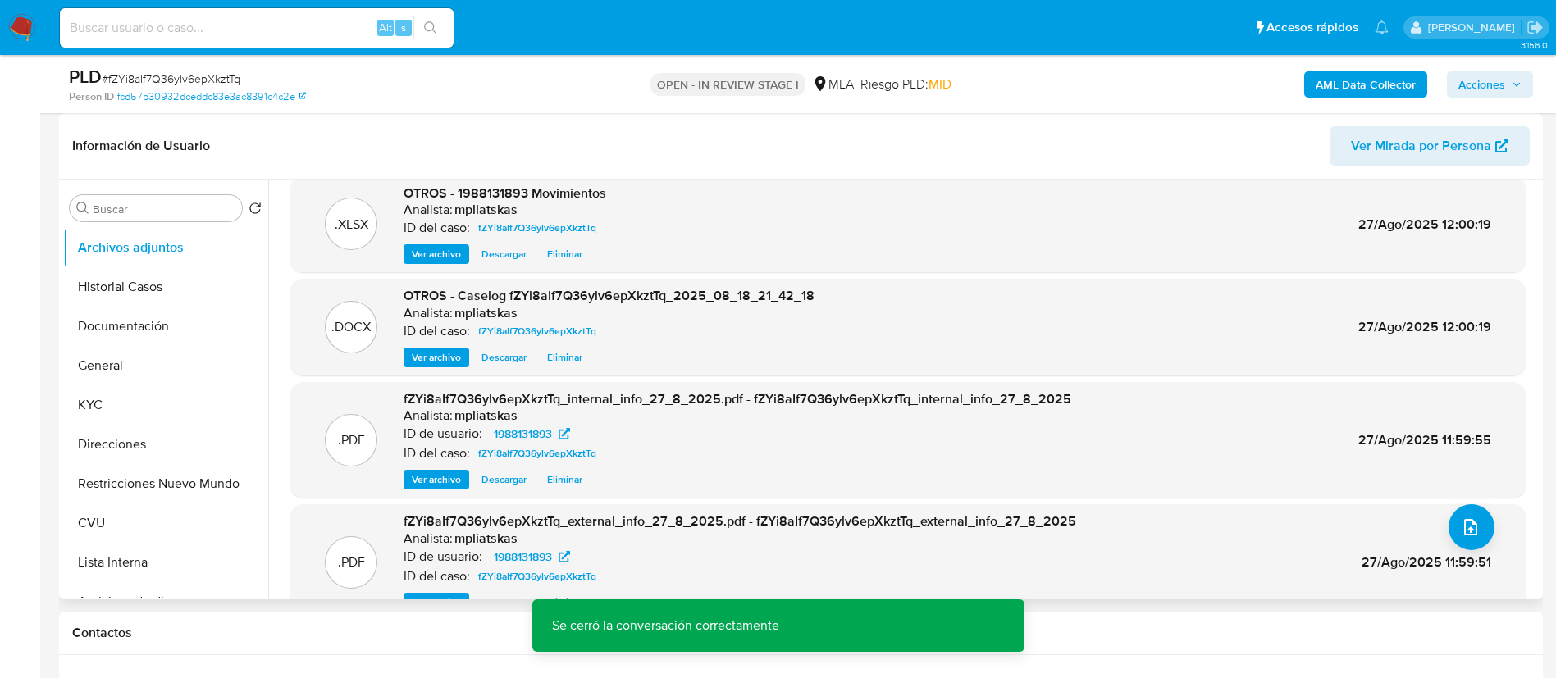
scroll to position [0, 0]
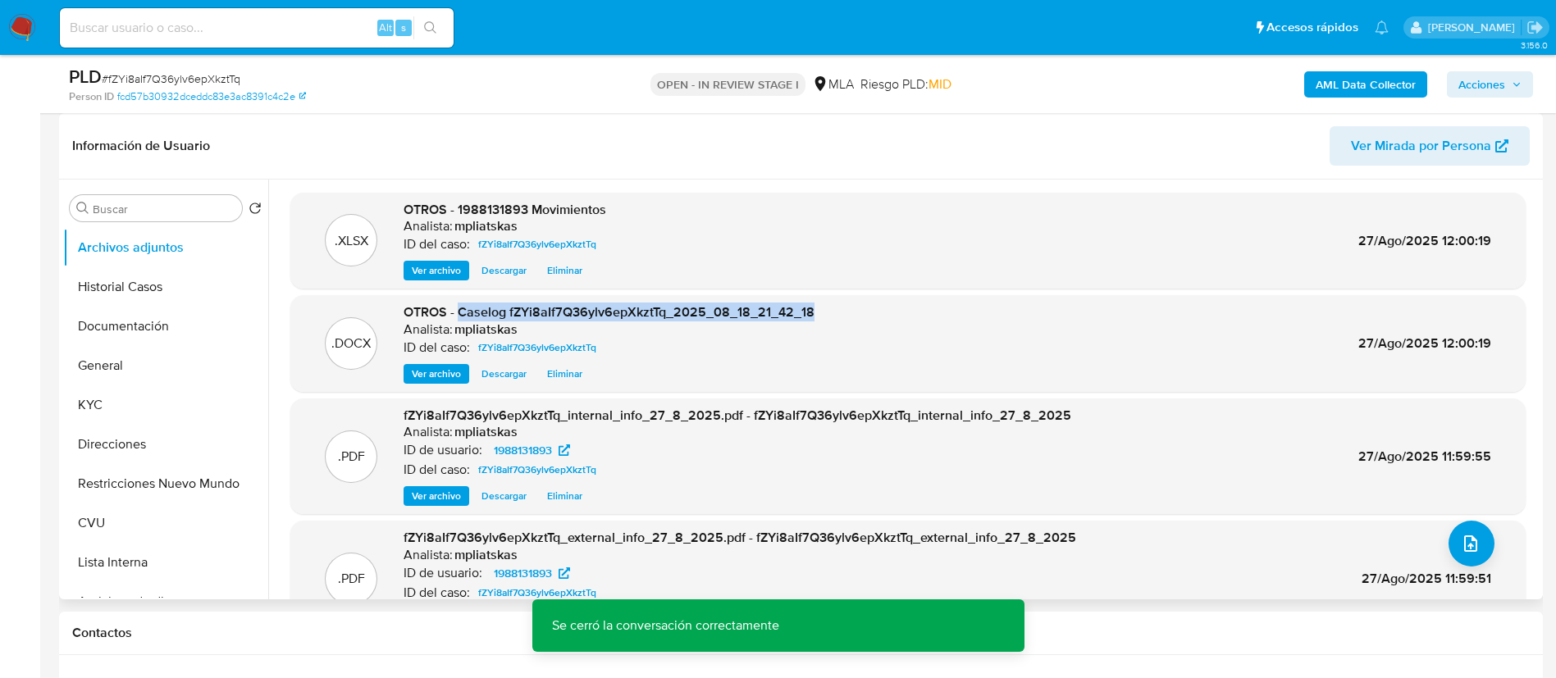
drag, startPoint x: 458, startPoint y: 312, endPoint x: 829, endPoint y: 308, distance: 371.5
click at [829, 308] on div ".DOCX OTROS - Caselog fZYi8aIf7Q36ylv6epXkztTq_2025_08_18_21_42_18 Analista: mp…" at bounding box center [907, 343] width 1219 height 80
copy span "Caselog fZYi8aIf7Q36ylv6epXkztTq_2025_08_18_21_42_18"
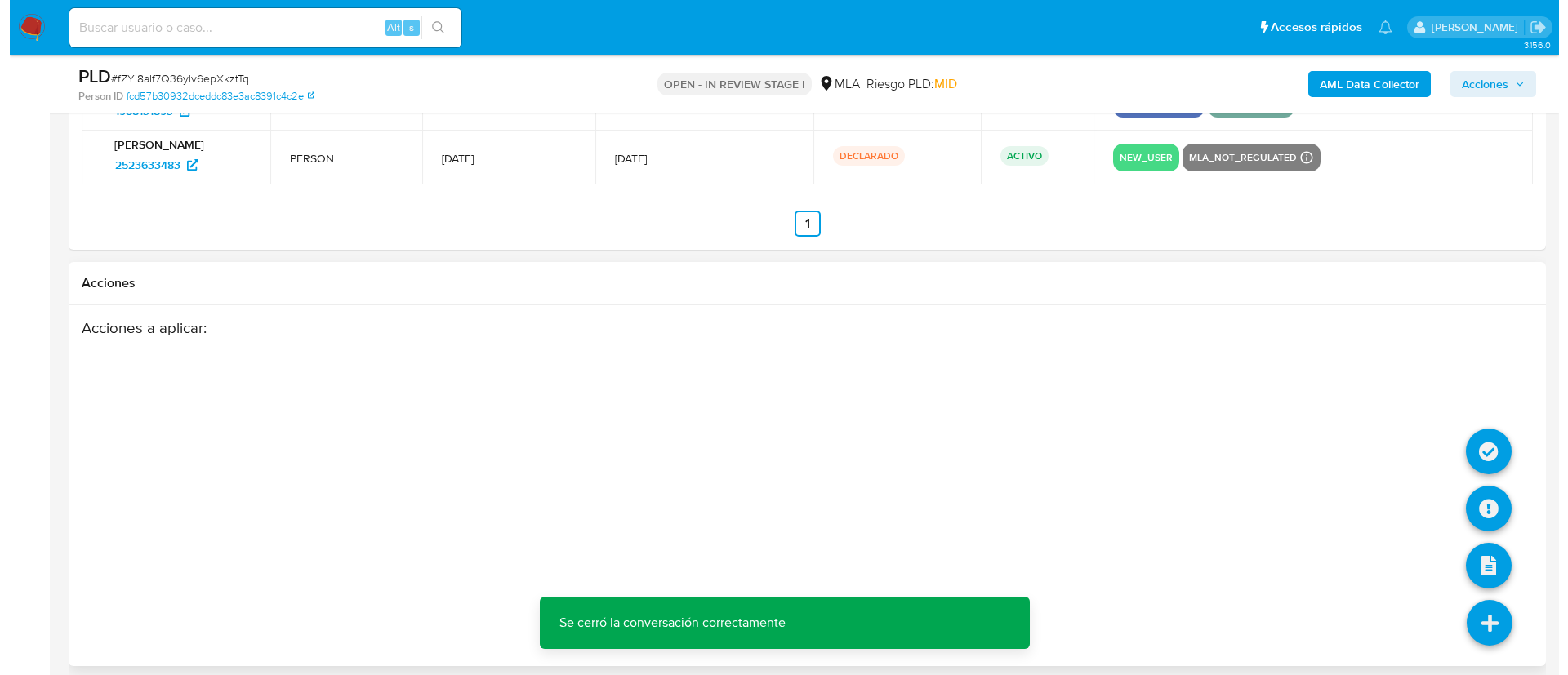
scroll to position [2979, 0]
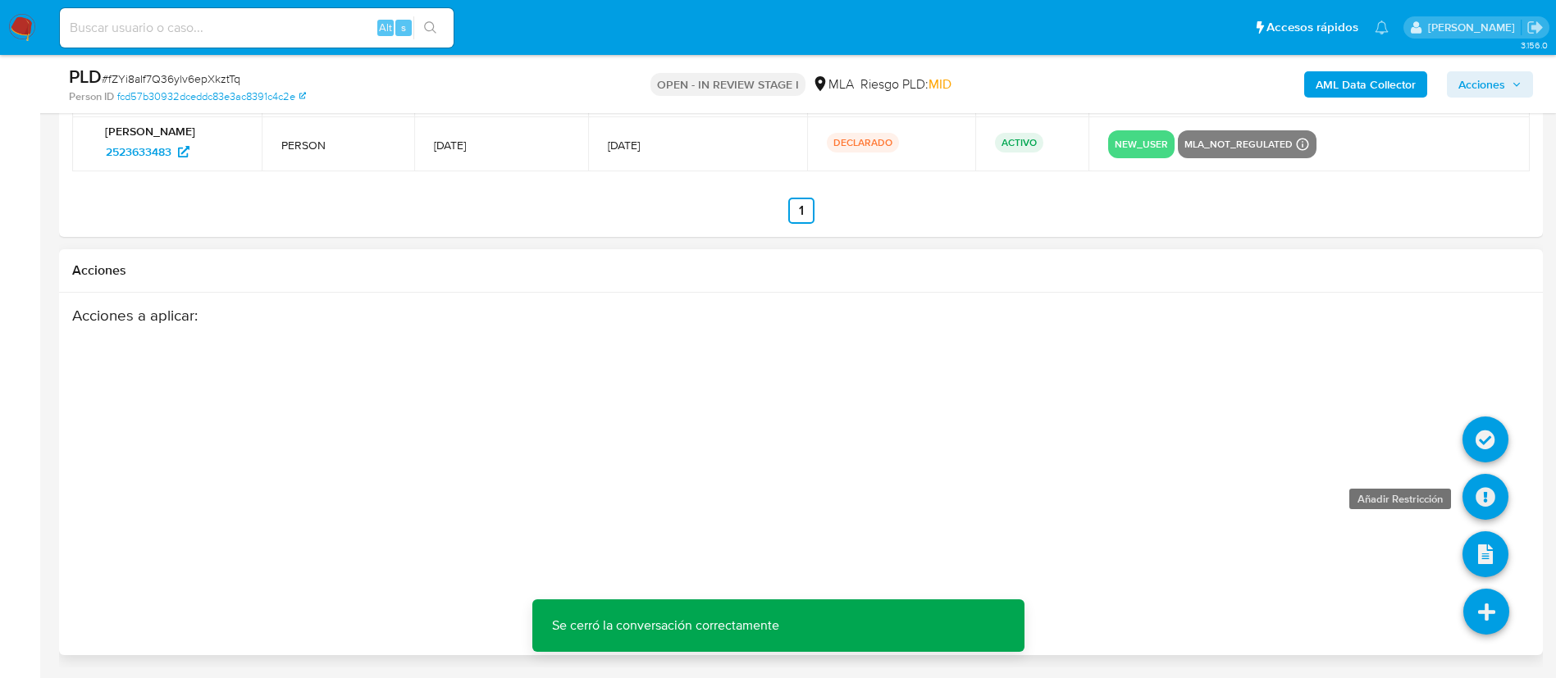
click at [1480, 500] on icon at bounding box center [1485, 497] width 46 height 46
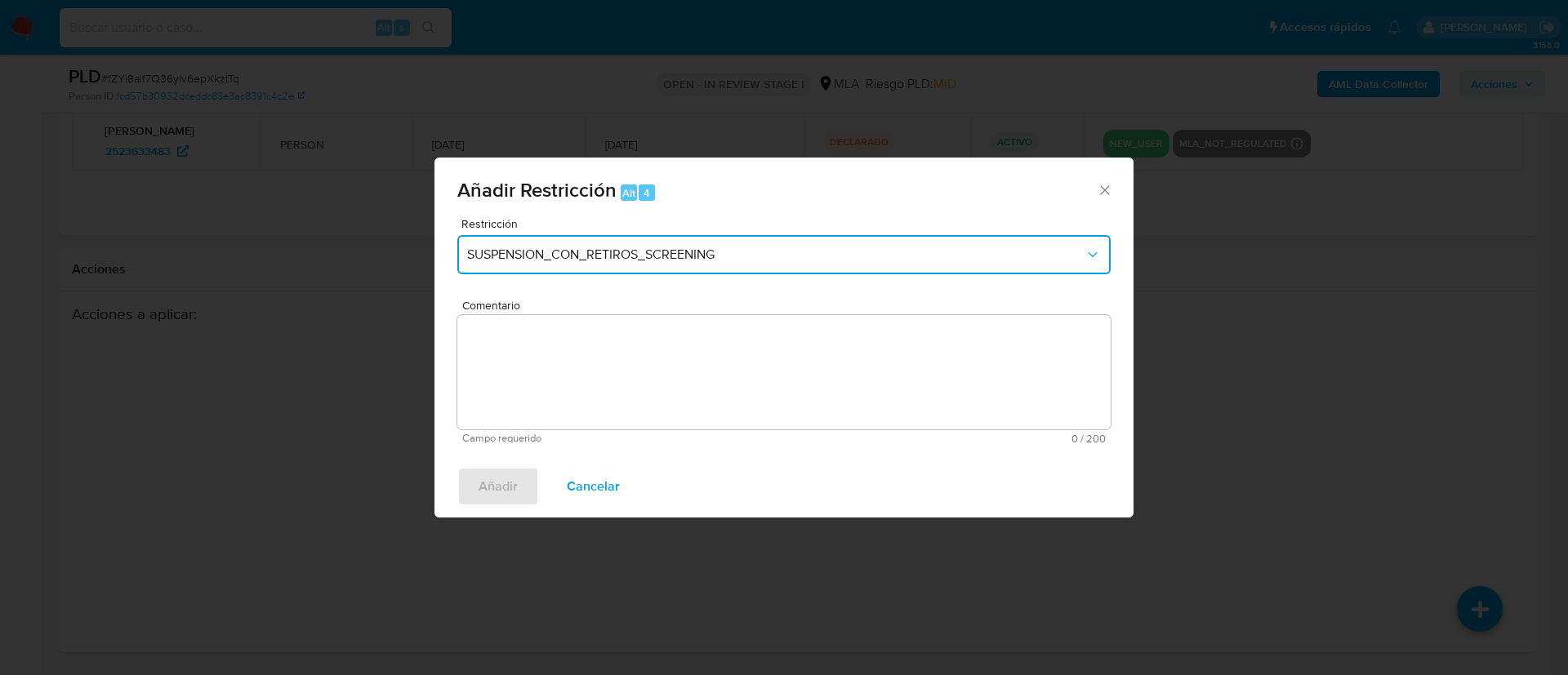
click at [697, 244] on button "SUSPENSION_CON_RETIROS_SCREENING" at bounding box center [784, 254] width 653 height 39
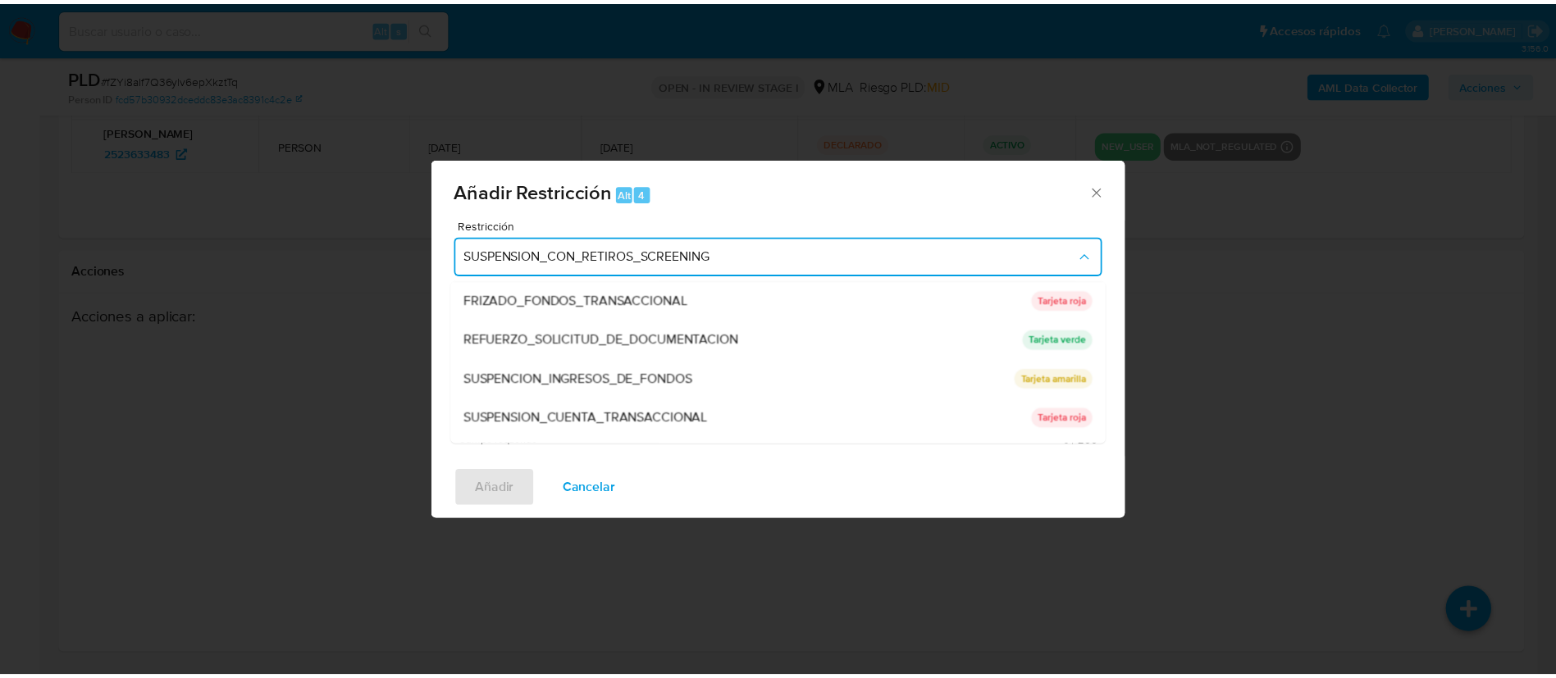
scroll to position [348, 0]
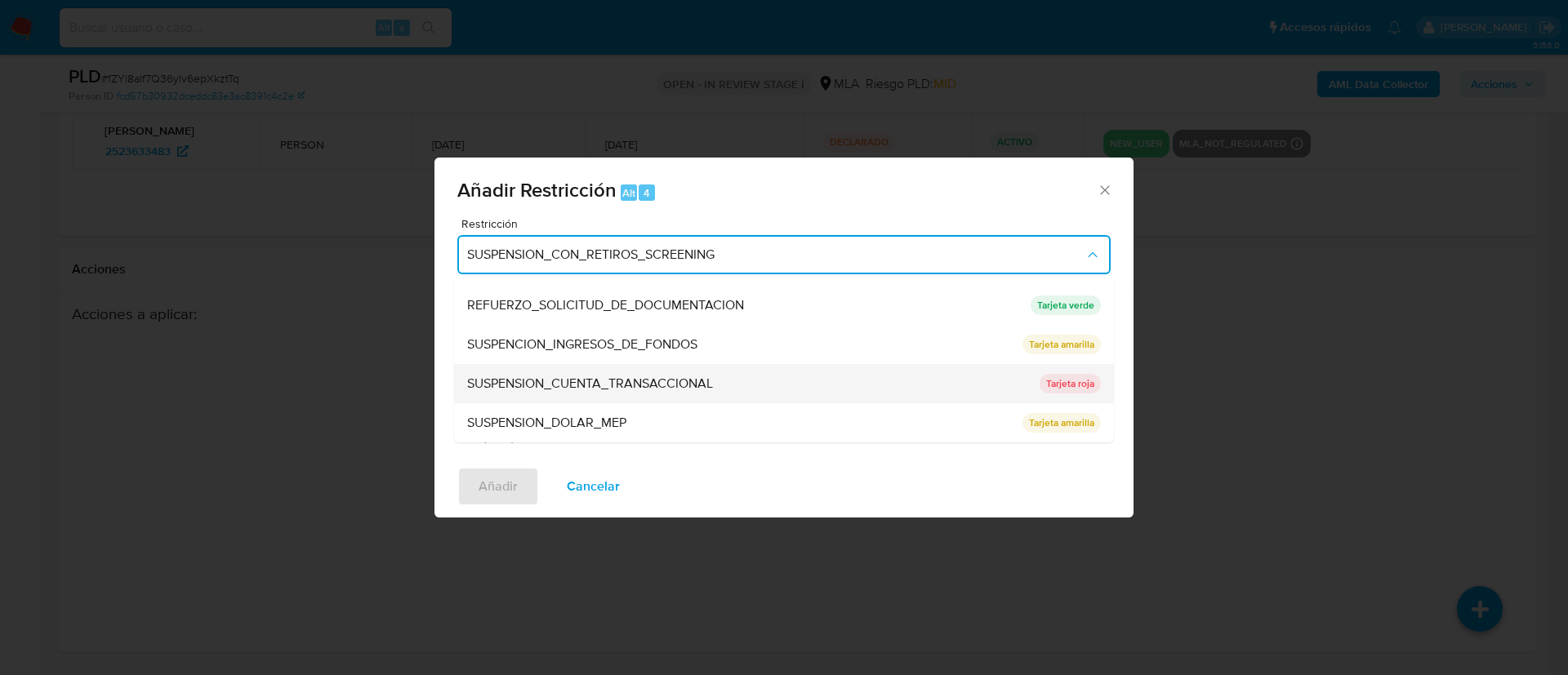
click at [649, 387] on span "SUSPENSION_CUENTA_TRANSACCIONAL" at bounding box center [590, 383] width 246 height 16
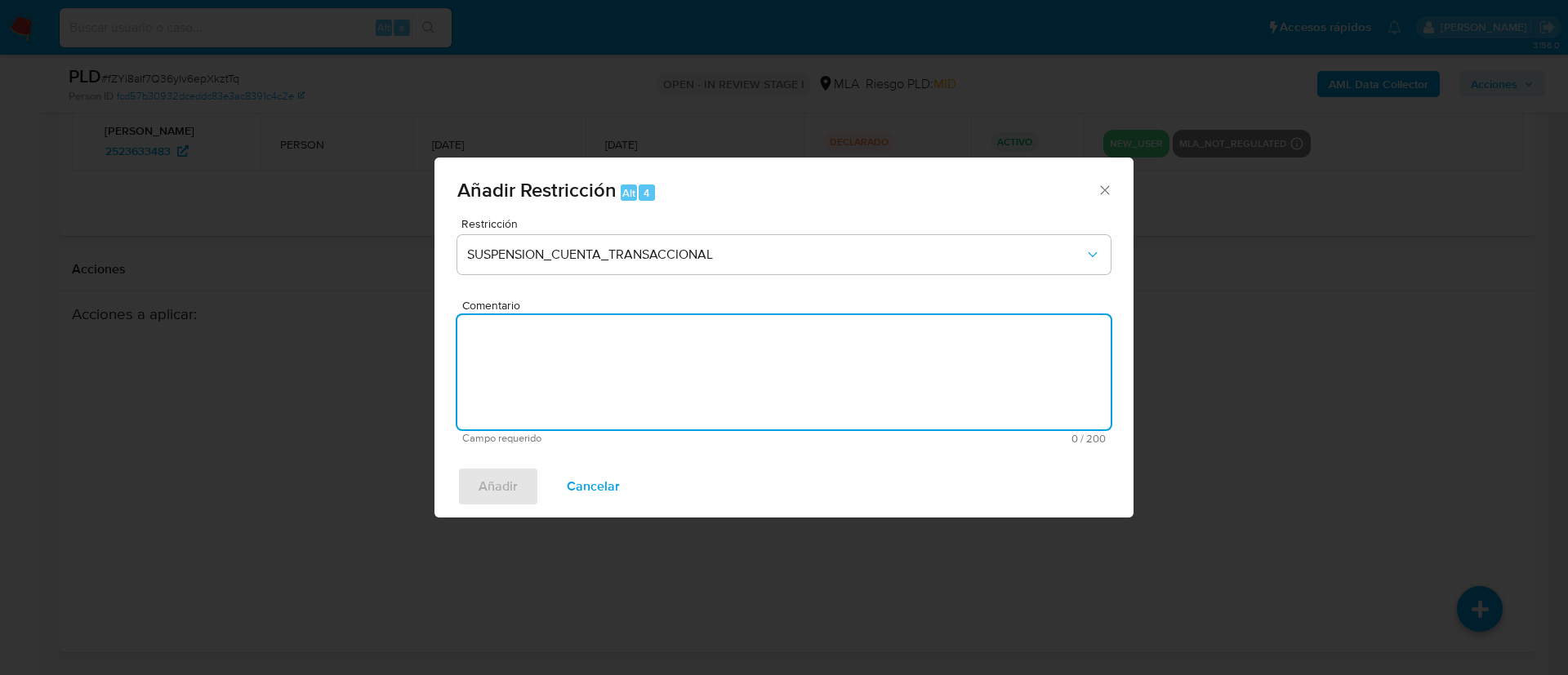
click at [649, 387] on textarea "Comentario" at bounding box center [784, 372] width 653 height 114
type textarea "AML"
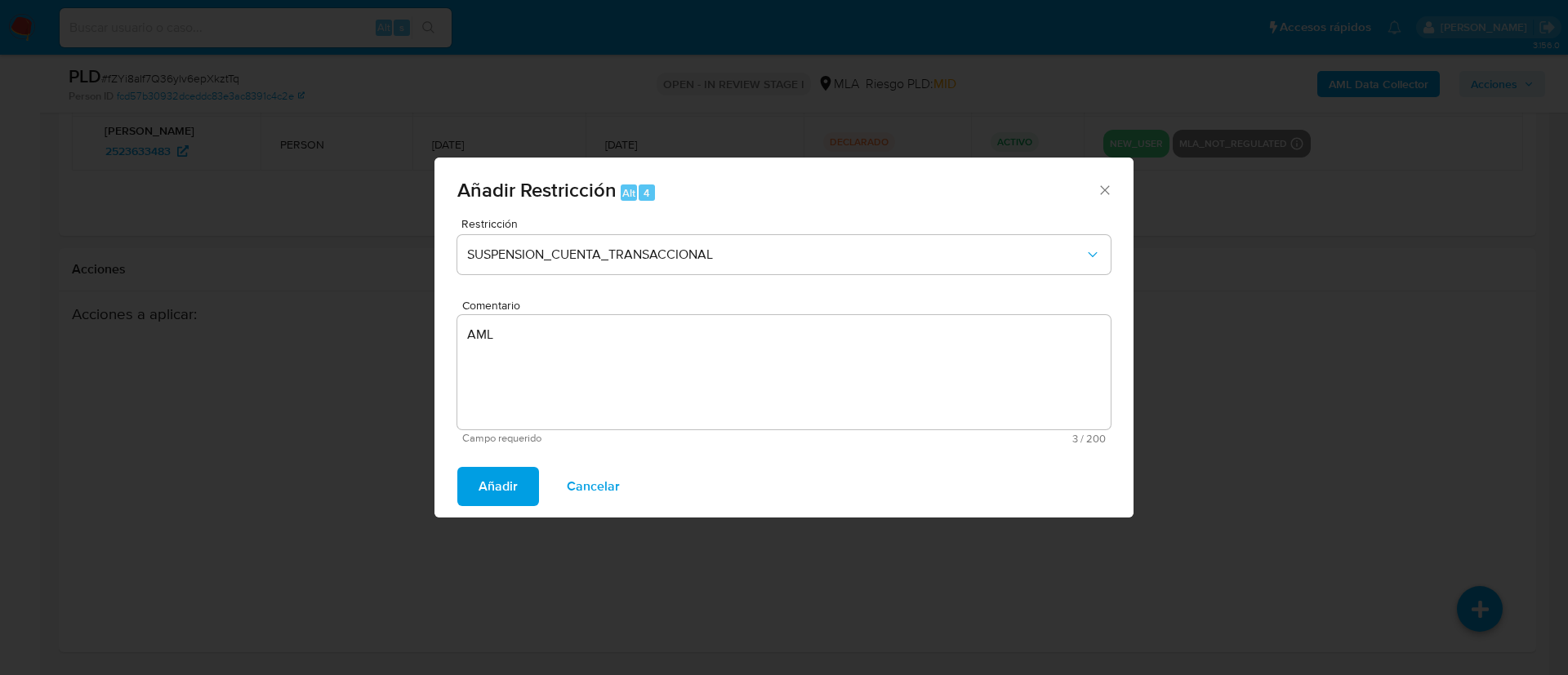
click at [515, 481] on span "Añadir" at bounding box center [498, 487] width 39 height 36
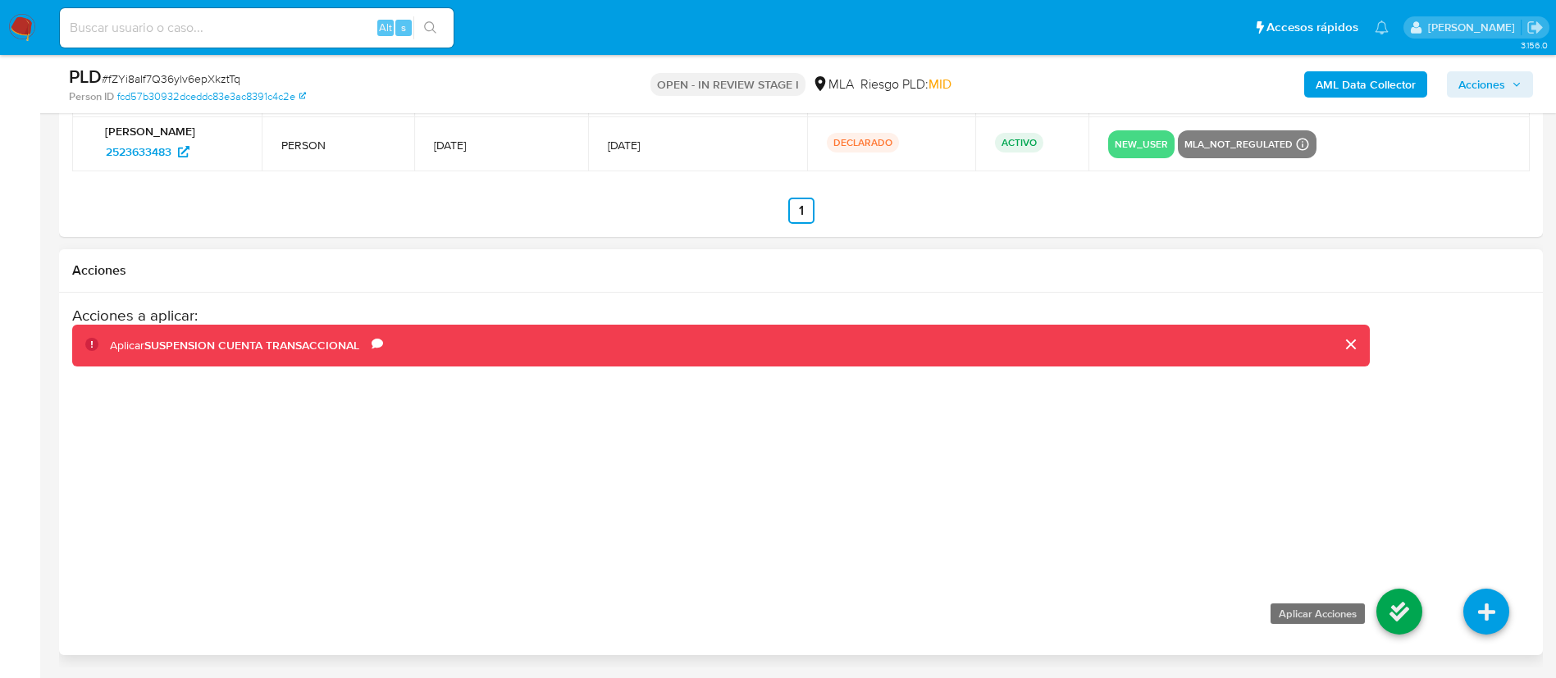
click at [1401, 609] on icon at bounding box center [1399, 612] width 46 height 46
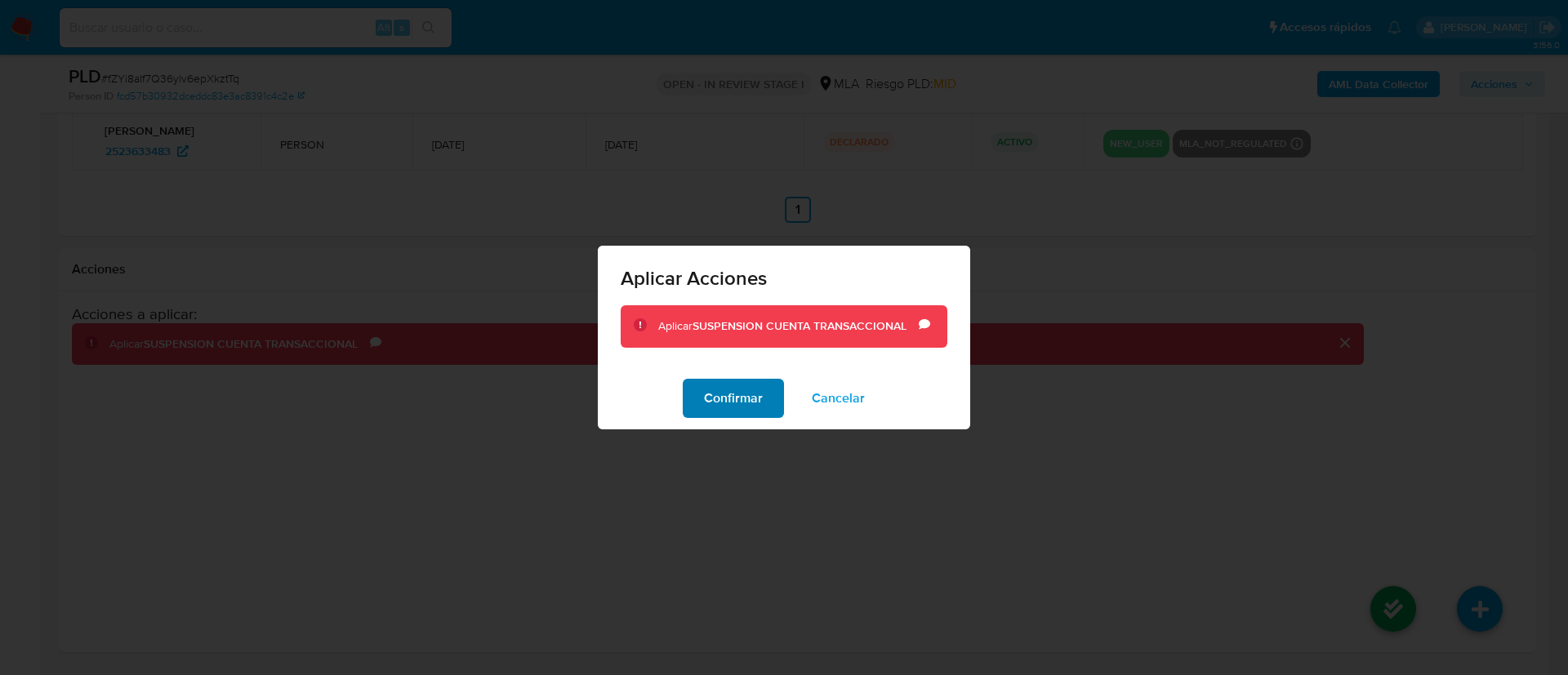
click at [751, 380] on span "Confirmar" at bounding box center [733, 398] width 59 height 36
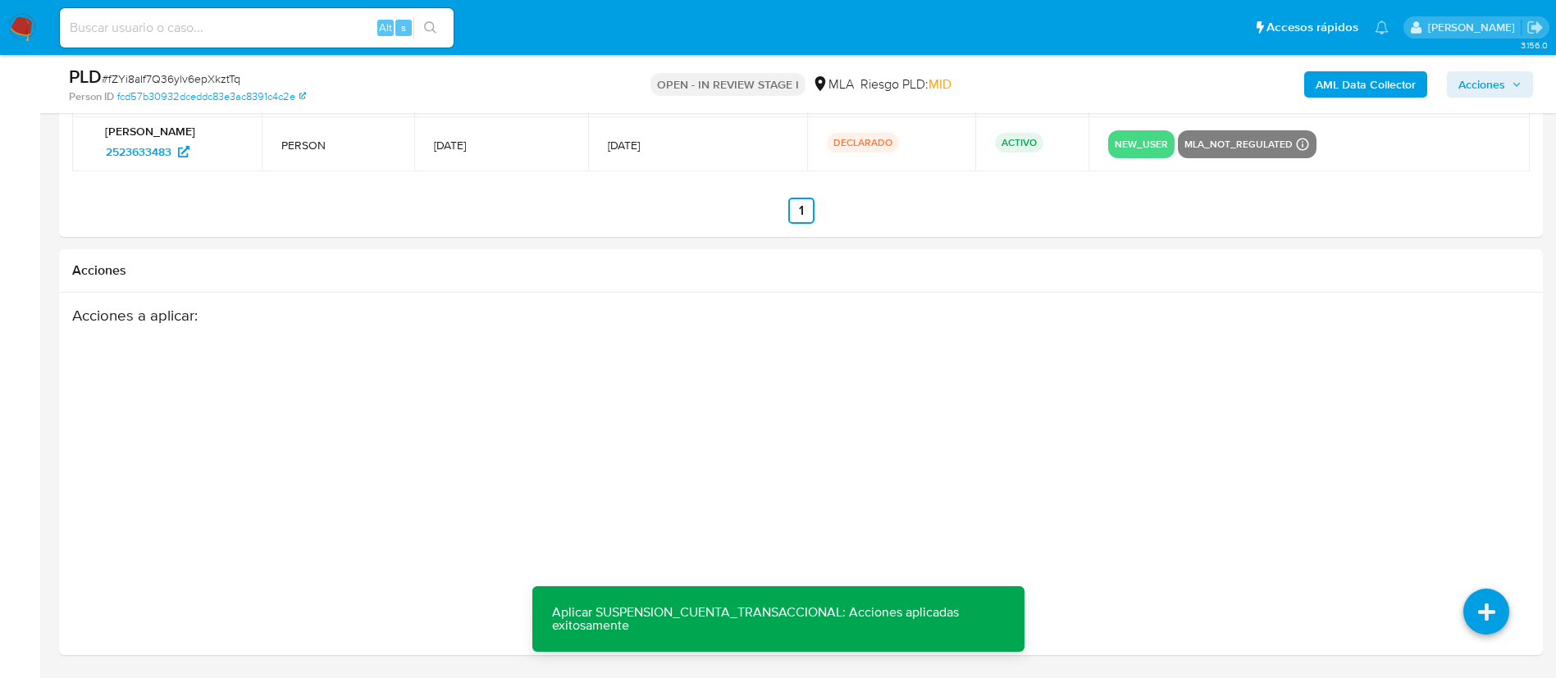
click at [1482, 88] on span "Acciones" at bounding box center [1481, 84] width 47 height 26
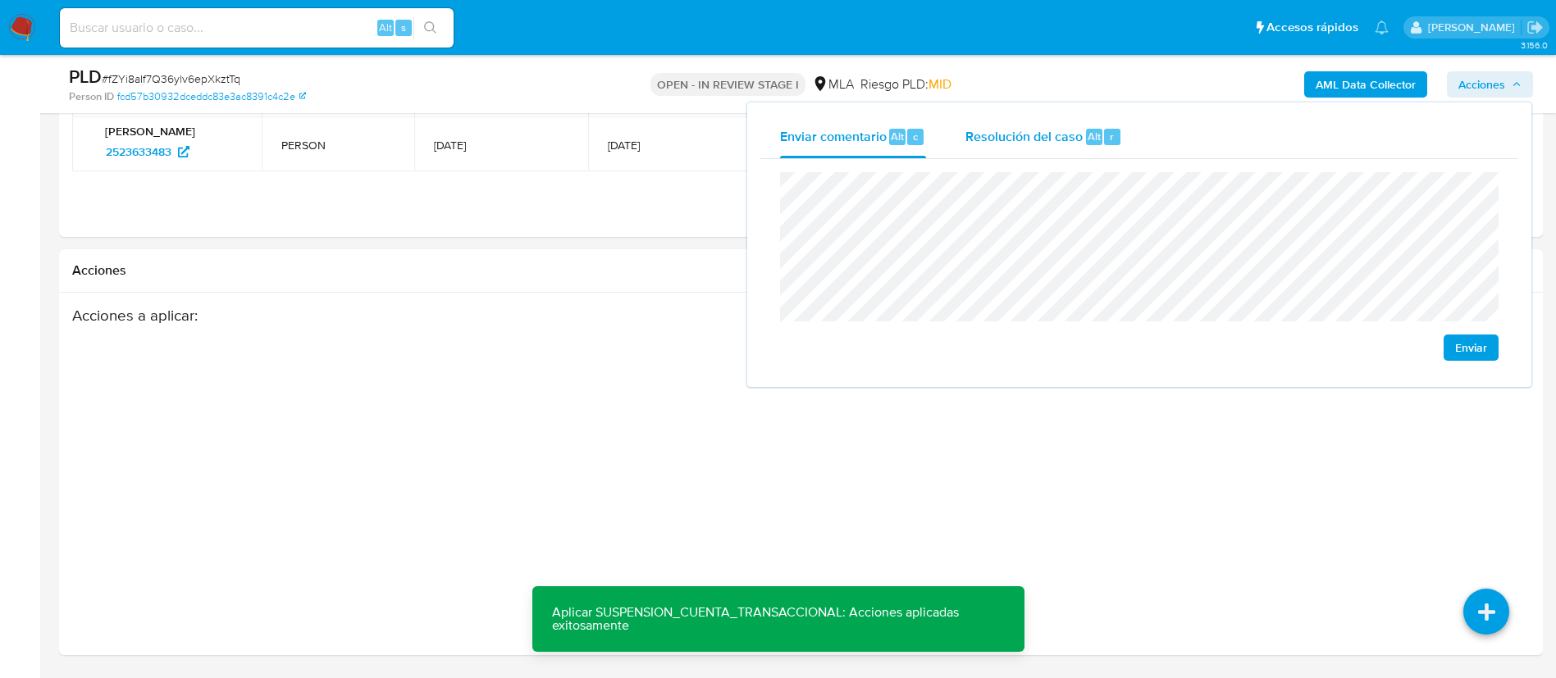
drag, startPoint x: 1060, startPoint y: 143, endPoint x: 1067, endPoint y: 166, distance: 23.9
click at [1062, 148] on div "Resolución del caso Alt r" at bounding box center [1043, 137] width 157 height 43
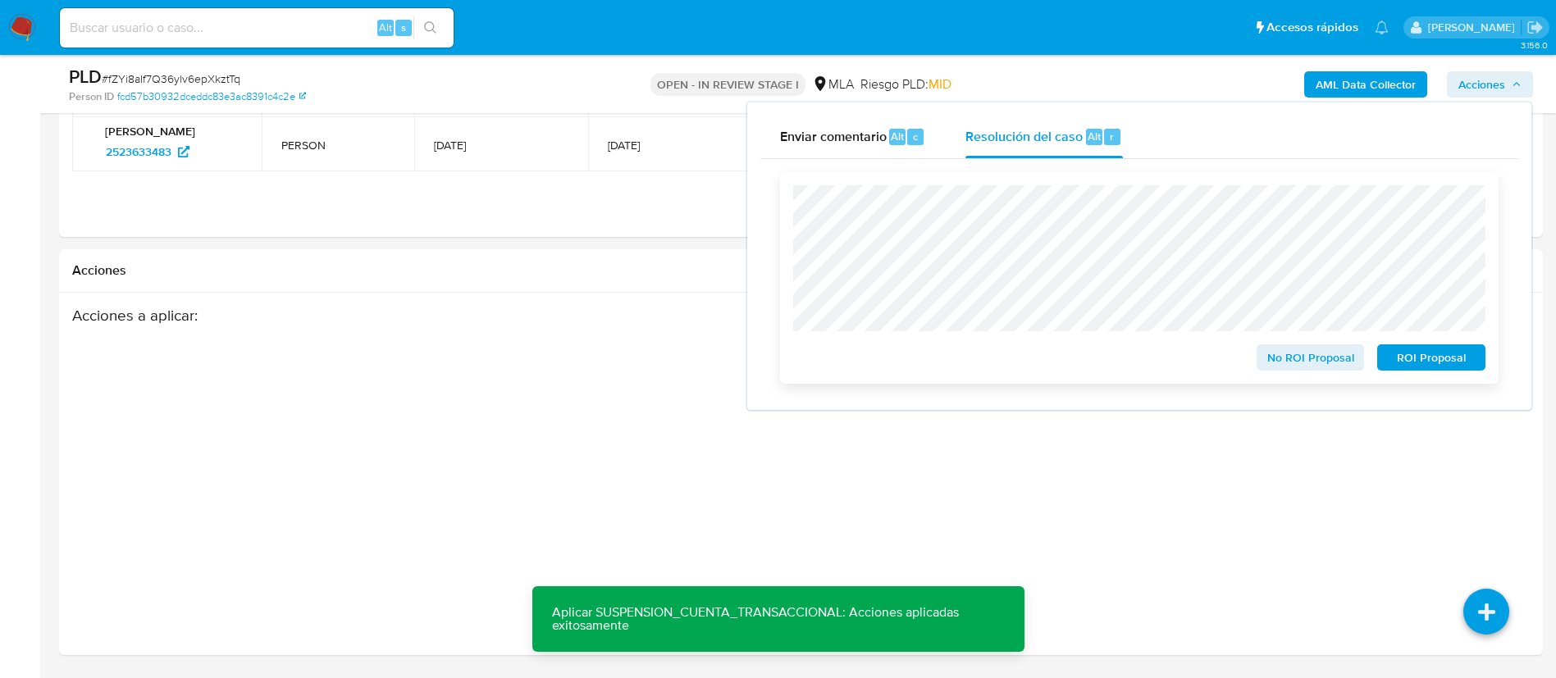
click at [1410, 366] on span "ROI Proposal" at bounding box center [1430, 357] width 85 height 23
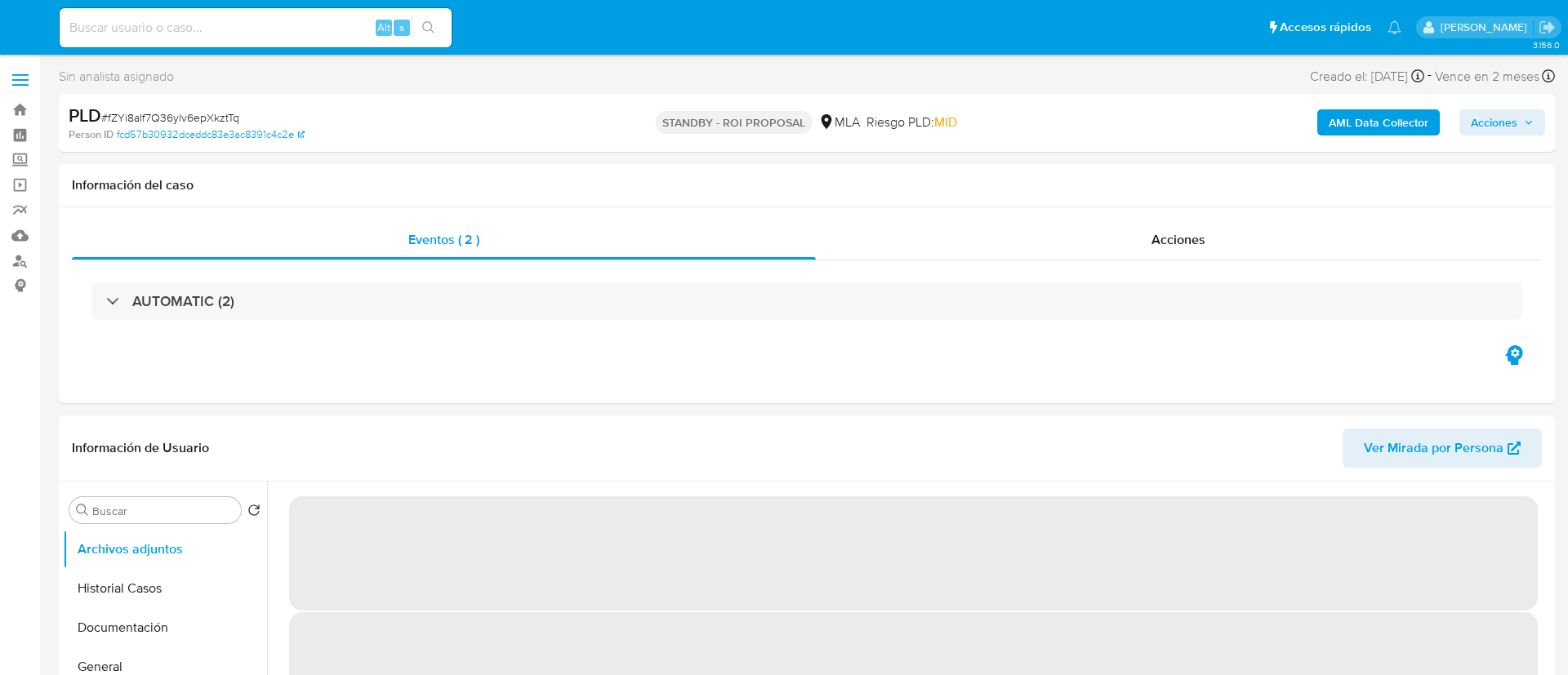
select select "10"
